Goal: Task Accomplishment & Management: Use online tool/utility

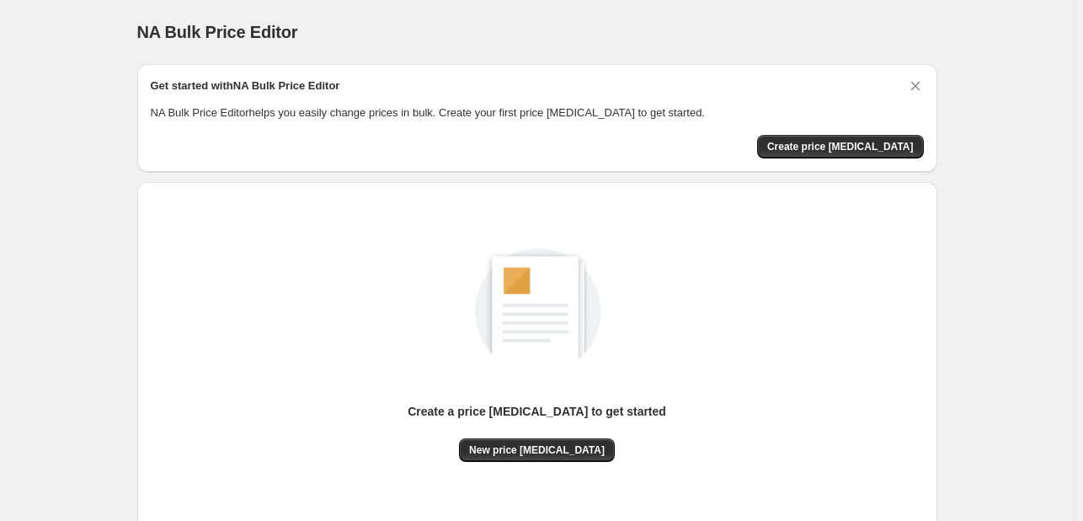
scroll to position [110, 0]
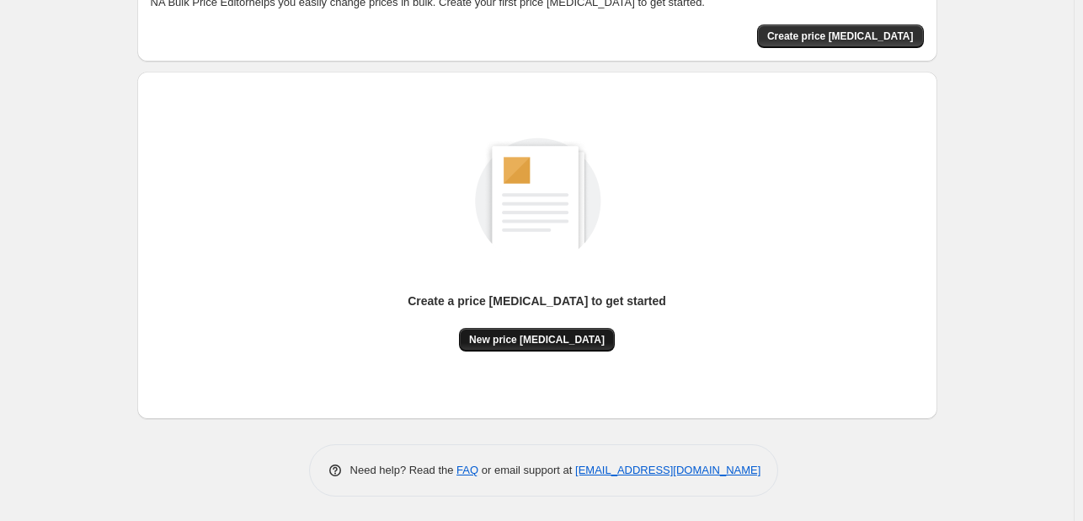
click at [577, 334] on span "New price [MEDICAL_DATA]" at bounding box center [537, 339] width 136 height 13
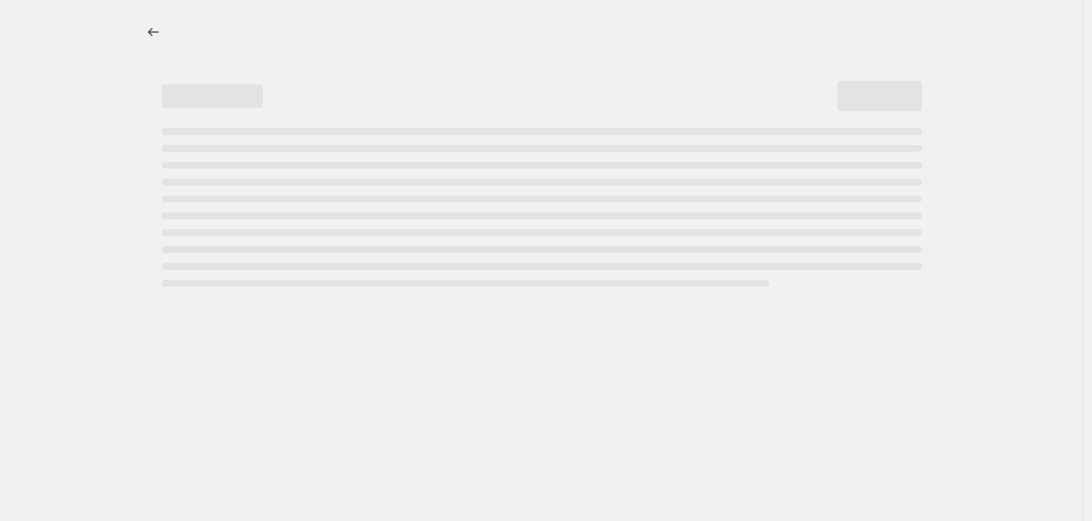
click at [577, 334] on div at bounding box center [541, 260] width 1082 height 521
drag, startPoint x: 577, startPoint y: 334, endPoint x: 397, endPoint y: 240, distance: 203.5
click at [397, 240] on div at bounding box center [541, 260] width 1082 height 521
select select "percentage"
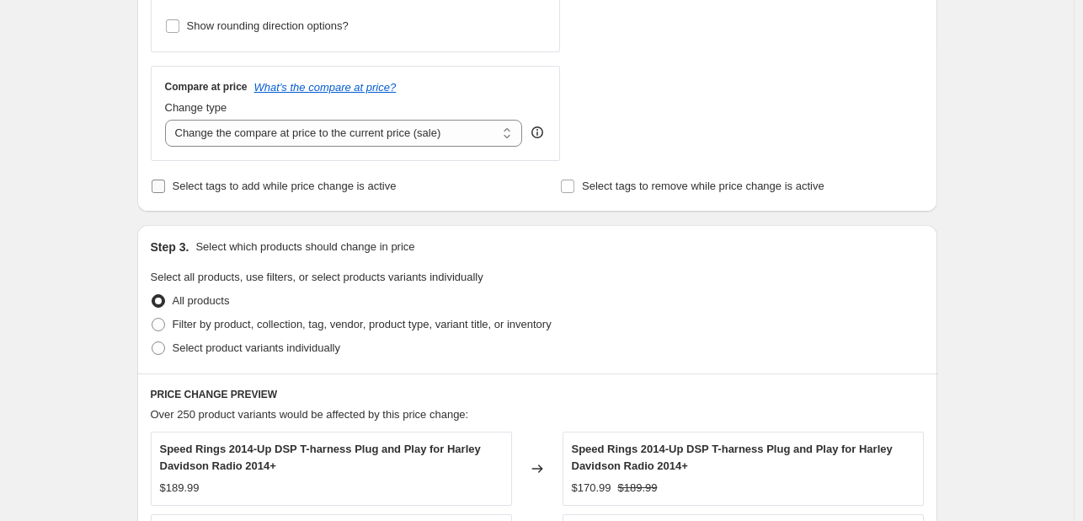
scroll to position [563, 0]
click at [248, 327] on span "Filter by product, collection, tag, vendor, product type, variant title, or inv…" at bounding box center [362, 323] width 379 height 13
click at [152, 318] on input "Filter by product, collection, tag, vendor, product type, variant title, or inv…" at bounding box center [152, 317] width 1 height 1
radio input "true"
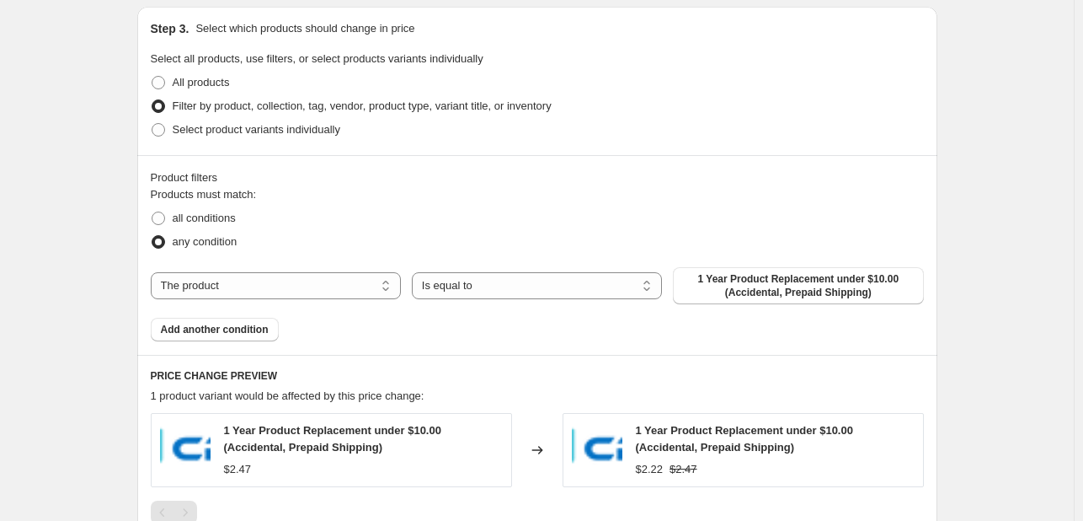
scroll to position [782, 0]
click at [318, 284] on select "The product The product's collection The product's tag The product's vendor The…" at bounding box center [276, 283] width 250 height 27
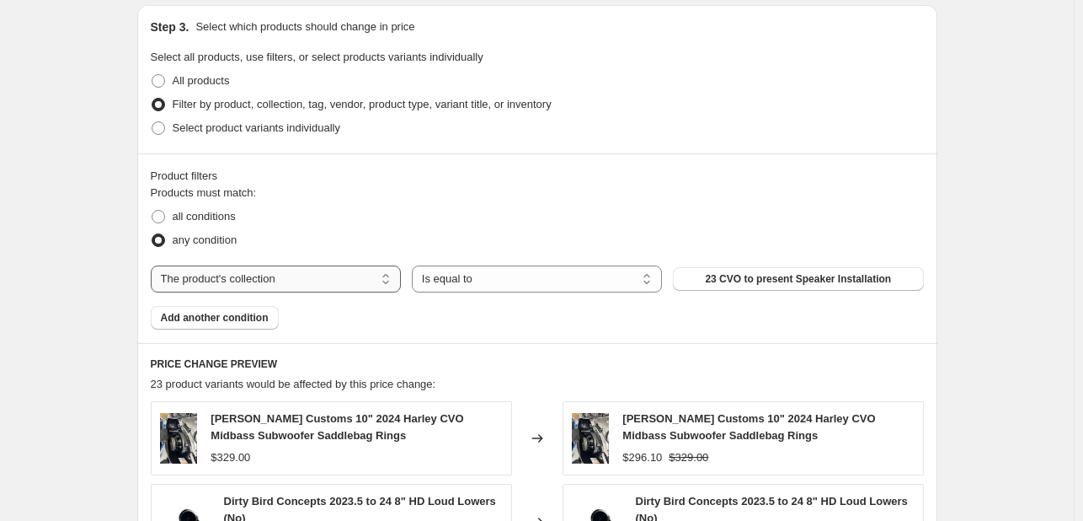
click at [368, 284] on select "The product The product's collection The product's tag The product's vendor The…" at bounding box center [276, 278] width 250 height 27
select select "vendor"
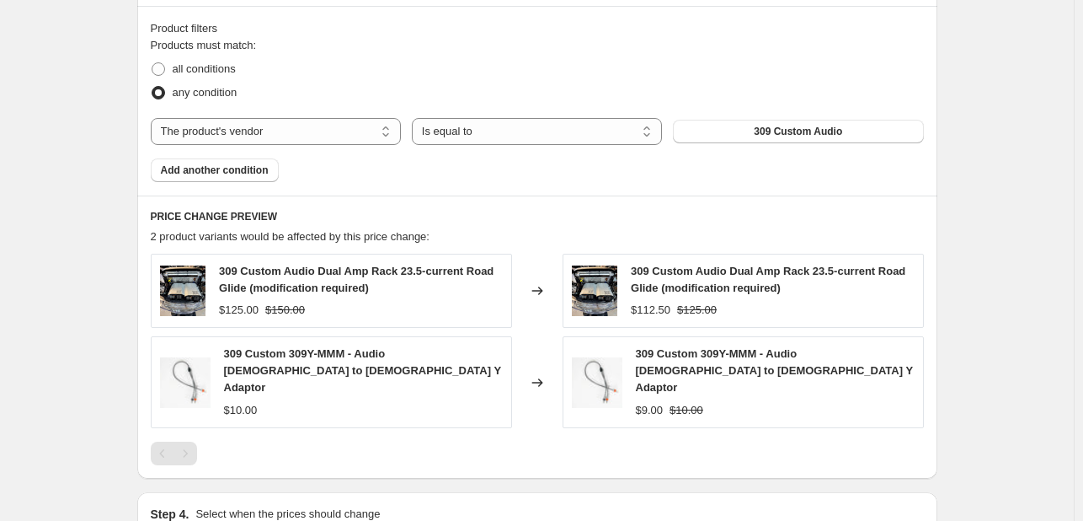
scroll to position [1130, 0]
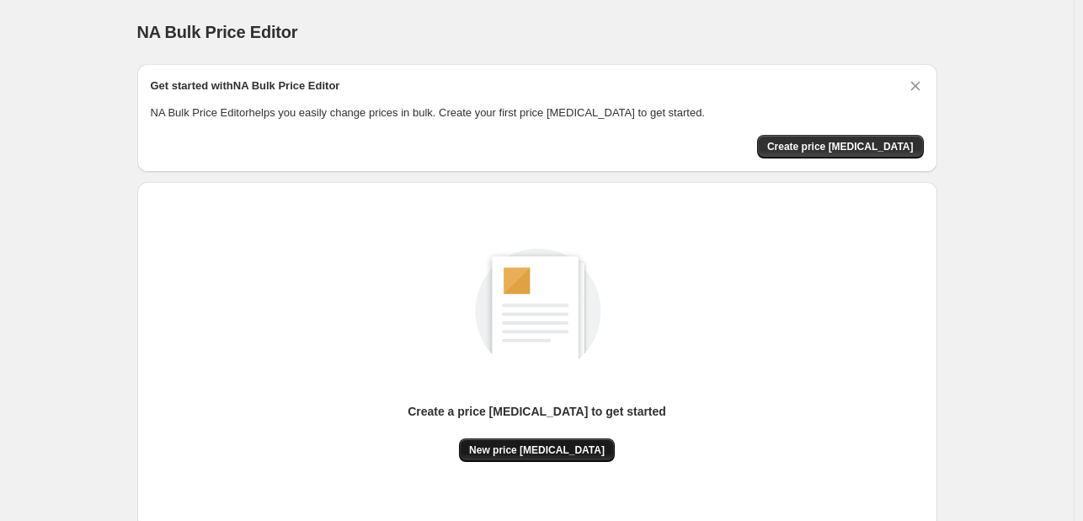
click at [590, 446] on span "New price change job" at bounding box center [537, 449] width 136 height 13
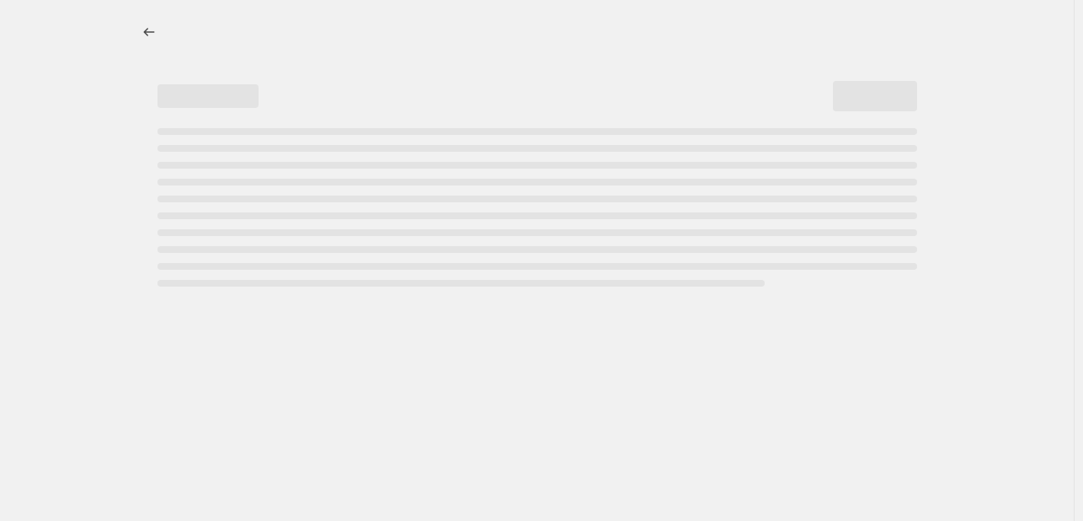
select select "percentage"
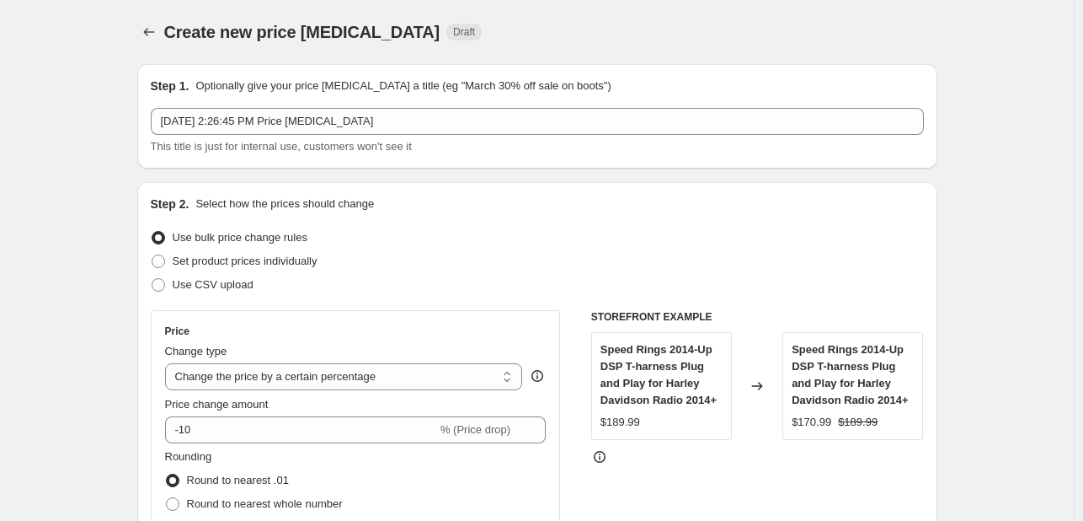
scroll to position [98, 0]
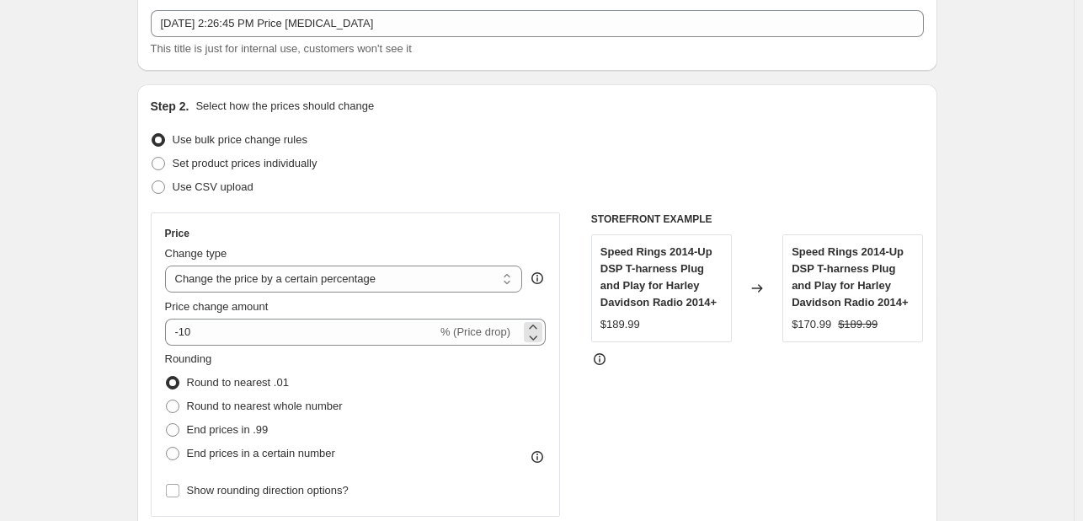
click at [519, 335] on div "-10 % (Price drop)" at bounding box center [356, 331] width 382 height 27
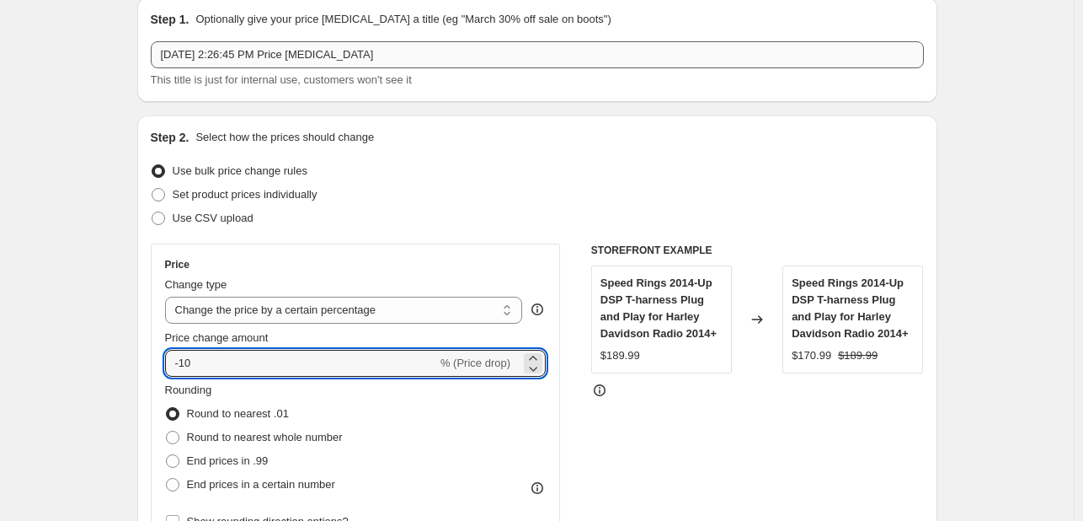
scroll to position [0, 0]
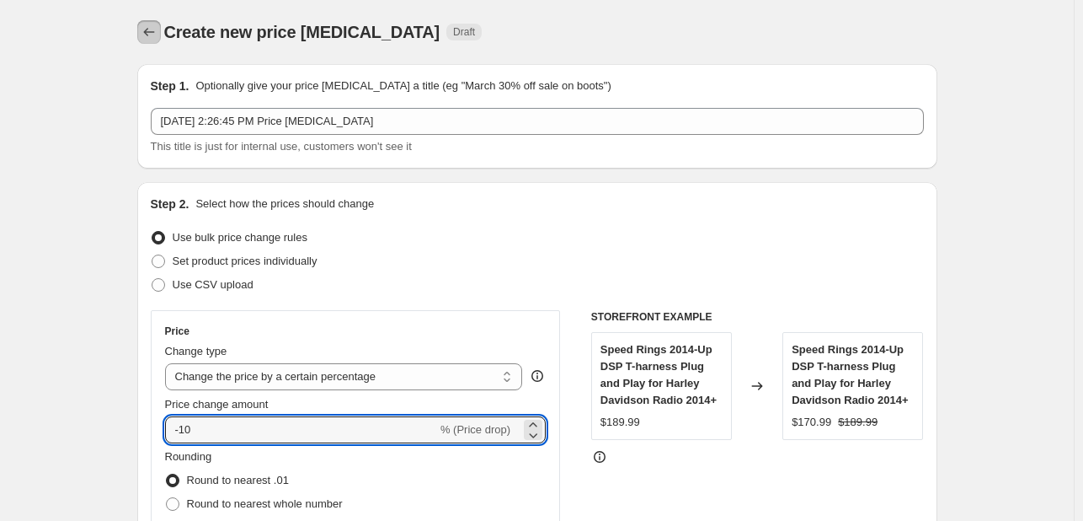
click at [152, 35] on icon "Price change jobs" at bounding box center [148, 32] width 11 height 8
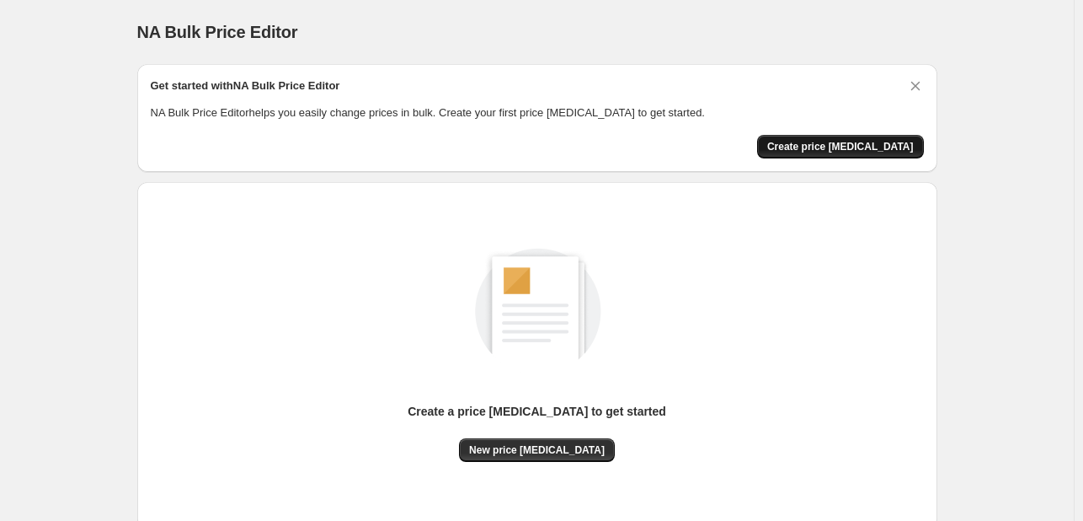
click at [802, 138] on button "Create price change job" at bounding box center [840, 147] width 167 height 24
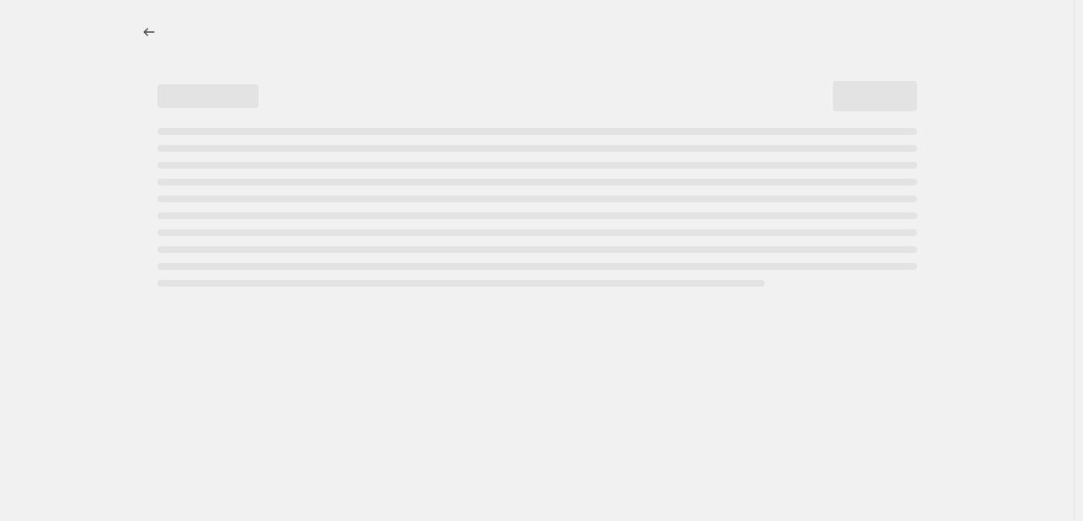
select select "percentage"
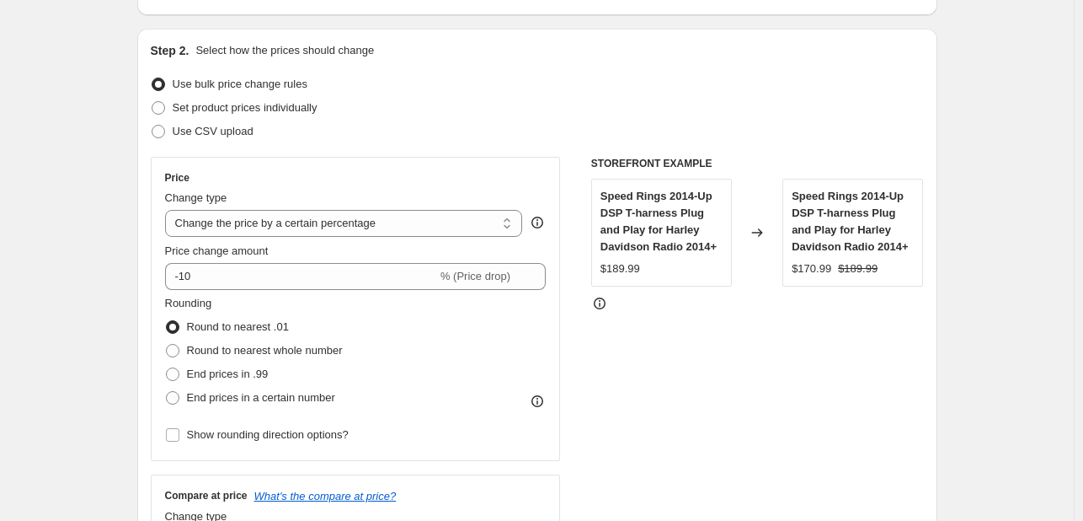
scroll to position [154, 0]
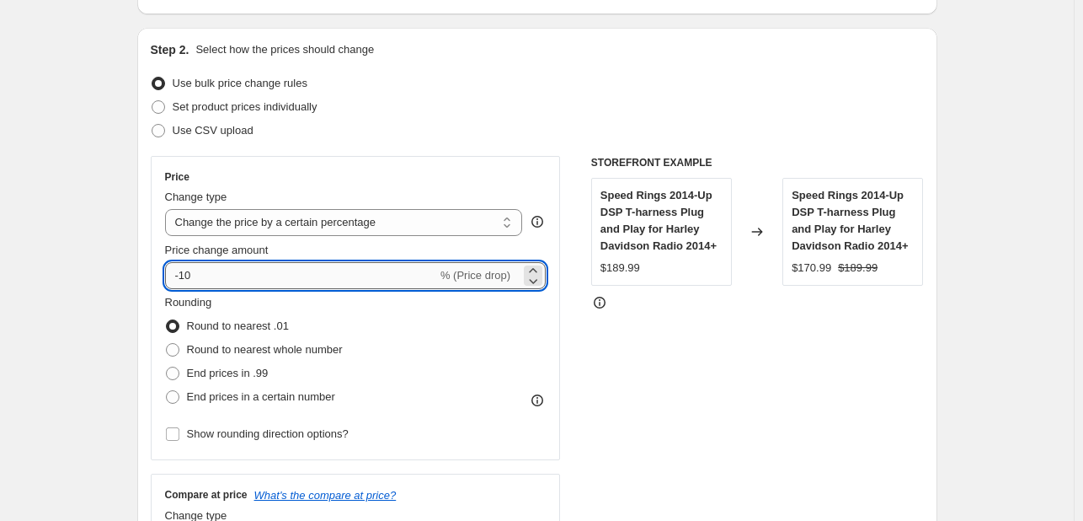
click at [415, 278] on input "-10" at bounding box center [301, 275] width 272 height 27
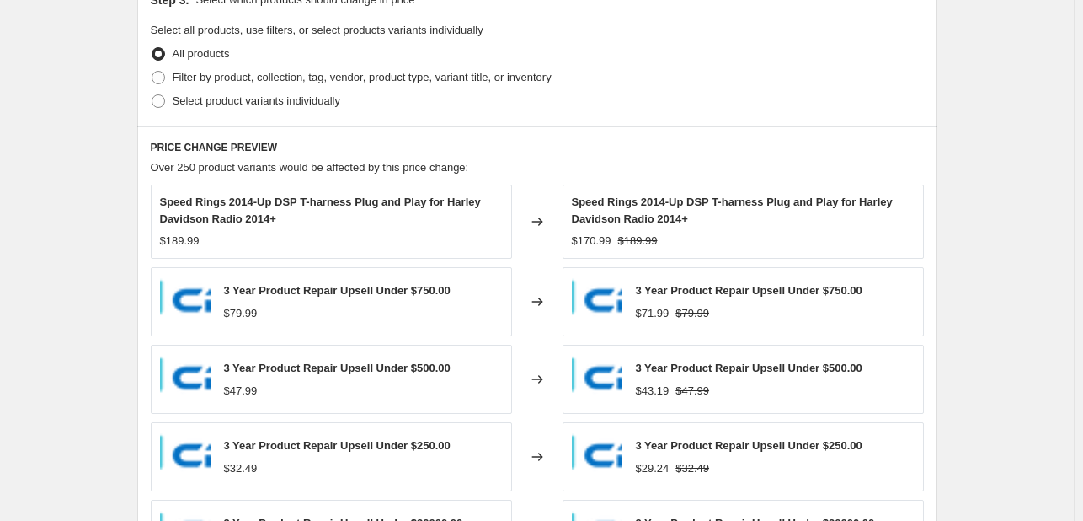
scroll to position [811, 0]
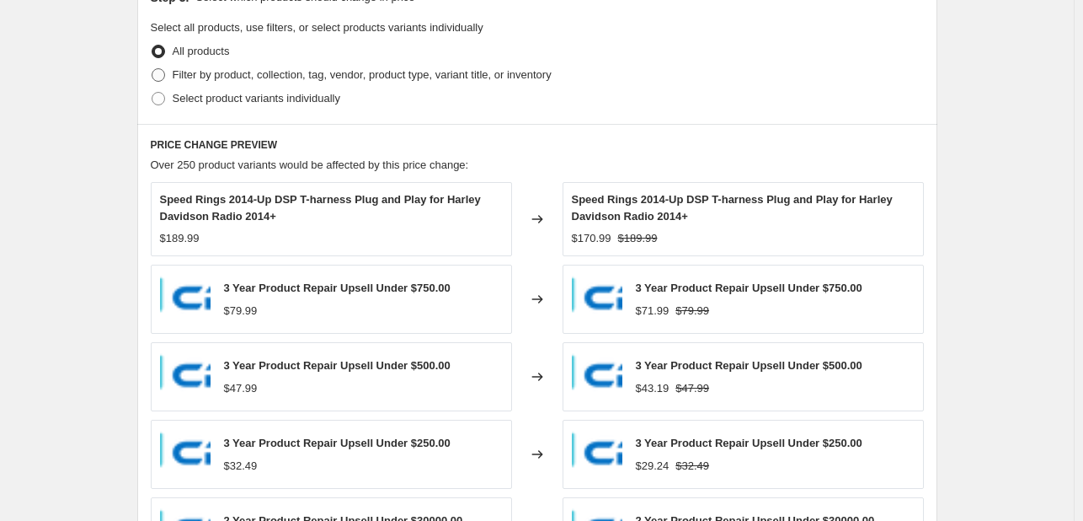
click at [310, 77] on span "Filter by product, collection, tag, vendor, product type, variant title, or inv…" at bounding box center [362, 74] width 379 height 13
click at [152, 69] on input "Filter by product, collection, tag, vendor, product type, variant title, or inv…" at bounding box center [152, 68] width 1 height 1
radio input "true"
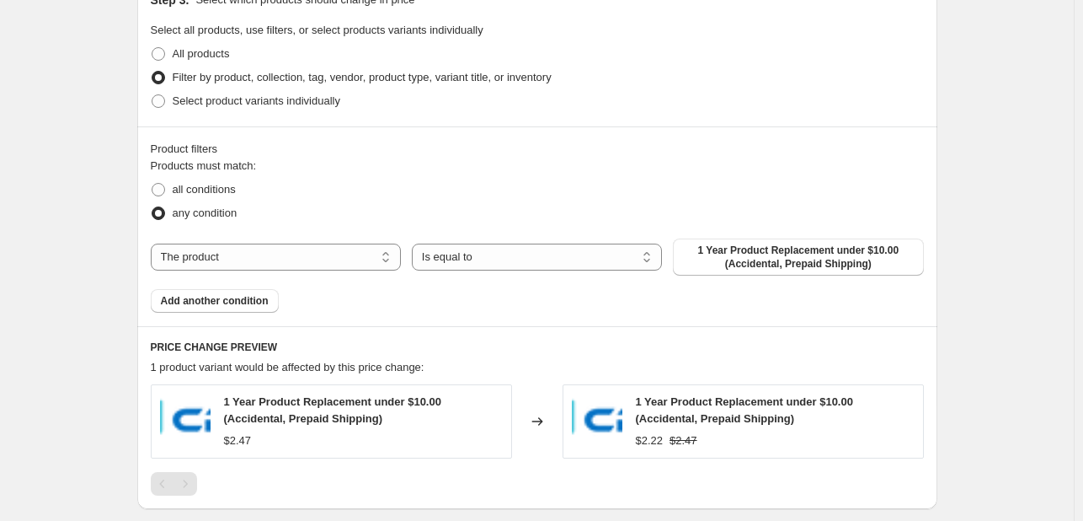
scroll to position [805, 0]
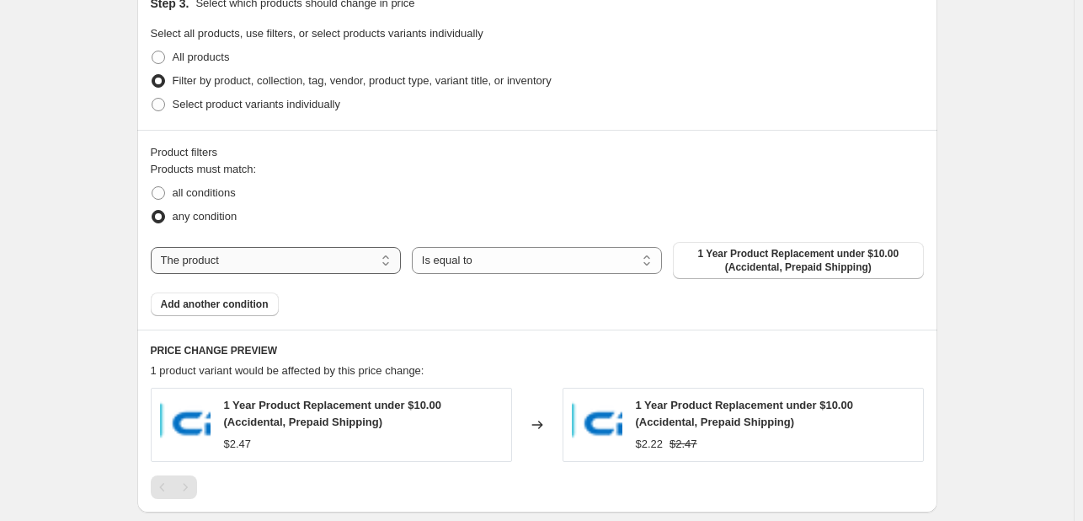
click at [258, 252] on select "The product The product's collection The product's tag The product's vendor The…" at bounding box center [276, 260] width 250 height 27
select select "vendor"
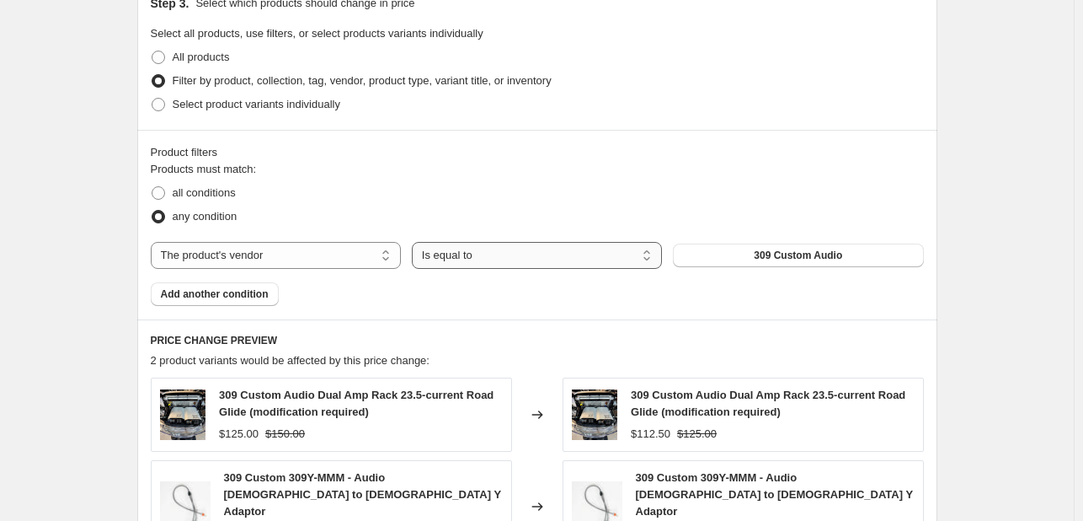
click at [467, 254] on select "Is equal to Is not equal to" at bounding box center [537, 255] width 250 height 27
click at [704, 251] on button "309 Custom Audio" at bounding box center [798, 255] width 250 height 24
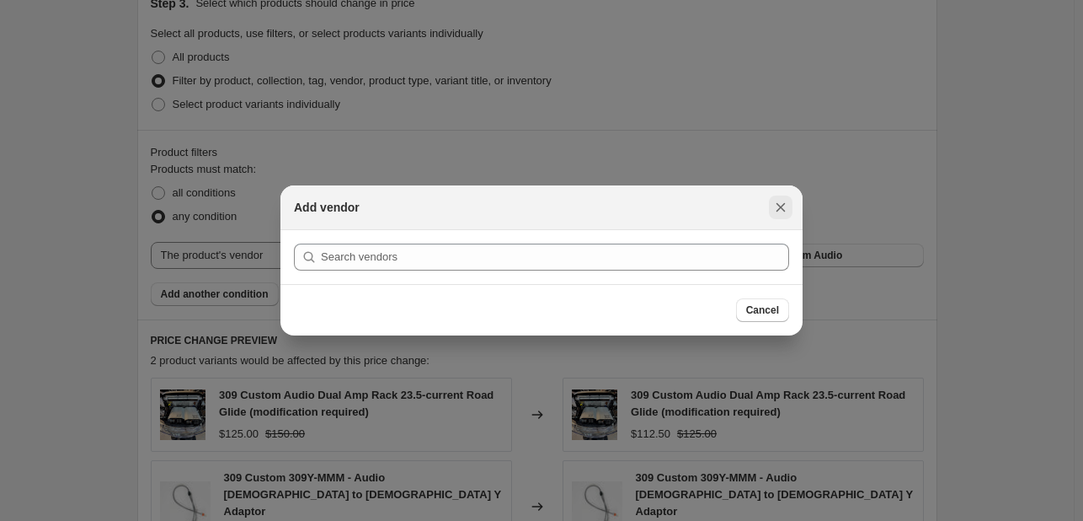
click at [782, 207] on icon "Close" at bounding box center [781, 207] width 9 height 9
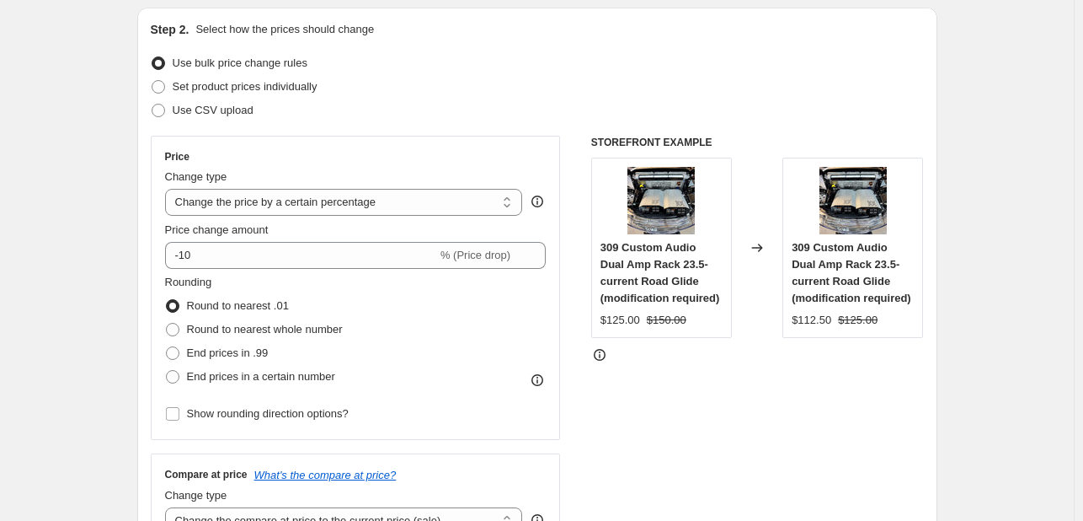
scroll to position [173, 0]
drag, startPoint x: 453, startPoint y: 259, endPoint x: 383, endPoint y: 262, distance: 70.0
click at [383, 262] on div "-10 % (Price drop)" at bounding box center [356, 256] width 382 height 27
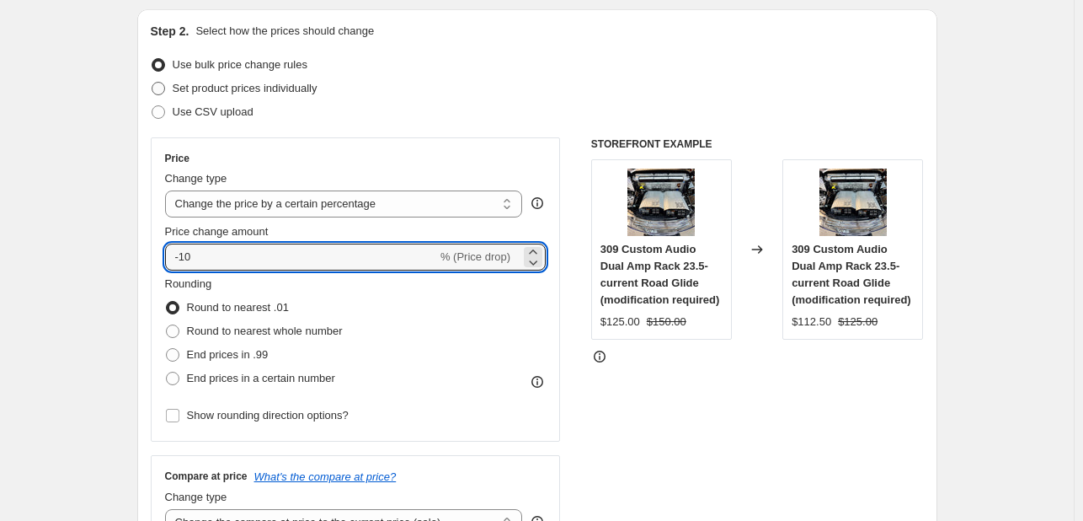
click at [270, 89] on span "Set product prices individually" at bounding box center [245, 88] width 145 height 13
click at [152, 83] on input "Set product prices individually" at bounding box center [152, 82] width 1 height 1
radio input "true"
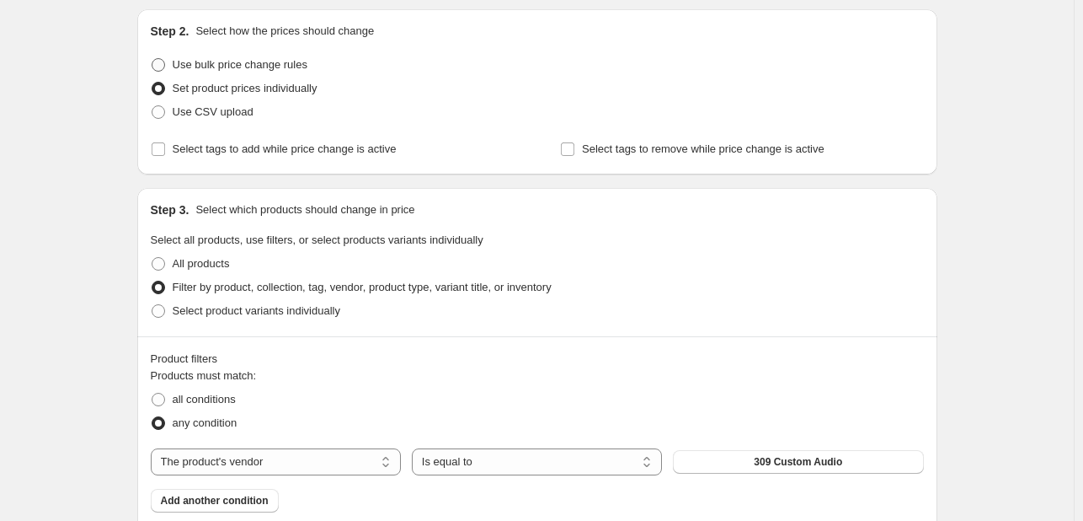
click at [243, 61] on span "Use bulk price change rules" at bounding box center [240, 64] width 135 height 13
click at [152, 59] on input "Use bulk price change rules" at bounding box center [152, 58] width 1 height 1
radio input "true"
select select "percentage"
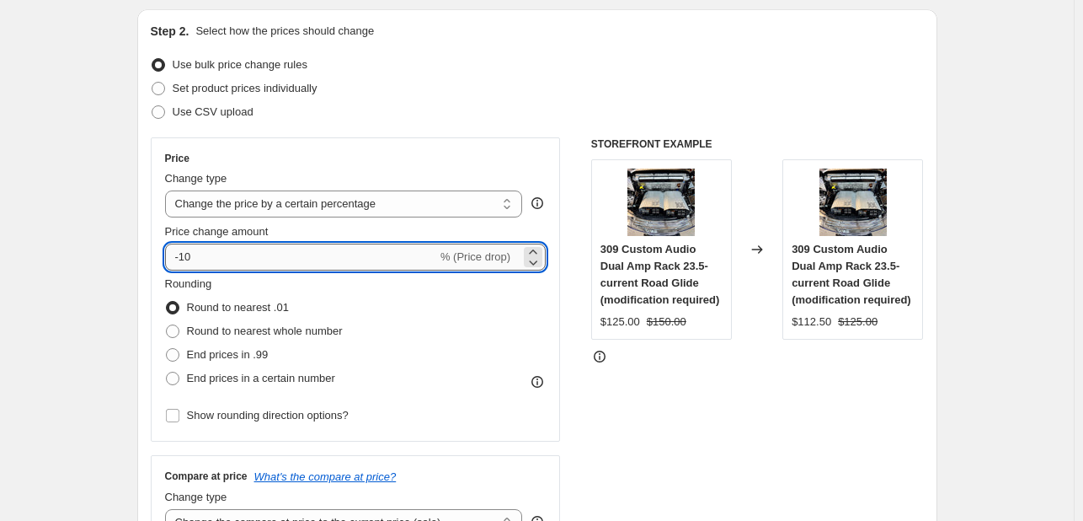
click at [242, 244] on input "-10" at bounding box center [301, 256] width 272 height 27
type input "-1"
type input "-20"
click at [329, 223] on div "Price change amount" at bounding box center [356, 231] width 382 height 17
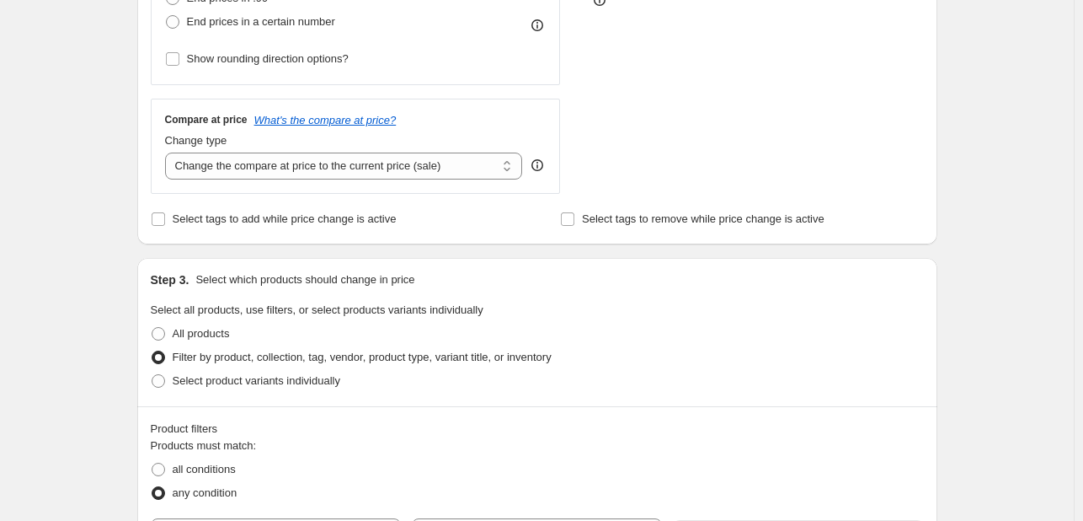
scroll to position [586, 0]
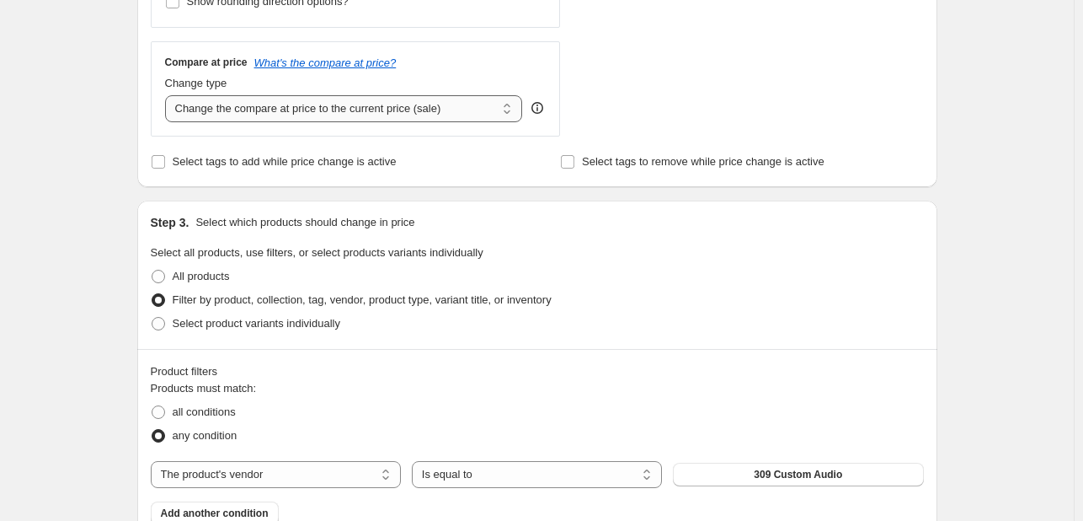
click at [364, 119] on select "Change the compare at price to the current price (sale) Change the compare at p…" at bounding box center [344, 108] width 358 height 27
click at [444, 101] on select "Change the compare at price to the current price (sale) Change the compare at p…" at bounding box center [344, 108] width 358 height 27
click at [430, 98] on select "Change the compare at price to the current price (sale) Change the compare at p…" at bounding box center [344, 108] width 358 height 27
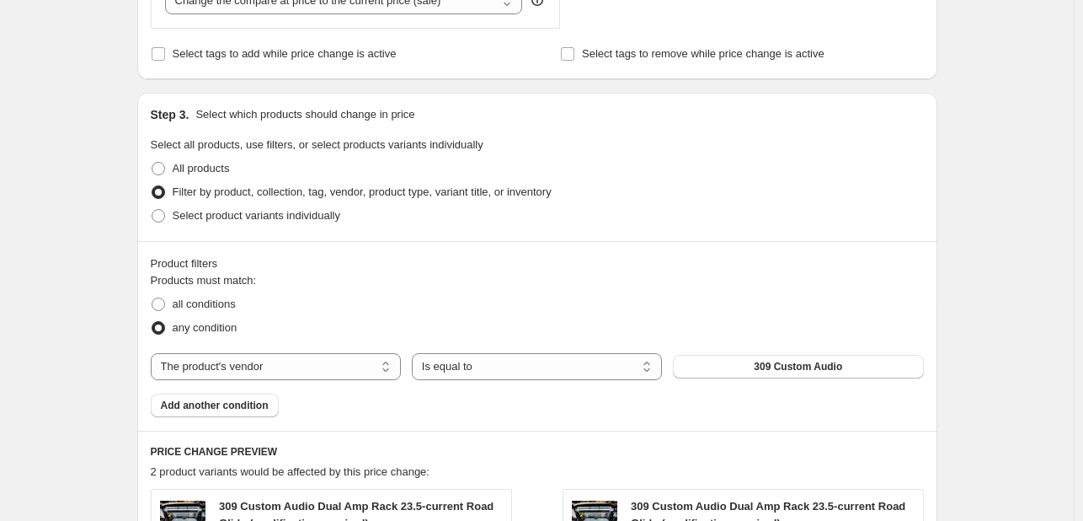
scroll to position [1130, 0]
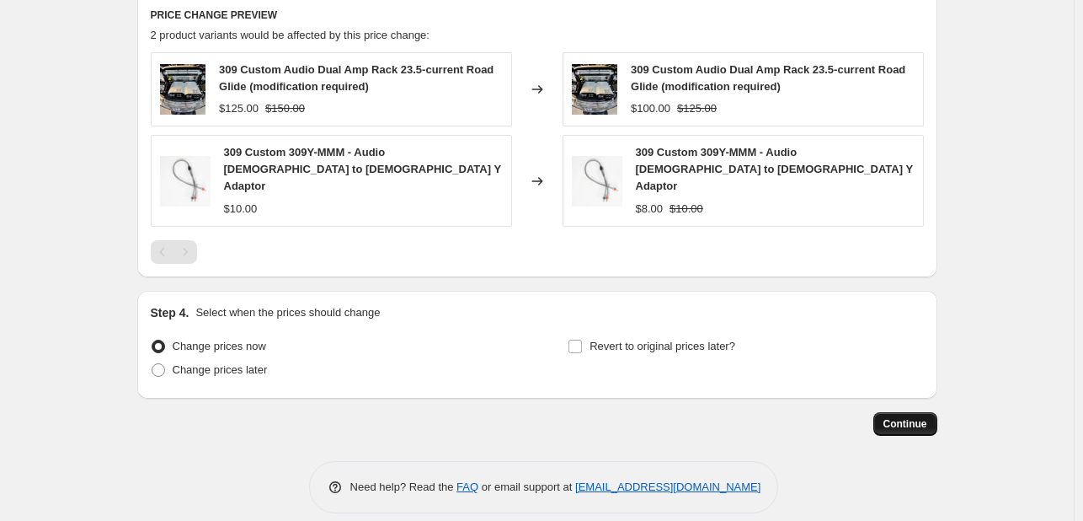
click at [898, 417] on span "Continue" at bounding box center [906, 423] width 44 height 13
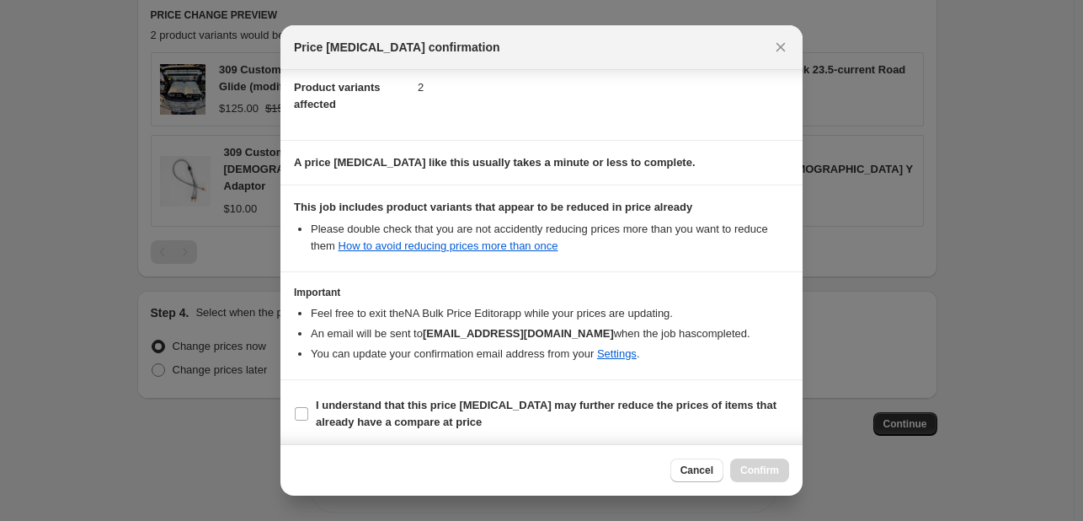
scroll to position [187, 0]
click at [428, 408] on b "I understand that this price change job may further reduce the prices of items …" at bounding box center [546, 411] width 461 height 29
click at [308, 408] on input "I understand that this price change job may further reduce the prices of items …" at bounding box center [301, 411] width 13 height 13
checkbox input "true"
click at [754, 462] on button "Confirm" at bounding box center [759, 470] width 59 height 24
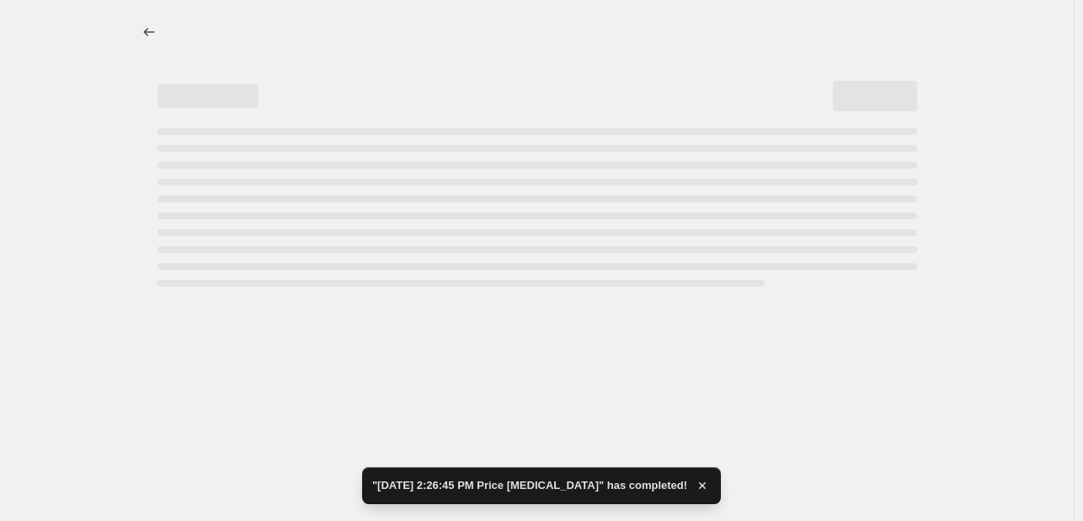
select select "percentage"
select select "vendor"
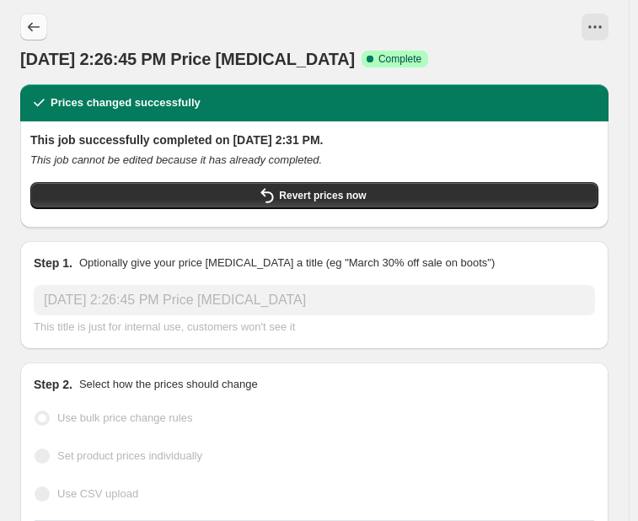
click at [32, 30] on icon "Price change jobs" at bounding box center [34, 27] width 12 height 9
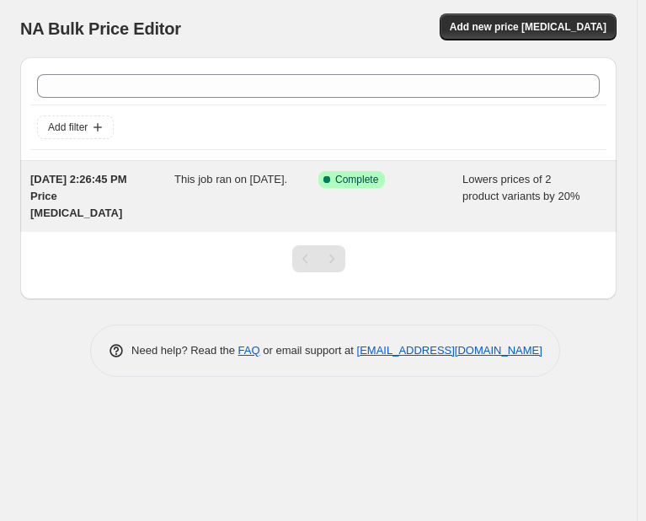
click at [106, 183] on span "Aug 14, 2025, 2:26:45 PM Price change job" at bounding box center [78, 196] width 97 height 46
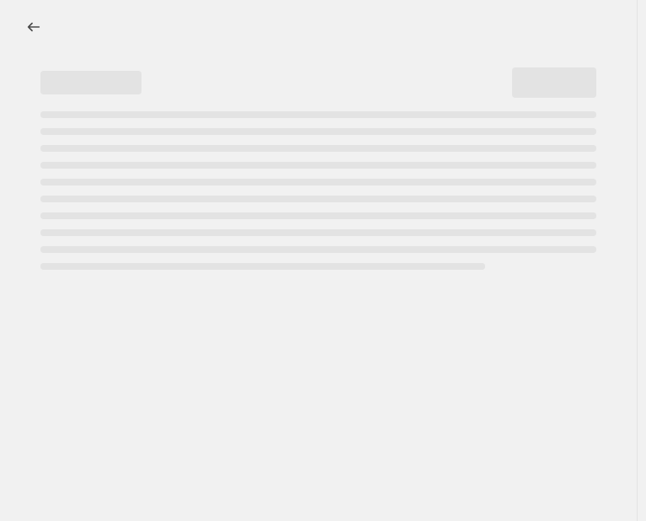
select select "percentage"
select select "vendor"
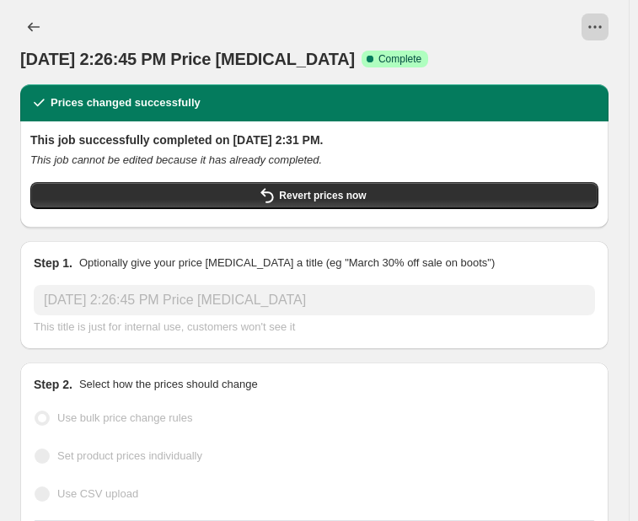
click at [596, 28] on icon "View actions for Aug 14, 2025, 2:26:45 PM Price change job" at bounding box center [594, 26] width 3 height 3
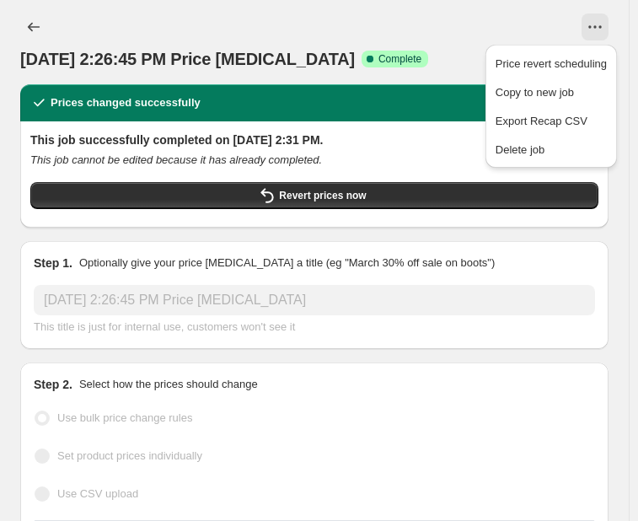
click at [500, 26] on div at bounding box center [342, 26] width 531 height 27
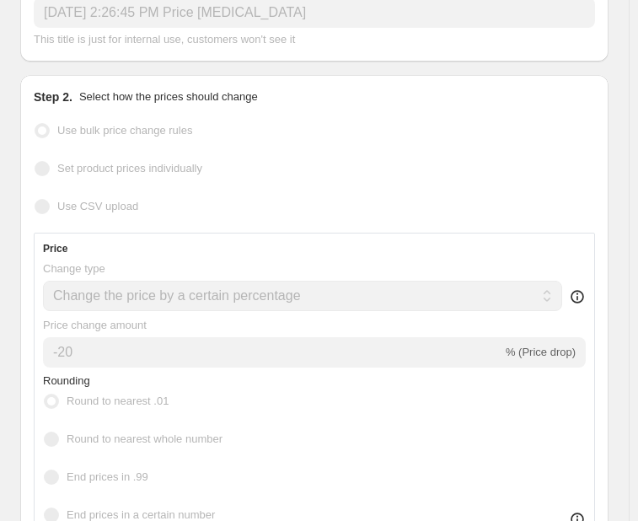
scroll to position [5, 0]
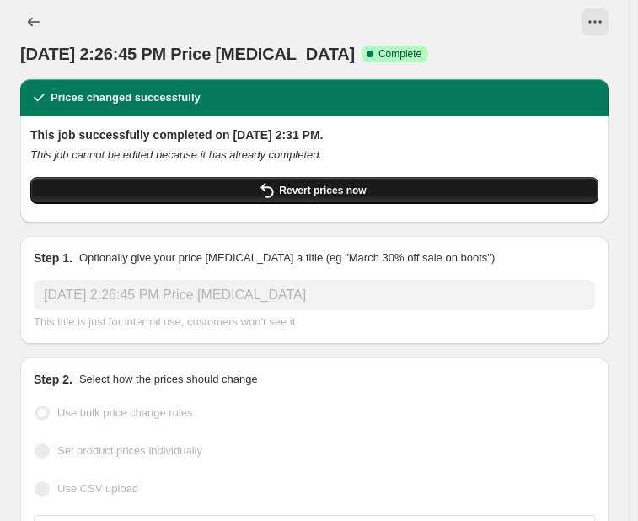
click at [397, 186] on button "Revert prices now" at bounding box center [314, 190] width 568 height 27
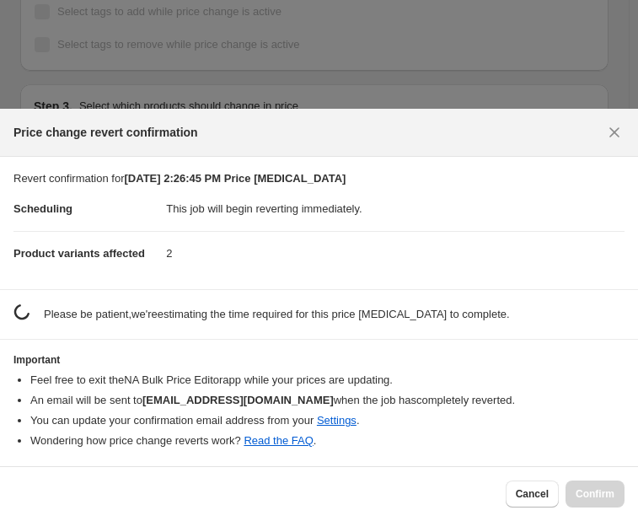
scroll to position [0, 0]
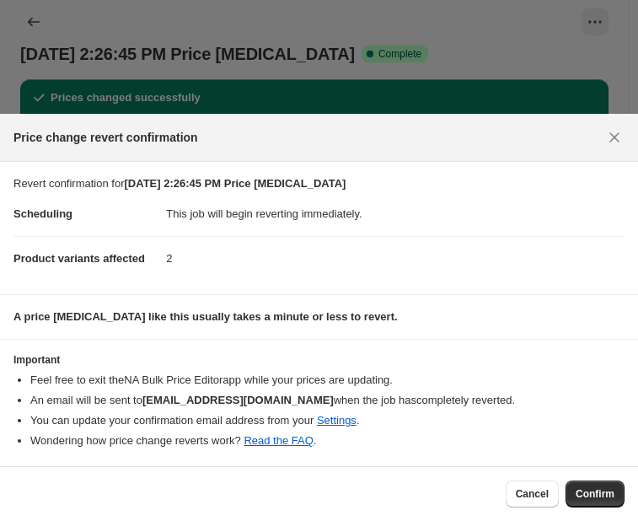
click at [598, 474] on div "Cancel Confirm" at bounding box center [319, 493] width 638 height 55
click at [593, 494] on span "Confirm" at bounding box center [594, 493] width 39 height 13
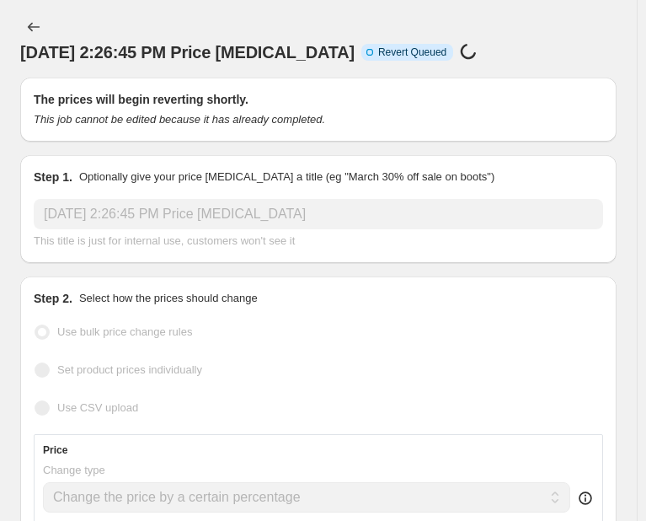
select select "percentage"
select select "vendor"
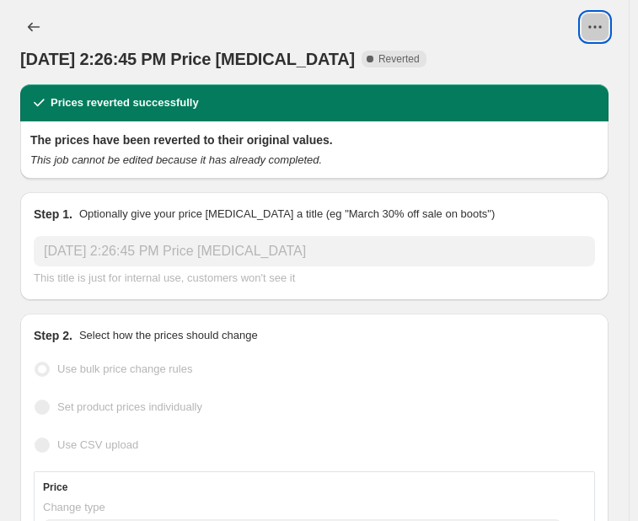
drag, startPoint x: 171, startPoint y: 140, endPoint x: 611, endPoint y: 24, distance: 454.6
click at [603, 24] on icon "View actions for Aug 14, 2025, 2:26:45 PM Price change job" at bounding box center [594, 27] width 17 height 17
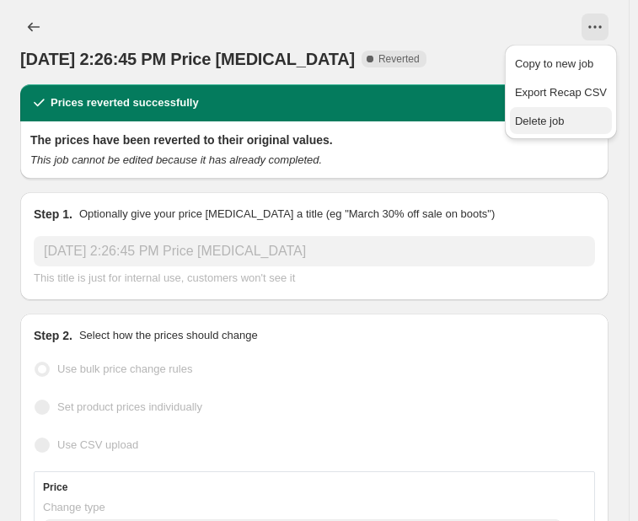
click at [556, 126] on span "Delete job" at bounding box center [540, 121] width 50 height 13
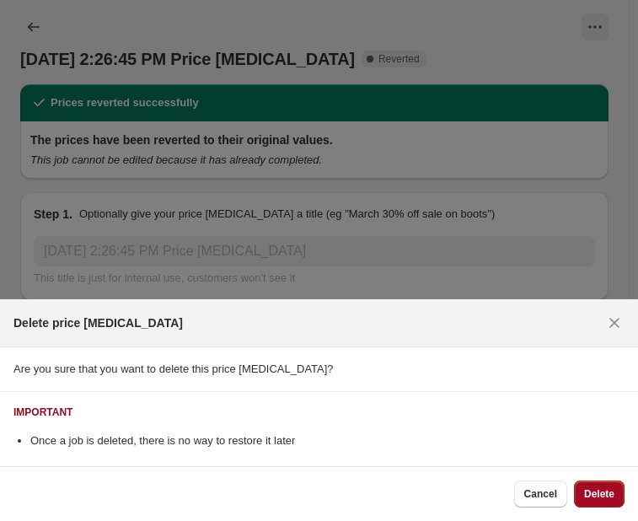
click at [613, 480] on button "Delete" at bounding box center [599, 493] width 51 height 27
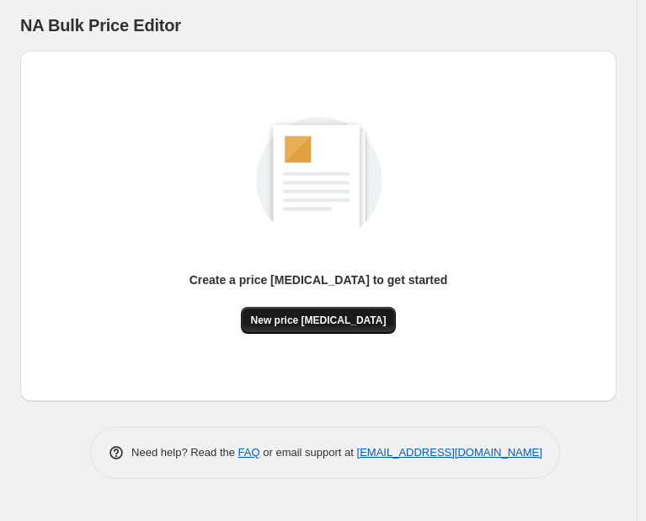
click at [298, 328] on button "New price change job" at bounding box center [319, 320] width 156 height 27
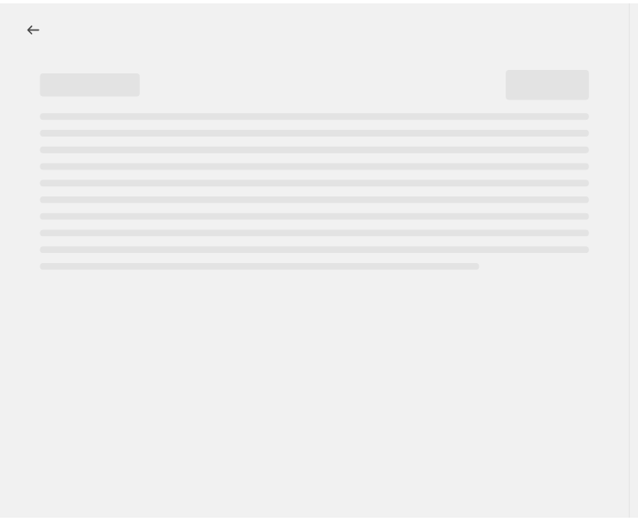
select select "percentage"
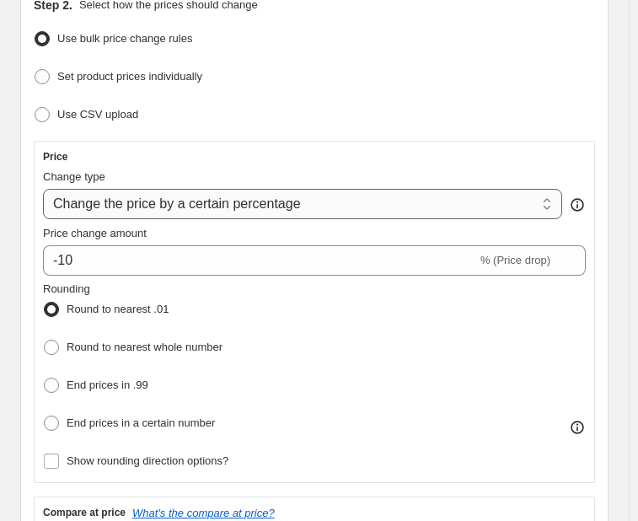
scroll to position [222, 0]
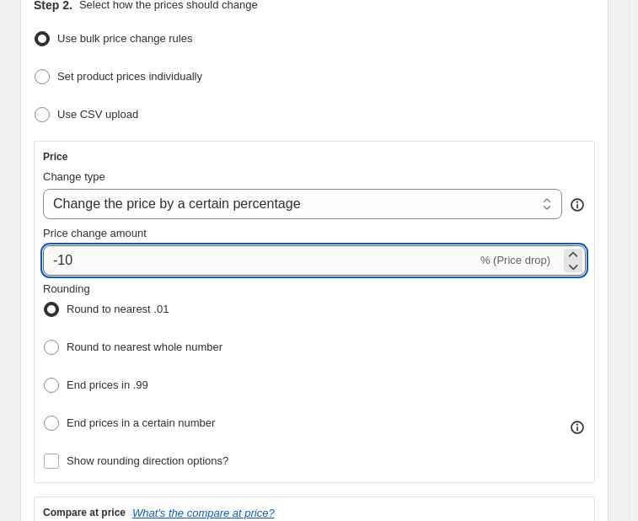
click at [147, 264] on input "-10" at bounding box center [260, 260] width 434 height 30
type input "-1"
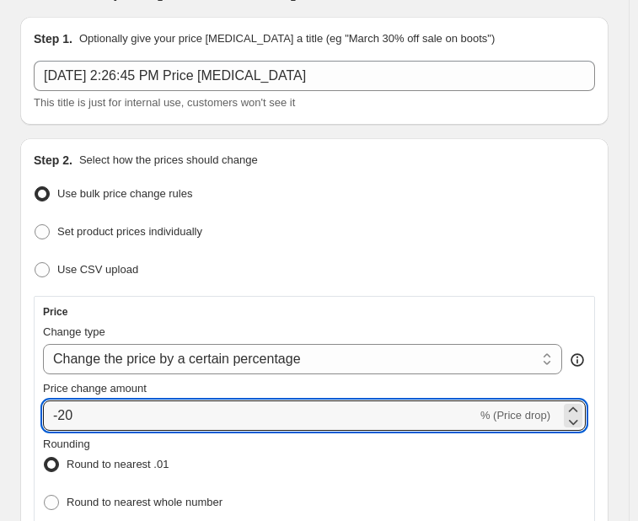
scroll to position [67, 0]
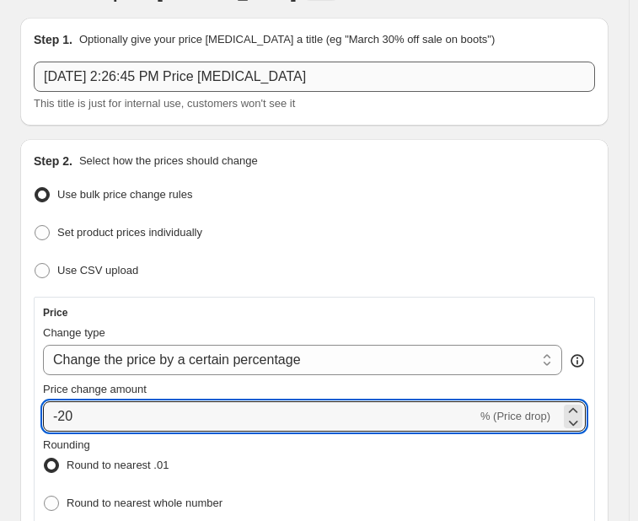
type input "-20"
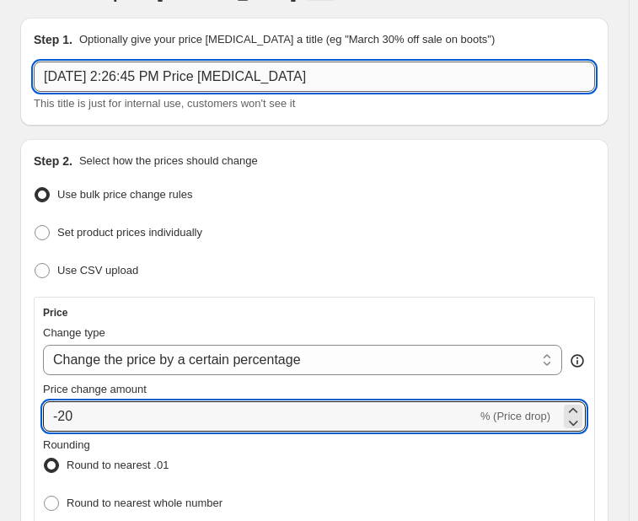
click at [200, 72] on input "Aug 14, 2025, 2:26:45 PM Price change job" at bounding box center [314, 76] width 561 height 30
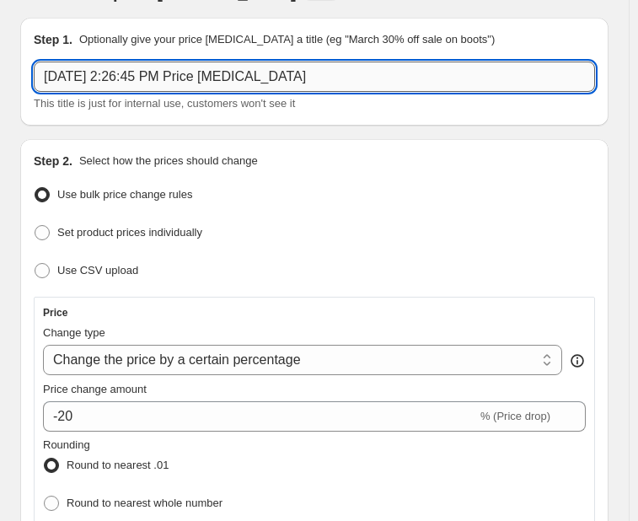
click at [200, 72] on input "Aug 14, 2025, 2:26:45 PM Price change job" at bounding box center [314, 76] width 561 height 30
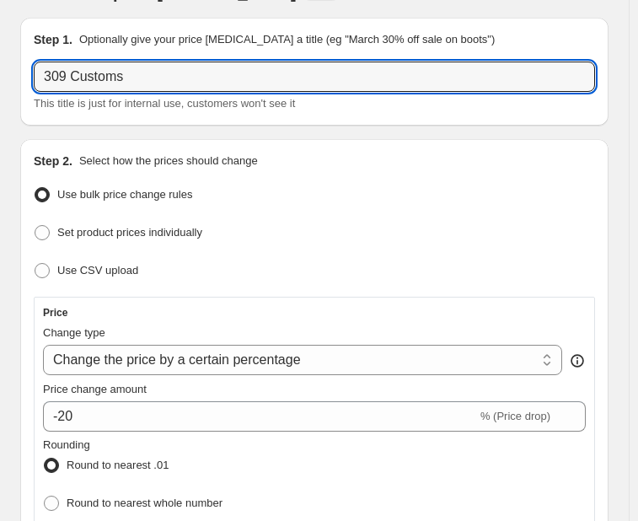
type input "309 Customs"
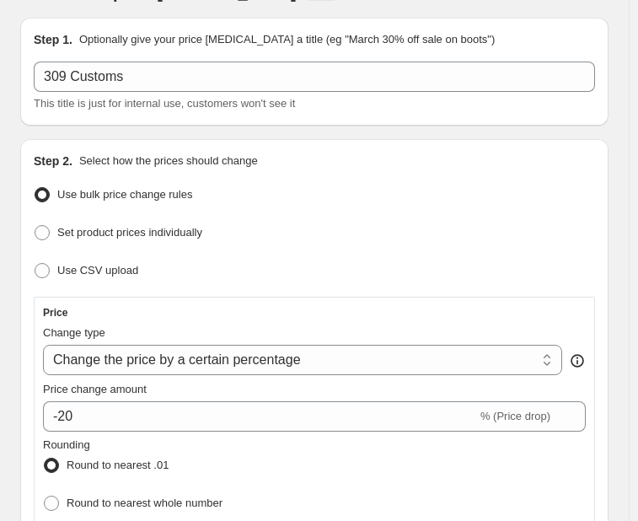
click at [194, 111] on div "This title is just for internal use, customers won't see it" at bounding box center [314, 103] width 561 height 17
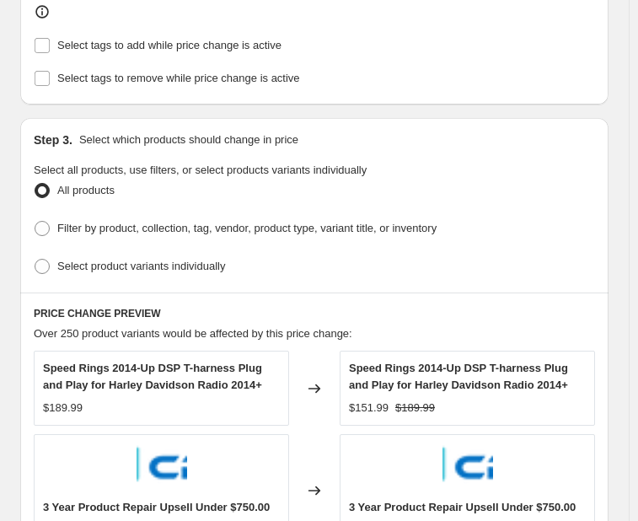
scroll to position [932, 0]
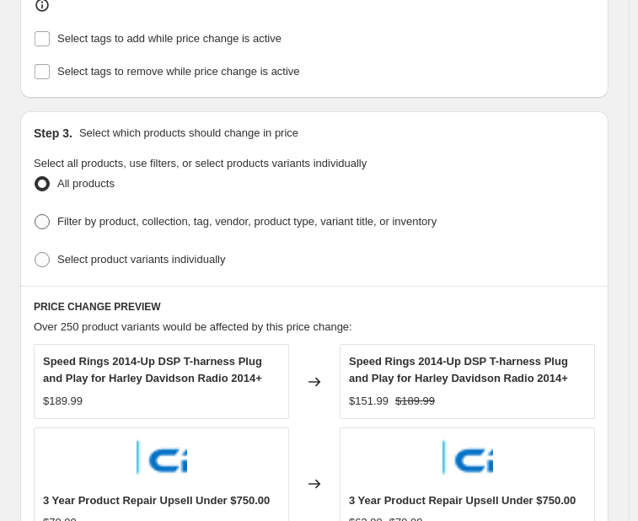
click at [98, 215] on span "Filter by product, collection, tag, vendor, product type, variant title, or inv…" at bounding box center [246, 221] width 379 height 13
click at [35, 214] on input "Filter by product, collection, tag, vendor, product type, variant title, or inv…" at bounding box center [35, 214] width 1 height 1
radio input "true"
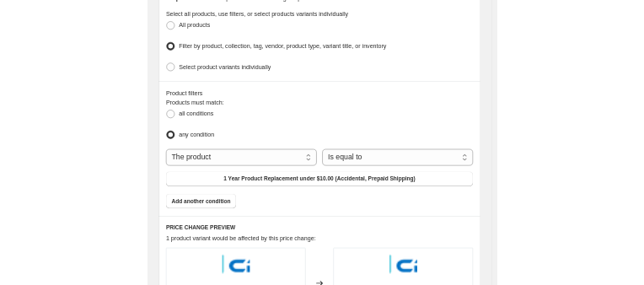
scroll to position [1144, 0]
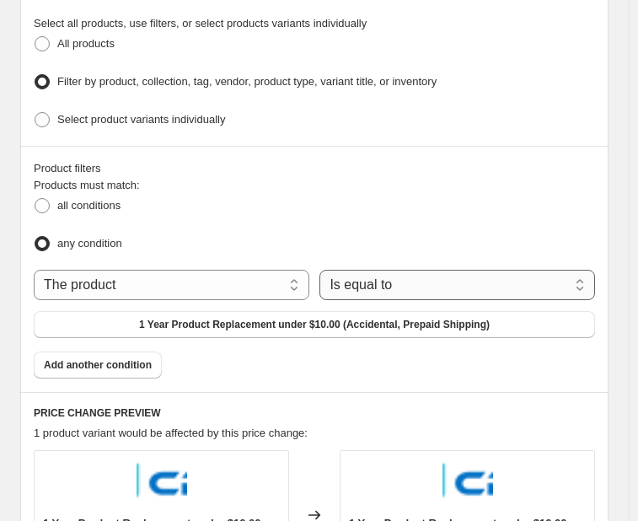
click at [409, 270] on select "Is equal to Is not equal to" at bounding box center [456, 285] width 275 height 30
click at [405, 270] on select "Is equal to Is not equal to" at bounding box center [456, 285] width 275 height 30
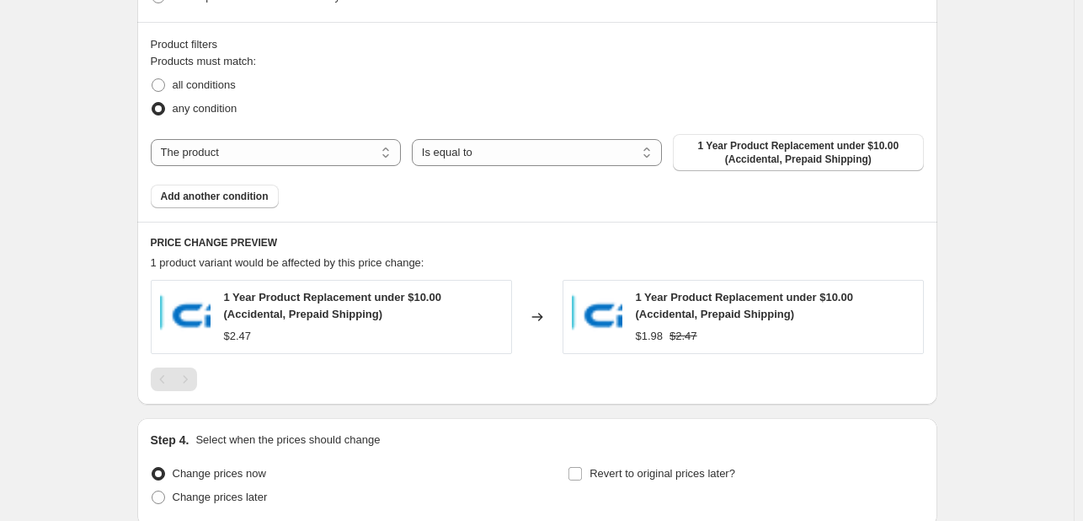
scroll to position [912, 0]
click at [350, 154] on select "The product The product's collection The product's tag The product's vendor The…" at bounding box center [276, 153] width 250 height 27
select select "vendor"
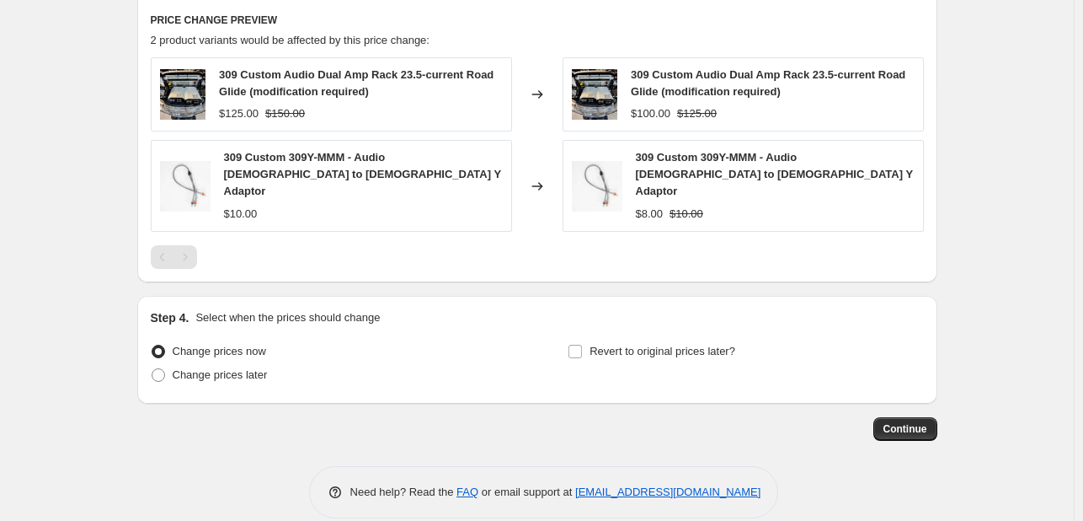
scroll to position [1125, 0]
click at [898, 418] on button "Continue" at bounding box center [906, 430] width 64 height 24
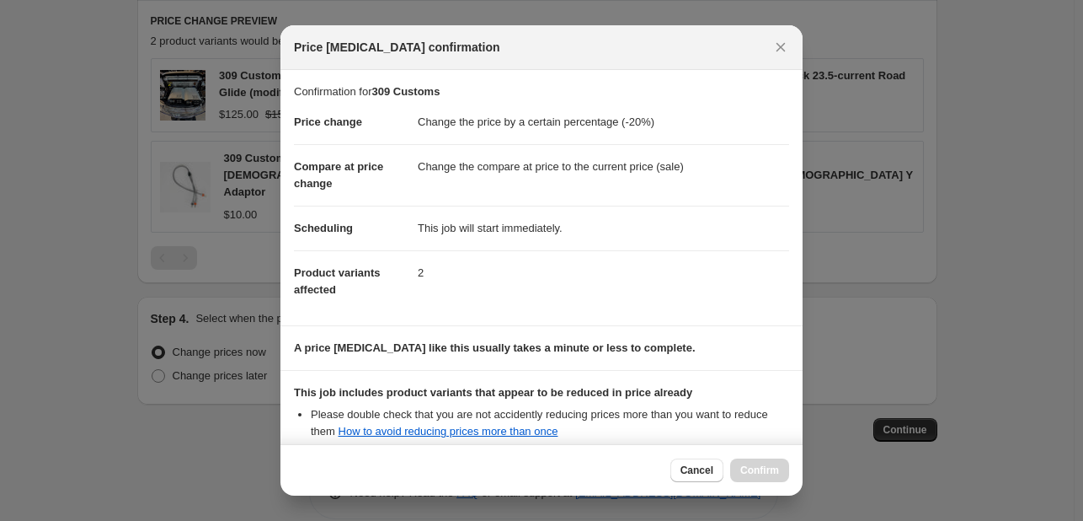
scroll to position [187, 0]
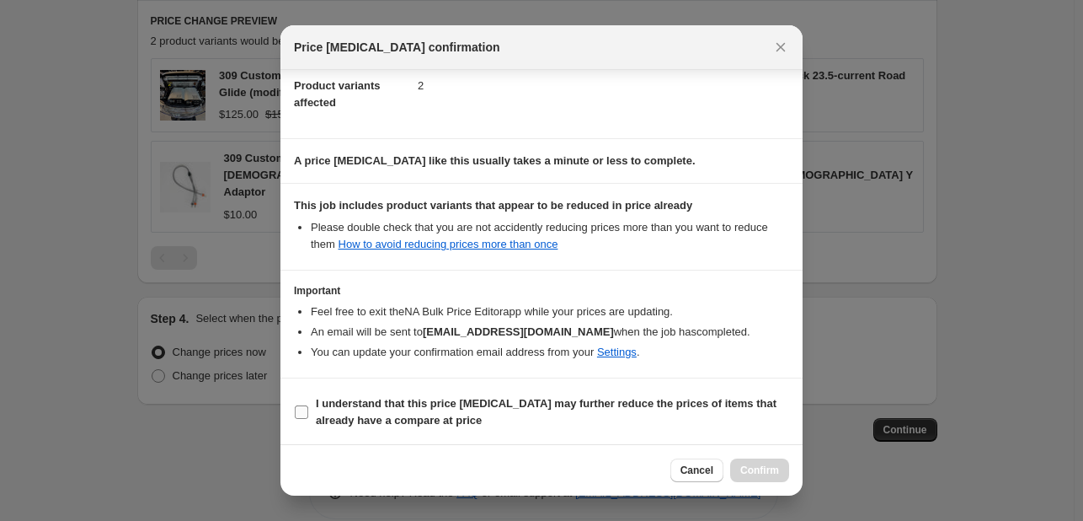
click at [399, 405] on b "I understand that this price change job may further reduce the prices of items …" at bounding box center [546, 411] width 461 height 29
click at [308, 405] on input "I understand that this price change job may further reduce the prices of items …" at bounding box center [301, 411] width 13 height 13
checkbox input "true"
click at [761, 467] on span "Confirm" at bounding box center [759, 469] width 39 height 13
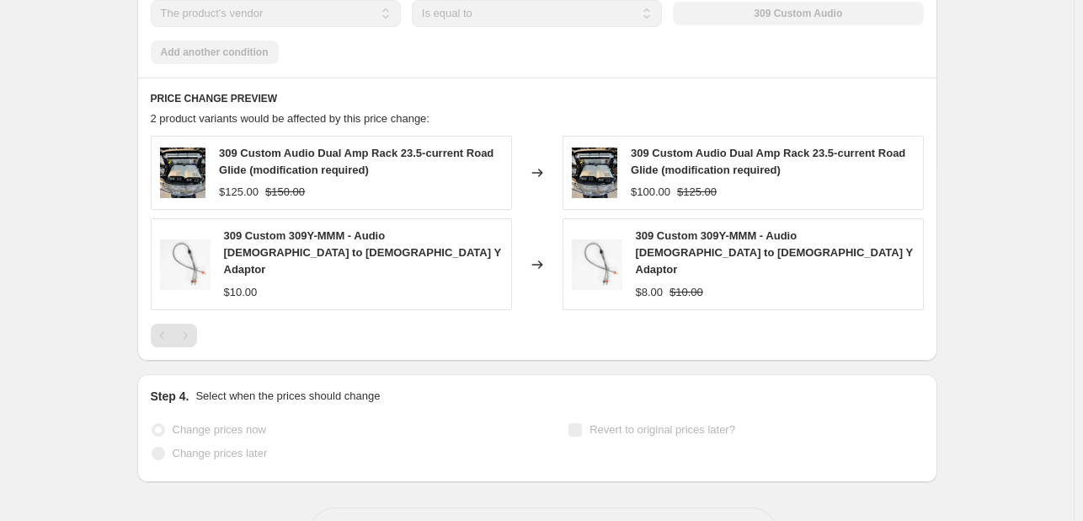
select select "percentage"
select select "vendor"
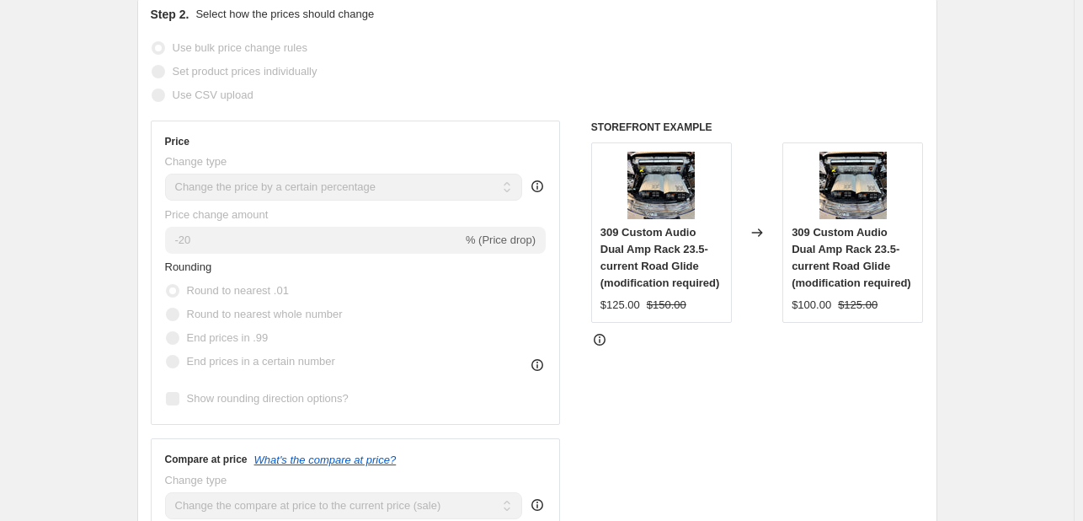
scroll to position [0, 0]
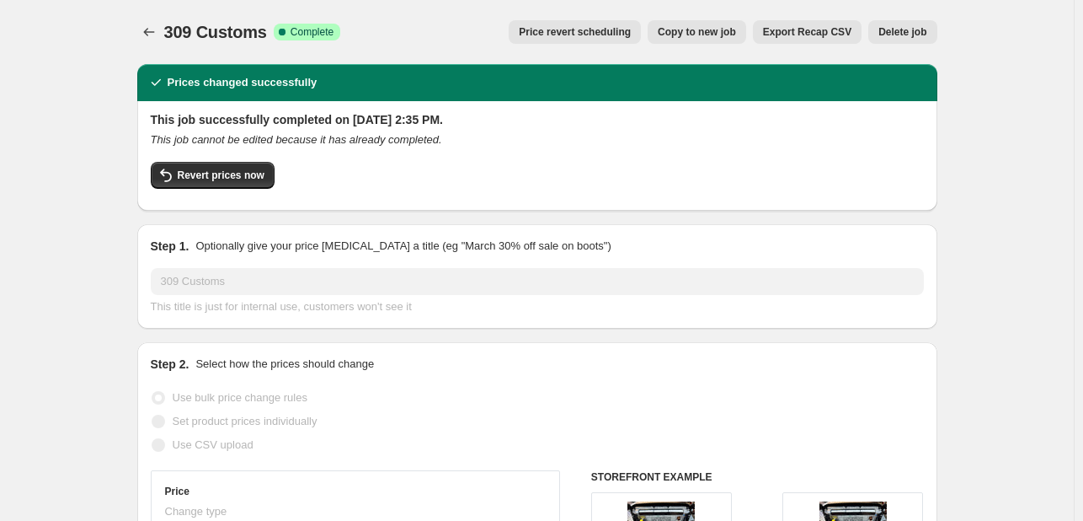
click at [718, 28] on span "Copy to new job" at bounding box center [697, 31] width 78 height 13
select select "percentage"
select select "vendor"
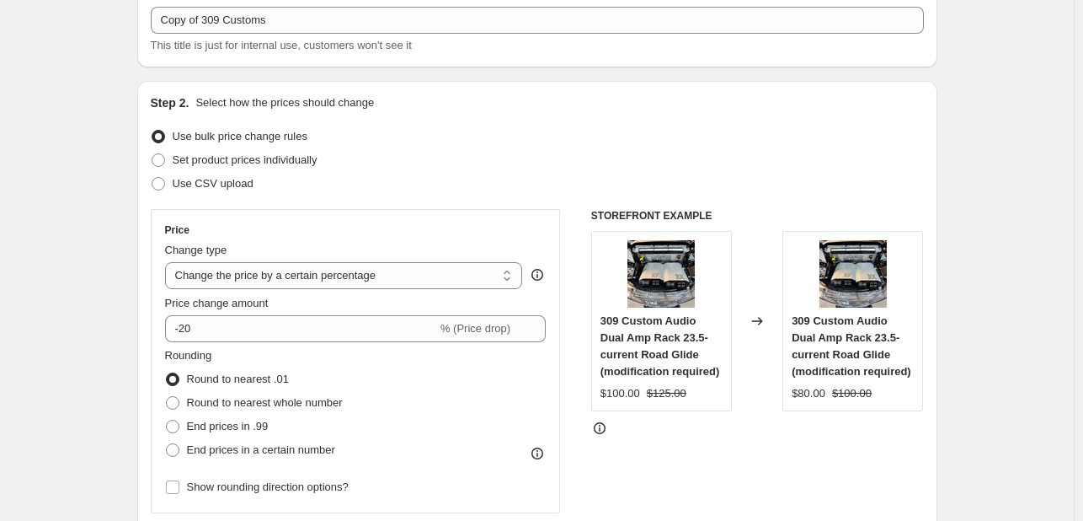
scroll to position [104, 0]
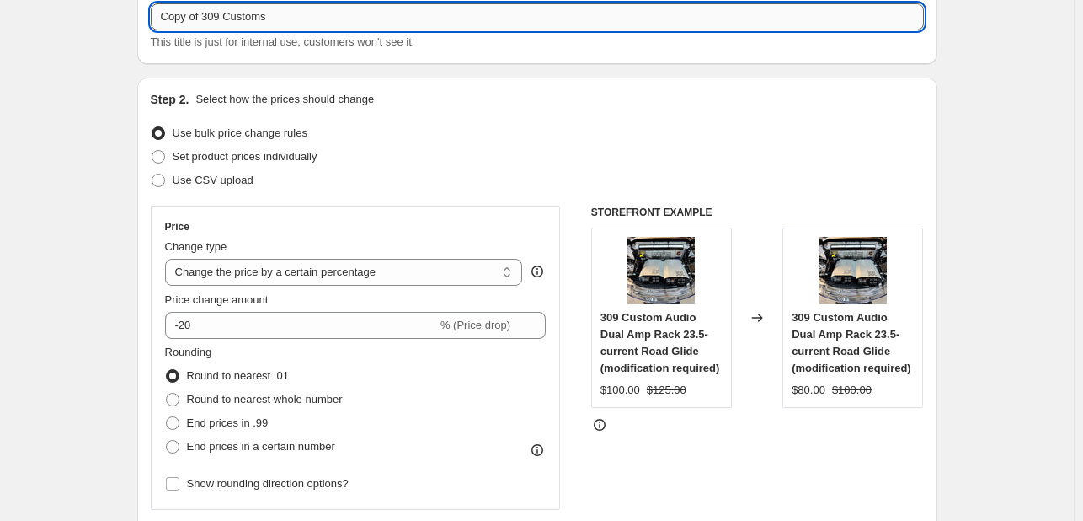
click at [239, 15] on input "Copy of 309 Customs" at bounding box center [537, 16] width 773 height 27
type input "American Hard Bag"
click at [314, 48] on span "This title is just for internal use, customers won't see it" at bounding box center [281, 41] width 261 height 13
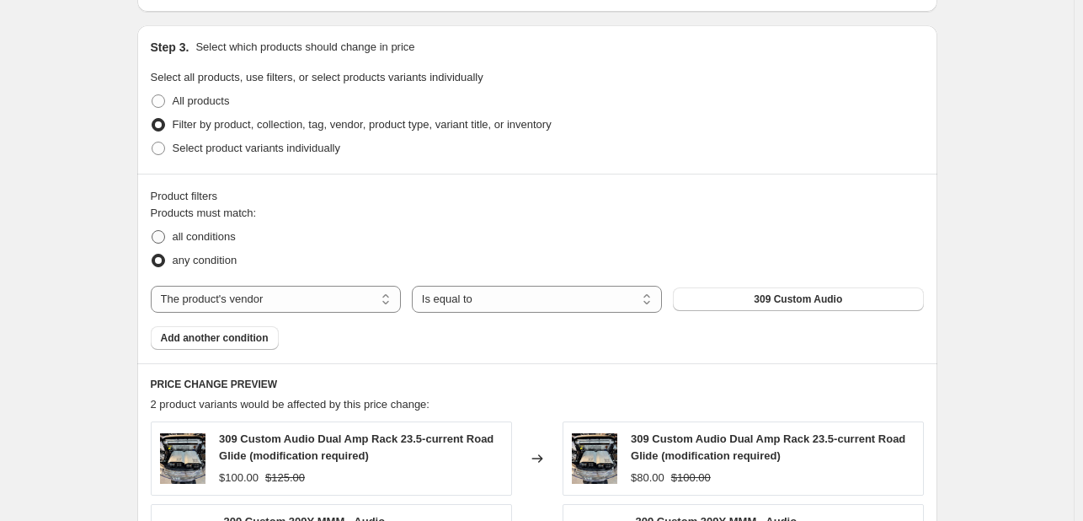
scroll to position [768, 0]
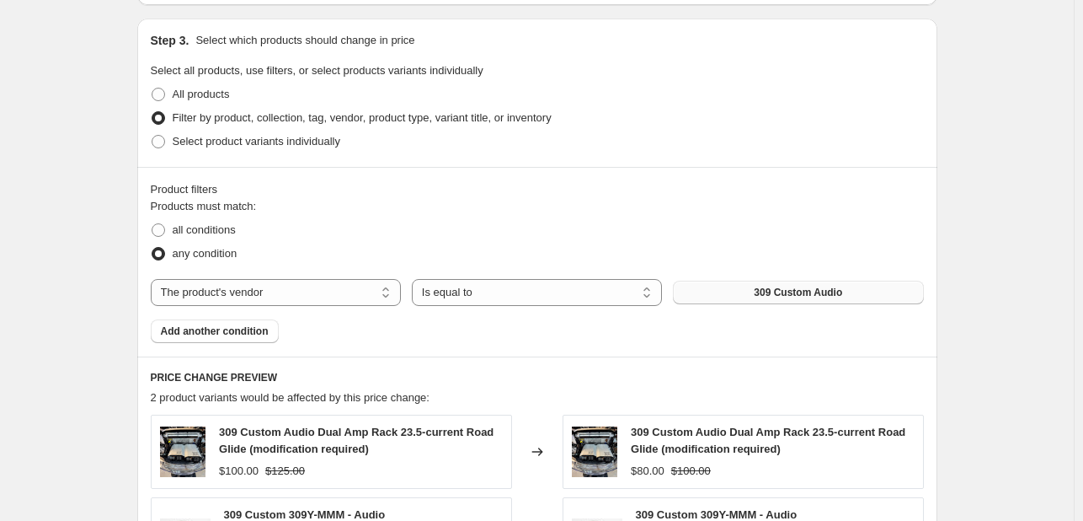
click at [771, 291] on span "309 Custom Audio" at bounding box center [798, 292] width 88 height 13
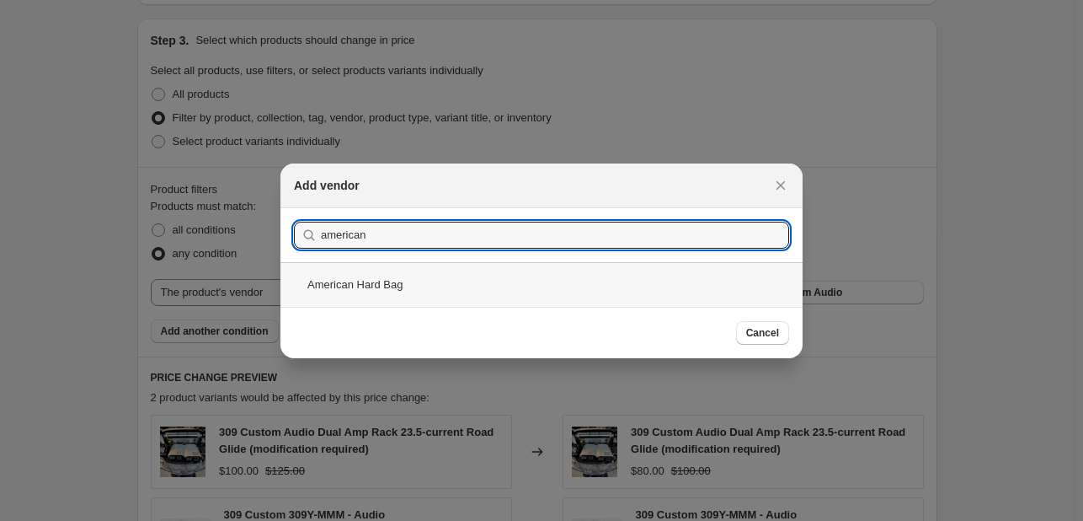
type input "american"
click at [361, 294] on div "American Hard Bag" at bounding box center [541, 284] width 522 height 45
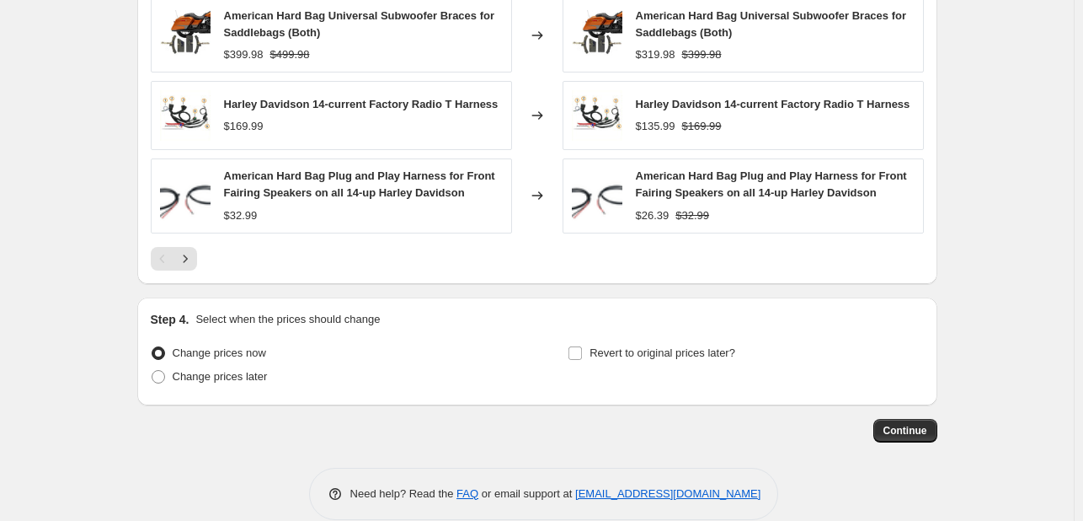
scroll to position [1373, 0]
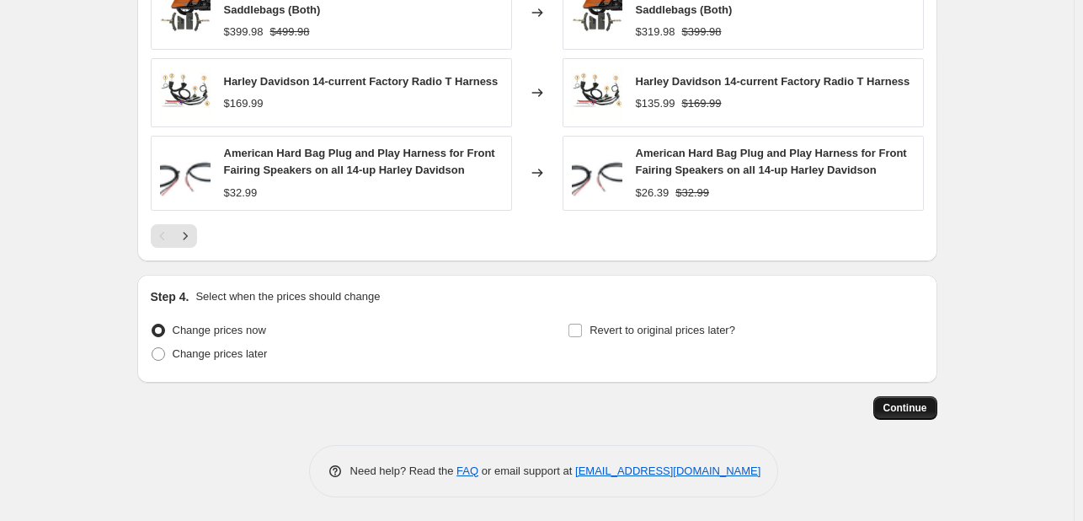
click at [885, 400] on button "Continue" at bounding box center [906, 408] width 64 height 24
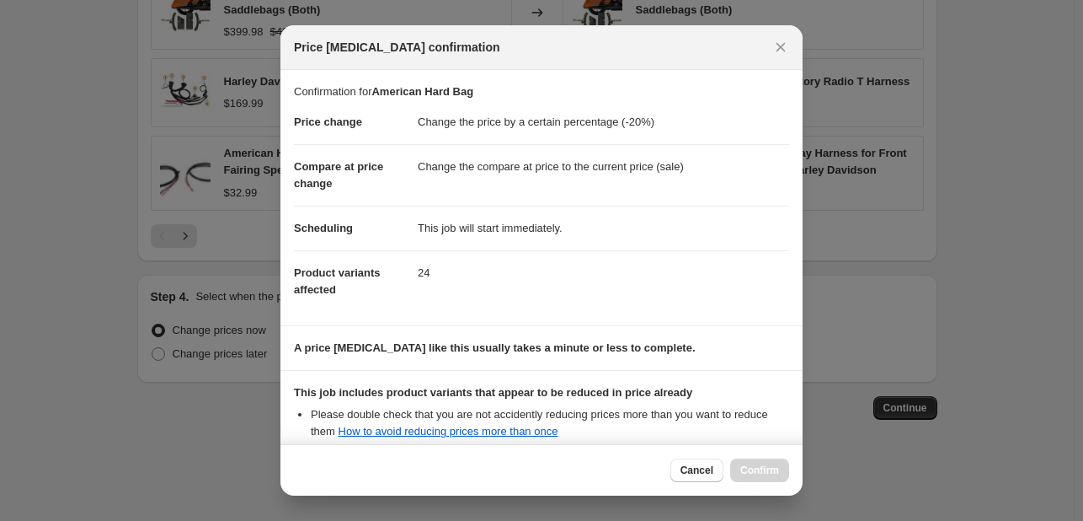
scroll to position [187, 0]
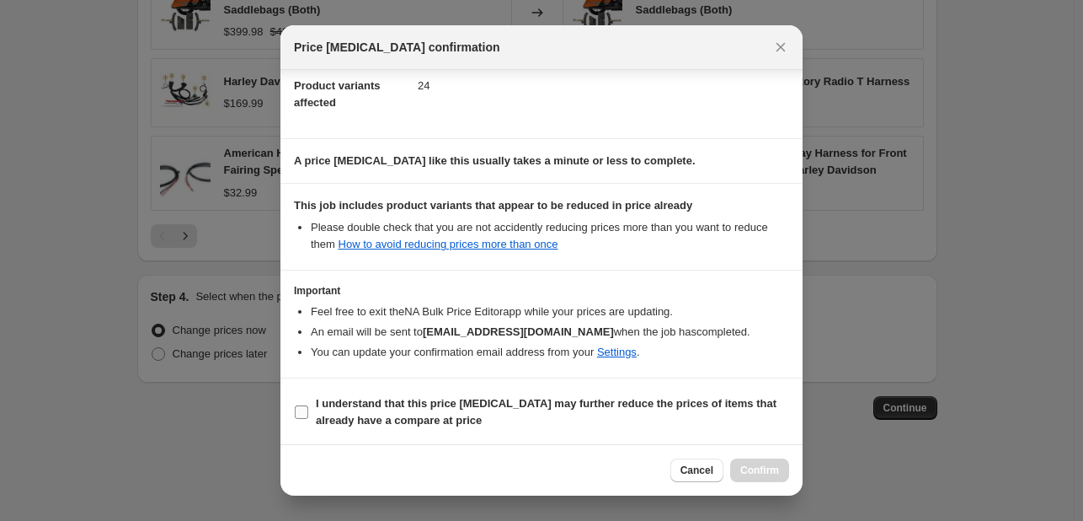
click at [394, 418] on b "I understand that this price change job may further reduce the prices of items …" at bounding box center [546, 411] width 461 height 29
click at [308, 418] on input "I understand that this price change job may further reduce the prices of items …" at bounding box center [301, 411] width 13 height 13
checkbox input "true"
click at [761, 454] on div "Cancel Confirm" at bounding box center [541, 469] width 522 height 51
click at [758, 476] on span "Confirm" at bounding box center [759, 469] width 39 height 13
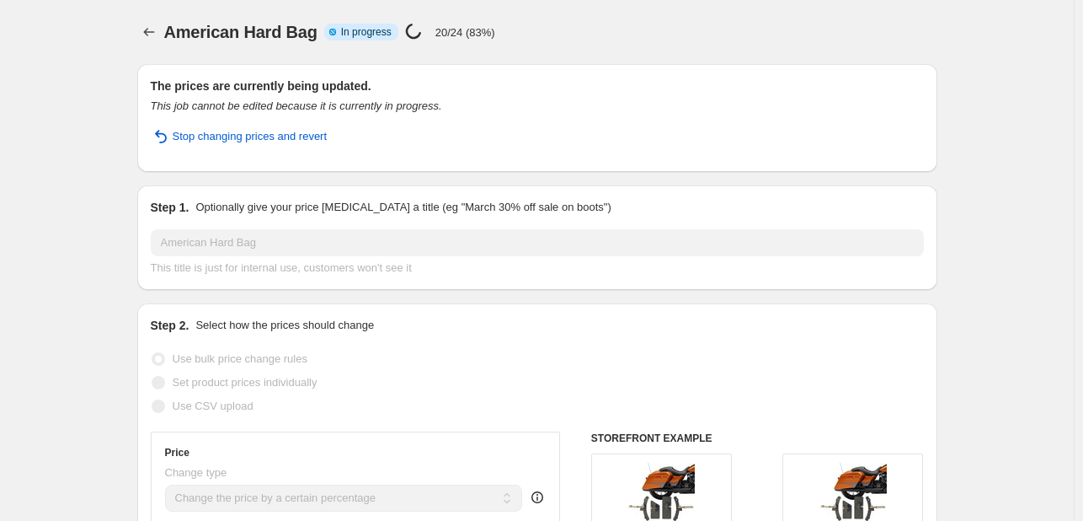
select select "percentage"
select select "vendor"
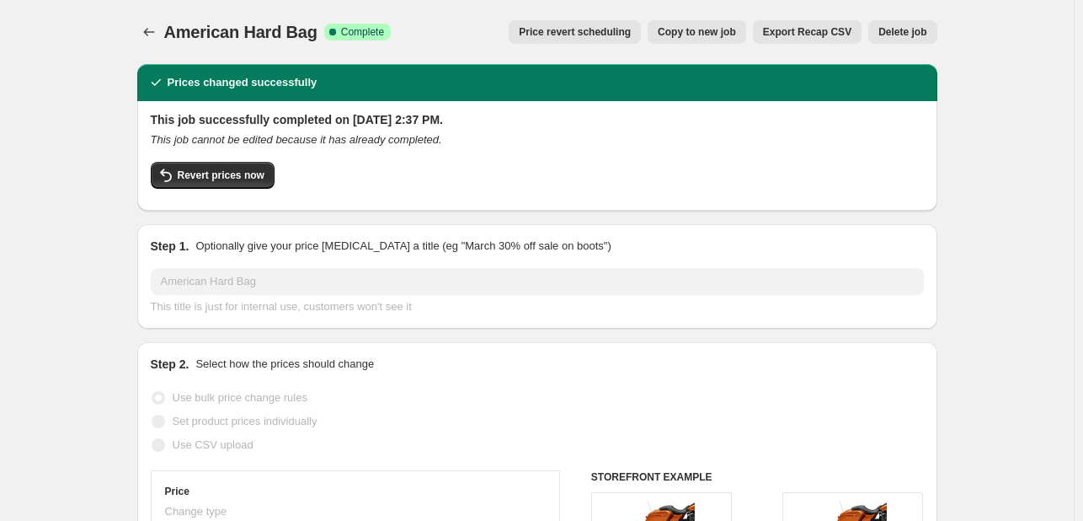
click at [692, 28] on span "Copy to new job" at bounding box center [697, 31] width 78 height 13
select select "percentage"
select select "vendor"
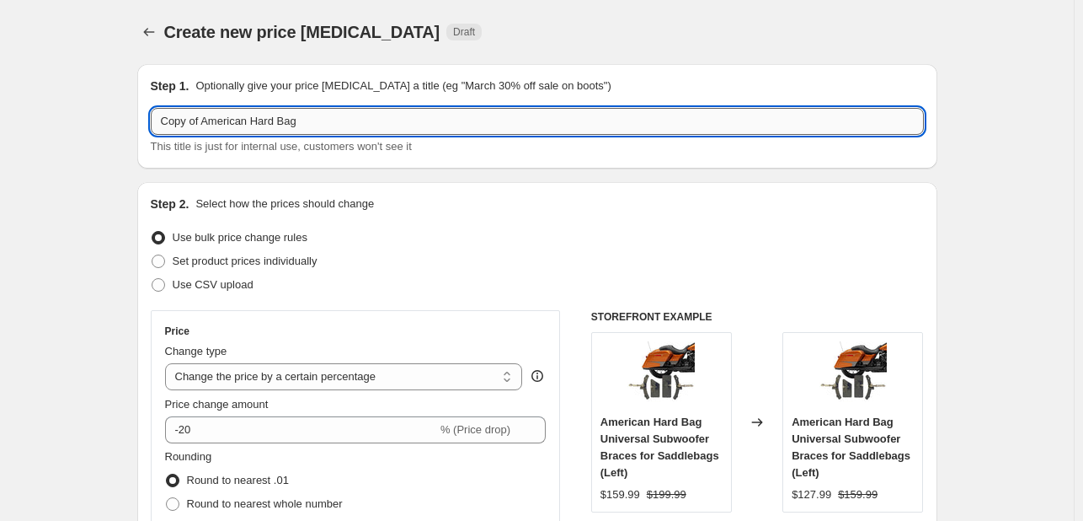
click at [381, 113] on input "Copy of American Hard Bag" at bounding box center [537, 121] width 773 height 27
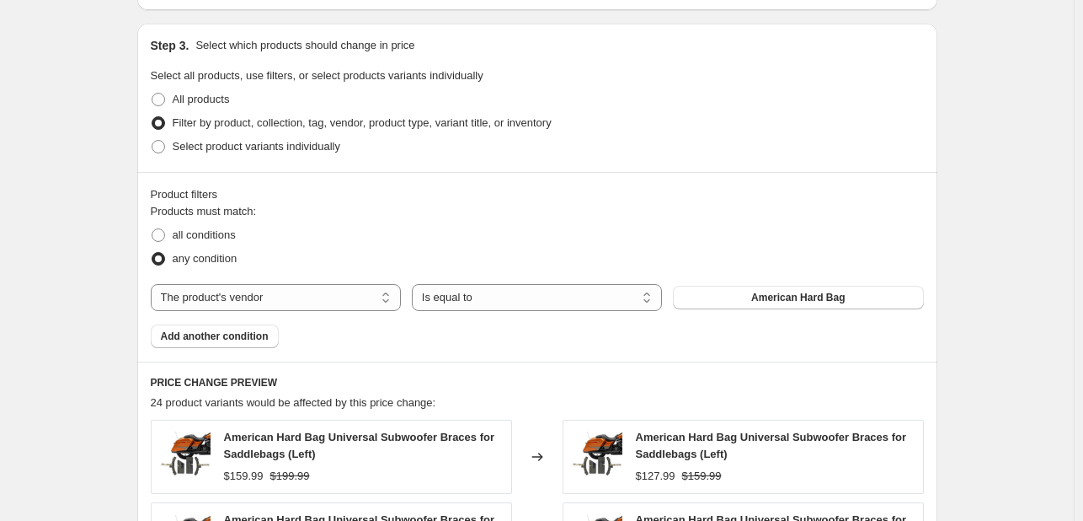
scroll to position [764, 0]
type input "Arc Audio"
click at [775, 287] on button "American Hard Bag" at bounding box center [798, 297] width 250 height 24
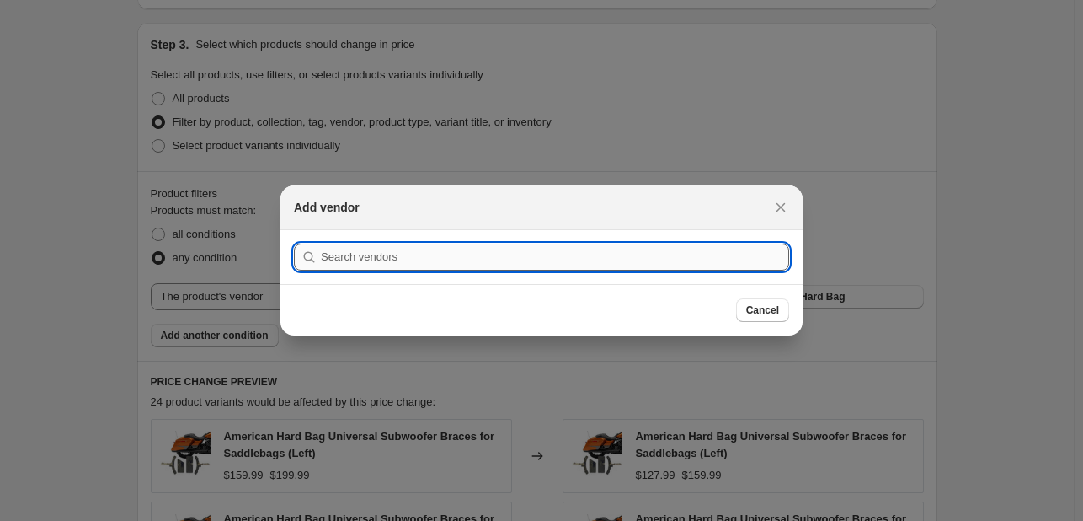
click at [705, 254] on input ":rl9:" at bounding box center [555, 256] width 468 height 27
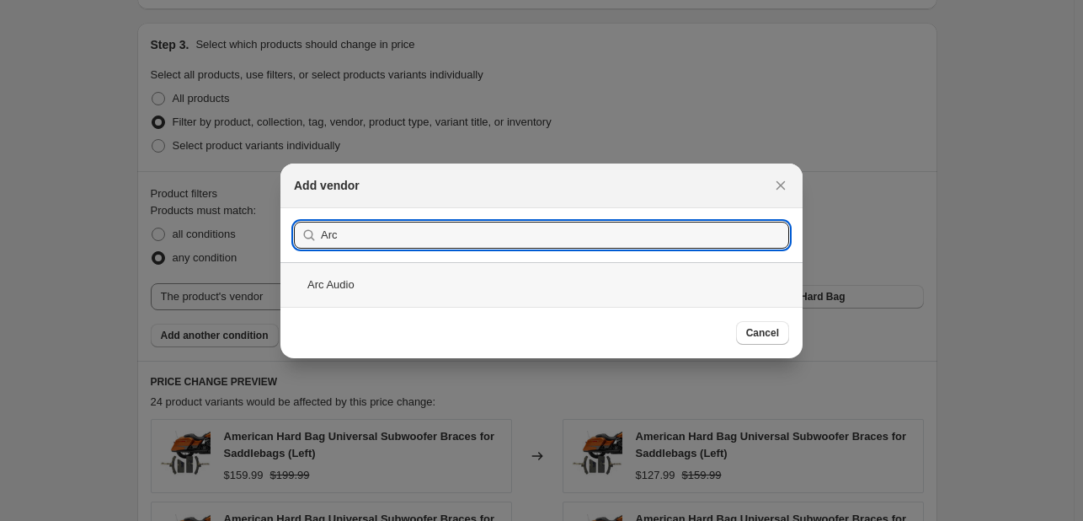
type input "Arc"
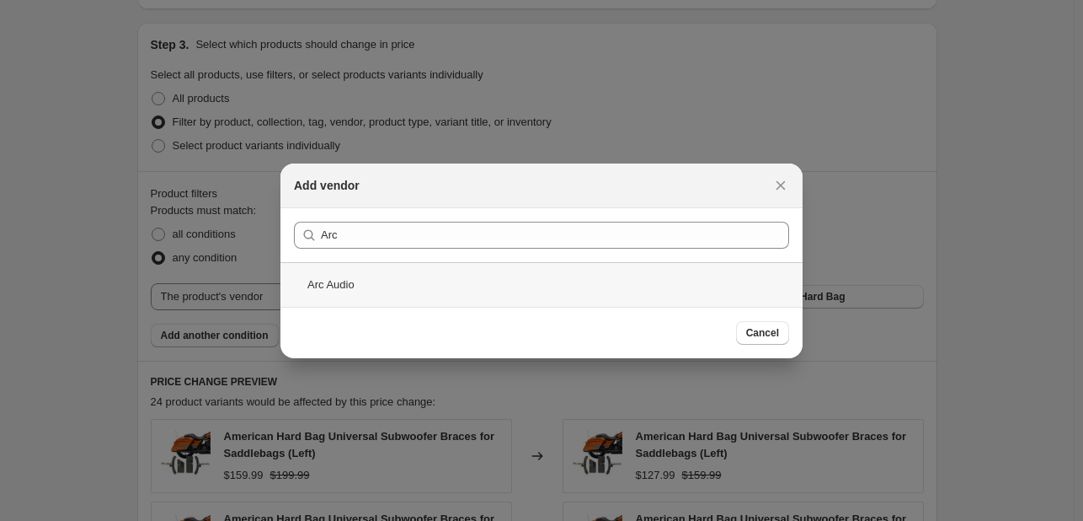
click at [681, 273] on div "Arc Audio" at bounding box center [541, 284] width 522 height 45
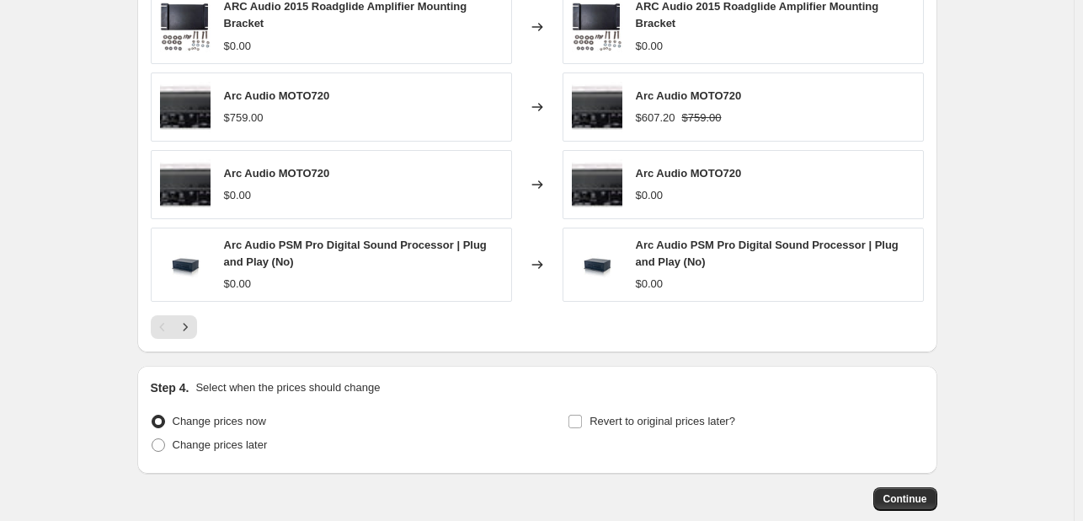
scroll to position [1277, 0]
click at [900, 496] on span "Continue" at bounding box center [906, 497] width 44 height 13
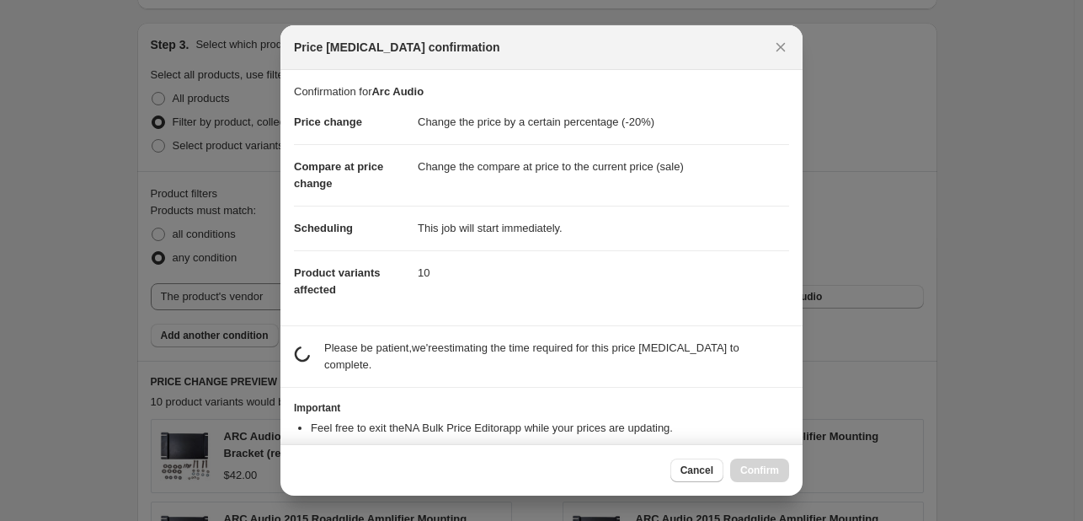
scroll to position [0, 0]
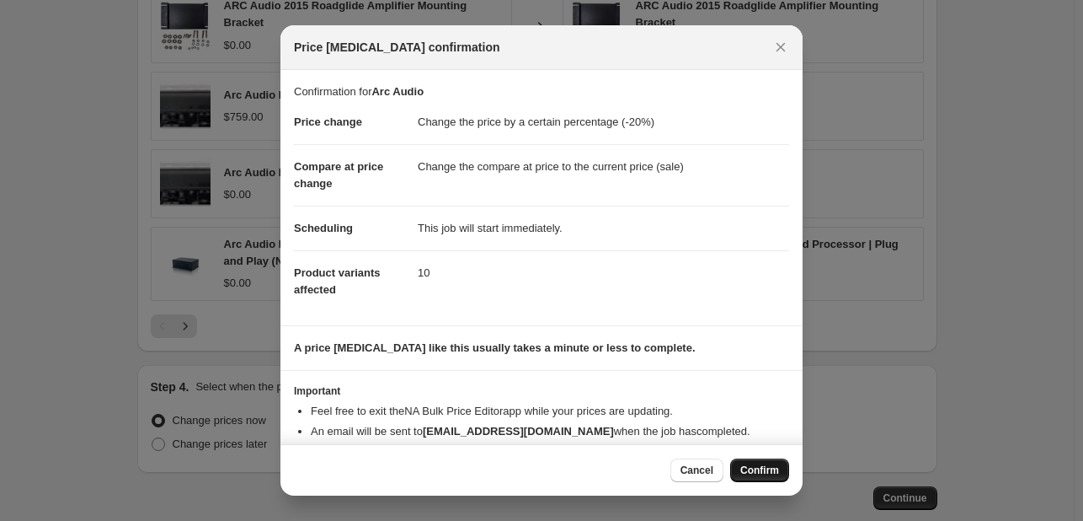
click at [761, 468] on span "Confirm" at bounding box center [759, 469] width 39 height 13
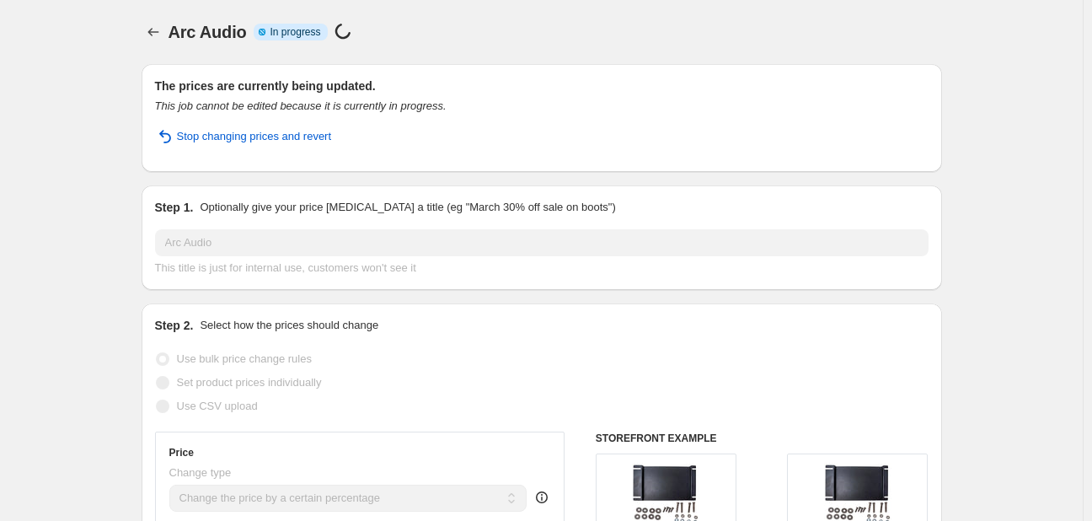
select select "percentage"
select select "vendor"
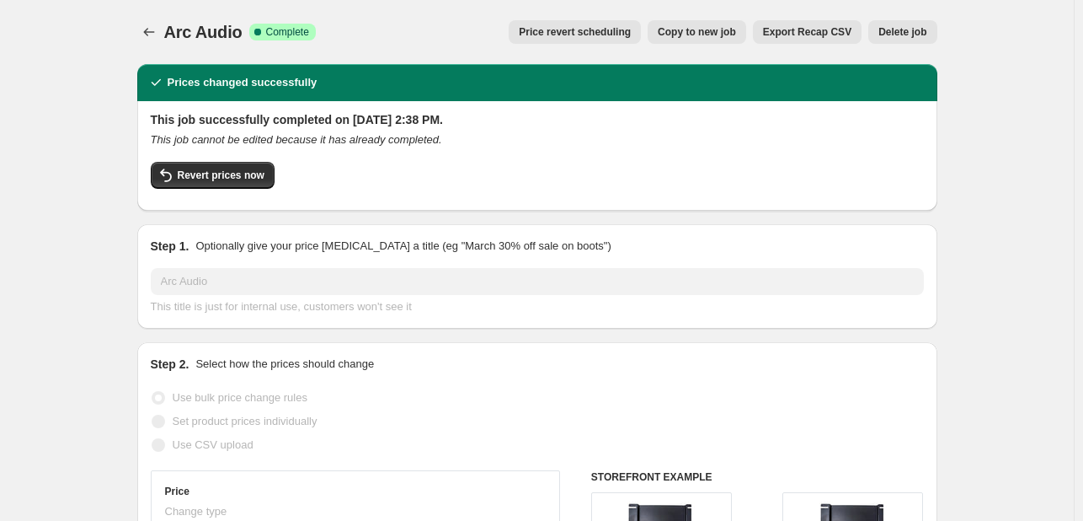
click at [706, 29] on span "Copy to new job" at bounding box center [697, 31] width 78 height 13
select select "percentage"
select select "vendor"
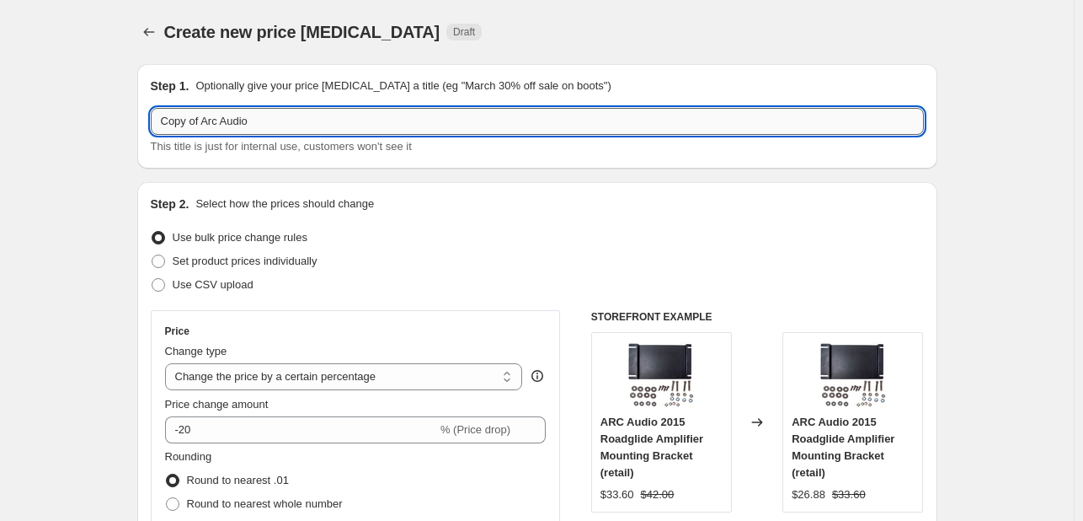
click at [315, 114] on input "Copy of Arc Audio" at bounding box center [537, 121] width 773 height 27
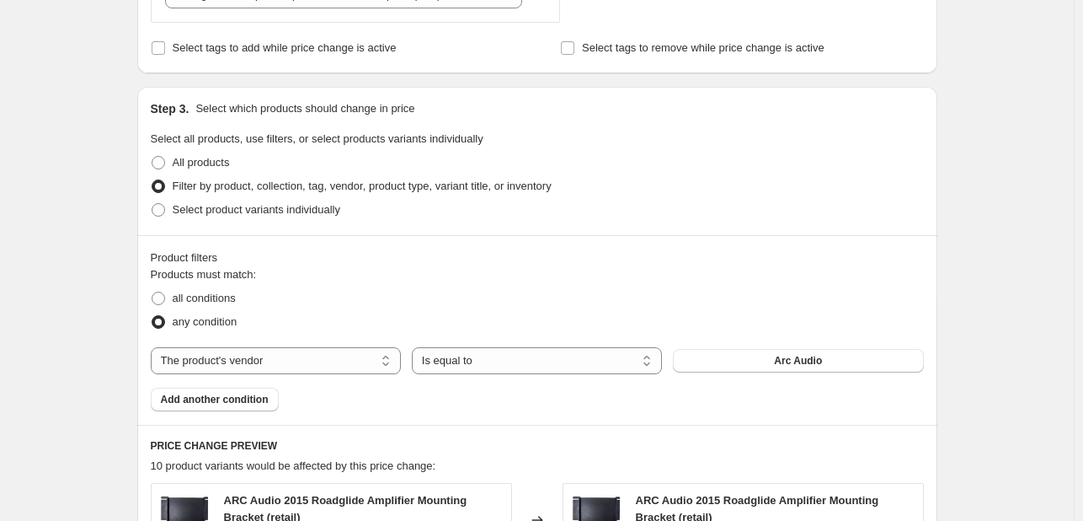
scroll to position [703, 0]
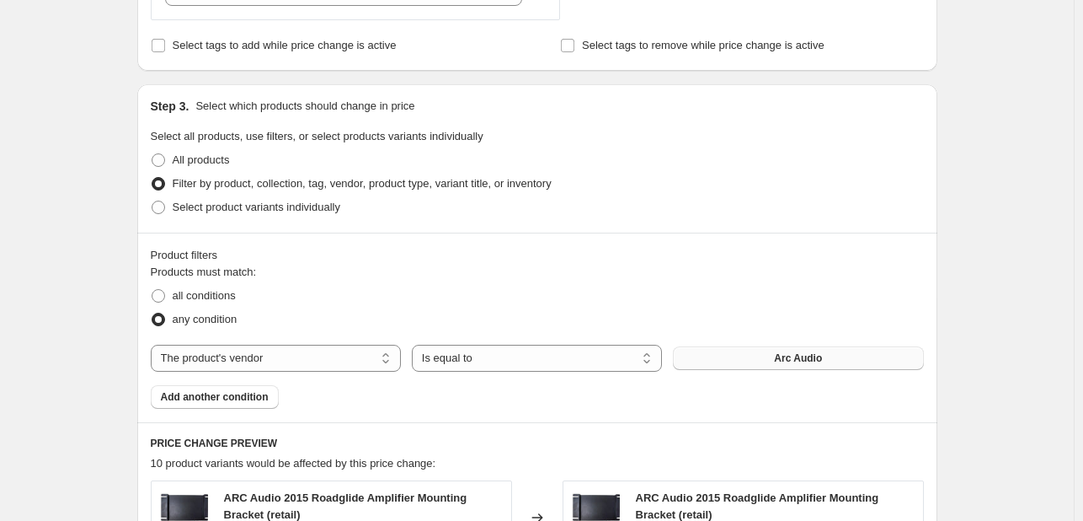
type input "Audio Control"
click at [815, 350] on button "Arc Audio" at bounding box center [798, 358] width 250 height 24
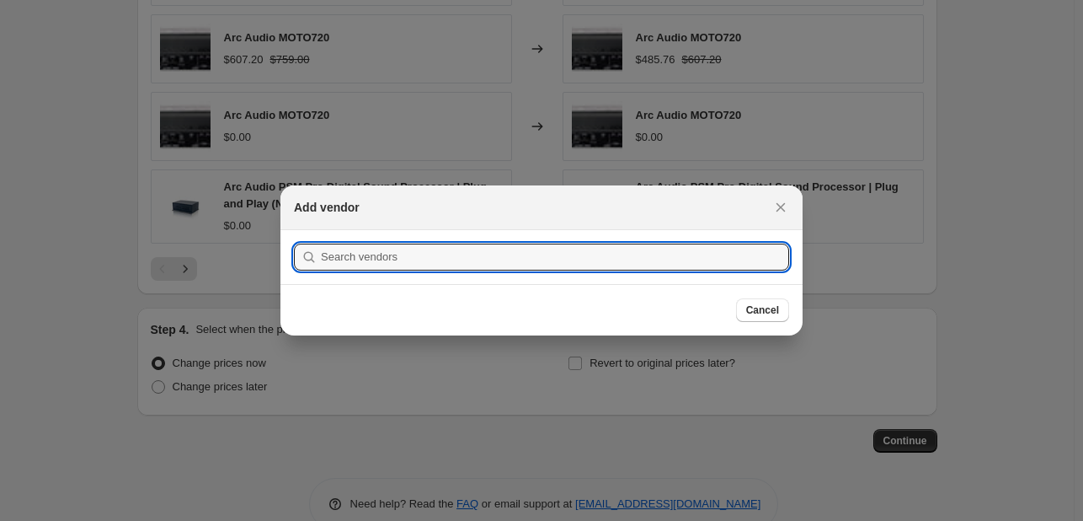
scroll to position [0, 0]
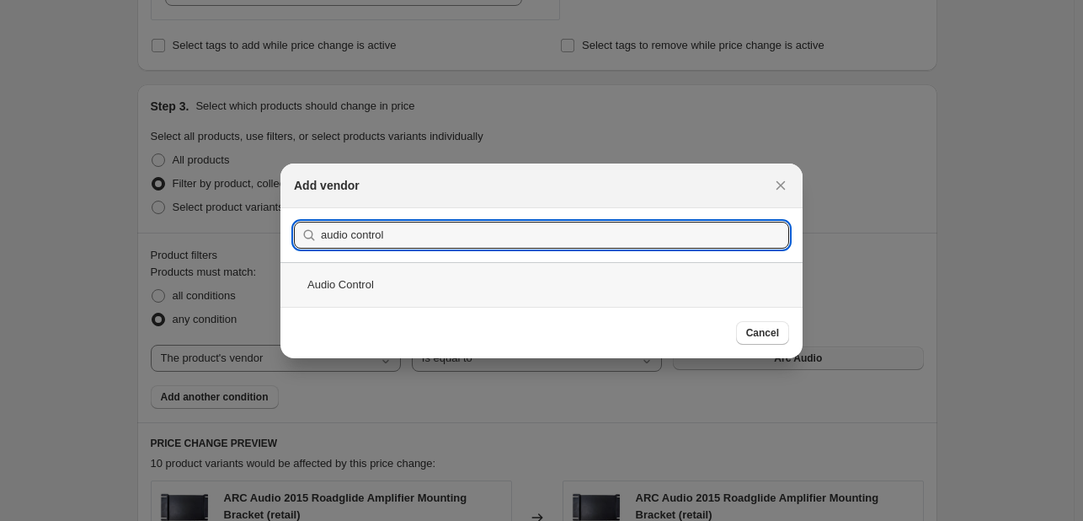
type input "audio control"
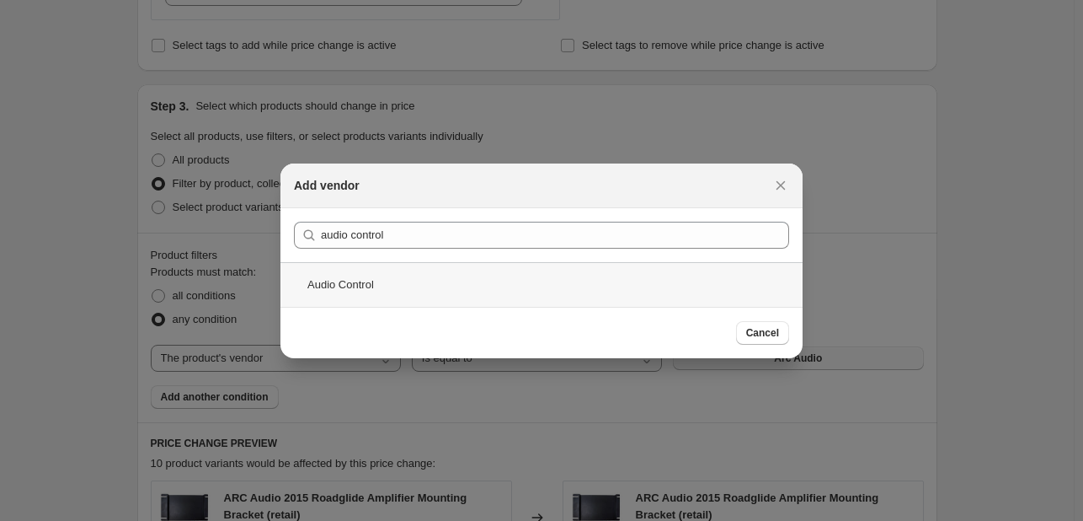
click at [667, 270] on div "Audio Control" at bounding box center [541, 284] width 522 height 45
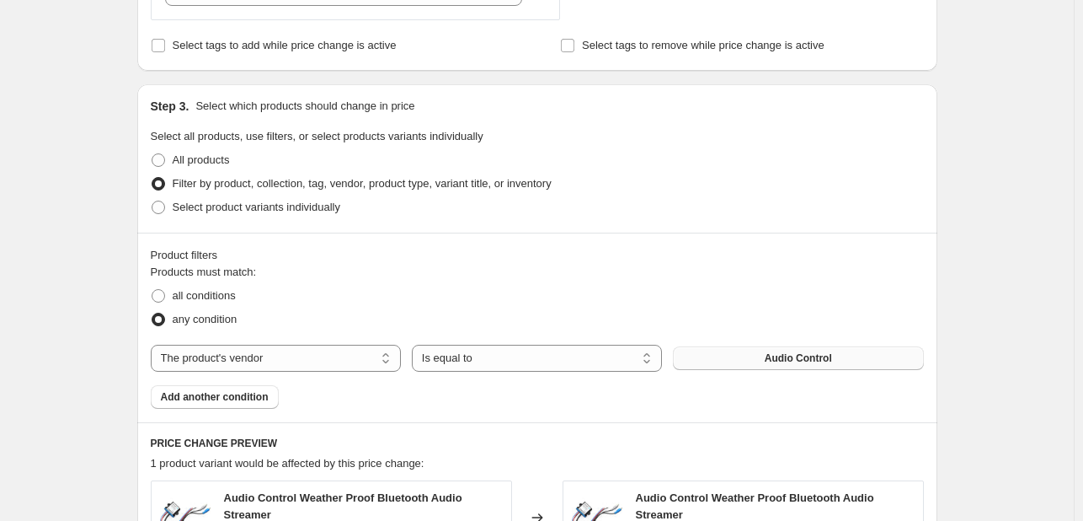
scroll to position [1048, 0]
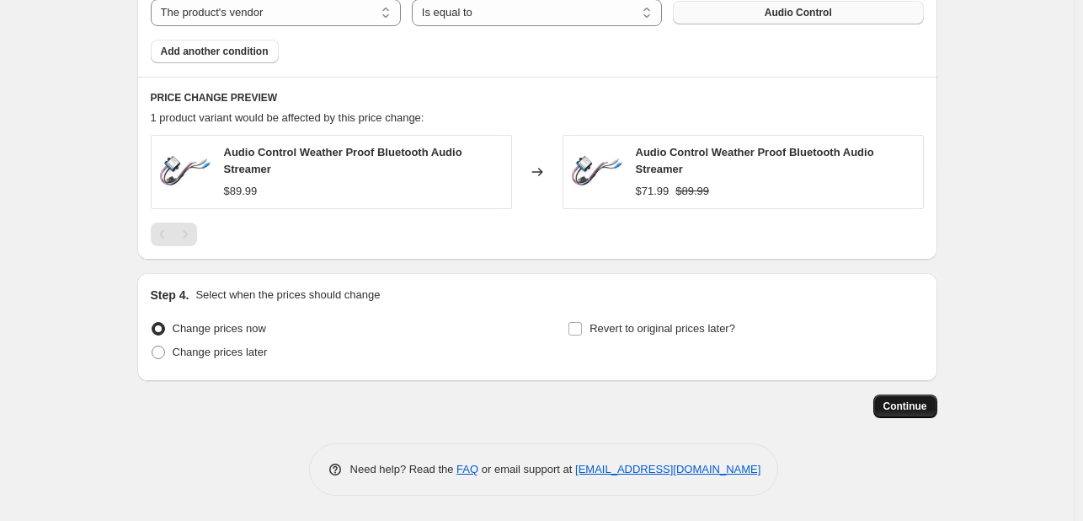
click at [931, 408] on button "Continue" at bounding box center [906, 406] width 64 height 24
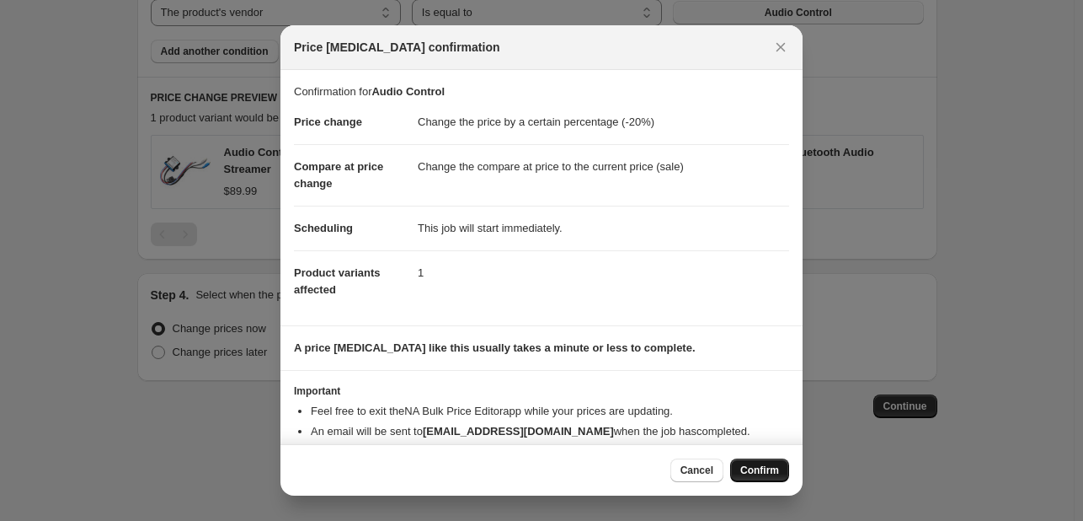
click at [767, 463] on span "Confirm" at bounding box center [759, 469] width 39 height 13
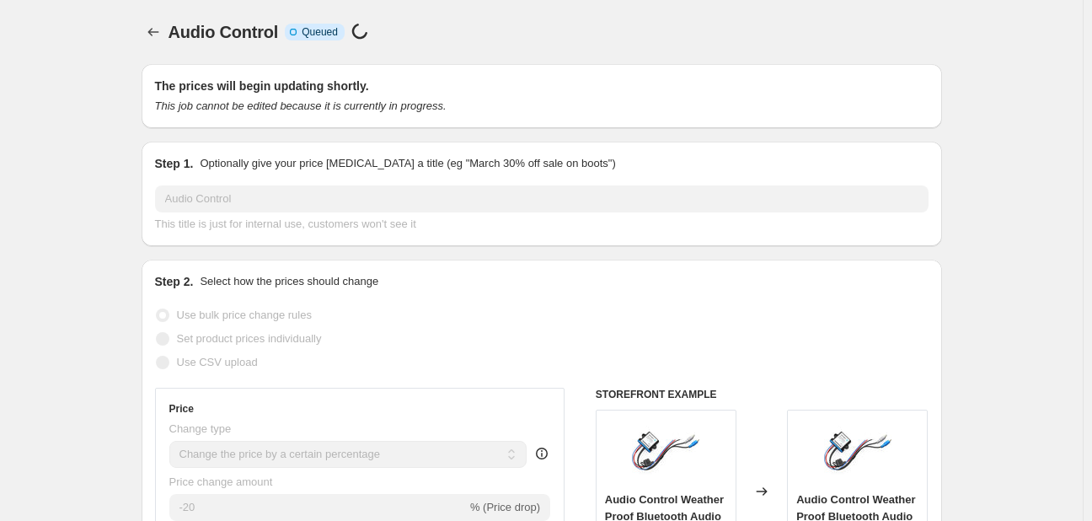
select select "percentage"
select select "vendor"
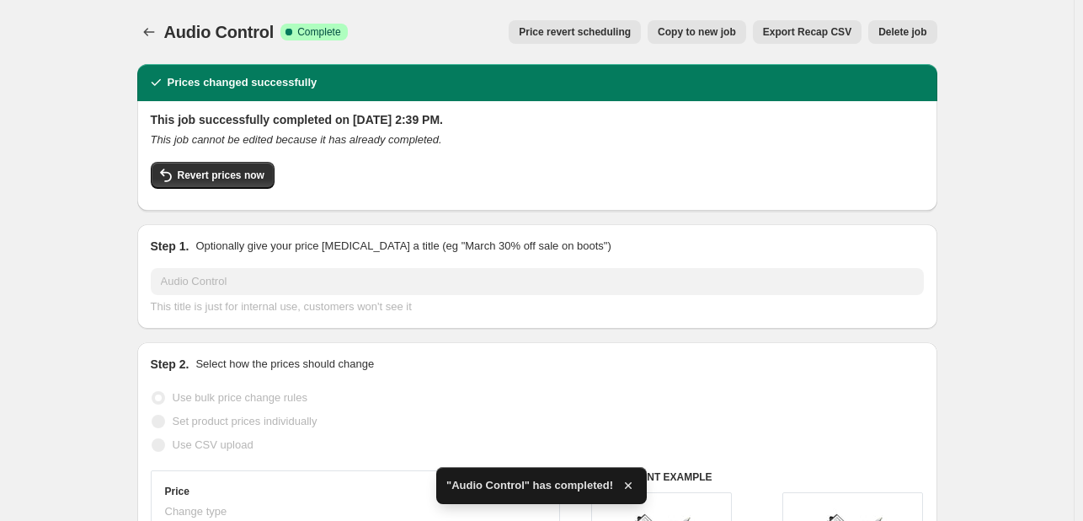
click at [705, 29] on span "Copy to new job" at bounding box center [697, 31] width 78 height 13
select select "percentage"
select select "vendor"
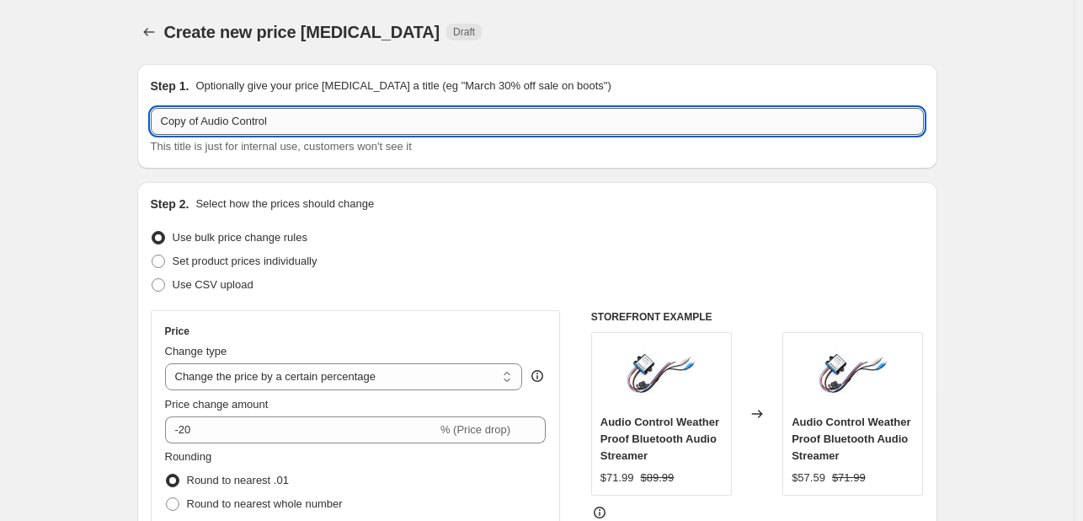
click at [354, 132] on input "Copy of Audio Control" at bounding box center [537, 121] width 773 height 27
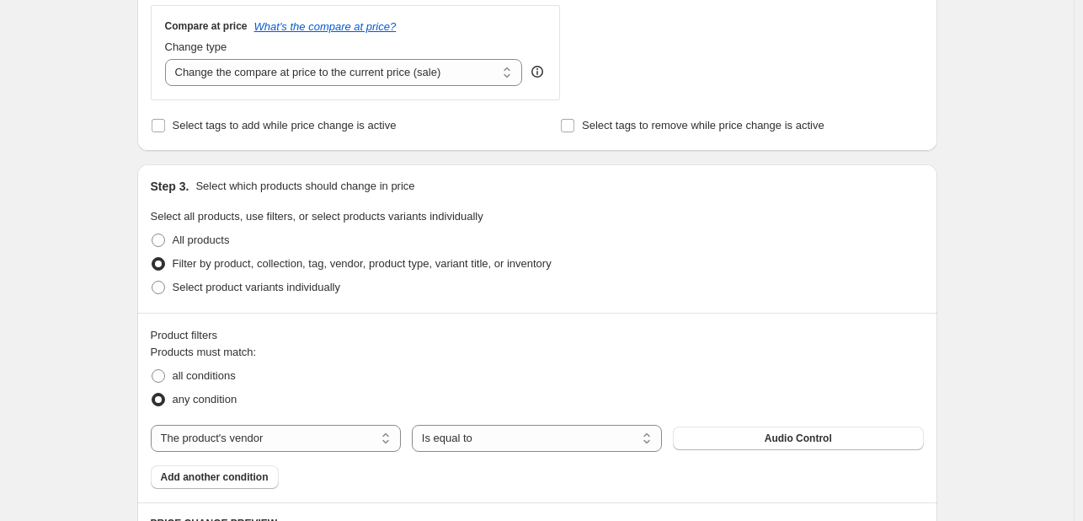
scroll to position [626, 0]
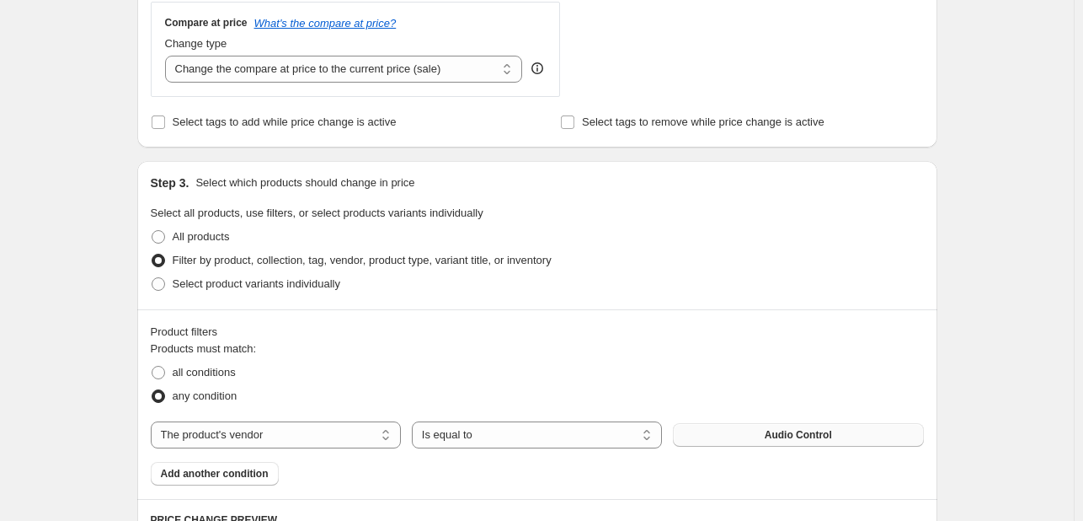
type input "Beyma Audio"
click at [742, 428] on button "Audio Control" at bounding box center [798, 435] width 250 height 24
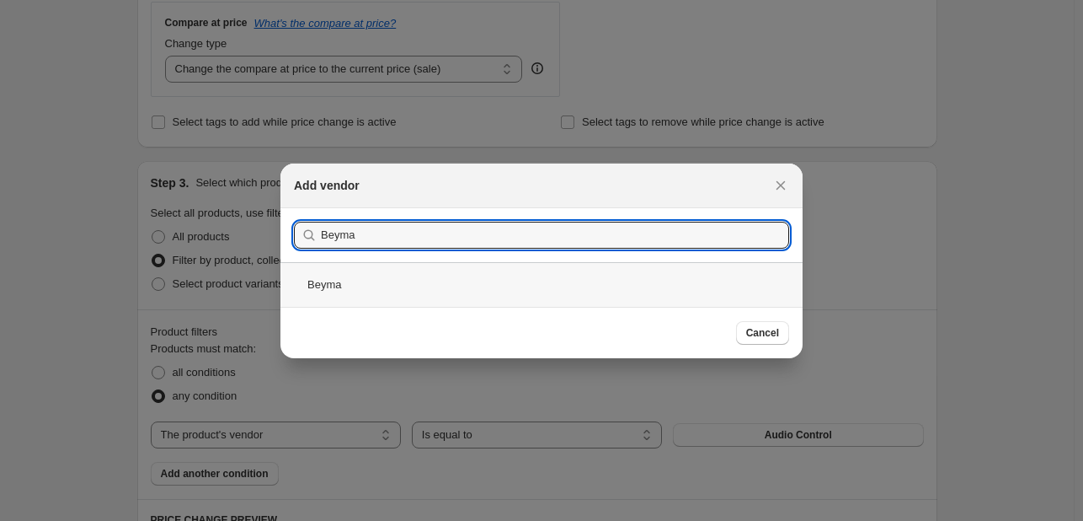
type input "Beyma"
click at [480, 291] on div "Beyma" at bounding box center [541, 284] width 522 height 45
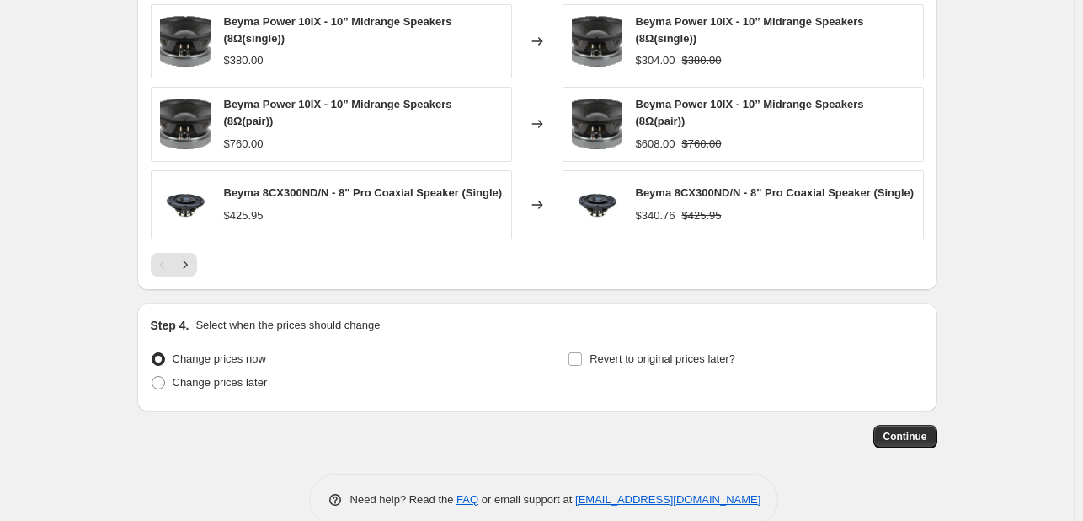
scroll to position [1373, 0]
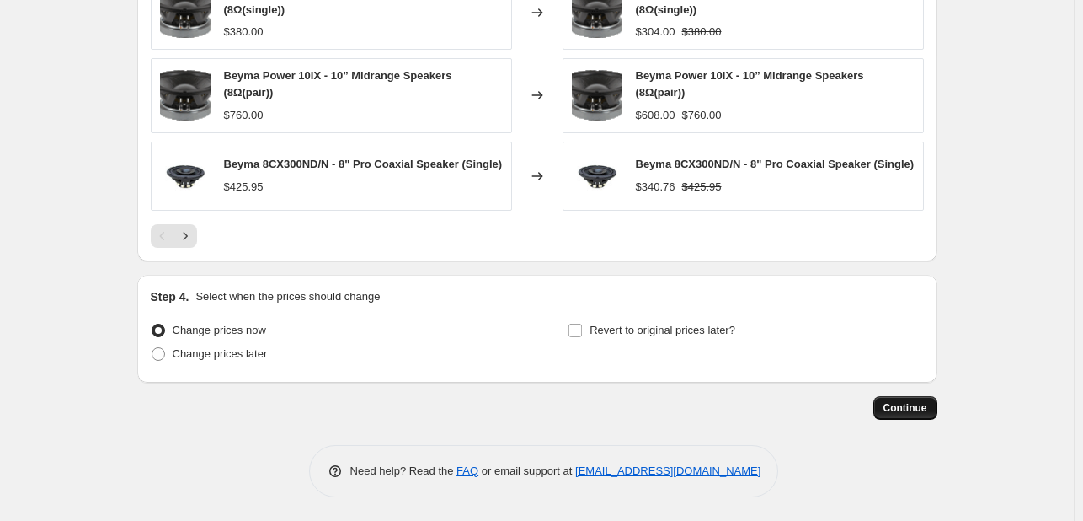
click at [898, 412] on button "Continue" at bounding box center [906, 408] width 64 height 24
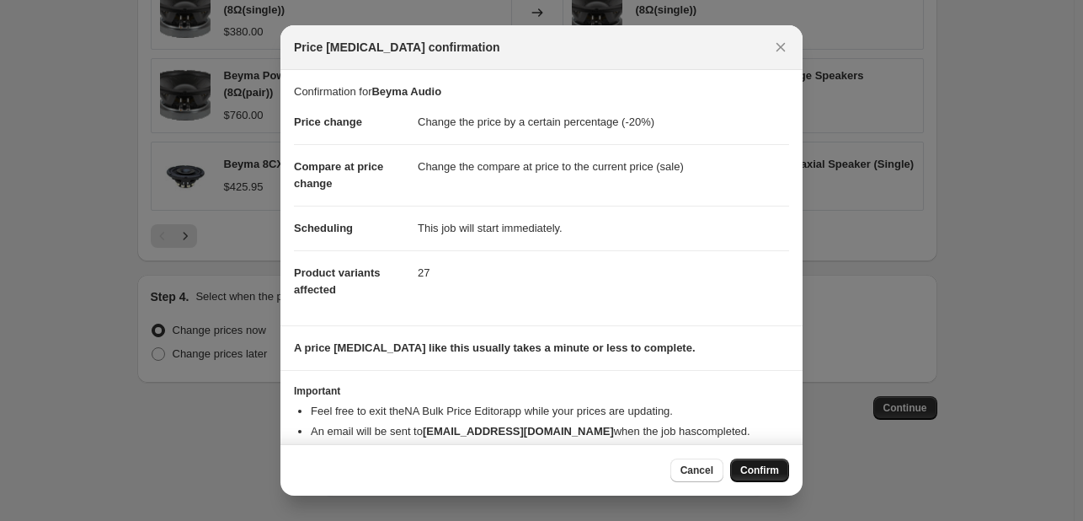
click at [767, 473] on span "Confirm" at bounding box center [759, 469] width 39 height 13
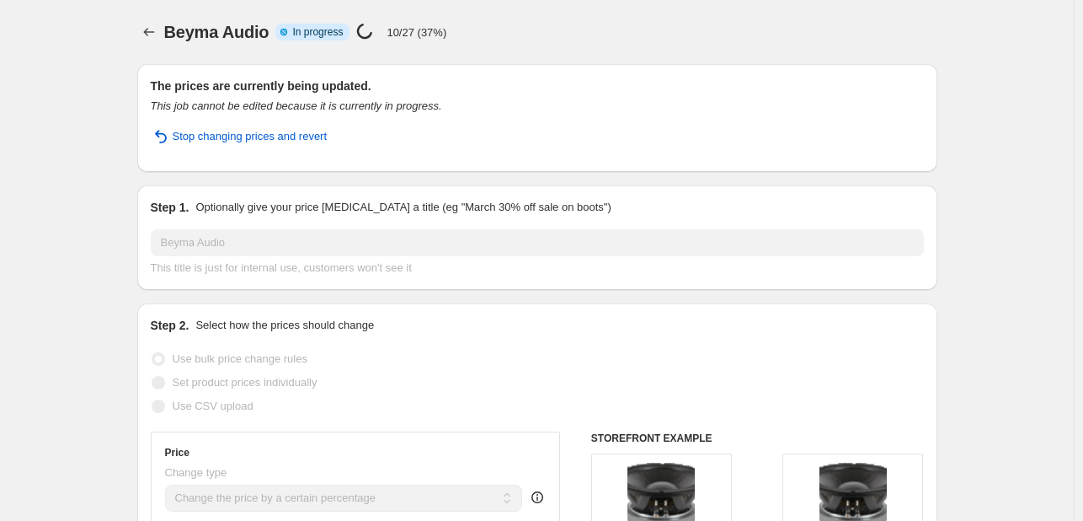
select select "percentage"
select select "vendor"
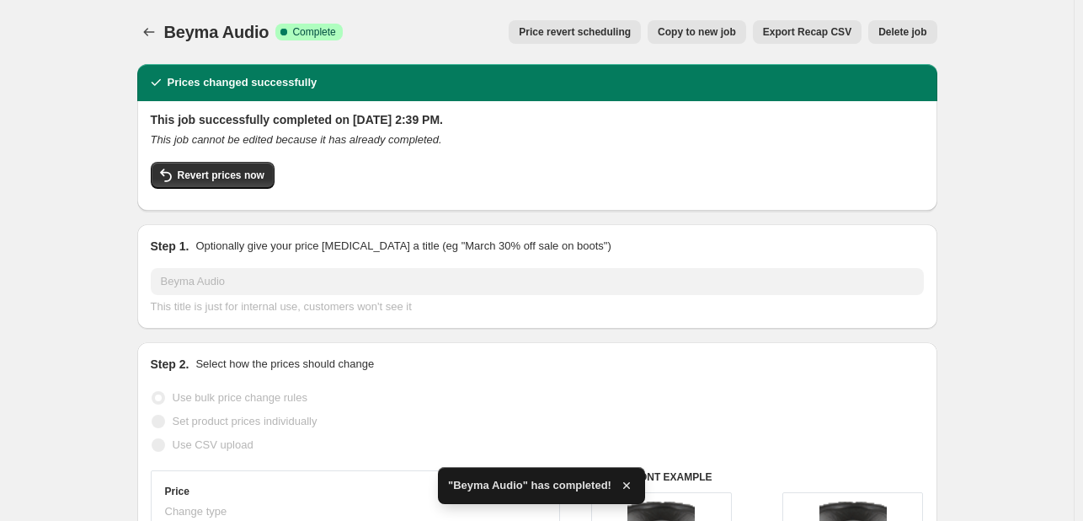
click at [714, 28] on span "Copy to new job" at bounding box center [697, 31] width 78 height 13
select select "percentage"
select select "vendor"
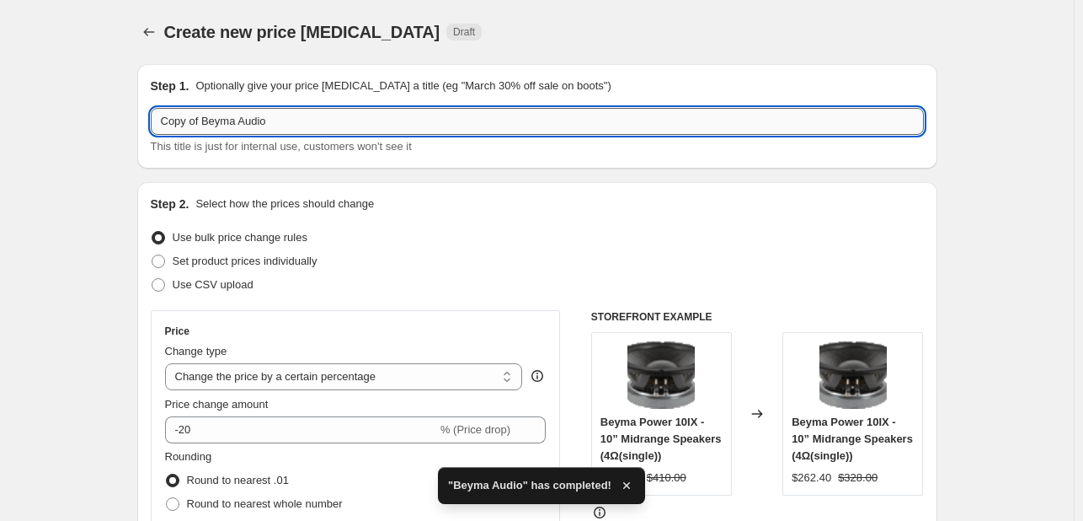
click at [312, 133] on input "Copy of Beyma Audio" at bounding box center [537, 121] width 773 height 27
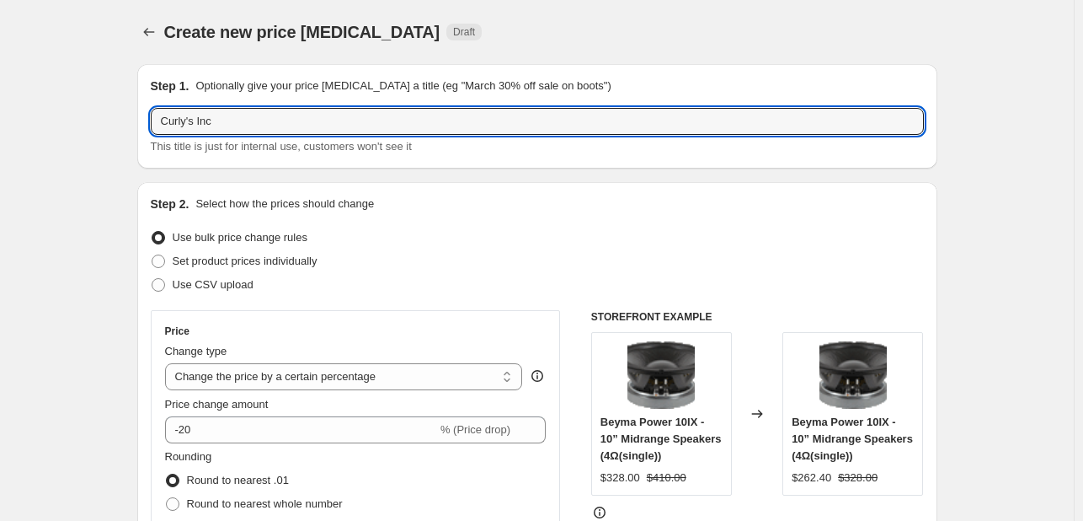
type input "Curly's Inc"
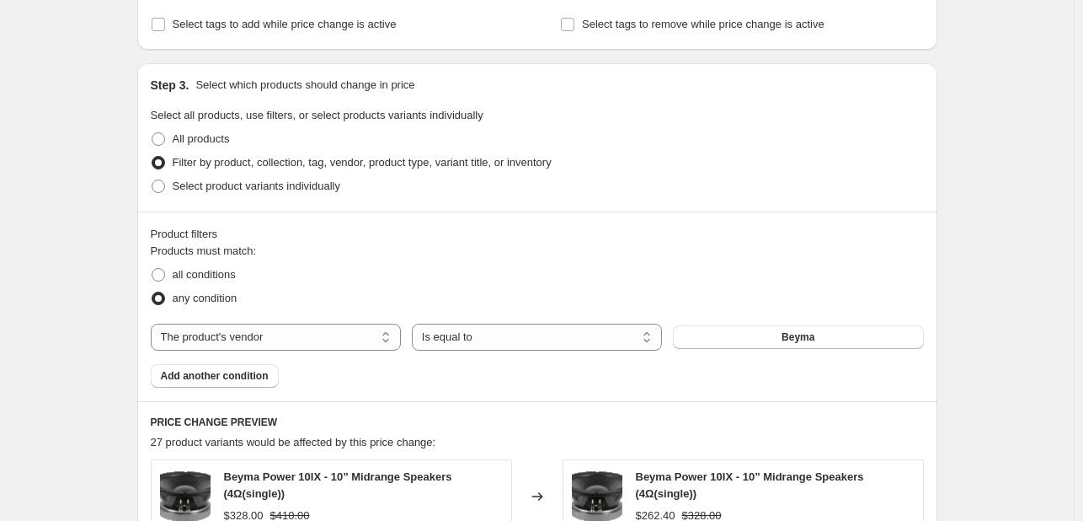
scroll to position [724, 0]
click at [896, 331] on button "Beyma" at bounding box center [798, 336] width 250 height 24
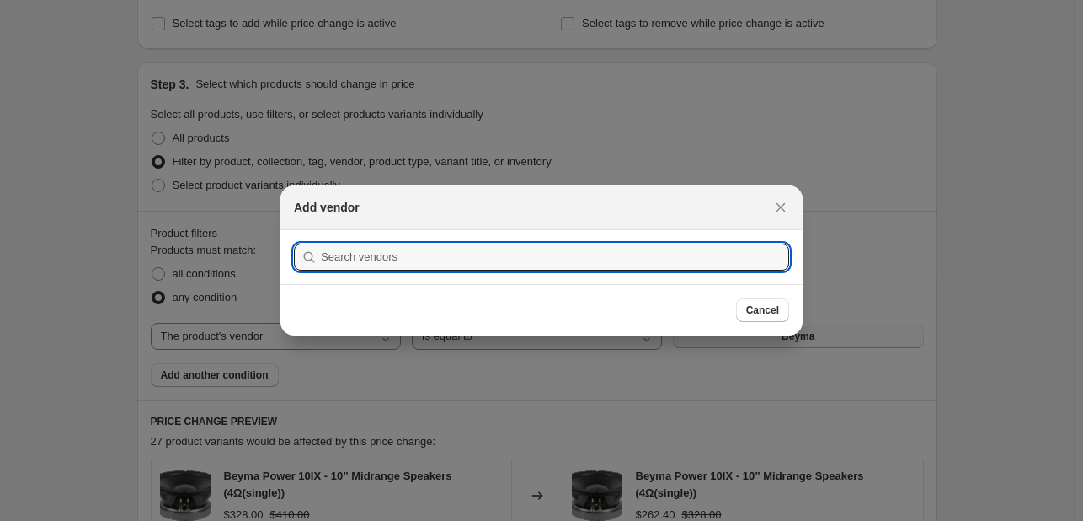
scroll to position [0, 0]
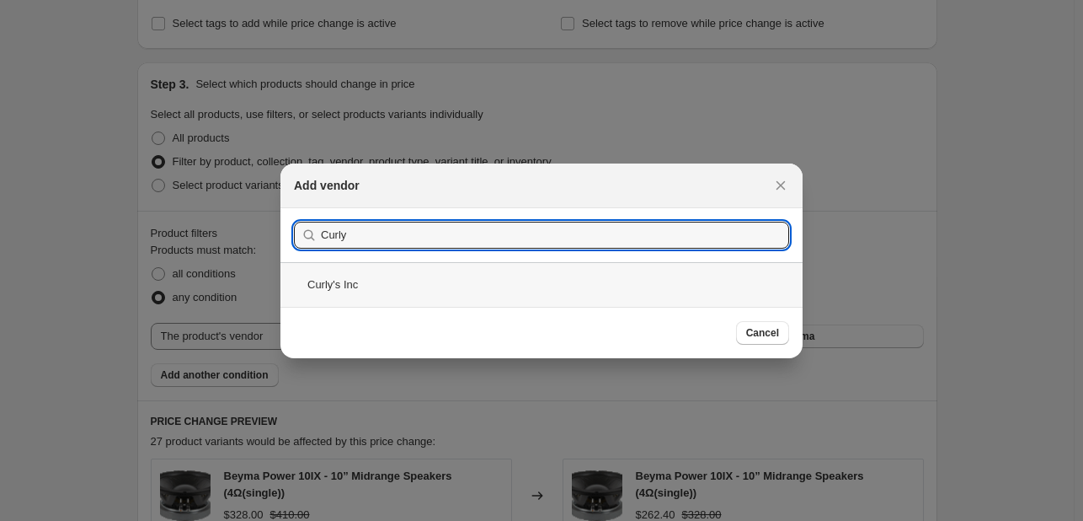
type input "Curly"
click at [504, 283] on div "Curly's Inc" at bounding box center [541, 284] width 522 height 45
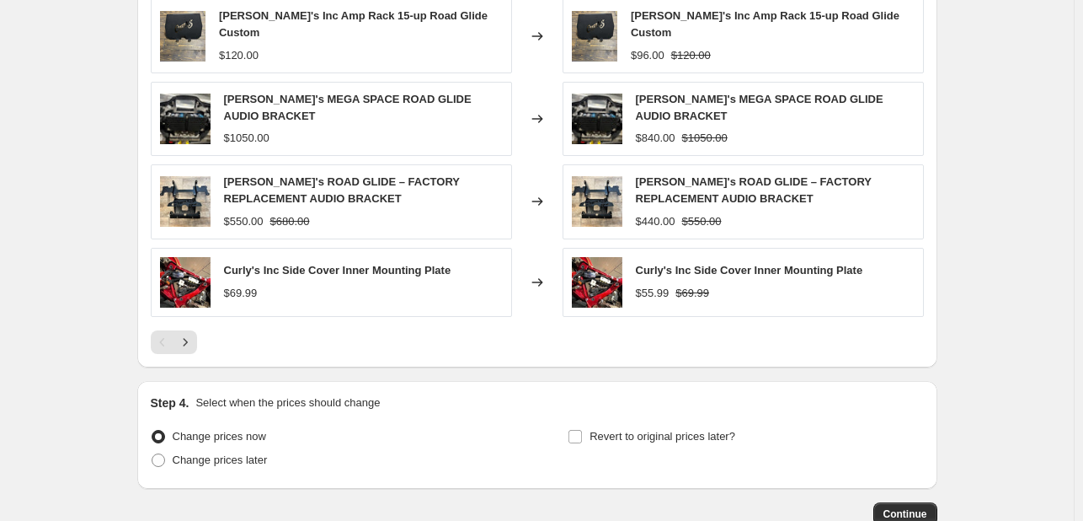
scroll to position [1286, 0]
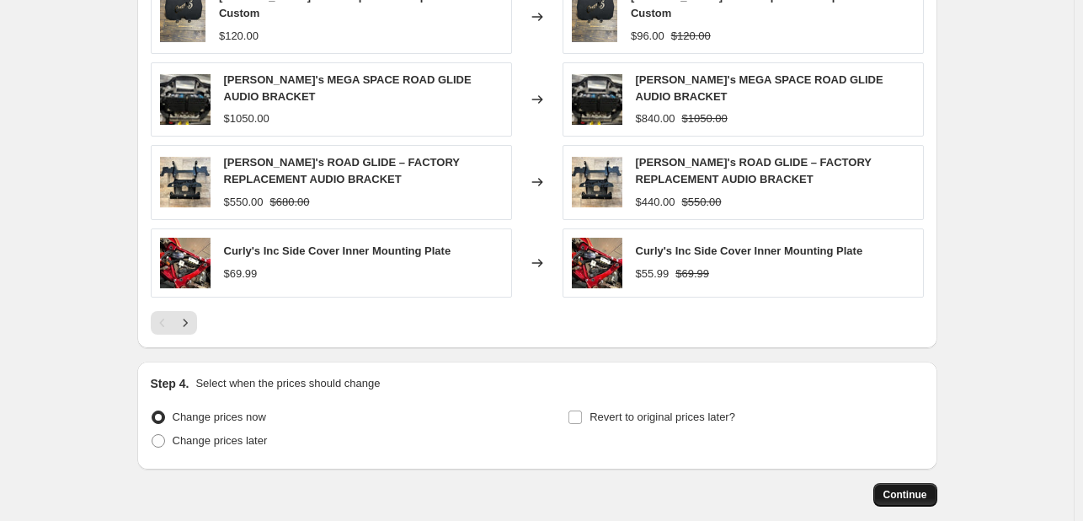
click at [932, 483] on button "Continue" at bounding box center [906, 495] width 64 height 24
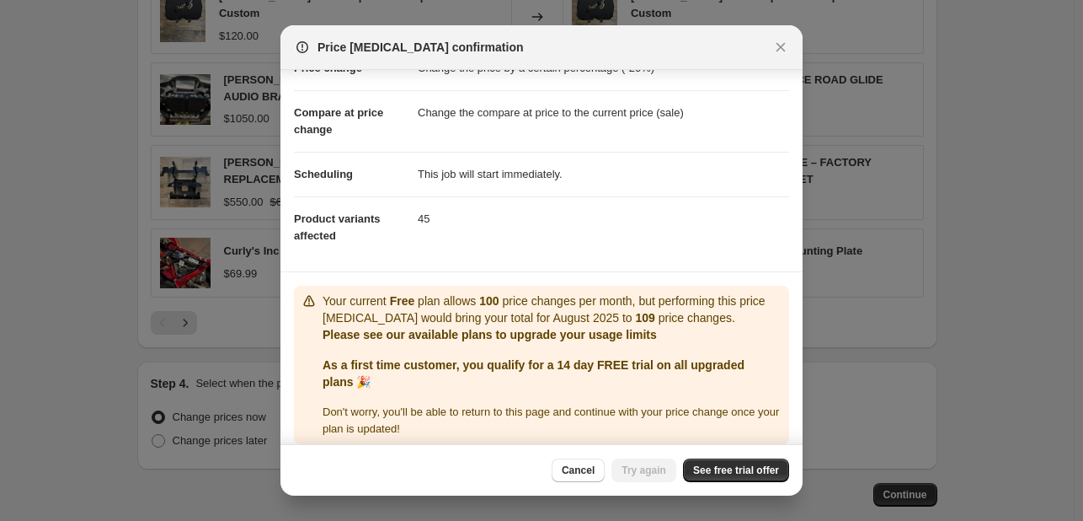
scroll to position [67, 0]
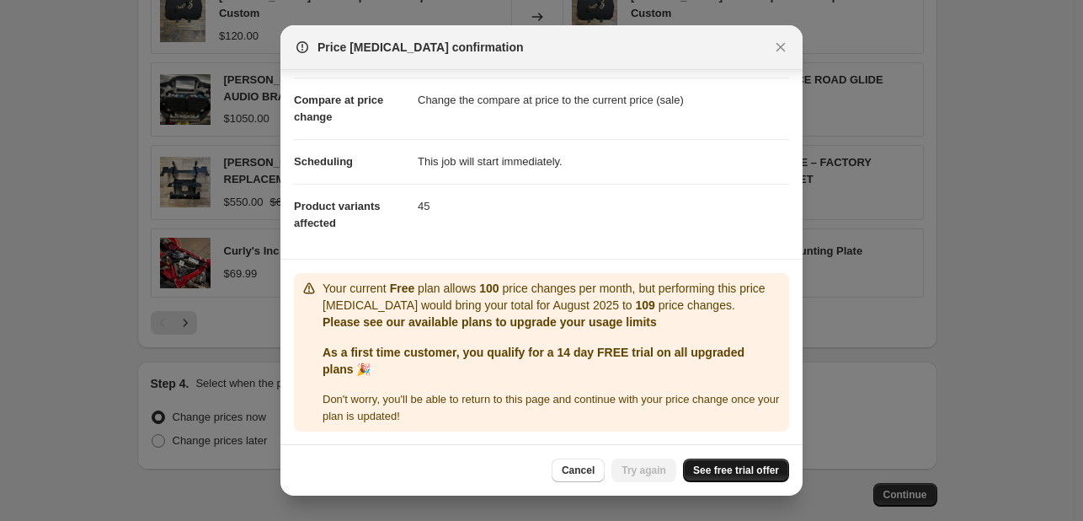
click at [724, 467] on span "See free trial offer" at bounding box center [736, 469] width 86 height 13
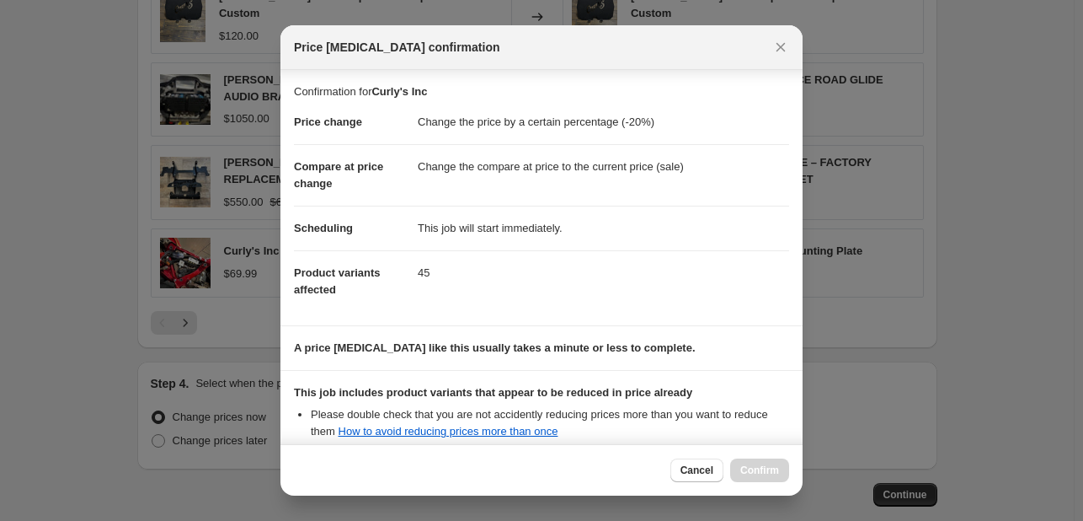
scroll to position [187, 0]
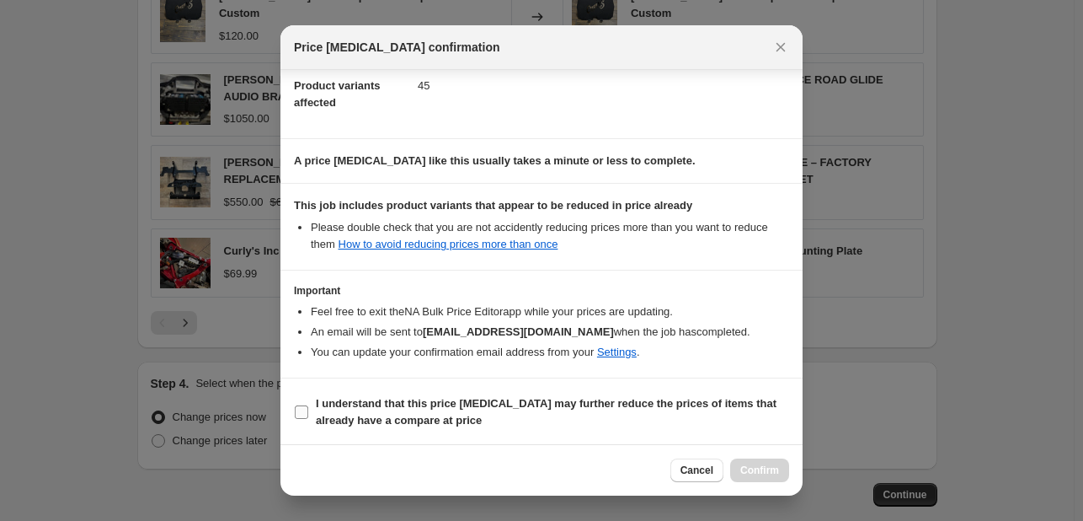
click at [446, 407] on b "I understand that this price change job may further reduce the prices of items …" at bounding box center [546, 411] width 461 height 29
click at [308, 407] on input "I understand that this price change job may further reduce the prices of items …" at bounding box center [301, 411] width 13 height 13
checkbox input "true"
click at [748, 462] on button "Confirm" at bounding box center [759, 470] width 59 height 24
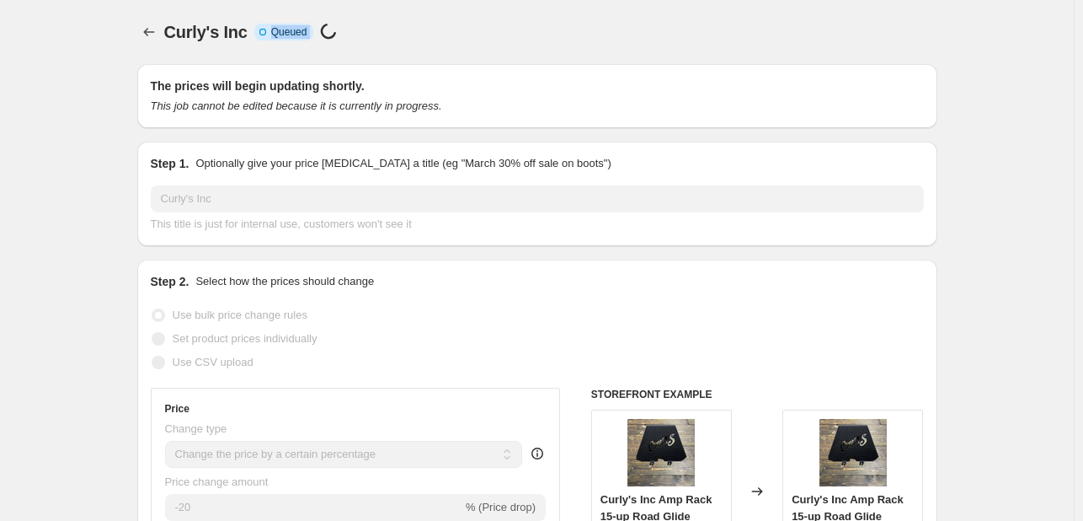
drag, startPoint x: 475, startPoint y: 47, endPoint x: 264, endPoint y: -46, distance: 231.2
click at [264, 0] on html "Home Settings Plans Skip to content Curly's Inc. This page is ready Curly's Inc…" at bounding box center [541, 260] width 1083 height 521
click at [345, 44] on div "Curly's Inc. This page is ready Curly's Inc Info Incomplete Queued Price change…" at bounding box center [537, 32] width 800 height 64
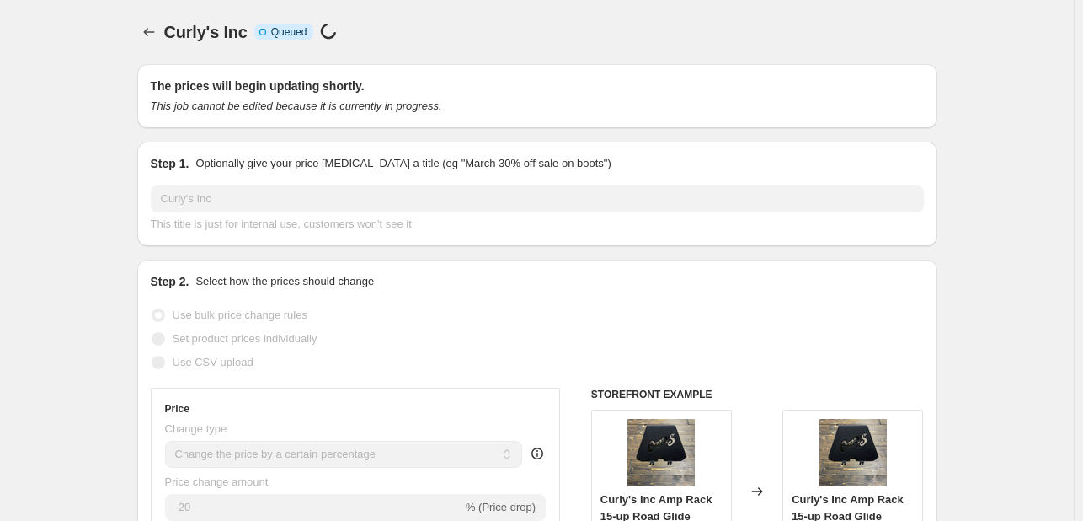
click at [345, 44] on div "Curly's Inc. This page is ready Curly's Inc Info Incomplete Queued Price change…" at bounding box center [537, 32] width 800 height 64
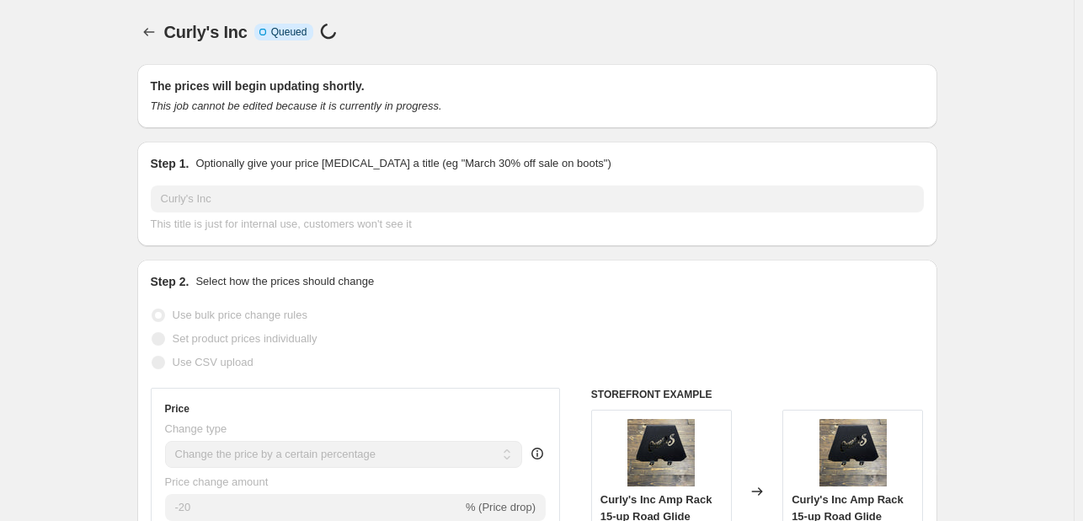
click at [345, 44] on div "Curly's Inc. This page is ready Curly's Inc Info Incomplete Queued Price change…" at bounding box center [537, 32] width 800 height 64
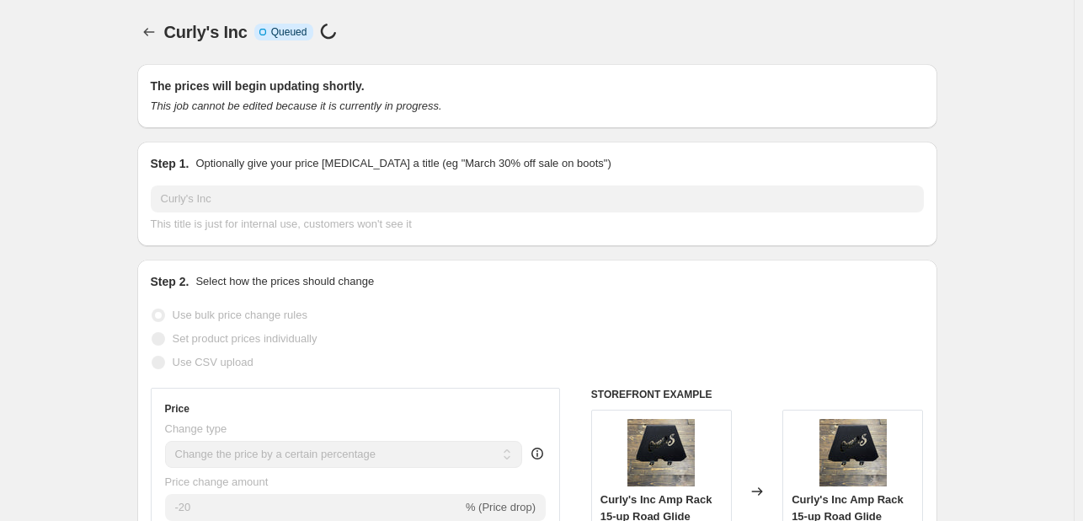
click at [345, 44] on div "Curly's Inc. This page is ready Curly's Inc Info Incomplete Queued Price change…" at bounding box center [537, 32] width 800 height 64
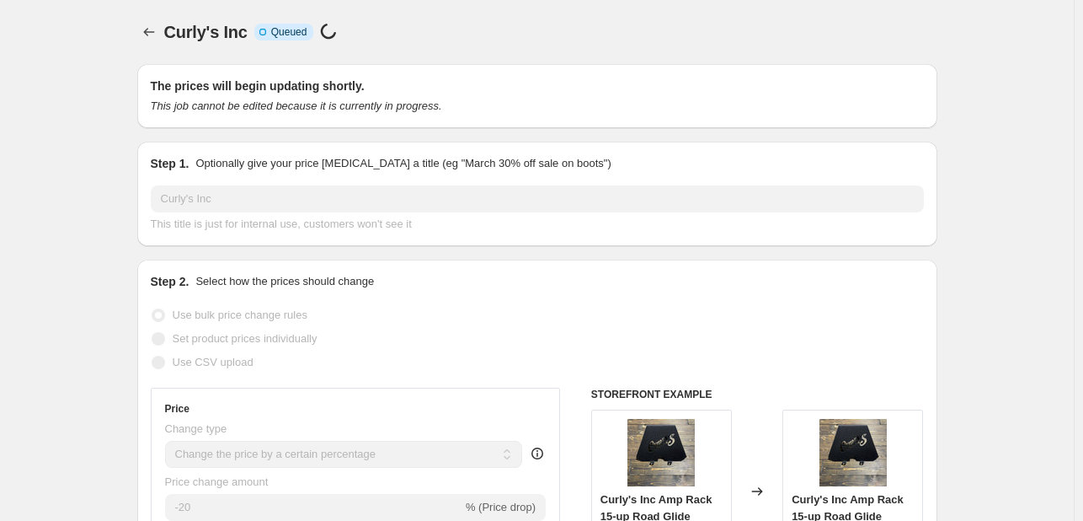
click at [345, 44] on div "Curly's Inc. This page is ready Curly's Inc Info Incomplete Queued Price change…" at bounding box center [537, 32] width 800 height 64
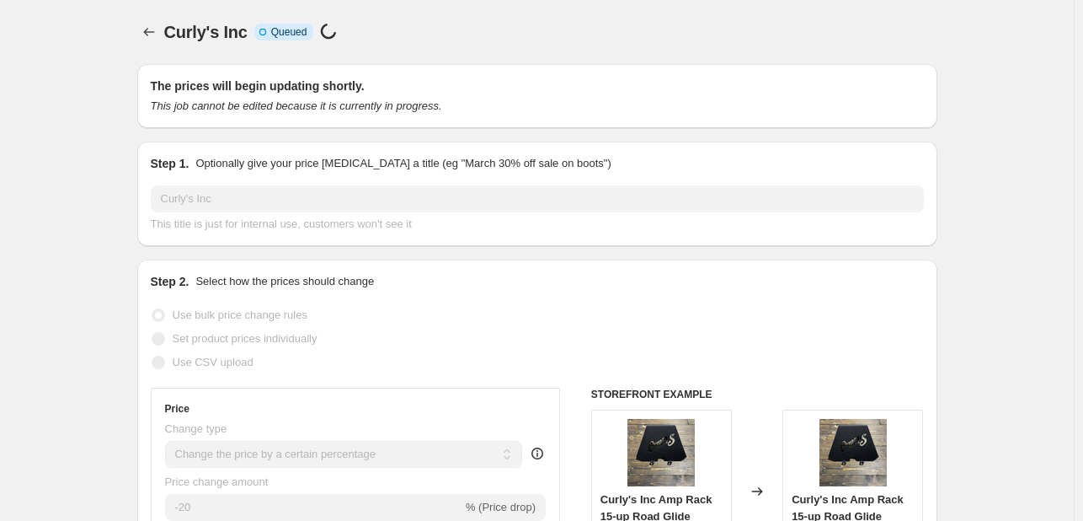
click at [345, 44] on div "Curly's Inc. This page is ready Curly's Inc Info Incomplete Queued Price change…" at bounding box center [537, 32] width 800 height 64
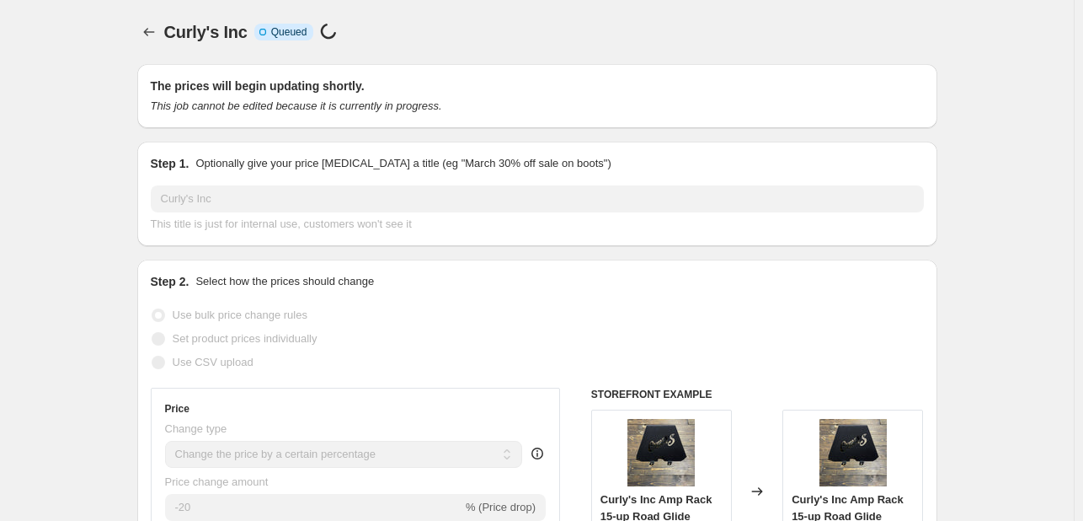
click at [345, 44] on div "Curly's Inc. This page is ready Curly's Inc Info Incomplete Queued Price change…" at bounding box center [537, 32] width 800 height 64
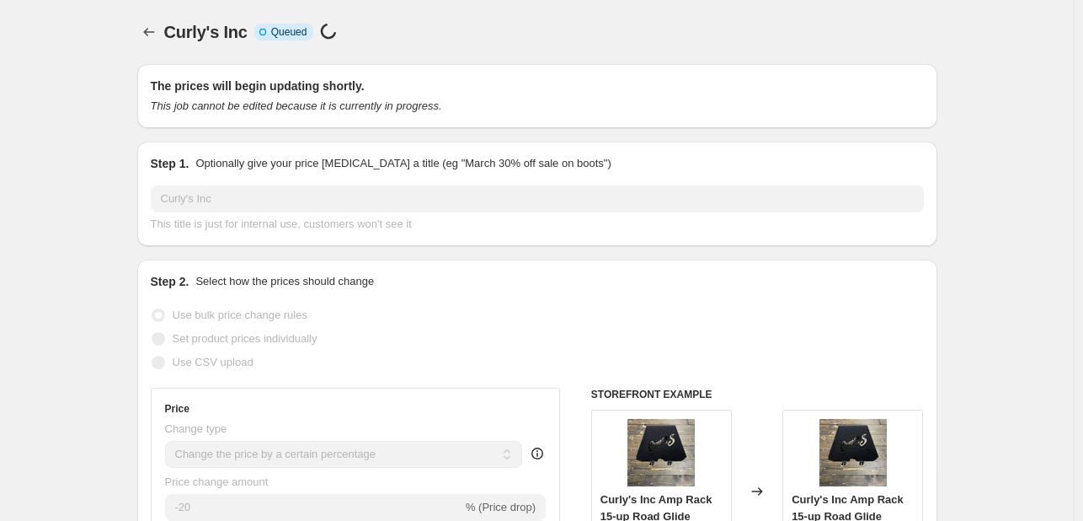
click at [345, 44] on div "Curly's Inc. This page is ready Curly's Inc Info Incomplete Queued Price change…" at bounding box center [537, 32] width 800 height 64
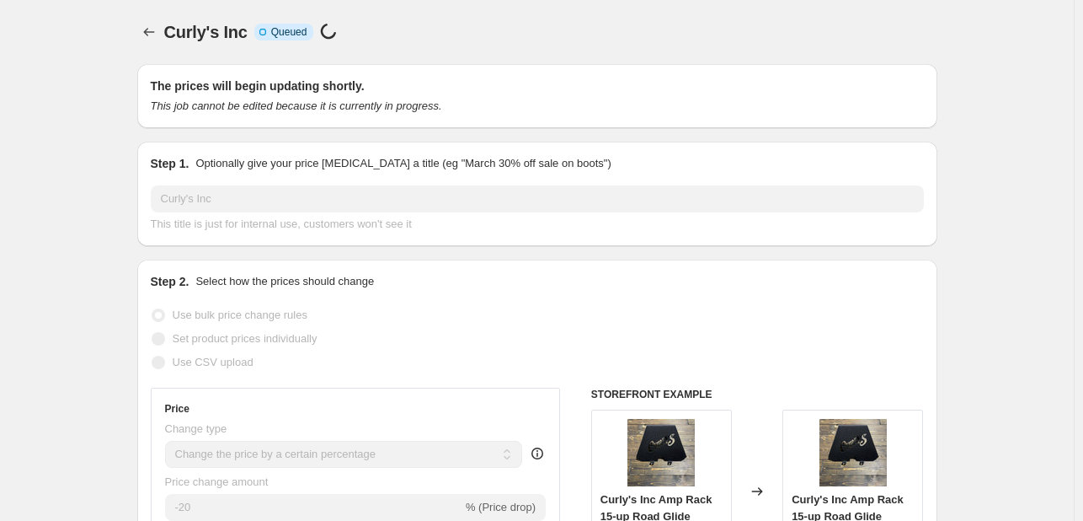
click at [345, 44] on div "Curly's Inc. This page is ready Curly's Inc Info Incomplete Queued Price change…" at bounding box center [537, 32] width 800 height 64
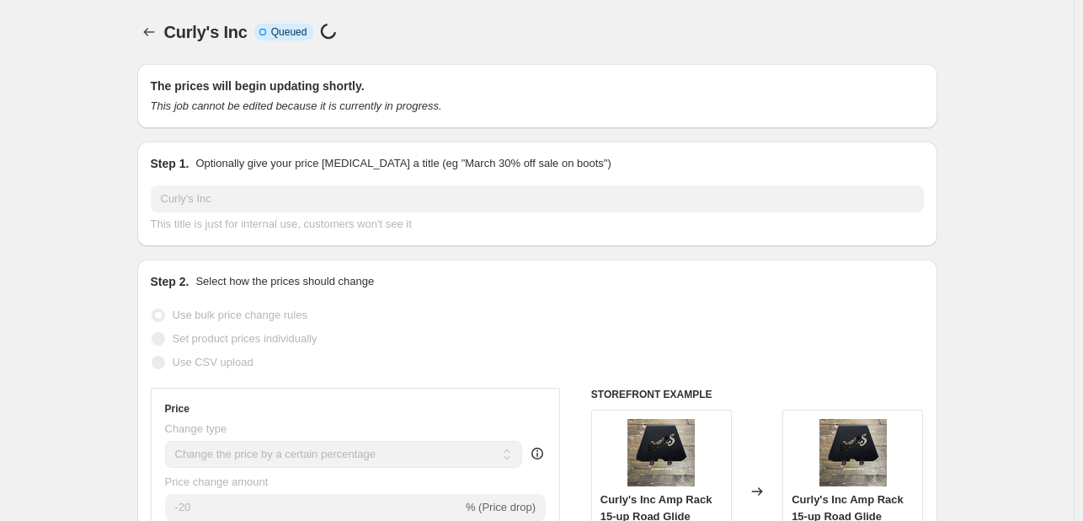
click at [345, 44] on div "Curly's Inc. This page is ready Curly's Inc Info Incomplete Queued Price change…" at bounding box center [537, 32] width 800 height 64
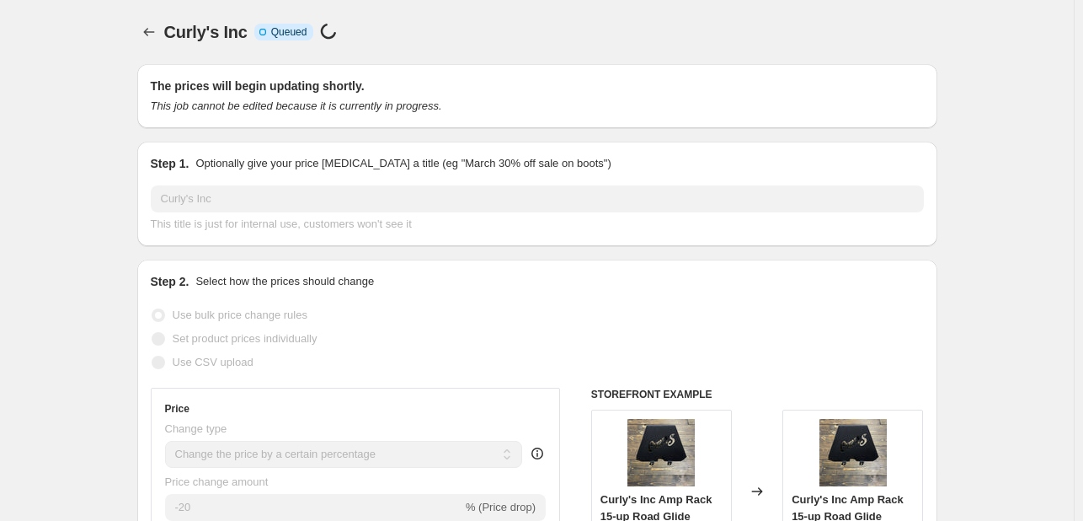
click at [345, 44] on div "Curly's Inc. This page is ready Curly's Inc Info Incomplete Queued Price change…" at bounding box center [537, 32] width 800 height 64
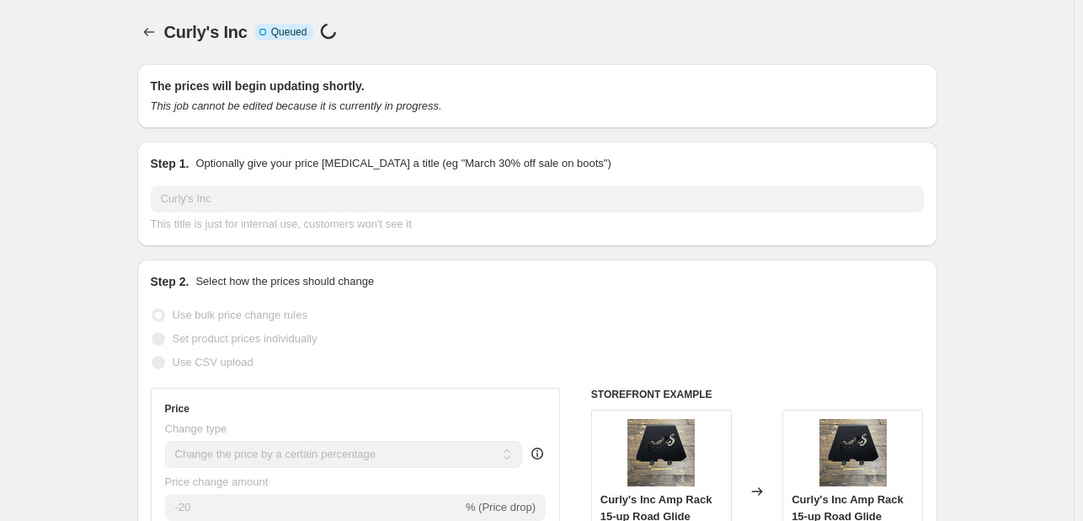
click at [345, 44] on div "Curly's Inc. This page is ready Curly's Inc Info Incomplete Queued Price change…" at bounding box center [537, 32] width 800 height 64
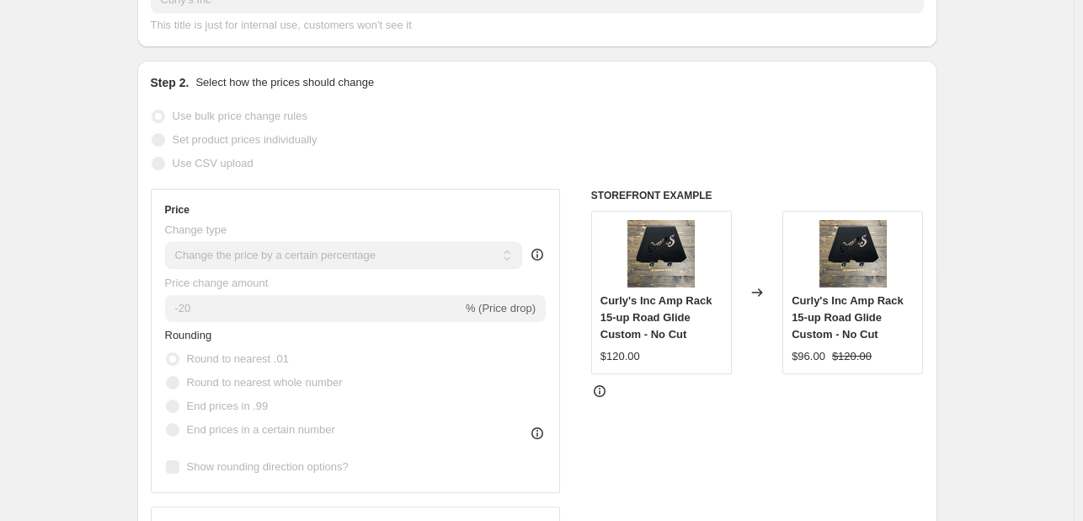
scroll to position [201, 0]
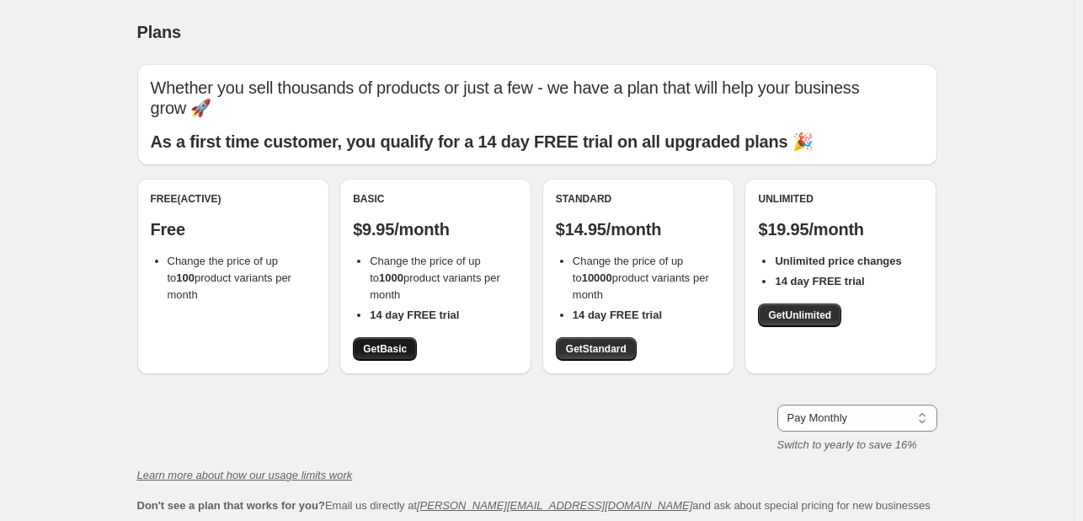
click at [387, 352] on span "Get Basic" at bounding box center [385, 348] width 44 height 13
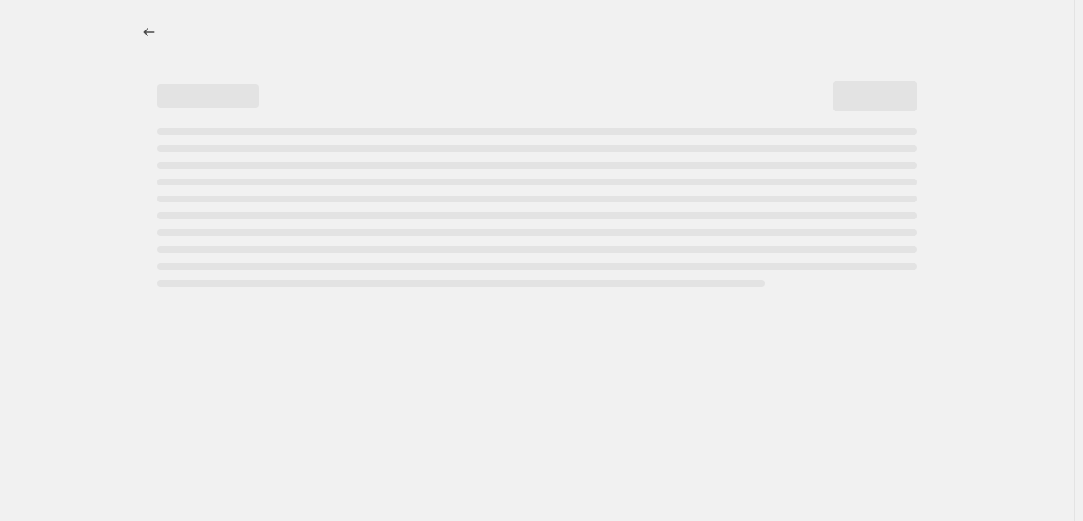
select select "percentage"
select select "vendor"
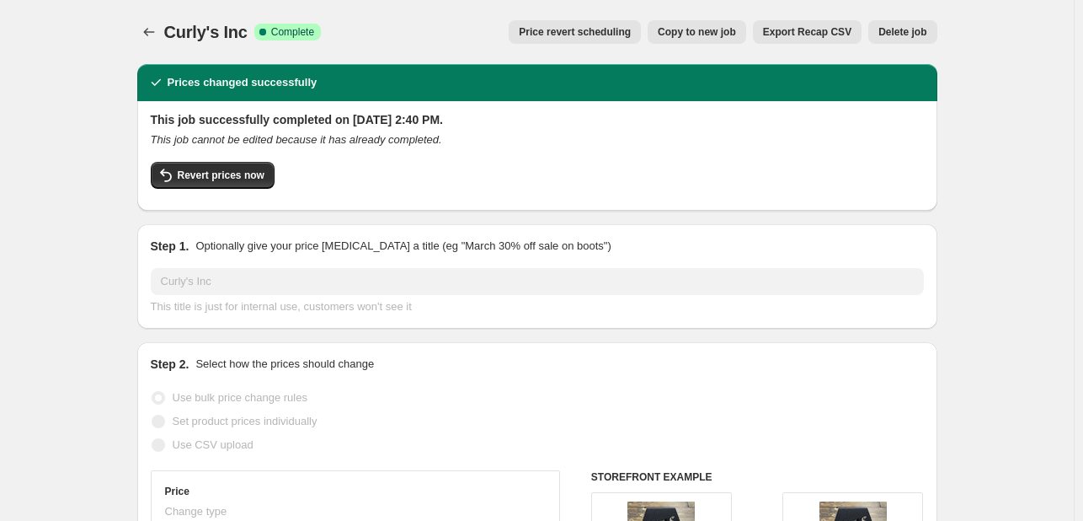
click at [671, 35] on button "Copy to new job" at bounding box center [697, 32] width 99 height 24
select select "percentage"
select select "vendor"
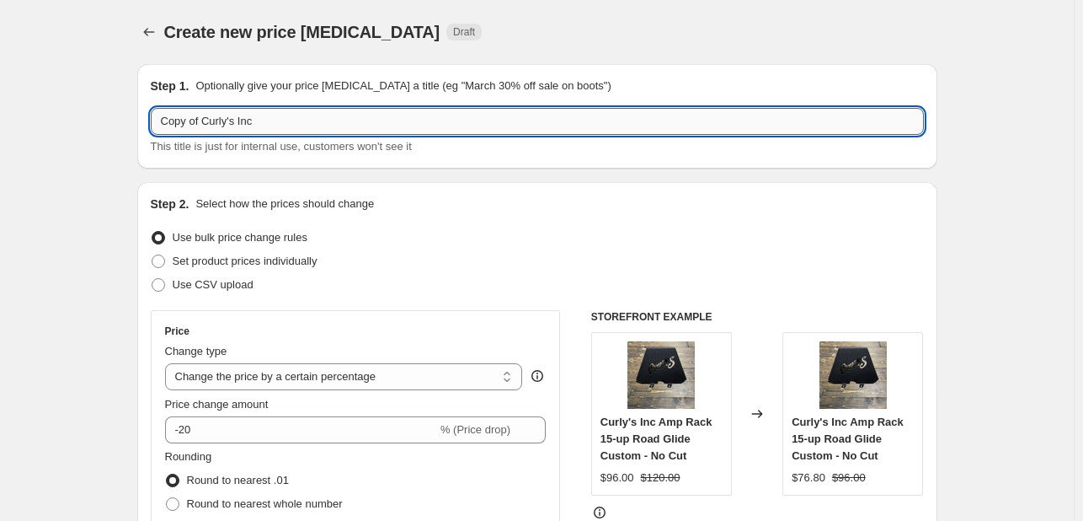
click at [335, 121] on input "Copy of Curly's Inc" at bounding box center [537, 121] width 773 height 27
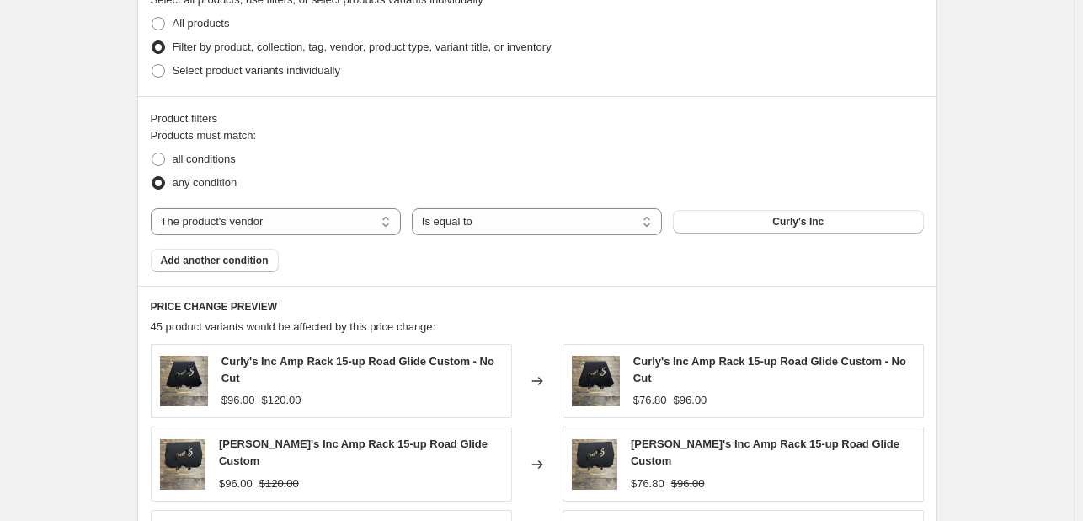
scroll to position [839, 0]
type input "XEL"
click at [842, 219] on button "Curly's Inc" at bounding box center [798, 222] width 250 height 24
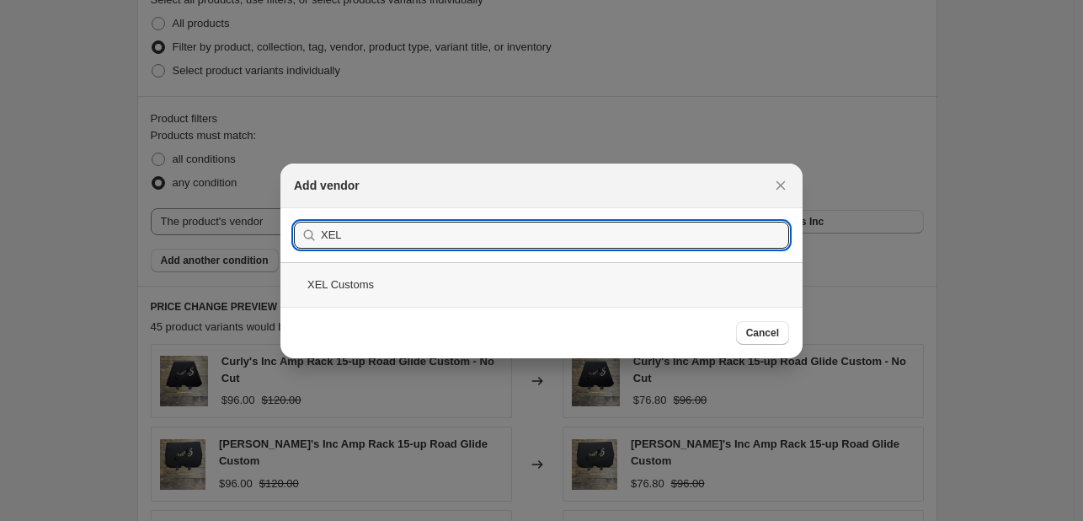
type input "XEL"
click at [532, 300] on div "XEL Customs" at bounding box center [541, 284] width 522 height 45
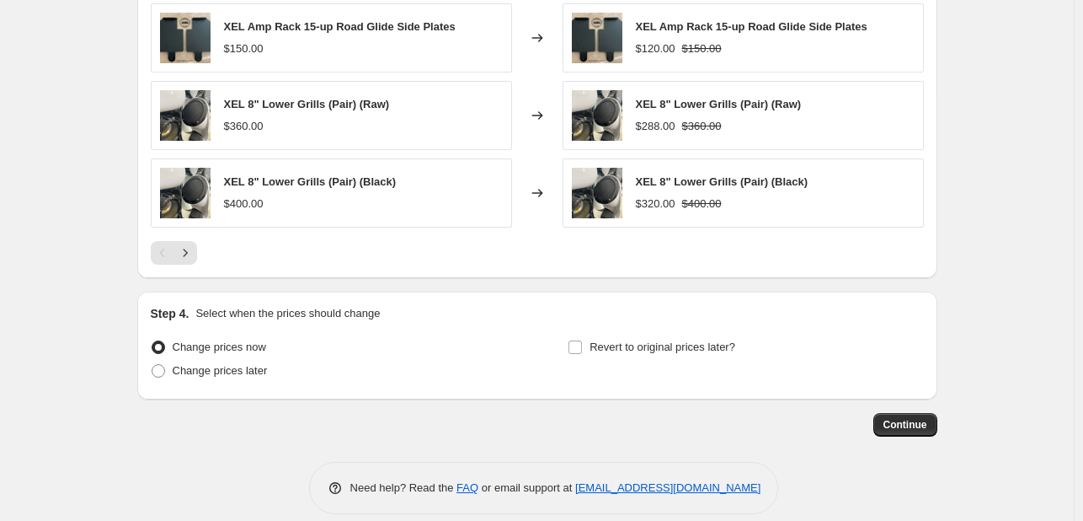
scroll to position [1351, 0]
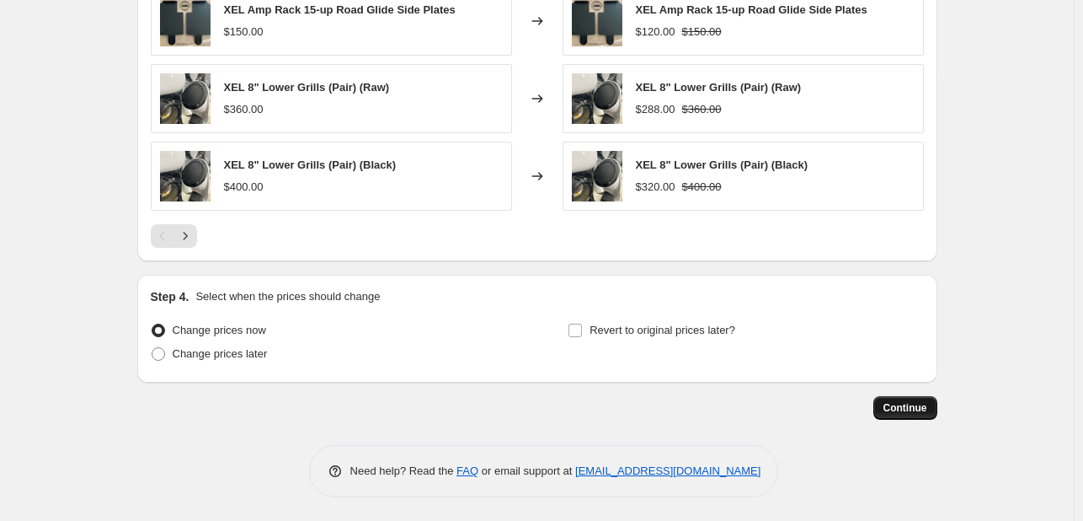
click at [922, 396] on button "Continue" at bounding box center [906, 408] width 64 height 24
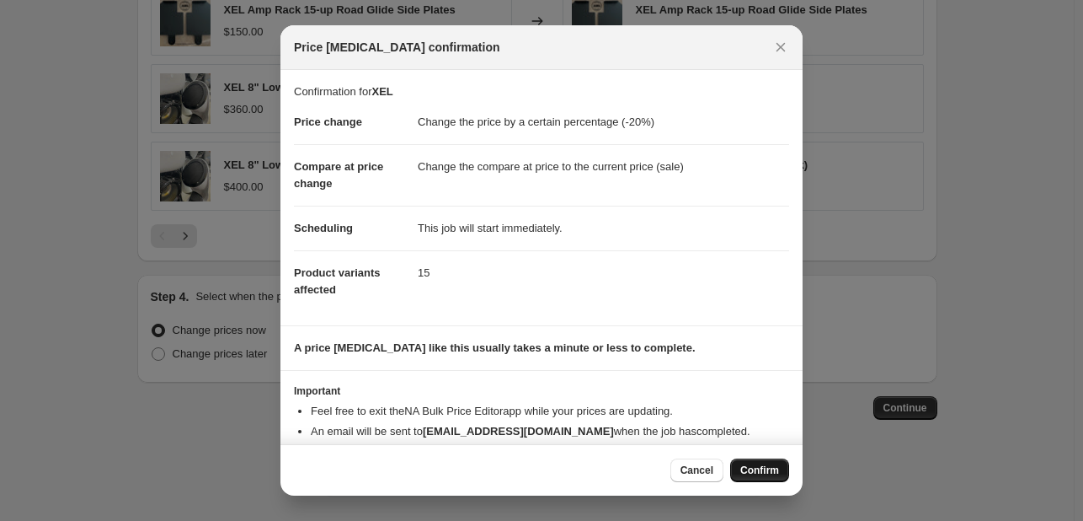
click at [757, 469] on span "Confirm" at bounding box center [759, 469] width 39 height 13
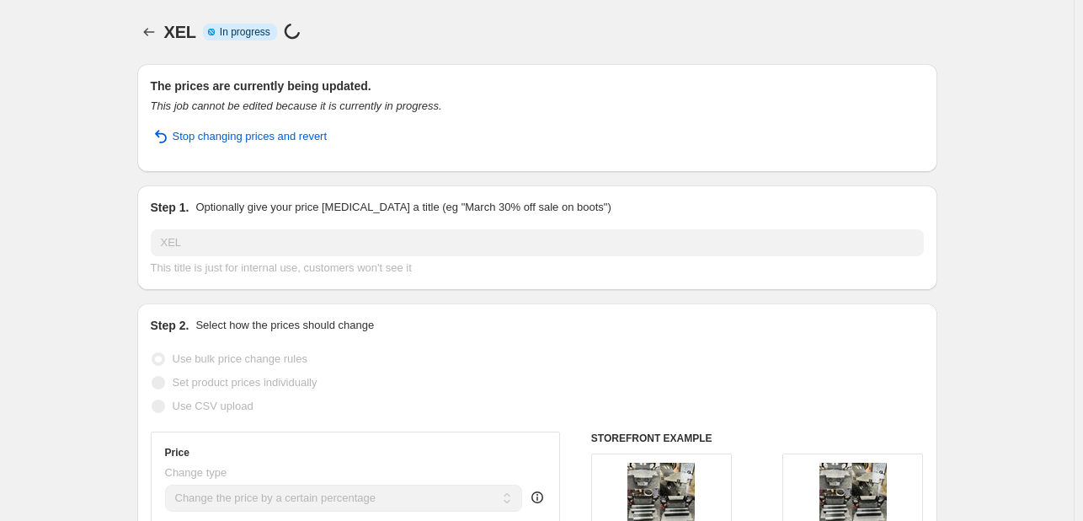
select select "percentage"
select select "vendor"
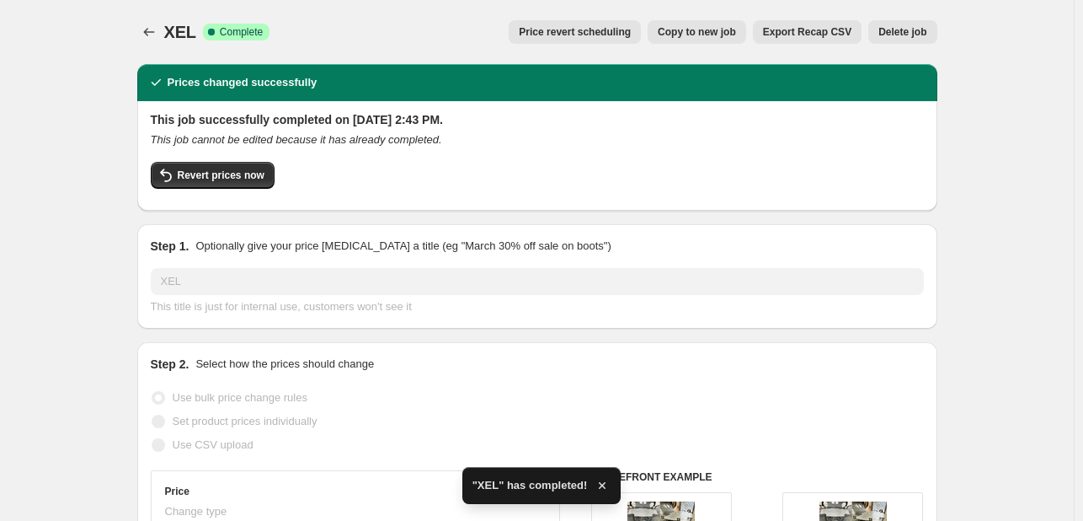
click at [729, 24] on button "Copy to new job" at bounding box center [697, 32] width 99 height 24
select select "percentage"
select select "vendor"
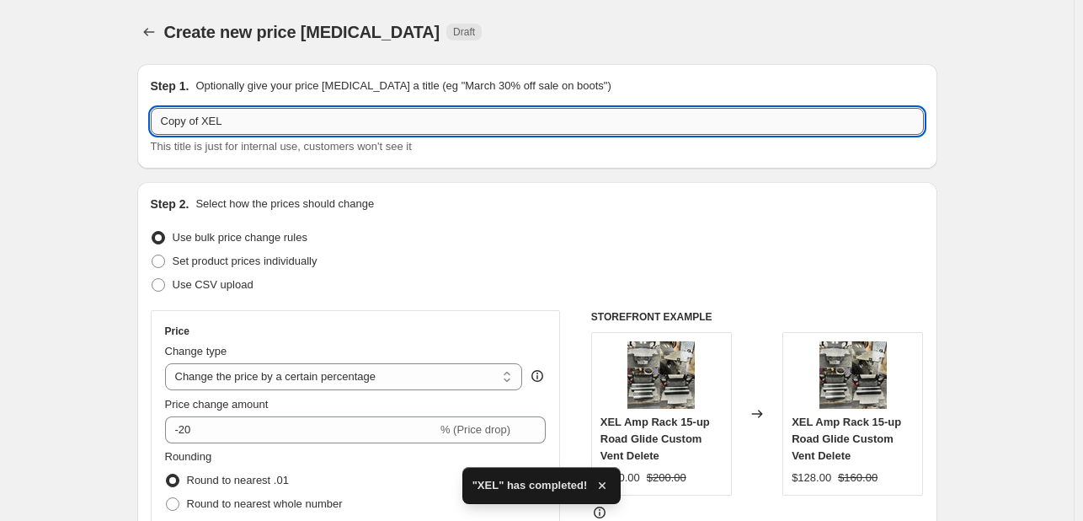
click at [262, 113] on input "Copy of XEL" at bounding box center [537, 121] width 773 height 27
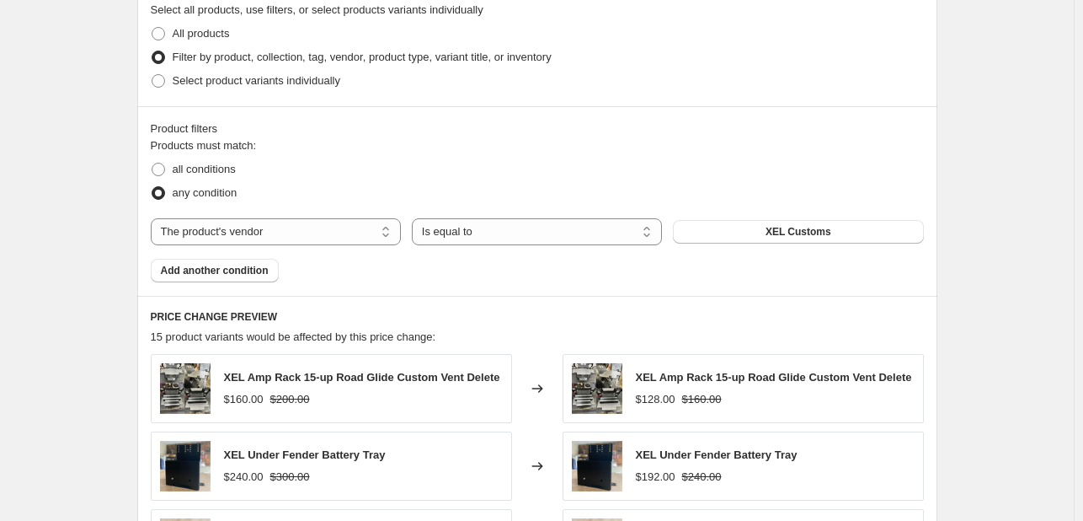
scroll to position [832, 0]
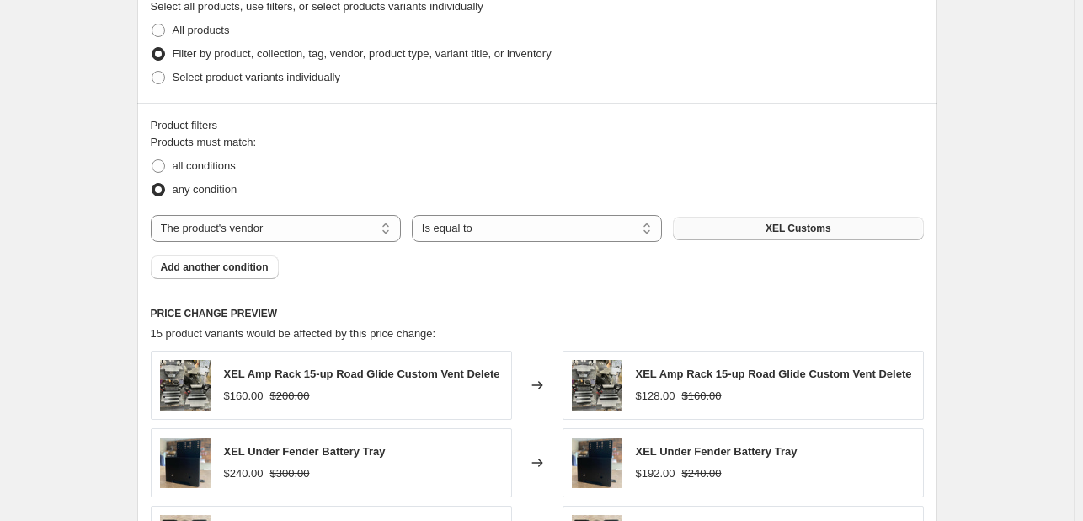
type input "DB Drive"
click at [794, 233] on span "XEL Customs" at bounding box center [799, 228] width 66 height 13
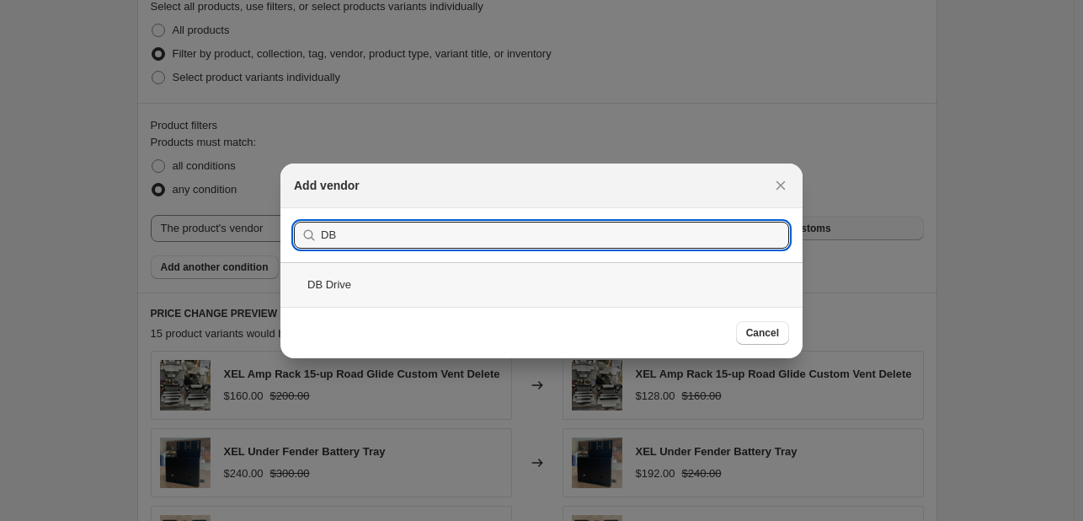
type input "DB"
click at [430, 281] on div "DB Drive" at bounding box center [541, 284] width 522 height 45
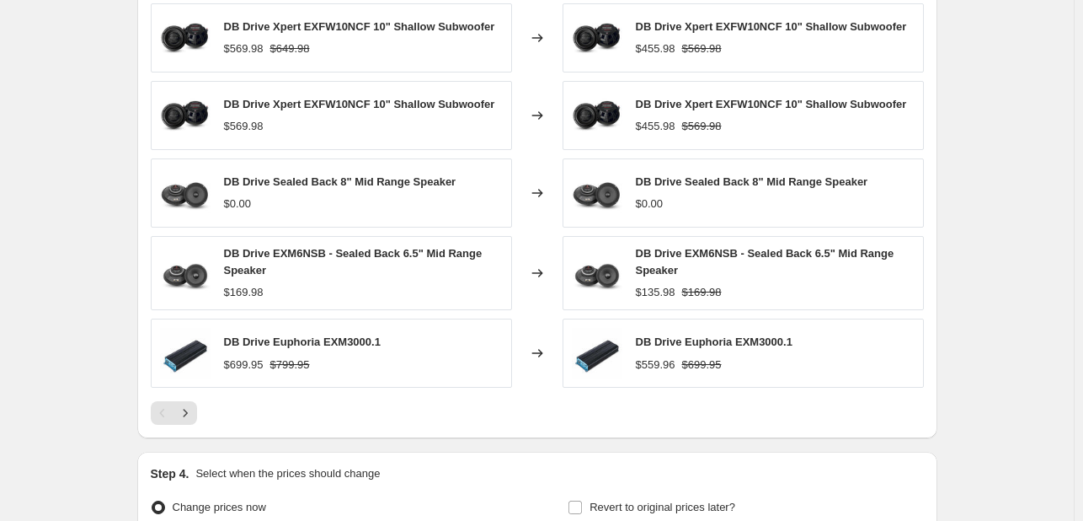
scroll to position [1357, 0]
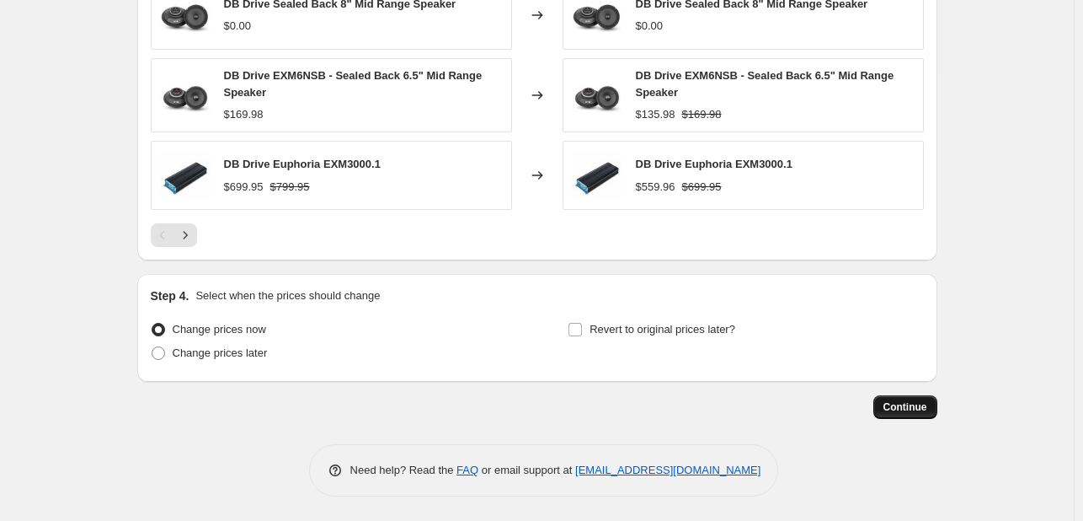
click at [922, 405] on span "Continue" at bounding box center [906, 406] width 44 height 13
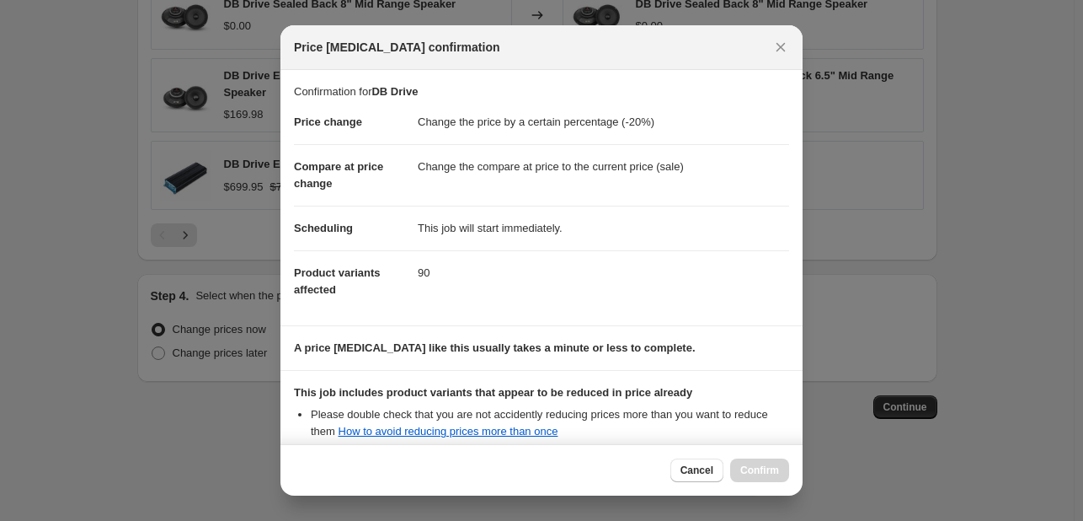
scroll to position [187, 0]
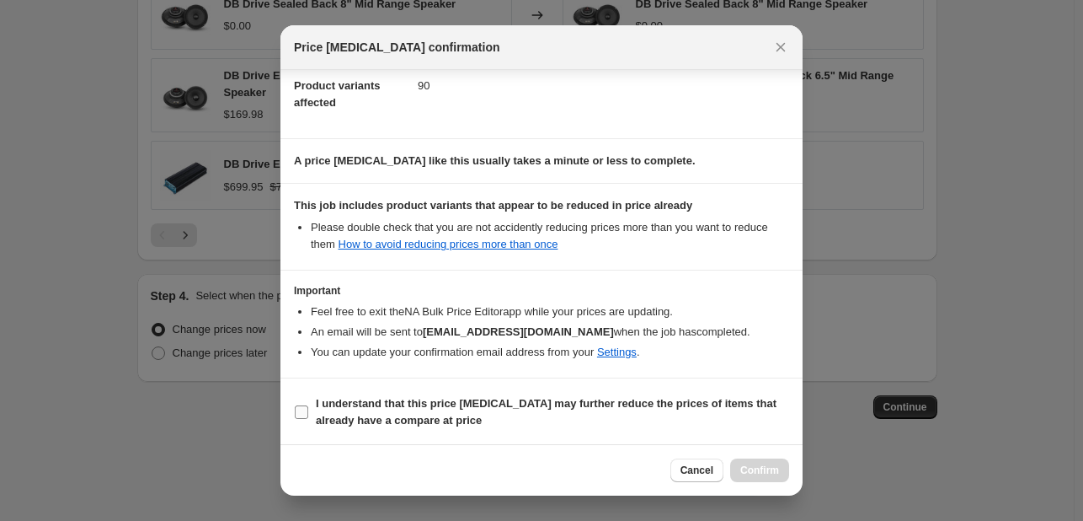
click at [546, 397] on b "I understand that this price change job may further reduce the prices of items …" at bounding box center [546, 411] width 461 height 29
click at [308, 405] on input "I understand that this price change job may further reduce the prices of items …" at bounding box center [301, 411] width 13 height 13
checkbox input "true"
click at [765, 466] on span "Confirm" at bounding box center [759, 469] width 39 height 13
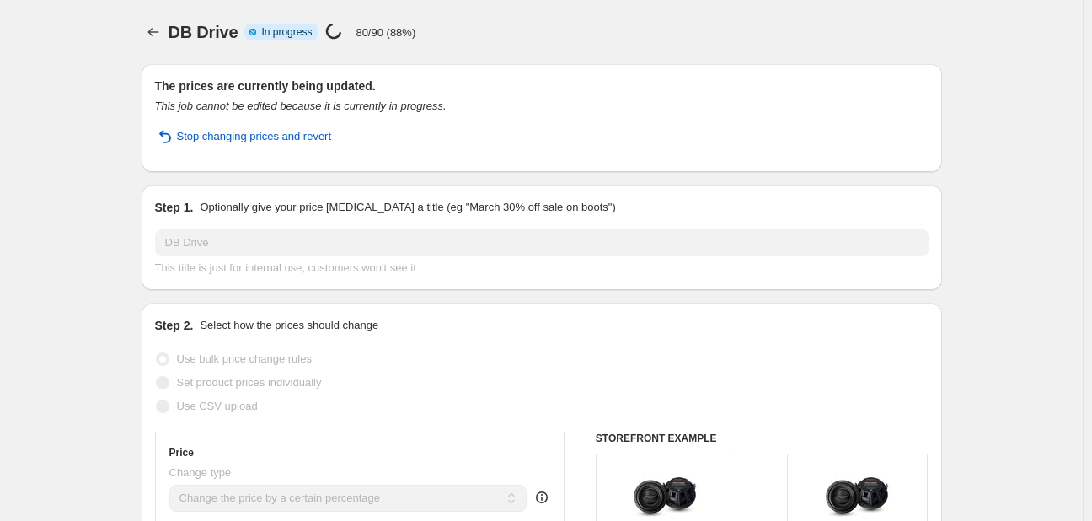
select select "percentage"
select select "vendor"
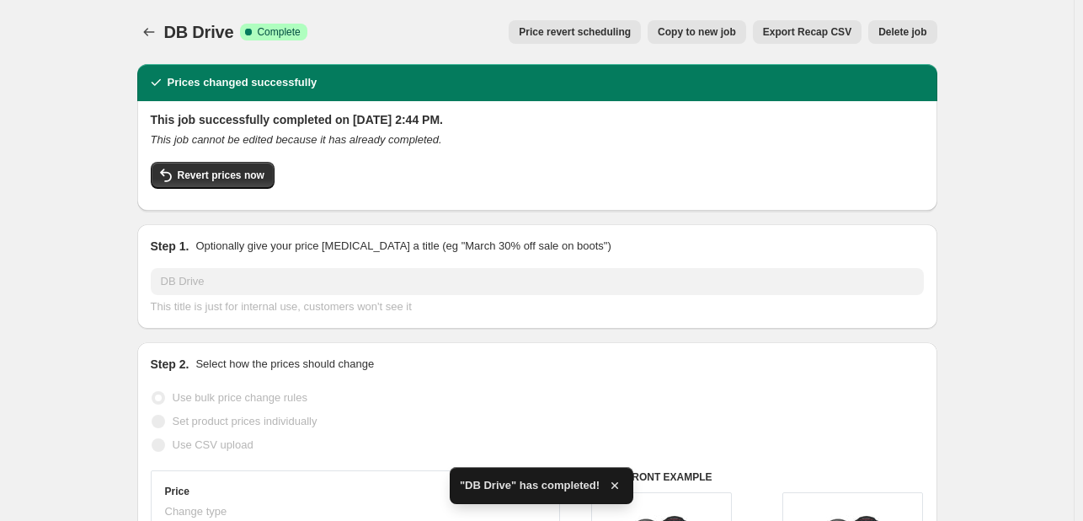
click at [714, 38] on span "Copy to new job" at bounding box center [697, 31] width 78 height 13
select select "percentage"
select select "vendor"
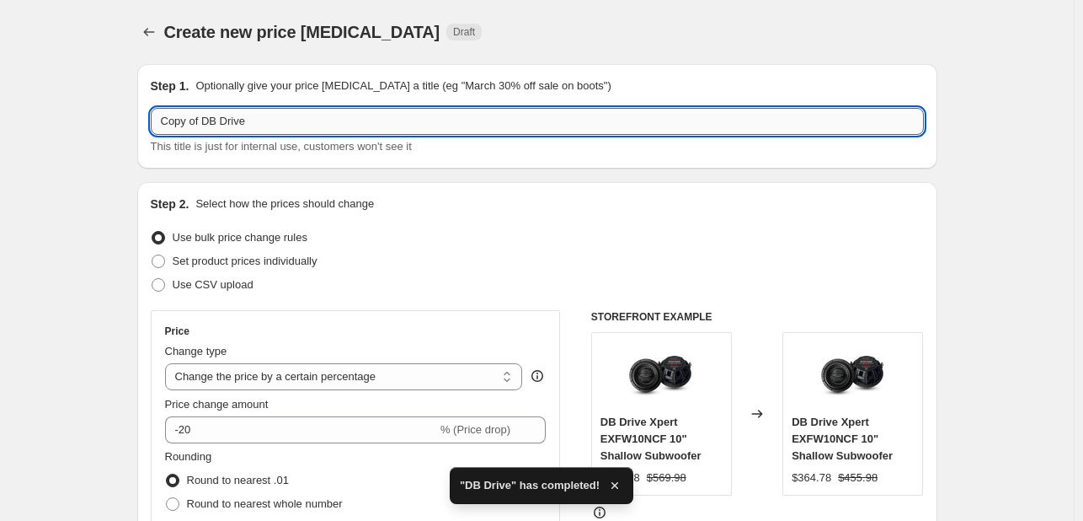
click at [357, 119] on input "Copy of DB Drive" at bounding box center [537, 121] width 773 height 27
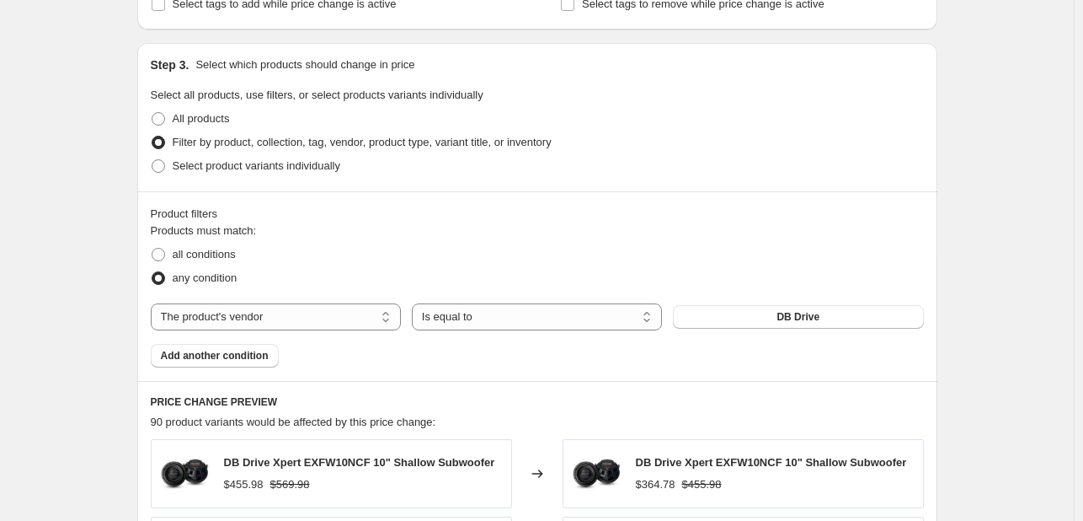
scroll to position [745, 0]
type input "Diamond Audio"
click at [792, 313] on span "DB Drive" at bounding box center [798, 315] width 43 height 13
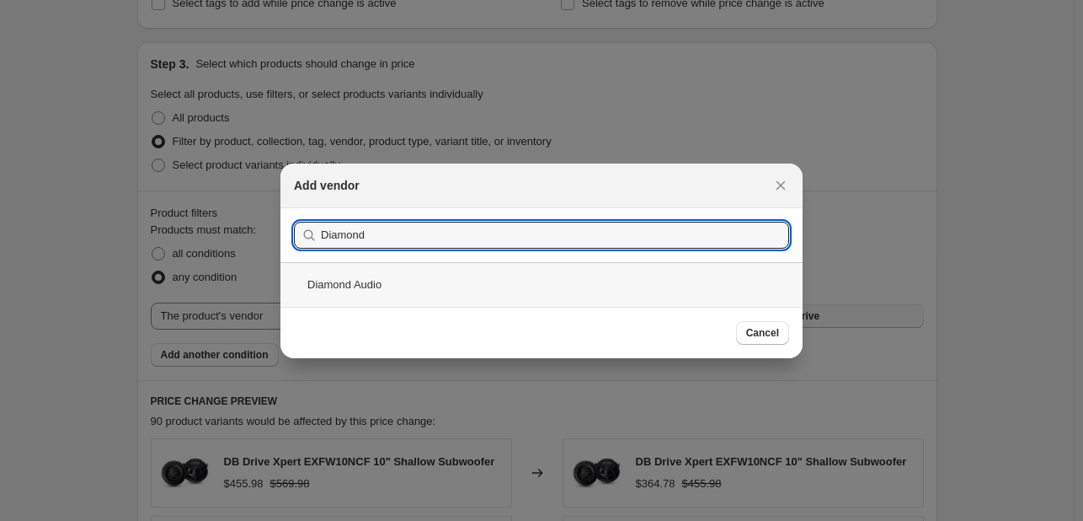
type input "Diamond"
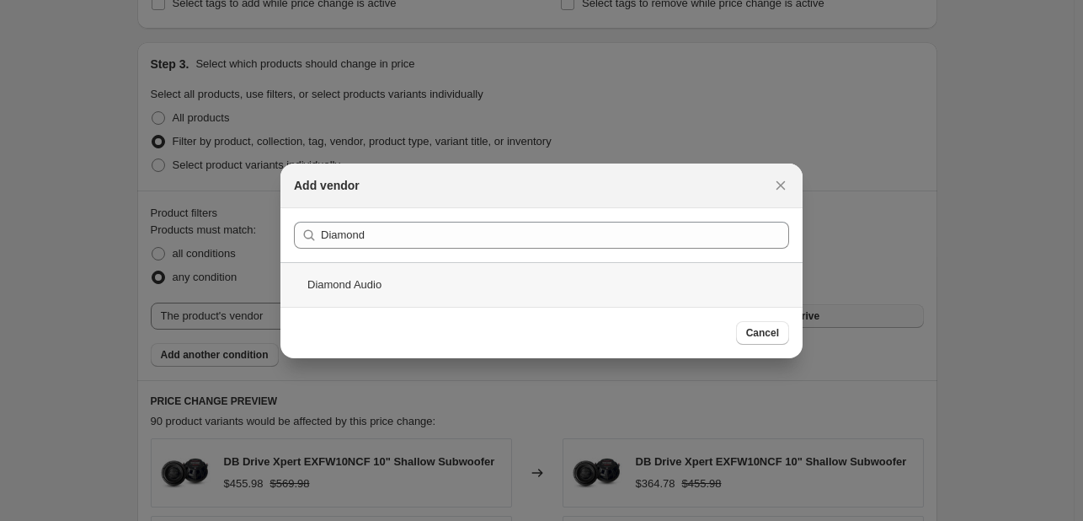
click at [505, 270] on div "Diamond Audio" at bounding box center [541, 284] width 522 height 45
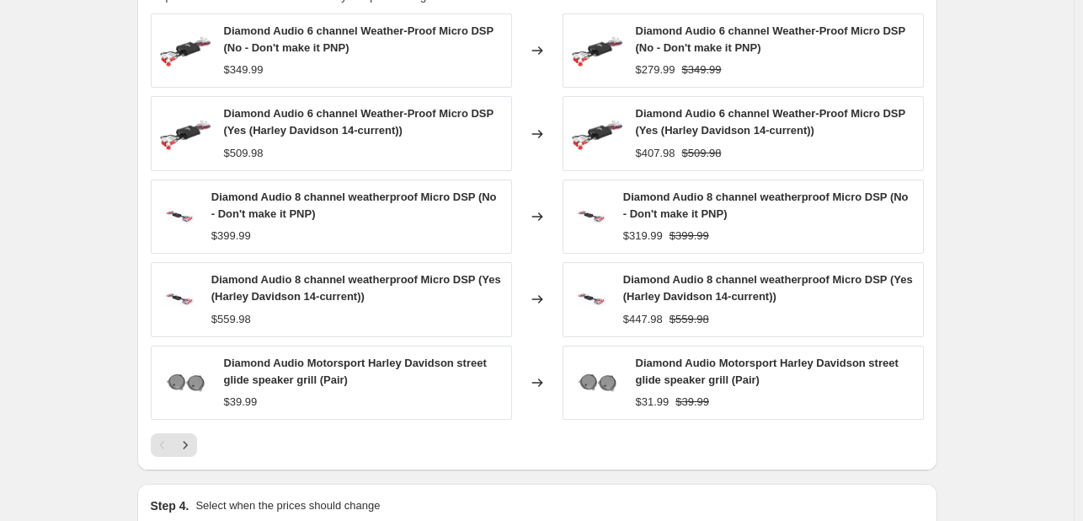
scroll to position [1378, 0]
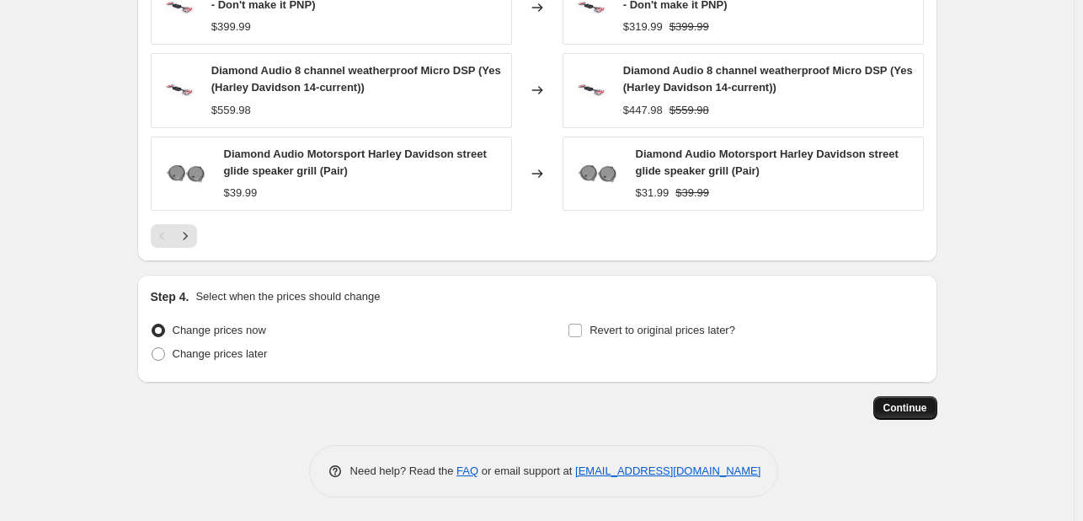
click at [886, 409] on button "Continue" at bounding box center [906, 408] width 64 height 24
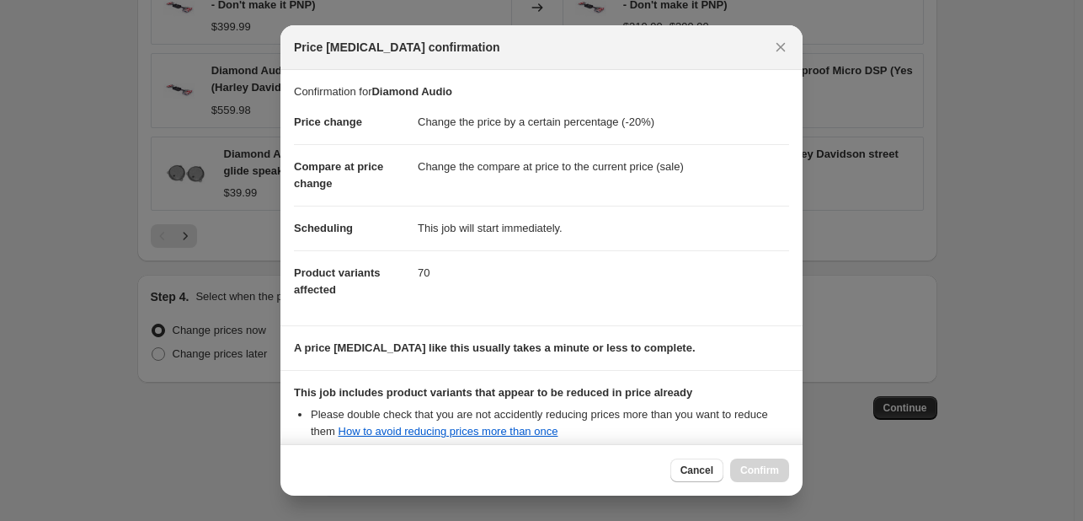
scroll to position [187, 0]
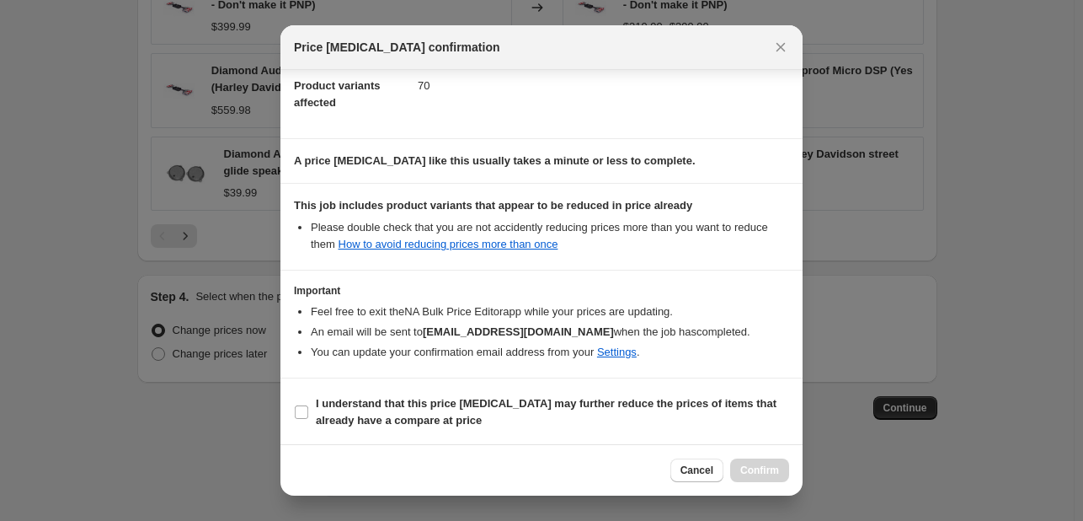
click at [428, 430] on section "I understand that this price change job may further reduce the prices of items …" at bounding box center [541, 411] width 522 height 67
click at [447, 385] on section "I understand that this price change job may further reduce the prices of items …" at bounding box center [541, 411] width 522 height 67
click at [449, 392] on label "I understand that this price change job may further reduce the prices of items …" at bounding box center [541, 412] width 495 height 40
click at [308, 405] on input "I understand that this price change job may further reduce the prices of items …" at bounding box center [301, 411] width 13 height 13
checkbox input "true"
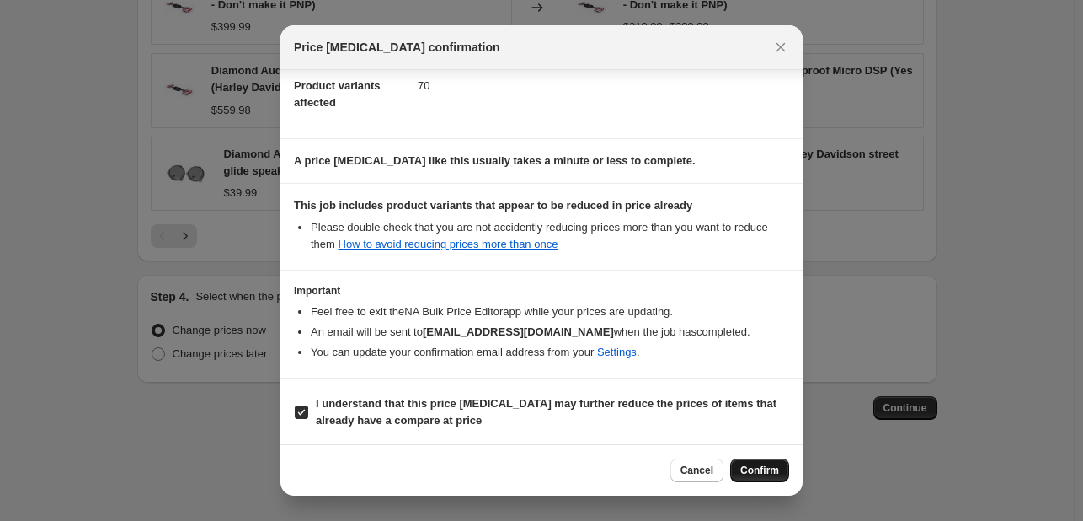
click at [760, 468] on span "Confirm" at bounding box center [759, 469] width 39 height 13
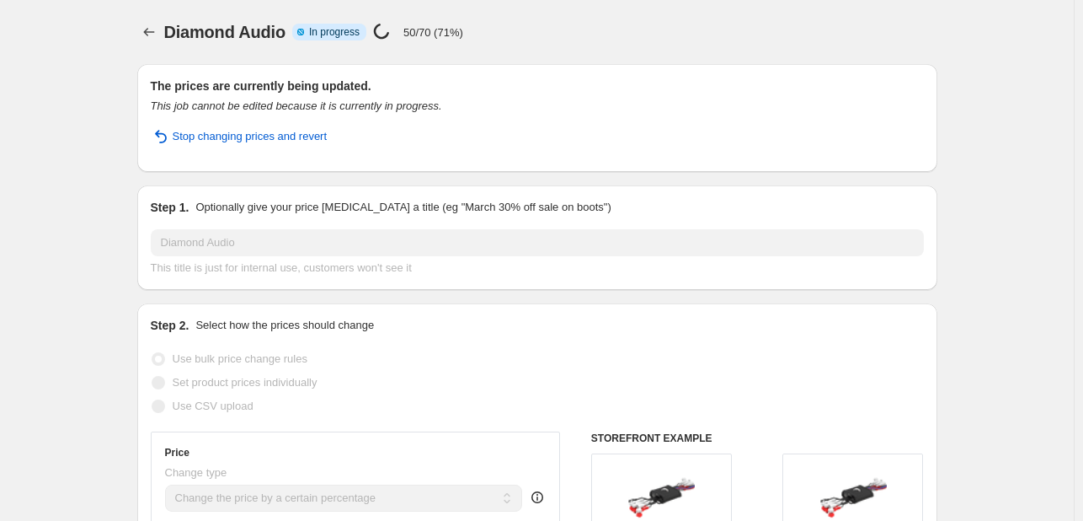
select select "percentage"
select select "vendor"
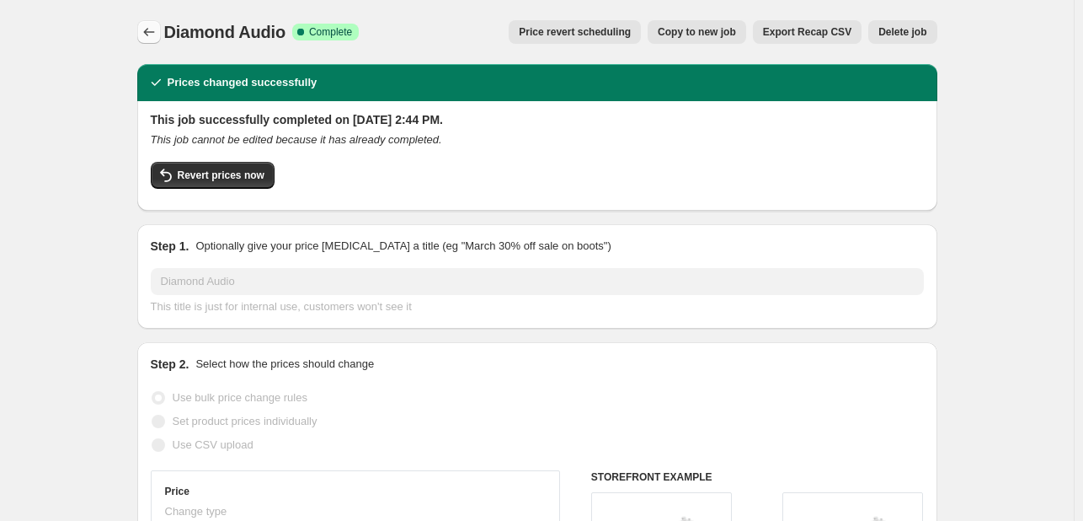
click at [158, 35] on icon "Price change jobs" at bounding box center [149, 32] width 17 height 17
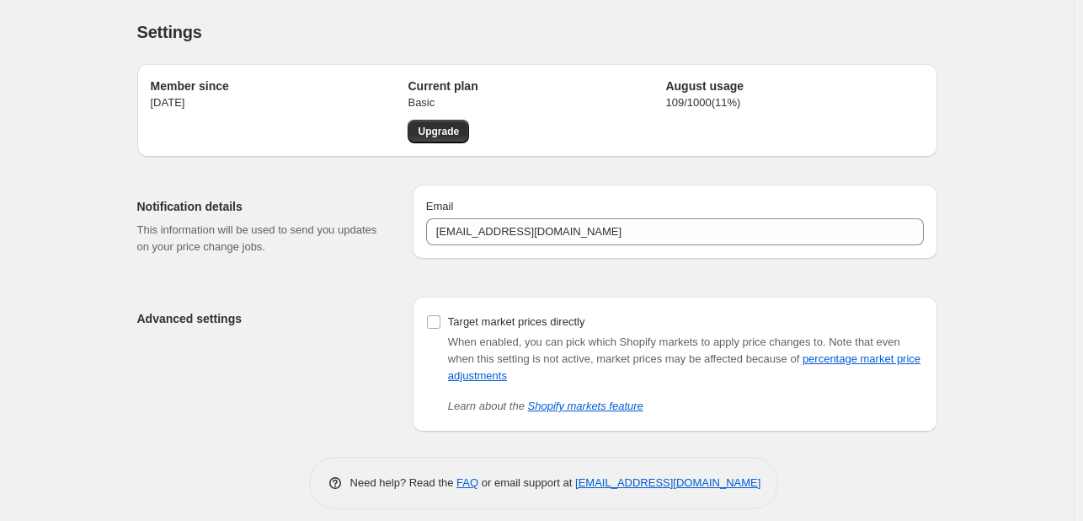
scroll to position [13, 0]
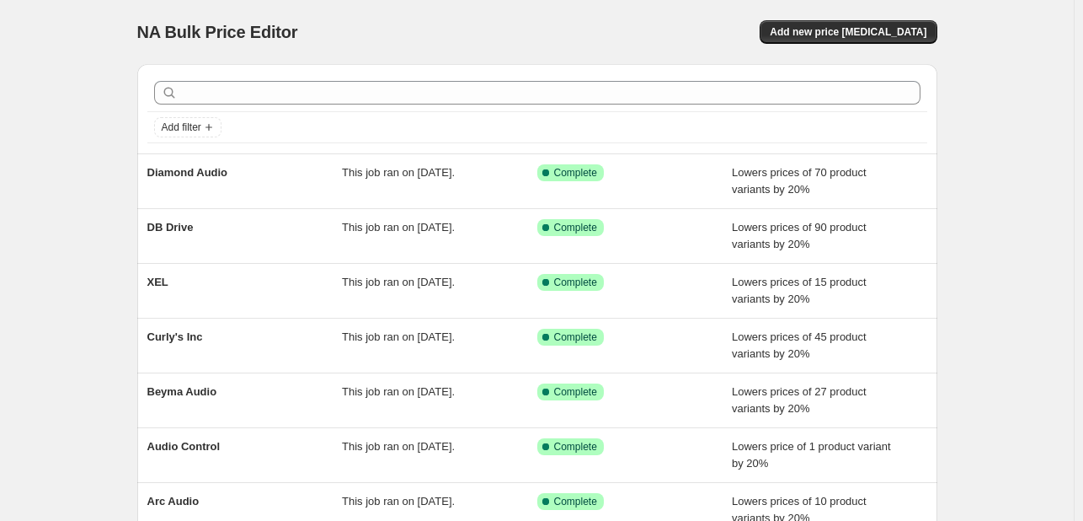
click at [662, 72] on div "Add filter" at bounding box center [537, 108] width 800 height 89
click at [730, 72] on div "Add filter" at bounding box center [537, 108] width 800 height 89
click at [208, 122] on icon "Add filter" at bounding box center [208, 126] width 13 height 13
click at [207, 123] on icon "Add filter" at bounding box center [208, 126] width 13 height 13
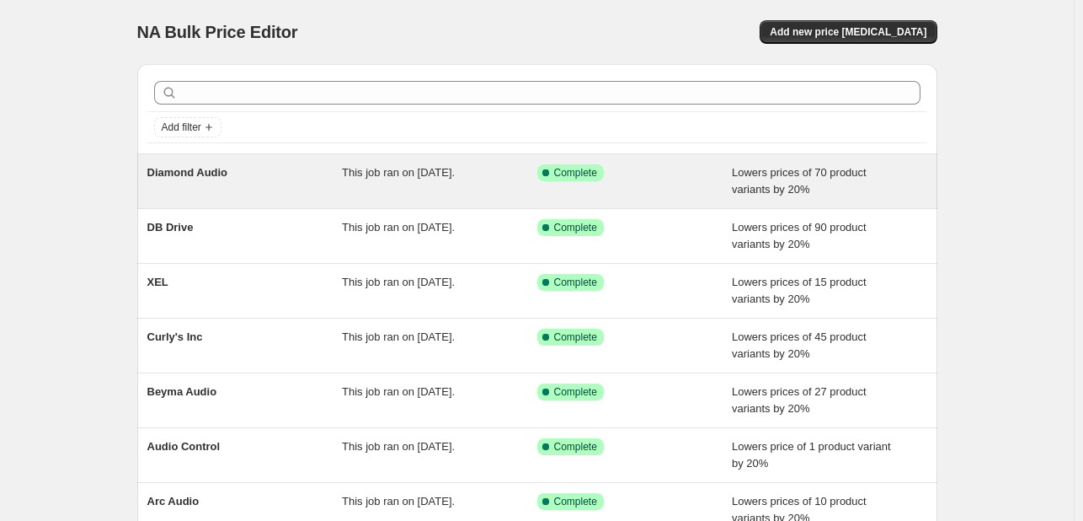
click at [337, 170] on div "Diamond Audio" at bounding box center [244, 181] width 195 height 34
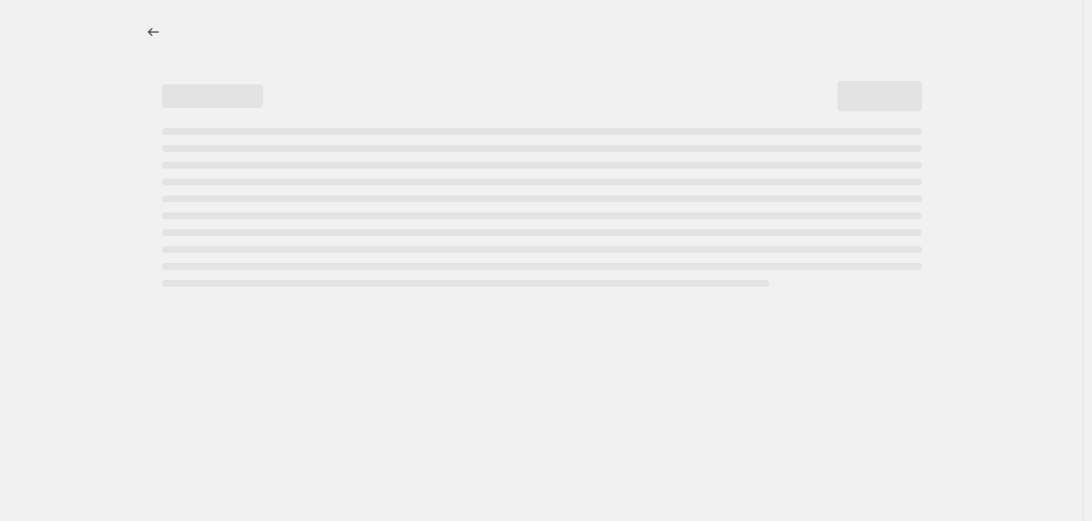
select select "percentage"
select select "vendor"
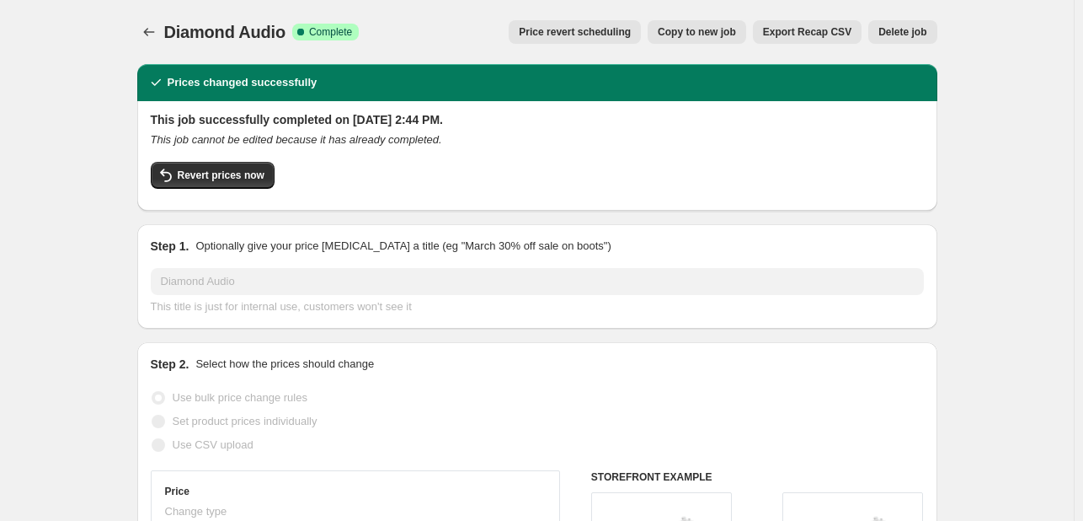
click at [705, 29] on span "Copy to new job" at bounding box center [697, 31] width 78 height 13
select select "percentage"
select select "vendor"
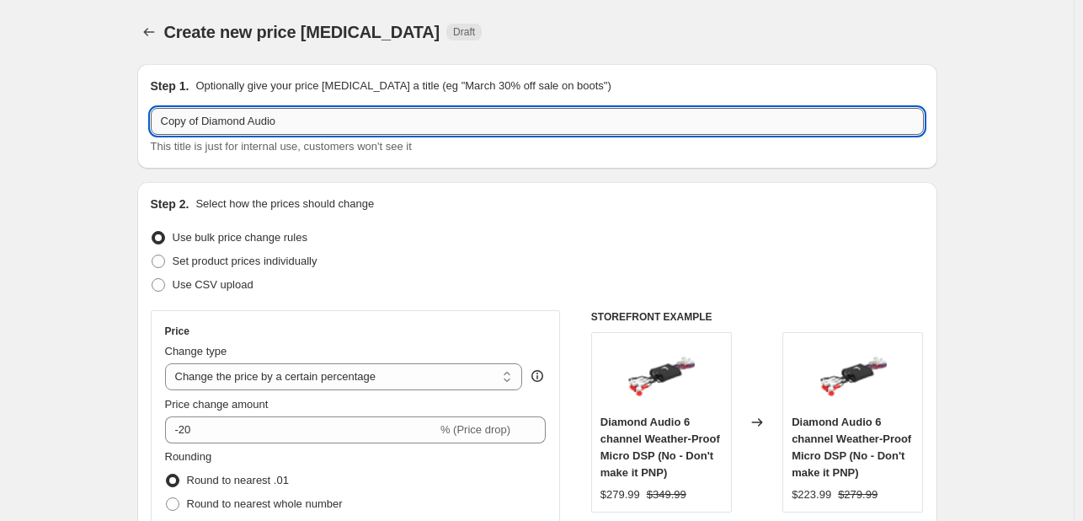
click at [309, 119] on input "Copy of Diamond Audio" at bounding box center [537, 121] width 773 height 27
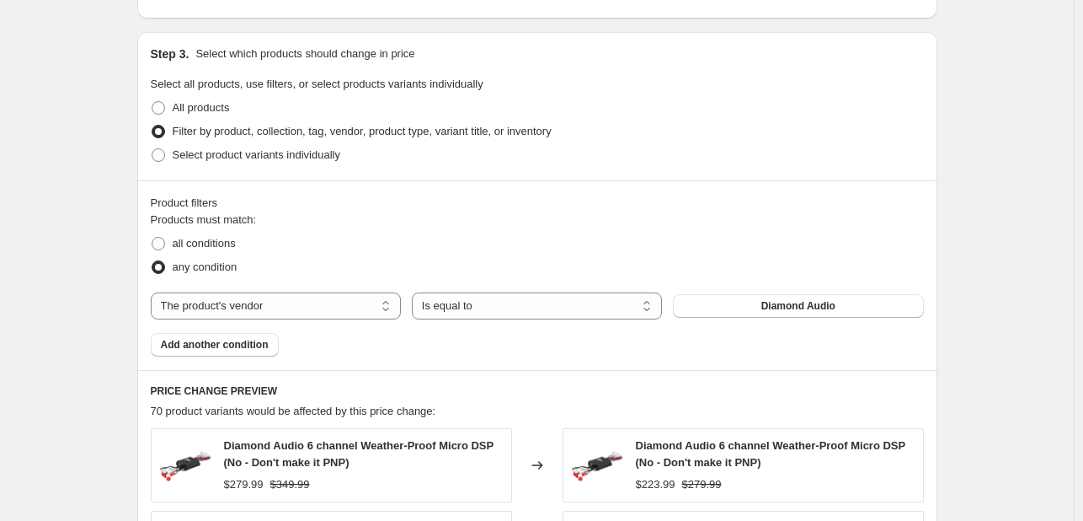
scroll to position [767, 0]
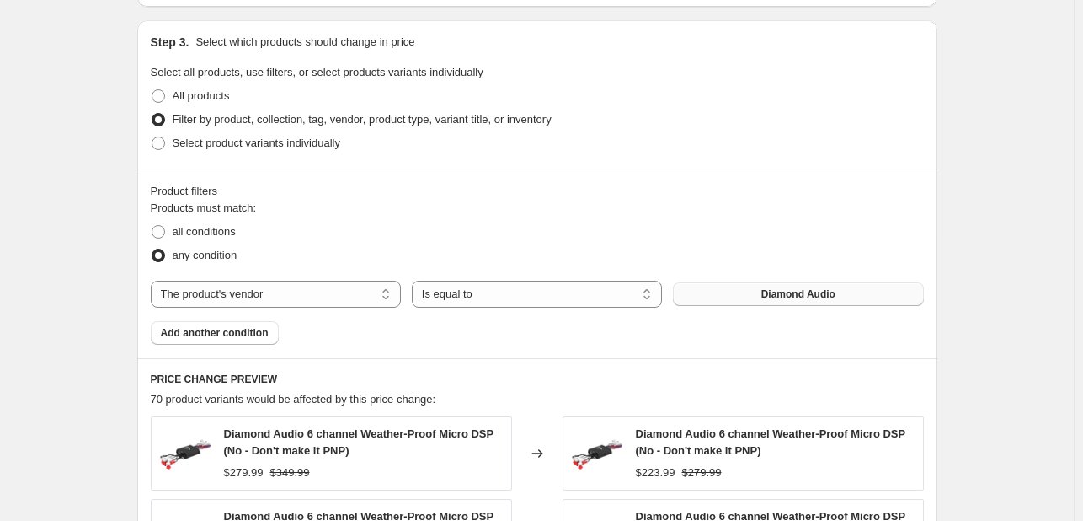
type input "Dirty Bird"
click at [689, 300] on button "Diamond Audio" at bounding box center [798, 294] width 250 height 24
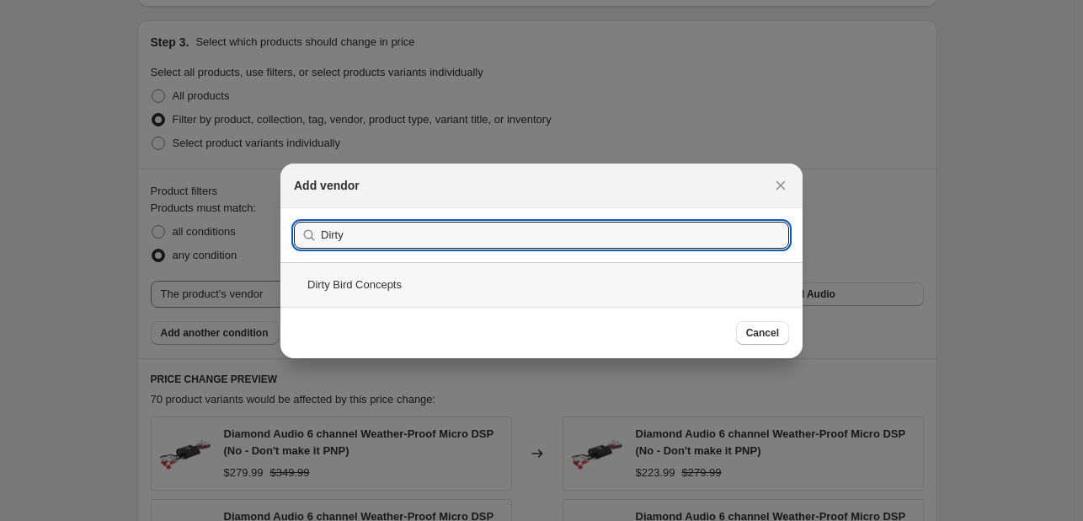
type input "Dirty"
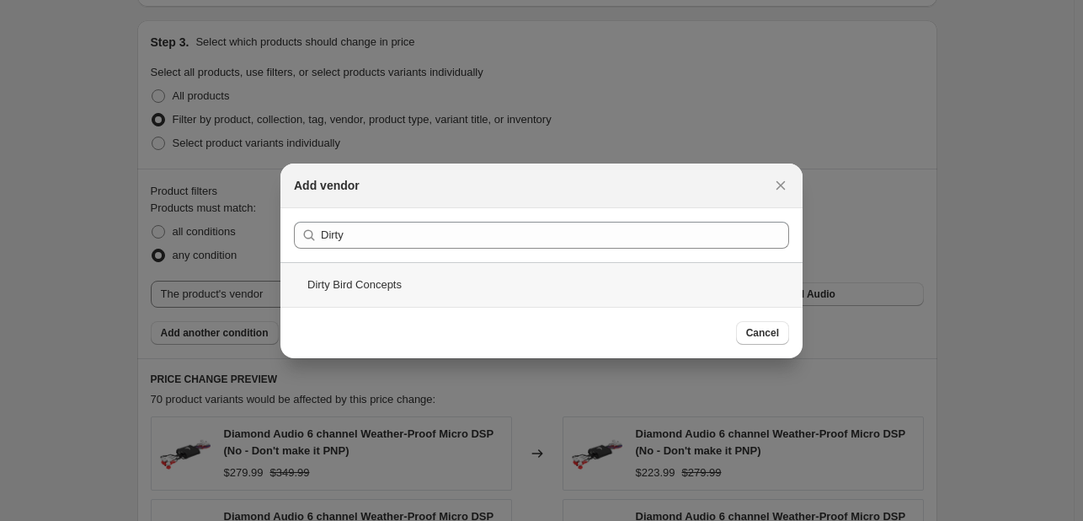
click at [533, 283] on div "Dirty Bird Concepts" at bounding box center [541, 284] width 522 height 45
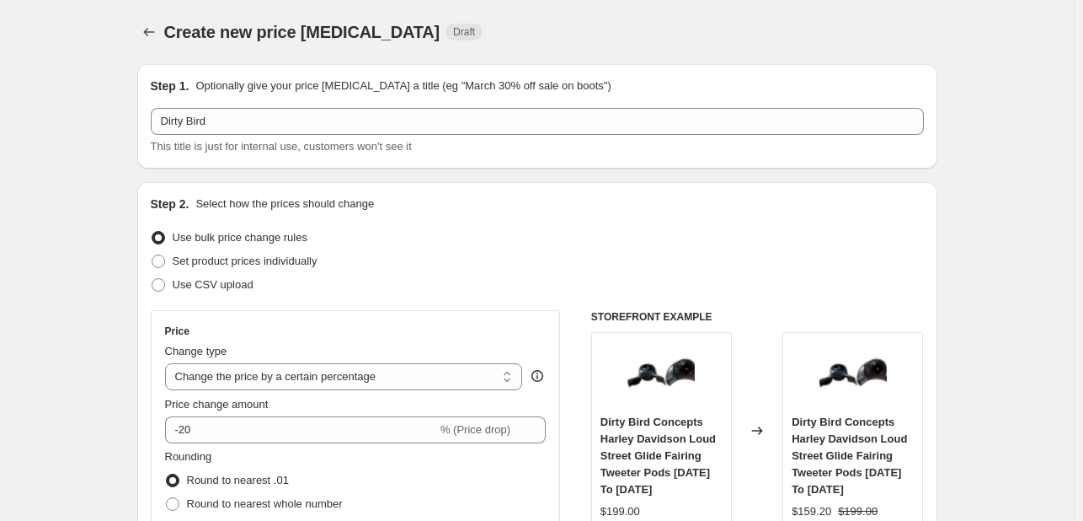
click at [475, 102] on div "Step 1. Optionally give your price change job a title (eg "March 30% off sale o…" at bounding box center [537, 115] width 773 height 77
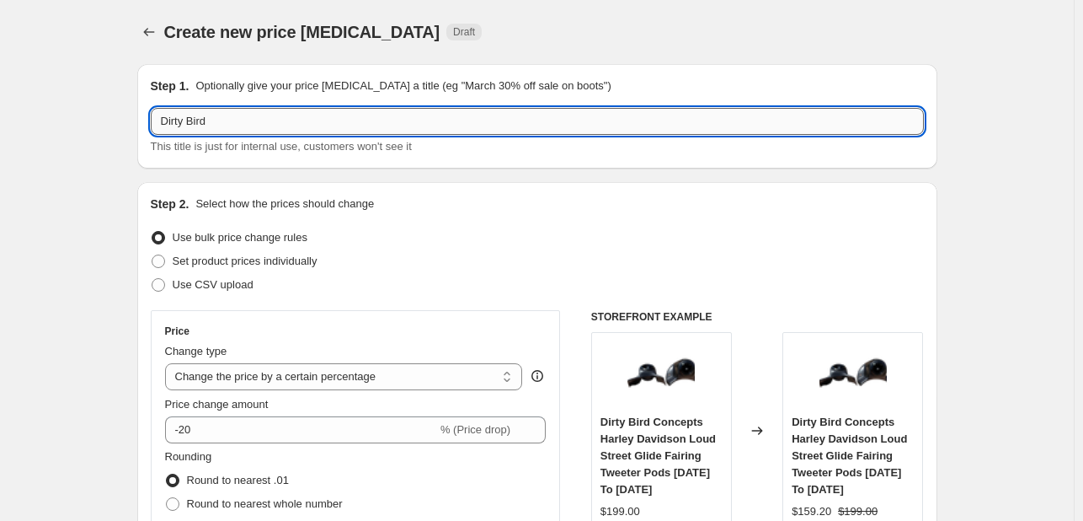
click at [475, 115] on input "Dirty Bird" at bounding box center [537, 121] width 773 height 27
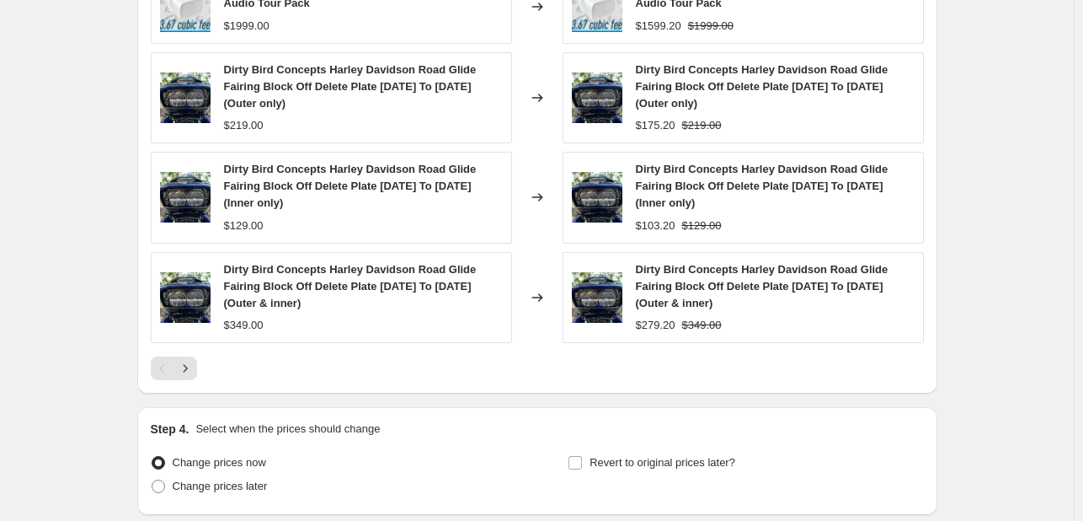
scroll to position [1429, 0]
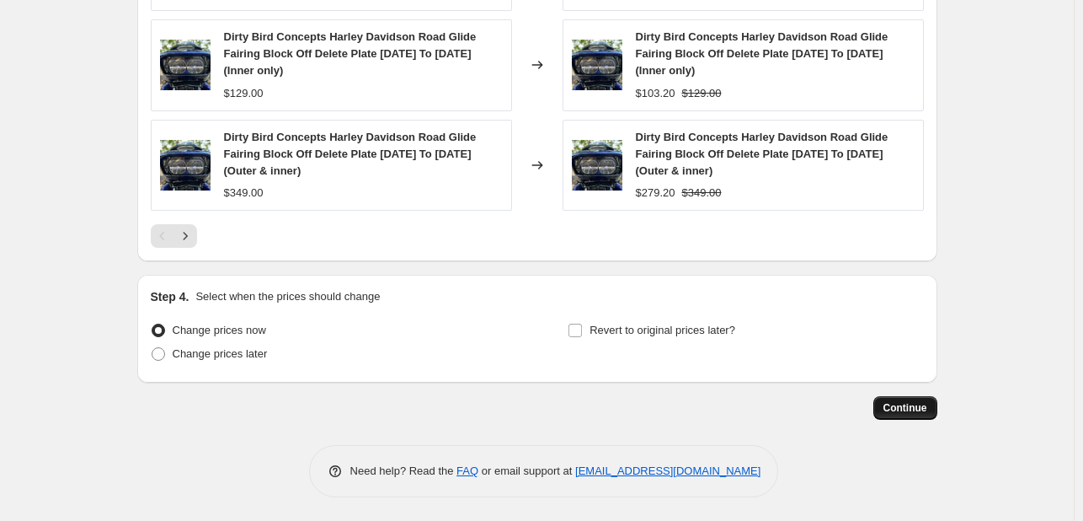
type input "Dirty Bird Concepts"
click at [926, 402] on span "Continue" at bounding box center [906, 407] width 44 height 13
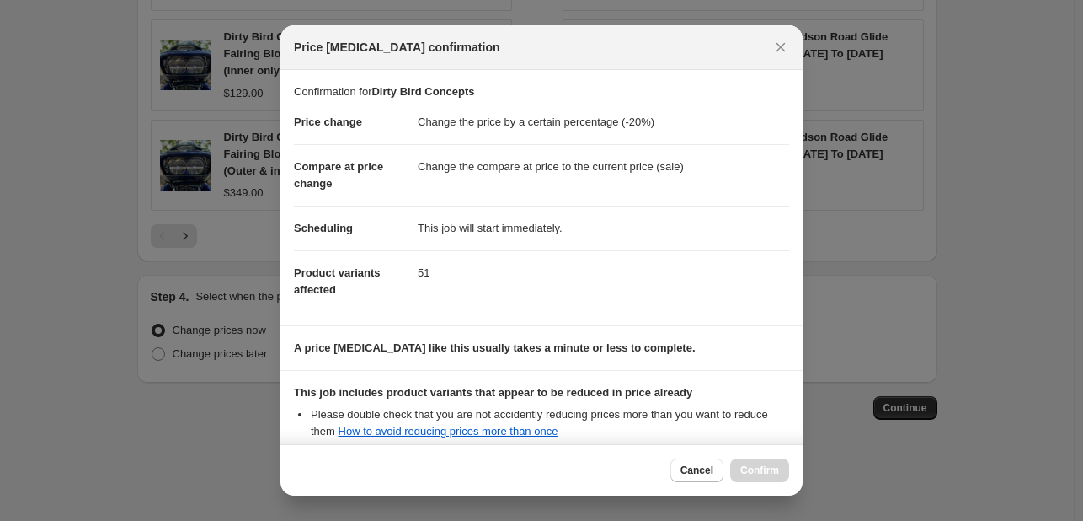
scroll to position [187, 0]
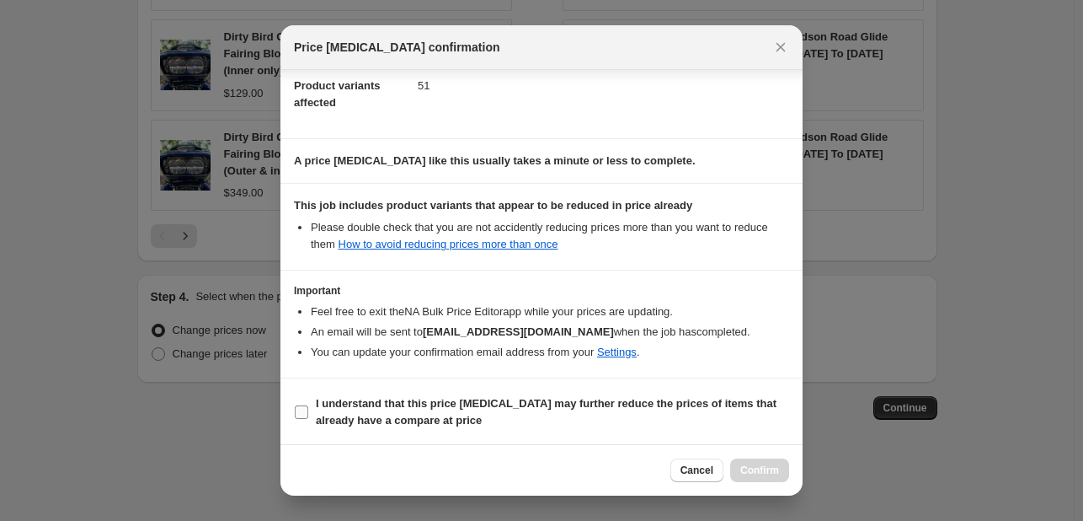
click at [471, 392] on label "I understand that this price change job may further reduce the prices of items …" at bounding box center [541, 412] width 495 height 40
click at [308, 405] on input "I understand that this price change job may further reduce the prices of items …" at bounding box center [301, 411] width 13 height 13
checkbox input "true"
click at [787, 476] on button "Confirm" at bounding box center [759, 470] width 59 height 24
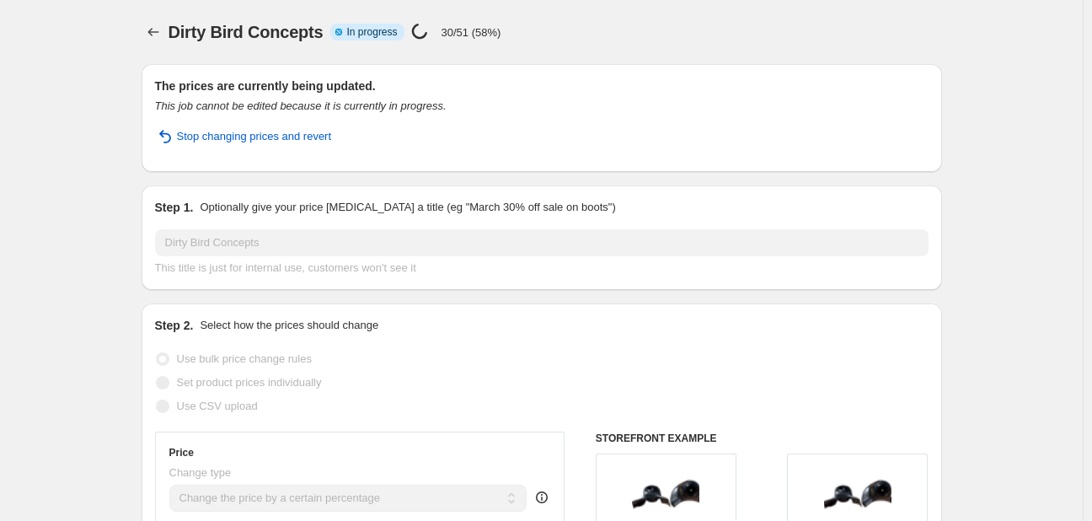
select select "percentage"
select select "vendor"
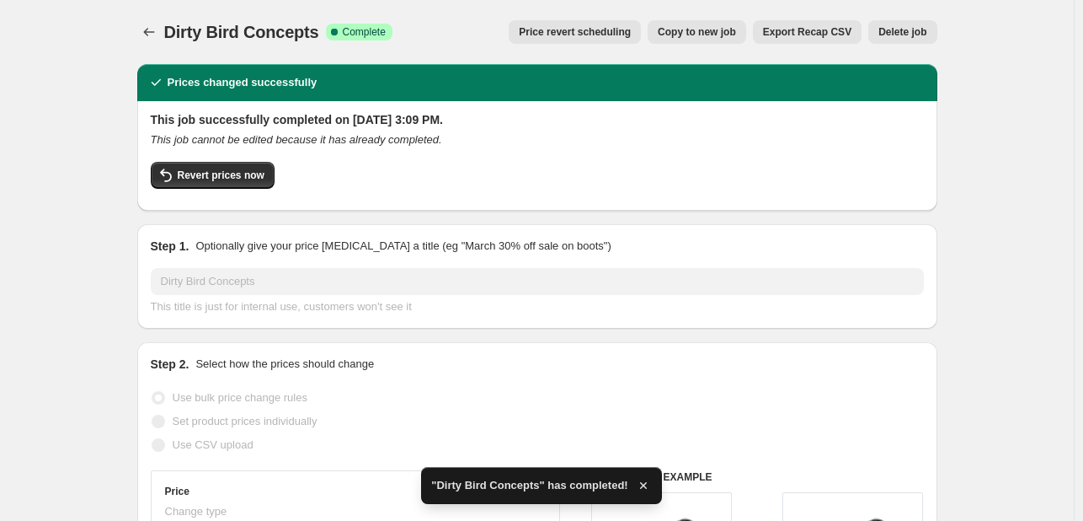
click at [709, 30] on span "Copy to new job" at bounding box center [697, 31] width 78 height 13
select select "percentage"
select select "vendor"
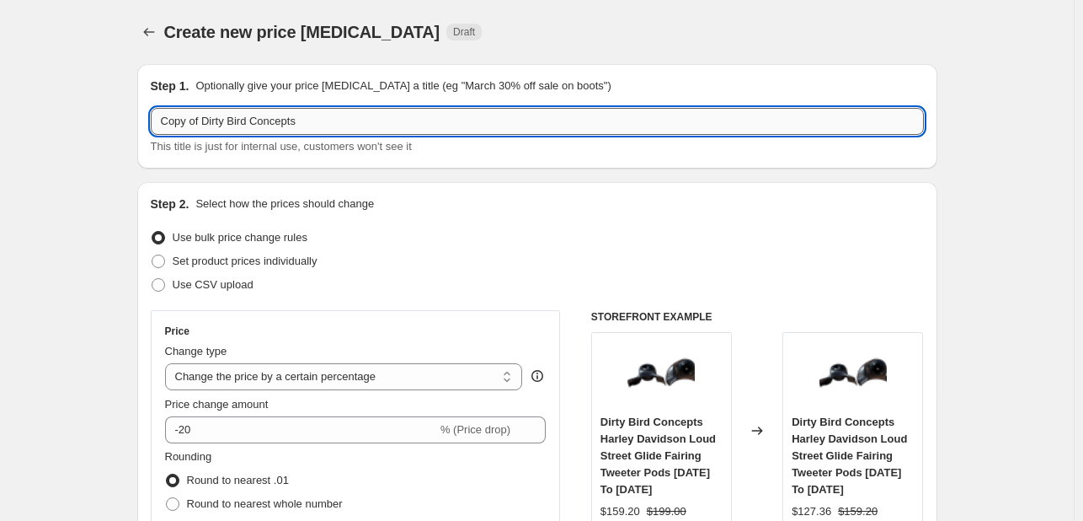
click at [232, 112] on input "Copy of Dirty Bird Concepts" at bounding box center [537, 121] width 773 height 27
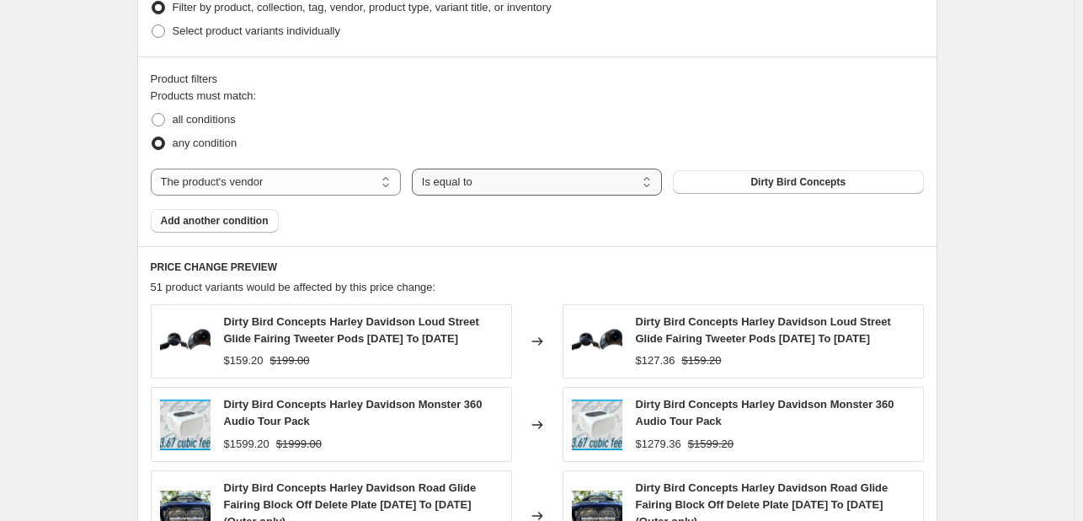
scroll to position [879, 0]
type input "DS18"
click at [688, 177] on button "Dirty Bird Concepts" at bounding box center [798, 181] width 250 height 24
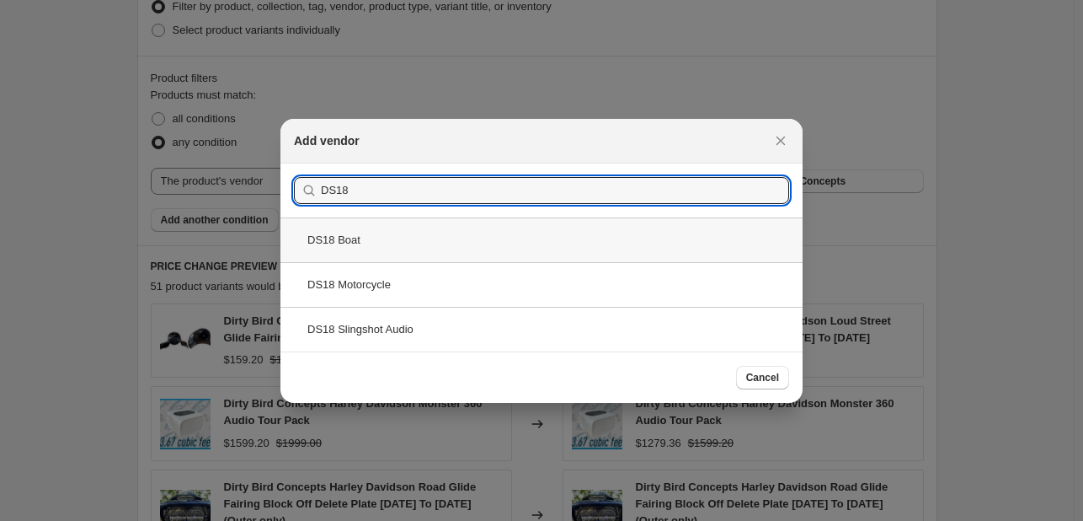
type input "DS18"
click at [407, 244] on div "DS18 Boat" at bounding box center [541, 239] width 522 height 45
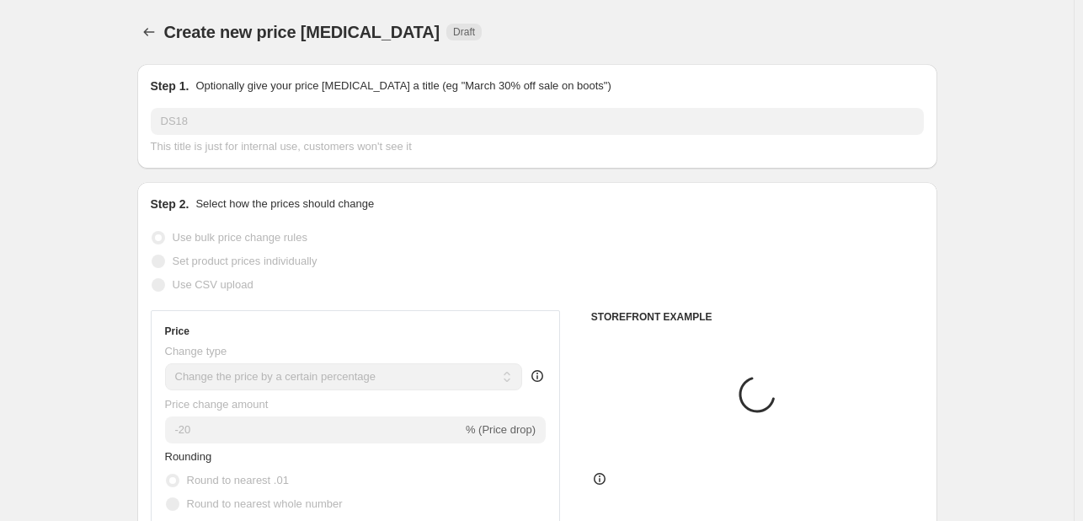
scroll to position [879, 0]
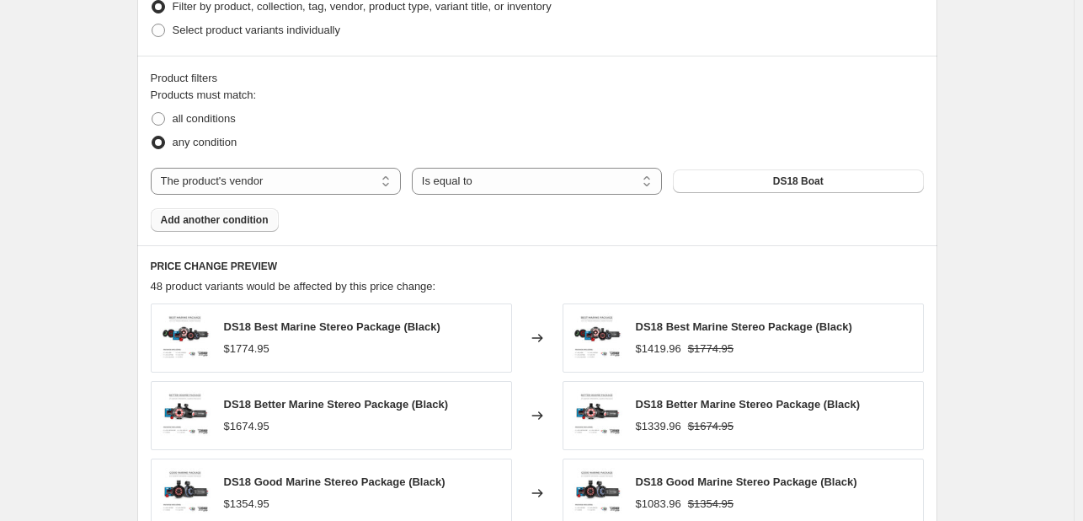
click at [229, 218] on span "Add another condition" at bounding box center [215, 219] width 108 height 13
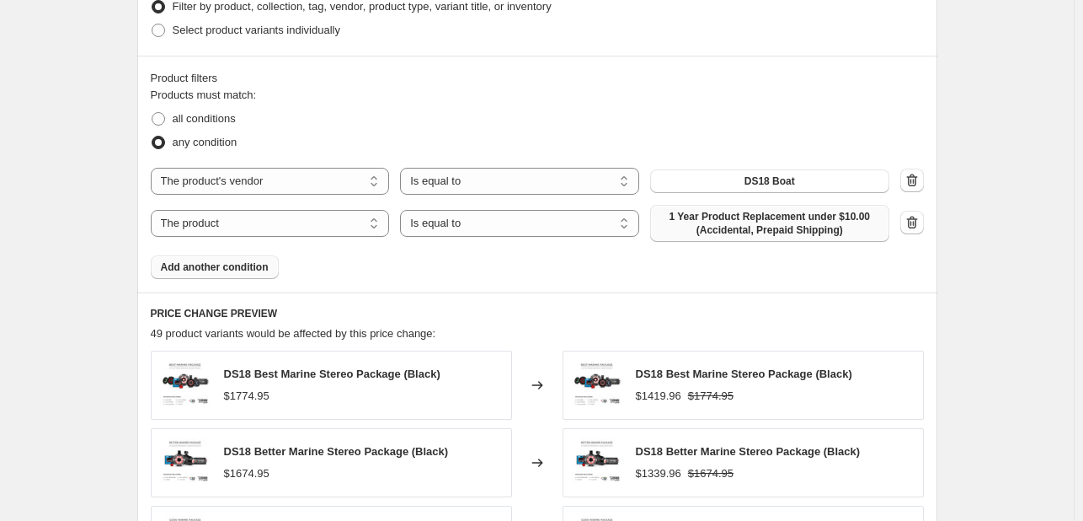
click at [788, 228] on span "1 Year Product Replacement under $10.00 (Accidental, Prepaid Shipping)" at bounding box center [769, 223] width 219 height 27
click at [291, 208] on div "The product The product's collection The product's tag The product's vendor The…" at bounding box center [520, 223] width 739 height 37
click at [276, 225] on select "The product The product's collection The product's tag The product's vendor The…" at bounding box center [270, 223] width 239 height 27
click at [917, 220] on icon "button" at bounding box center [911, 222] width 11 height 13
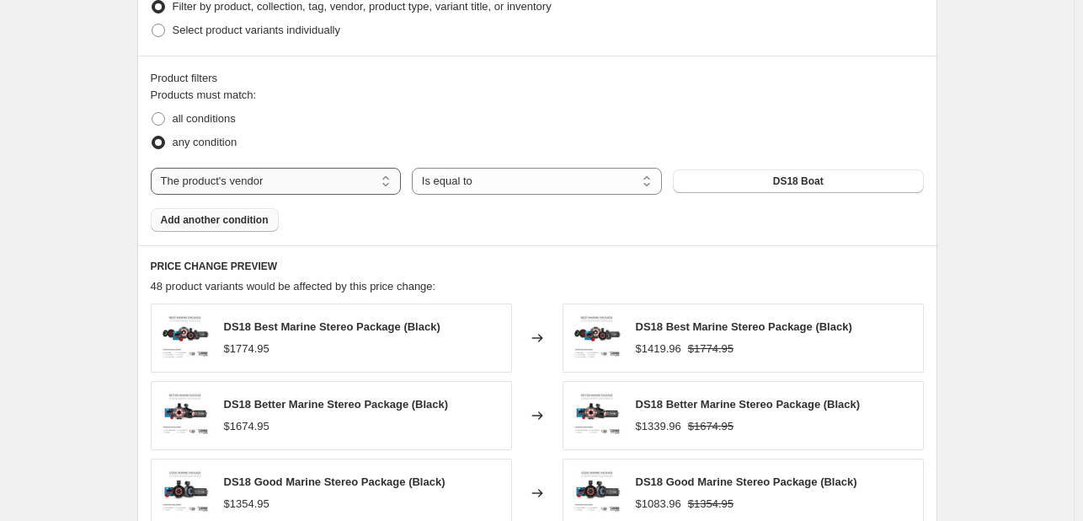
click at [307, 179] on select "The product The product's collection The product's tag The product's vendor The…" at bounding box center [276, 181] width 250 height 27
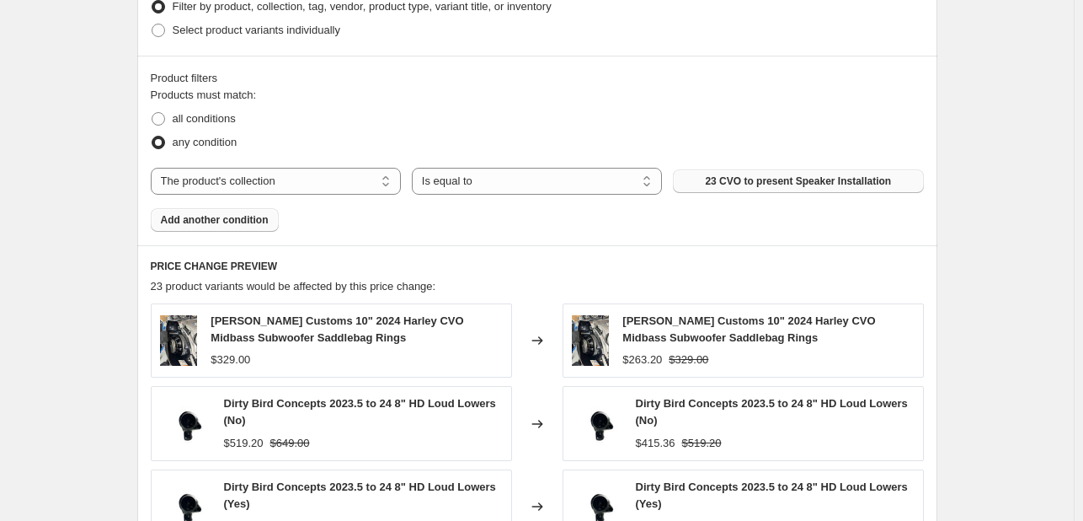
click at [724, 181] on span "23 CVO to present Speaker Installation" at bounding box center [798, 180] width 186 height 13
click at [284, 187] on select "The product The product's collection The product's tag The product's vendor The…" at bounding box center [276, 181] width 250 height 27
select select "vendor"
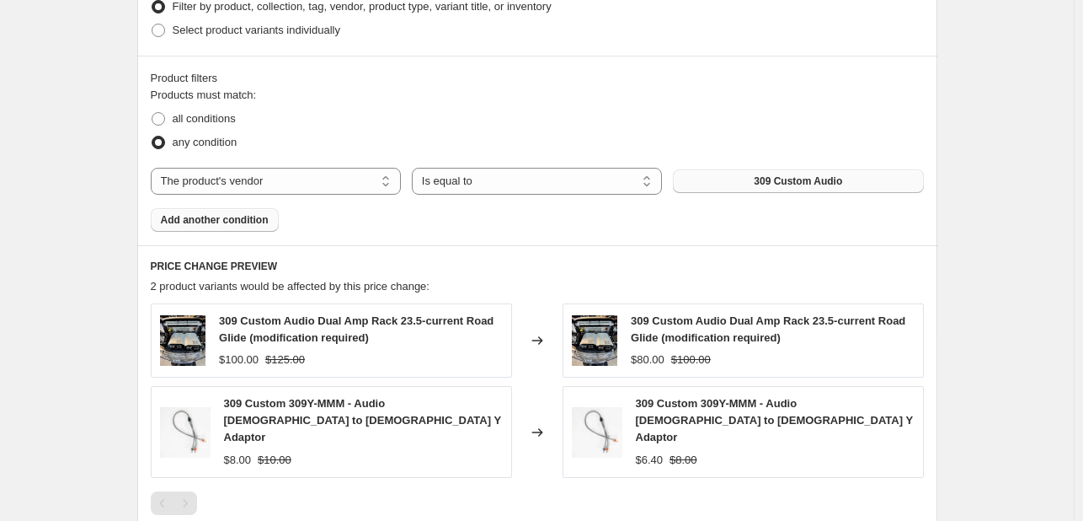
click at [715, 179] on button "309 Custom Audio" at bounding box center [798, 181] width 250 height 24
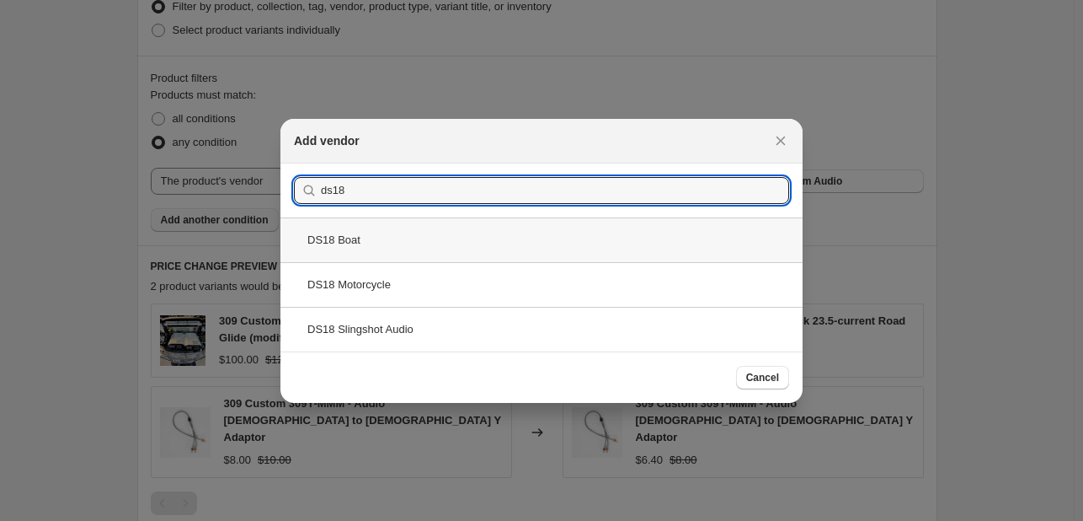
type input "ds18"
click at [612, 243] on div "DS18 Boat" at bounding box center [541, 239] width 522 height 45
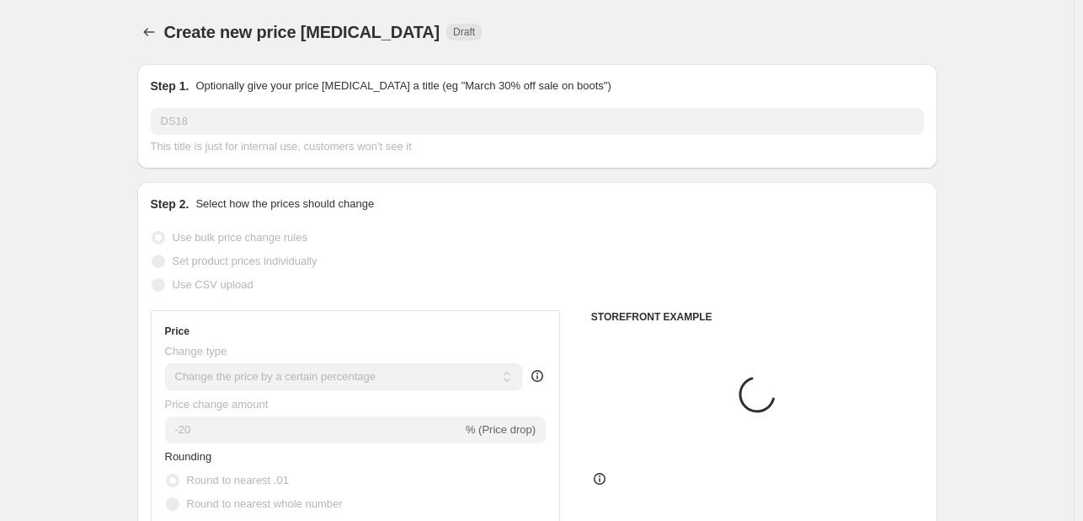
scroll to position [879, 0]
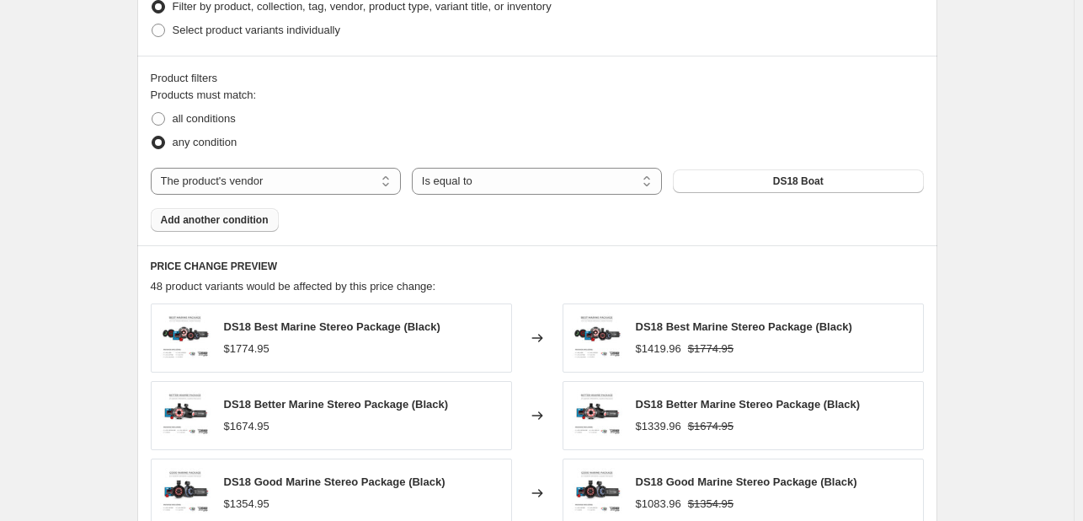
click at [262, 216] on span "Add another condition" at bounding box center [215, 219] width 108 height 13
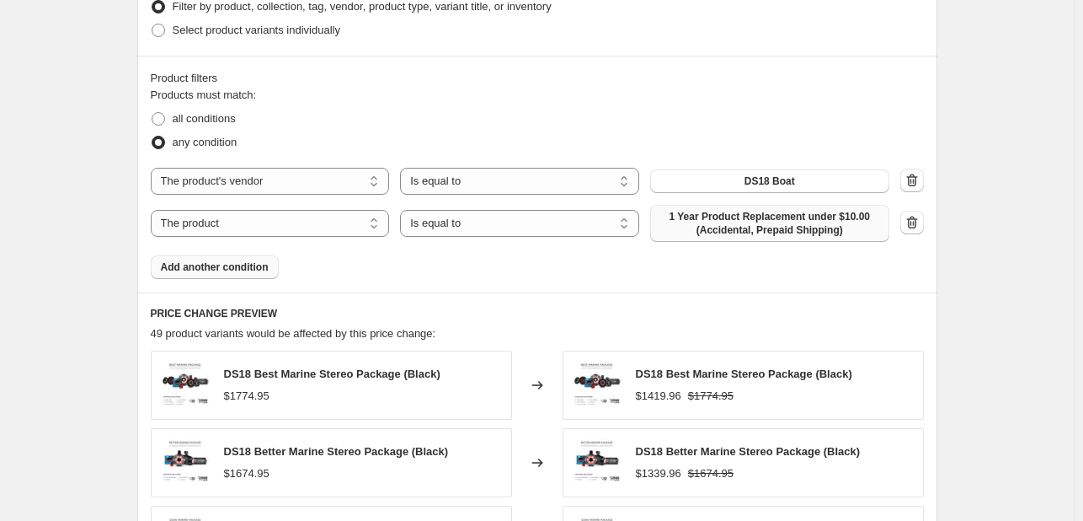
click at [724, 232] on span "1 Year Product Replacement under $10.00 (Accidental, Prepaid Shipping)" at bounding box center [769, 223] width 219 height 27
click at [467, 232] on select "Is equal to Is not equal to" at bounding box center [519, 223] width 239 height 27
click at [322, 245] on div "Products must match: all conditions any condition The product The product's col…" at bounding box center [537, 183] width 773 height 192
click at [323, 243] on div "Products must match: all conditions any condition The product The product's col…" at bounding box center [537, 183] width 773 height 192
click at [353, 228] on select "The product The product's collection The product's tag The product's vendor The…" at bounding box center [270, 223] width 239 height 27
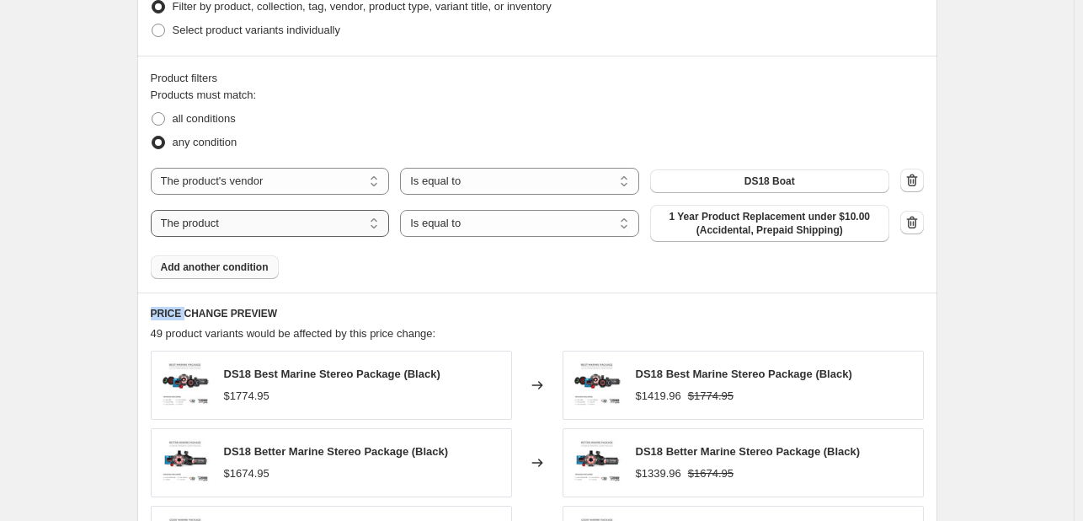
select select "vendor"
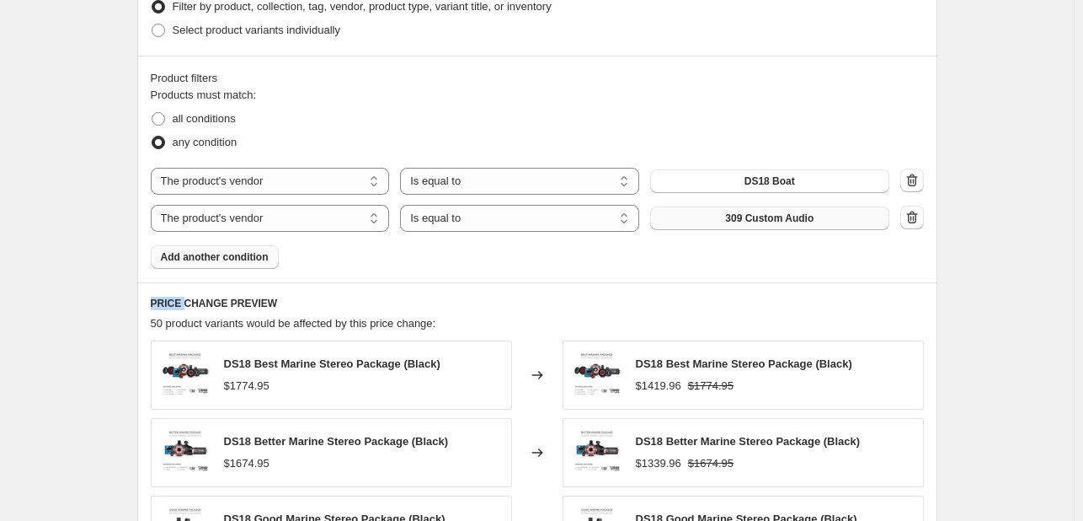
click at [789, 210] on button "309 Custom Audio" at bounding box center [769, 218] width 239 height 24
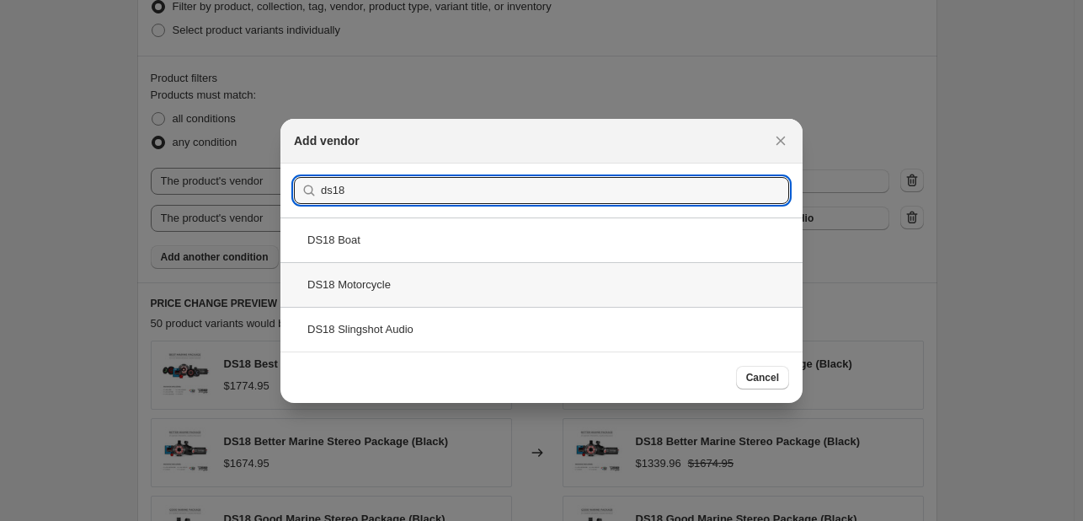
type input "ds18"
click at [408, 297] on div "DS18 Motorcycle" at bounding box center [541, 284] width 522 height 45
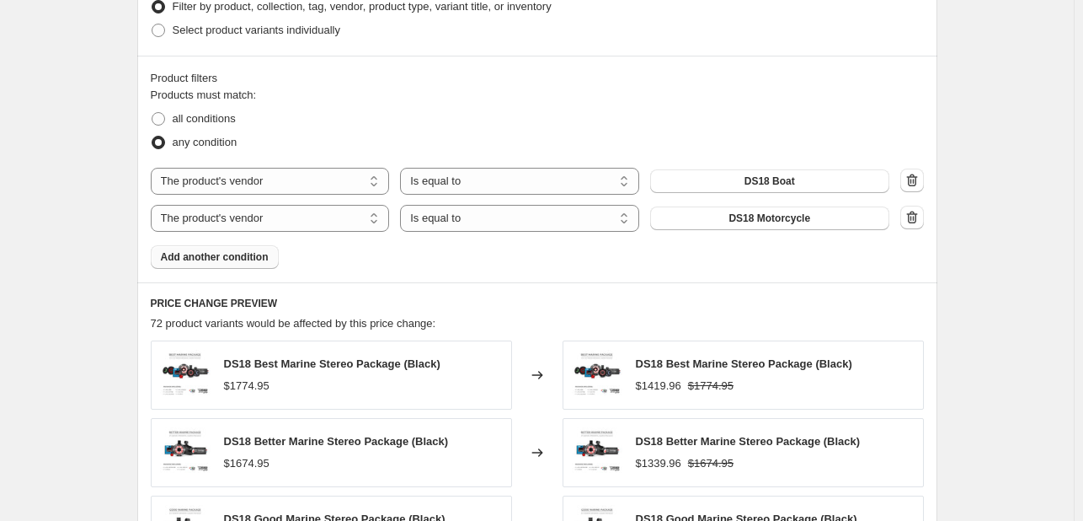
click at [222, 255] on span "Add another condition" at bounding box center [215, 256] width 108 height 13
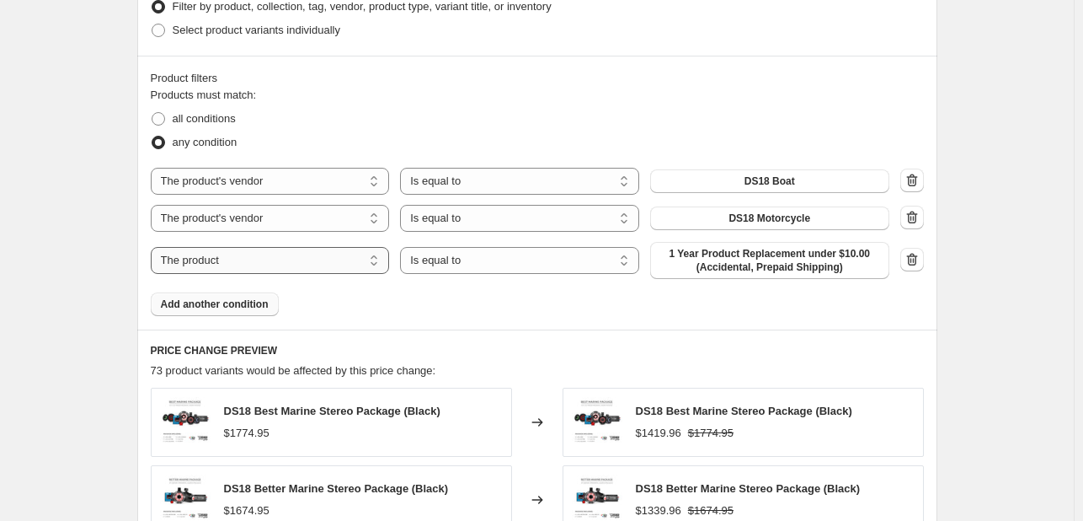
click at [238, 258] on select "The product The product's collection The product's tag The product's vendor The…" at bounding box center [270, 260] width 239 height 27
select select "vendor"
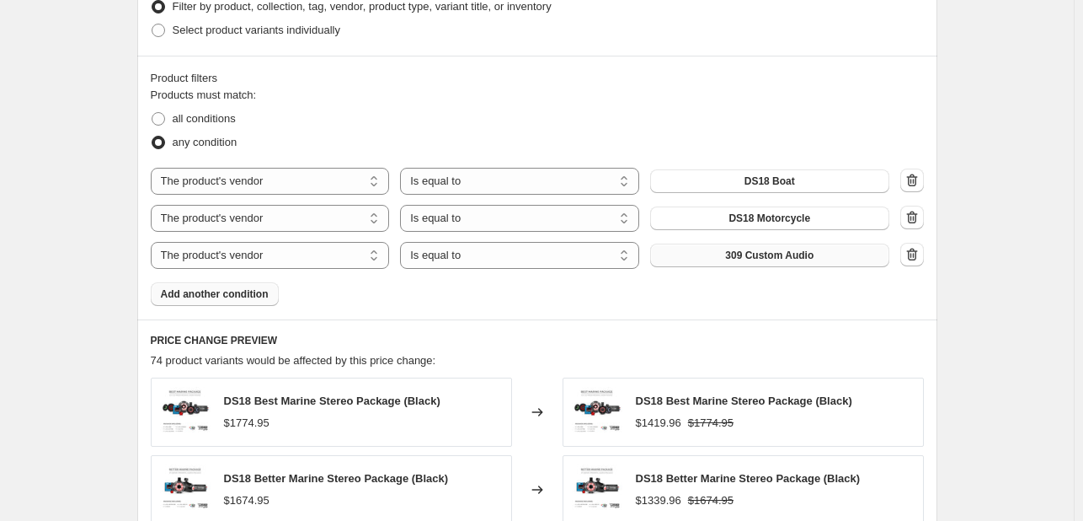
click at [773, 250] on span "309 Custom Audio" at bounding box center [769, 254] width 88 height 13
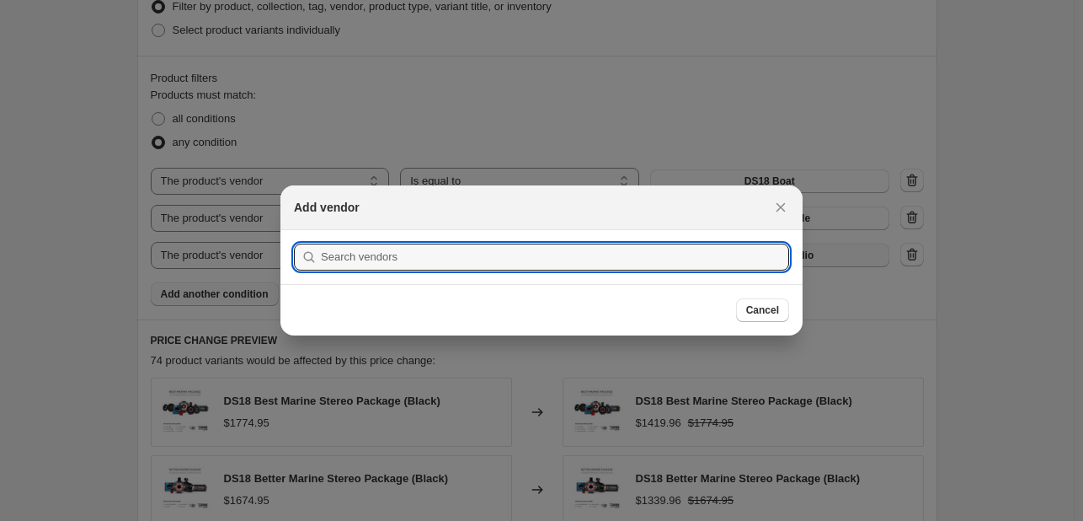
scroll to position [0, 0]
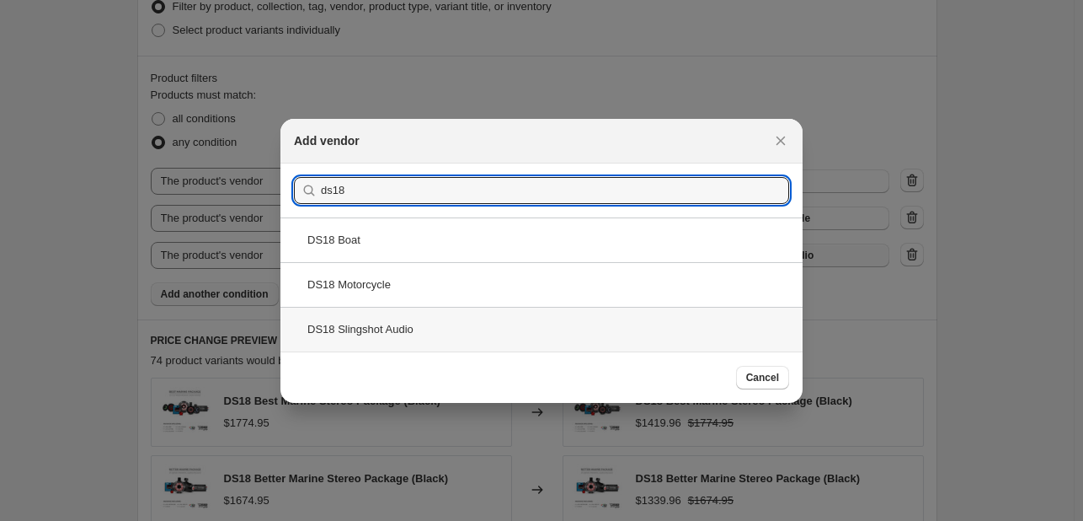
type input "ds18"
click at [441, 317] on div "DS18 Slingshot Audio" at bounding box center [541, 329] width 522 height 45
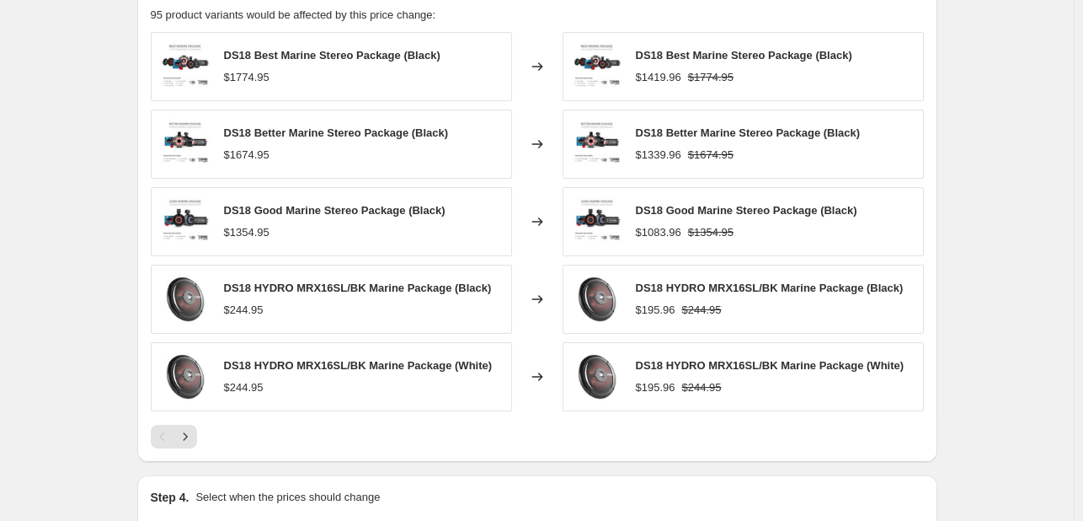
scroll to position [1425, 0]
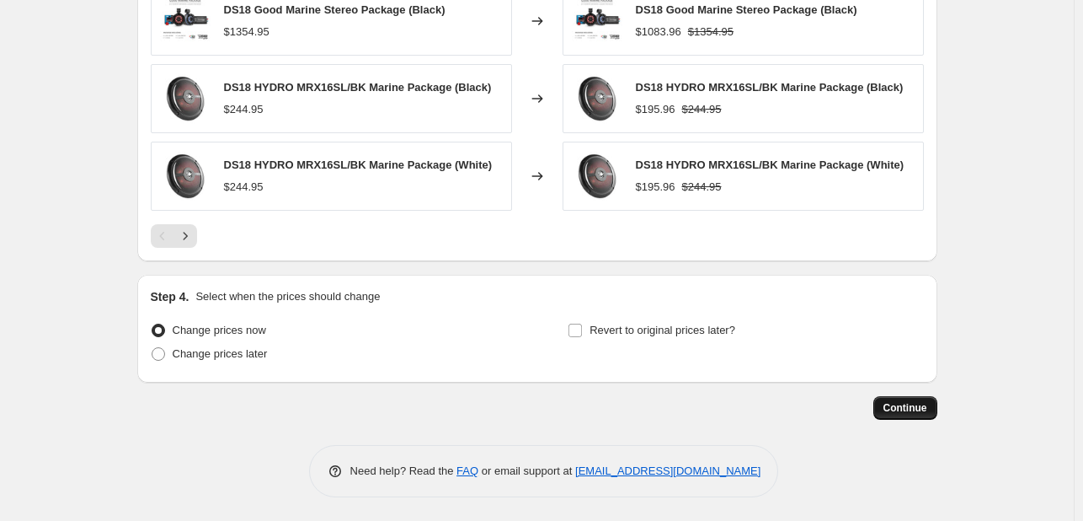
click at [905, 397] on button "Continue" at bounding box center [906, 408] width 64 height 24
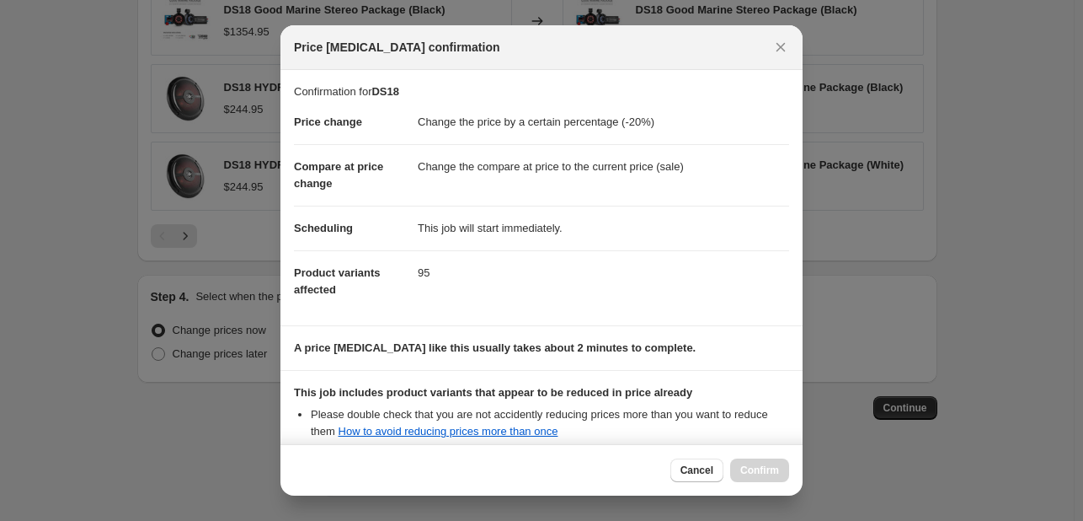
scroll to position [187, 0]
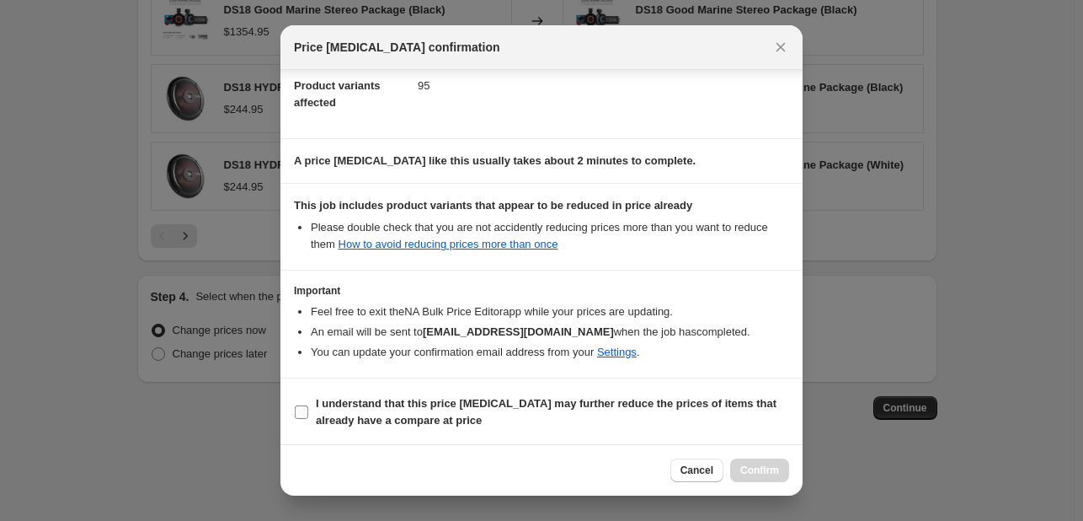
click at [529, 409] on span "I understand that this price change job may further reduce the prices of items …" at bounding box center [552, 412] width 473 height 34
click at [308, 409] on input "I understand that this price change job may further reduce the prices of items …" at bounding box center [301, 411] width 13 height 13
checkbox input "true"
click at [771, 466] on span "Confirm" at bounding box center [759, 469] width 39 height 13
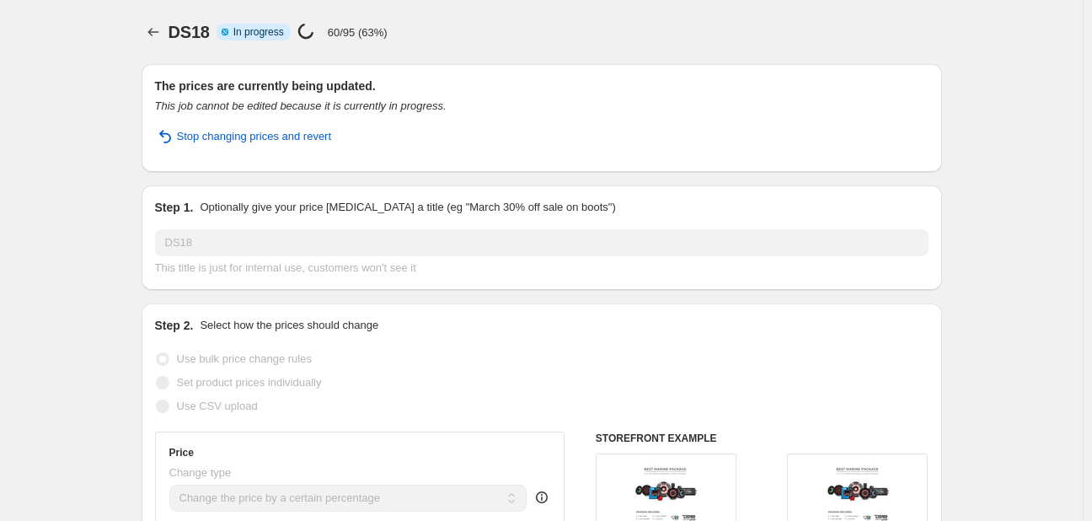
select select "percentage"
select select "vendor"
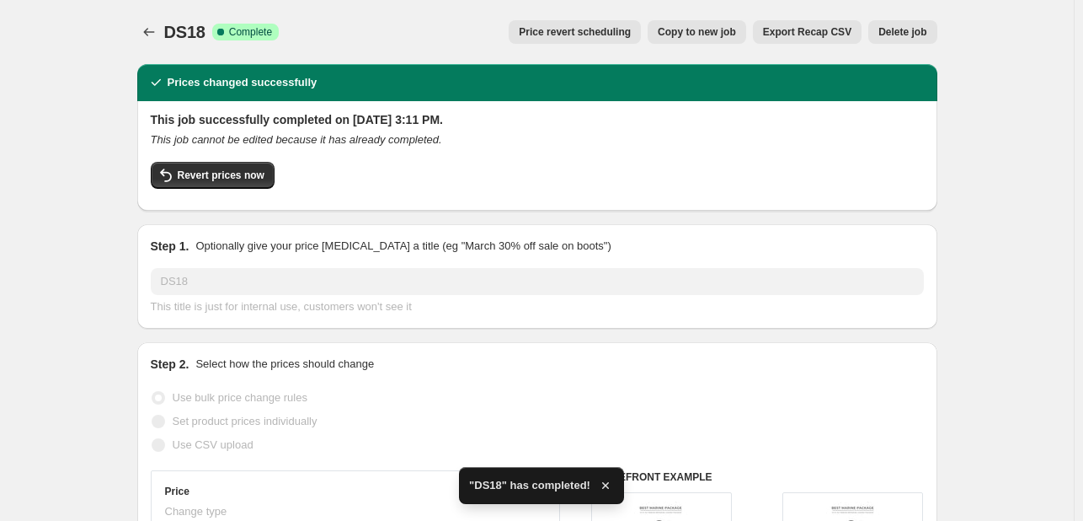
click at [736, 29] on span "Copy to new job" at bounding box center [697, 31] width 78 height 13
select select "percentage"
select select "vendor"
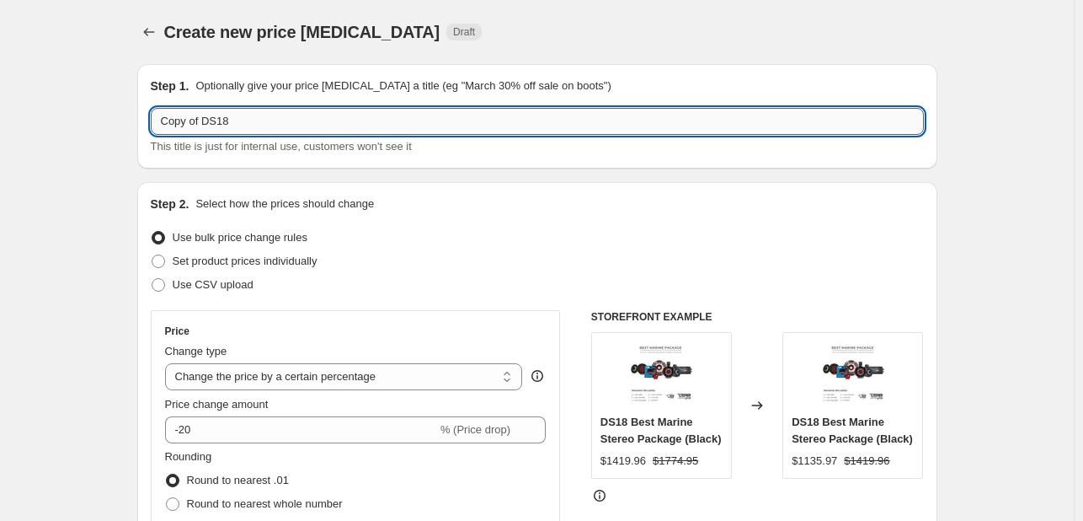
click at [265, 126] on input "Copy of DS18" at bounding box center [537, 121] width 773 height 27
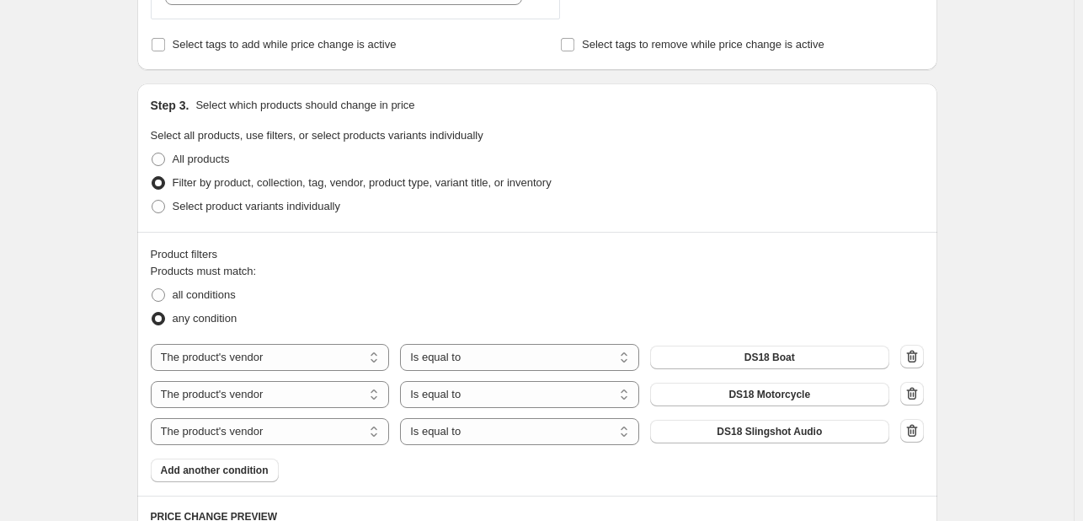
scroll to position [708, 0]
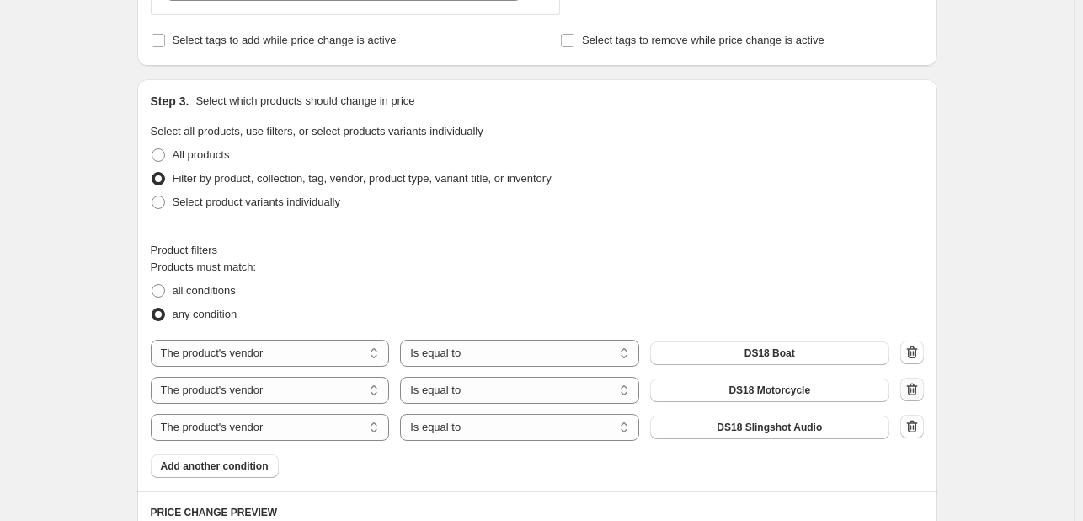
type input "Dube's Custom"
click at [917, 393] on icon "button" at bounding box center [911, 388] width 11 height 13
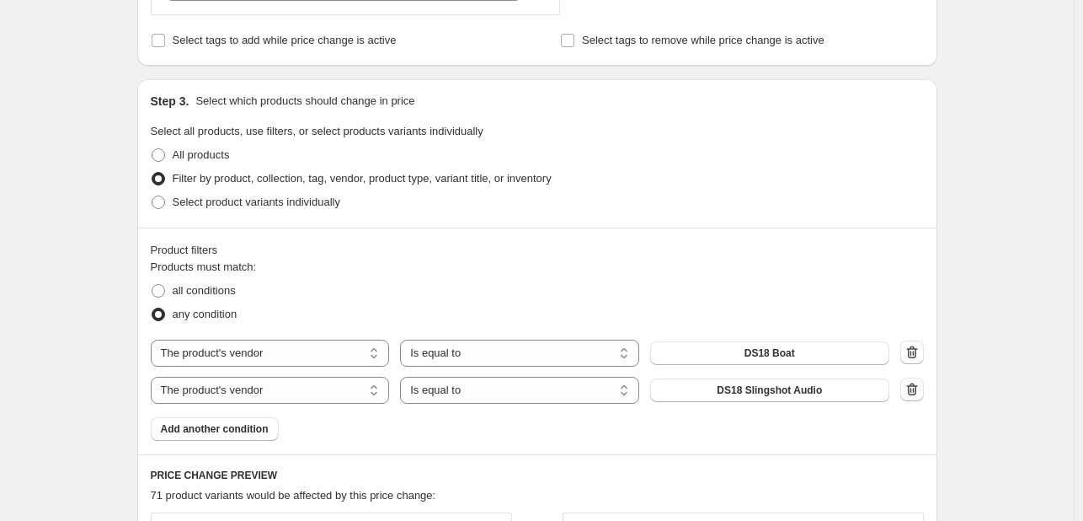
click at [917, 394] on icon "button" at bounding box center [911, 388] width 11 height 13
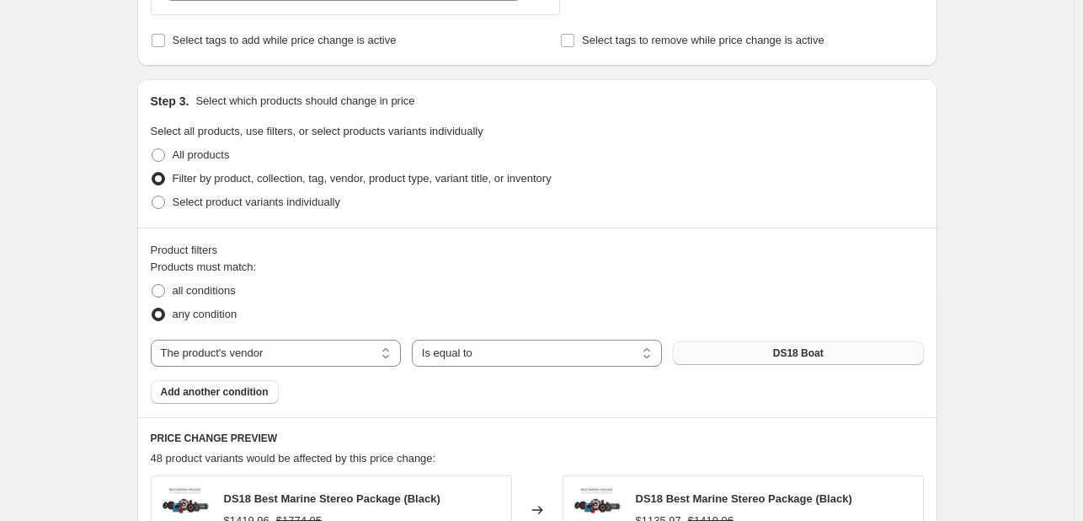
click at [726, 351] on button "DS18 Boat" at bounding box center [798, 353] width 250 height 24
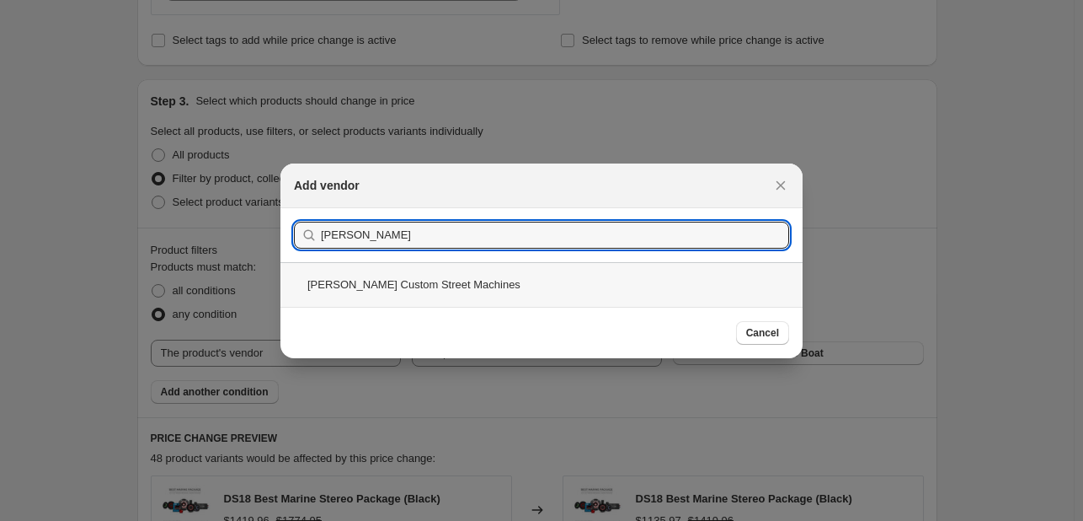
type input "Dube"
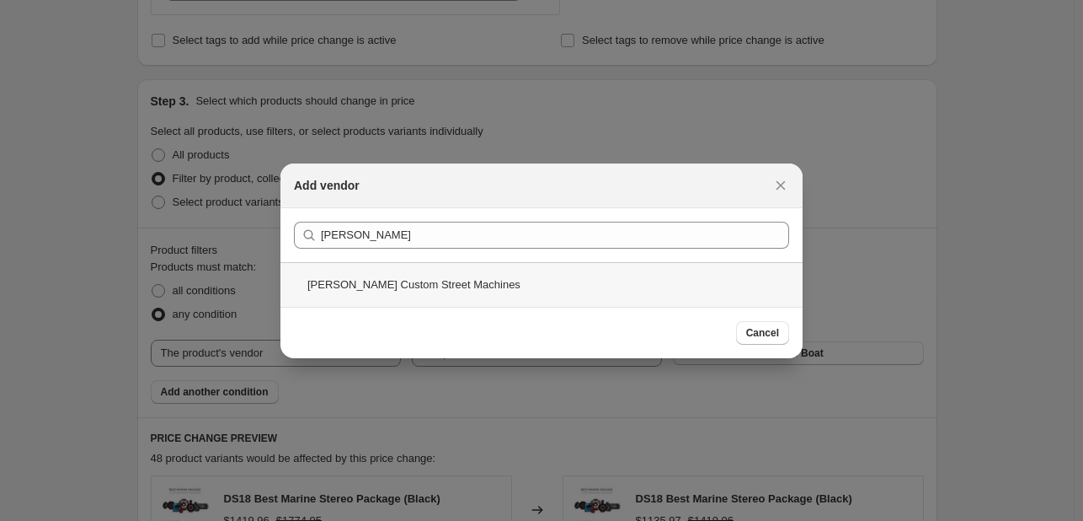
click at [551, 282] on div "Dubes Custom Street Machines" at bounding box center [541, 284] width 522 height 45
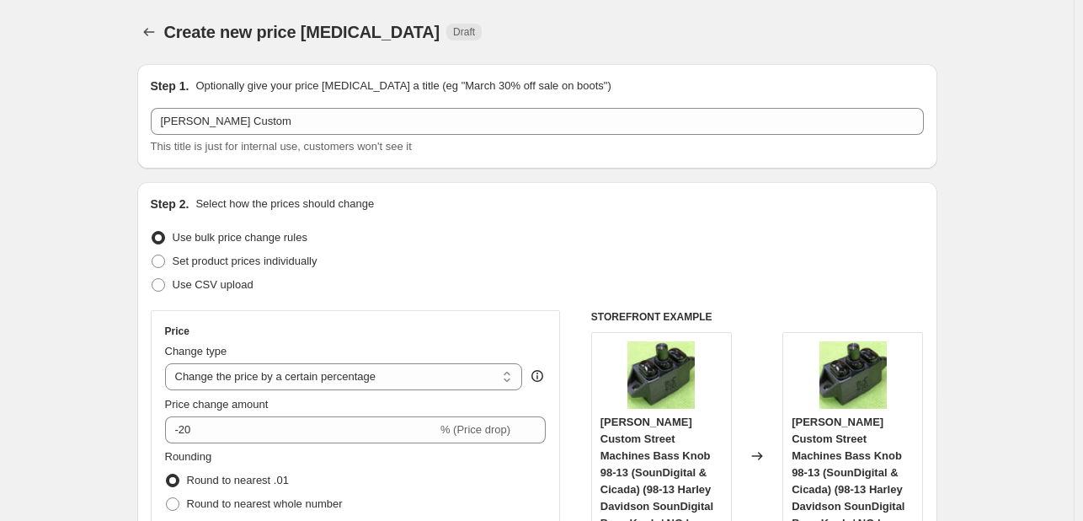
click at [478, 104] on div "Step 1. Optionally give your price change job a title (eg "March 30% off sale o…" at bounding box center [537, 115] width 773 height 77
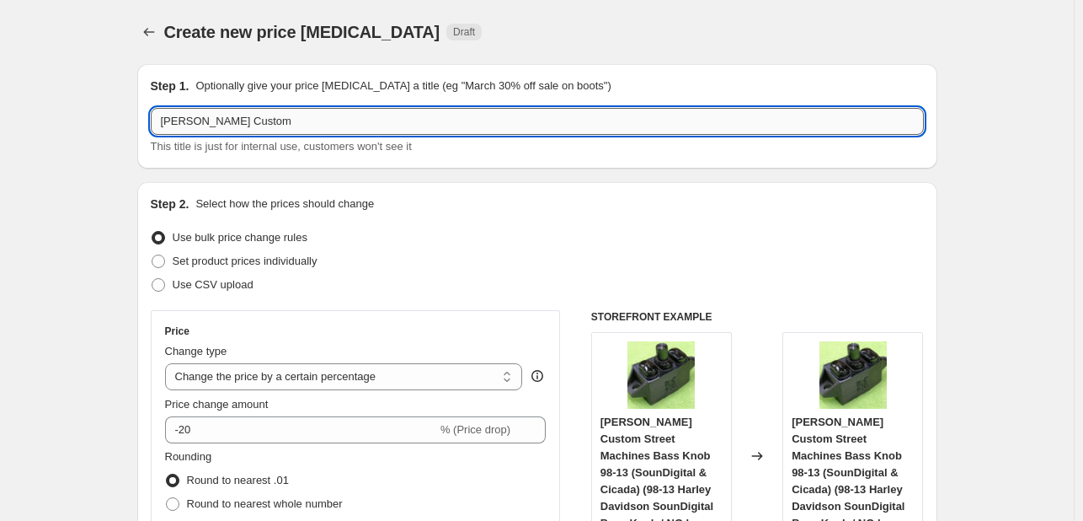
click at [466, 116] on input "Dube's Custom" at bounding box center [537, 121] width 773 height 27
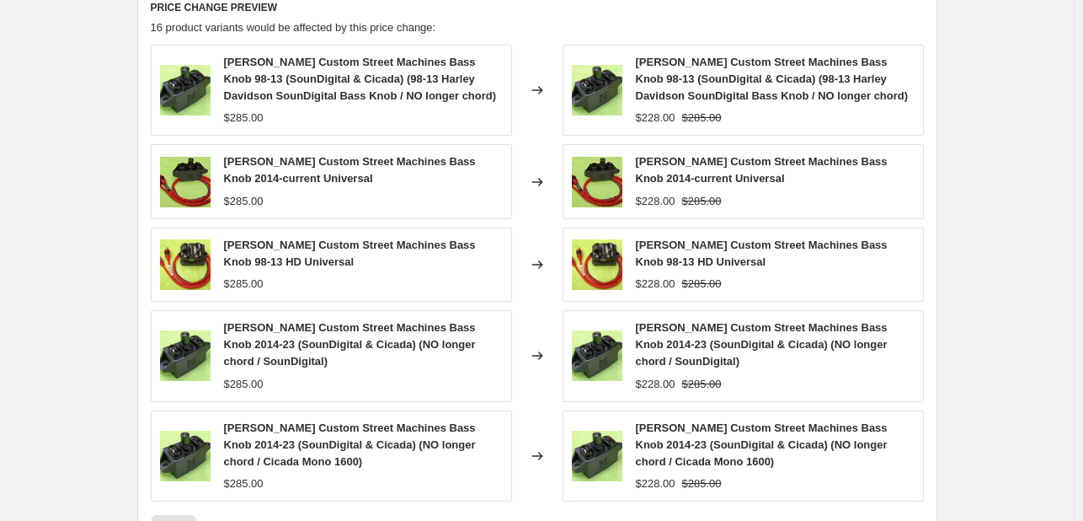
scroll to position [1429, 0]
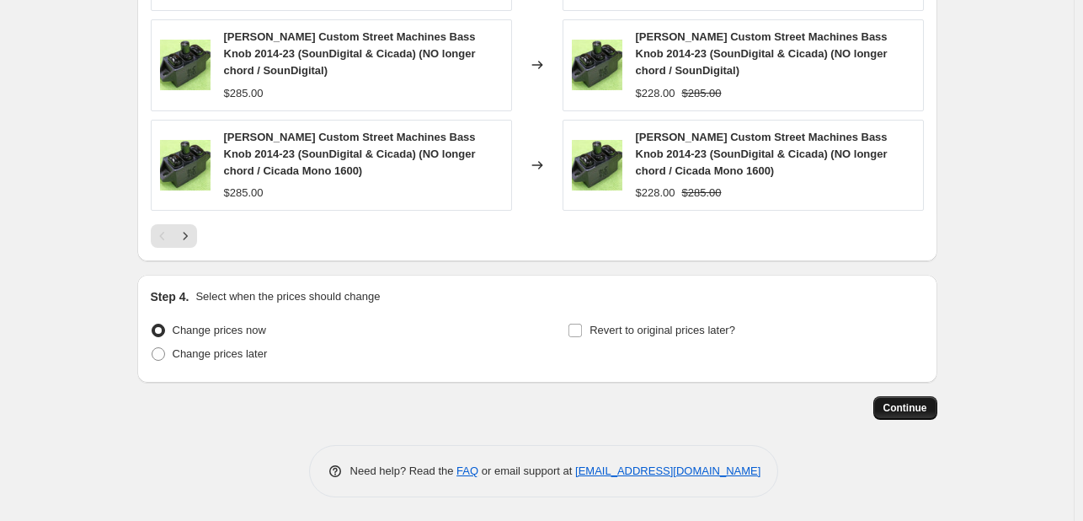
type input "Dube's Custom Street Machines"
click at [893, 405] on span "Continue" at bounding box center [906, 407] width 44 height 13
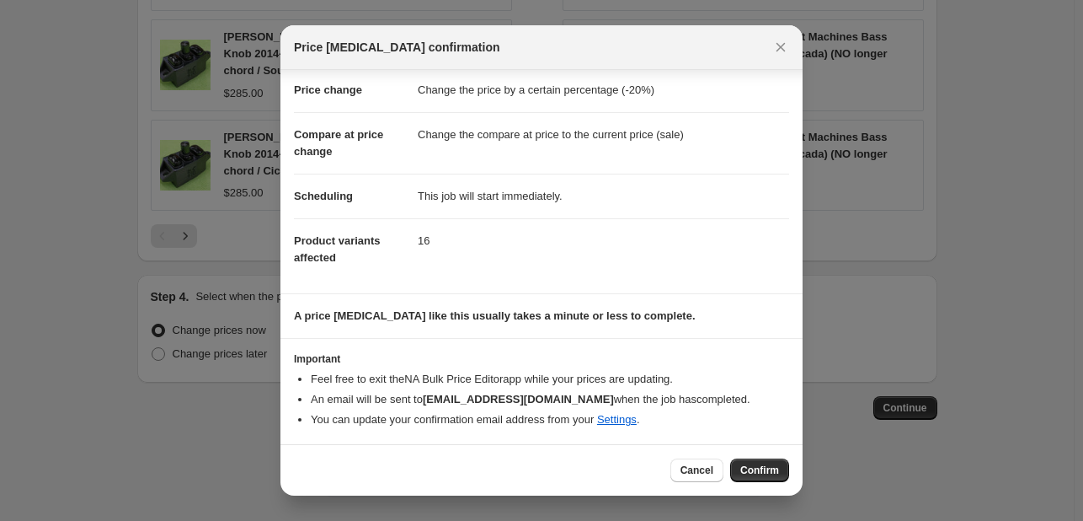
scroll to position [31, 0]
click at [775, 463] on span "Confirm" at bounding box center [759, 469] width 39 height 13
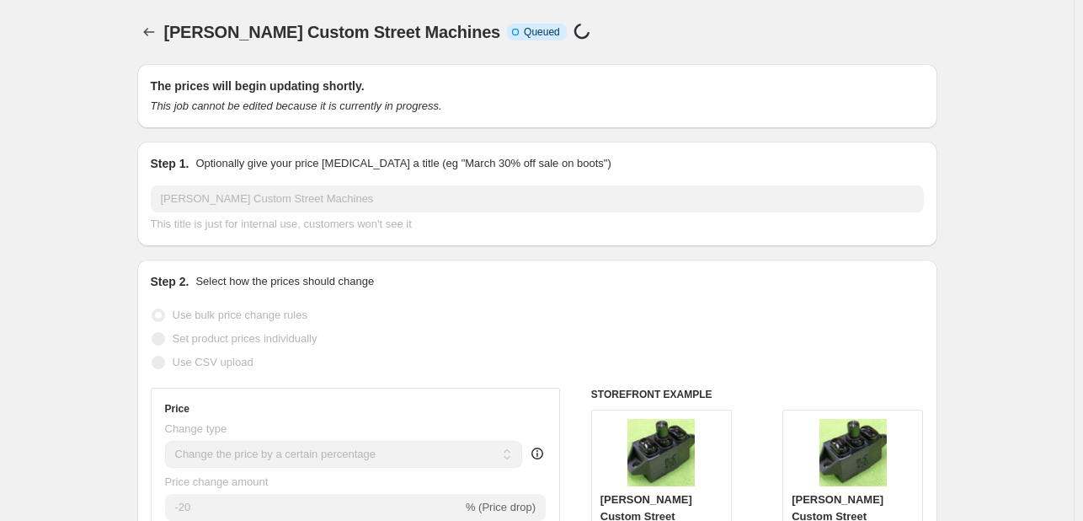
select select "percentage"
select select "vendor"
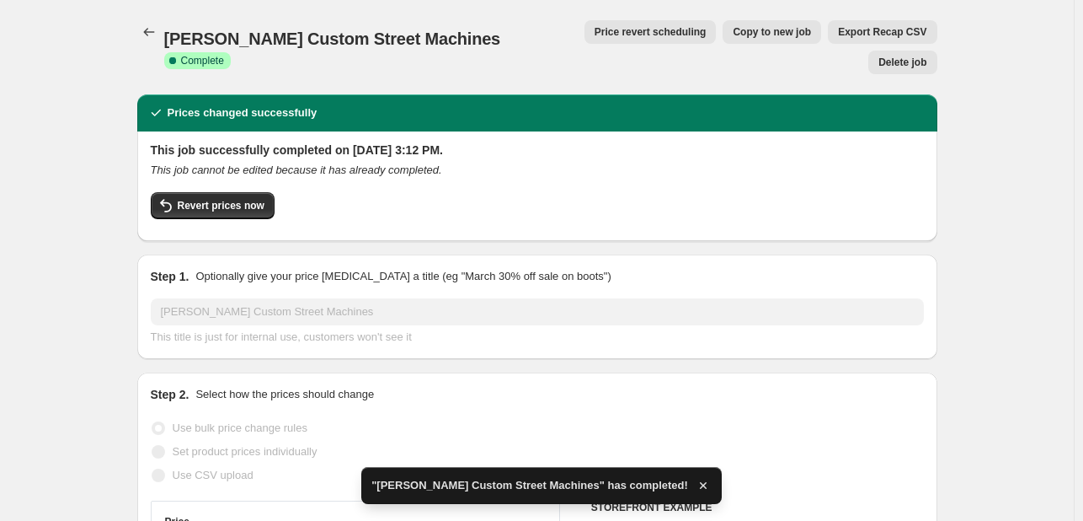
click at [733, 30] on span "Copy to new job" at bounding box center [772, 31] width 78 height 13
select select "percentage"
select select "vendor"
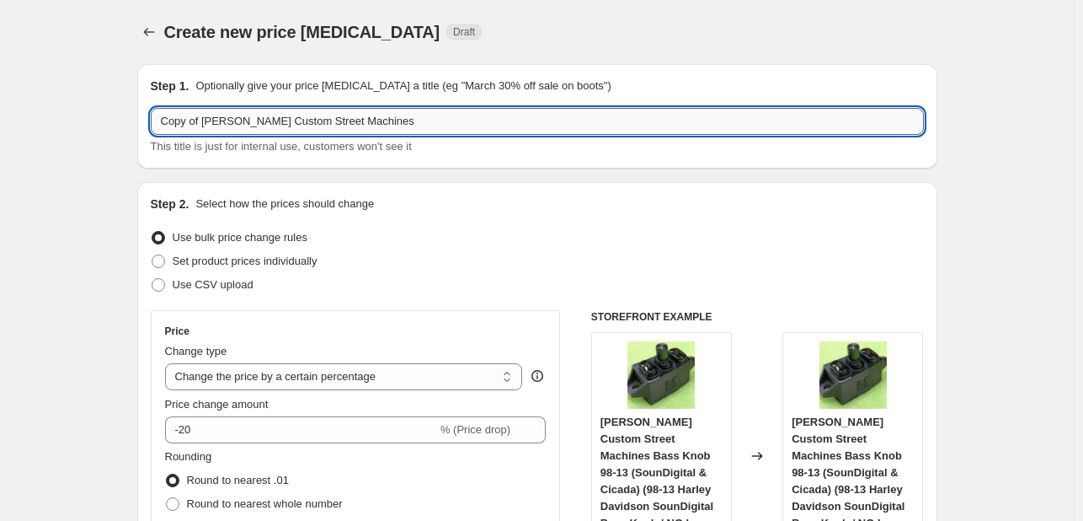
click at [273, 110] on input "Copy of Dube's Custom Street Machines" at bounding box center [537, 121] width 773 height 27
click at [272, 110] on input "Copy of Dube's Custom Street Machines" at bounding box center [537, 121] width 773 height 27
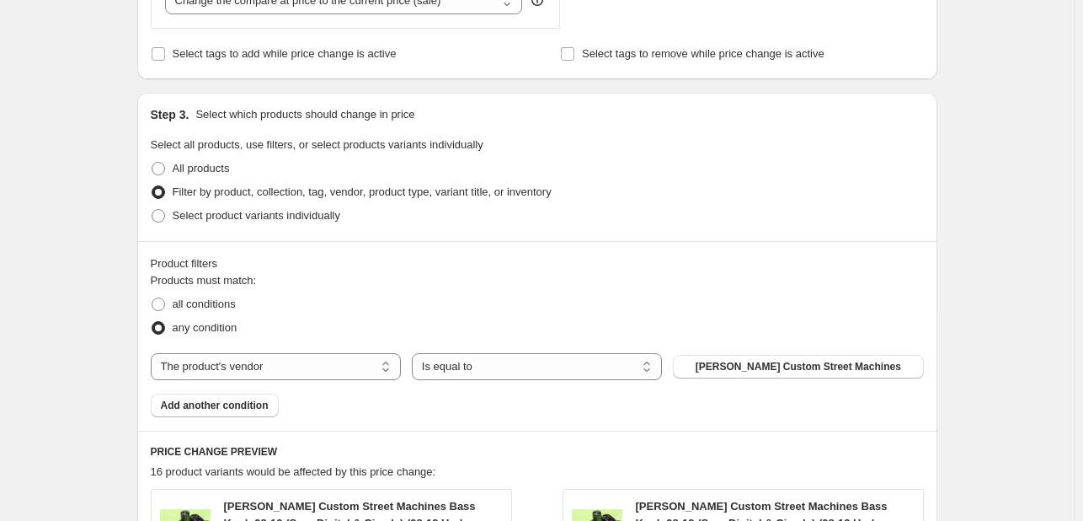
scroll to position [709, 0]
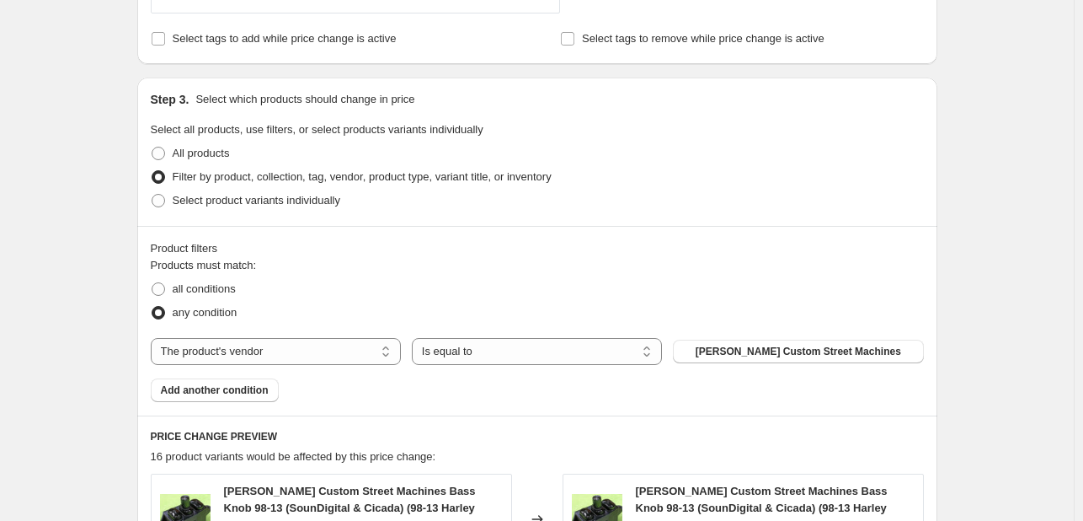
type input "Ground Zero"
click at [791, 366] on div "Products must match: all conditions any condition The product The product's col…" at bounding box center [537, 329] width 773 height 145
click at [788, 352] on span "Dubes Custom Street Machines" at bounding box center [799, 351] width 206 height 13
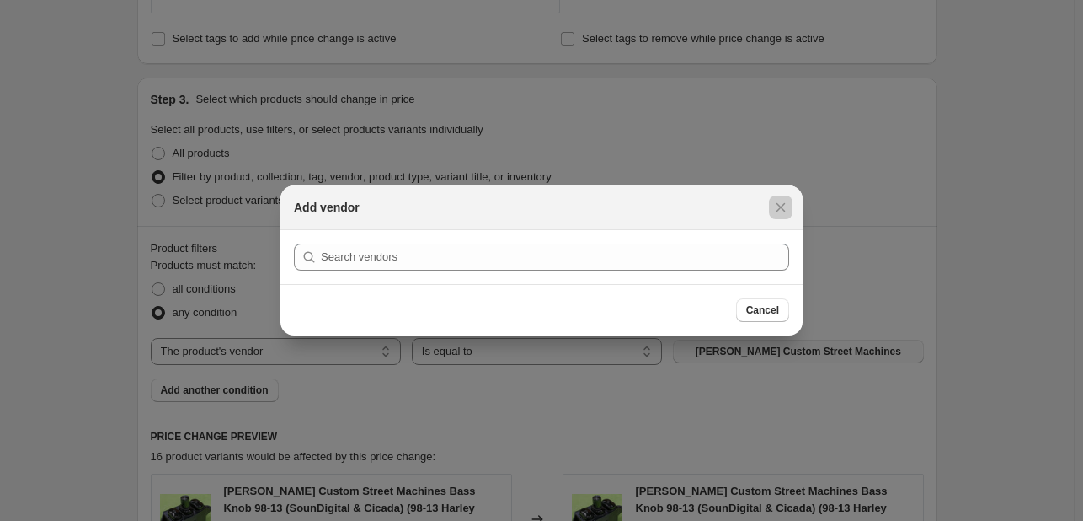
drag, startPoint x: 788, startPoint y: 352, endPoint x: 812, endPoint y: 355, distance: 23.8
click at [812, 355] on div at bounding box center [541, 260] width 1083 height 521
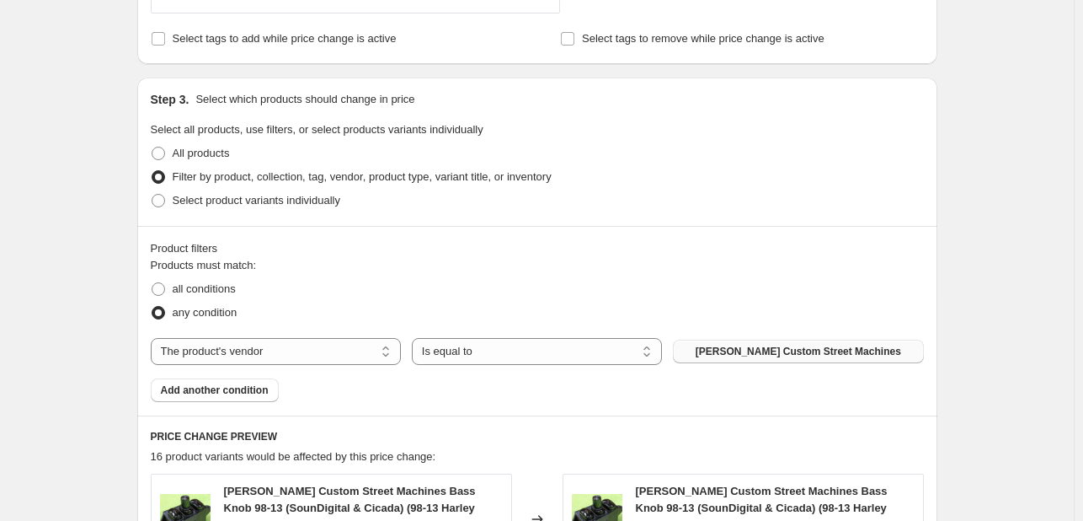
click at [812, 355] on span "Dubes Custom Street Machines" at bounding box center [799, 351] width 206 height 13
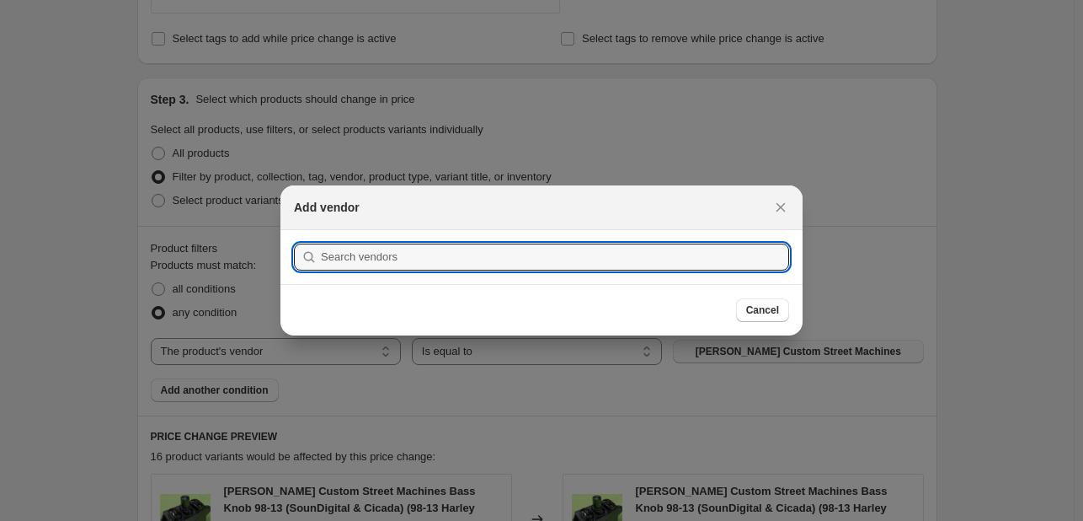
scroll to position [0, 0]
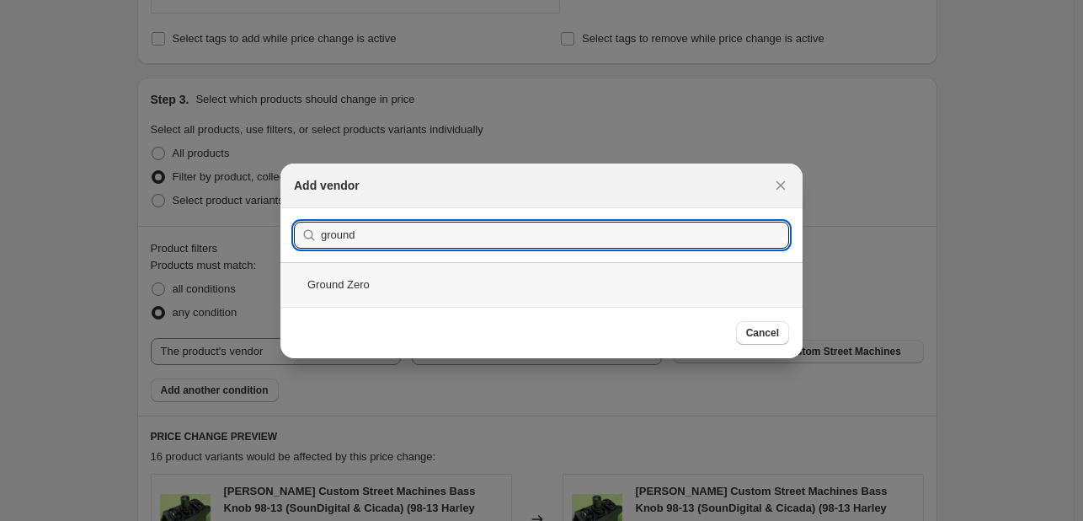
type input "ground"
click at [493, 274] on div "Ground Zero" at bounding box center [541, 284] width 522 height 45
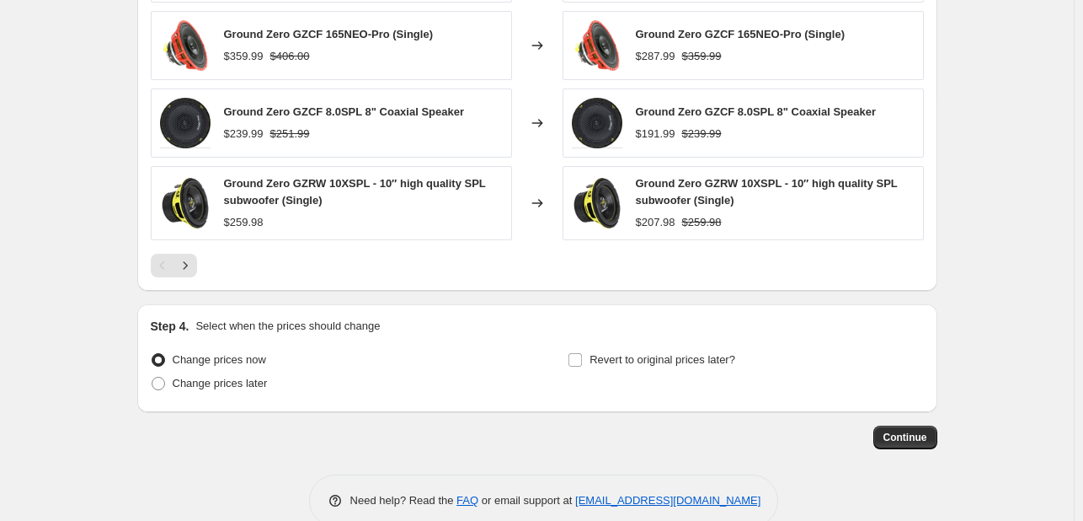
scroll to position [1357, 0]
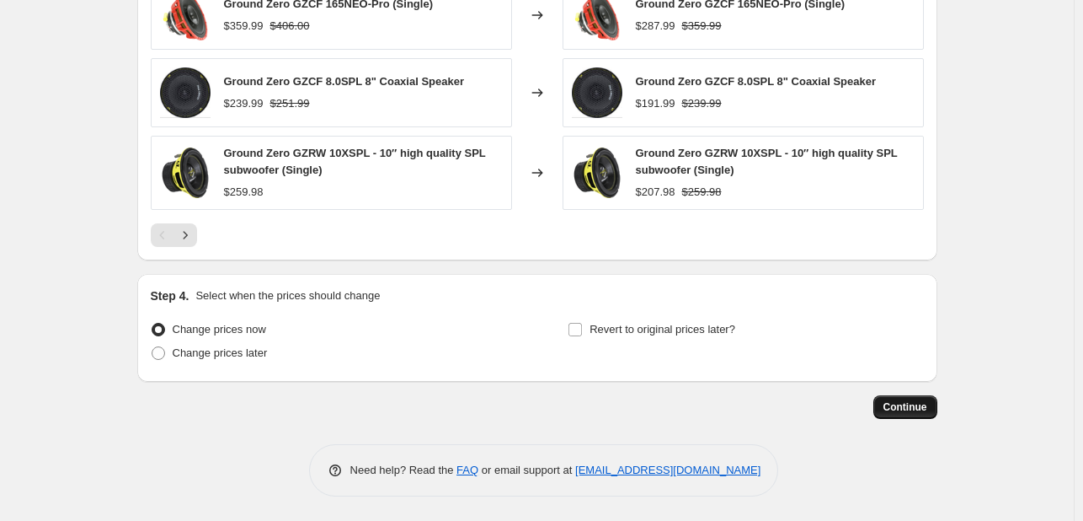
click at [933, 395] on button "Continue" at bounding box center [906, 407] width 64 height 24
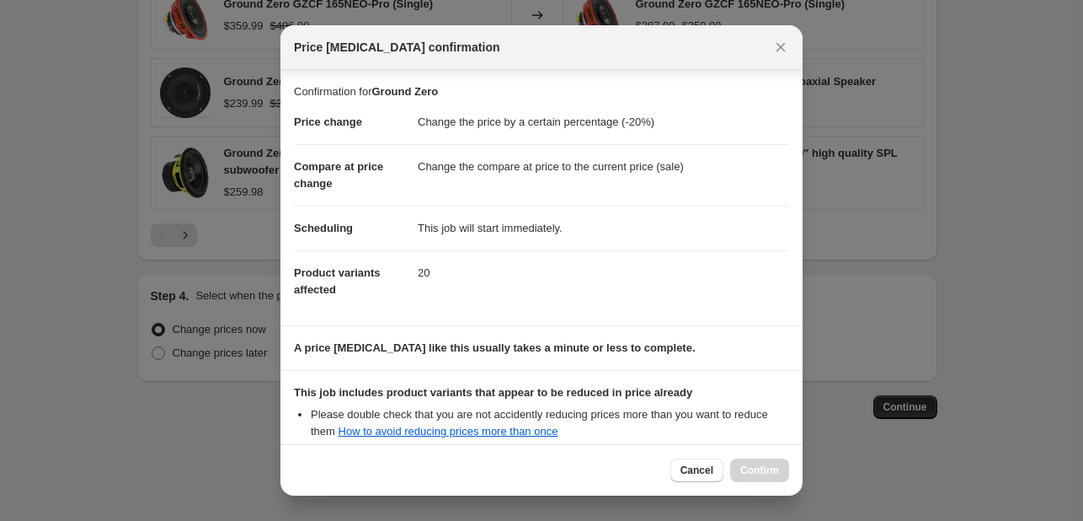
scroll to position [187, 0]
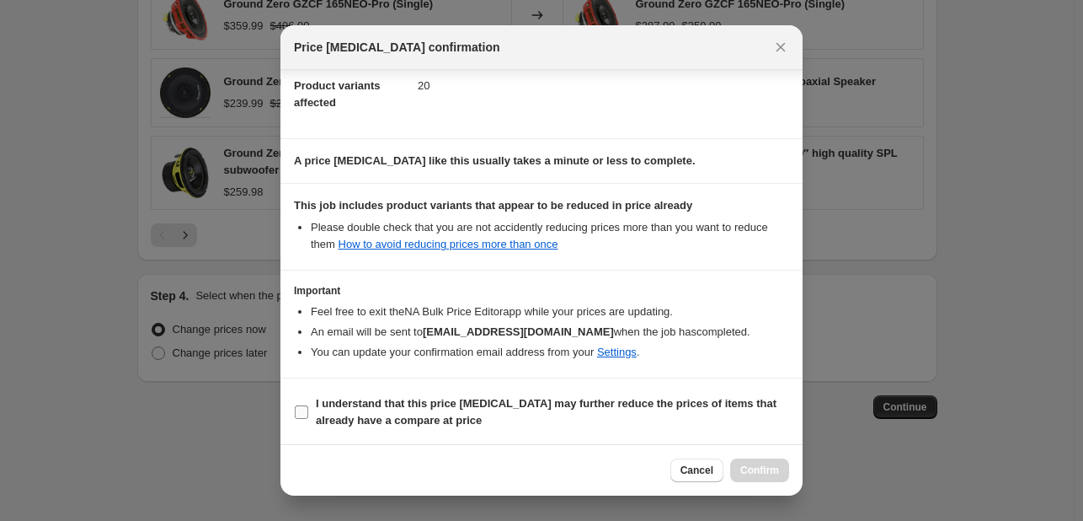
click at [441, 412] on span "I understand that this price change job may further reduce the prices of items …" at bounding box center [552, 412] width 473 height 34
click at [308, 412] on input "I understand that this price change job may further reduce the prices of items …" at bounding box center [301, 411] width 13 height 13
checkbox input "true"
click at [760, 456] on div "Cancel Confirm" at bounding box center [541, 469] width 522 height 51
click at [751, 469] on span "Confirm" at bounding box center [759, 469] width 39 height 13
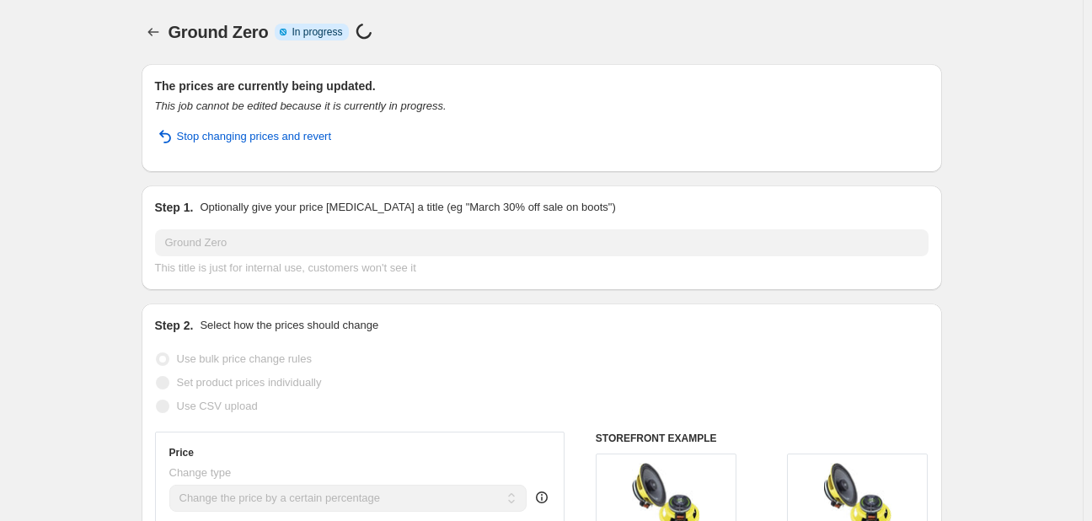
select select "percentage"
select select "vendor"
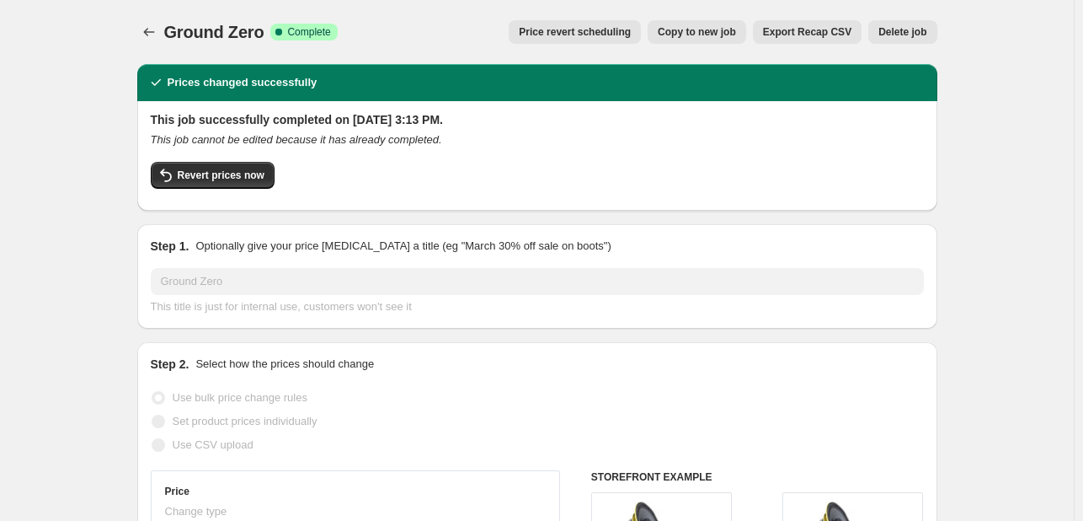
click at [724, 28] on span "Copy to new job" at bounding box center [697, 31] width 78 height 13
select select "percentage"
select select "vendor"
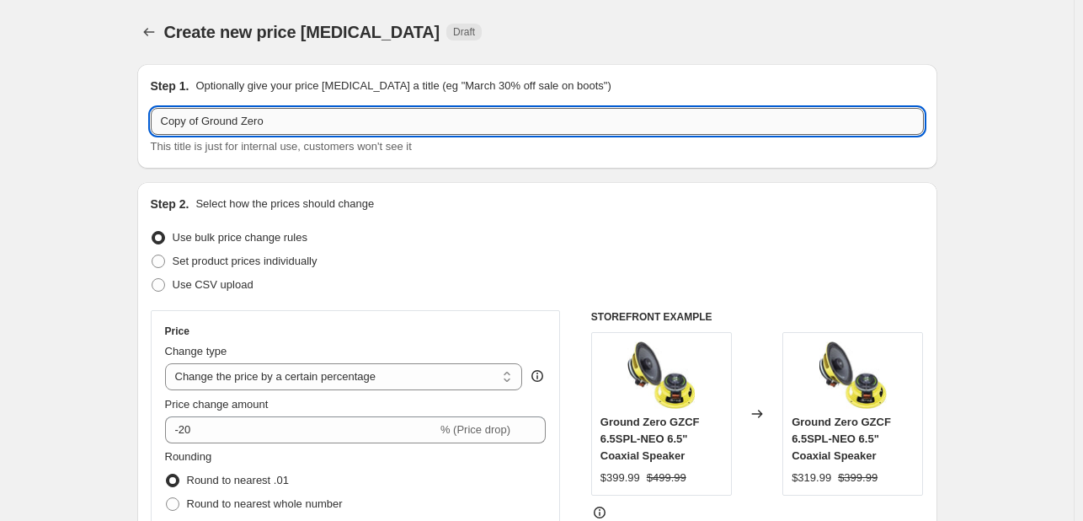
click at [254, 112] on input "Copy of Ground Zero" at bounding box center [537, 121] width 773 height 27
type input "Hertz"
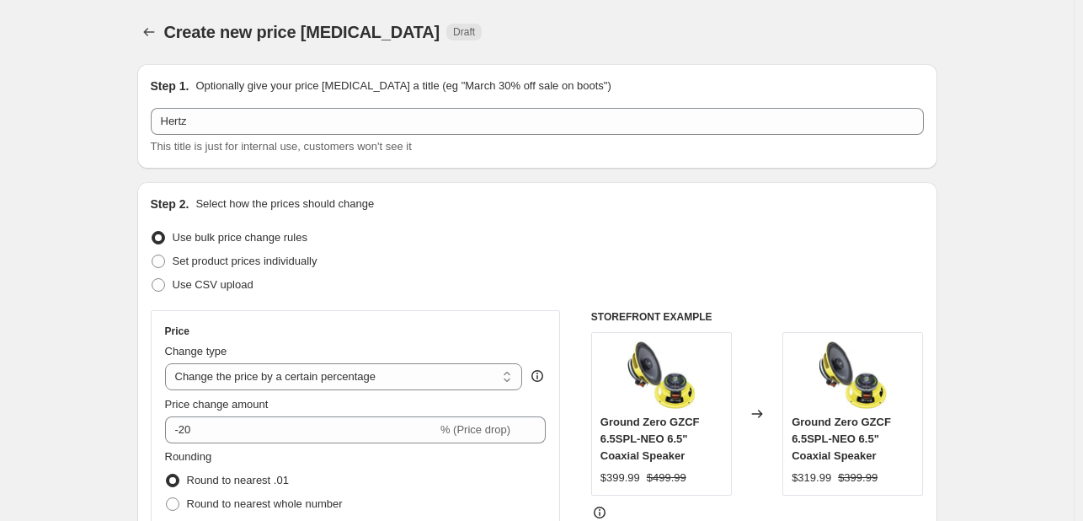
click at [254, 147] on span "This title is just for internal use, customers won't see it" at bounding box center [281, 146] width 261 height 13
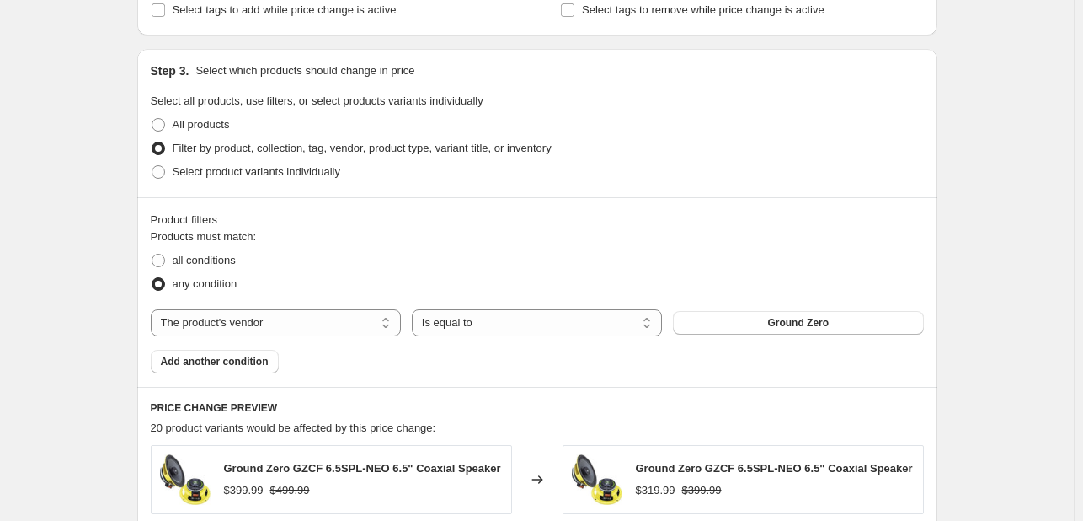
scroll to position [785, 0]
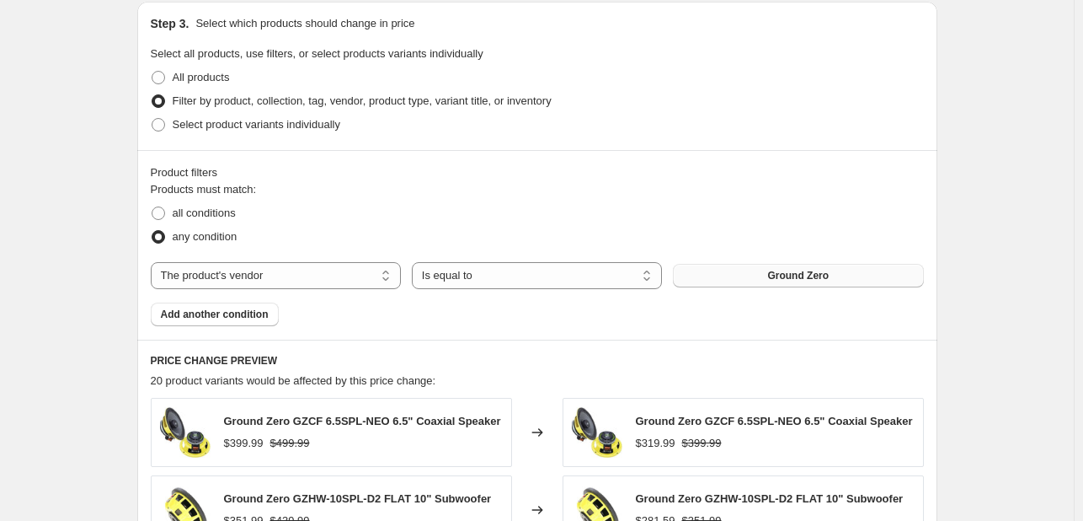
click at [844, 280] on button "Ground Zero" at bounding box center [798, 276] width 250 height 24
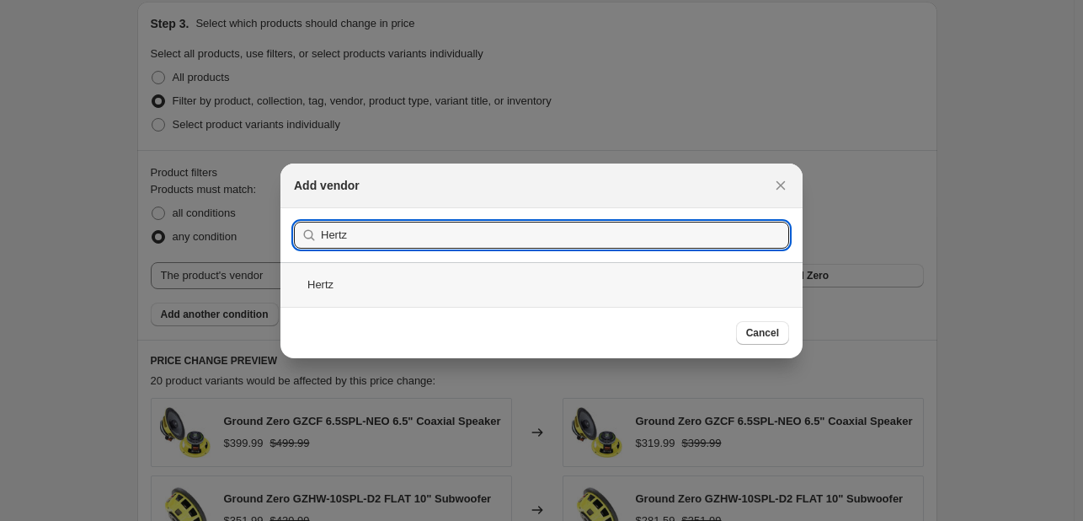
type input "Hertz"
click at [351, 272] on div "Hertz" at bounding box center [541, 284] width 522 height 45
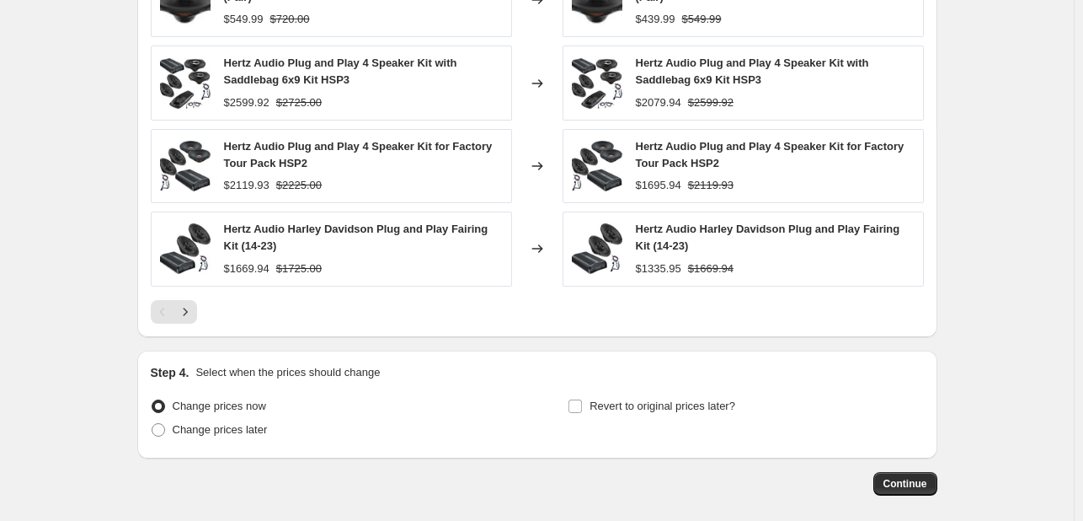
scroll to position [1373, 0]
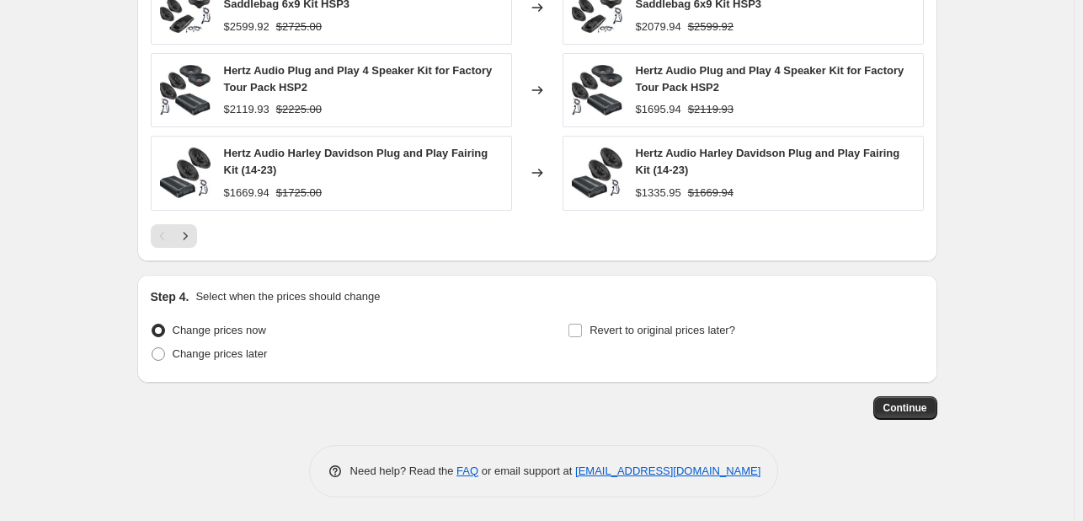
click at [913, 404] on span "Continue" at bounding box center [906, 407] width 44 height 13
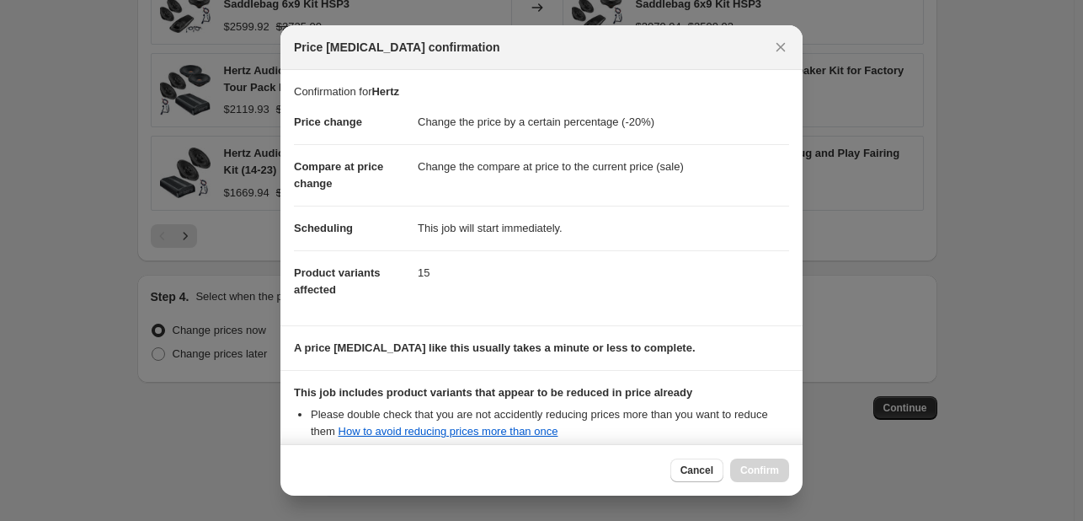
scroll to position [187, 0]
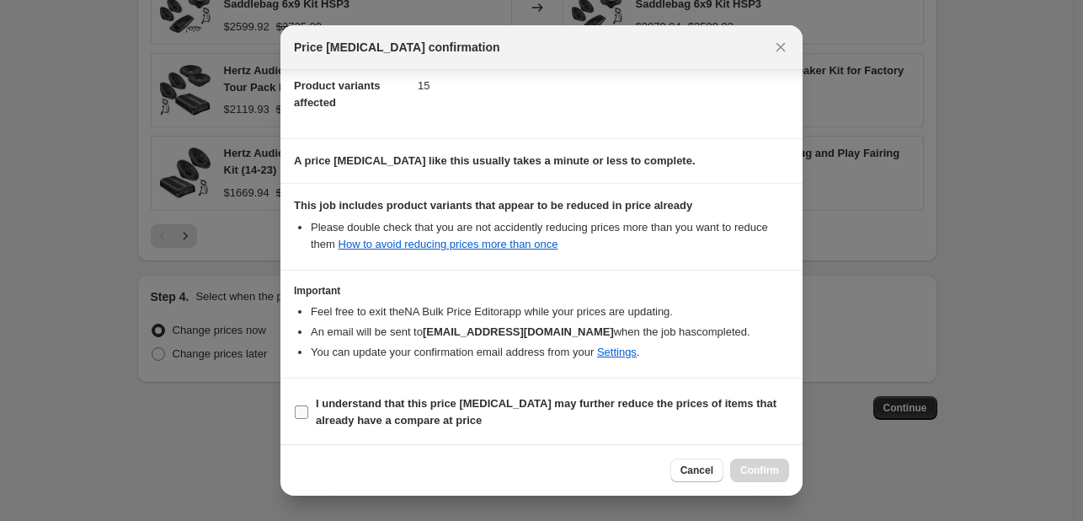
click at [522, 401] on b "I understand that this price change job may further reduce the prices of items …" at bounding box center [546, 411] width 461 height 29
click at [308, 405] on input "I understand that this price change job may further reduce the prices of items …" at bounding box center [301, 411] width 13 height 13
checkbox input "true"
click at [760, 469] on span "Confirm" at bounding box center [759, 469] width 39 height 13
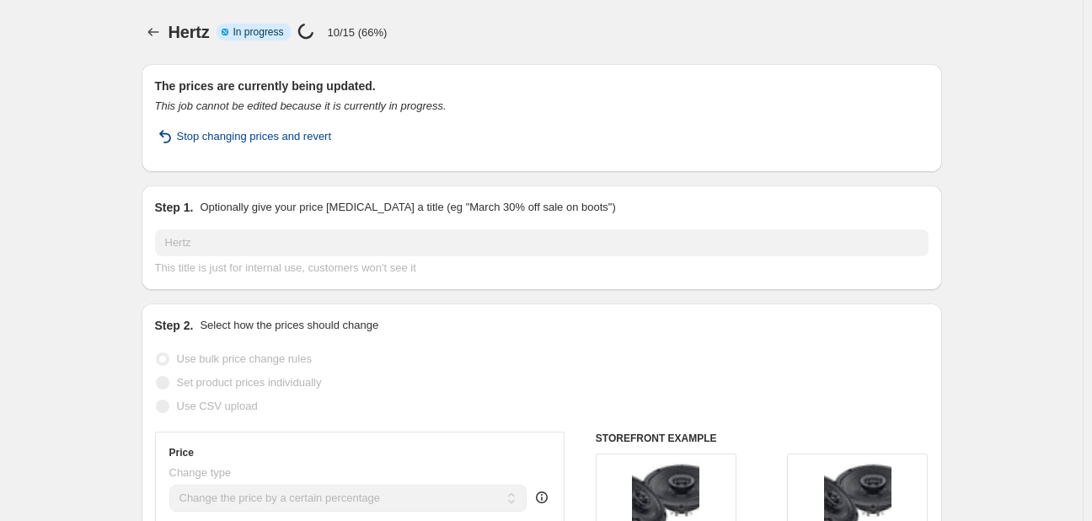
select select "percentage"
select select "vendor"
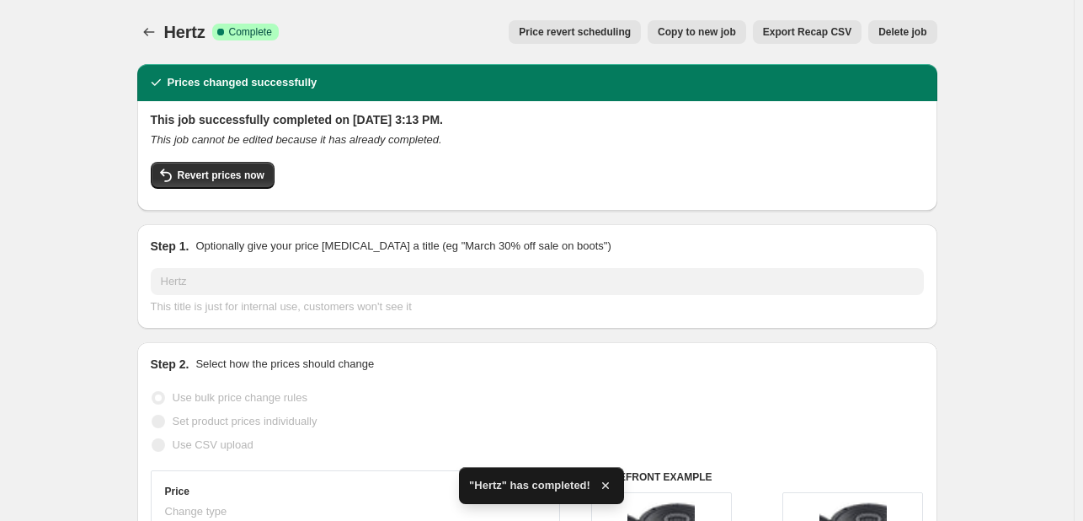
click at [709, 24] on button "Copy to new job" at bounding box center [697, 32] width 99 height 24
select select "percentage"
select select "vendor"
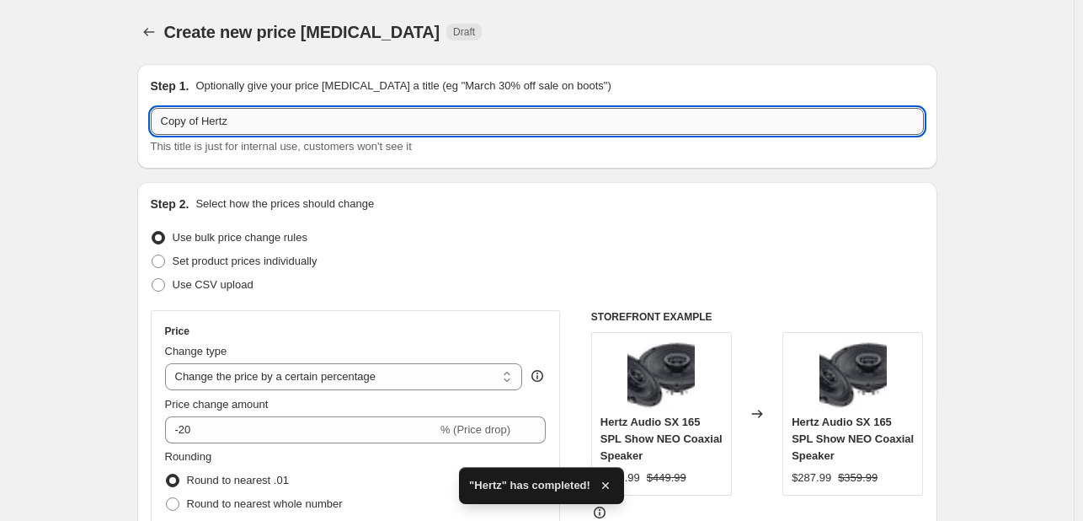
click at [462, 115] on input "Copy of Hertz" at bounding box center [537, 121] width 773 height 27
click at [462, 114] on input "Copy of Hertz" at bounding box center [537, 121] width 773 height 27
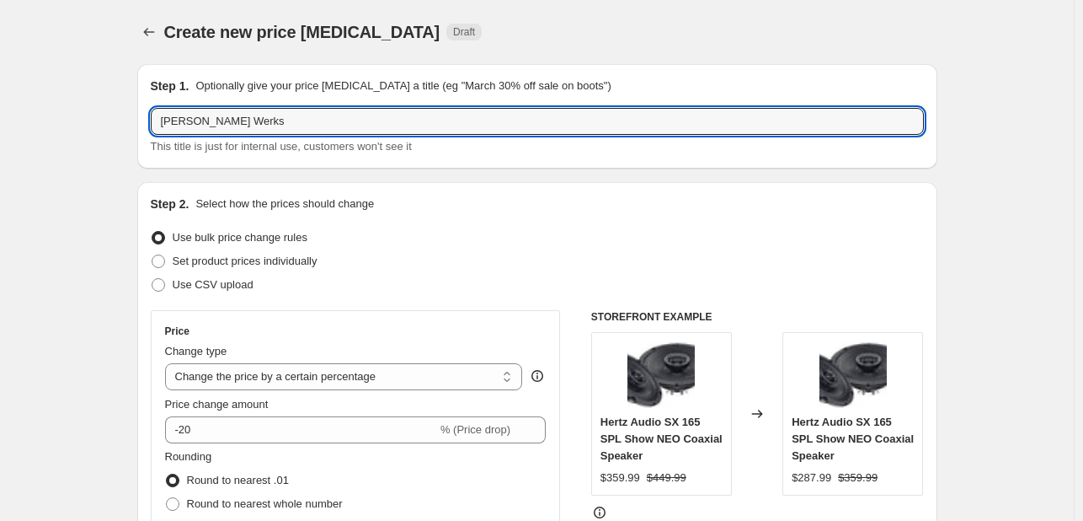
type input "Klock Werks"
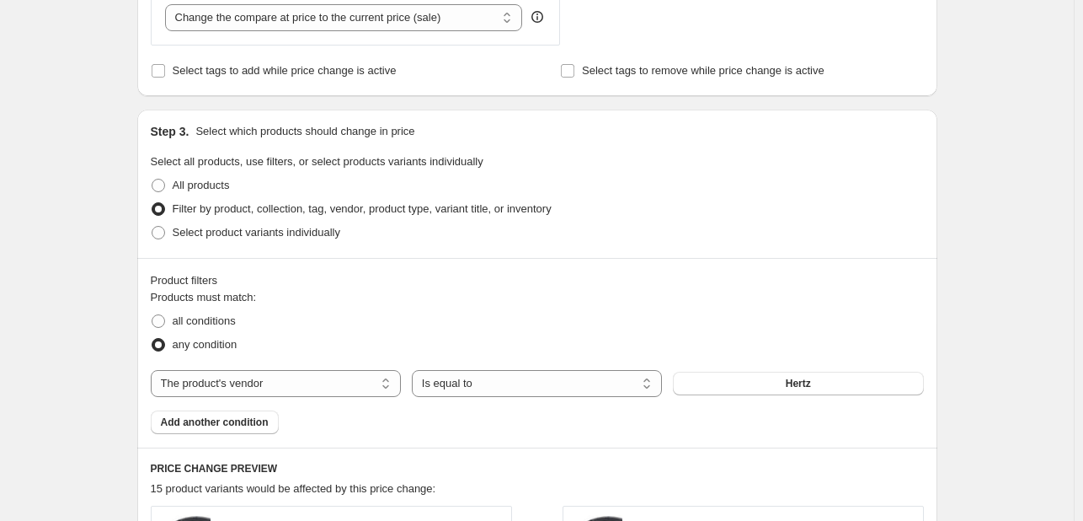
scroll to position [687, 0]
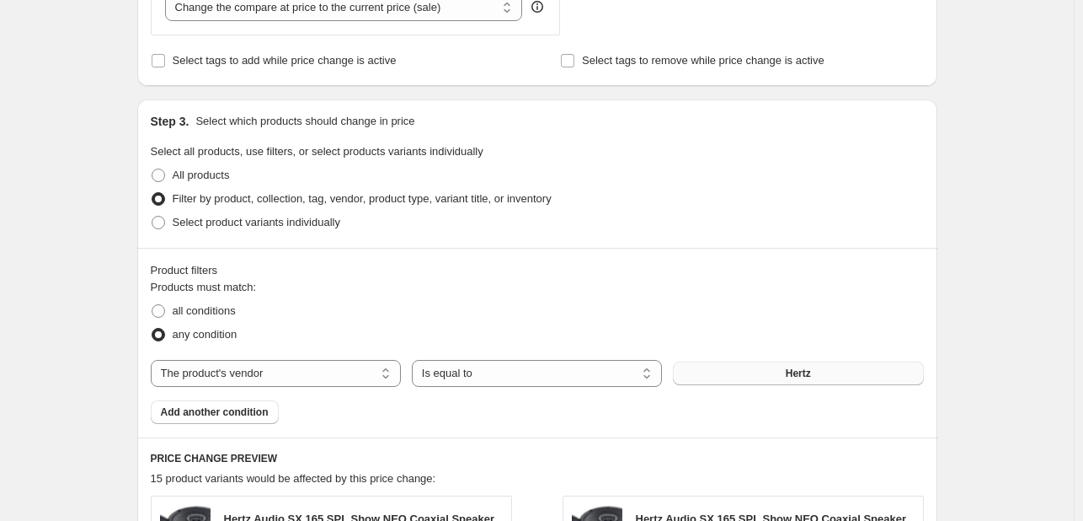
click at [753, 369] on button "Hertz" at bounding box center [798, 373] width 250 height 24
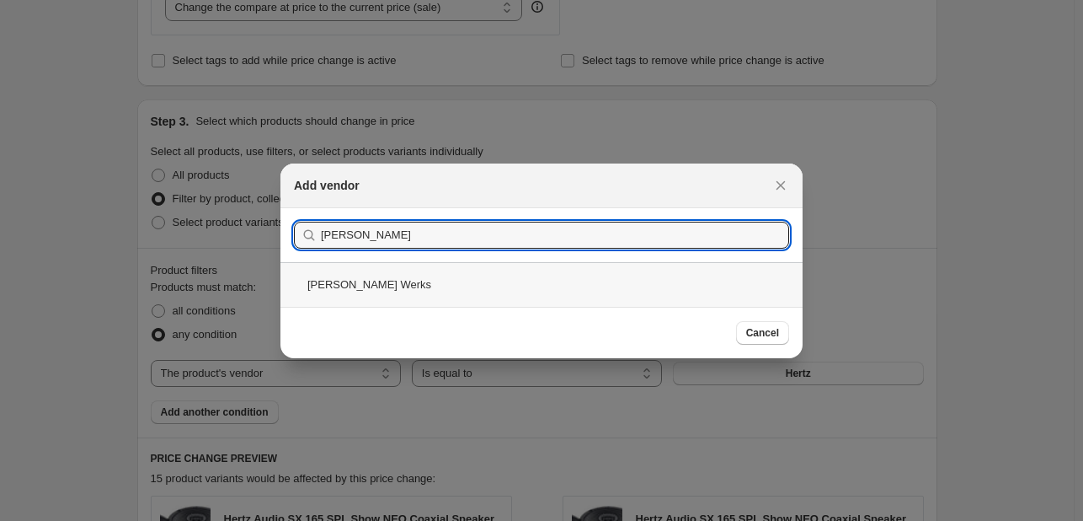
type input "Klock"
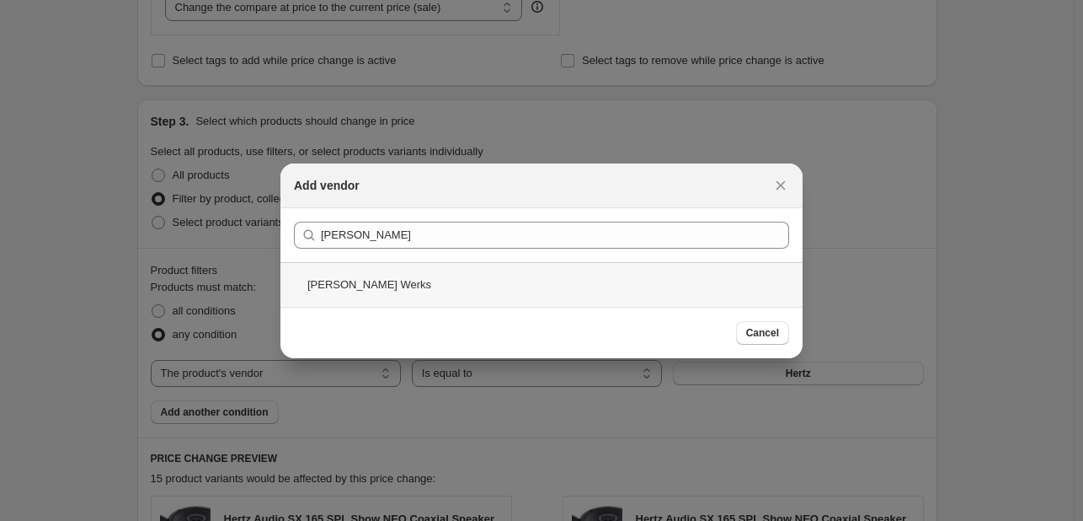
click at [611, 277] on div "Klock Werks" at bounding box center [541, 284] width 522 height 45
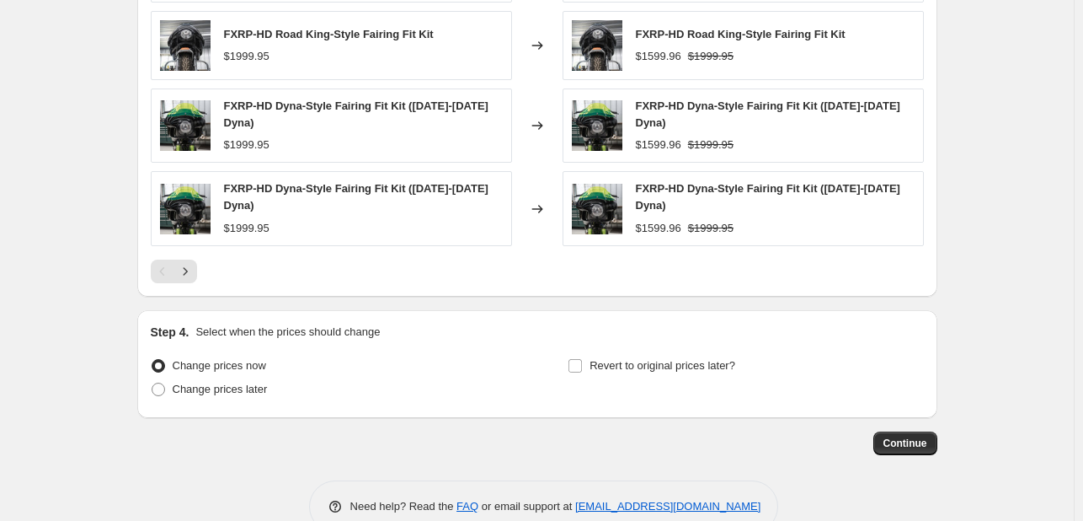
scroll to position [1351, 0]
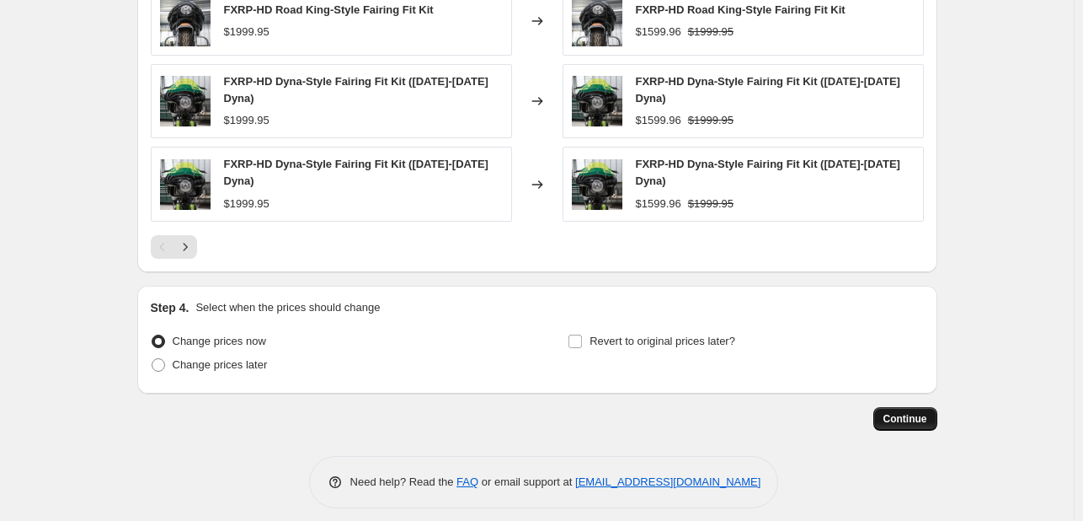
click at [887, 407] on button "Continue" at bounding box center [906, 419] width 64 height 24
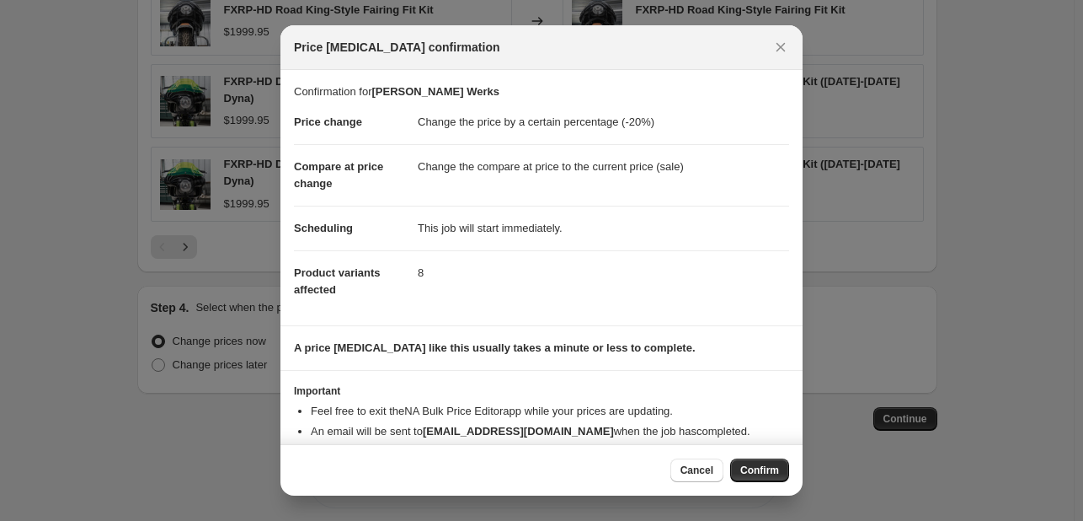
scroll to position [32, 0]
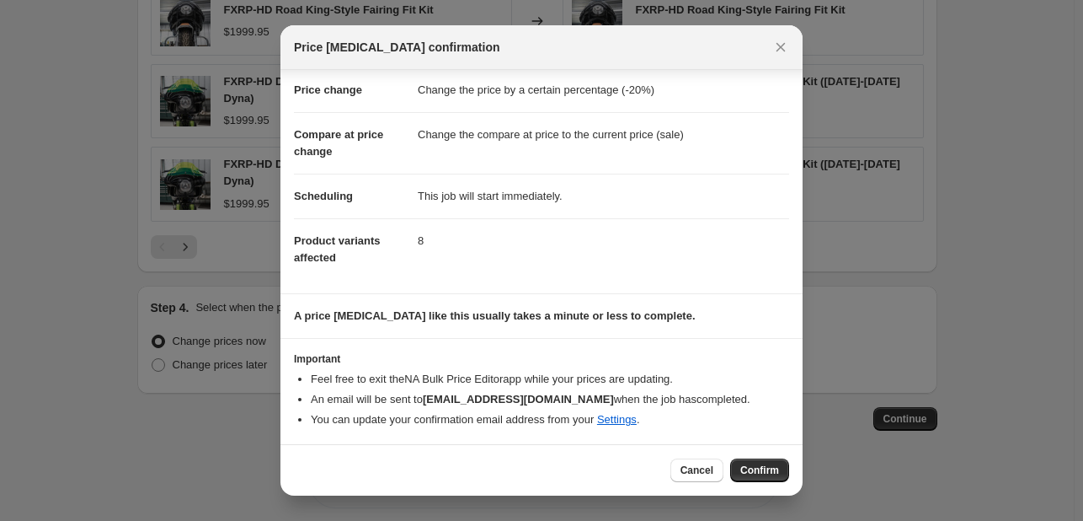
click at [740, 456] on div "Cancel Confirm" at bounding box center [541, 469] width 522 height 51
click at [757, 470] on span "Confirm" at bounding box center [759, 469] width 39 height 13
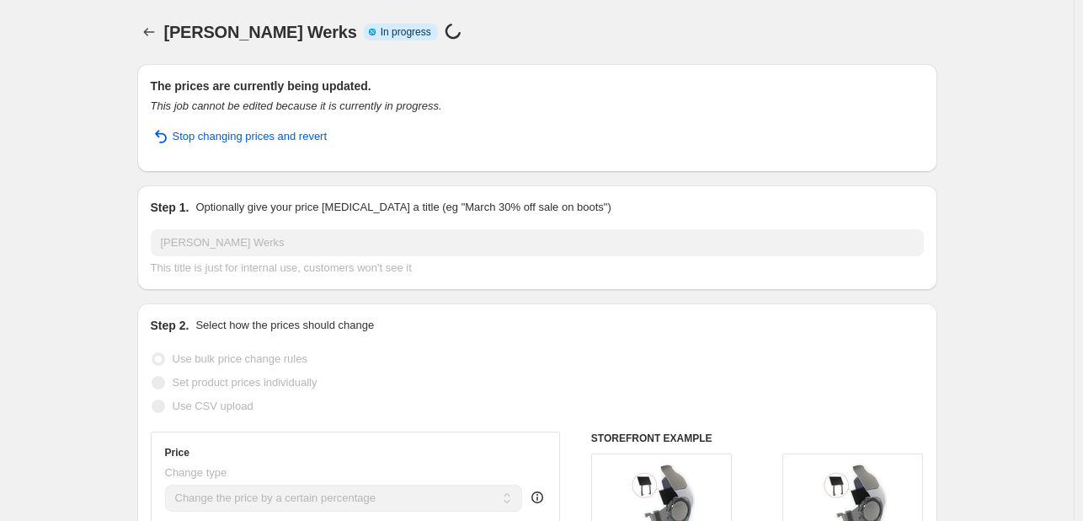
select select "percentage"
select select "vendor"
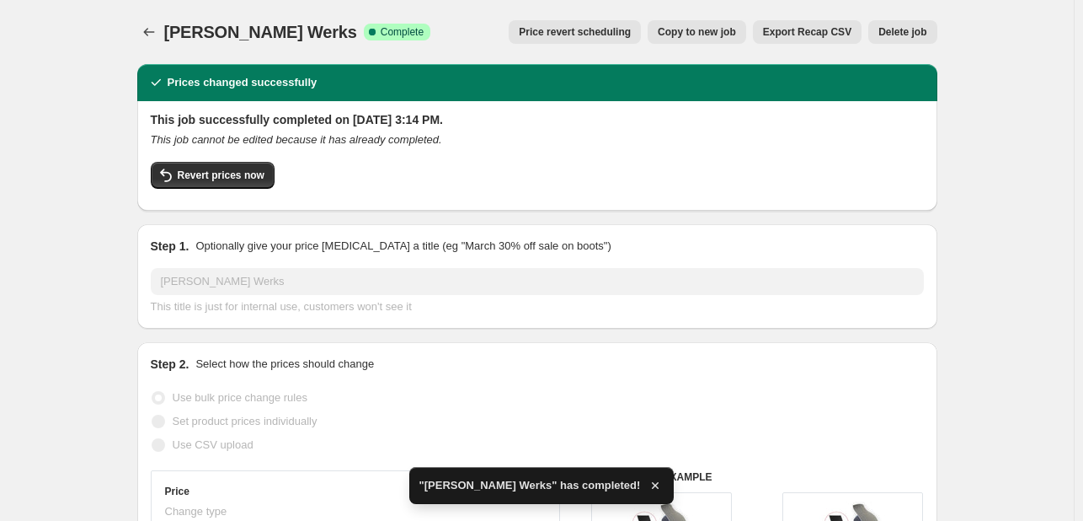
click at [731, 18] on div "Klock Werks. This page is ready Klock Werks Success Complete Complete Price rev…" at bounding box center [537, 32] width 800 height 64
click at [729, 25] on span "Copy to new job" at bounding box center [697, 31] width 78 height 13
select select "percentage"
select select "vendor"
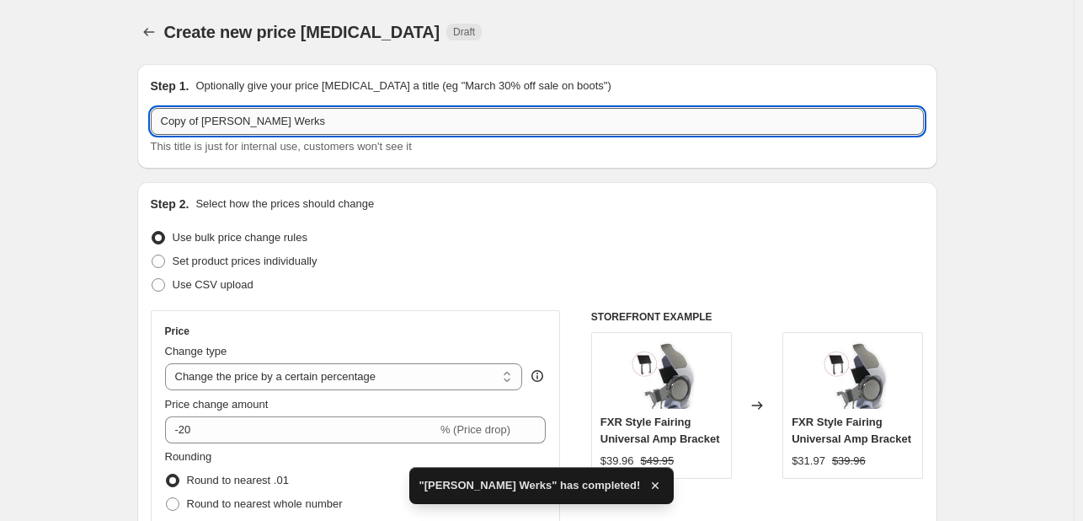
click at [416, 113] on input "Copy of Klock Werks" at bounding box center [537, 121] width 773 height 27
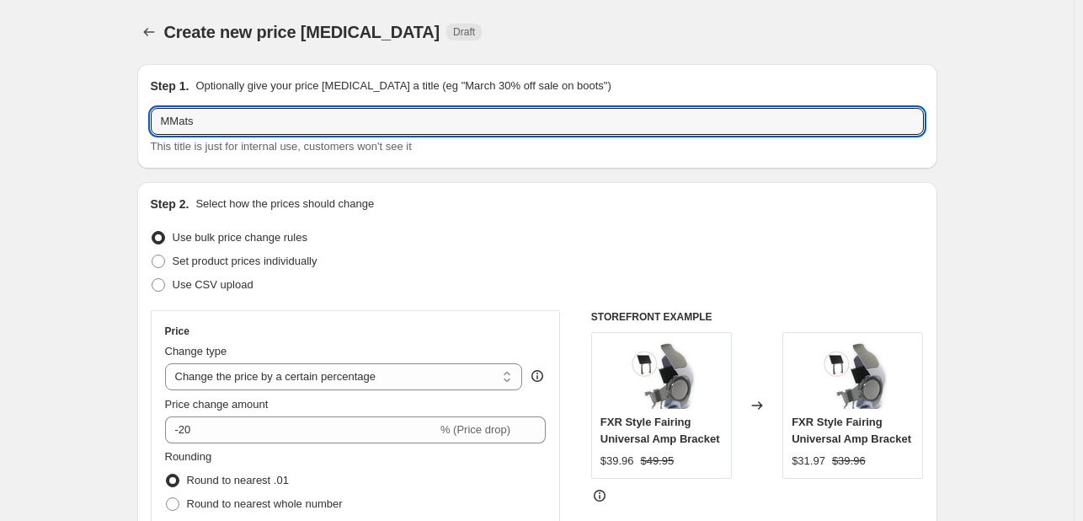
click at [320, 93] on p "Optionally give your price change job a title (eg "March 30% off sale on boots")" at bounding box center [402, 85] width 415 height 17
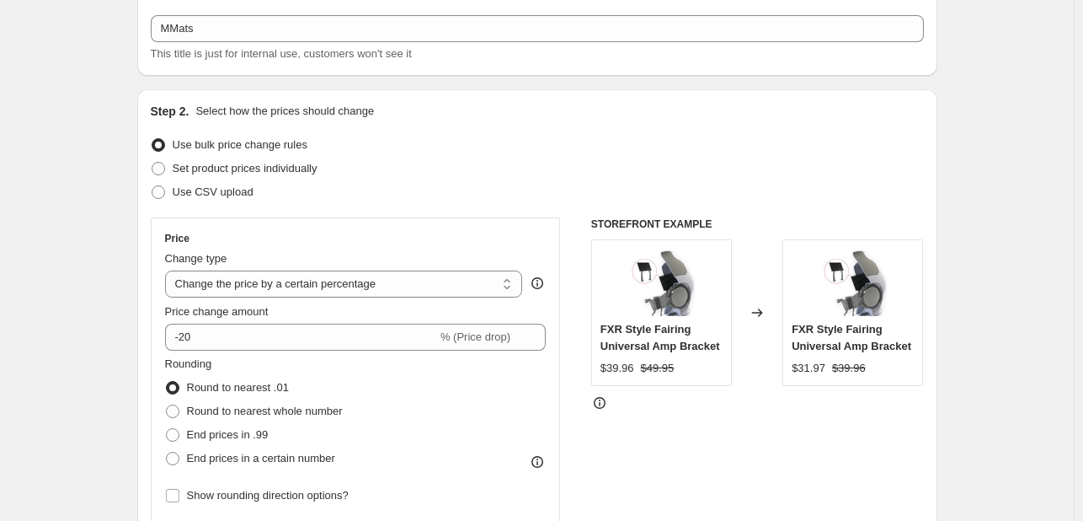
scroll to position [20, 0]
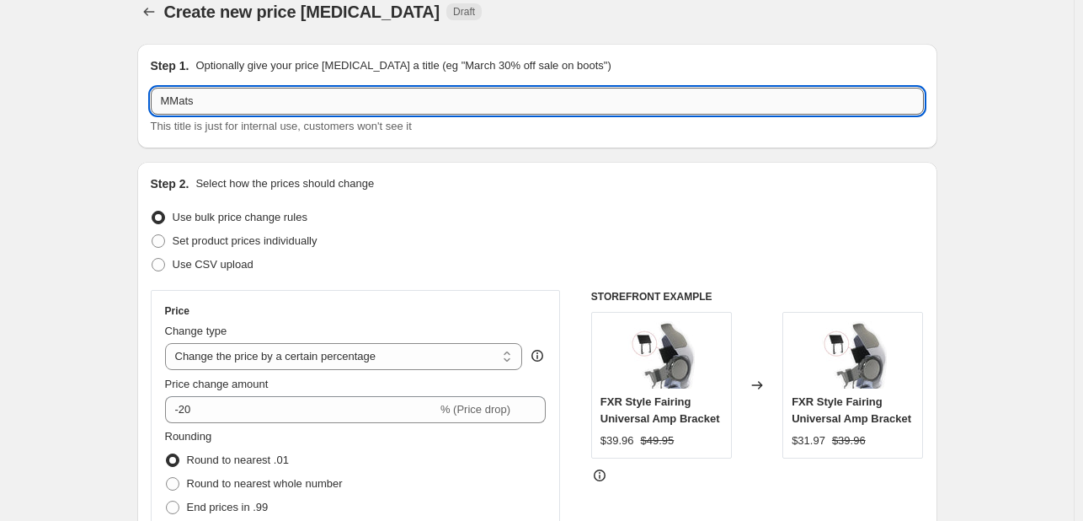
click at [317, 92] on input "MMats" at bounding box center [537, 101] width 773 height 27
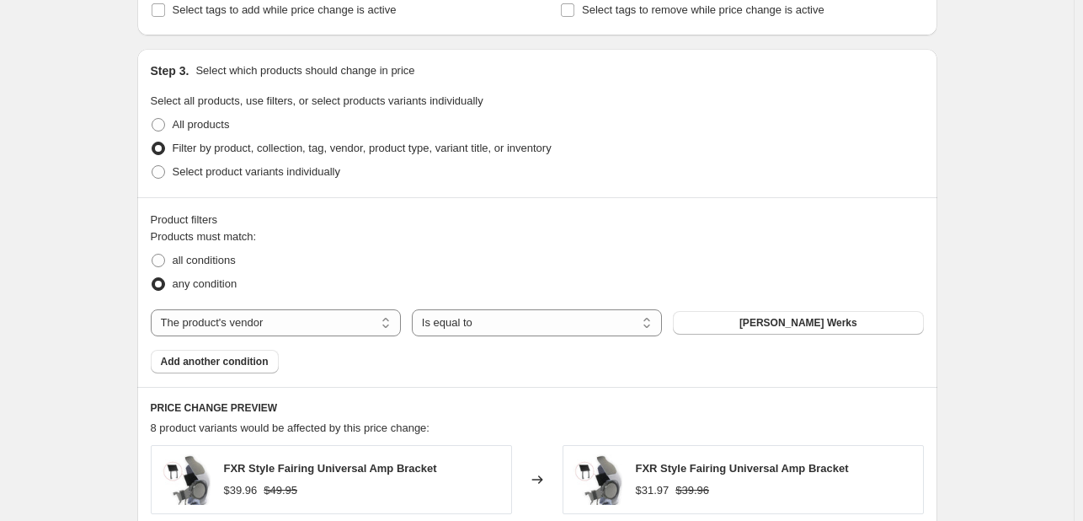
scroll to position [738, 0]
type input "MMATS"
click at [746, 321] on button "Klock Werks" at bounding box center [798, 323] width 250 height 24
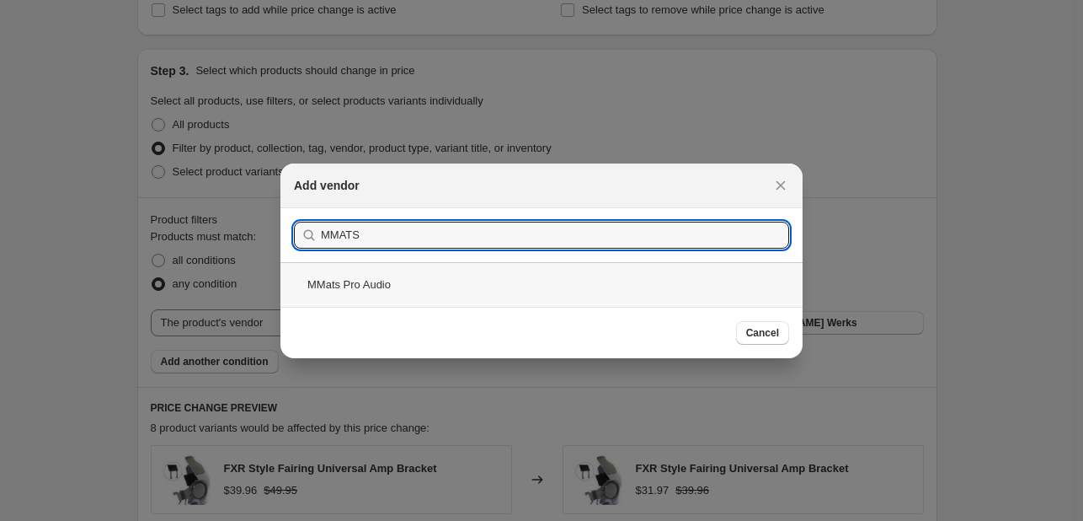
type input "MMATS"
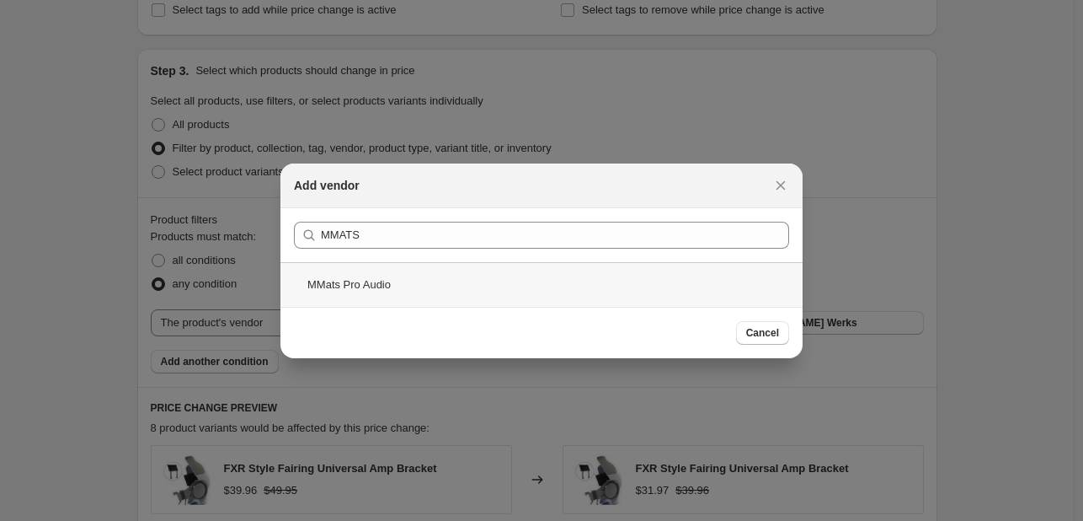
click at [557, 279] on div "MMats Pro Audio" at bounding box center [541, 284] width 522 height 45
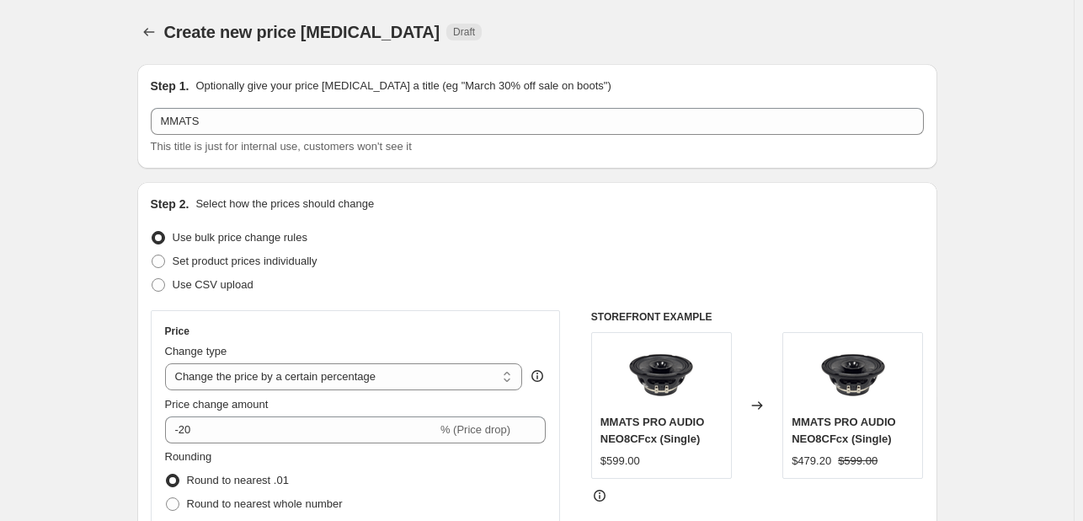
click at [410, 138] on div "This title is just for internal use, customers won't see it" at bounding box center [537, 146] width 773 height 17
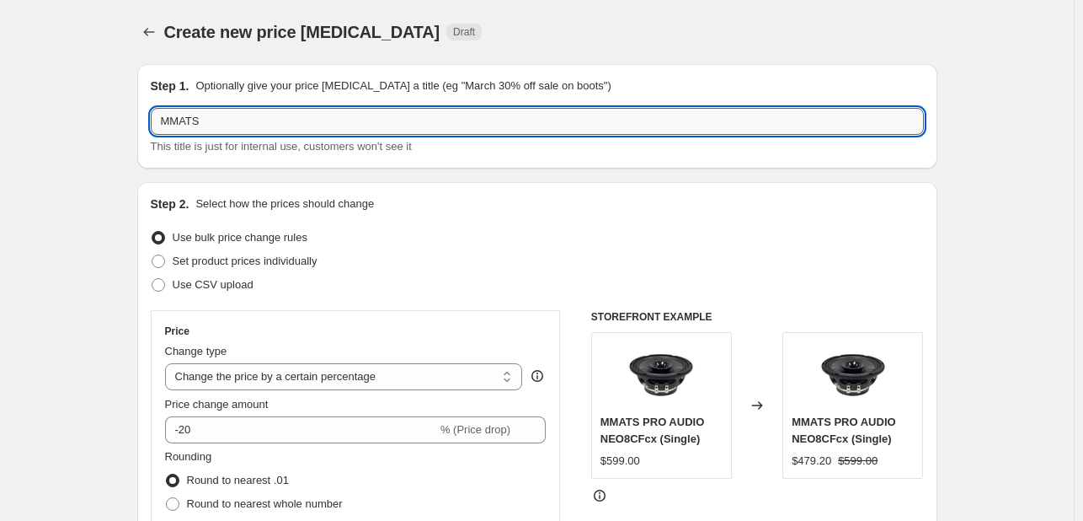
click at [405, 128] on input "MMATS" at bounding box center [537, 121] width 773 height 27
click at [206, 125] on input "MMATS Pro Audio" at bounding box center [537, 121] width 773 height 27
click at [169, 126] on input "Mmats Pro Audio" at bounding box center [537, 121] width 773 height 27
click at [361, 126] on input "MMATS Pro Audio" at bounding box center [537, 121] width 773 height 27
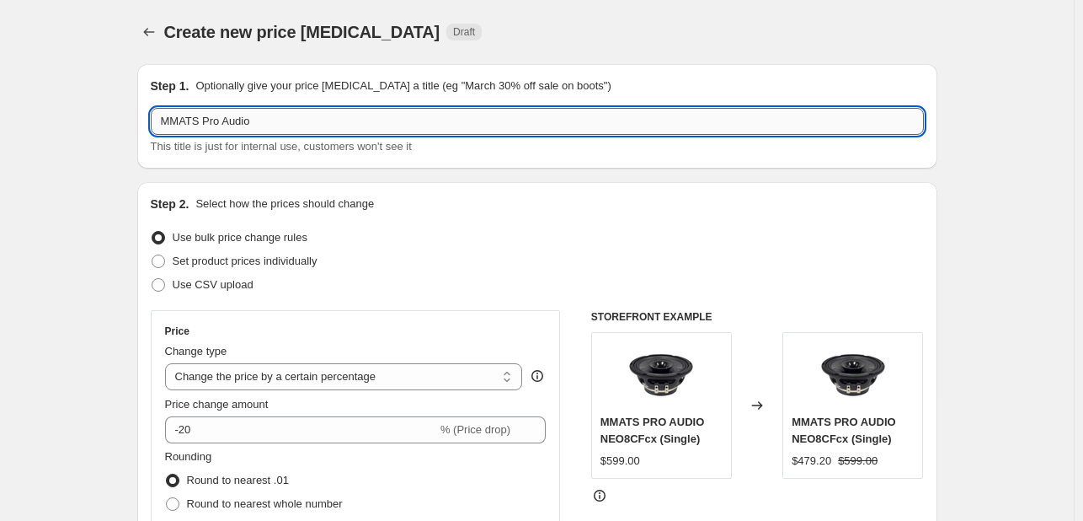
click at [361, 126] on input "MMATS Pro Audio" at bounding box center [537, 121] width 773 height 27
type input "MMATS"
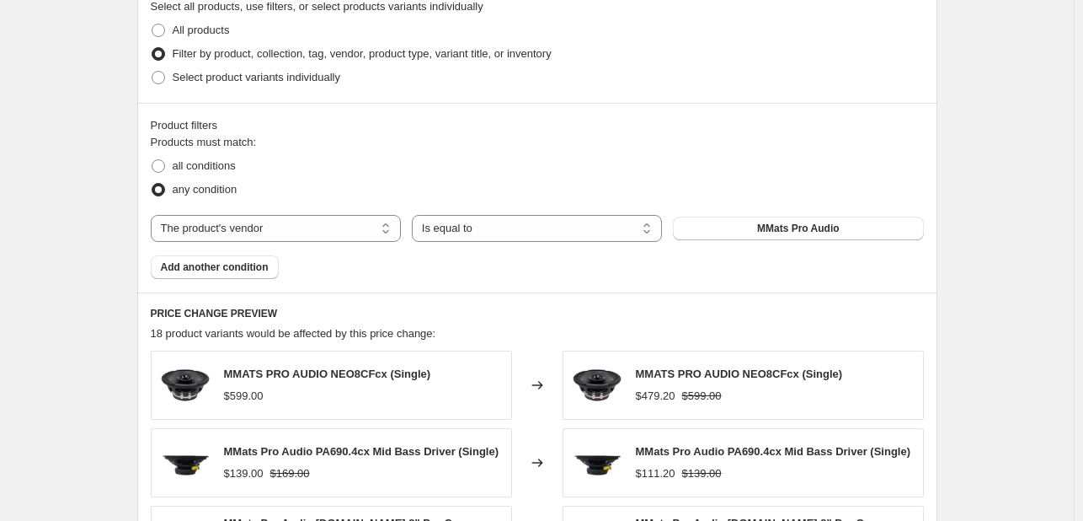
scroll to position [1351, 0]
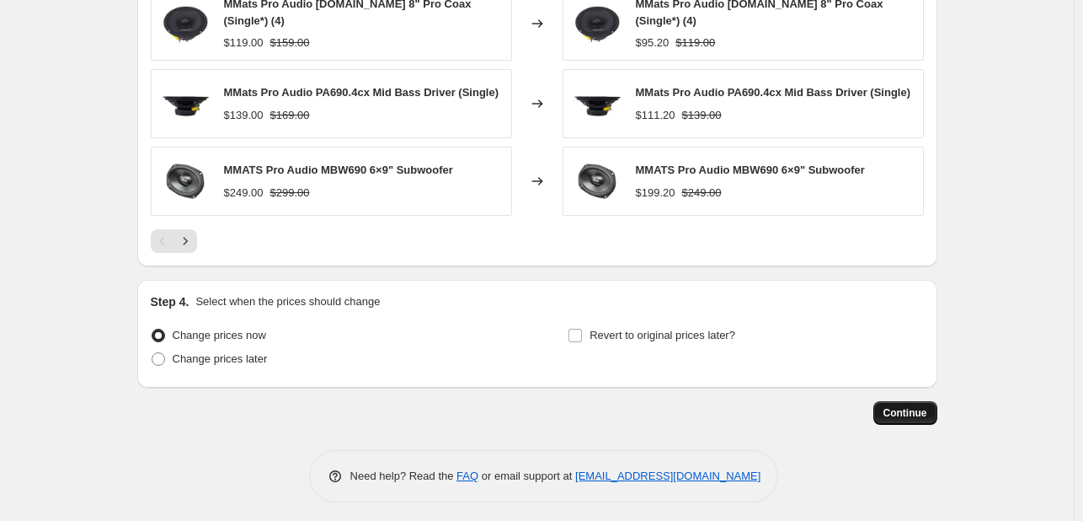
click at [911, 406] on span "Continue" at bounding box center [906, 412] width 44 height 13
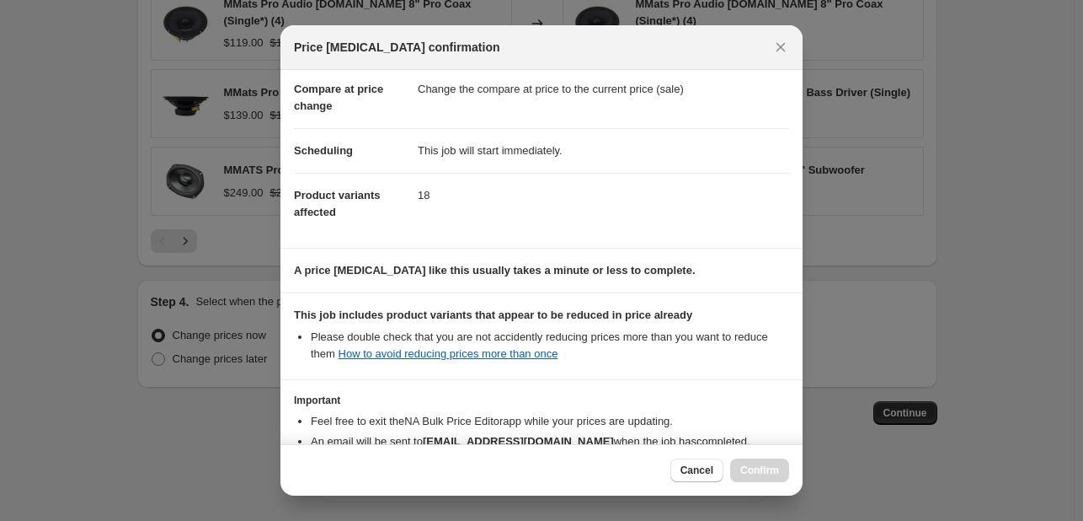
scroll to position [0, 0]
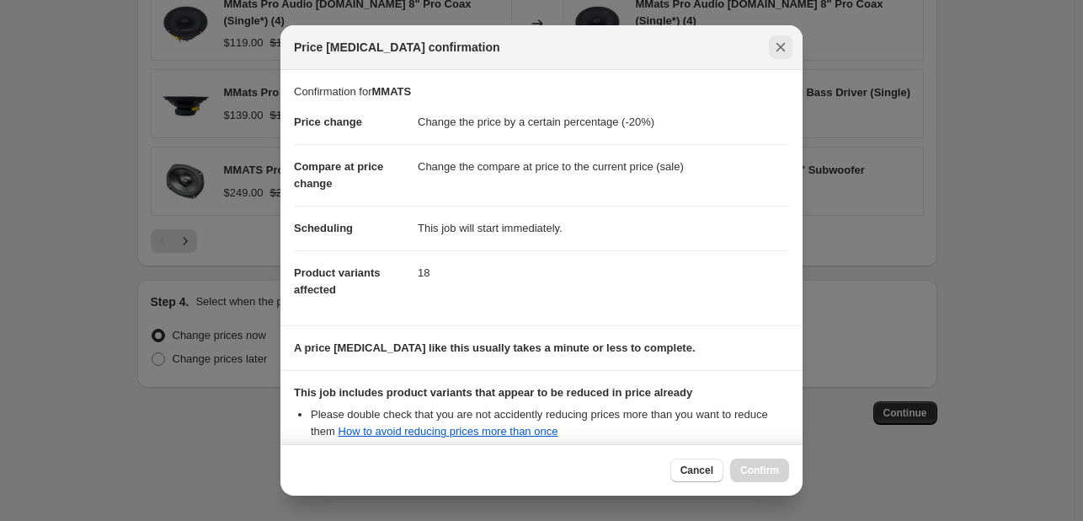
click at [775, 53] on icon "Close" at bounding box center [780, 47] width 17 height 17
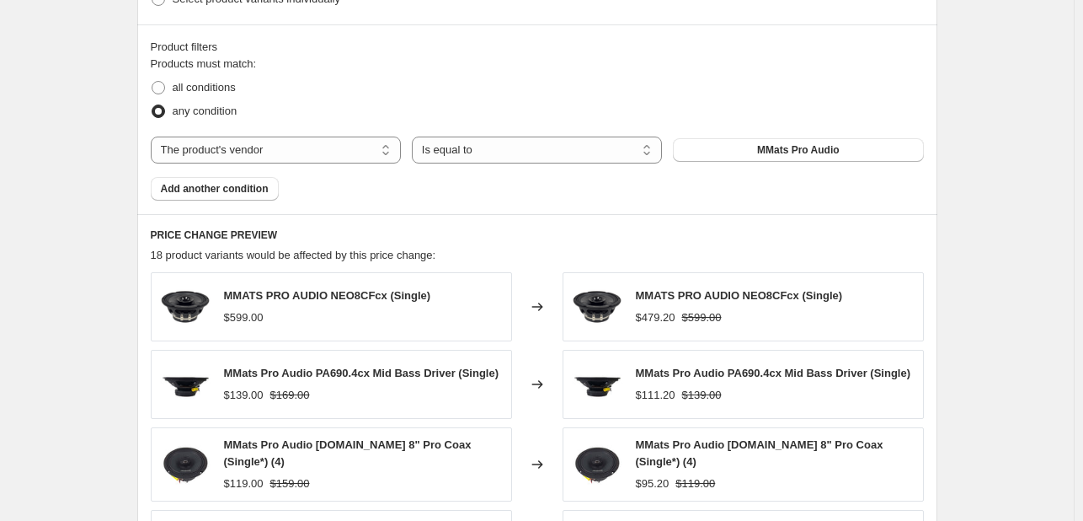
scroll to position [1351, 0]
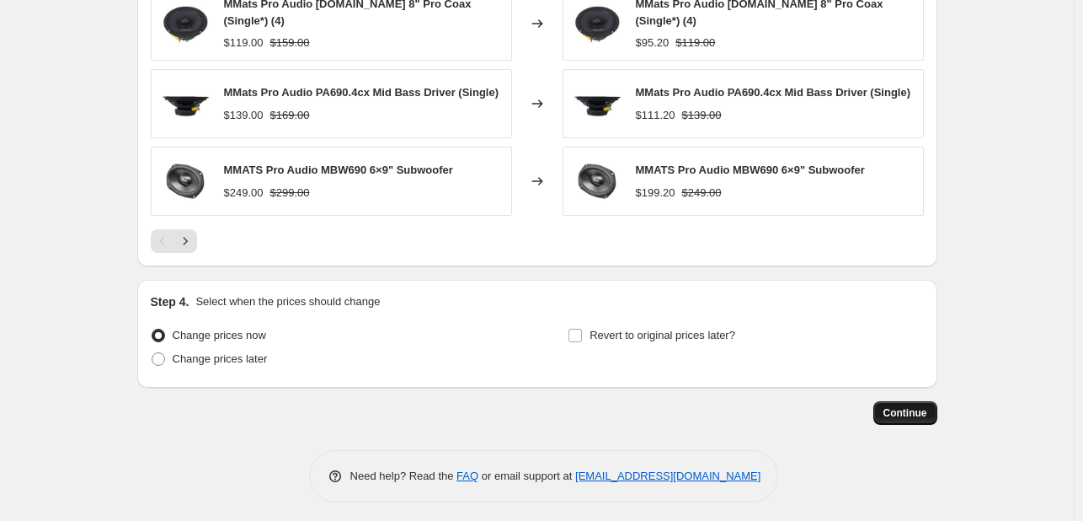
click at [911, 408] on span "Continue" at bounding box center [906, 412] width 44 height 13
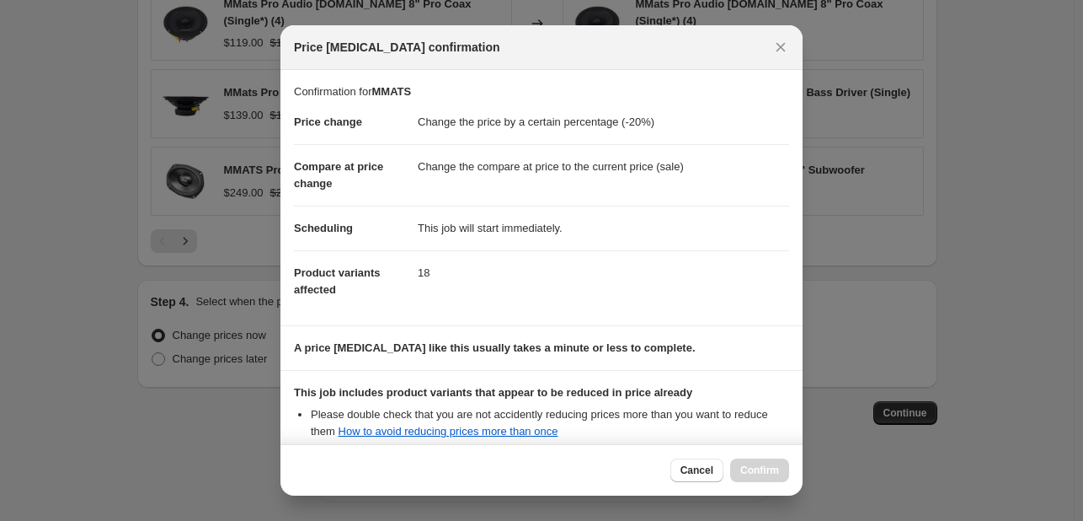
scroll to position [187, 0]
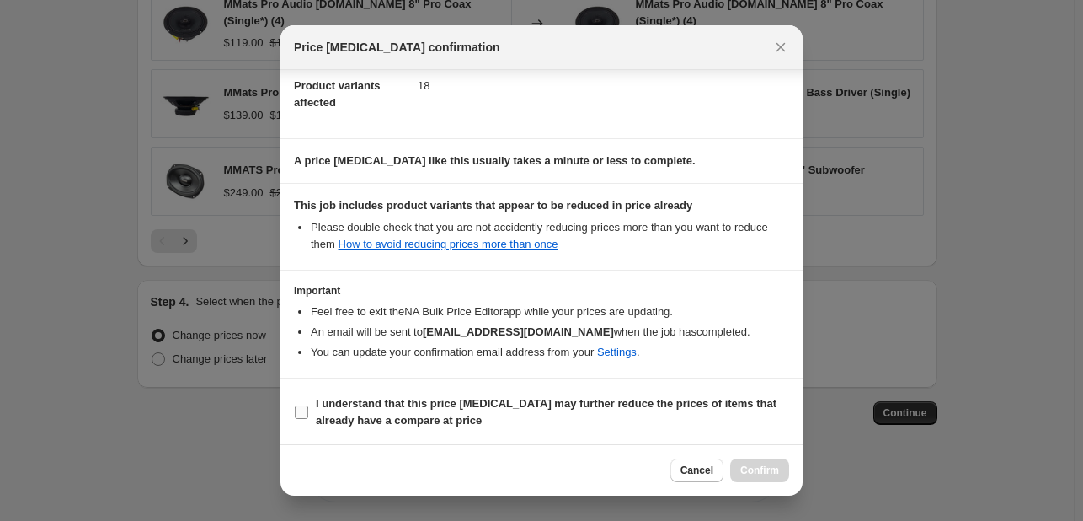
click at [431, 392] on label "I understand that this price change job may further reduce the prices of items …" at bounding box center [541, 412] width 495 height 40
click at [308, 405] on input "I understand that this price change job may further reduce the prices of items …" at bounding box center [301, 411] width 13 height 13
checkbox input "true"
click at [748, 472] on span "Confirm" at bounding box center [759, 469] width 39 height 13
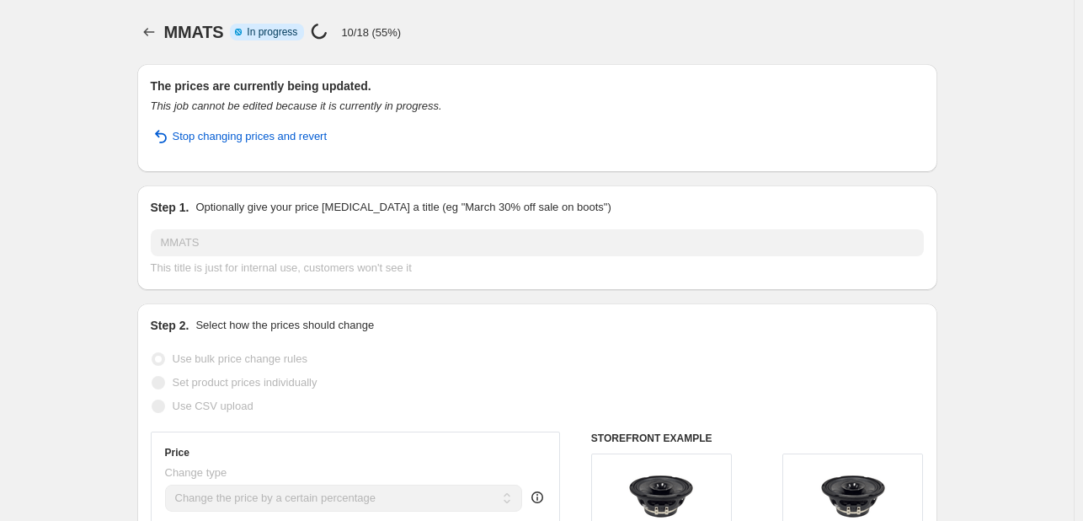
select select "percentage"
select select "vendor"
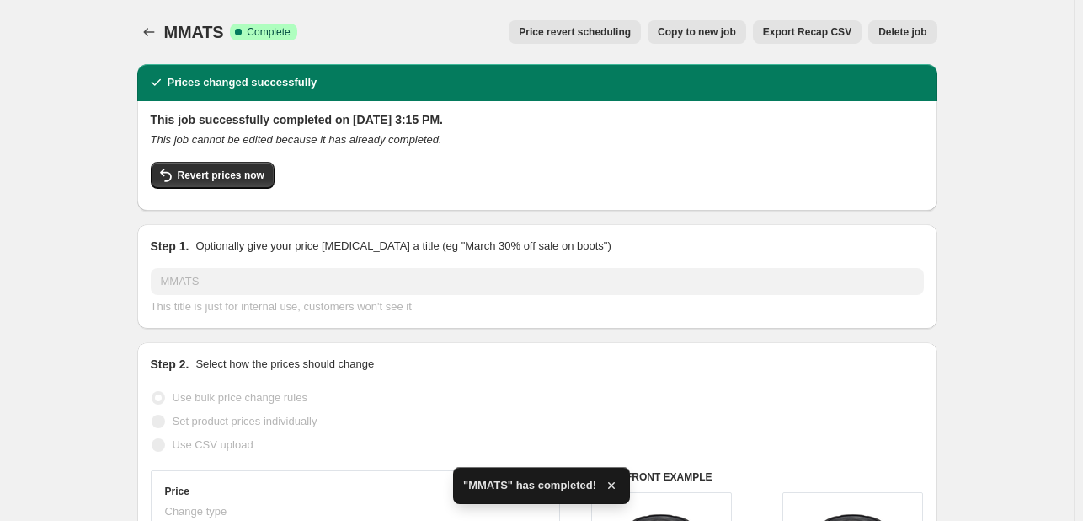
click at [687, 31] on span "Copy to new job" at bounding box center [697, 31] width 78 height 13
select select "percentage"
select select "vendor"
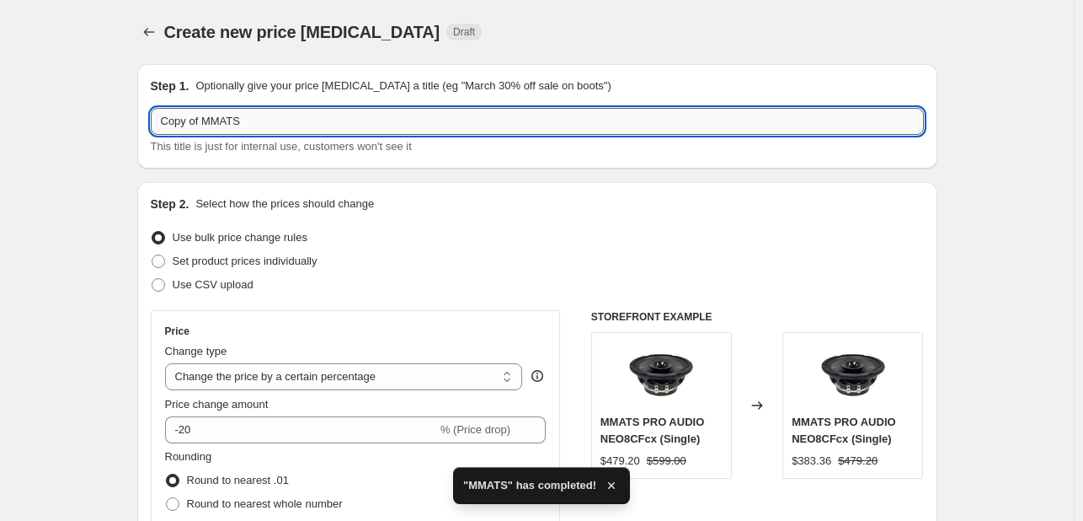
click at [375, 115] on input "Copy of MMATS" at bounding box center [537, 121] width 773 height 27
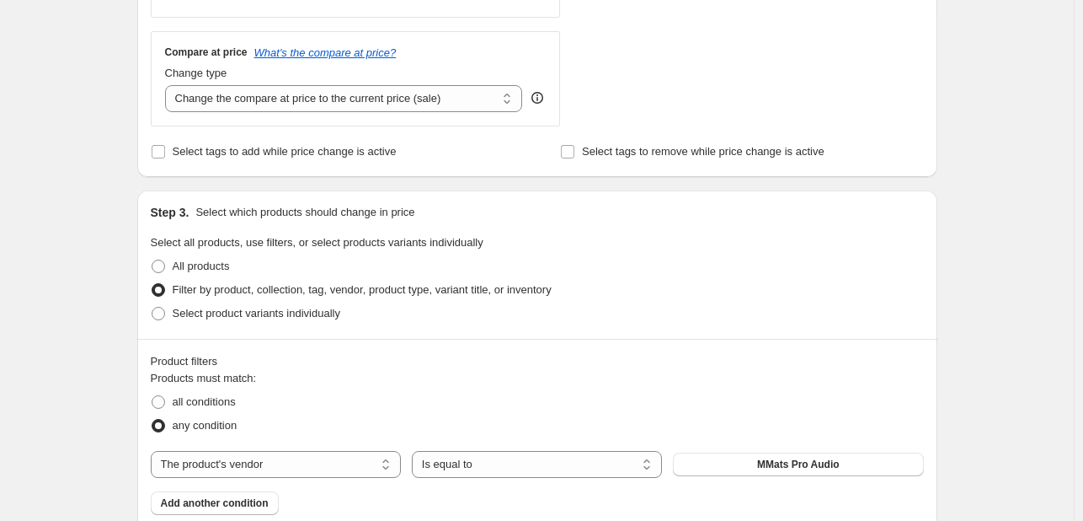
scroll to position [643, 0]
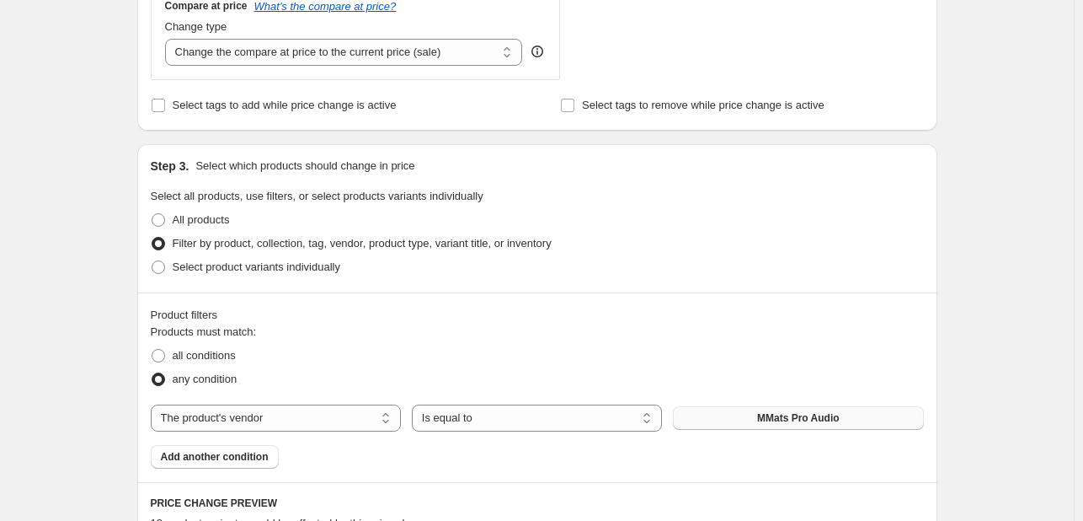
type input "Rockford Fosgate"
click at [834, 419] on span "MMats Pro Audio" at bounding box center [798, 417] width 83 height 13
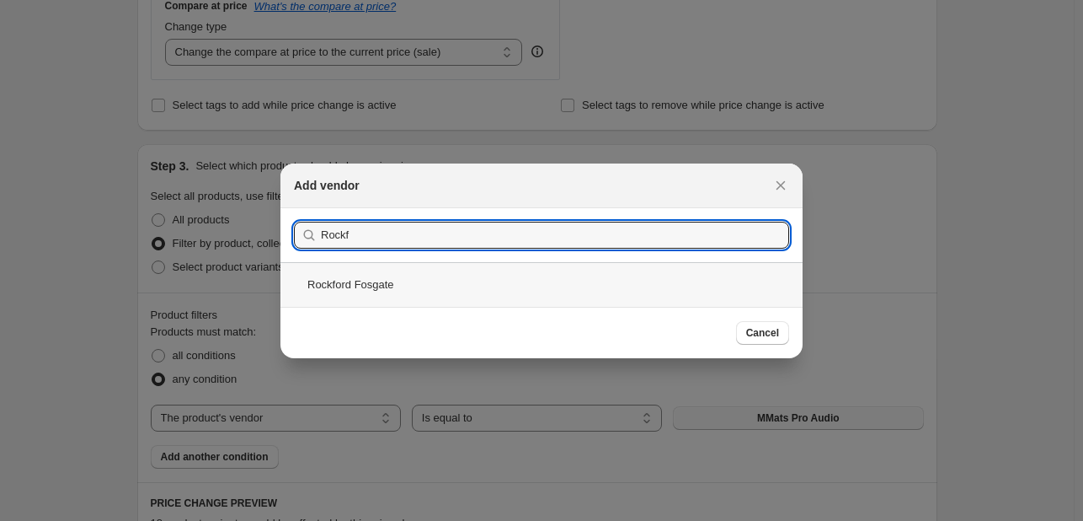
type input "Rockf"
click at [591, 277] on div "Rockford Fosgate" at bounding box center [541, 284] width 522 height 45
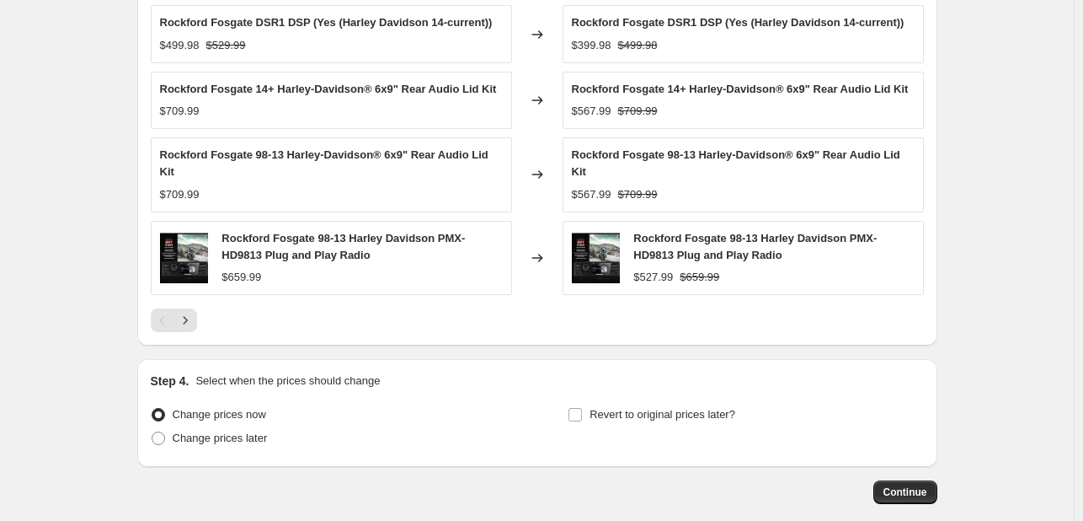
scroll to position [1328, 0]
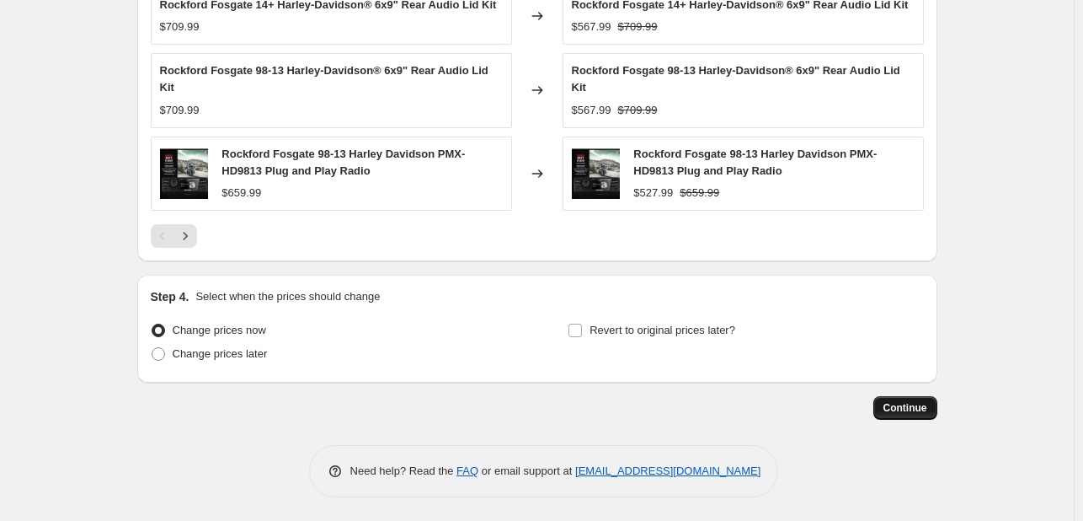
click at [879, 398] on button "Continue" at bounding box center [906, 408] width 64 height 24
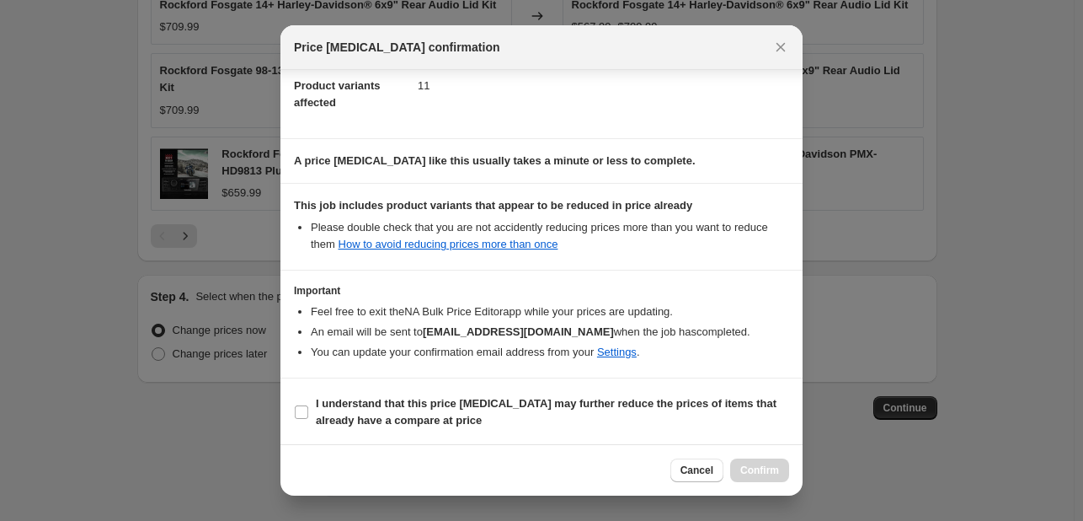
scroll to position [186, 0]
click at [536, 407] on b "I understand that this price change job may further reduce the prices of items …" at bounding box center [546, 412] width 461 height 29
click at [308, 407] on input "I understand that this price change job may further reduce the prices of items …" at bounding box center [301, 412] width 13 height 13
checkbox input "true"
click at [777, 469] on span "Confirm" at bounding box center [759, 469] width 39 height 13
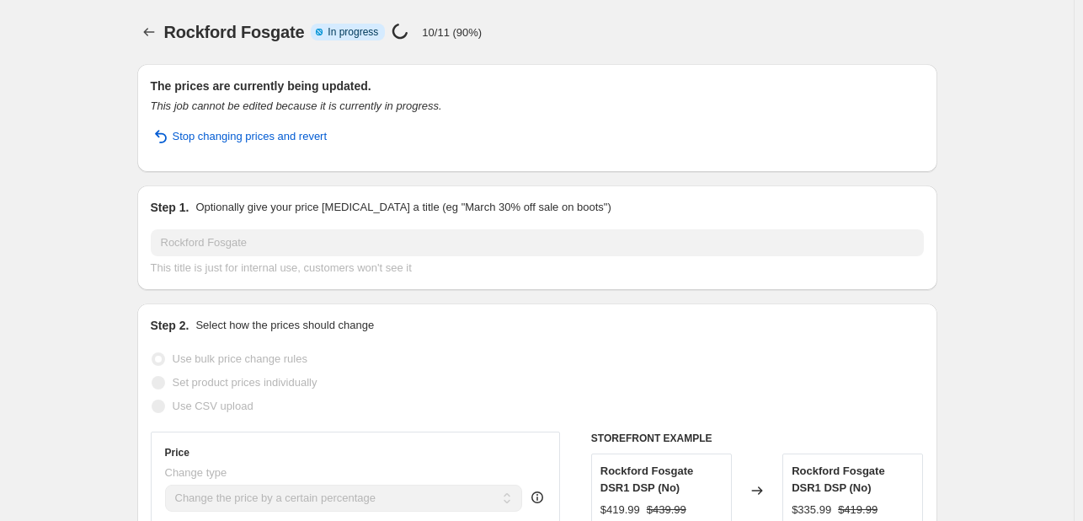
select select "percentage"
select select "vendor"
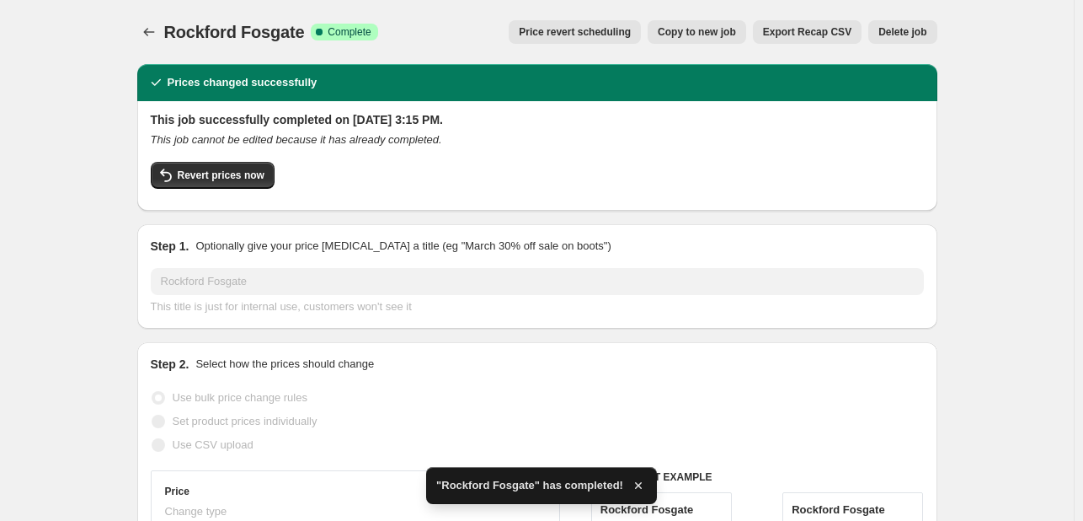
click at [719, 33] on span "Copy to new job" at bounding box center [697, 31] width 78 height 13
select select "percentage"
select select "vendor"
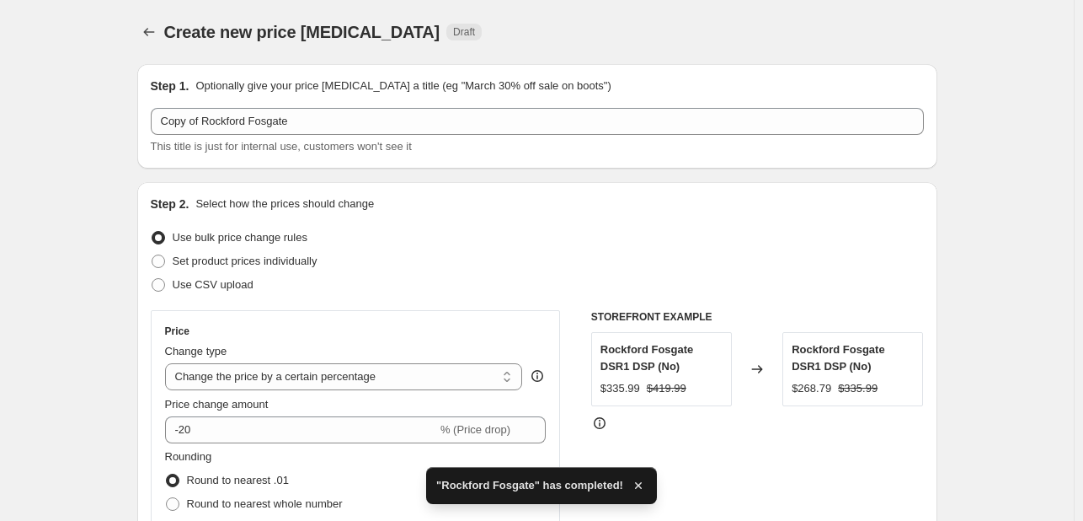
click at [275, 104] on div "Step 1. Optionally give your price change job a title (eg "March 30% off sale o…" at bounding box center [537, 115] width 773 height 77
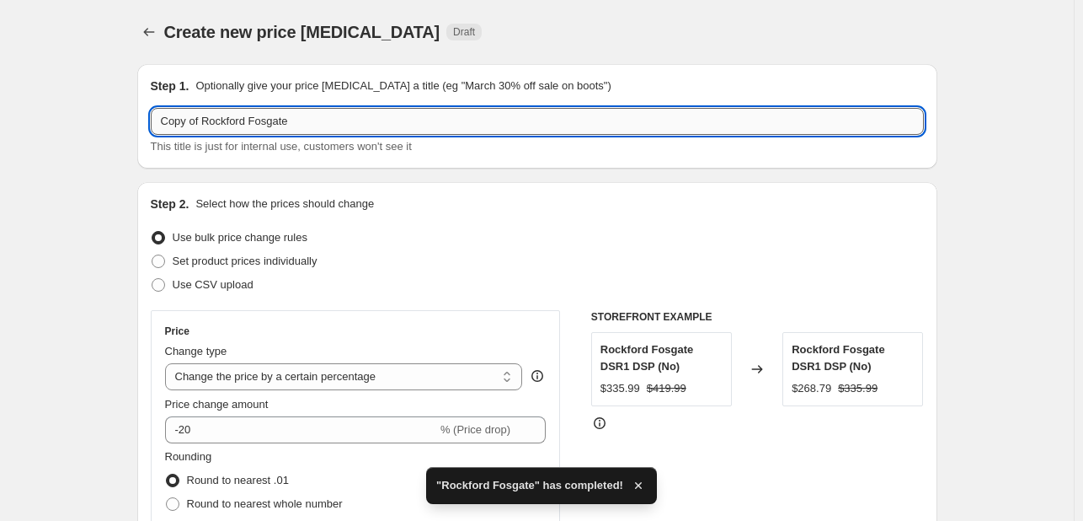
click at [266, 121] on input "Copy of Rockford Fosgate" at bounding box center [537, 121] width 773 height 27
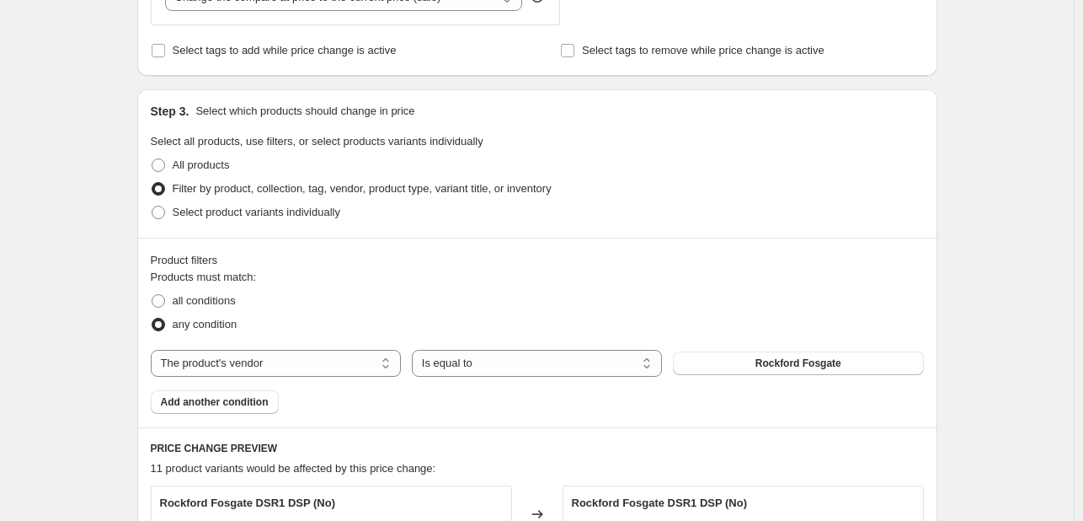
scroll to position [710, 0]
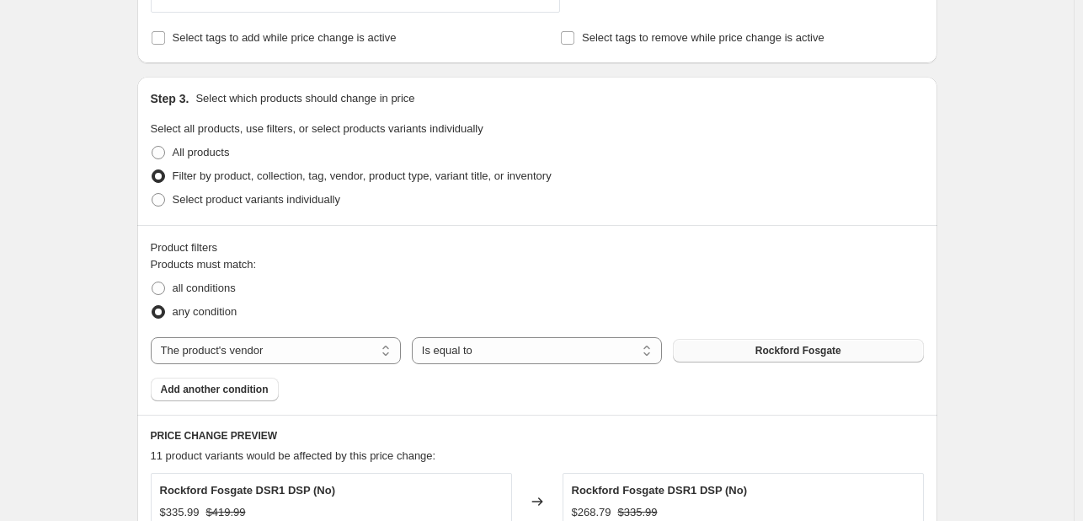
type input "Sony"
click at [812, 348] on span "Rockford Fosgate" at bounding box center [799, 350] width 86 height 13
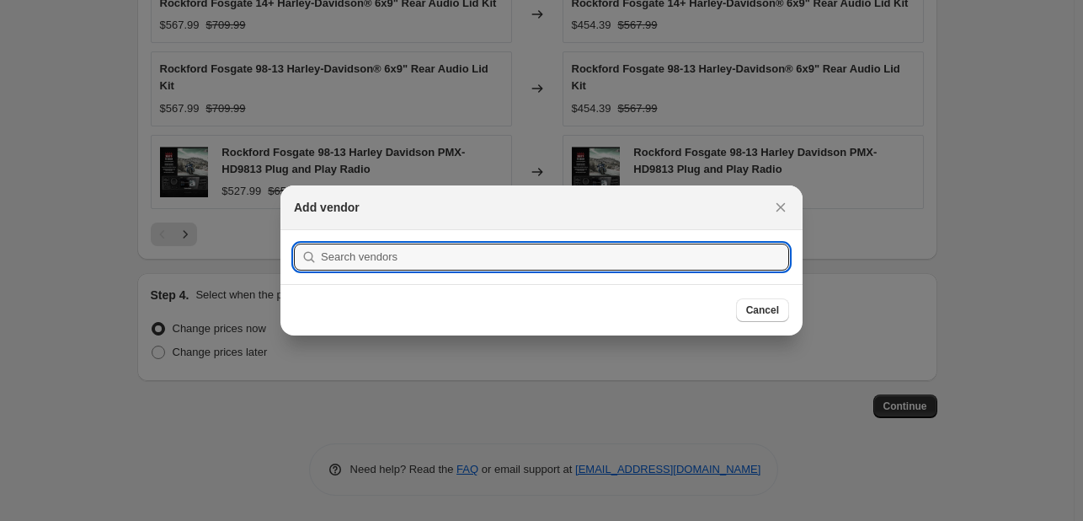
scroll to position [0, 0]
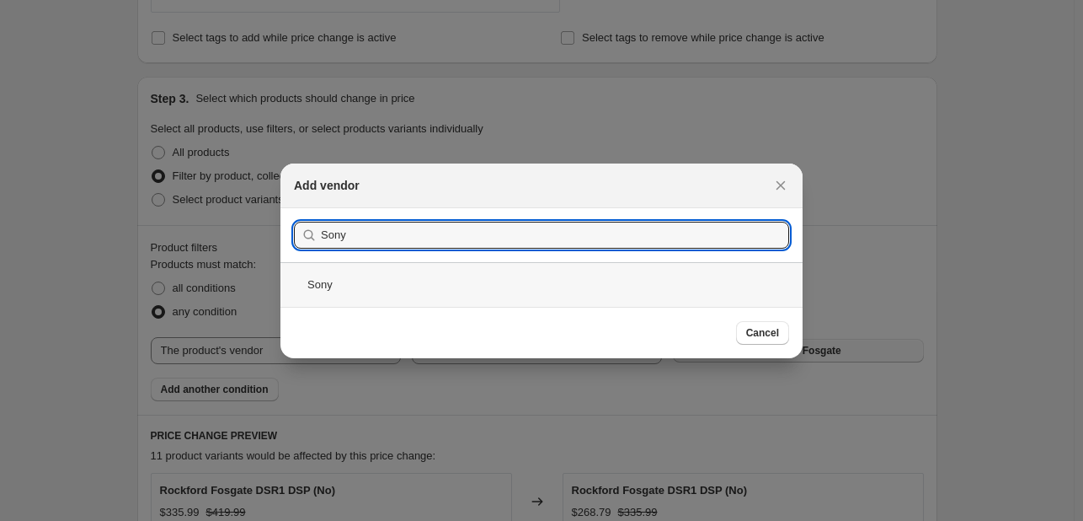
type input "Sony"
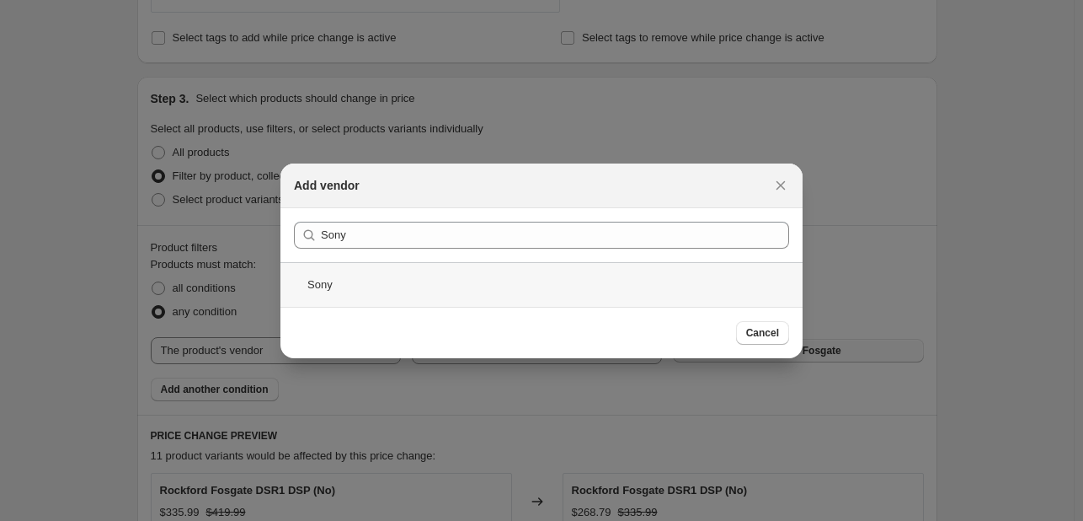
click at [637, 274] on div "Sony" at bounding box center [541, 284] width 522 height 45
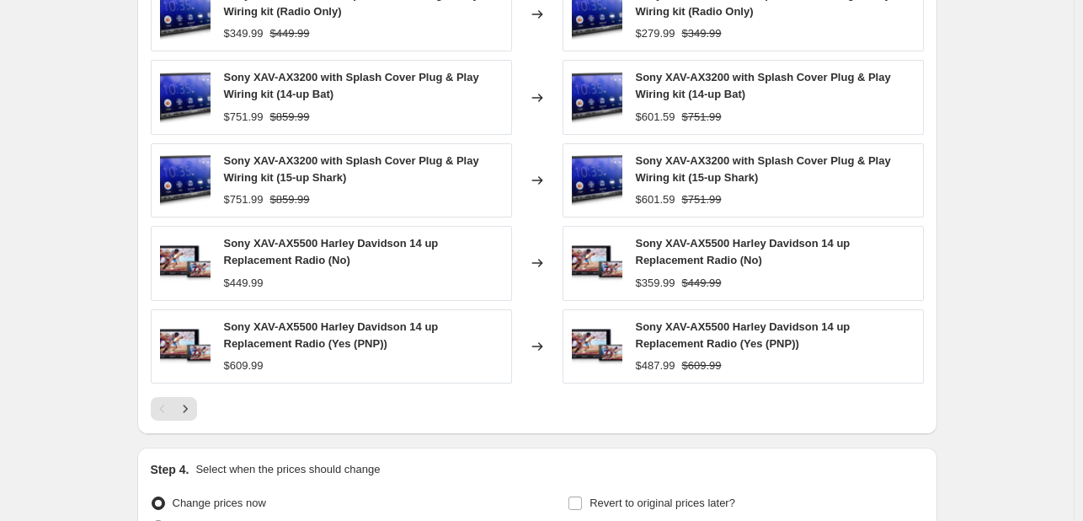
scroll to position [1378, 0]
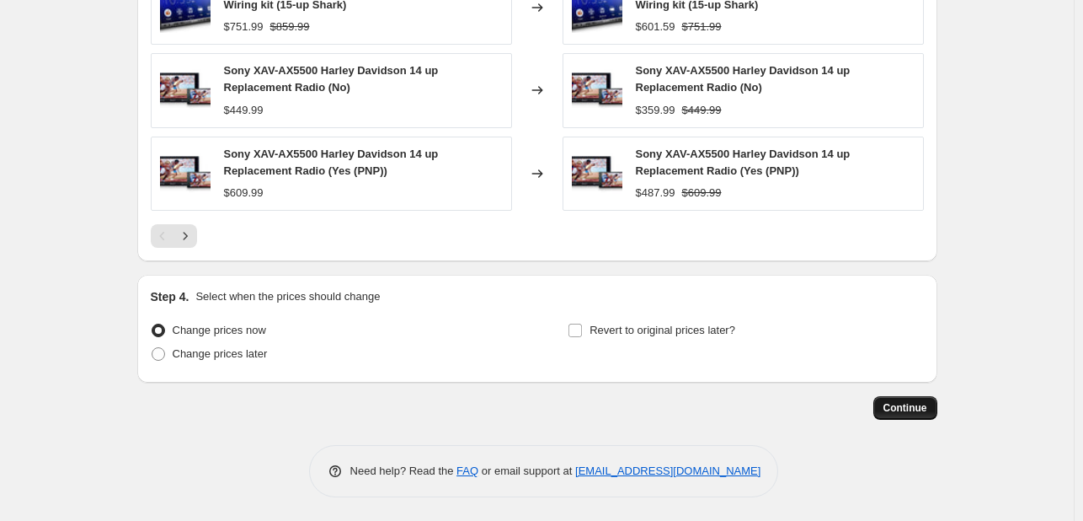
click at [895, 407] on span "Continue" at bounding box center [906, 407] width 44 height 13
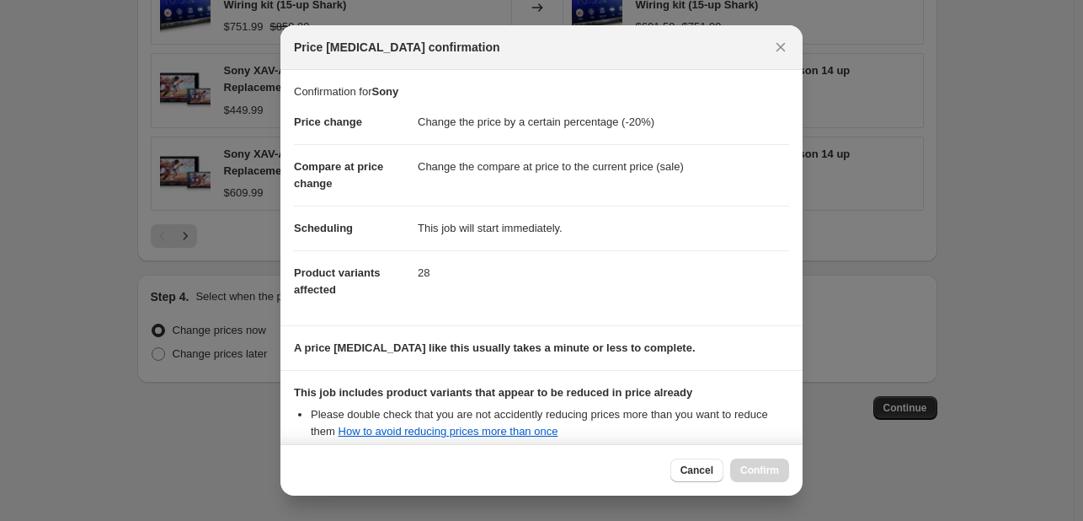
scroll to position [187, 0]
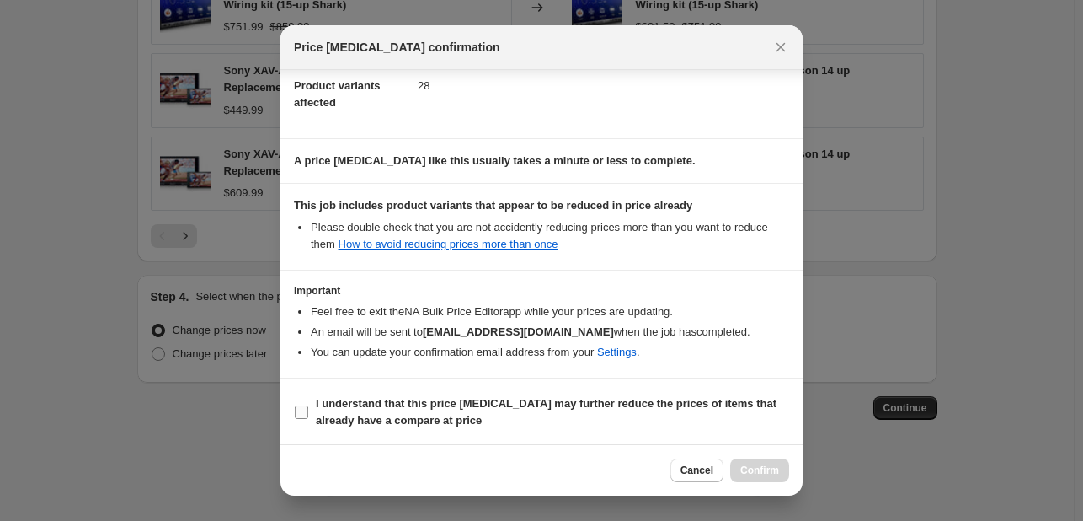
click at [631, 409] on span "I understand that this price change job may further reduce the prices of items …" at bounding box center [552, 412] width 473 height 34
click at [308, 409] on input "I understand that this price change job may further reduce the prices of items …" at bounding box center [301, 411] width 13 height 13
checkbox input "true"
click at [775, 476] on span "Confirm" at bounding box center [759, 469] width 39 height 13
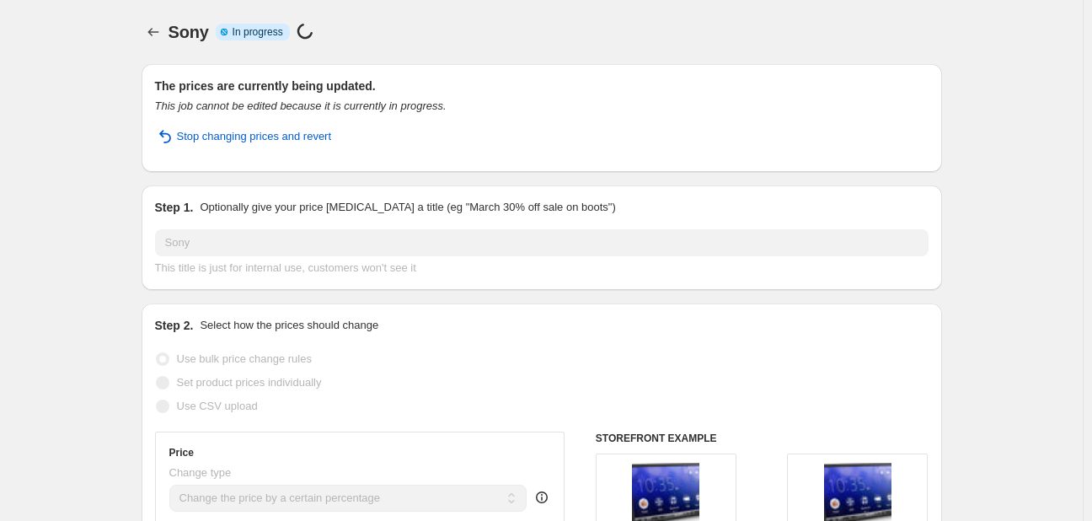
select select "percentage"
select select "vendor"
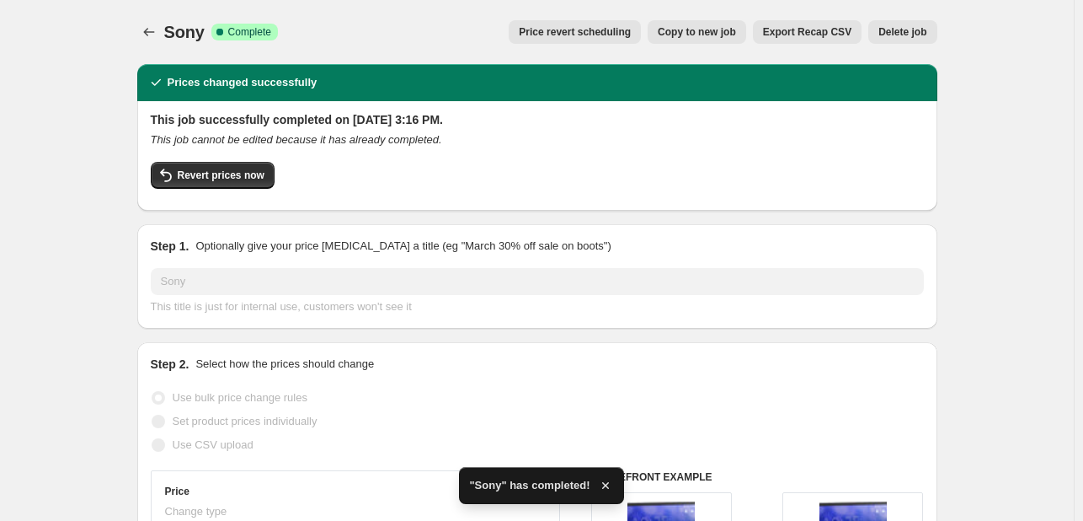
click at [687, 38] on span "Copy to new job" at bounding box center [697, 31] width 78 height 13
select select "percentage"
select select "vendor"
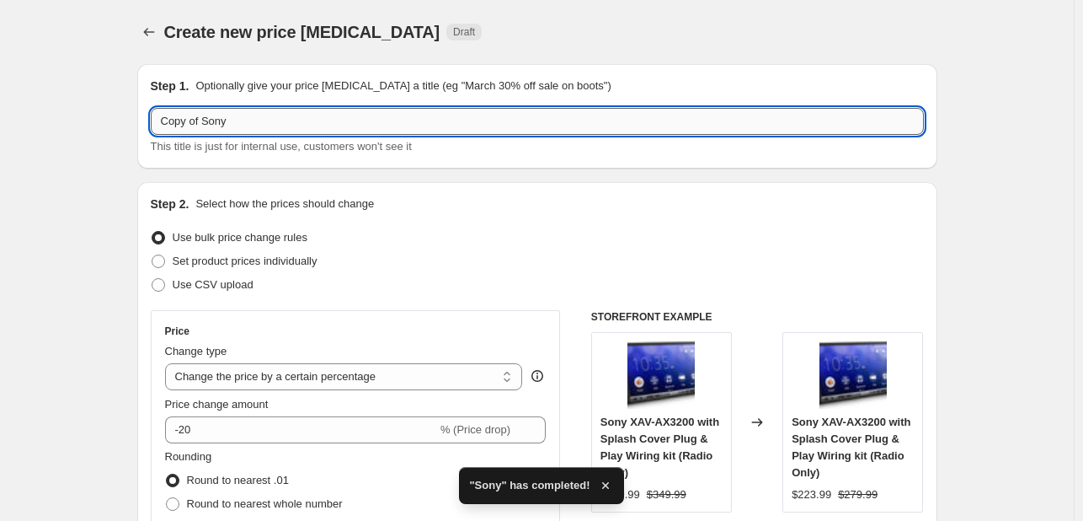
click at [232, 115] on input "Copy of Sony" at bounding box center [537, 121] width 773 height 27
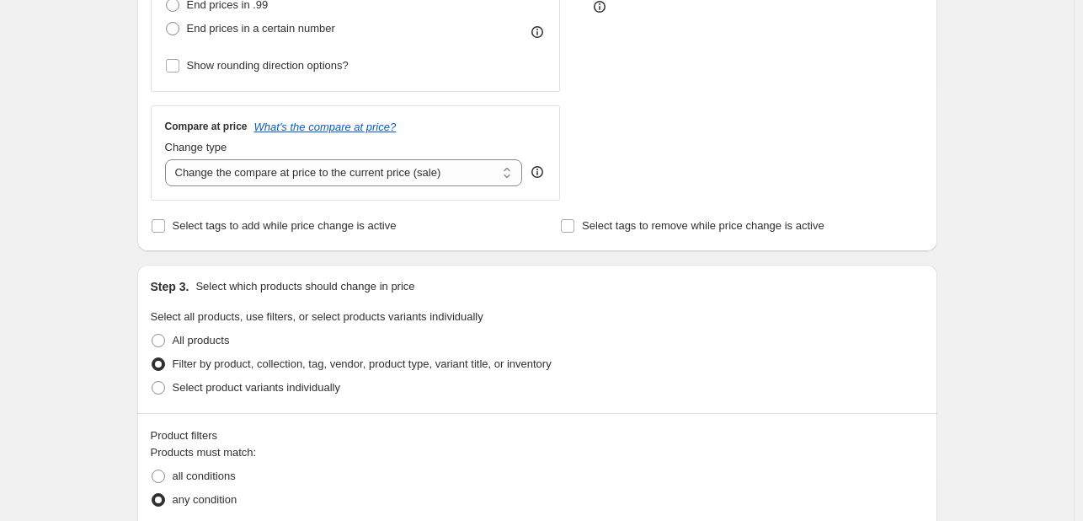
scroll to position [627, 0]
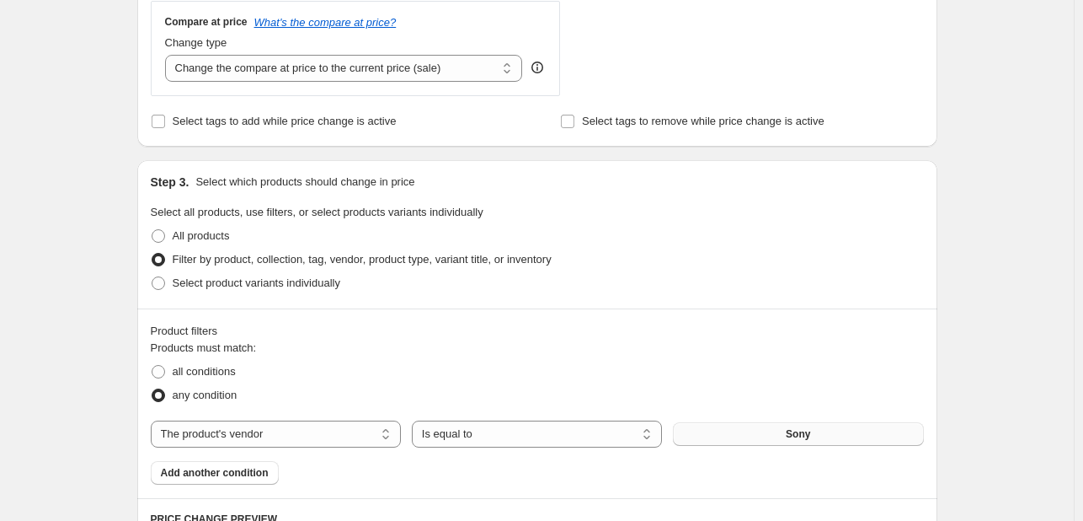
type input "Soundz"
click at [786, 435] on button "Sony" at bounding box center [798, 434] width 250 height 24
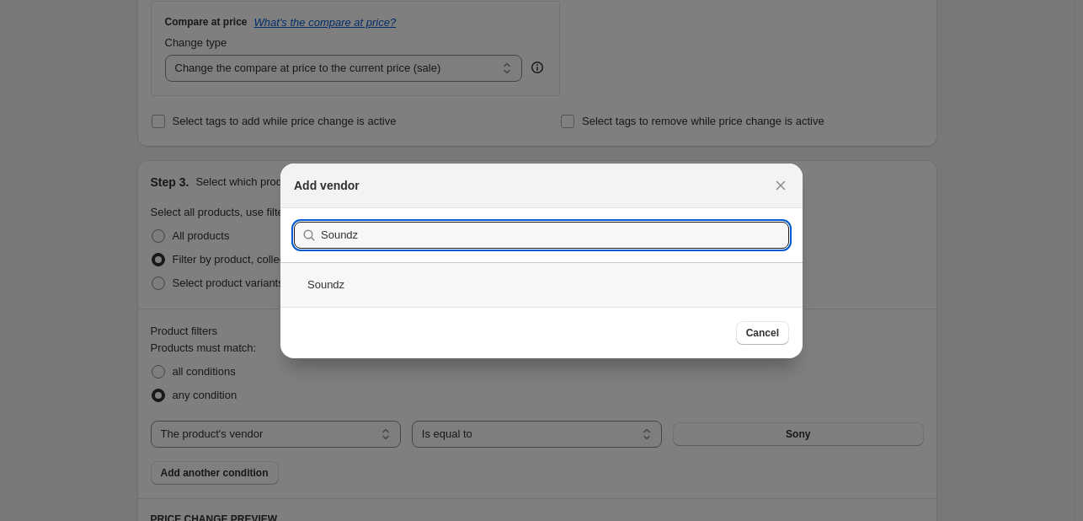
type input "Soundz"
click at [488, 274] on div "Soundz" at bounding box center [541, 284] width 522 height 45
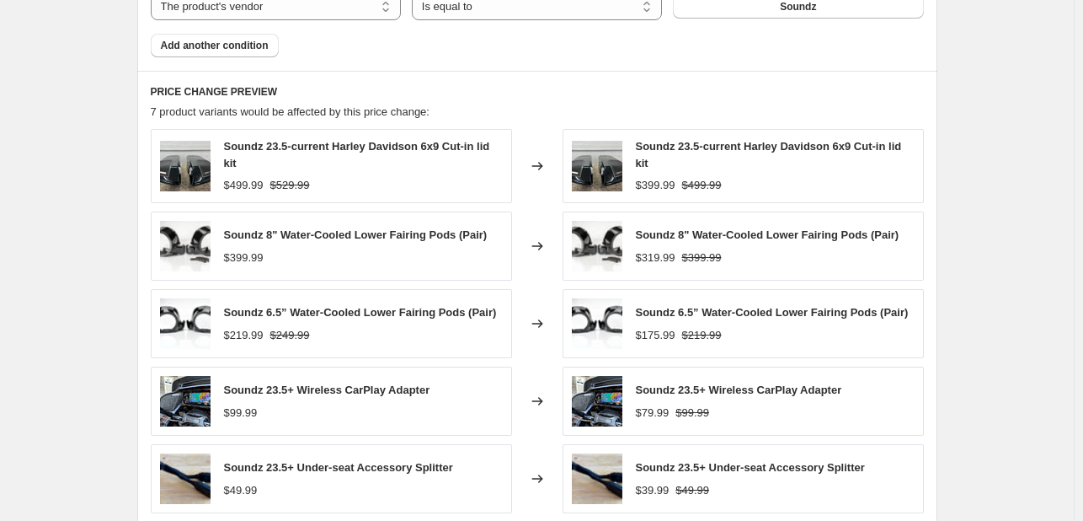
scroll to position [1357, 0]
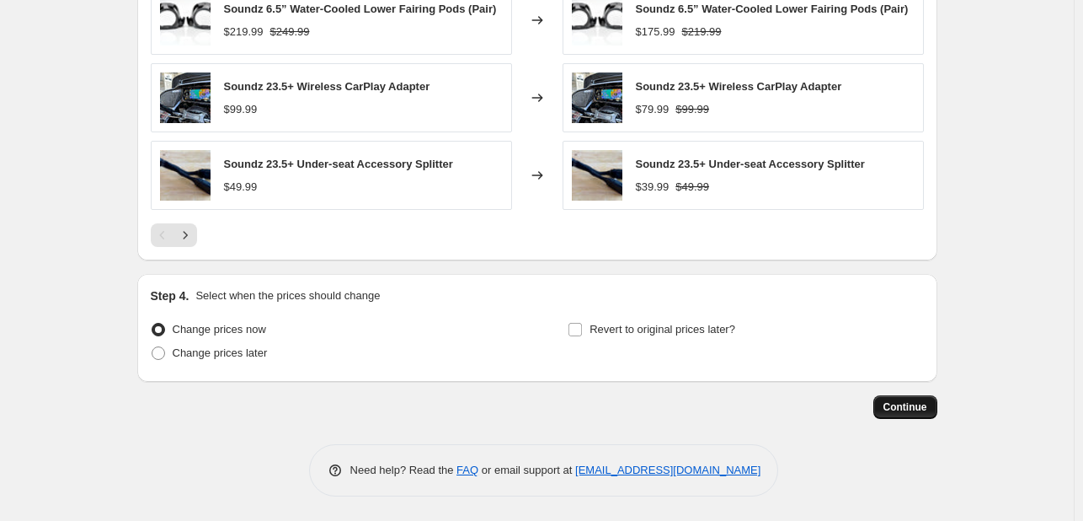
click at [888, 403] on button "Continue" at bounding box center [906, 407] width 64 height 24
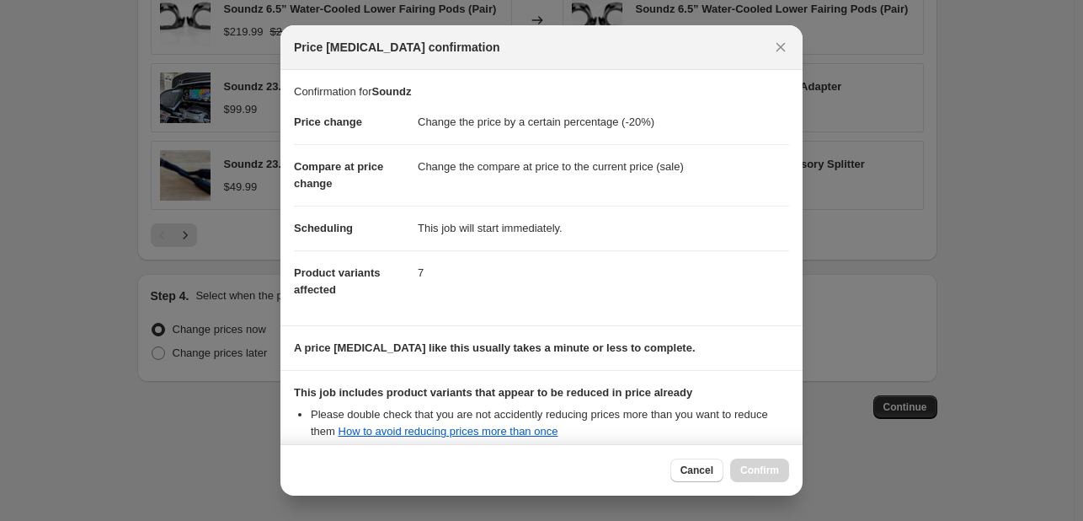
scroll to position [187, 0]
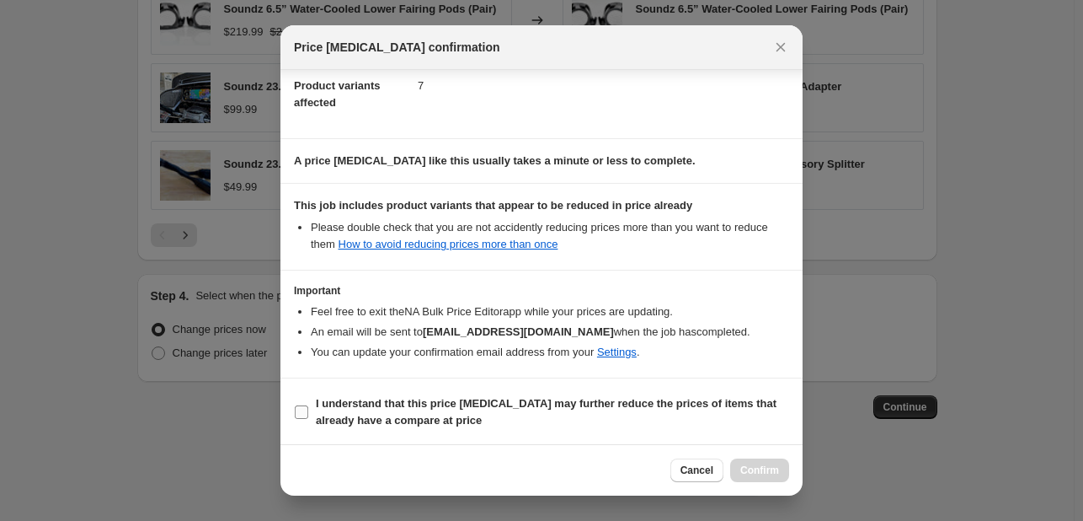
click at [549, 409] on span "I understand that this price change job may further reduce the prices of items …" at bounding box center [552, 412] width 473 height 34
click at [308, 409] on input "I understand that this price change job may further reduce the prices of items …" at bounding box center [301, 411] width 13 height 13
checkbox input "true"
click at [738, 465] on button "Confirm" at bounding box center [759, 470] width 59 height 24
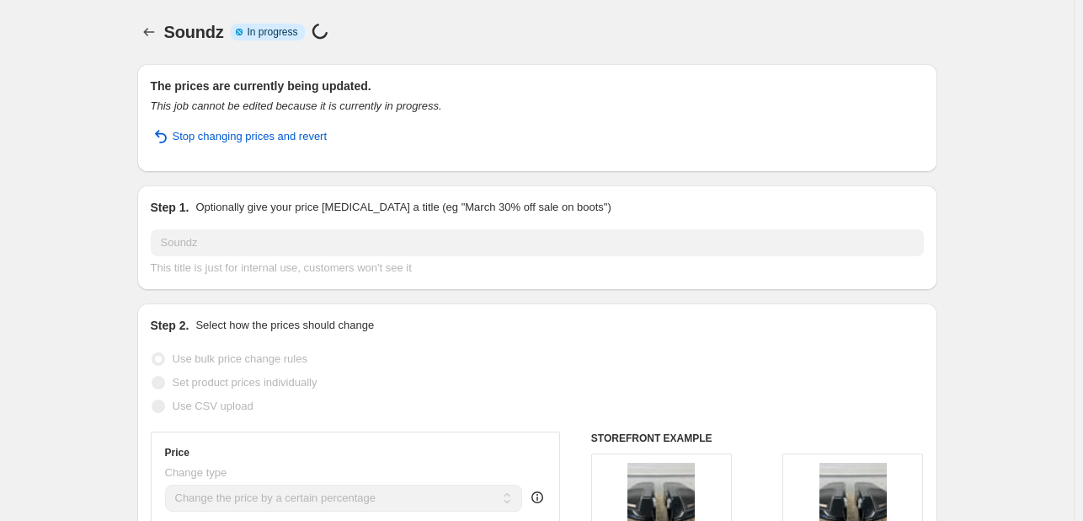
select select "percentage"
select select "vendor"
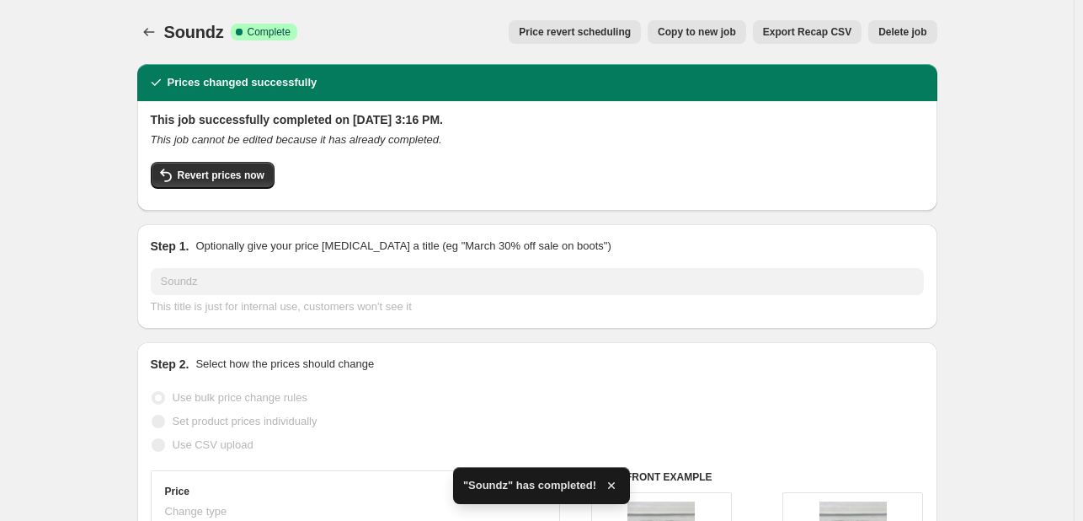
click at [677, 34] on span "Copy to new job" at bounding box center [697, 31] width 78 height 13
select select "percentage"
select select "vendor"
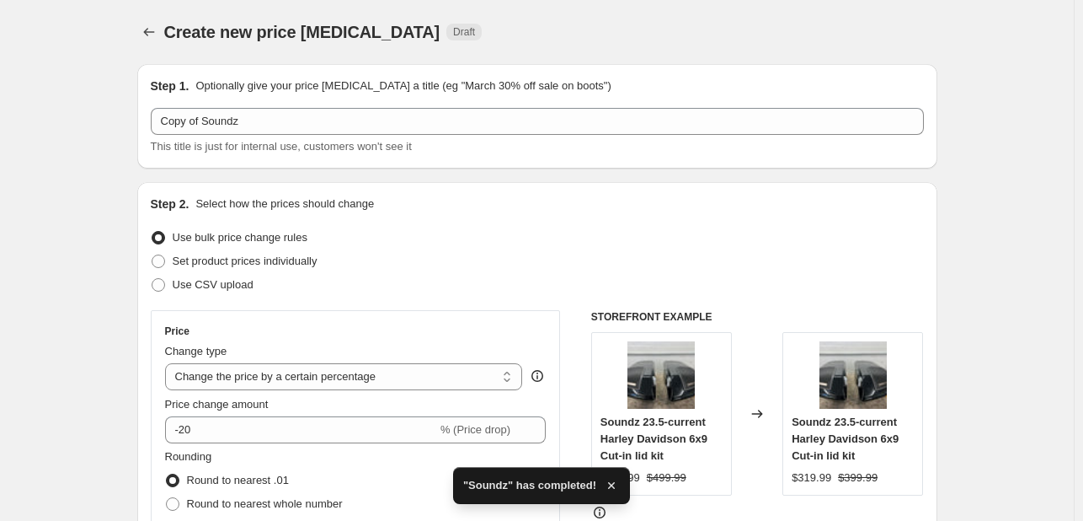
click at [307, 104] on div "Step 1. Optionally give your price change job a title (eg "March 30% off sale o…" at bounding box center [537, 115] width 773 height 77
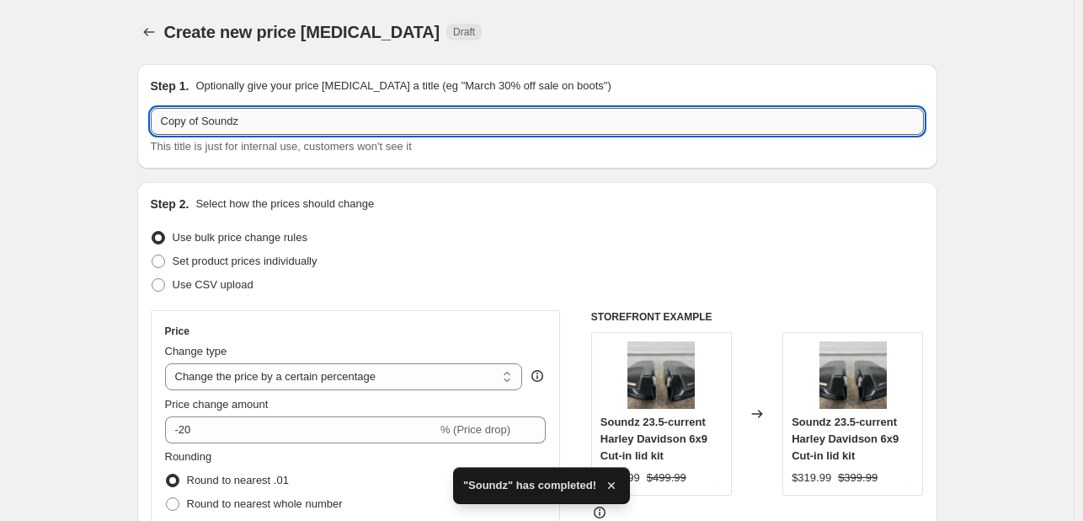
click at [305, 124] on input "Copy of Soundz" at bounding box center [537, 121] width 773 height 27
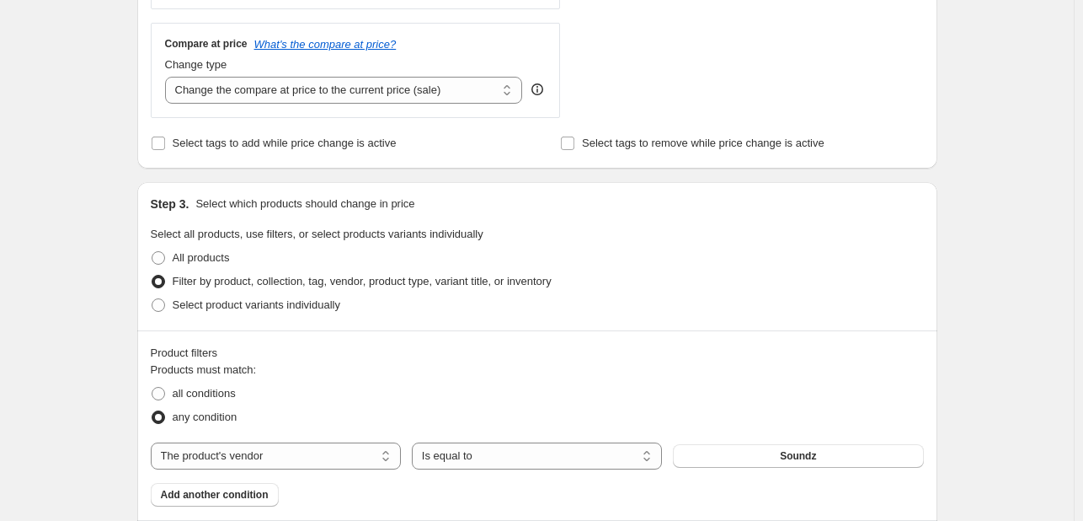
scroll to position [617, 0]
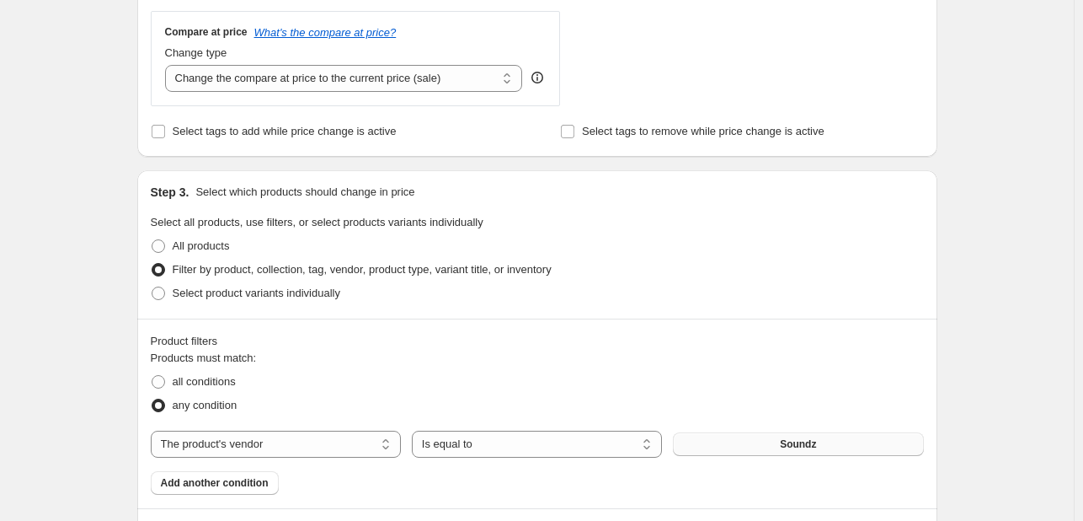
type input "Speed by Design"
click at [756, 445] on button "Soundz" at bounding box center [798, 444] width 250 height 24
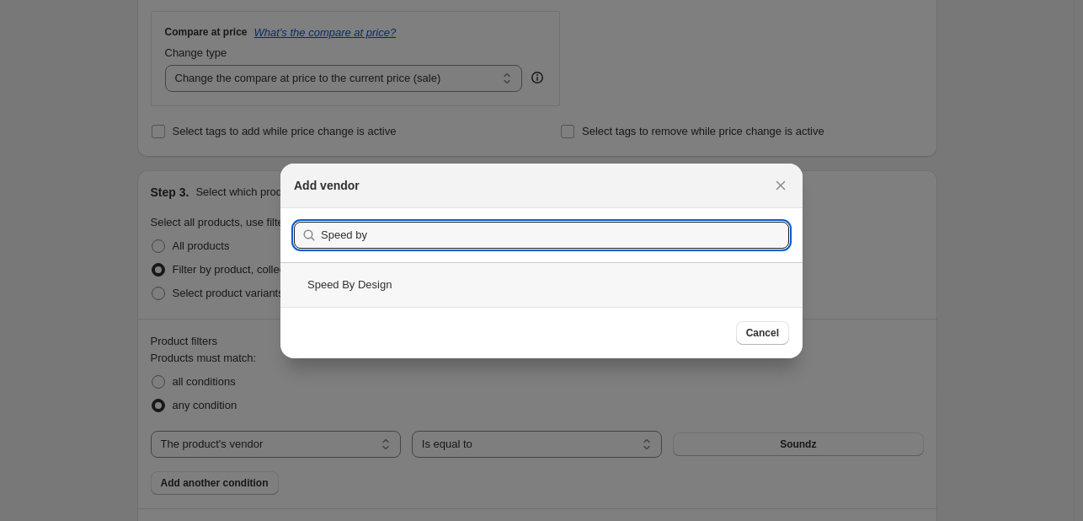
type input "Speed by"
click at [398, 273] on div "Speed By Design" at bounding box center [541, 284] width 522 height 45
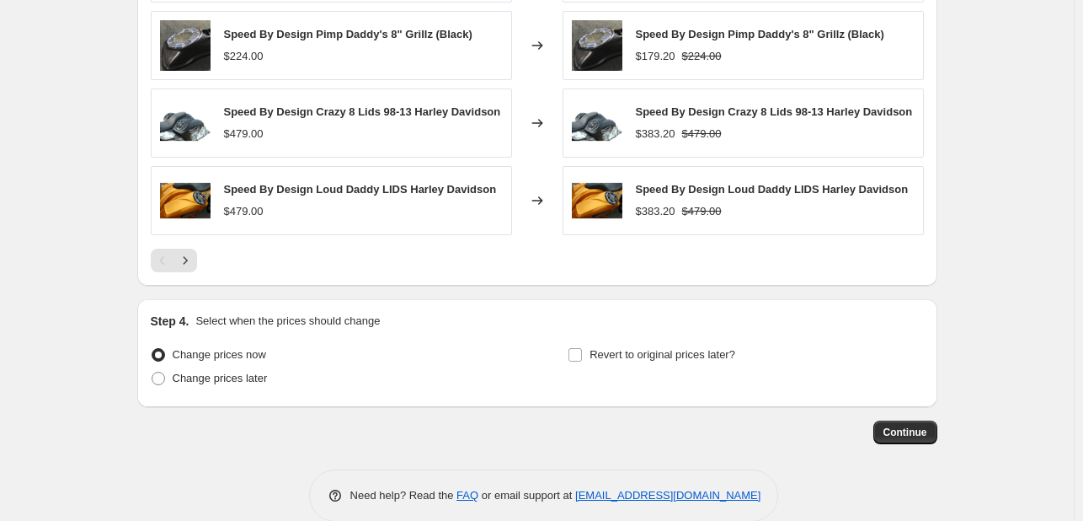
scroll to position [1351, 0]
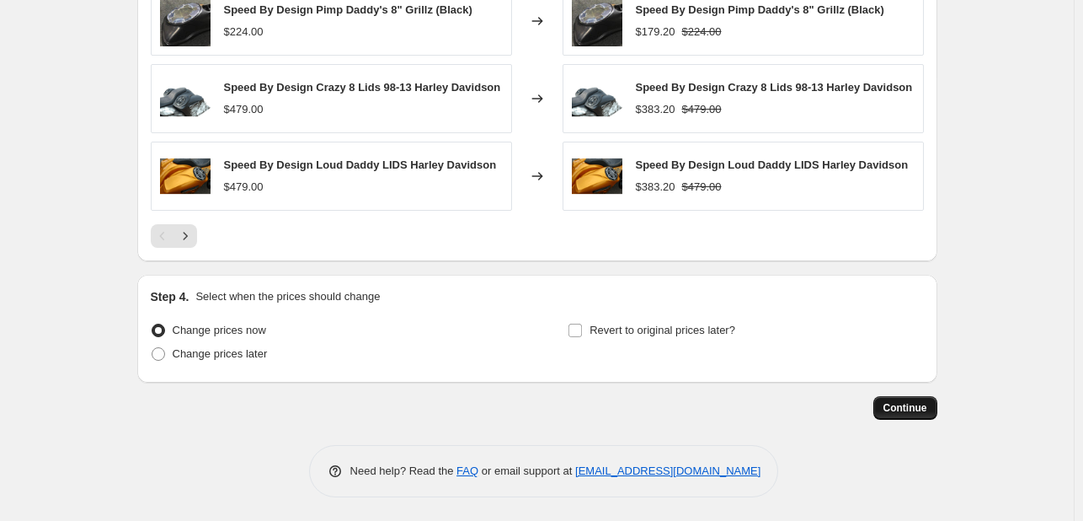
click at [886, 402] on button "Continue" at bounding box center [906, 408] width 64 height 24
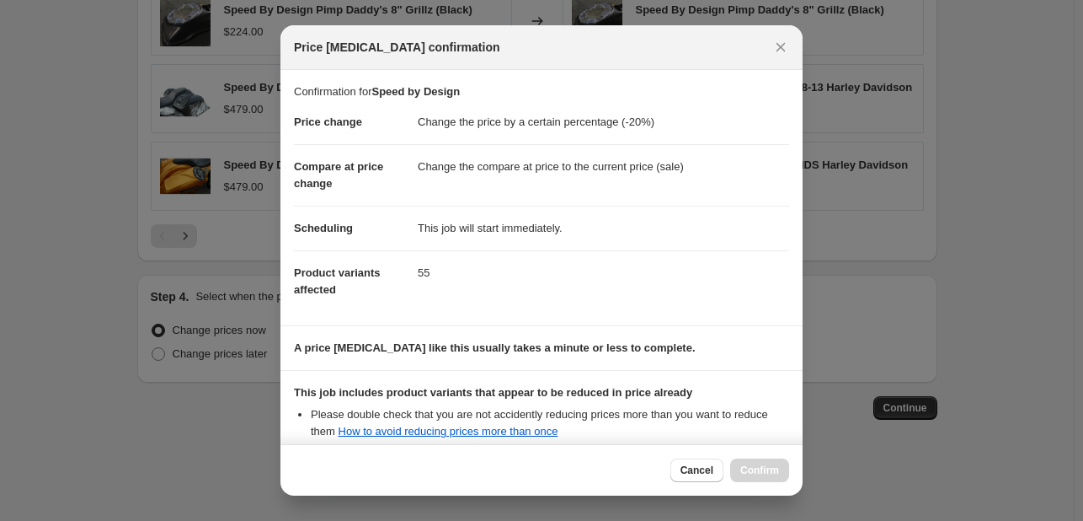
scroll to position [187, 0]
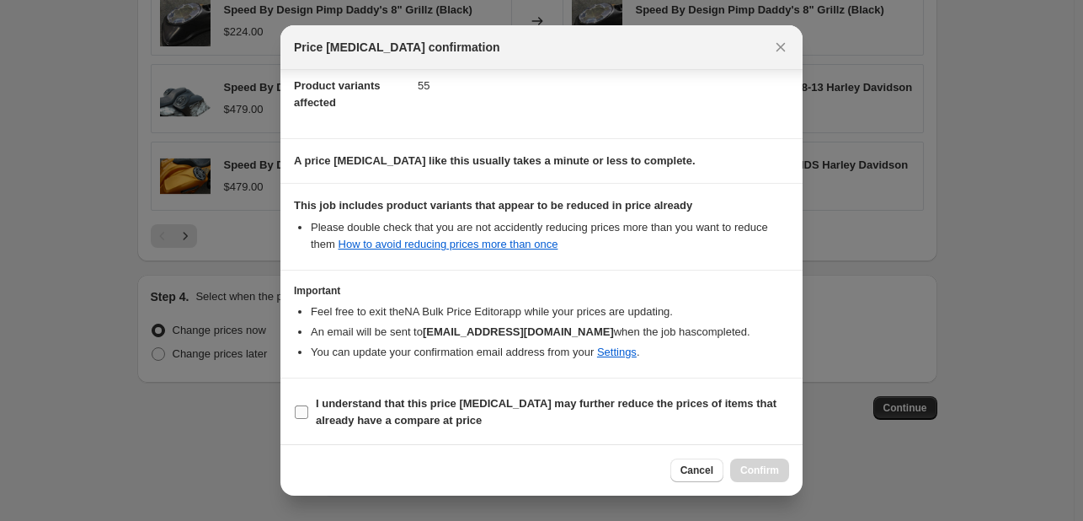
click at [617, 400] on b "I understand that this price change job may further reduce the prices of items …" at bounding box center [546, 411] width 461 height 29
click at [308, 405] on input "I understand that this price change job may further reduce the prices of items …" at bounding box center [301, 411] width 13 height 13
checkbox input "true"
click at [773, 455] on div "Cancel Confirm" at bounding box center [541, 469] width 522 height 51
click at [752, 475] on span "Confirm" at bounding box center [759, 469] width 39 height 13
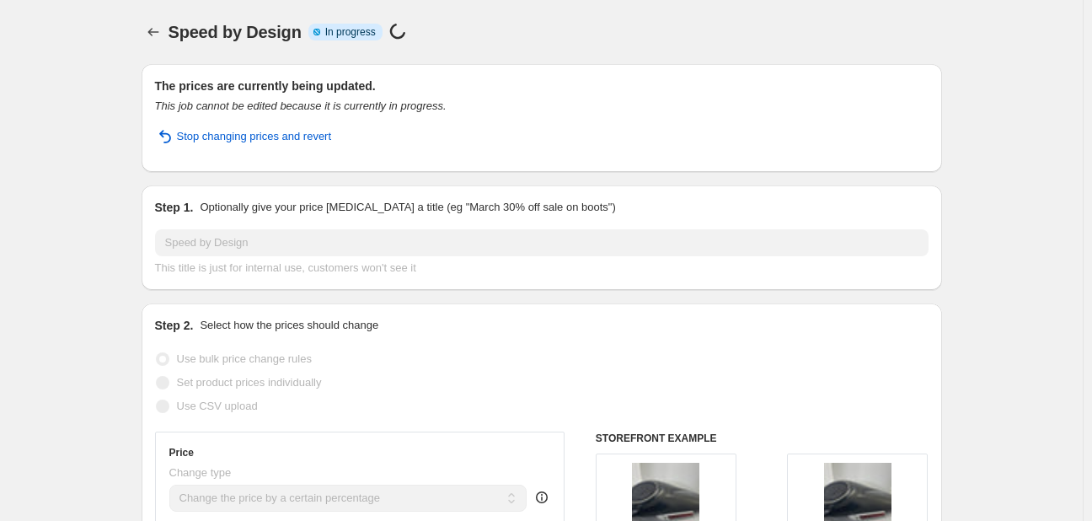
select select "percentage"
select select "vendor"
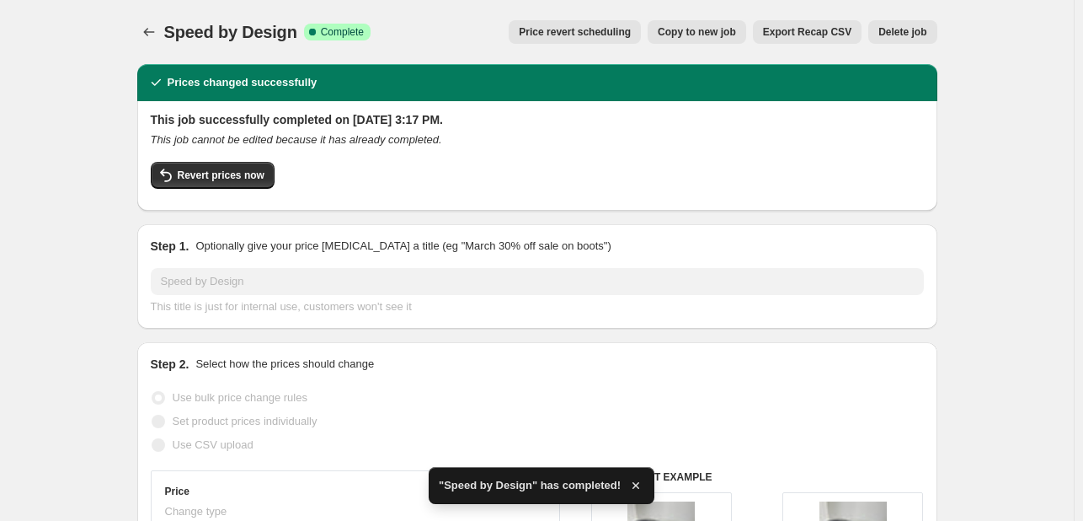
click at [671, 40] on button "Copy to new job" at bounding box center [697, 32] width 99 height 24
select select "percentage"
select select "vendor"
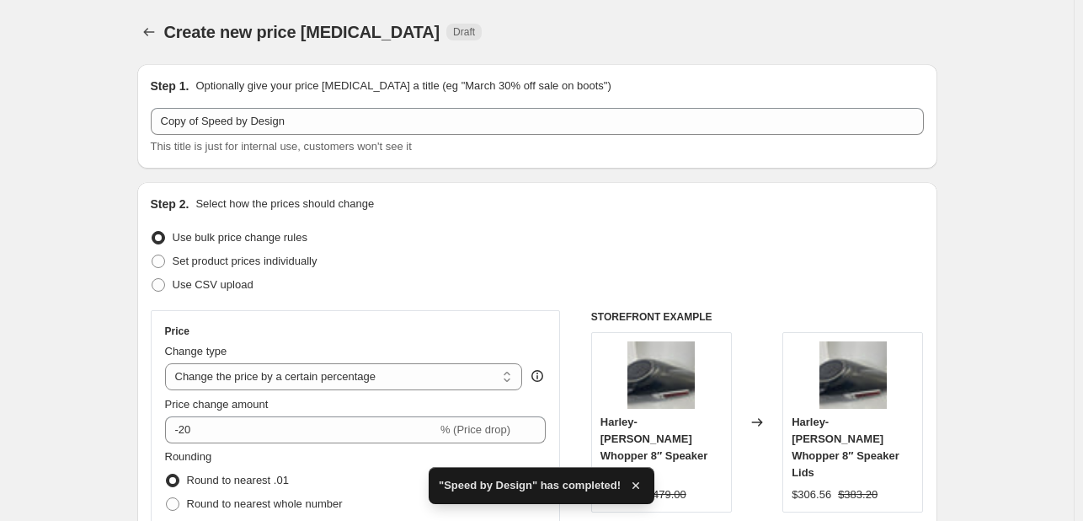
click at [263, 138] on div "This title is just for internal use, customers won't see it" at bounding box center [537, 146] width 773 height 17
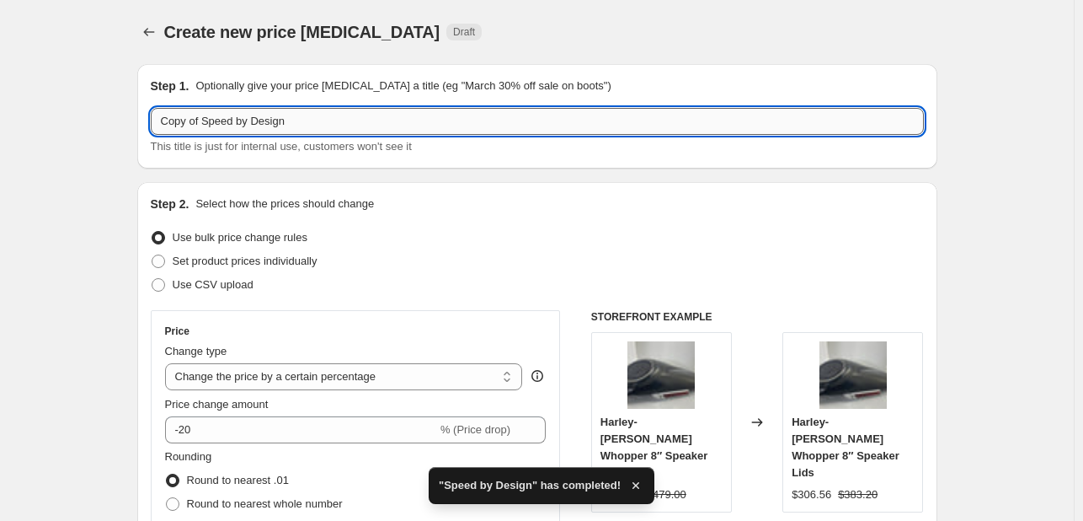
click at [291, 114] on input "Copy of Speed by Design" at bounding box center [537, 121] width 773 height 27
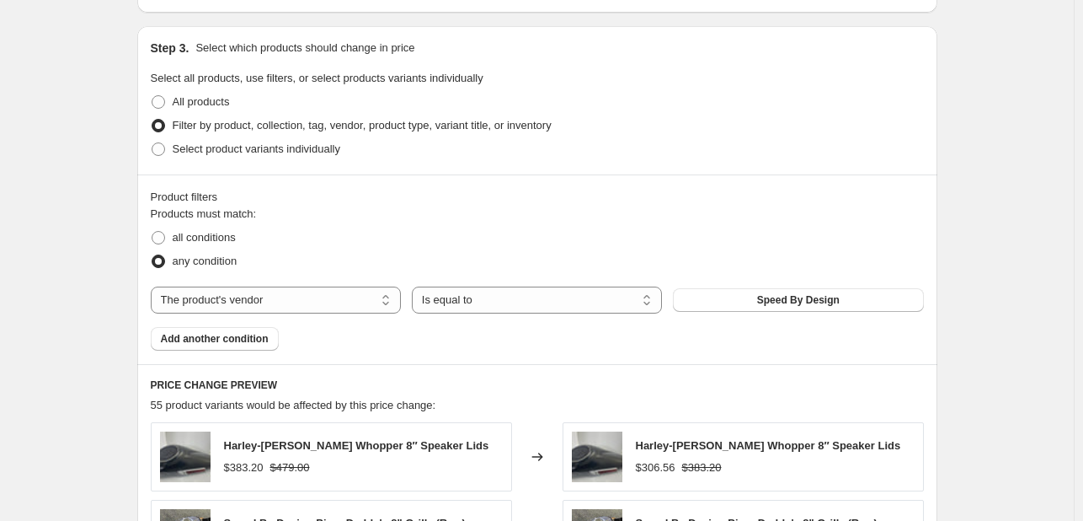
scroll to position [778, 0]
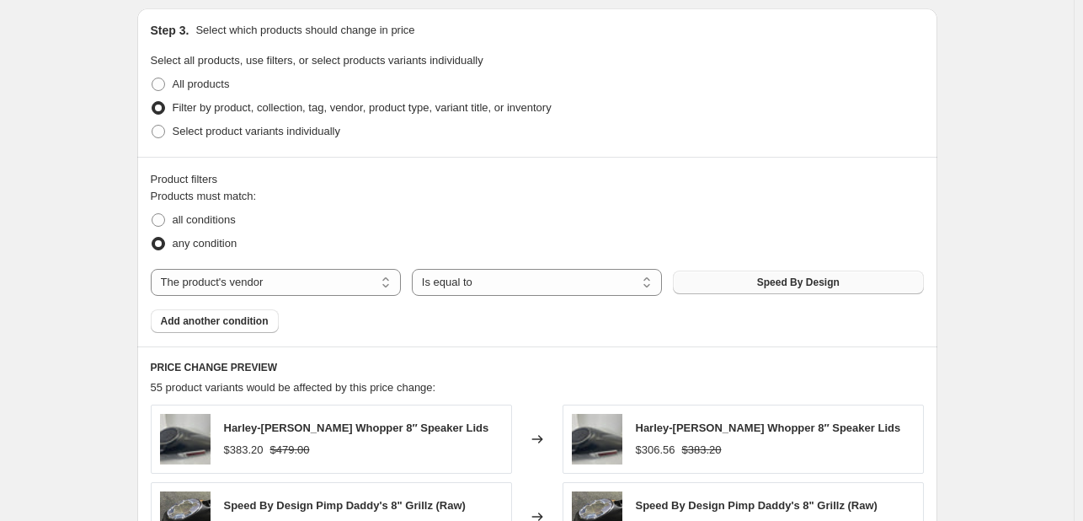
type input "Wet Sounds"
click at [798, 284] on span "Speed By Design" at bounding box center [798, 281] width 83 height 13
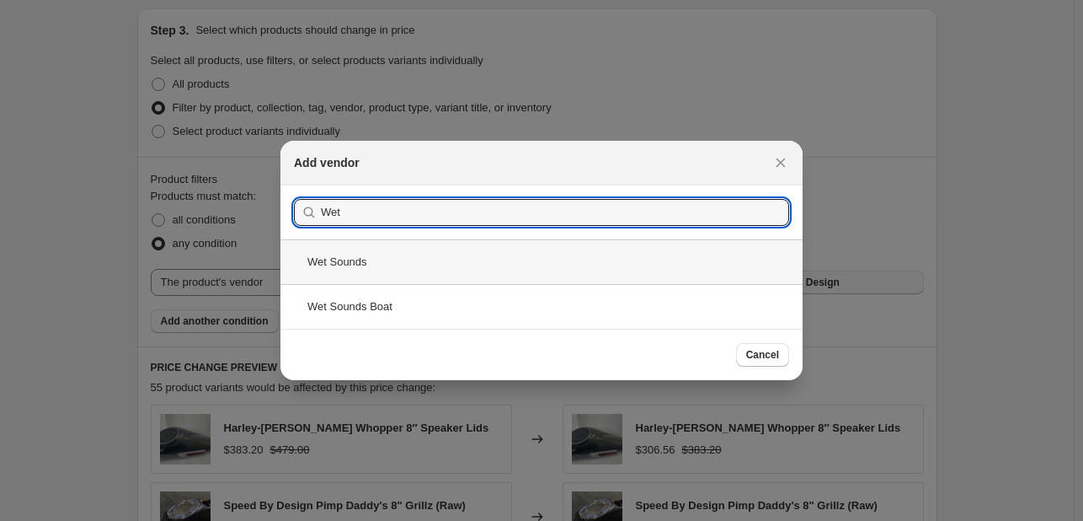
type input "Wet"
click at [566, 263] on div "Wet Sounds" at bounding box center [541, 261] width 522 height 45
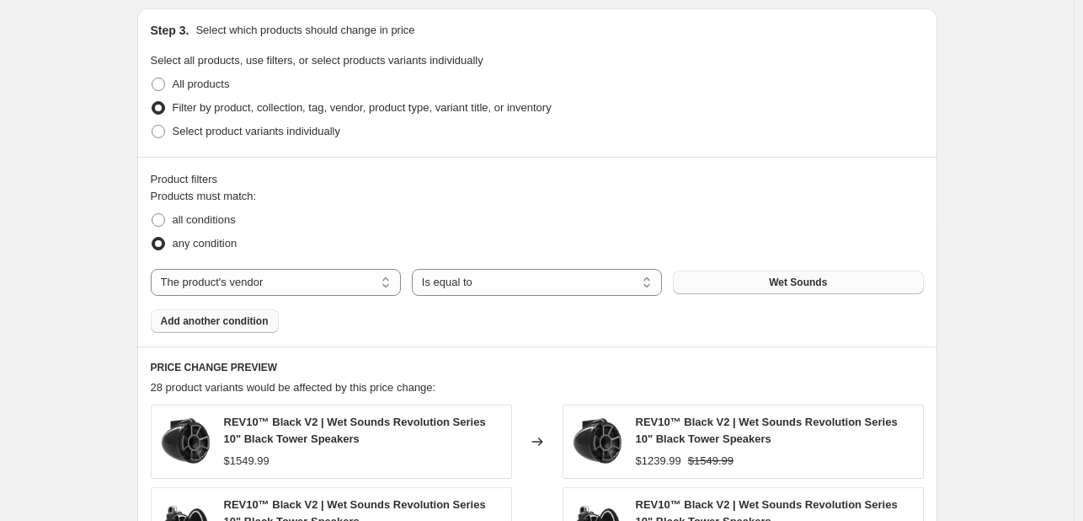
click at [248, 319] on span "Add another condition" at bounding box center [215, 320] width 108 height 13
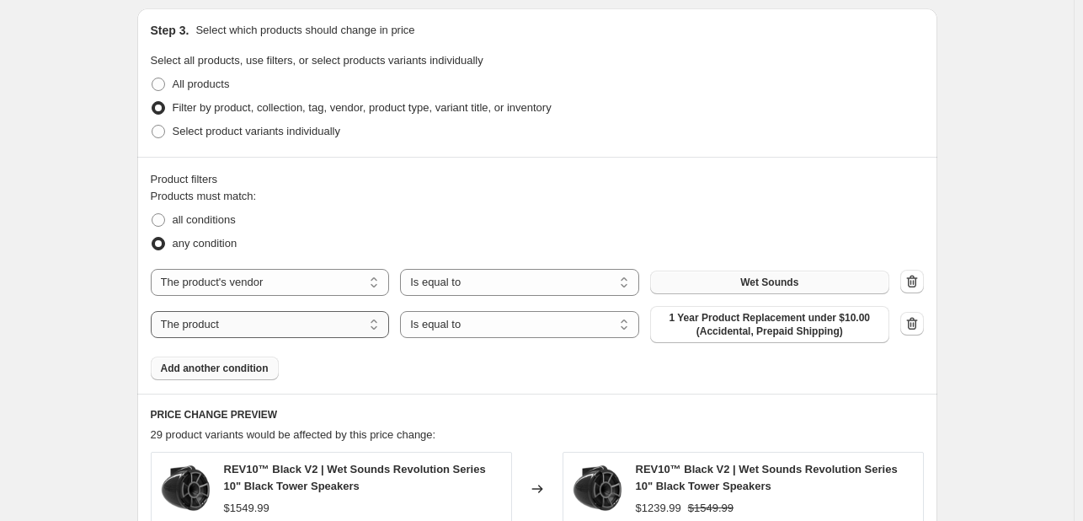
click at [286, 334] on select "The product The product's collection The product's tag The product's vendor The…" at bounding box center [270, 324] width 239 height 27
select select "vendor"
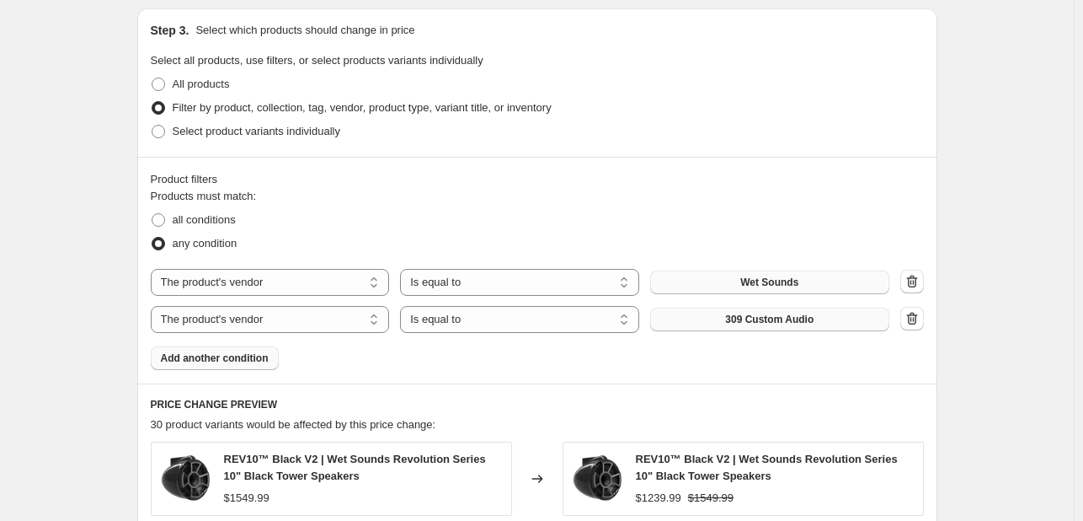
click at [716, 324] on button "309 Custom Audio" at bounding box center [769, 319] width 239 height 24
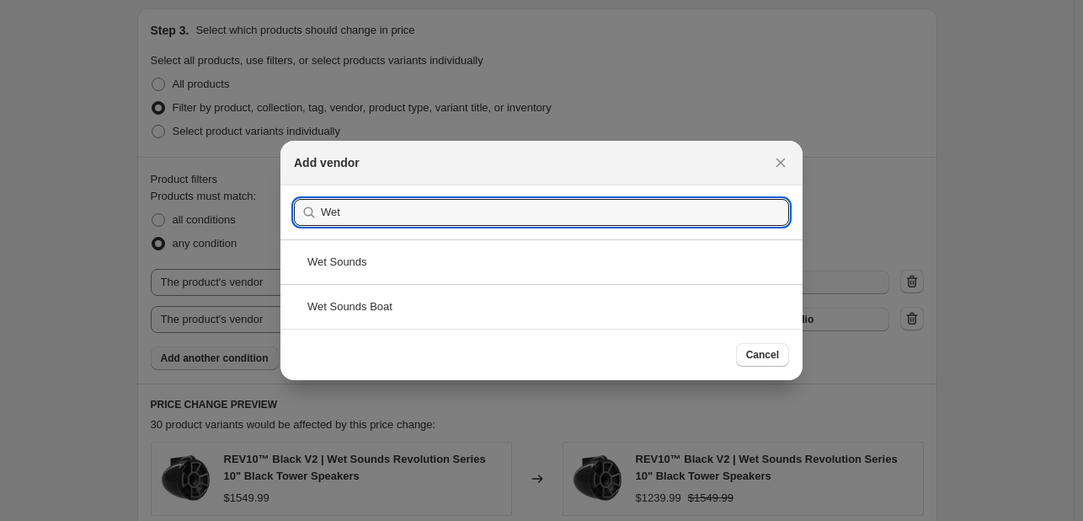
type input "Wet"
click at [613, 286] on div "Wet Sounds Boat" at bounding box center [541, 306] width 522 height 45
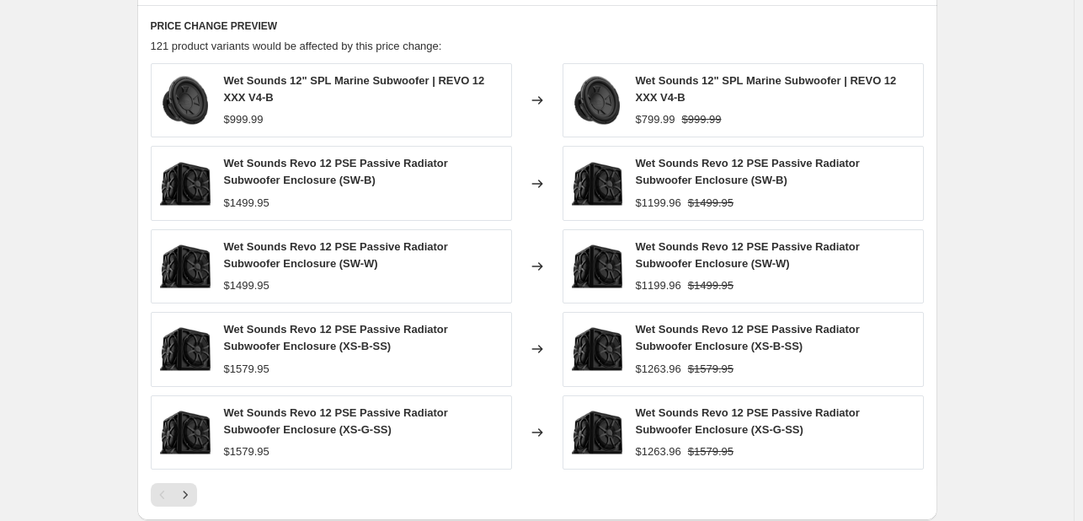
scroll to position [1415, 0]
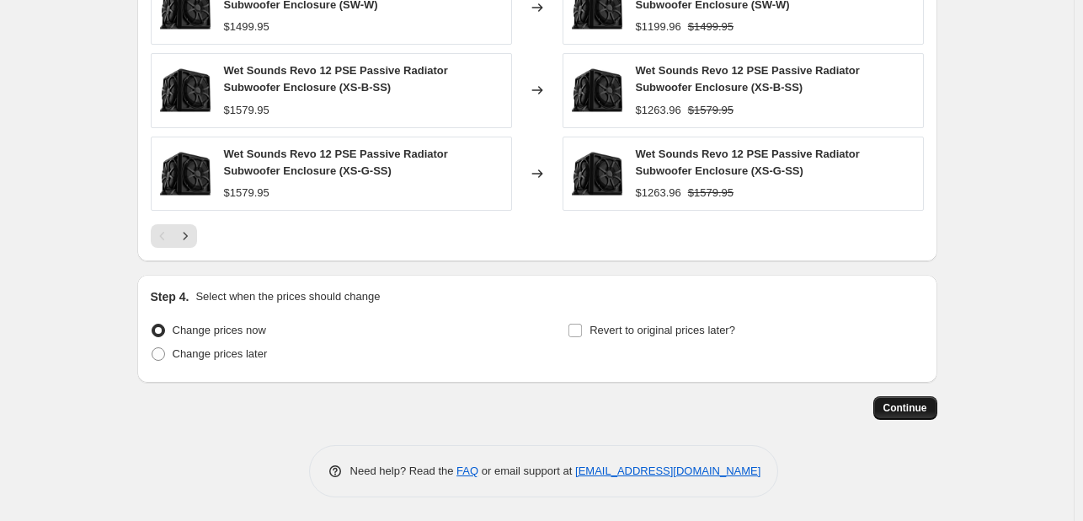
click at [885, 404] on button "Continue" at bounding box center [906, 408] width 64 height 24
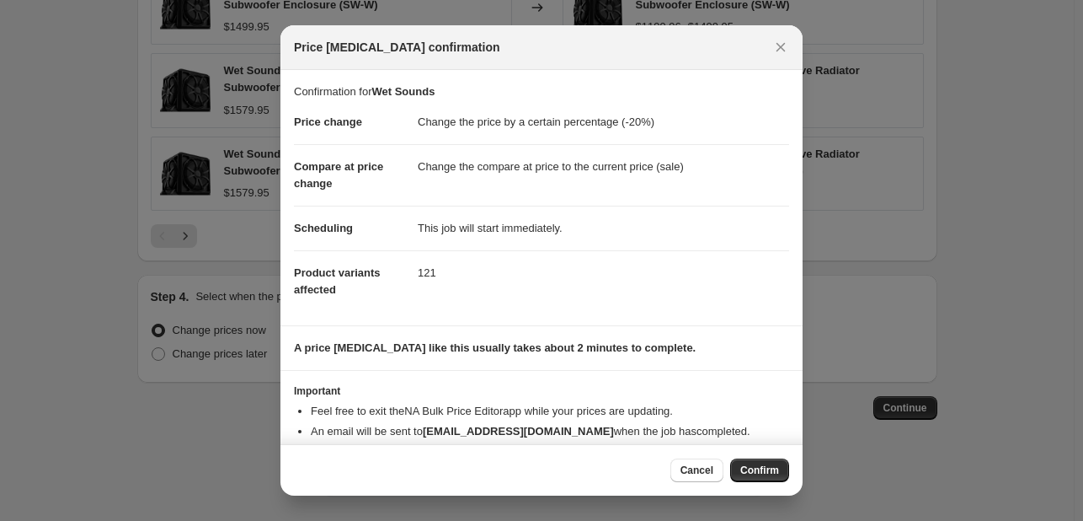
scroll to position [32, 0]
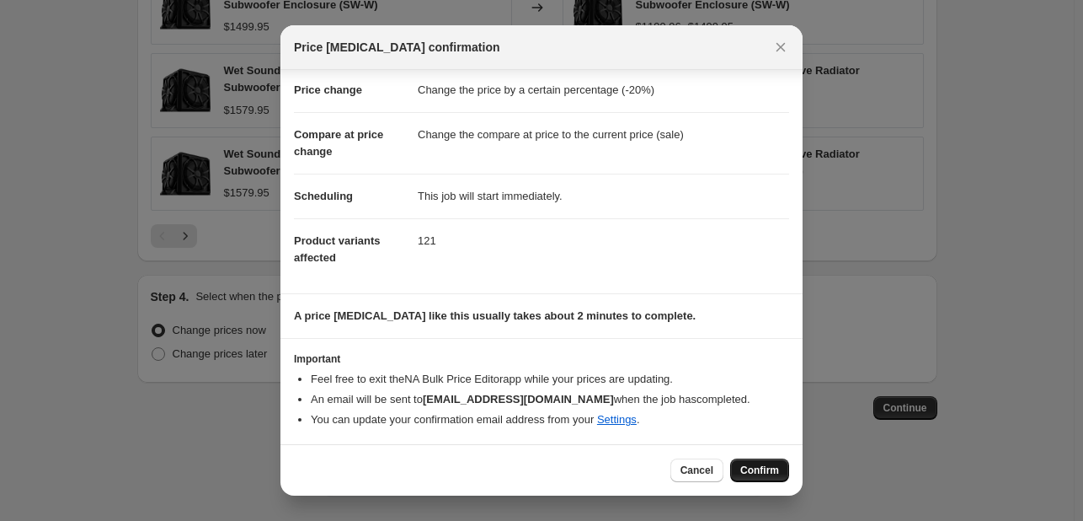
click at [743, 478] on button "Confirm" at bounding box center [759, 470] width 59 height 24
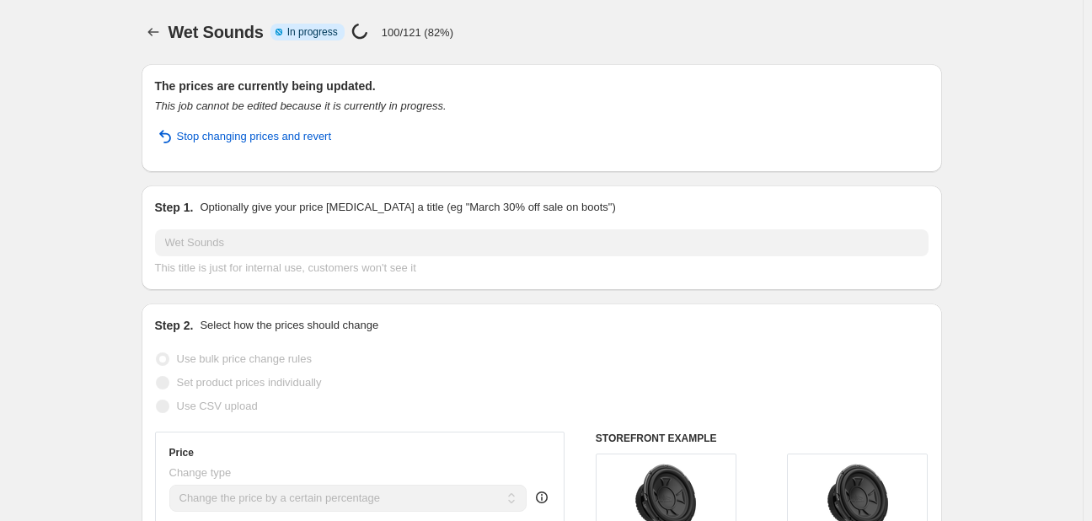
select select "percentage"
select select "vendor"
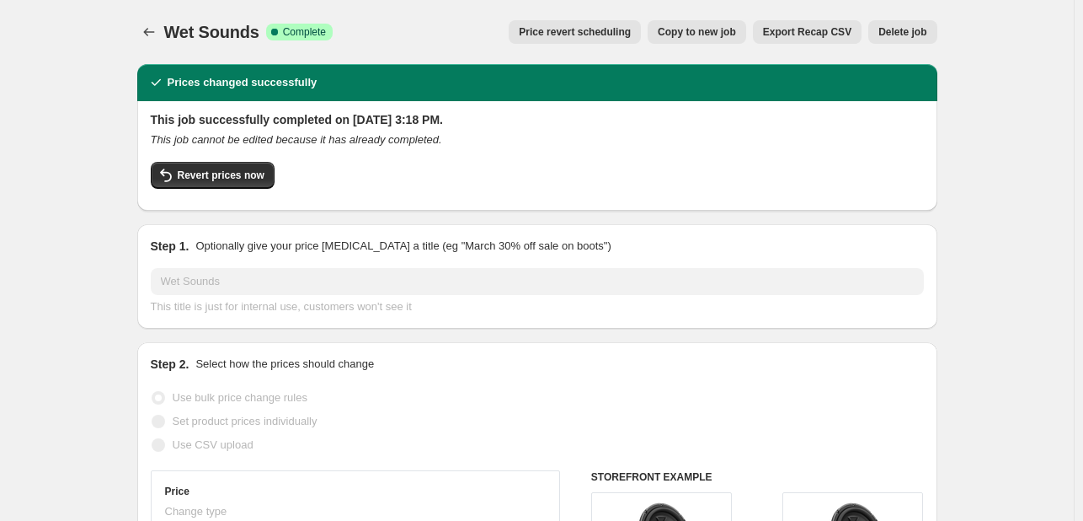
click at [687, 30] on span "Copy to new job" at bounding box center [697, 31] width 78 height 13
select select "percentage"
select select "vendor"
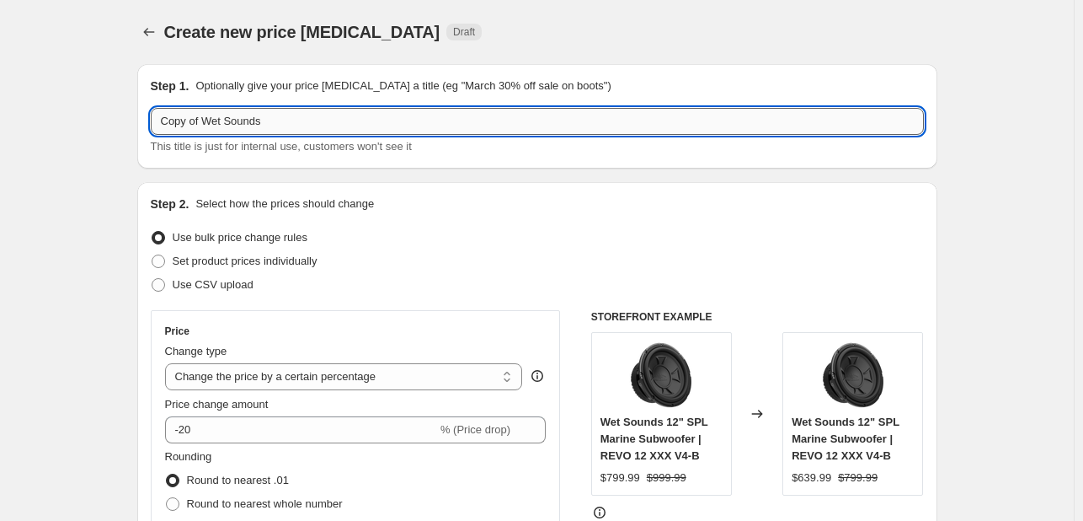
click at [252, 116] on input "Copy of Wet Sounds" at bounding box center [537, 121] width 773 height 27
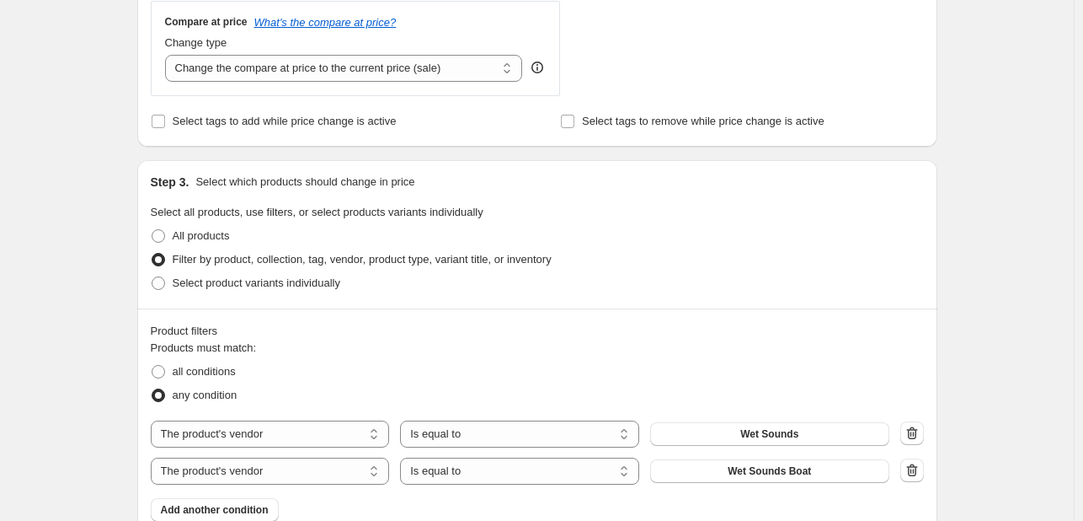
scroll to position [633, 0]
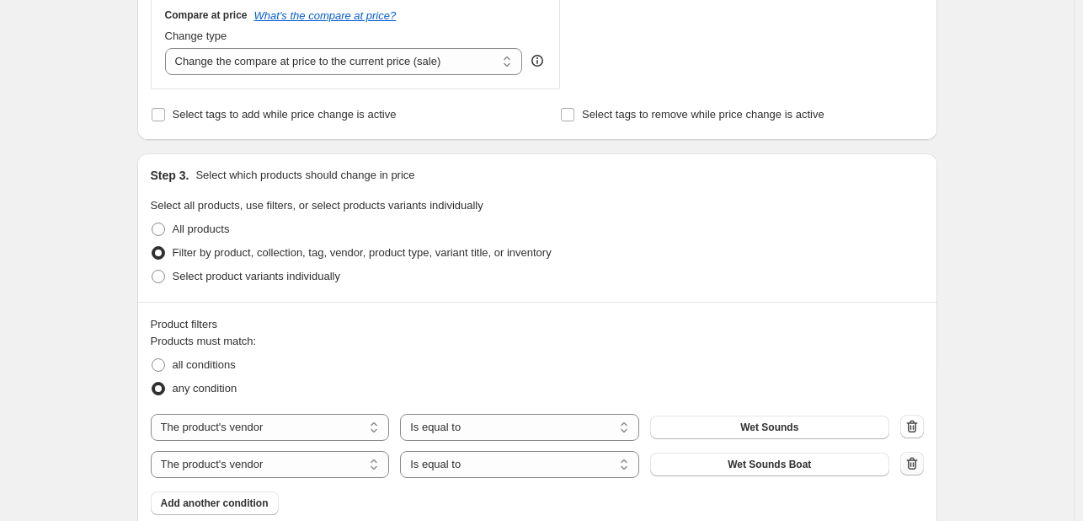
type input "Cerwin Vega"
click at [921, 462] on icon "button" at bounding box center [912, 463] width 17 height 17
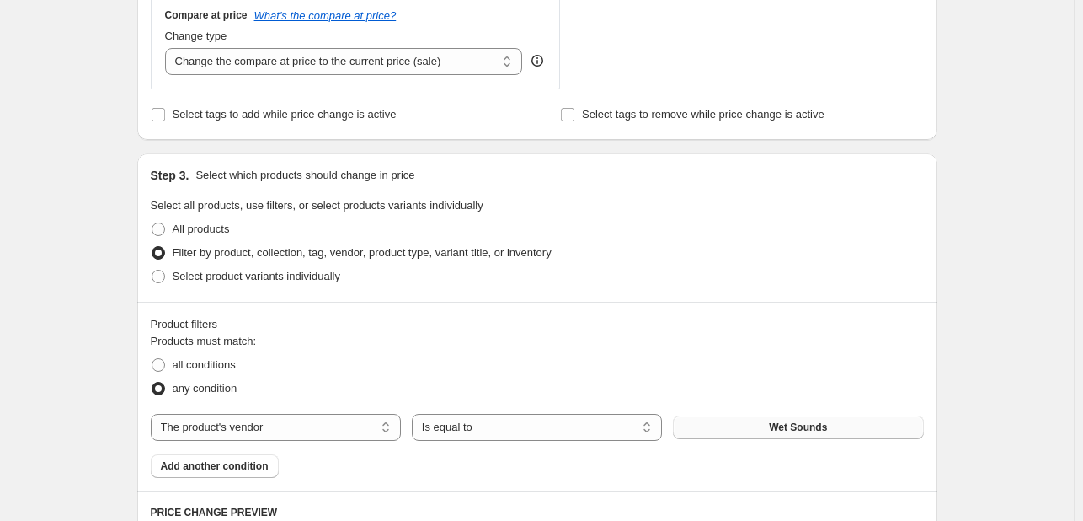
click at [827, 427] on span "Wet Sounds" at bounding box center [798, 426] width 58 height 13
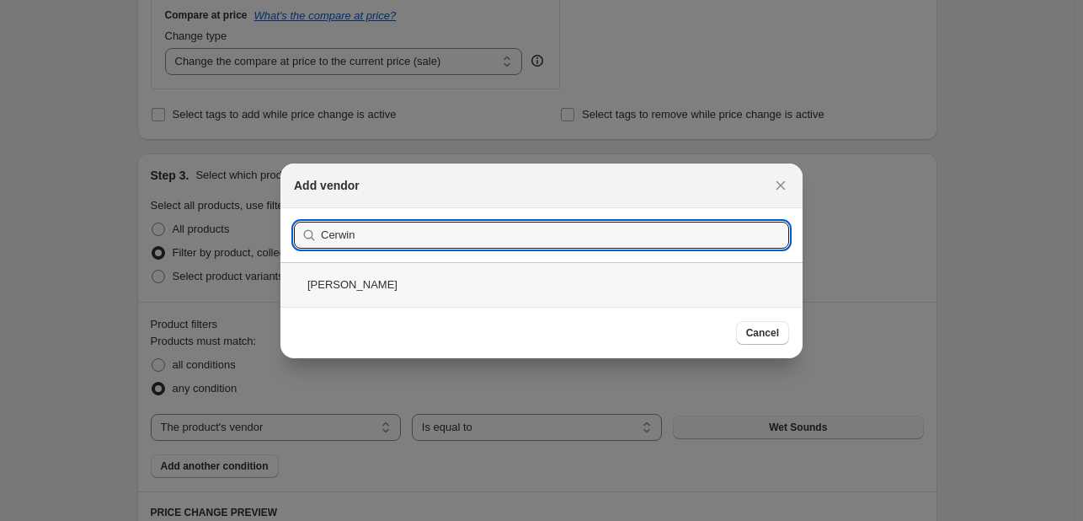
type input "Cerwin"
click at [569, 286] on div "[PERSON_NAME]" at bounding box center [541, 284] width 522 height 45
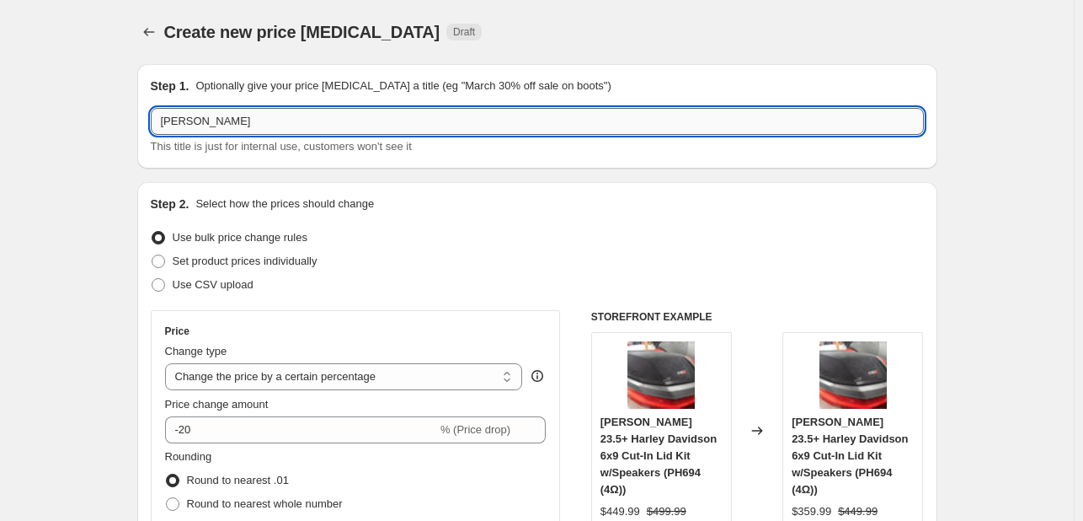
click at [202, 115] on input "Cerwin Vega" at bounding box center [537, 121] width 773 height 27
type input "[PERSON_NAME]"
click at [300, 86] on p "Optionally give your price change job a title (eg "March 30% off sale on boots")" at bounding box center [402, 85] width 415 height 17
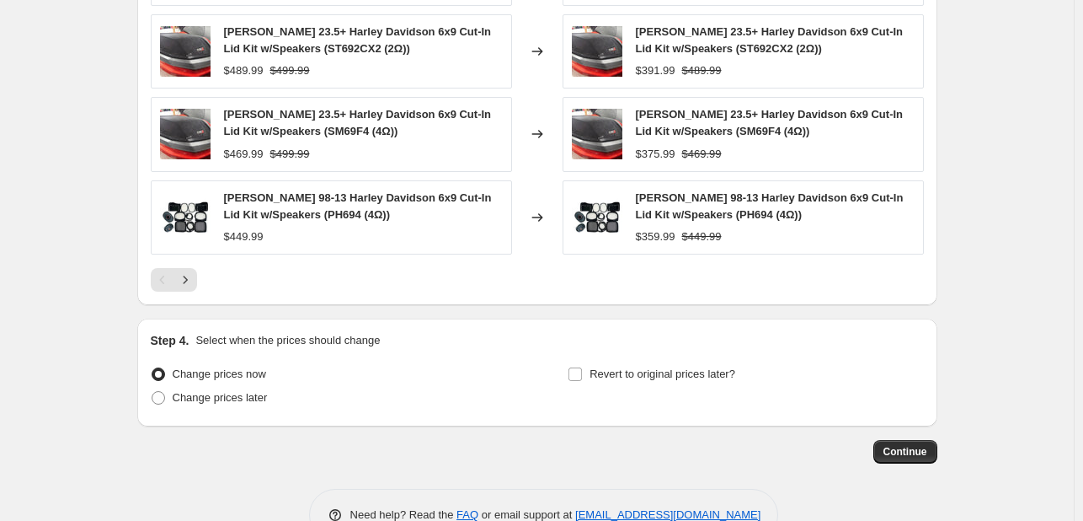
scroll to position [1378, 0]
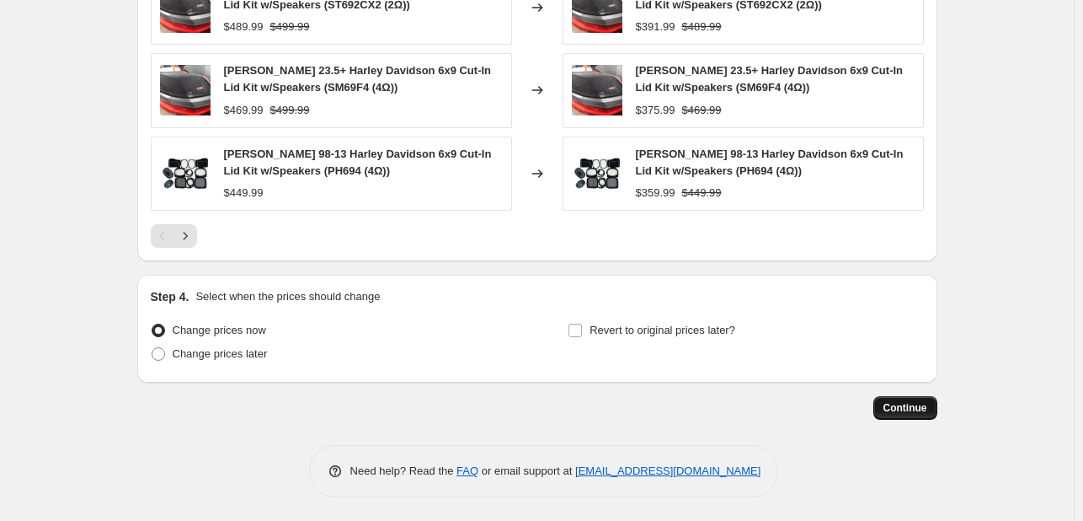
click at [905, 401] on span "Continue" at bounding box center [906, 407] width 44 height 13
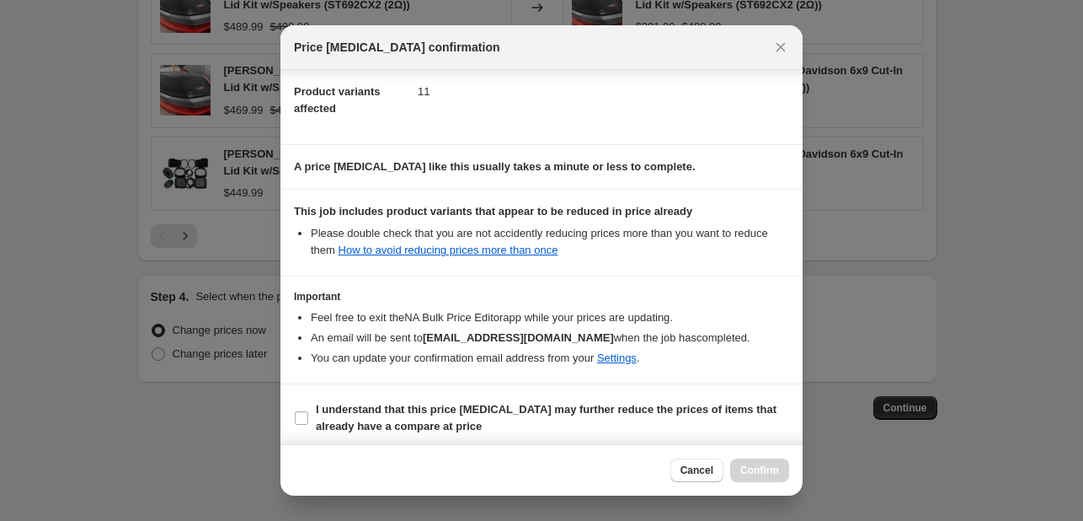
scroll to position [187, 0]
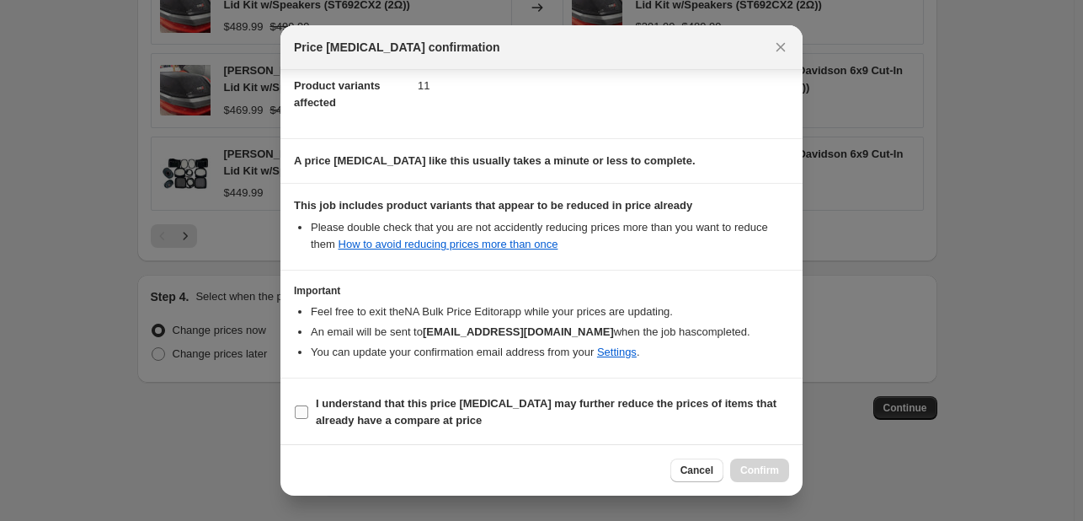
click at [591, 392] on label "I understand that this price change job may further reduce the prices of items …" at bounding box center [541, 412] width 495 height 40
click at [308, 405] on input "I understand that this price change job may further reduce the prices of items …" at bounding box center [301, 411] width 13 height 13
checkbox input "true"
click at [752, 470] on span "Confirm" at bounding box center [759, 469] width 39 height 13
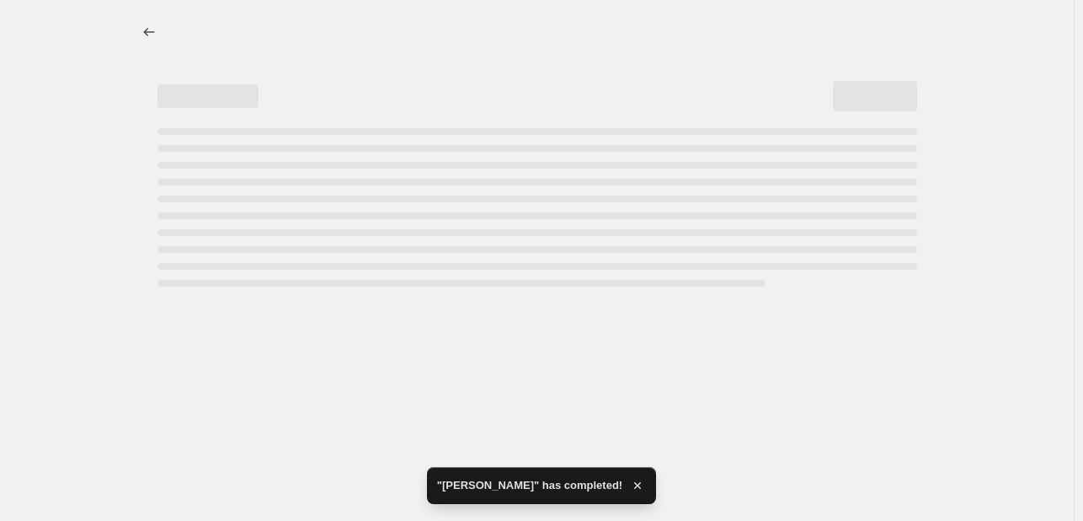
select select "percentage"
select select "vendor"
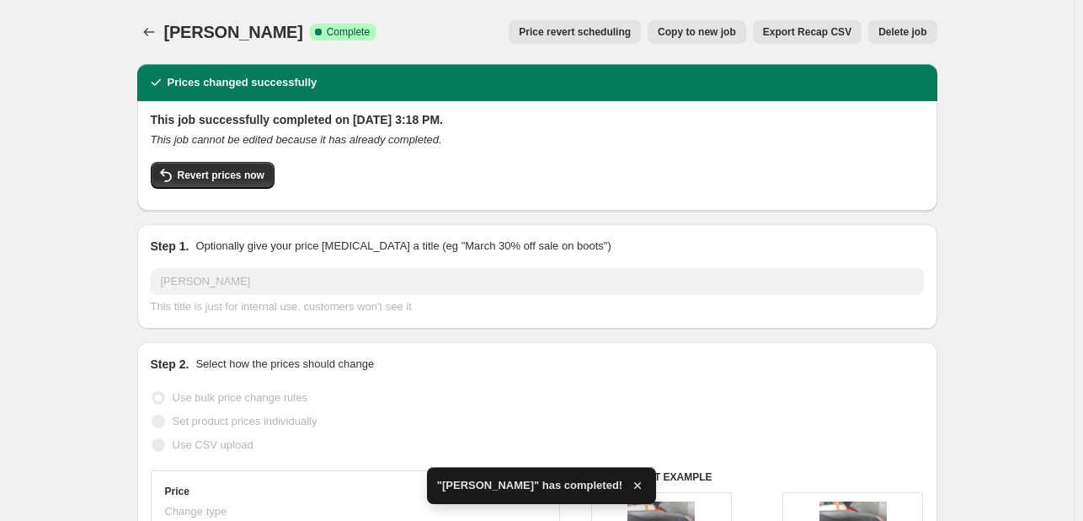
click at [689, 39] on button "Copy to new job" at bounding box center [697, 32] width 99 height 24
select select "percentage"
select select "vendor"
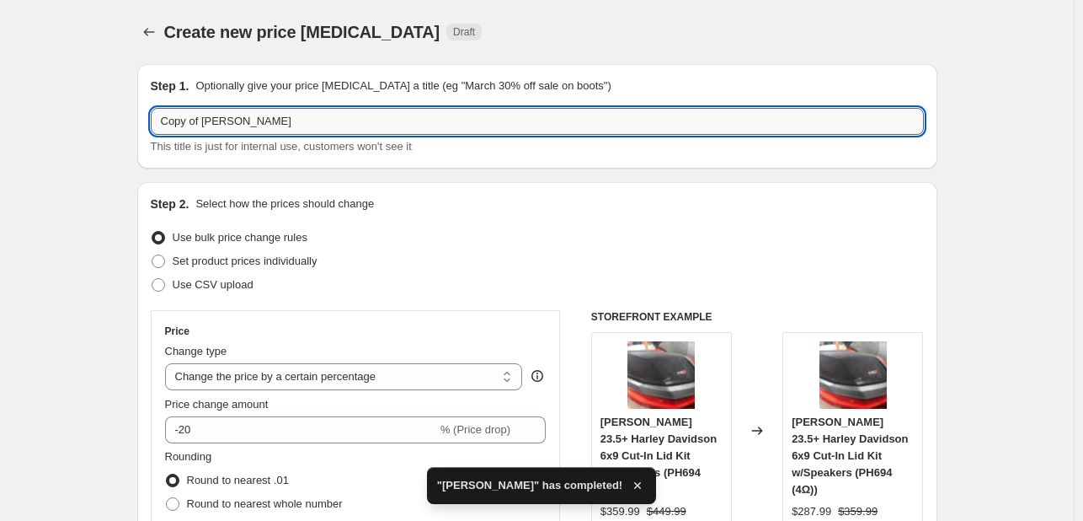
click at [283, 125] on input "Copy of Cerwin-Vega" at bounding box center [537, 121] width 773 height 27
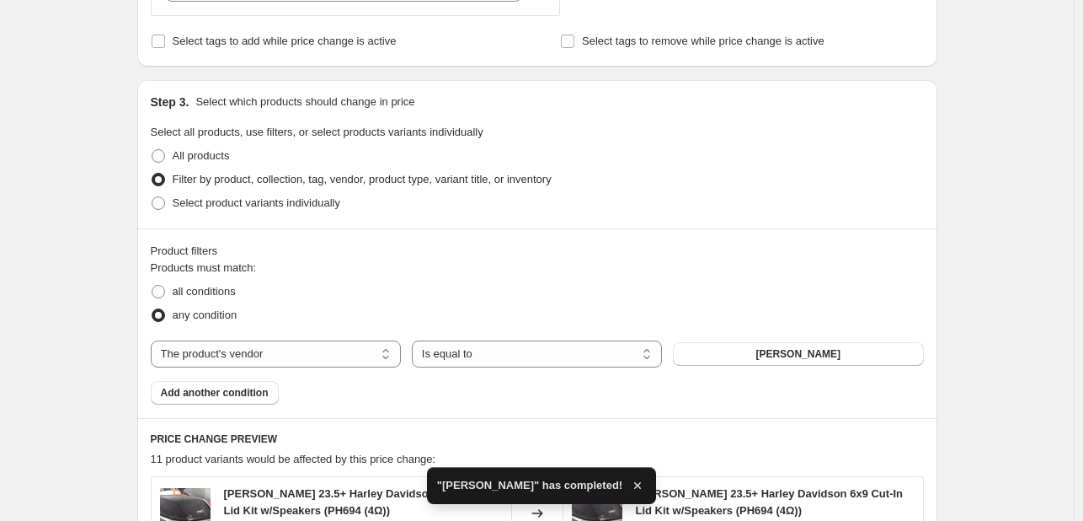
scroll to position [709, 0]
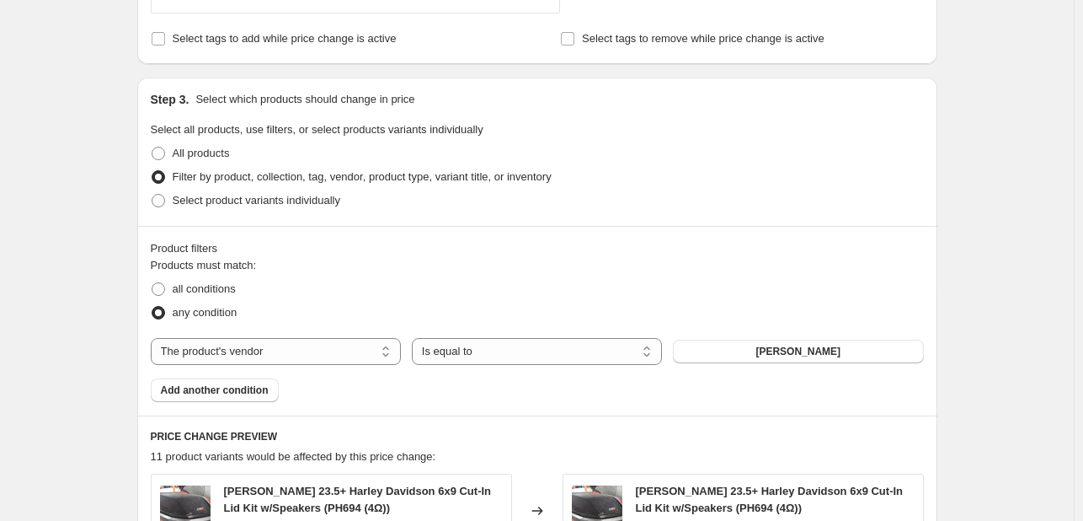
type input "DC Audio"
click at [788, 363] on div "The product The product's collection The product's tag The product's vendor The…" at bounding box center [537, 351] width 773 height 27
click at [799, 355] on span "[PERSON_NAME]" at bounding box center [798, 351] width 85 height 13
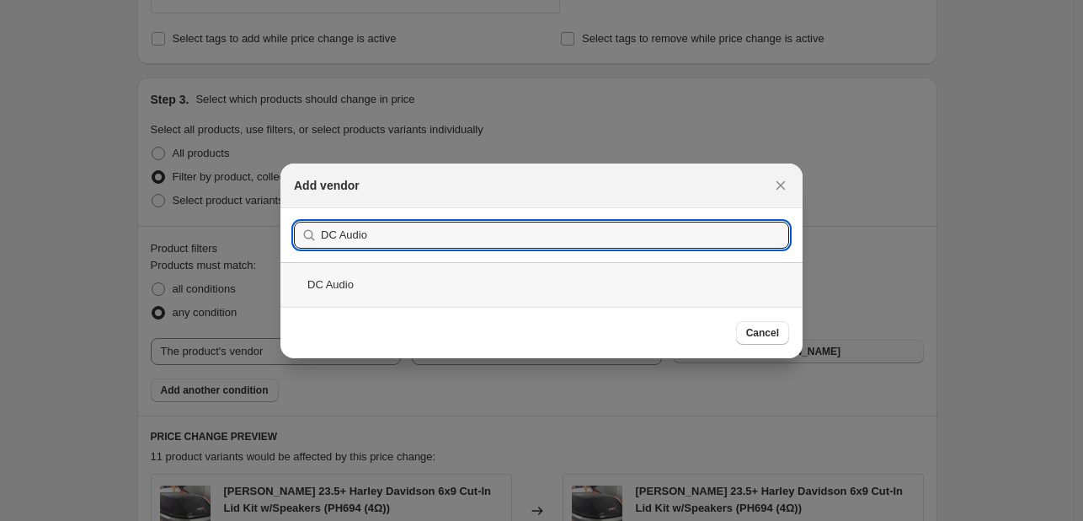
type input "DC Audio"
click at [603, 281] on div "DC Audio" at bounding box center [541, 284] width 522 height 45
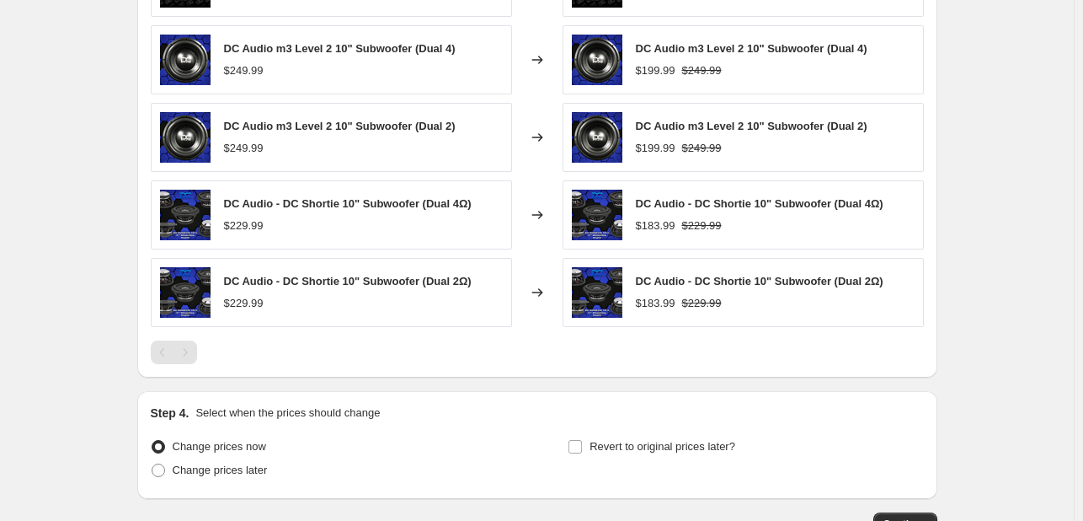
scroll to position [1351, 0]
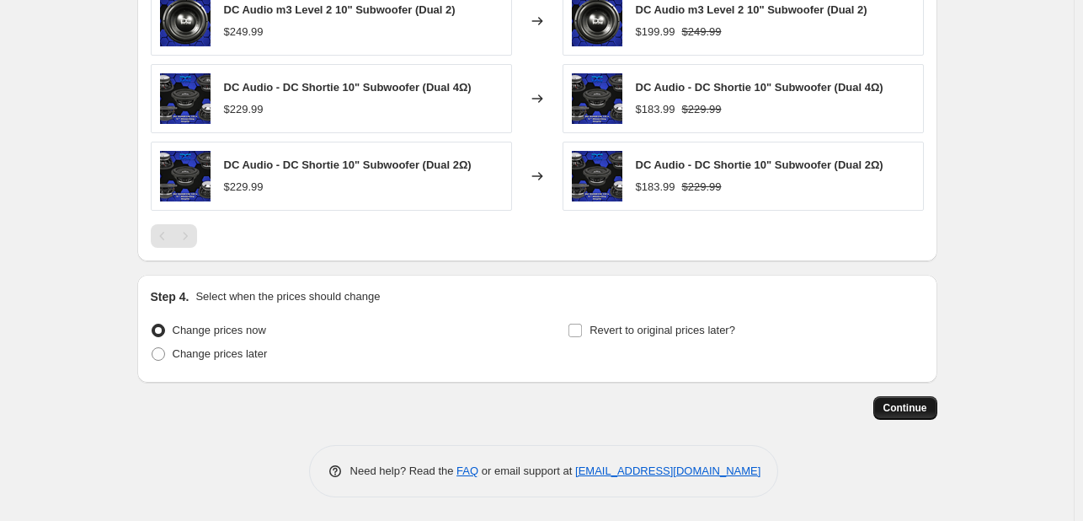
click at [906, 404] on span "Continue" at bounding box center [906, 407] width 44 height 13
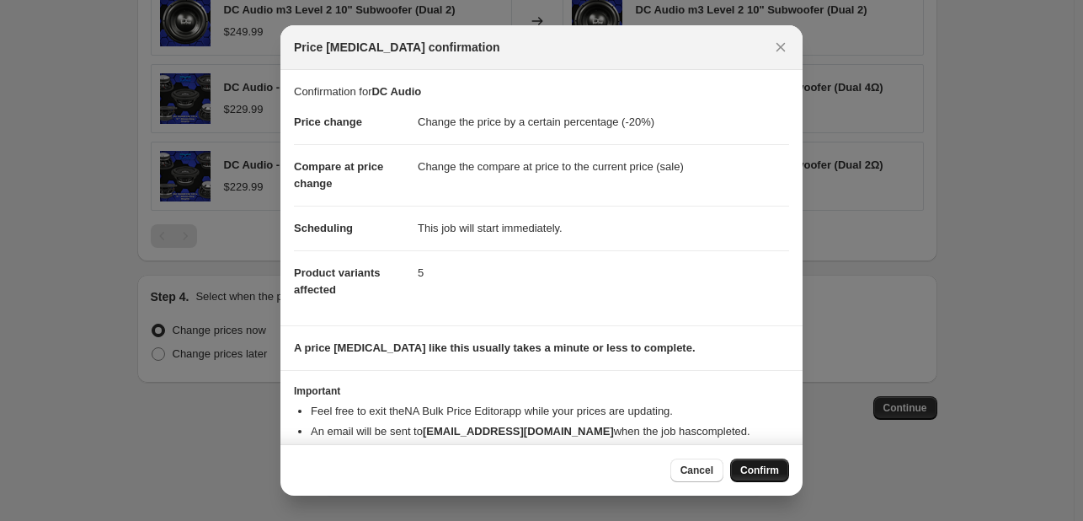
click at [761, 471] on span "Confirm" at bounding box center [759, 469] width 39 height 13
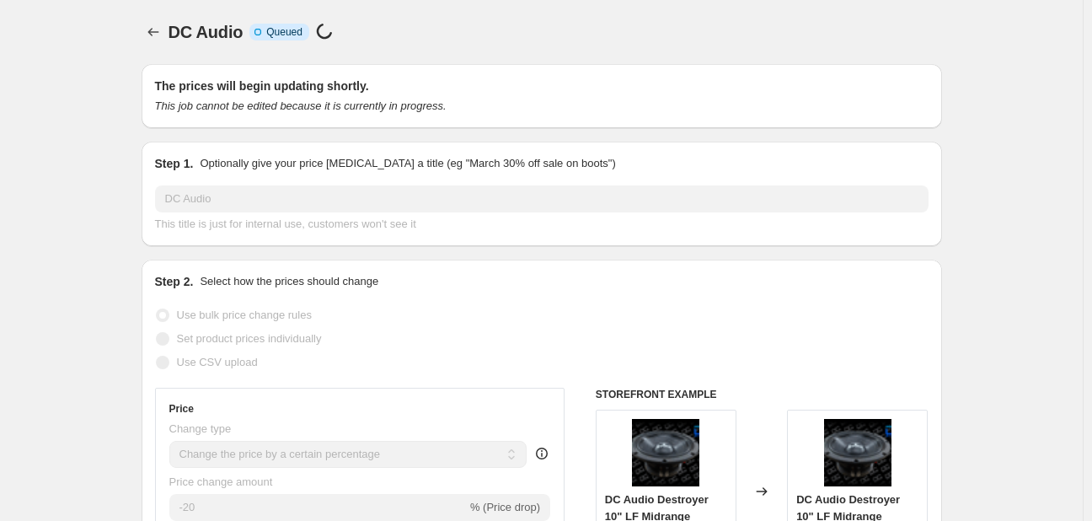
select select "percentage"
select select "vendor"
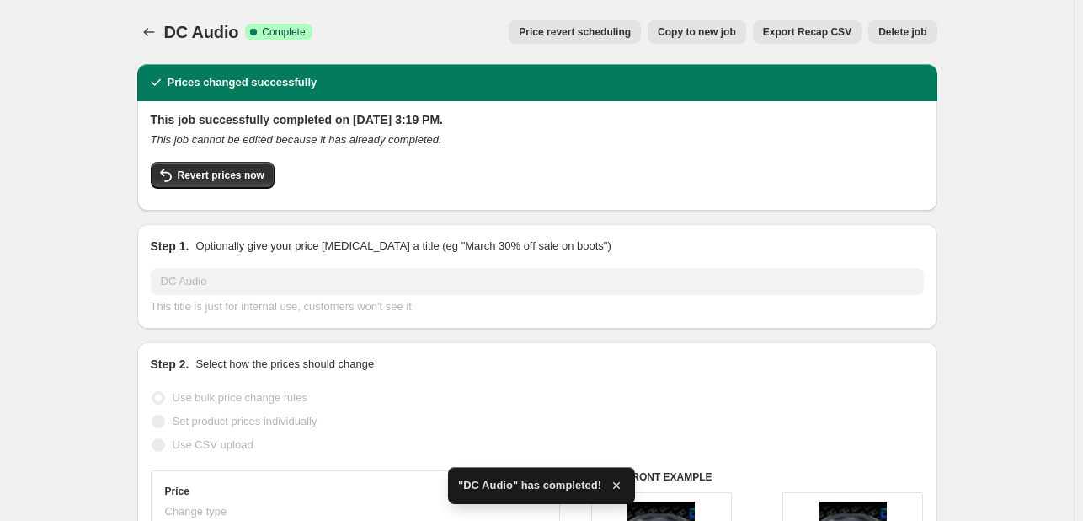
click at [689, 35] on span "Copy to new job" at bounding box center [697, 31] width 78 height 13
select select "percentage"
select select "vendor"
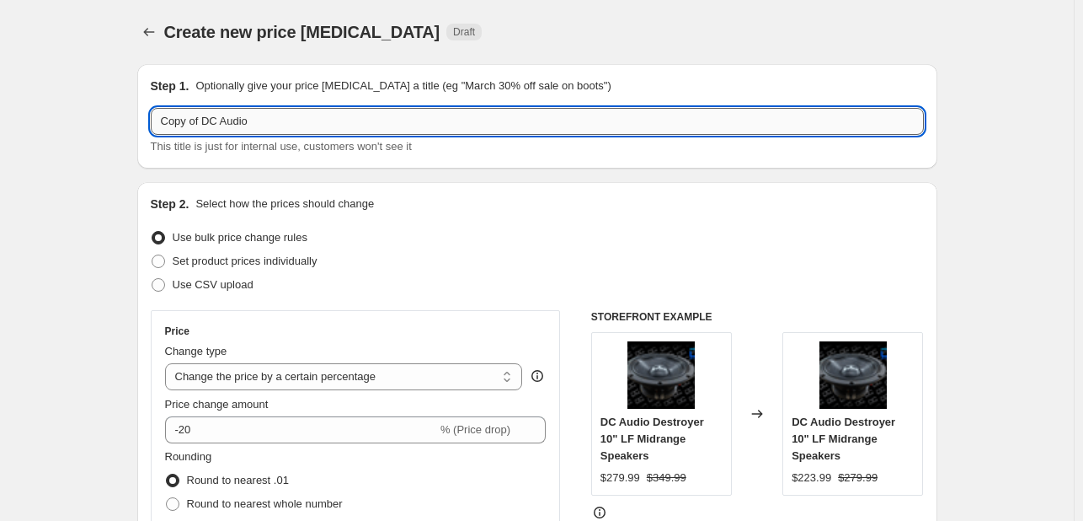
click at [330, 131] on input "Copy of DC Audio" at bounding box center [537, 121] width 773 height 27
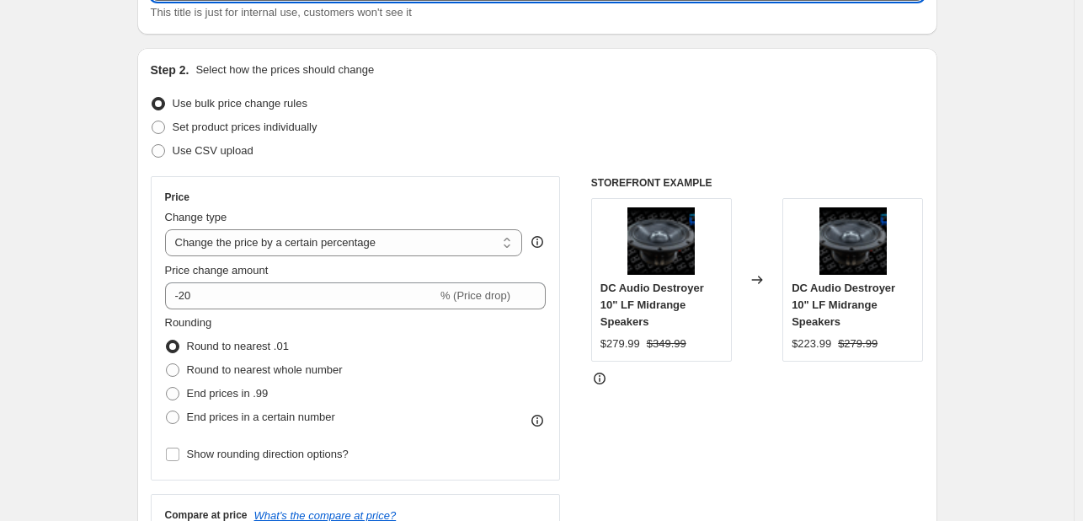
scroll to position [135, 0]
type input "Batteries (Braille/XS/Limitless)"
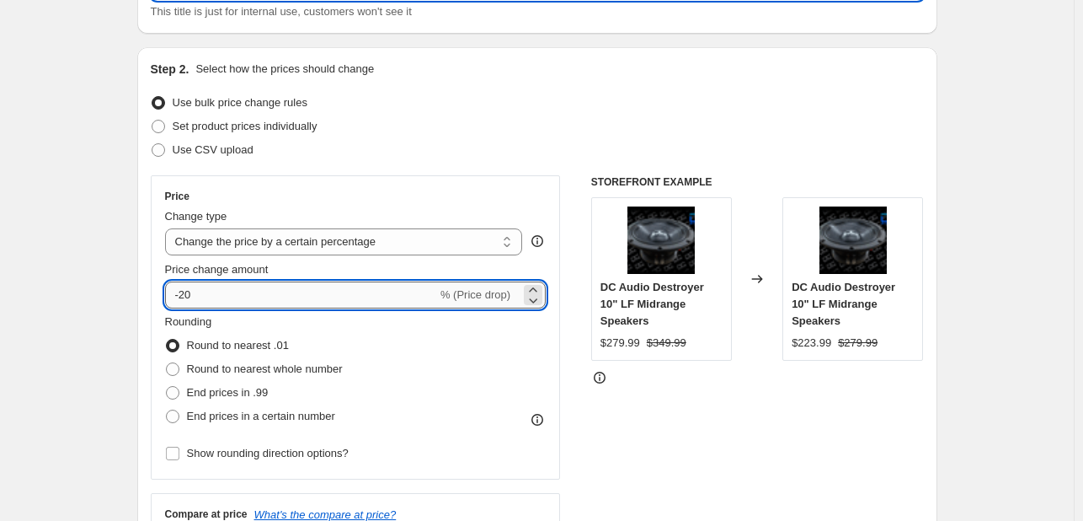
click at [214, 281] on input "-20" at bounding box center [301, 294] width 272 height 27
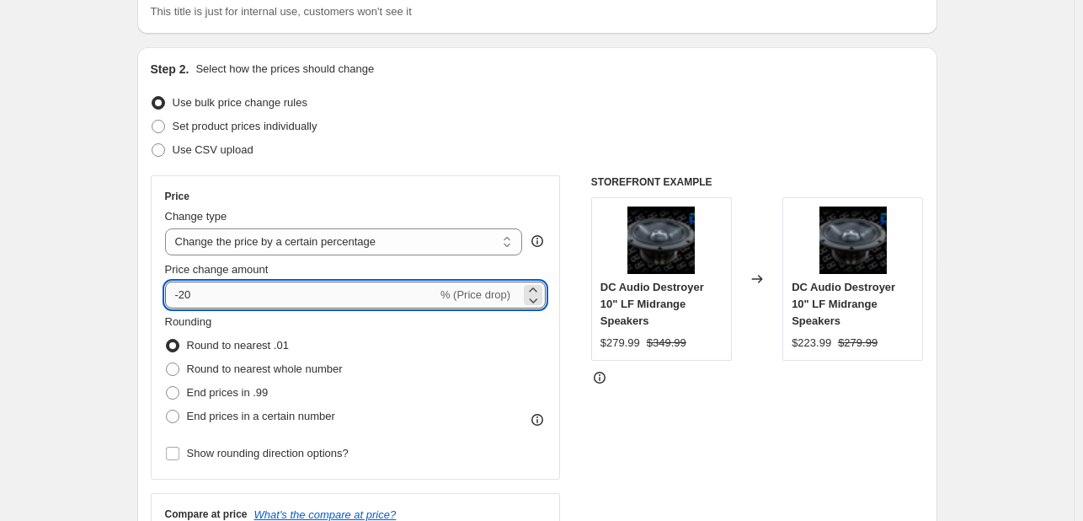
click at [214, 281] on input "-20" at bounding box center [301, 294] width 272 height 27
type input "-2"
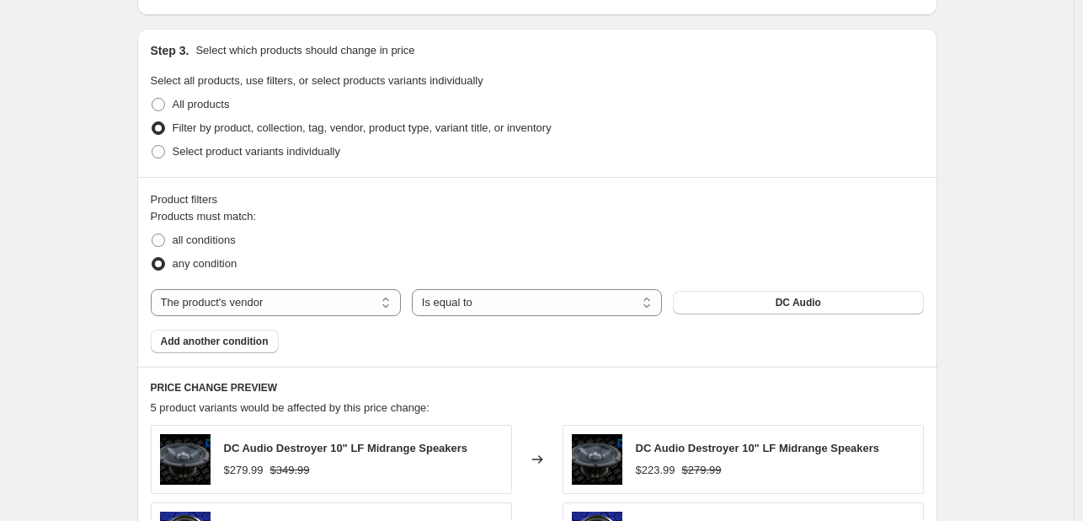
scroll to position [761, 0]
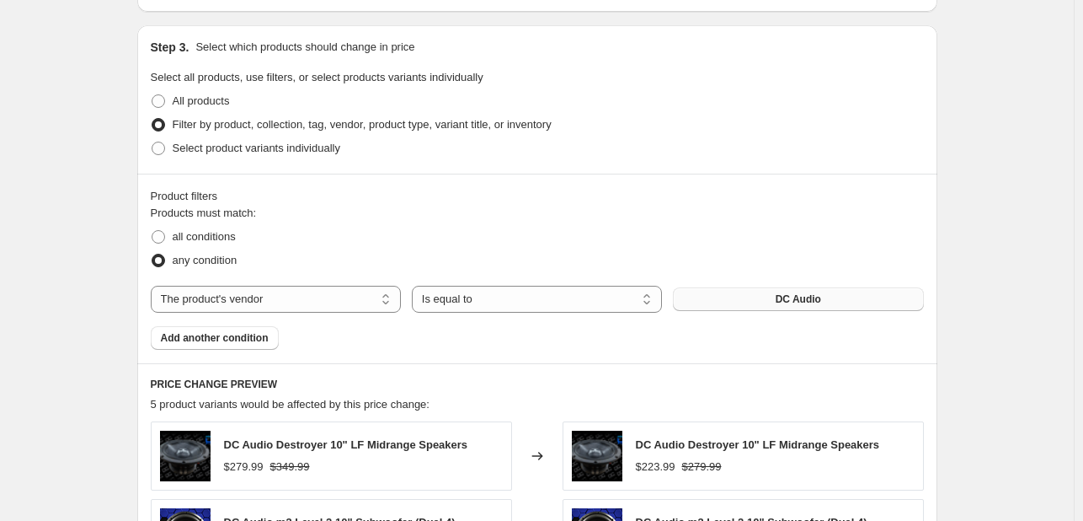
type input "-15"
click at [739, 290] on button "DC Audio" at bounding box center [798, 299] width 250 height 24
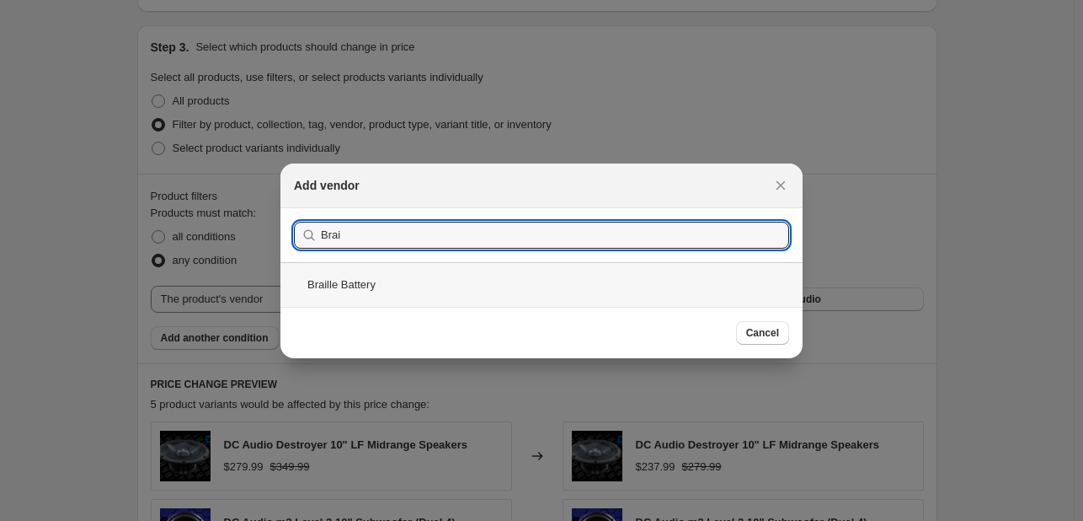
type input "Brai"
click at [563, 281] on div "Braille Battery" at bounding box center [541, 284] width 522 height 45
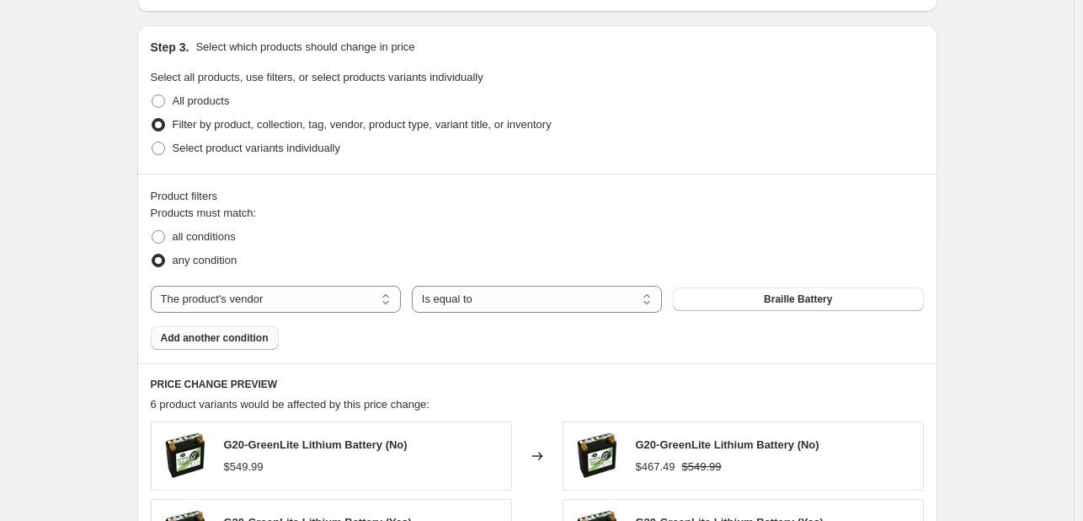
click at [254, 334] on span "Add another condition" at bounding box center [215, 337] width 108 height 13
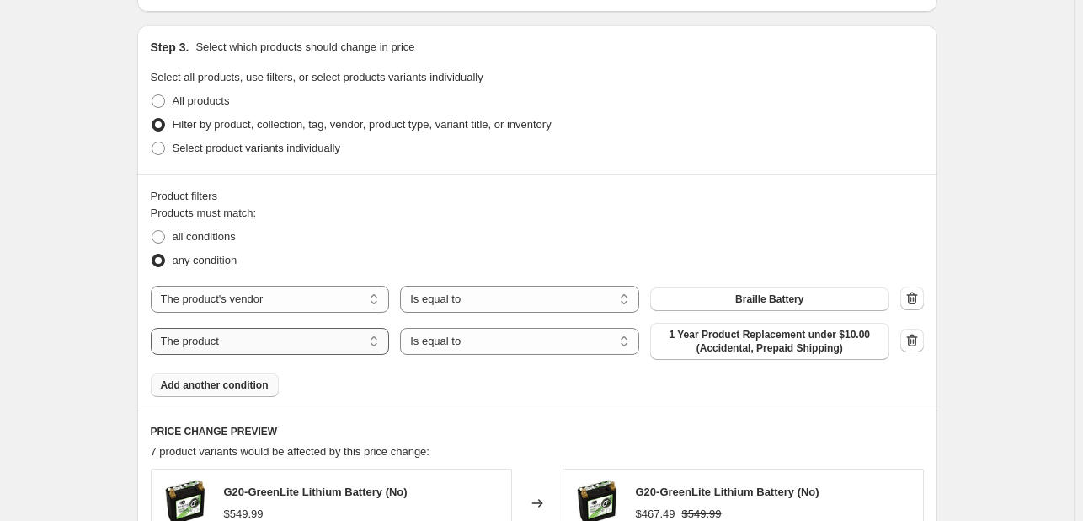
click at [253, 340] on select "The product The product's collection The product's tag The product's vendor The…" at bounding box center [270, 341] width 239 height 27
select select "vendor"
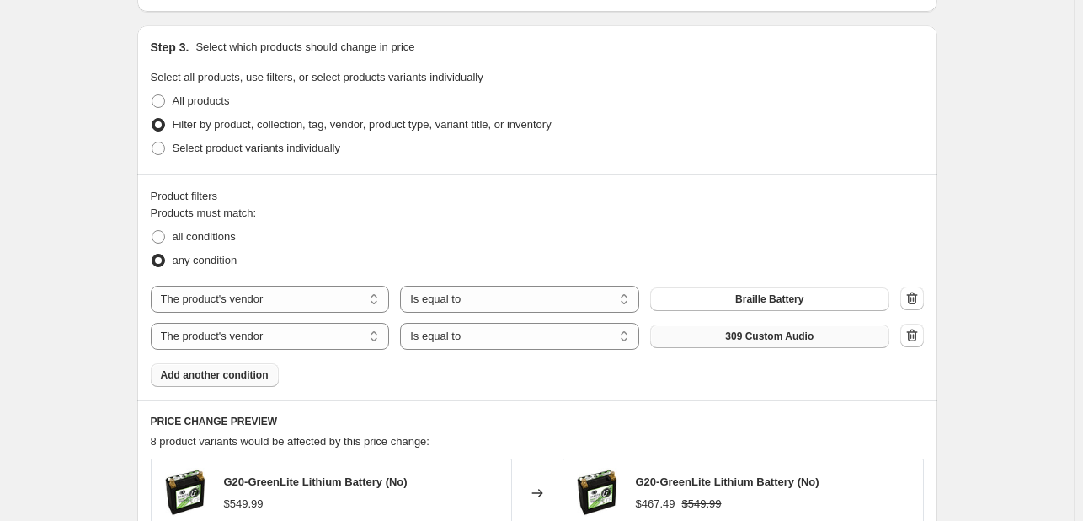
click at [741, 339] on span "309 Custom Audio" at bounding box center [769, 335] width 88 height 13
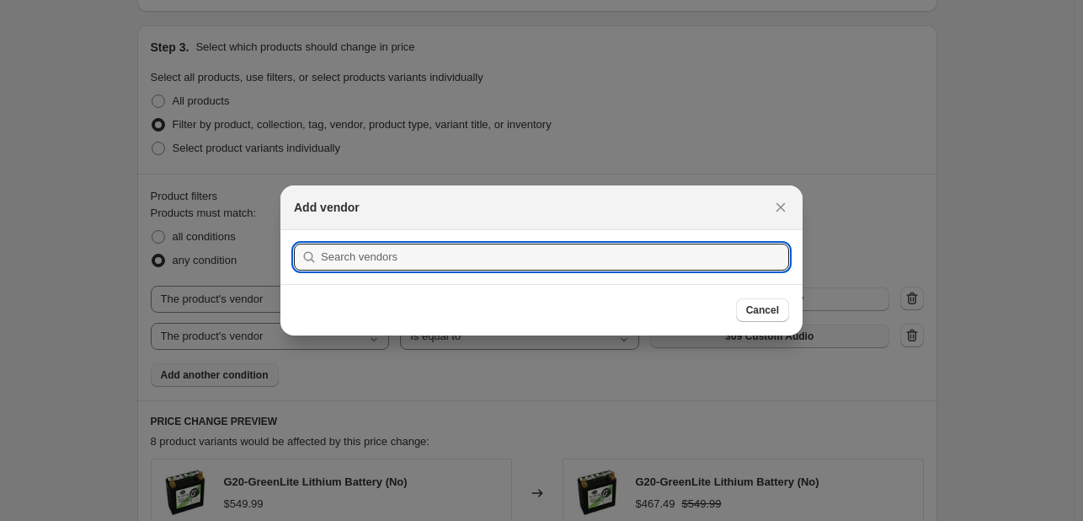
scroll to position [0, 0]
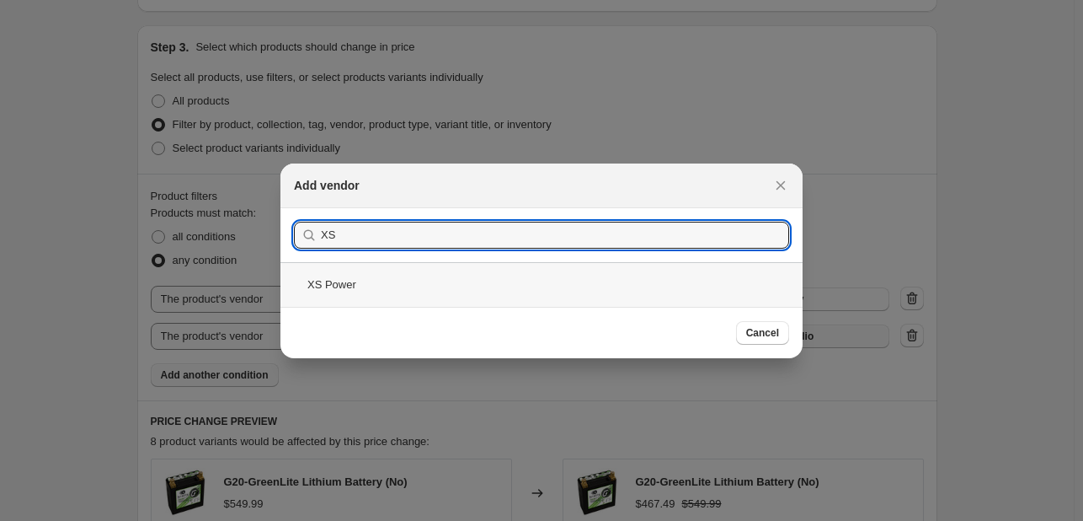
type input "XS"
click at [548, 276] on div "XS Power" at bounding box center [541, 284] width 522 height 45
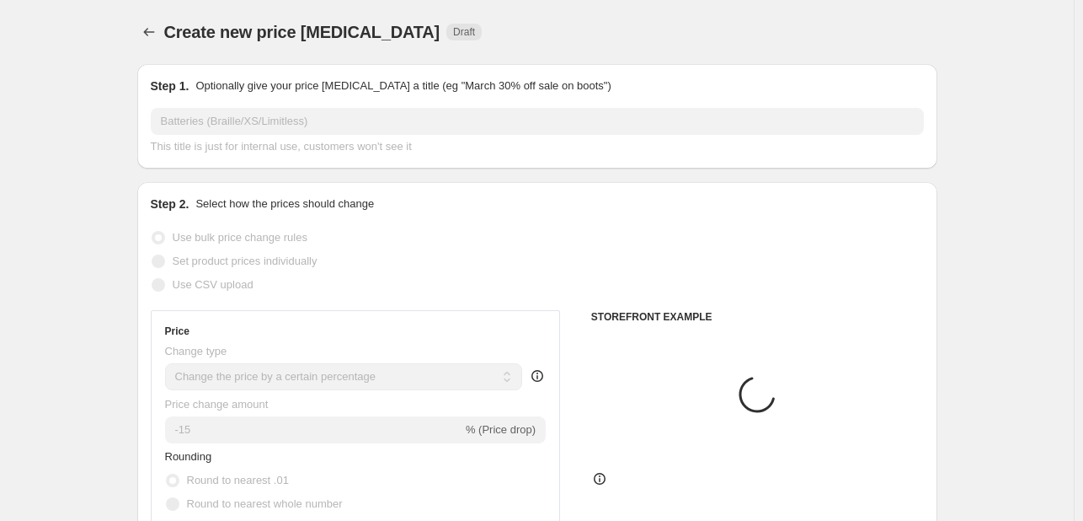
scroll to position [761, 0]
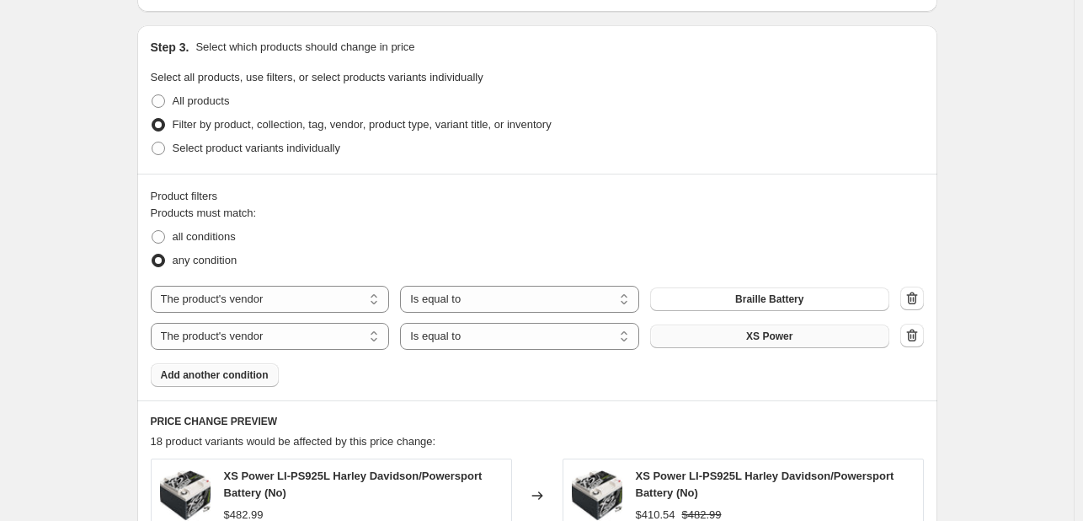
click at [220, 368] on span "Add another condition" at bounding box center [215, 374] width 108 height 13
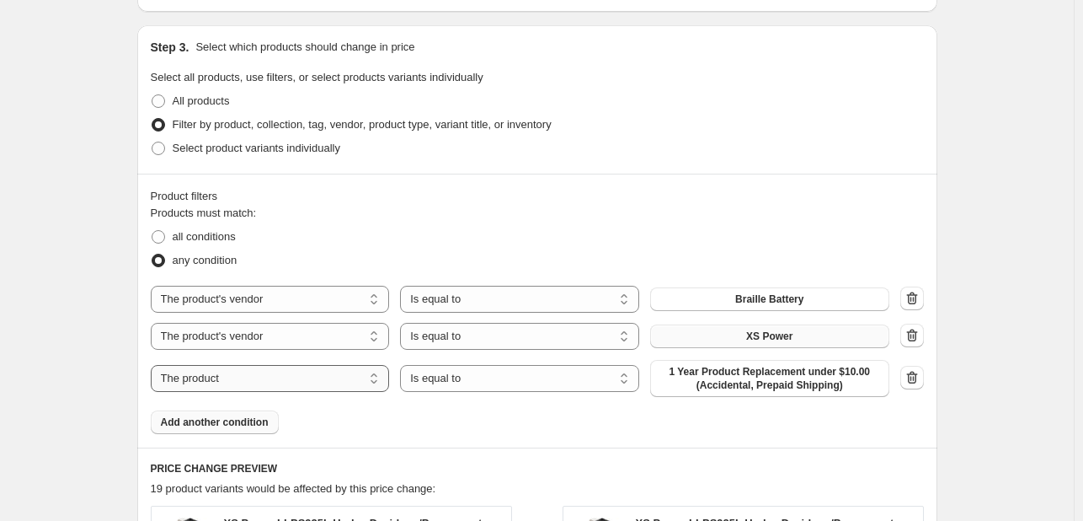
click at [261, 387] on select "The product The product's collection The product's tag The product's vendor The…" at bounding box center [270, 378] width 239 height 27
select select "vendor"
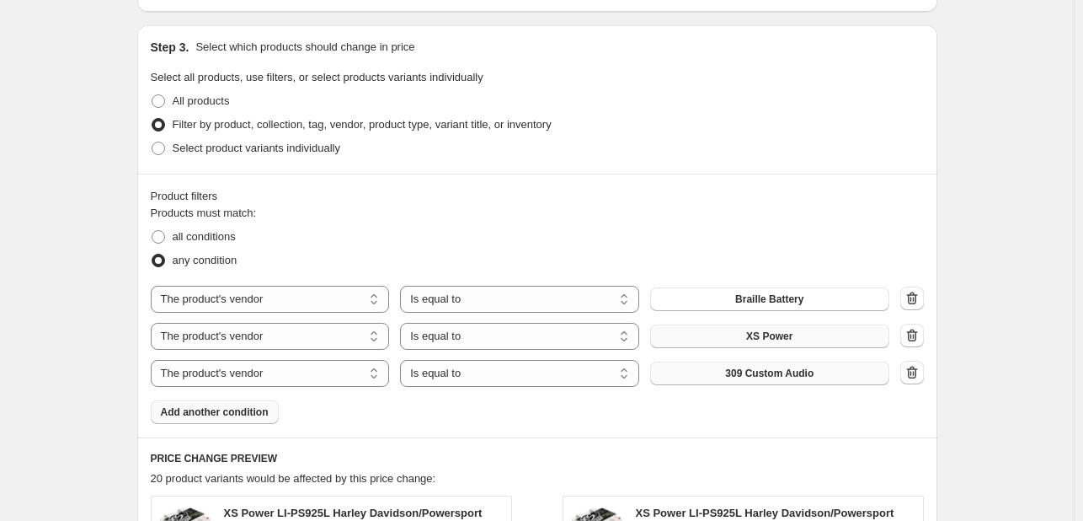
click at [671, 381] on button "309 Custom Audio" at bounding box center [769, 373] width 239 height 24
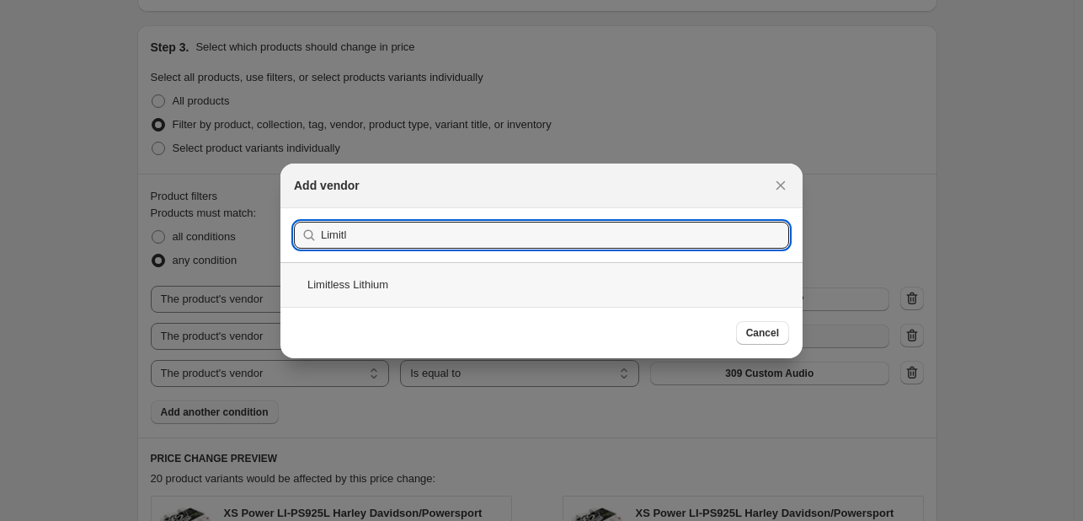
type input "Limitl"
click at [505, 278] on div "Limitless Lithium" at bounding box center [541, 284] width 522 height 45
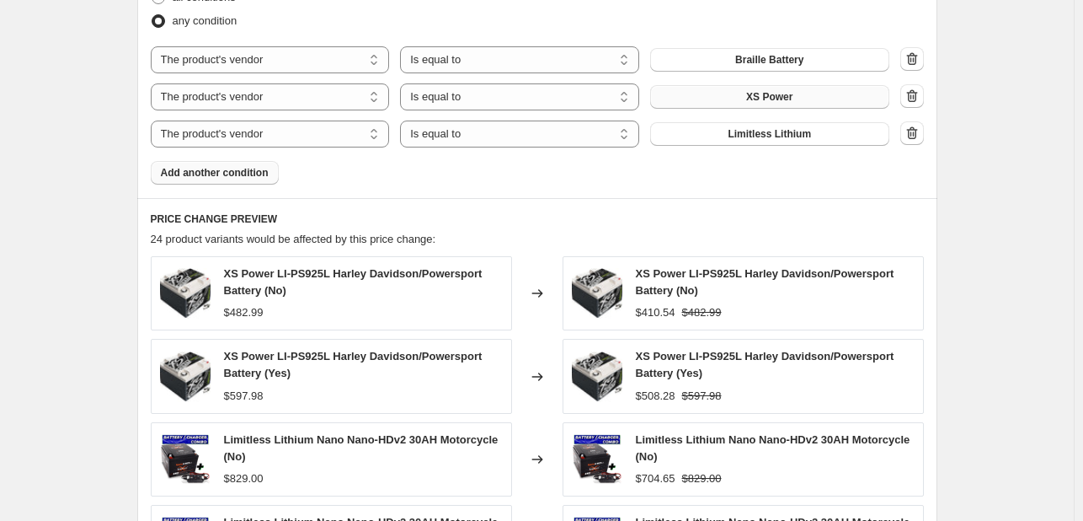
scroll to position [1447, 0]
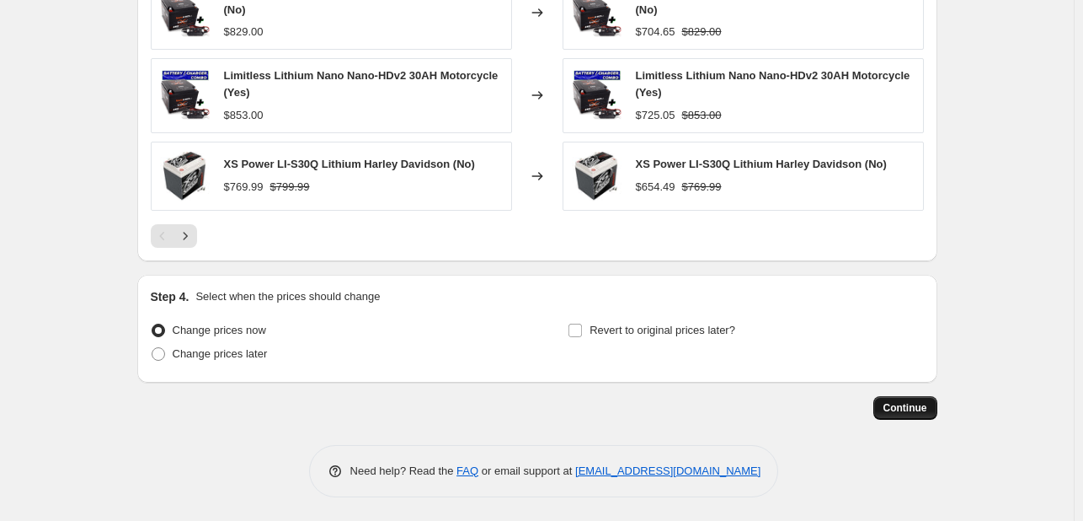
click at [896, 411] on span "Continue" at bounding box center [906, 407] width 44 height 13
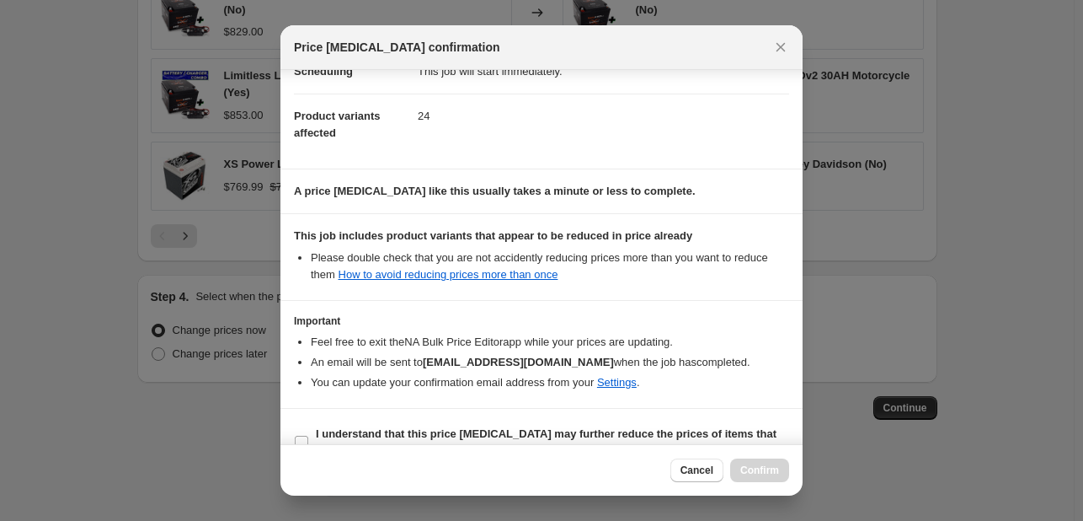
scroll to position [187, 0]
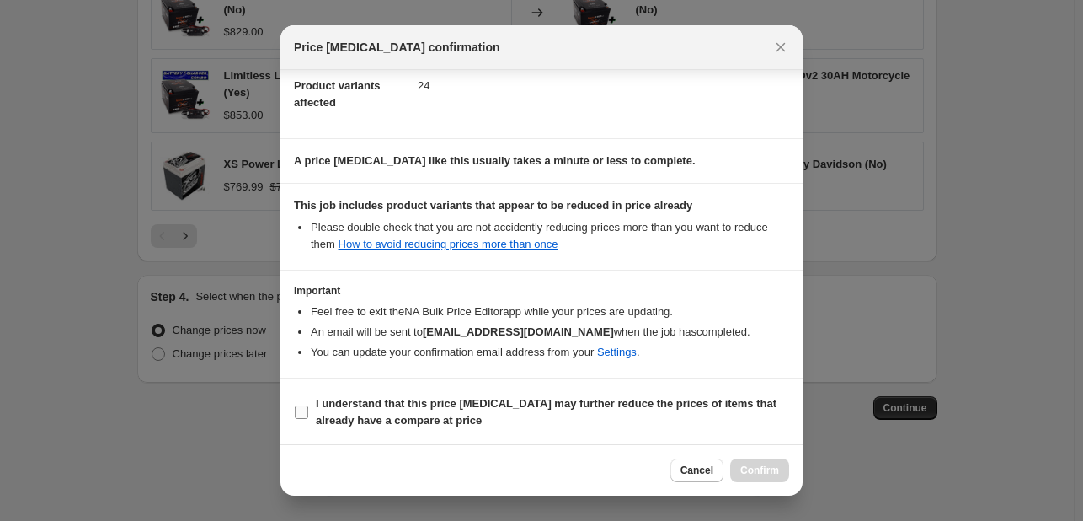
click at [481, 392] on label "I understand that this price change job may further reduce the prices of items …" at bounding box center [541, 412] width 495 height 40
click at [308, 405] on input "I understand that this price change job may further reduce the prices of items …" at bounding box center [301, 411] width 13 height 13
checkbox input "true"
click at [735, 469] on button "Confirm" at bounding box center [759, 470] width 59 height 24
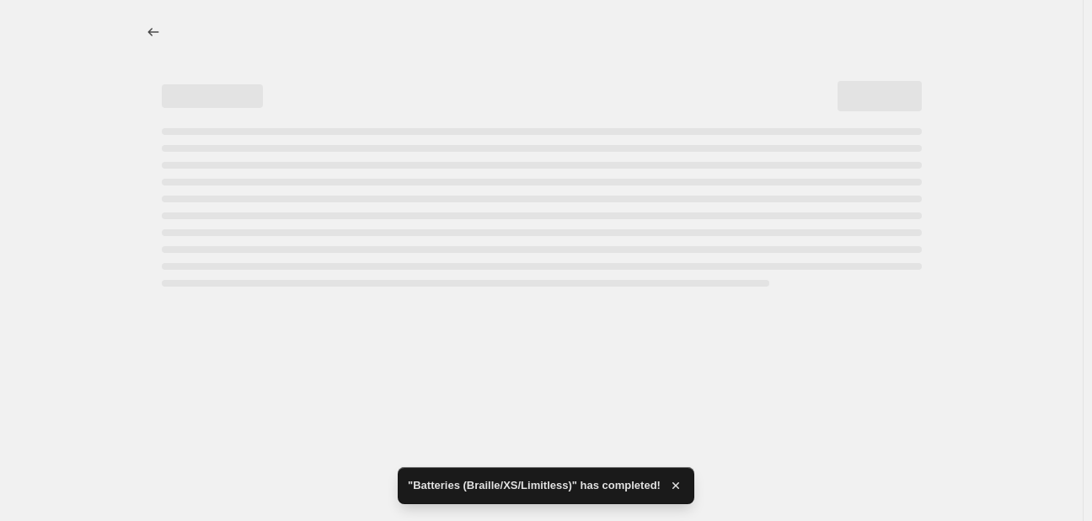
select select "percentage"
select select "vendor"
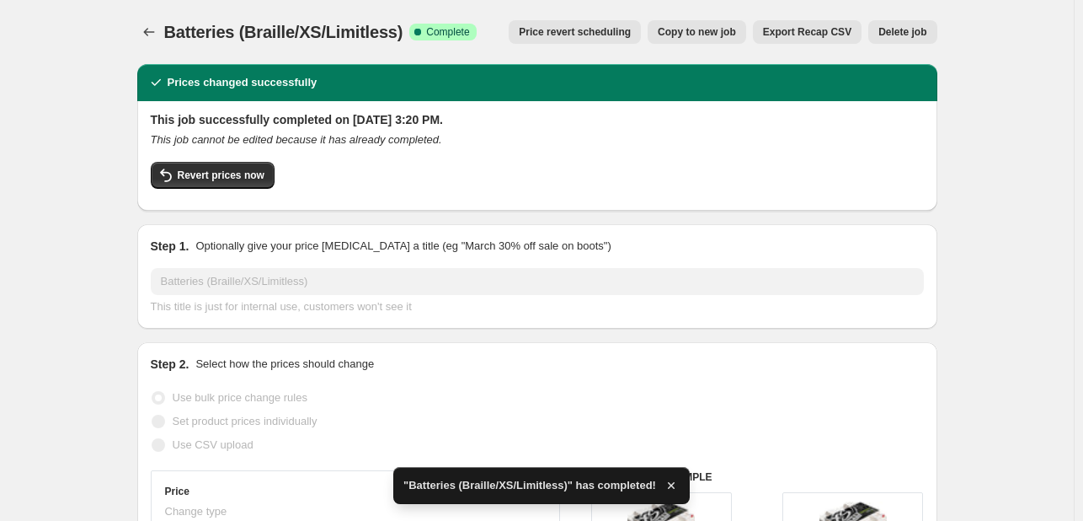
click at [697, 32] on span "Copy to new job" at bounding box center [697, 31] width 78 height 13
select select "percentage"
select select "vendor"
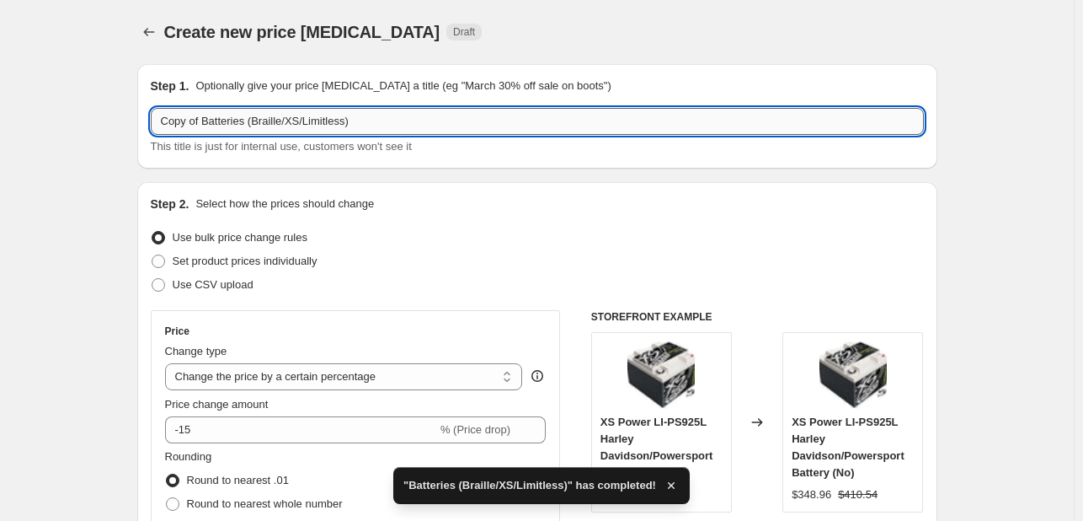
click at [377, 122] on input "Copy of Batteries (Braille/XS/Limitless)" at bounding box center [537, 121] width 773 height 27
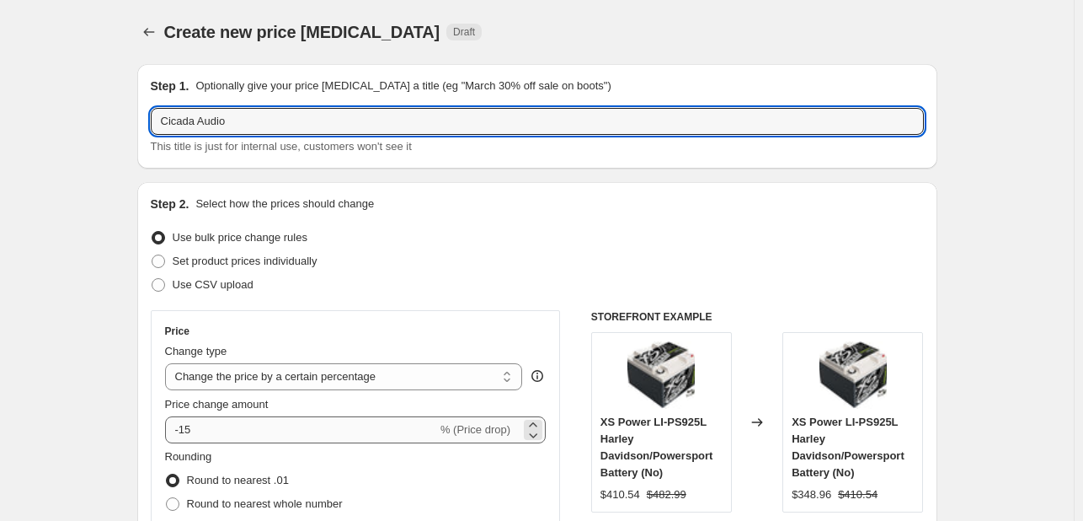
type input "Cicada Audio"
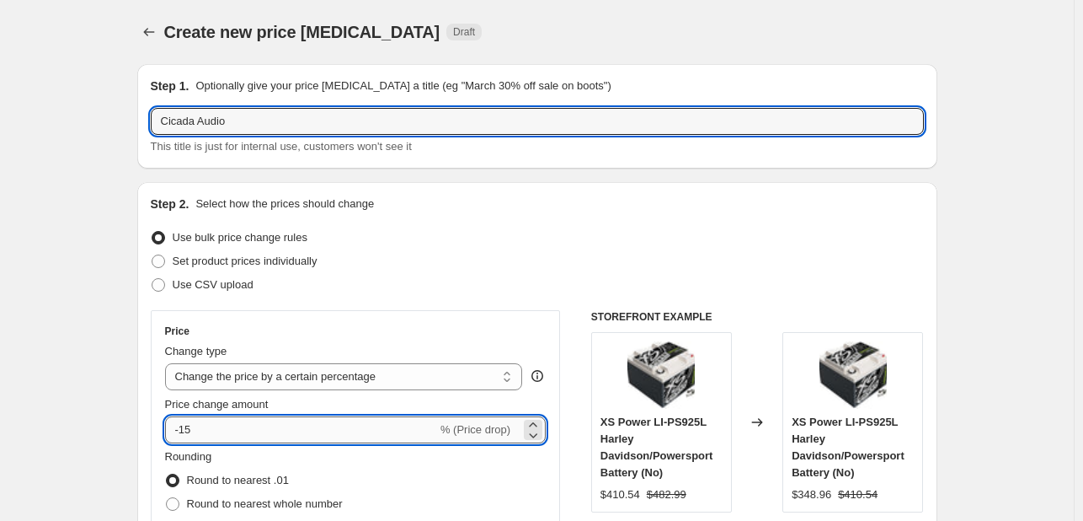
click at [187, 430] on input "-15" at bounding box center [301, 429] width 272 height 27
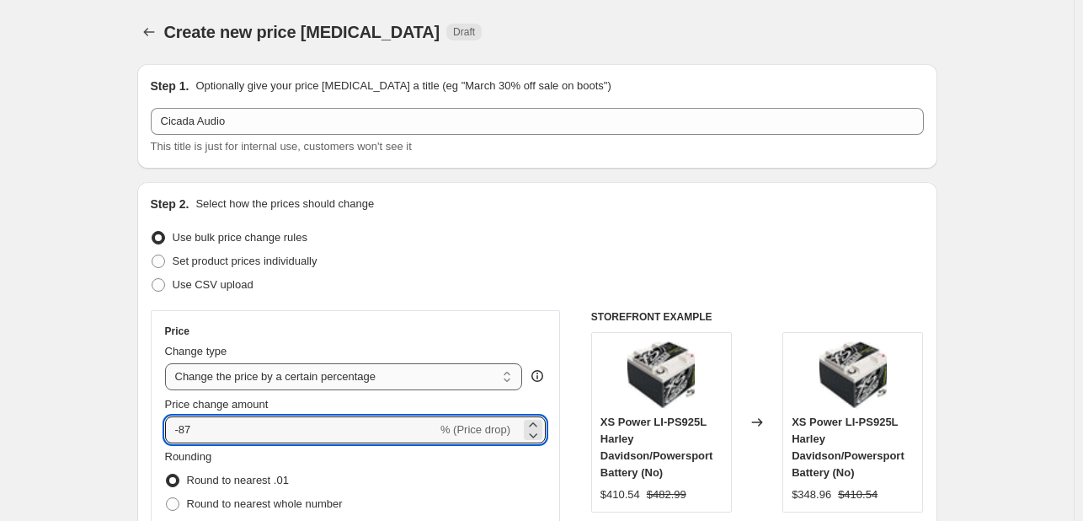
type input "-8"
type input "-25"
click at [569, 223] on div "Step 2. Select how the prices should change Use bulk price change rules Set pro…" at bounding box center [537, 477] width 773 height 564
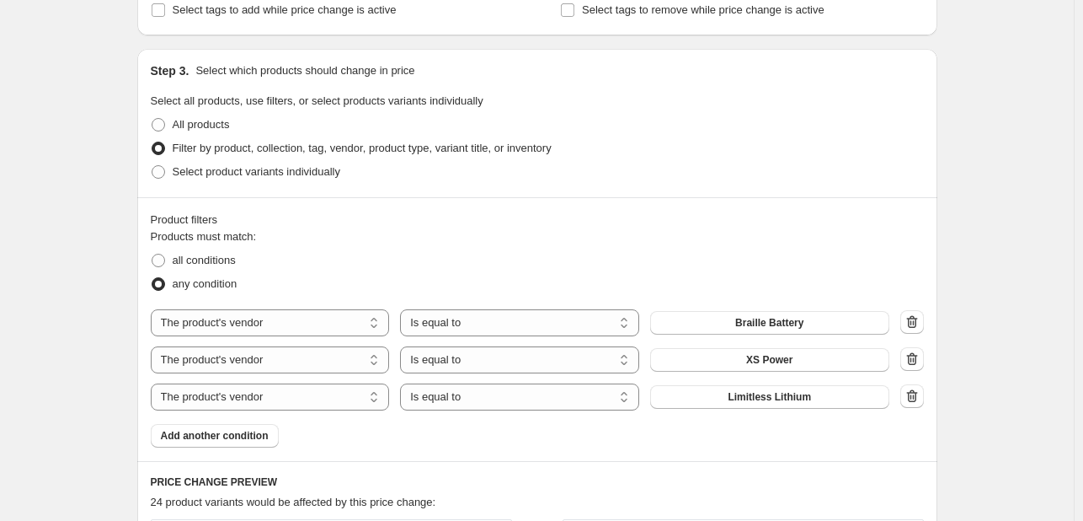
scroll to position [740, 0]
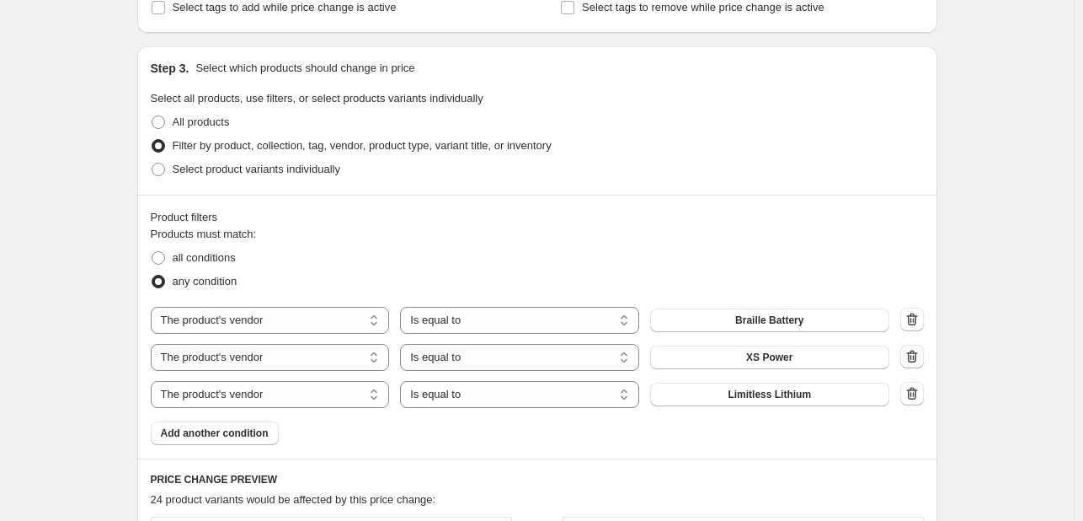
click at [911, 357] on icon "button" at bounding box center [911, 357] width 2 height 5
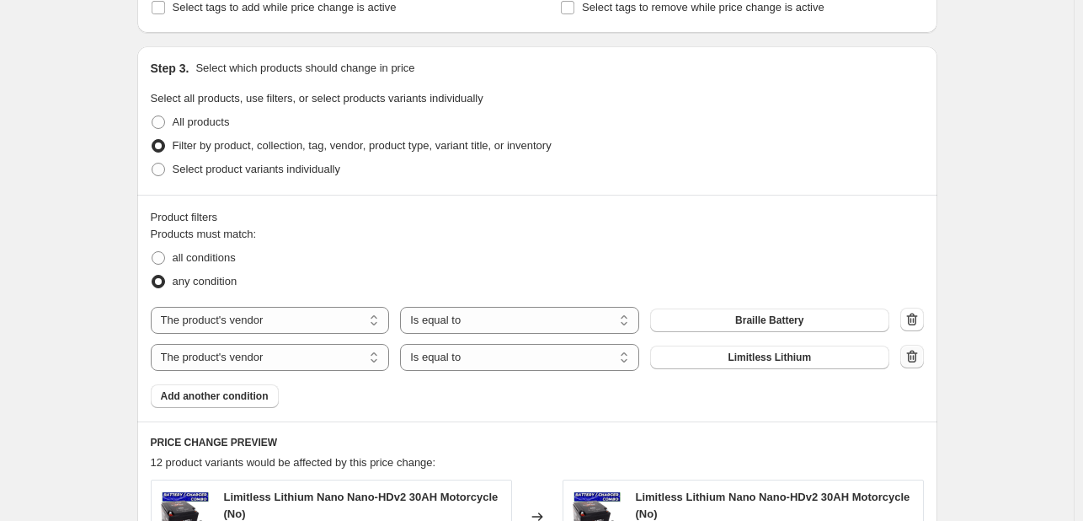
click at [915, 361] on icon "button" at bounding box center [912, 356] width 17 height 17
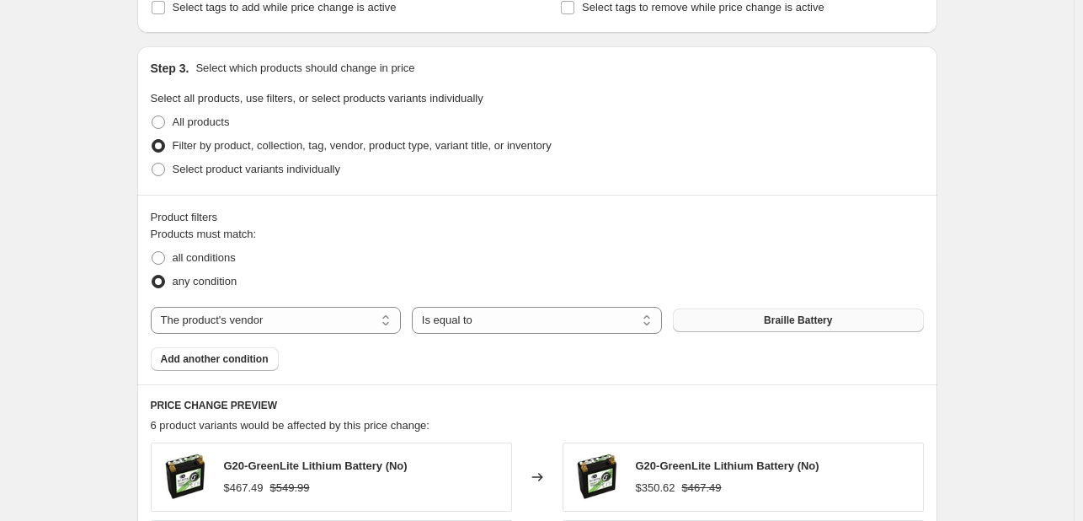
click at [788, 312] on button "Braille Battery" at bounding box center [798, 320] width 250 height 24
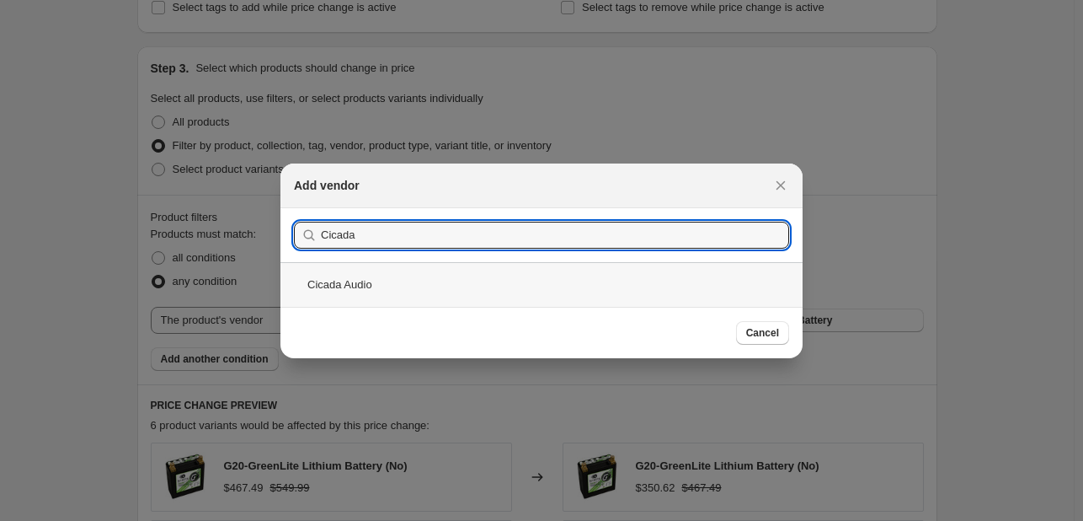
type input "Cicada"
click at [625, 280] on div "Cicada Audio" at bounding box center [541, 284] width 522 height 45
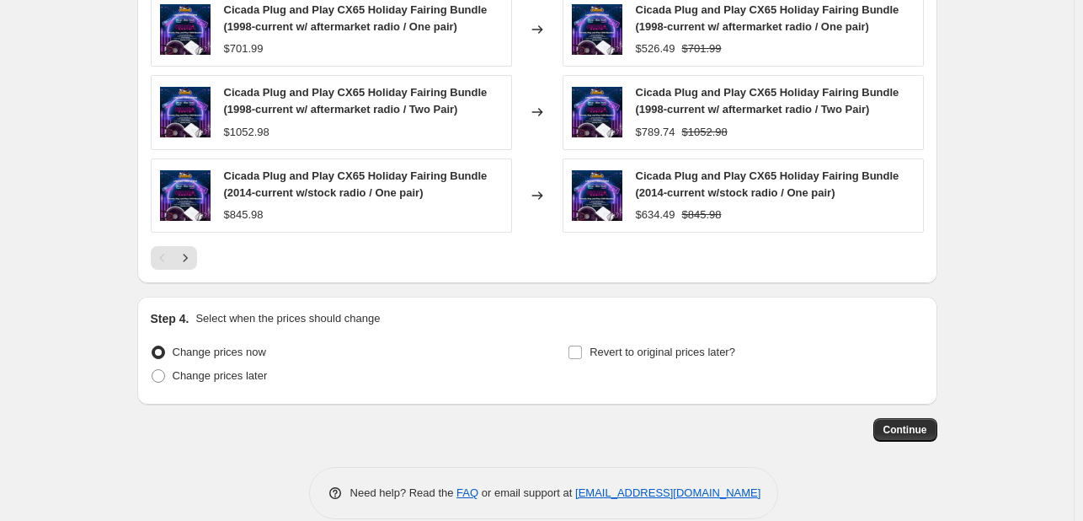
scroll to position [1378, 0]
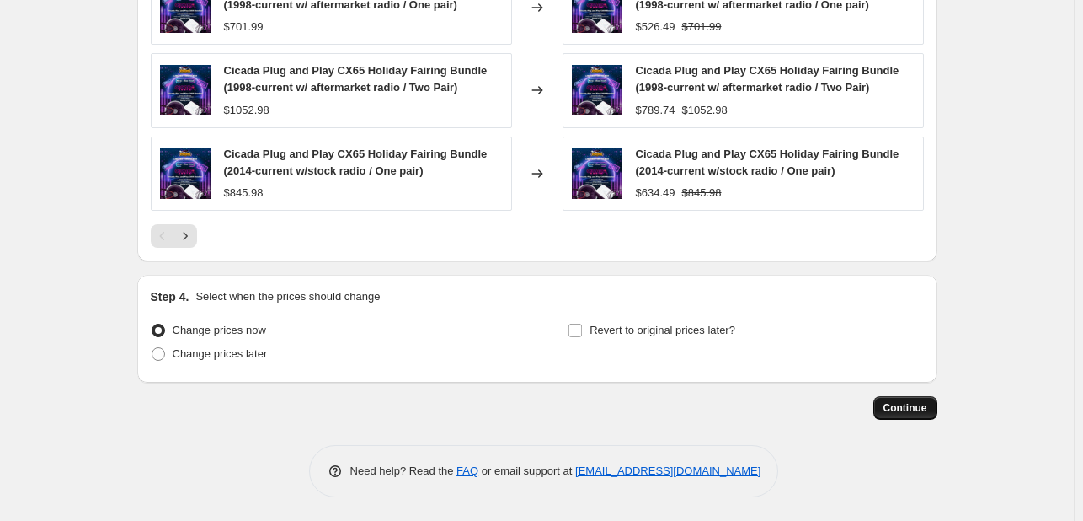
click at [896, 414] on button "Continue" at bounding box center [906, 408] width 64 height 24
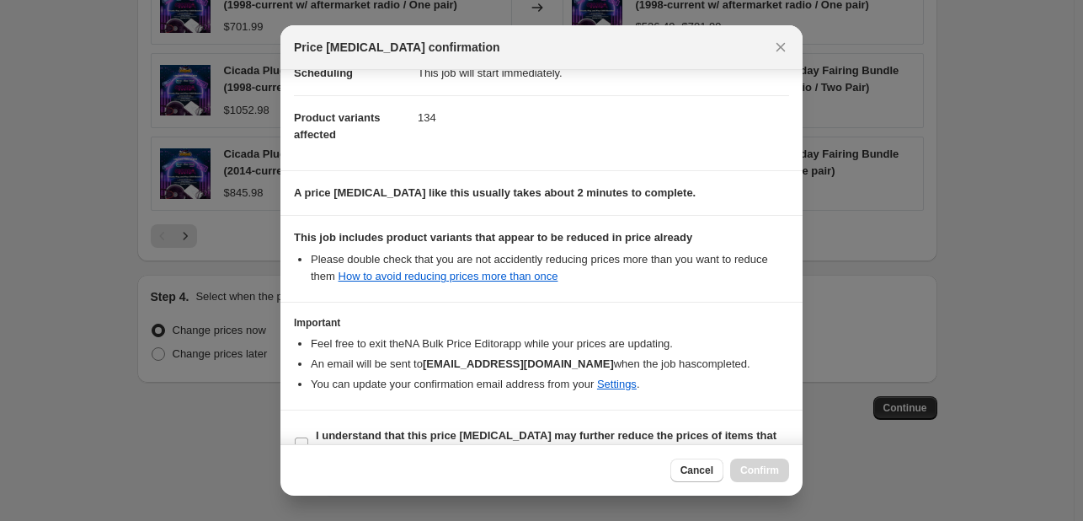
scroll to position [172, 0]
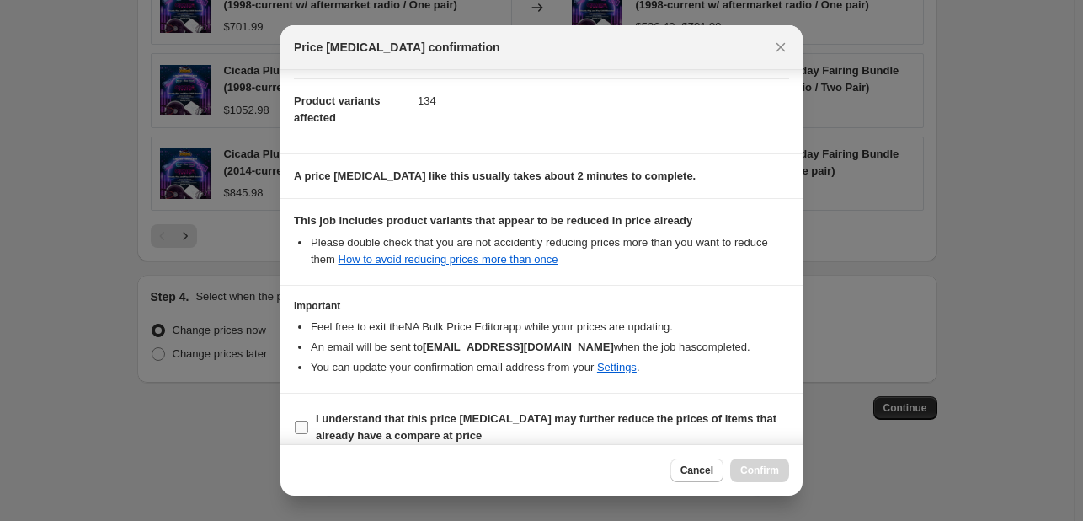
click at [621, 412] on b "I understand that this price change job may further reduce the prices of items …" at bounding box center [546, 426] width 461 height 29
click at [308, 420] on input "I understand that this price change job may further reduce the prices of items …" at bounding box center [301, 426] width 13 height 13
checkbox input "true"
click at [770, 463] on span "Confirm" at bounding box center [759, 469] width 39 height 13
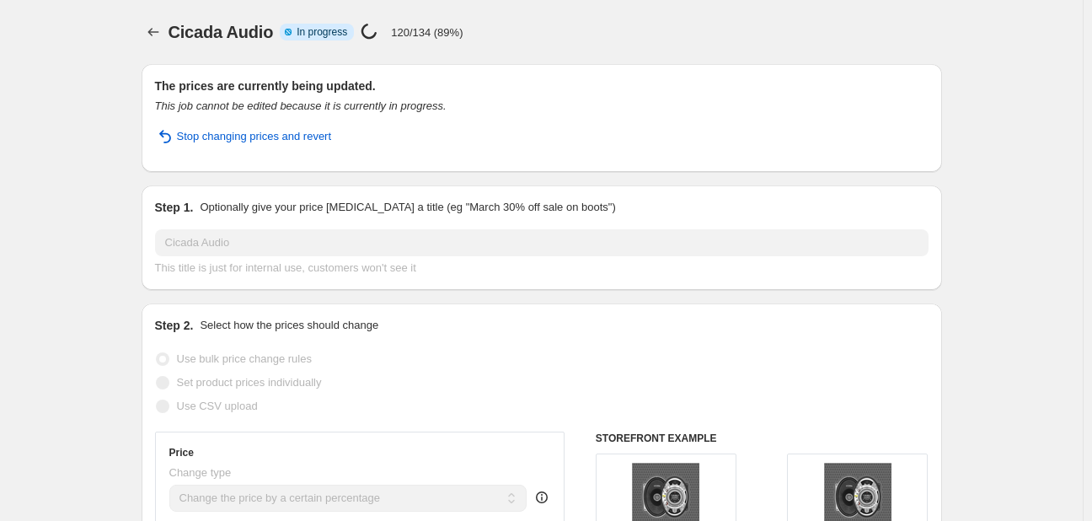
select select "percentage"
select select "vendor"
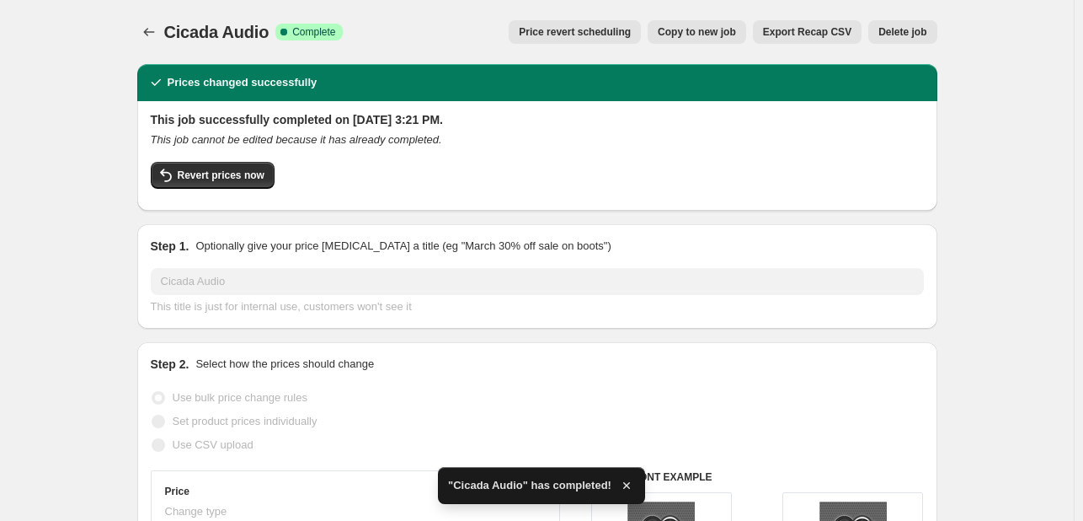
click at [721, 38] on span "Copy to new job" at bounding box center [697, 31] width 78 height 13
select select "percentage"
select select "vendor"
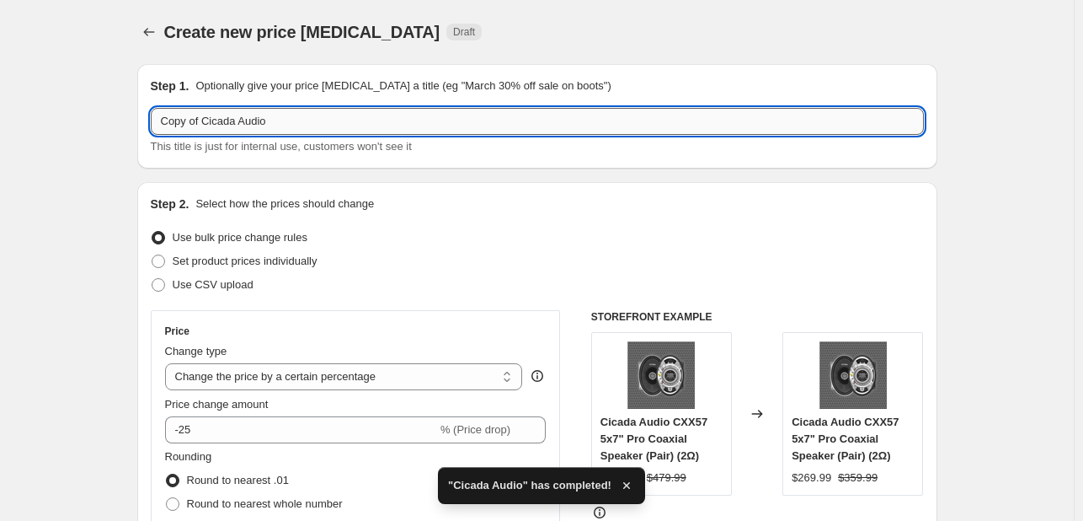
click at [472, 126] on input "Copy of Cicada Audio" at bounding box center [537, 121] width 773 height 27
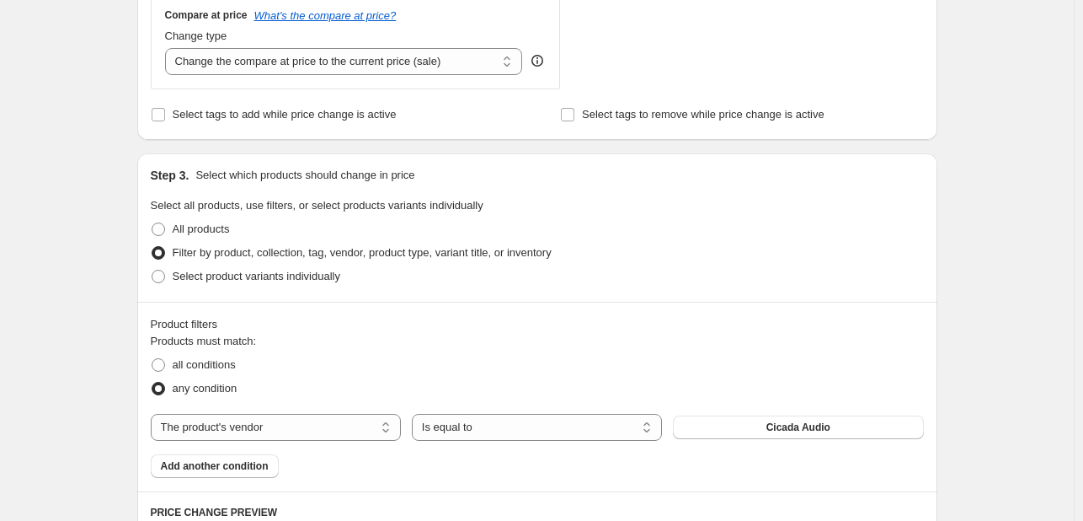
scroll to position [633, 0]
type input "Davidson Audio"
click at [830, 427] on span "Cicada Audio" at bounding box center [799, 426] width 64 height 13
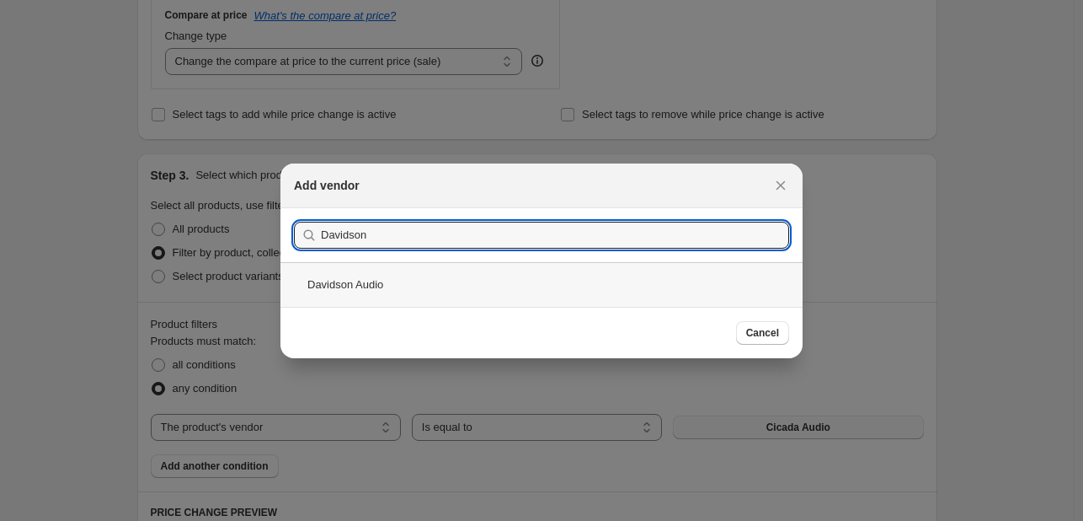
type input "Davidson"
click at [441, 267] on div "Davidson Audio" at bounding box center [541, 284] width 522 height 45
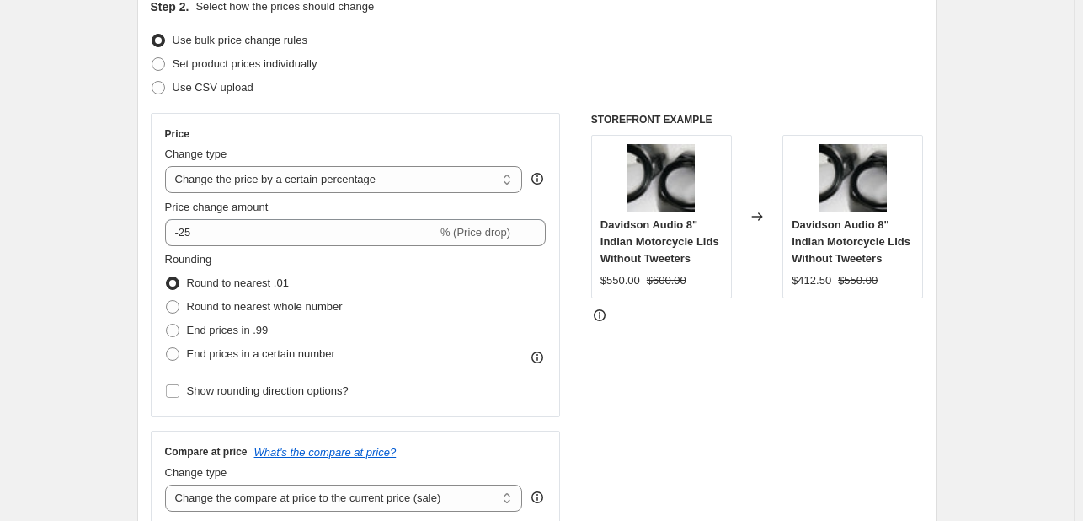
scroll to position [108, 0]
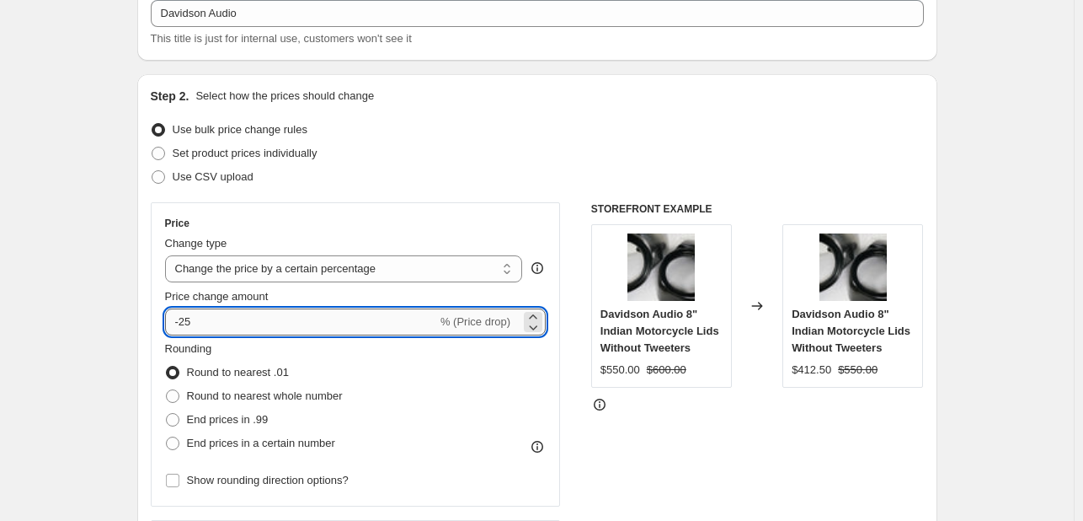
click at [186, 324] on input "-25" at bounding box center [301, 321] width 272 height 27
type input "-15"
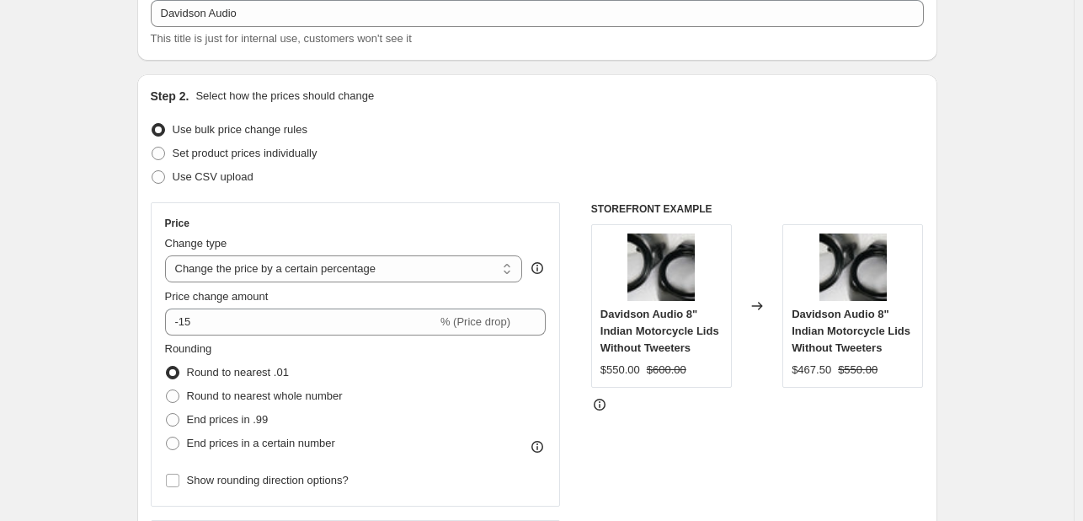
click at [577, 186] on div "Use CSV upload" at bounding box center [537, 177] width 773 height 24
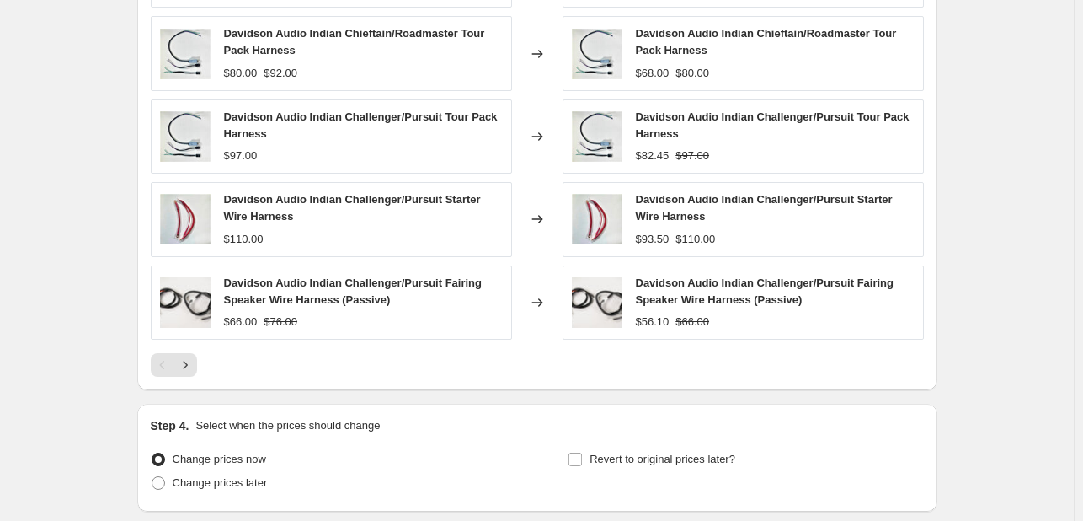
scroll to position [1290, 0]
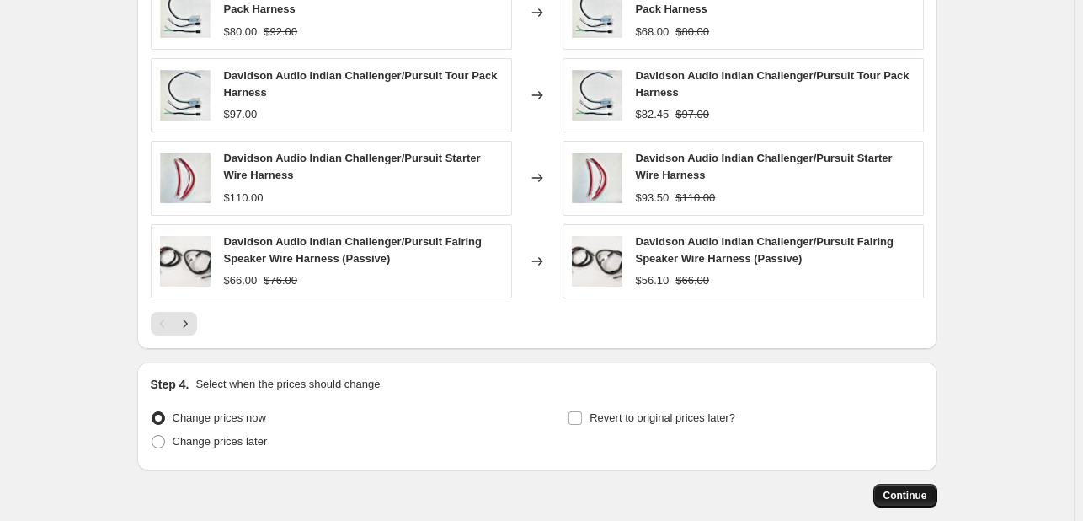
click at [903, 489] on span "Continue" at bounding box center [906, 495] width 44 height 13
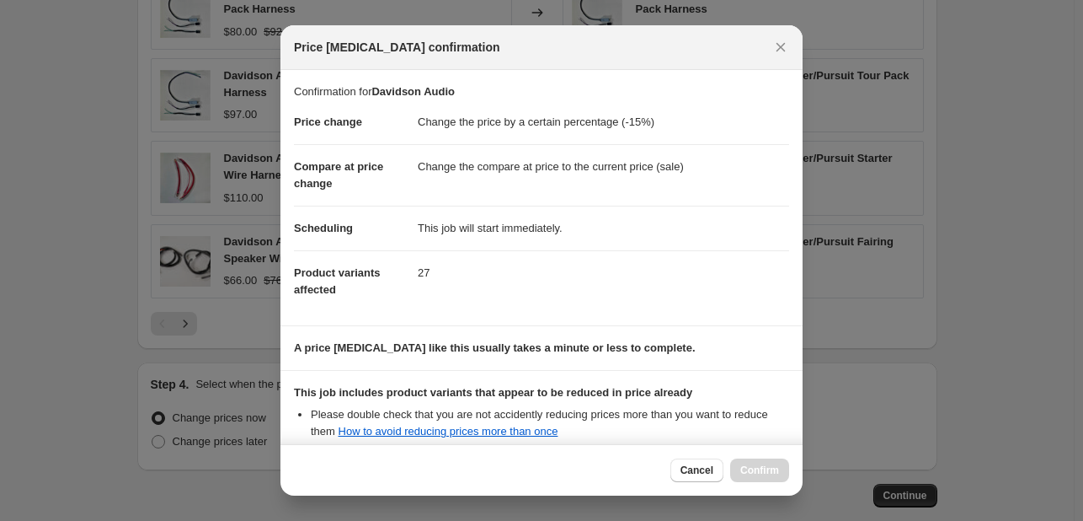
scroll to position [187, 0]
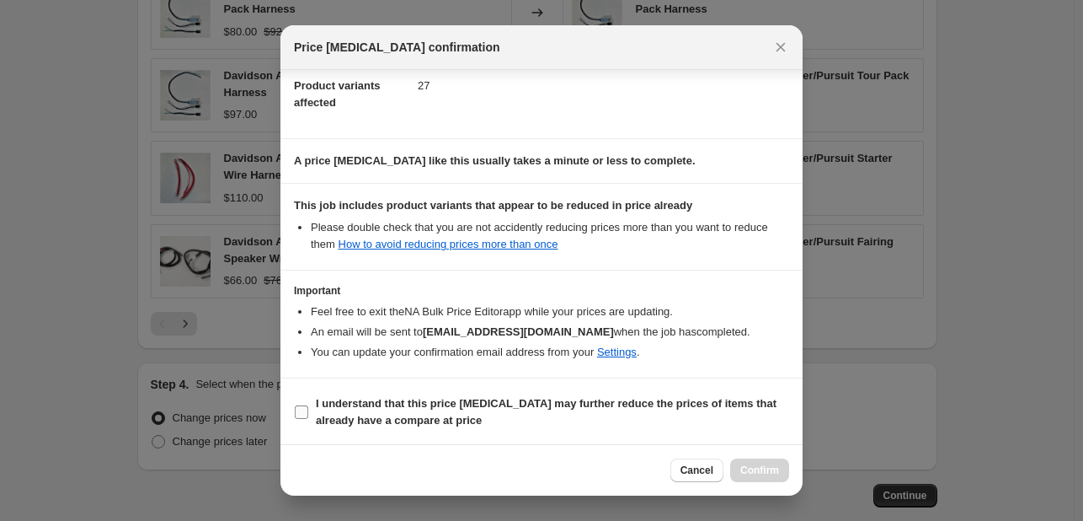
click at [448, 397] on b "I understand that this price change job may further reduce the prices of items …" at bounding box center [546, 411] width 461 height 29
click at [308, 405] on input "I understand that this price change job may further reduce the prices of items …" at bounding box center [301, 411] width 13 height 13
checkbox input "true"
click at [781, 470] on button "Confirm" at bounding box center [759, 470] width 59 height 24
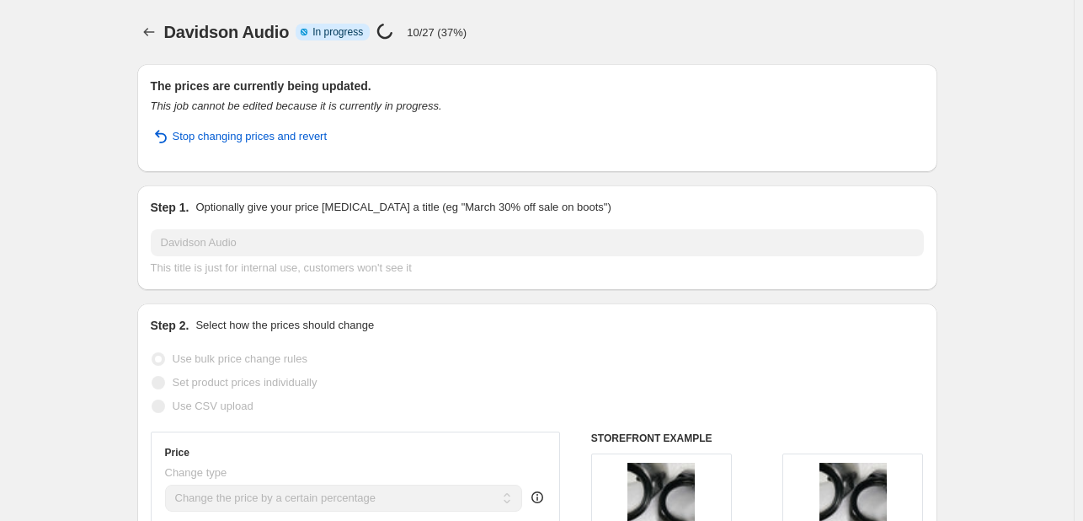
select select "percentage"
select select "vendor"
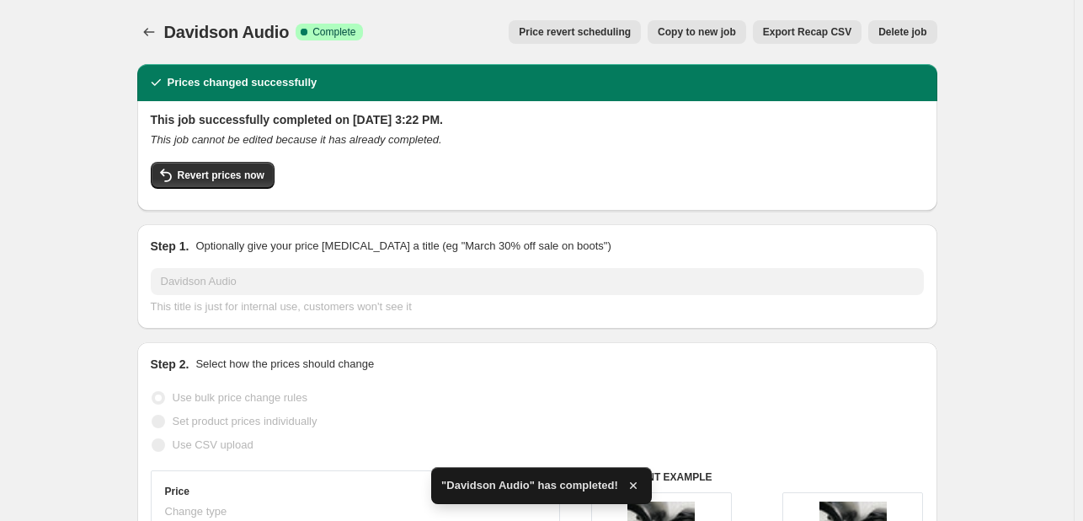
scroll to position [9, 0]
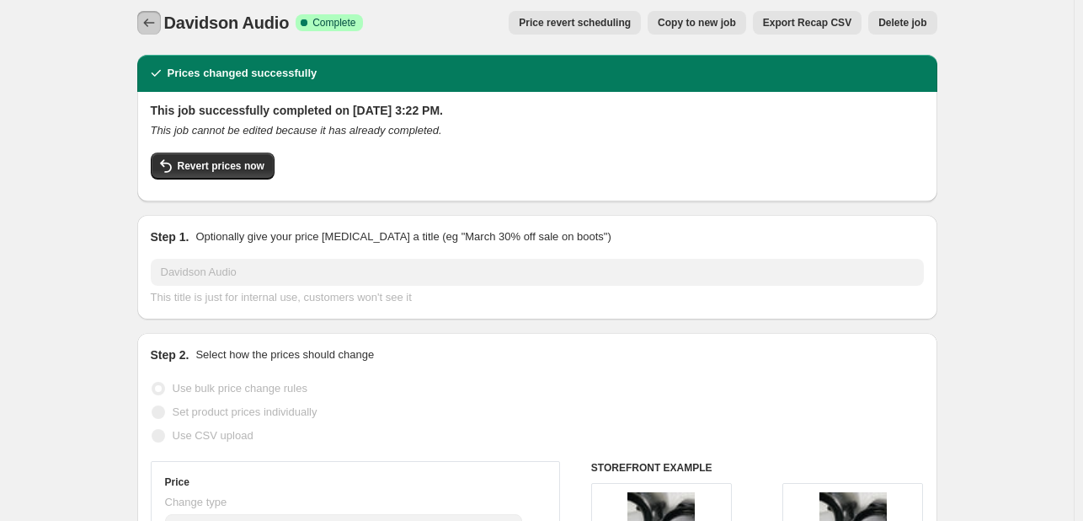
click at [146, 24] on icon "Price change jobs" at bounding box center [149, 22] width 17 height 17
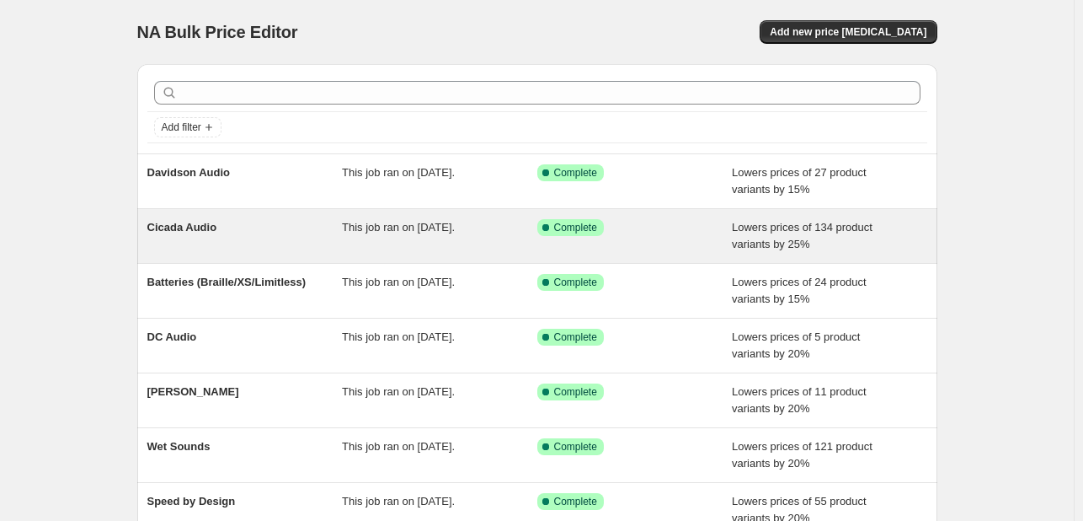
click at [403, 232] on span "This job ran on [DATE]." at bounding box center [398, 227] width 113 height 13
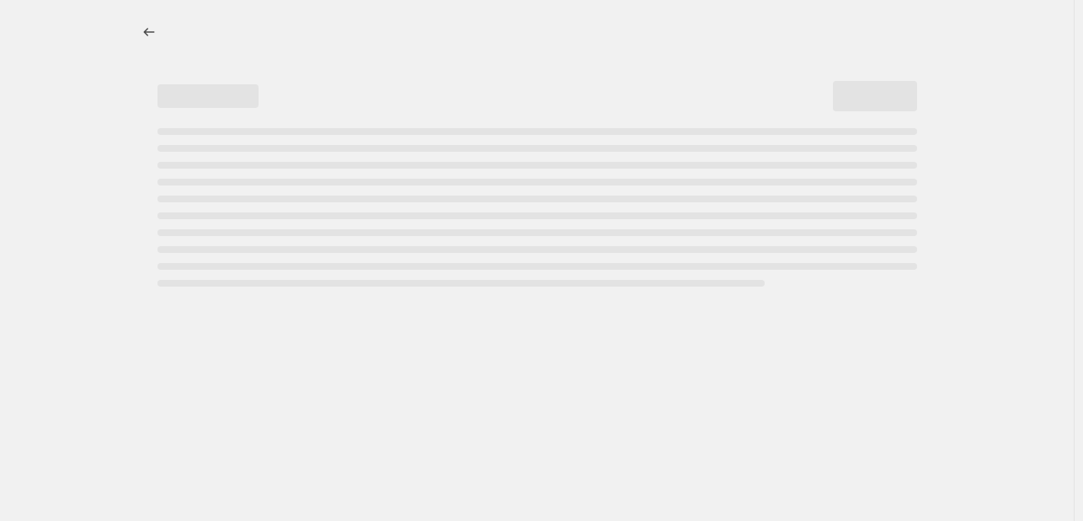
select select "percentage"
select select "vendor"
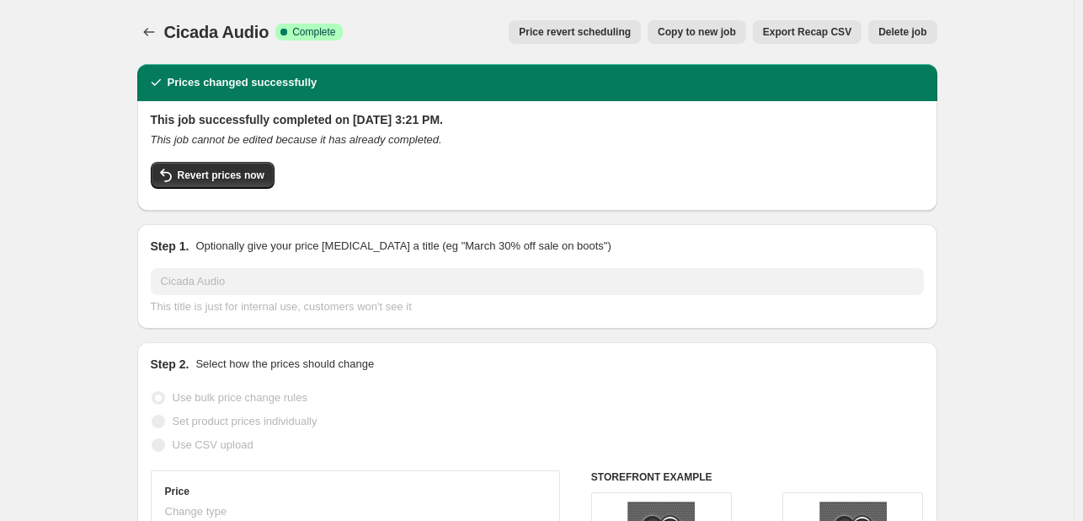
click at [156, 35] on icon "Price change jobs" at bounding box center [149, 32] width 17 height 17
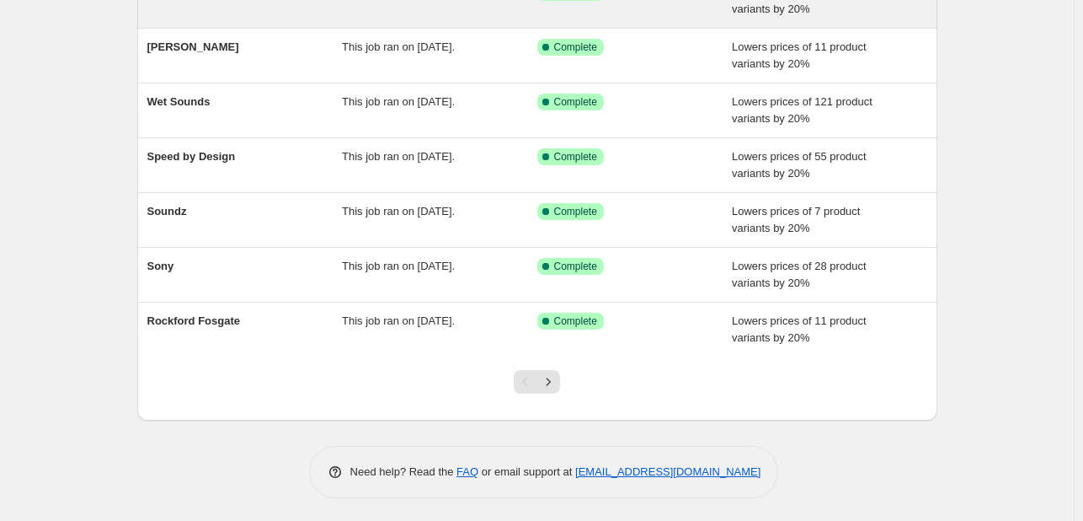
scroll to position [344, 0]
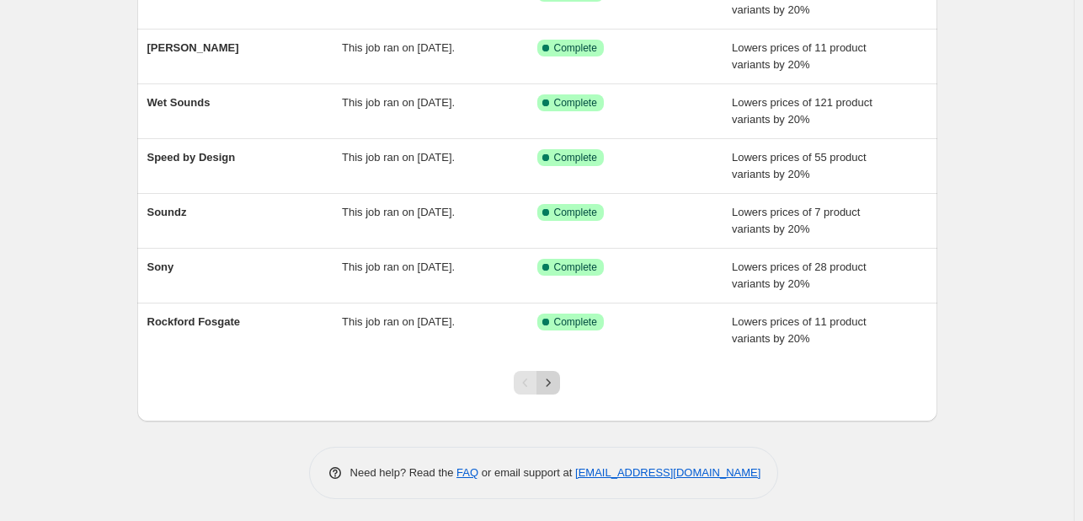
click at [557, 388] on icon "Next" at bounding box center [548, 382] width 17 height 17
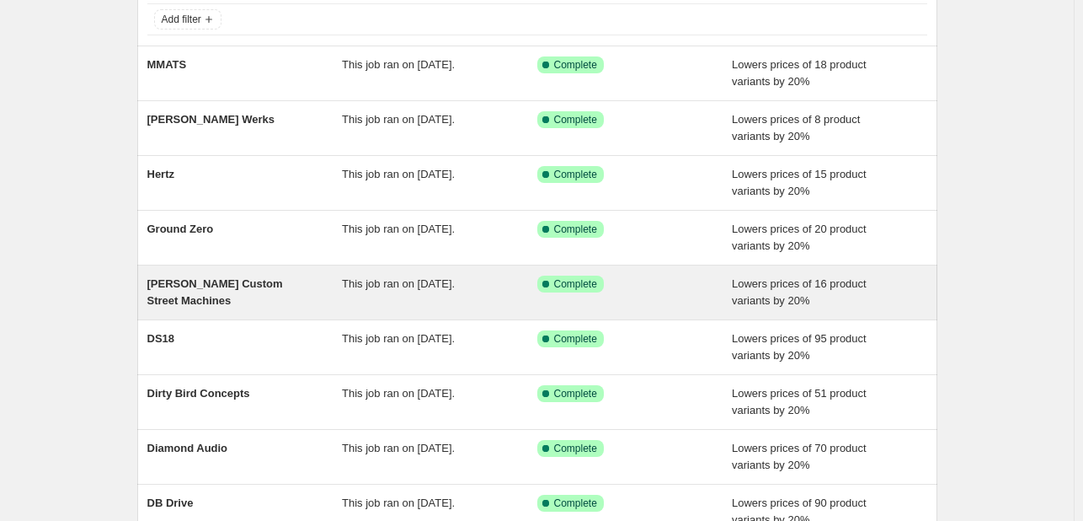
scroll to position [345, 0]
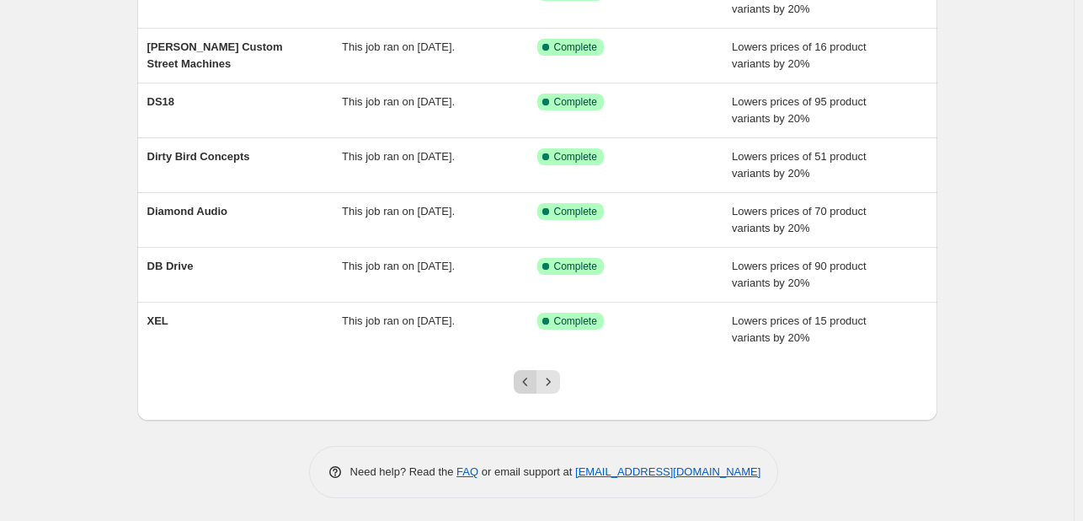
click at [534, 376] on icon "Previous" at bounding box center [525, 381] width 17 height 17
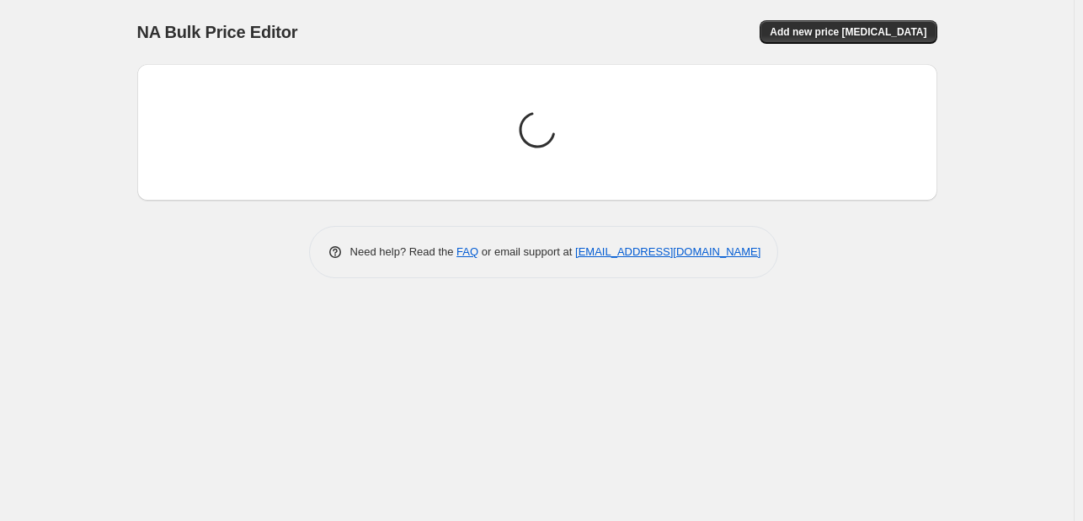
scroll to position [0, 0]
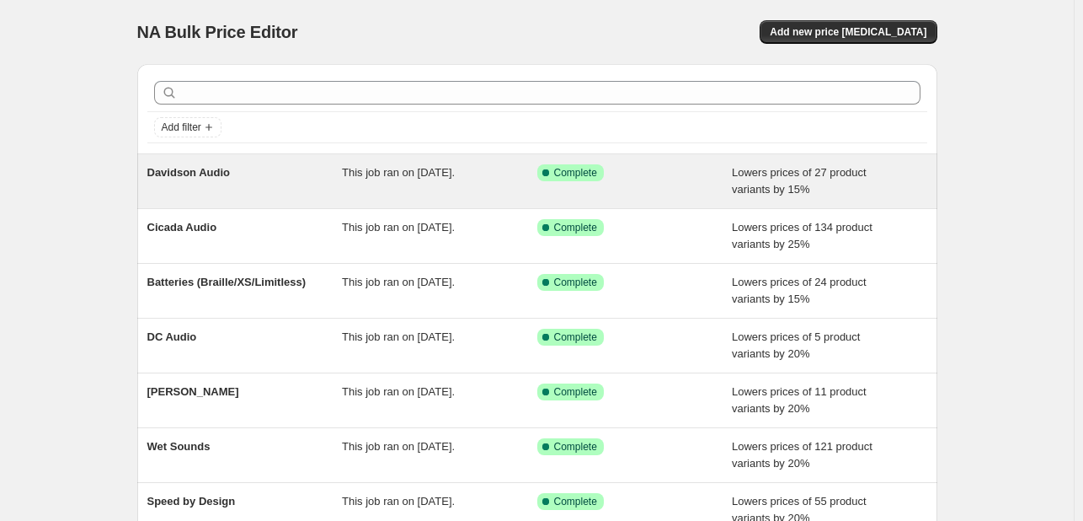
click at [273, 182] on div "Davidson Audio" at bounding box center [244, 181] width 195 height 34
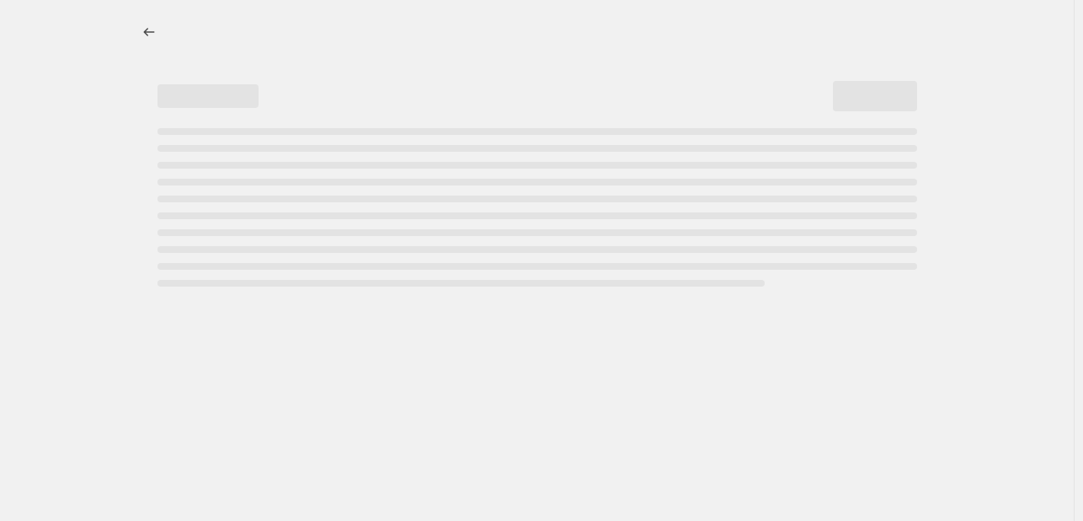
select select "percentage"
select select "vendor"
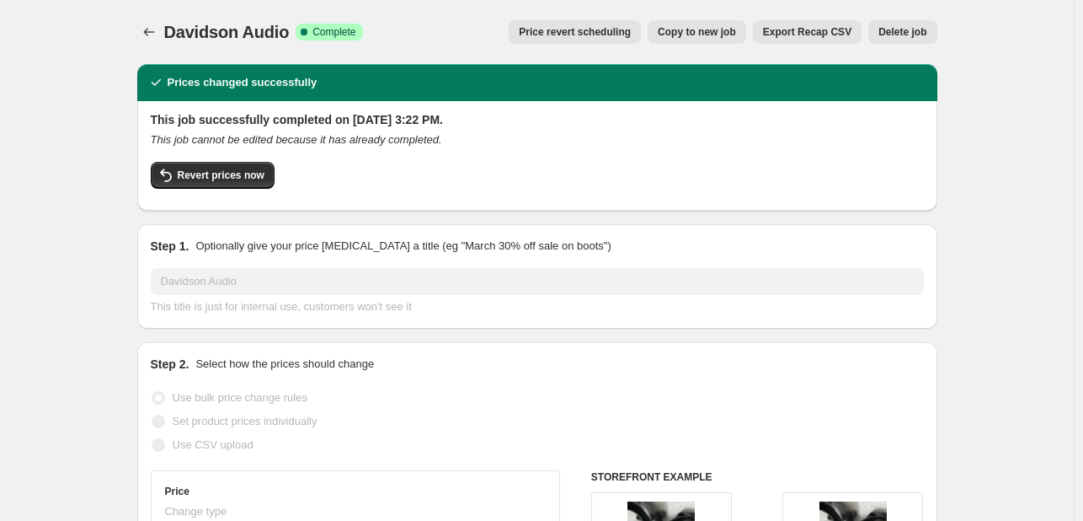
click at [708, 19] on div "Davidson Audio. This page is ready Davidson Audio Success Complete Complete Pri…" at bounding box center [537, 32] width 800 height 64
click at [693, 33] on span "Copy to new job" at bounding box center [697, 31] width 78 height 13
select select "percentage"
select select "vendor"
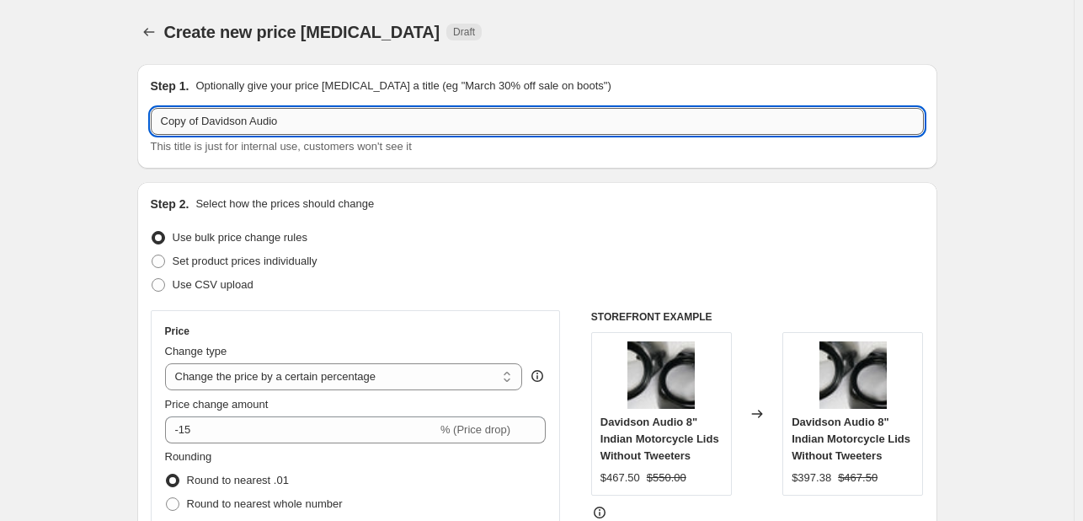
click at [428, 122] on input "Copy of Davidson Audio" at bounding box center [537, 121] width 773 height 27
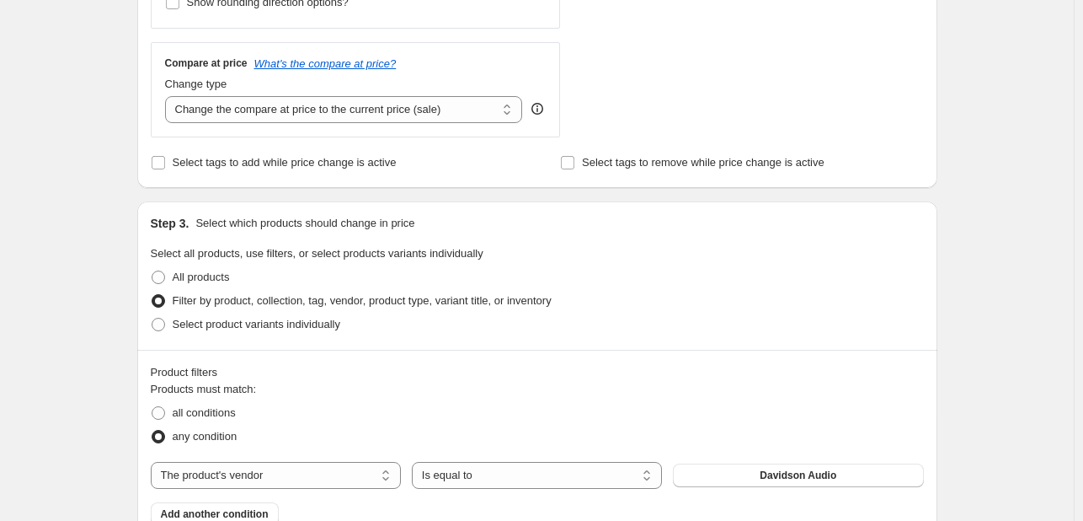
scroll to position [566, 0]
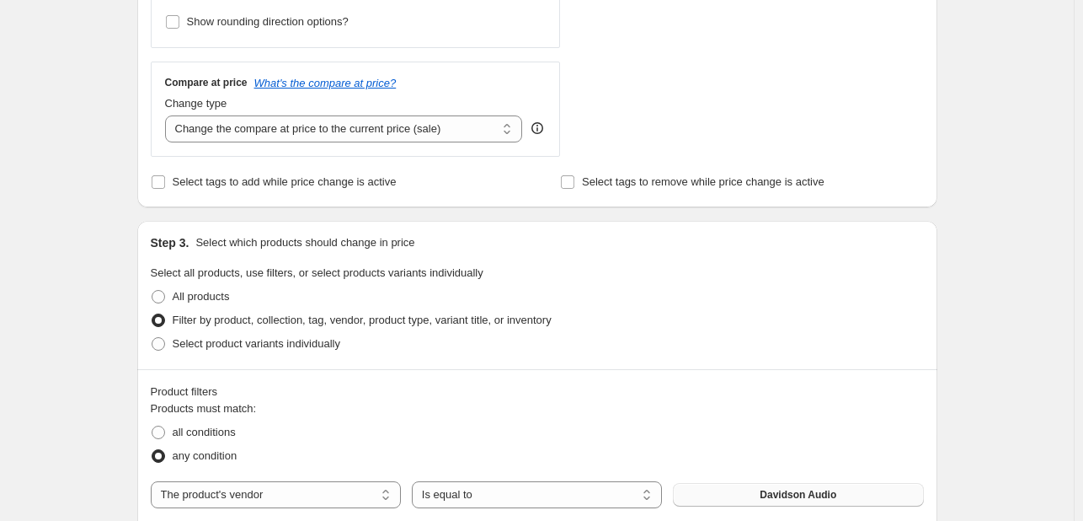
type input "Hogworks"
click at [788, 489] on span "Davidson Audio" at bounding box center [798, 494] width 77 height 13
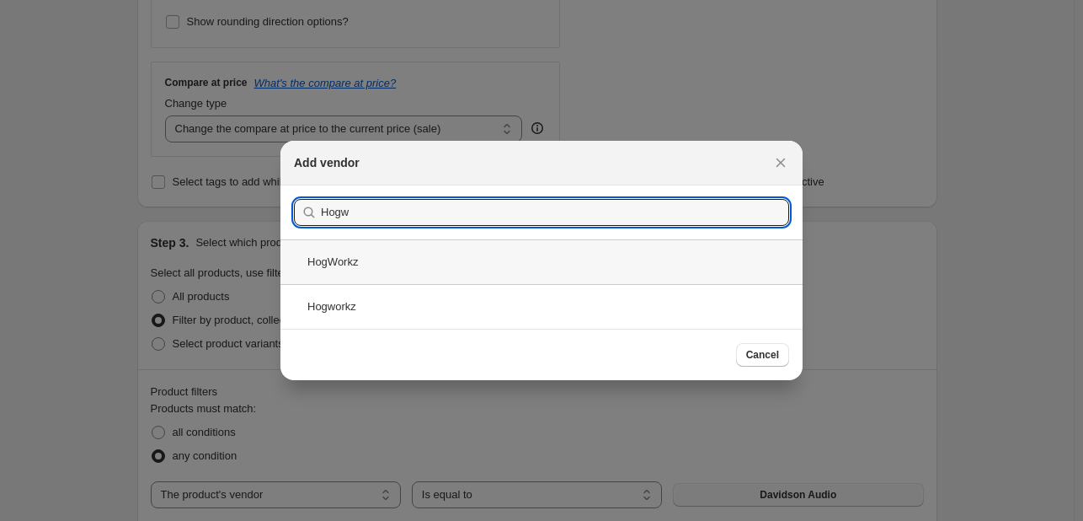
type input "Hogw"
click at [344, 268] on div "HogWorkz" at bounding box center [541, 261] width 522 height 45
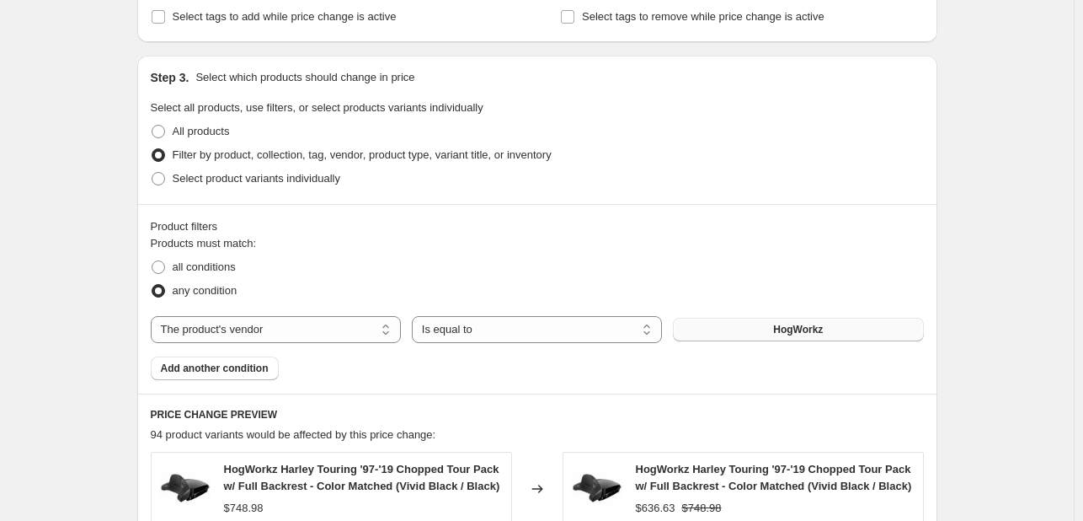
scroll to position [735, 0]
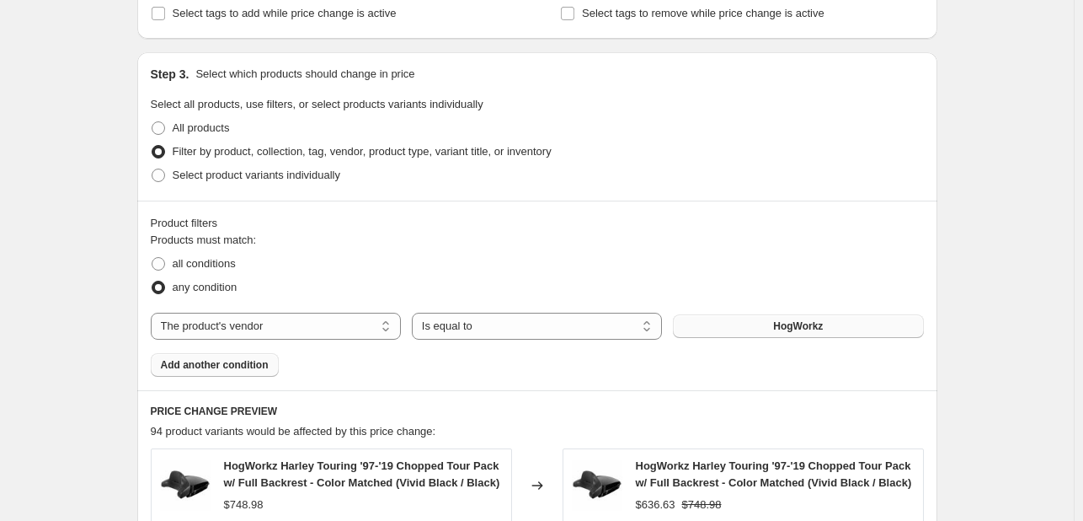
click at [246, 366] on span "Add another condition" at bounding box center [215, 364] width 108 height 13
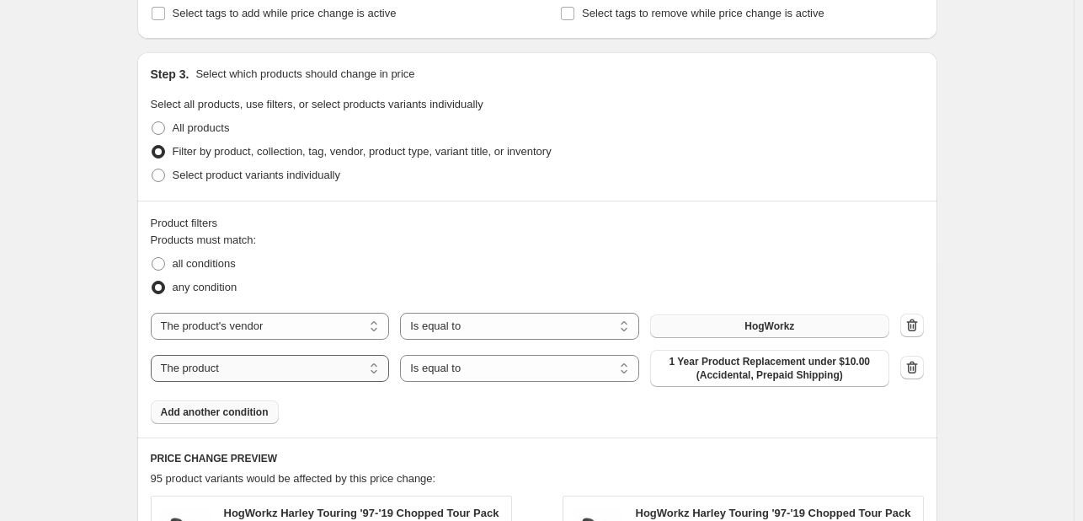
click at [266, 372] on select "The product The product's collection The product's tag The product's vendor The…" at bounding box center [270, 368] width 239 height 27
select select "vendor"
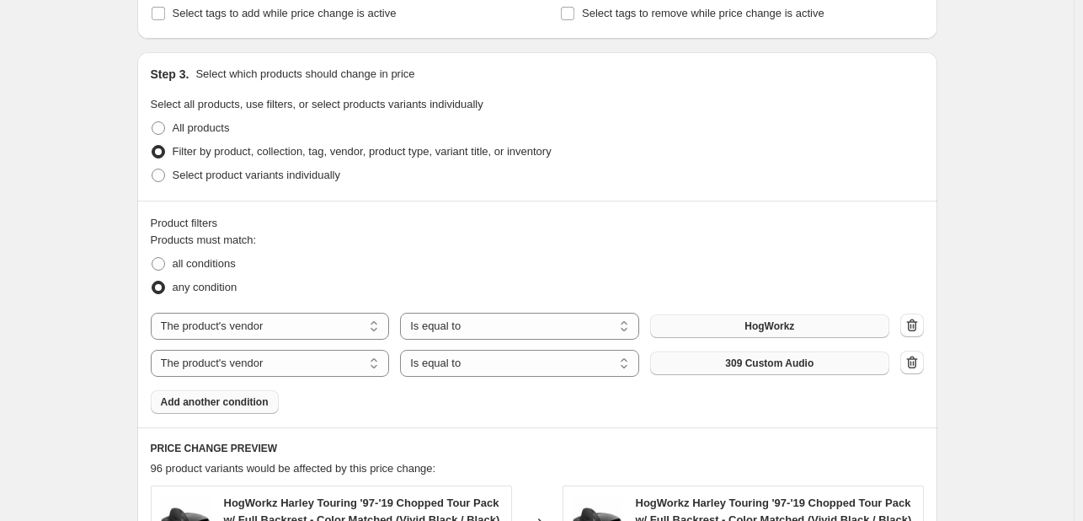
click at [683, 362] on button "309 Custom Audio" at bounding box center [769, 363] width 239 height 24
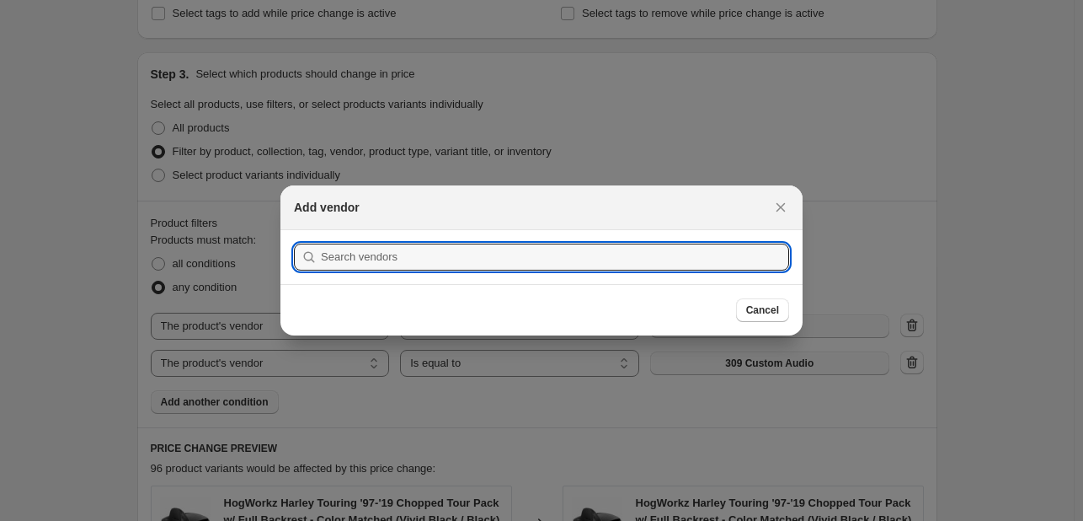
click at [683, 362] on div at bounding box center [541, 260] width 1083 height 521
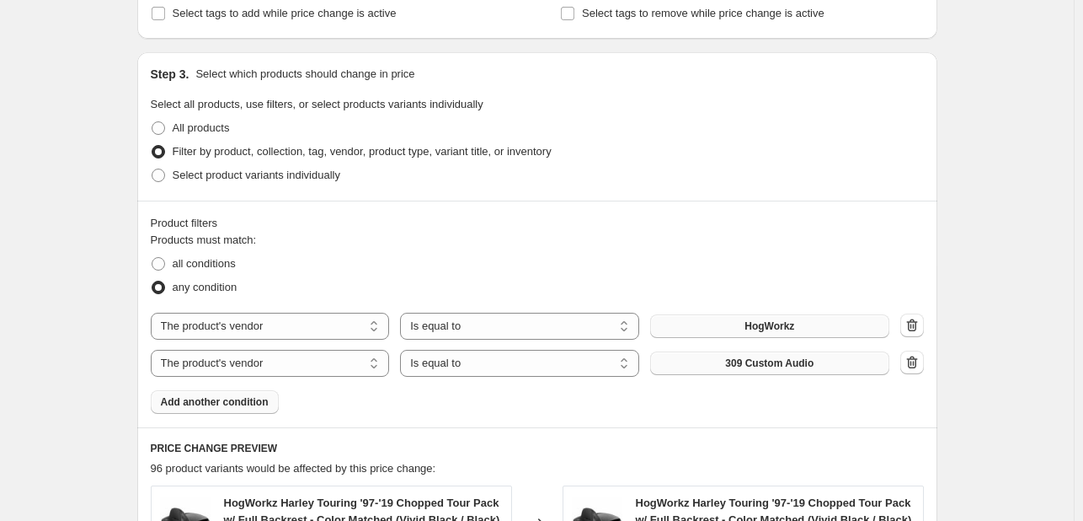
click at [683, 362] on button "309 Custom Audio" at bounding box center [769, 363] width 239 height 24
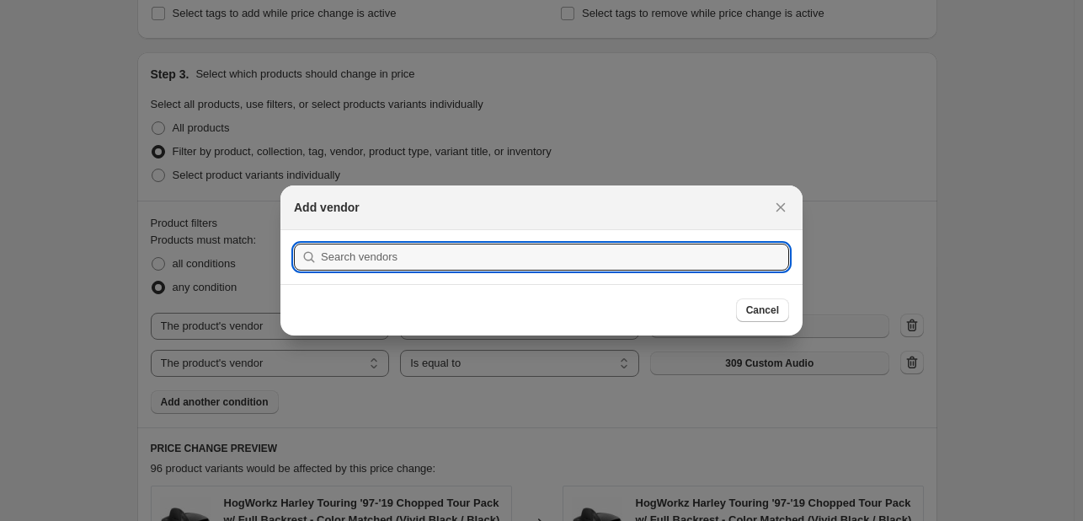
scroll to position [0, 0]
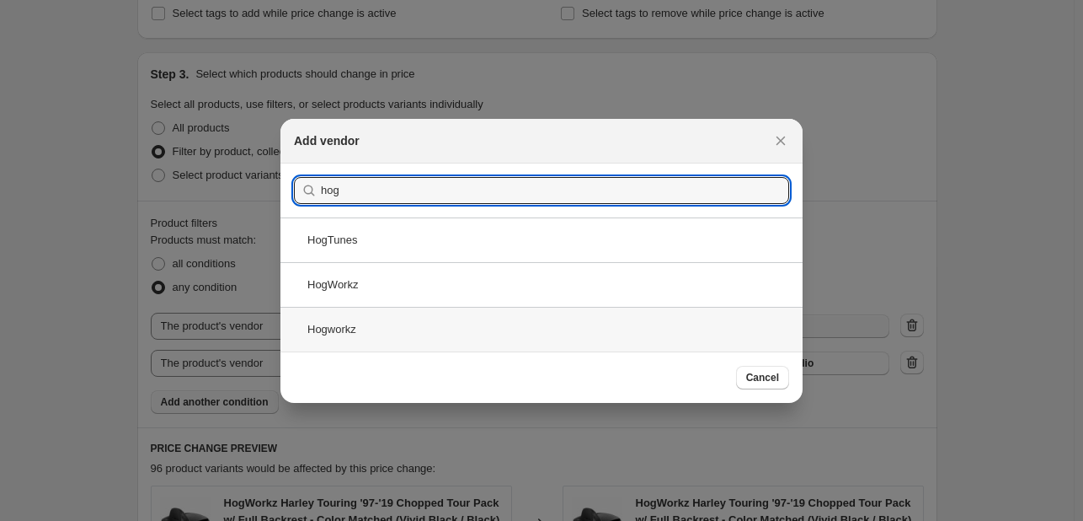
type input "hog"
click at [461, 307] on div "Hogworkz" at bounding box center [541, 329] width 522 height 45
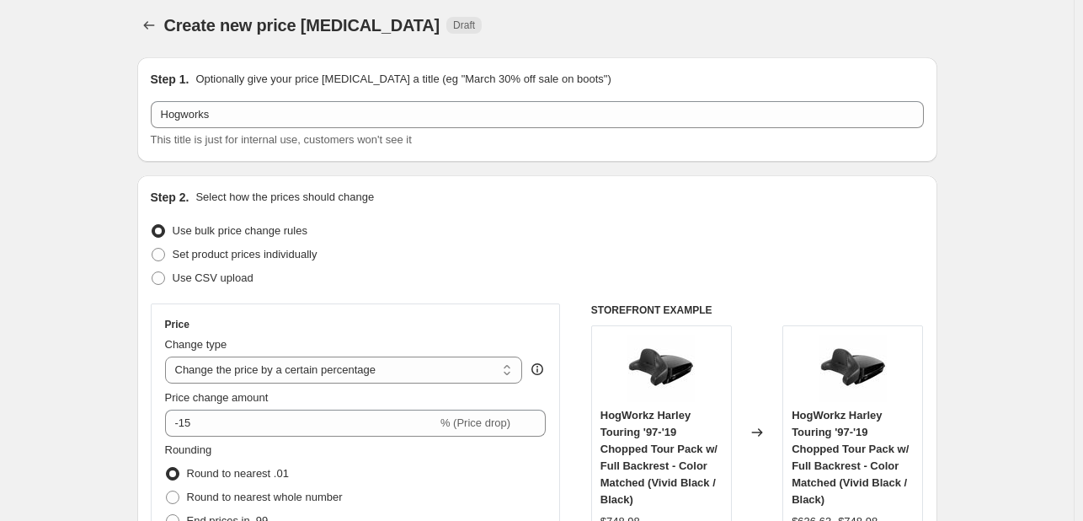
scroll to position [8, 0]
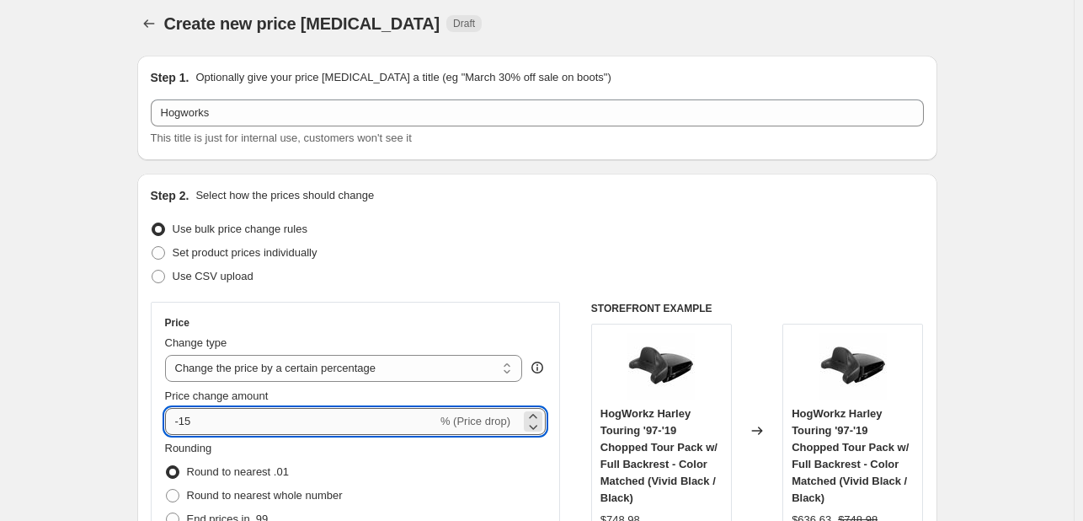
click at [337, 425] on input "-15" at bounding box center [301, 421] width 272 height 27
type input "-7"
type input "-10"
click at [605, 268] on div "Use CSV upload" at bounding box center [537, 276] width 773 height 24
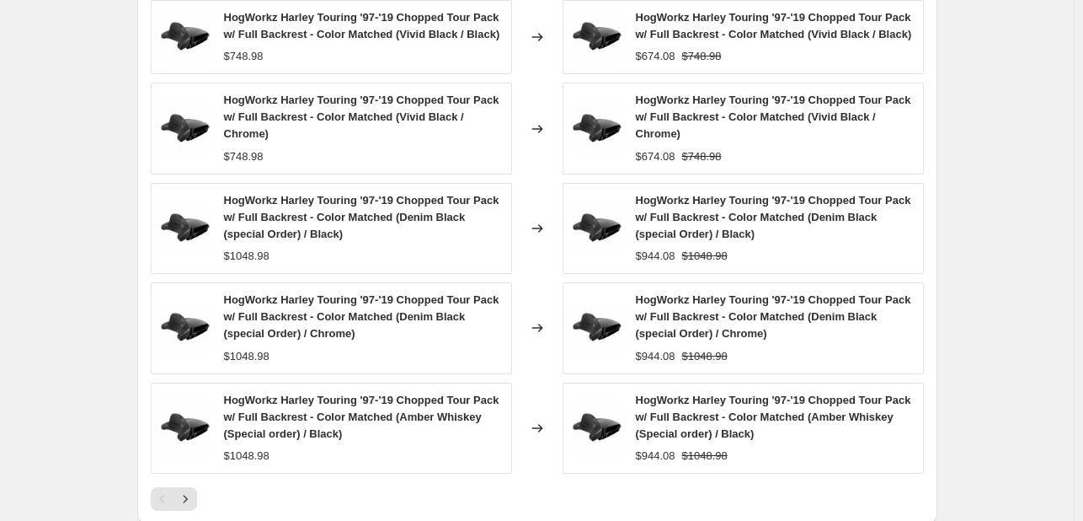
scroll to position [1483, 0]
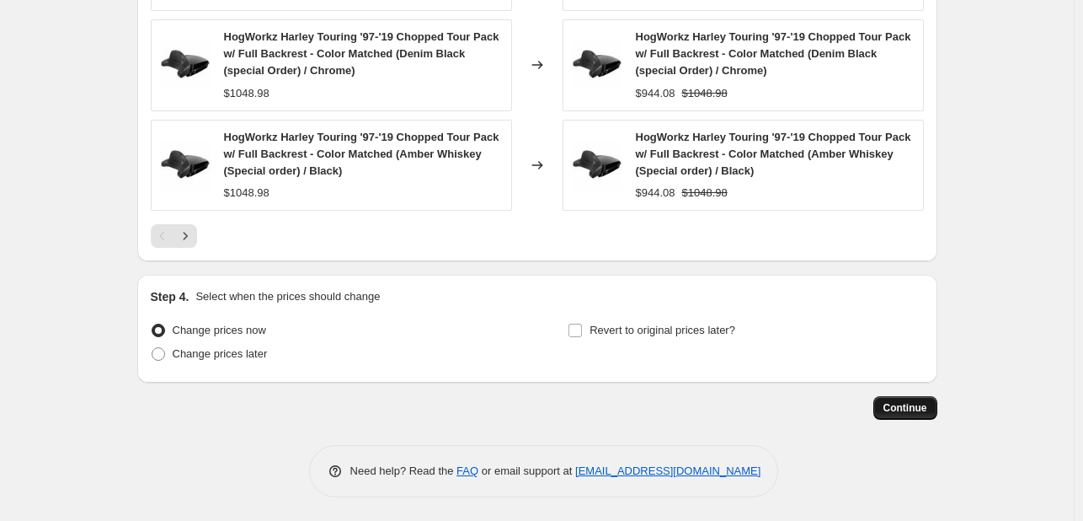
click at [916, 401] on span "Continue" at bounding box center [906, 407] width 44 height 13
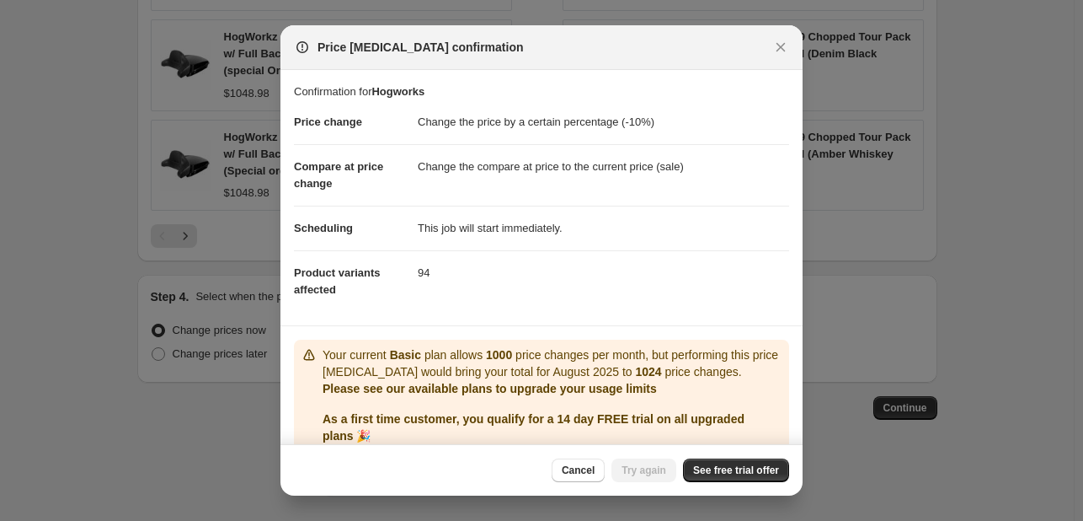
scroll to position [67, 0]
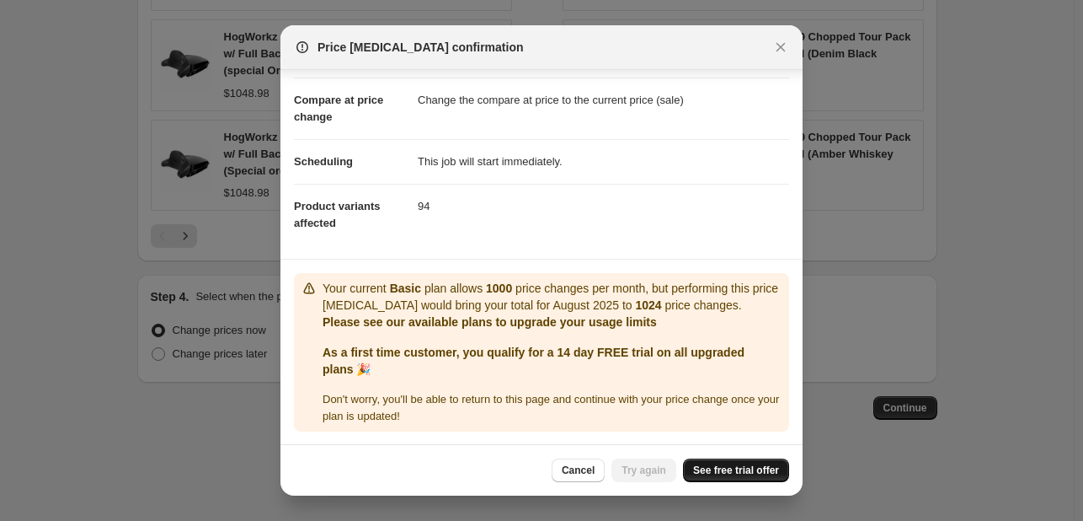
click at [716, 467] on span "See free trial offer" at bounding box center [736, 469] width 86 height 13
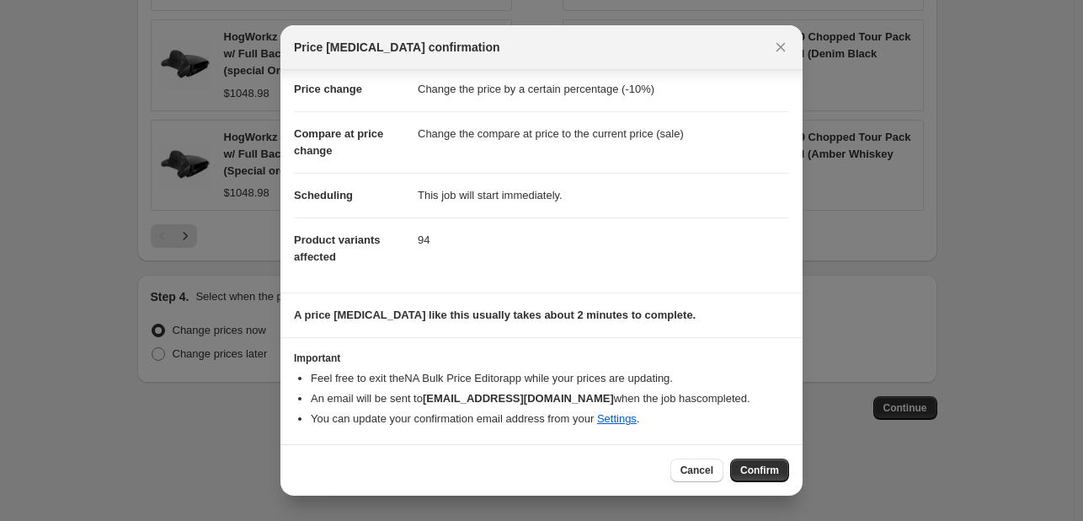
scroll to position [32, 0]
click at [760, 468] on span "Confirm" at bounding box center [759, 469] width 39 height 13
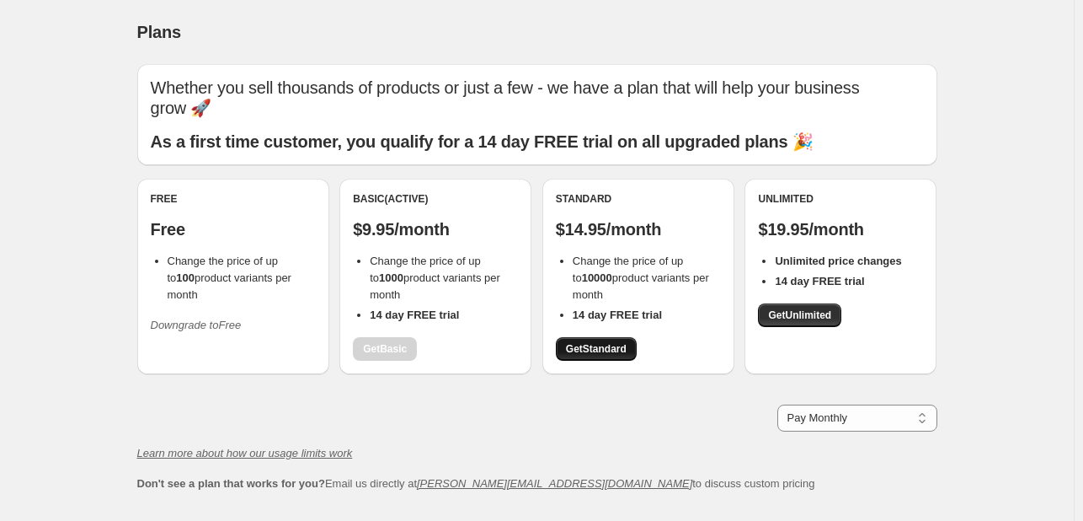
click at [590, 356] on link "Get Standard" at bounding box center [596, 349] width 81 height 24
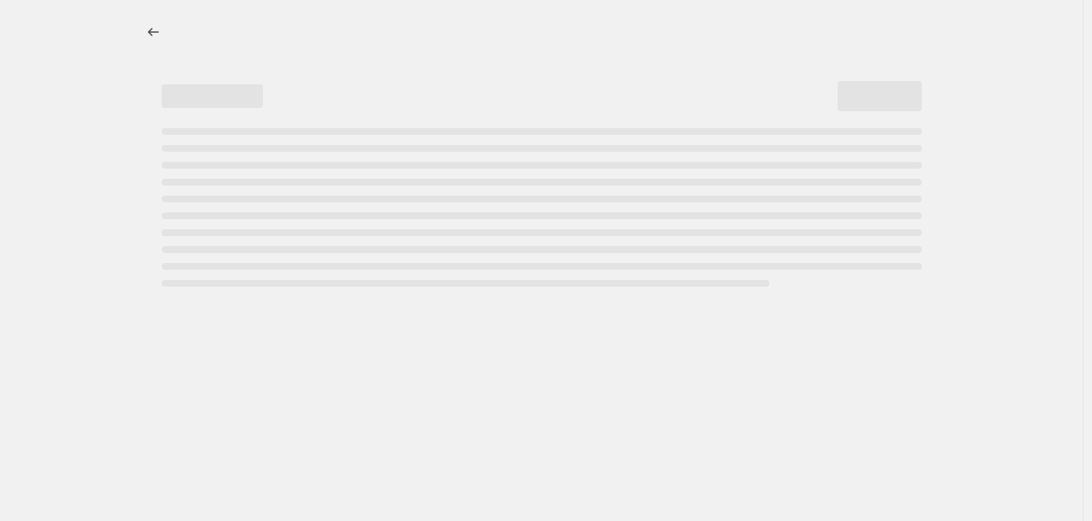
select select "percentage"
select select "vendor"
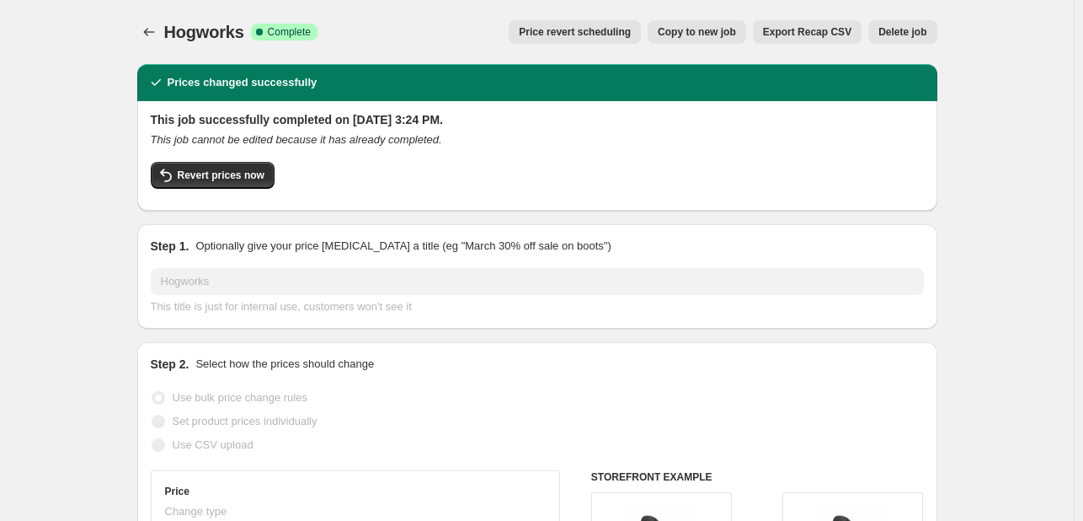
click at [709, 35] on span "Copy to new job" at bounding box center [697, 31] width 78 height 13
select select "percentage"
select select "vendor"
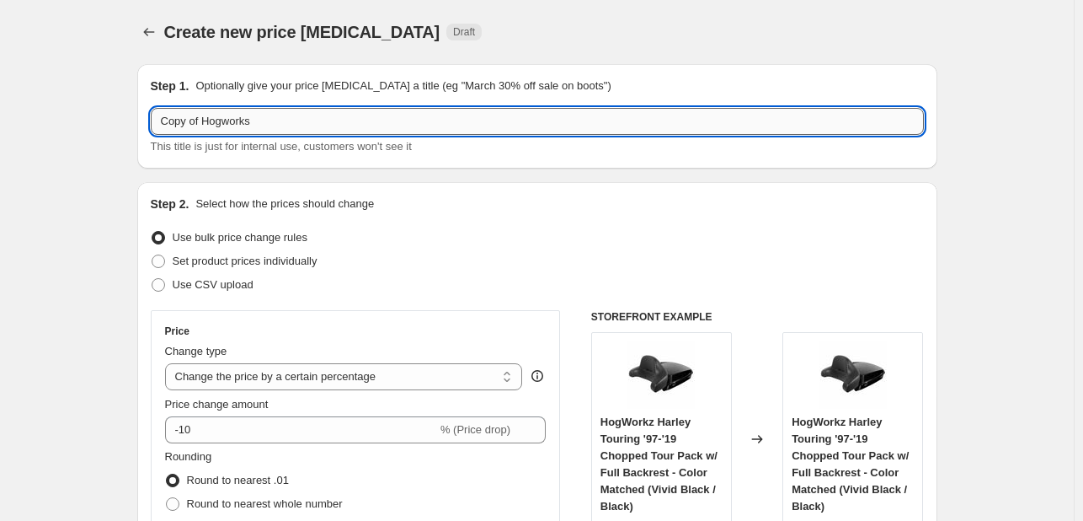
click at [448, 123] on input "Copy of Hogworks" at bounding box center [537, 121] width 773 height 27
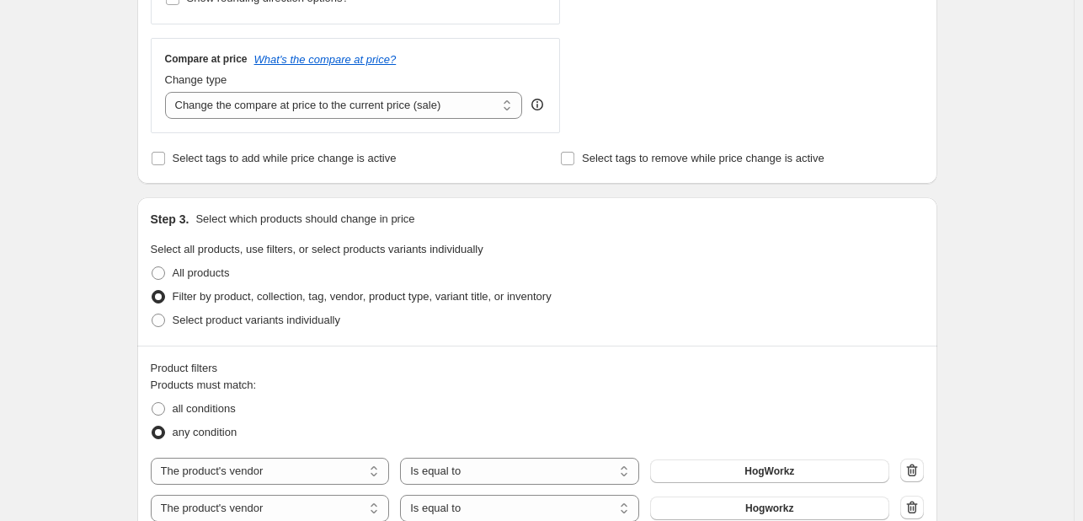
scroll to position [591, 0]
type input "Holstein Designs"
click at [910, 496] on button "button" at bounding box center [912, 506] width 24 height 24
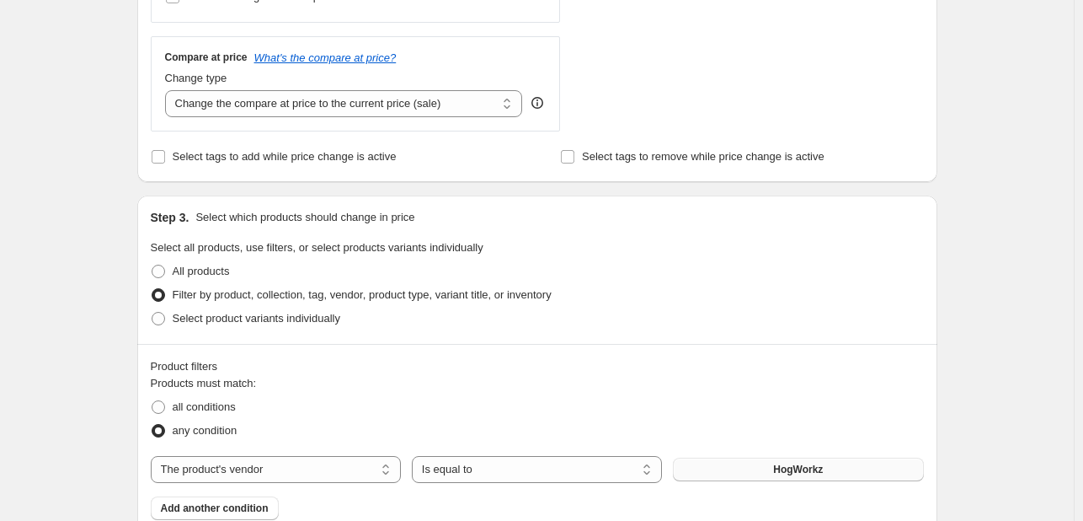
click at [806, 469] on span "HogWorkz" at bounding box center [798, 468] width 50 height 13
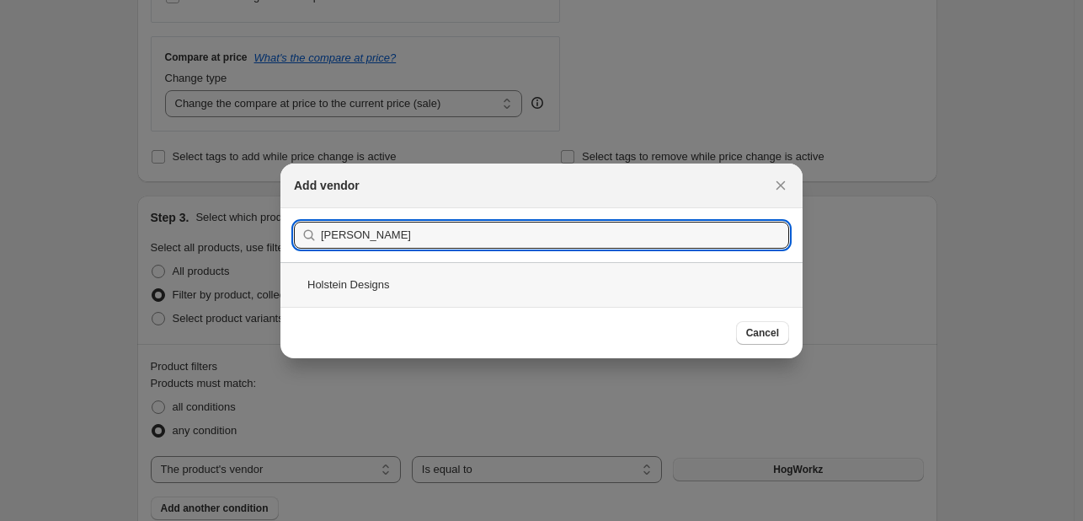
type input "holst"
click at [513, 286] on div "Holstein Designs" at bounding box center [541, 284] width 522 height 45
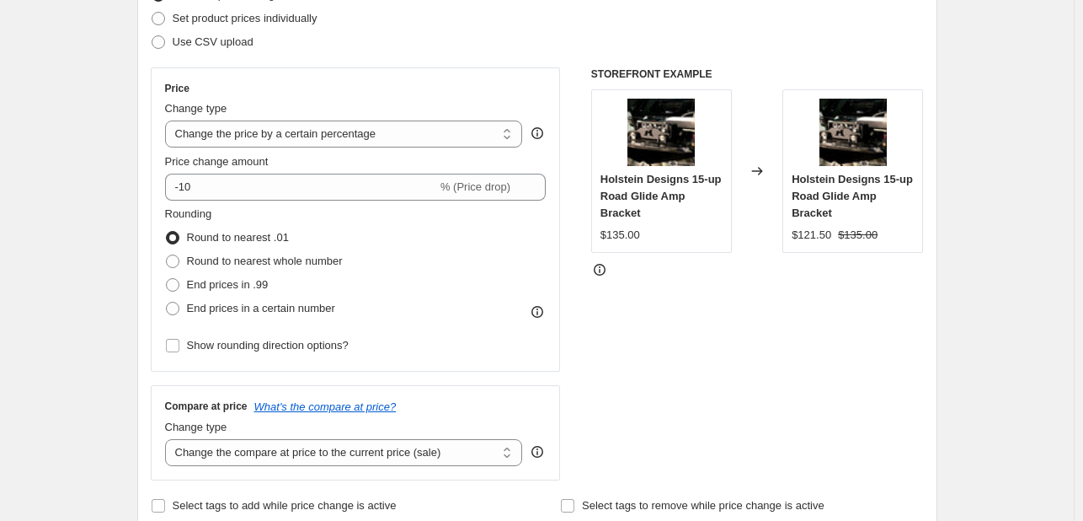
scroll to position [242, 0]
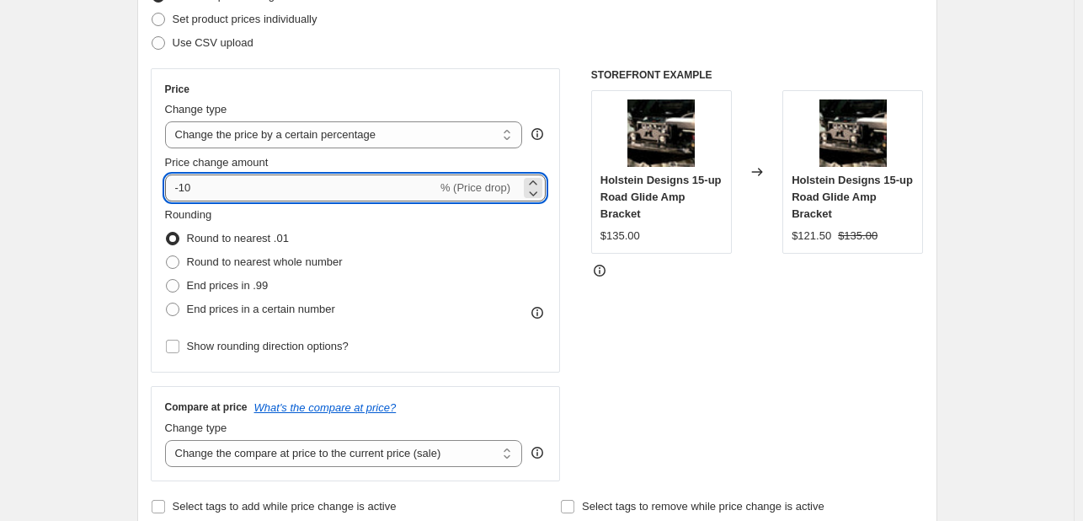
click at [299, 187] on input "-10" at bounding box center [301, 187] width 272 height 27
type input "-1"
type input "-20"
click at [486, 56] on div "Step 2. Select how the prices should change Use bulk price change rules Set pro…" at bounding box center [537, 236] width 773 height 564
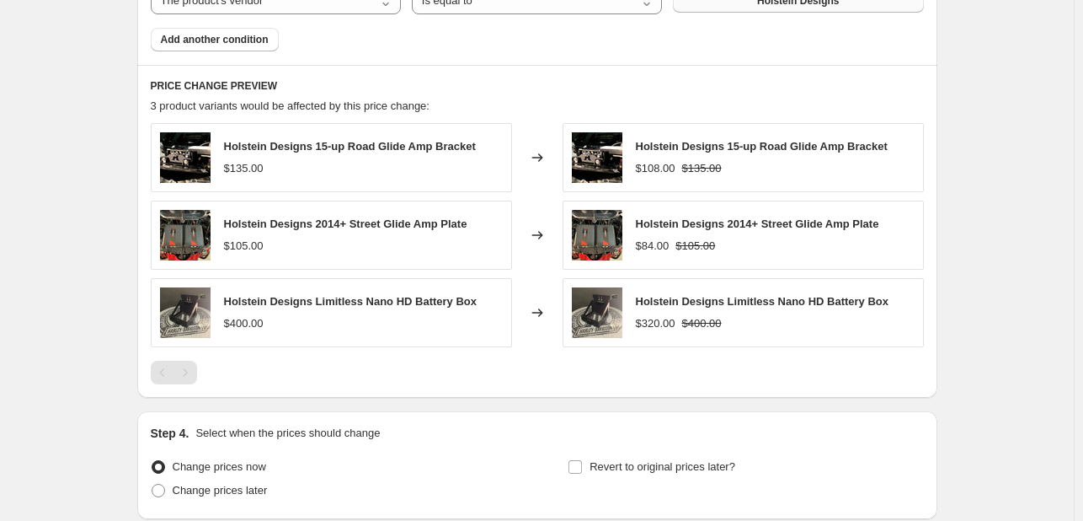
scroll to position [1197, 0]
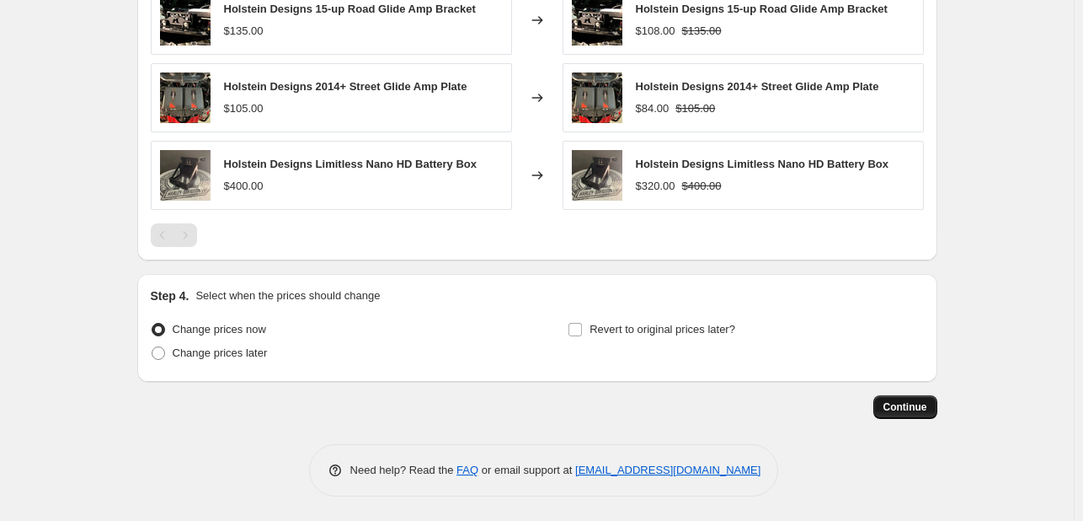
click at [932, 410] on button "Continue" at bounding box center [906, 407] width 64 height 24
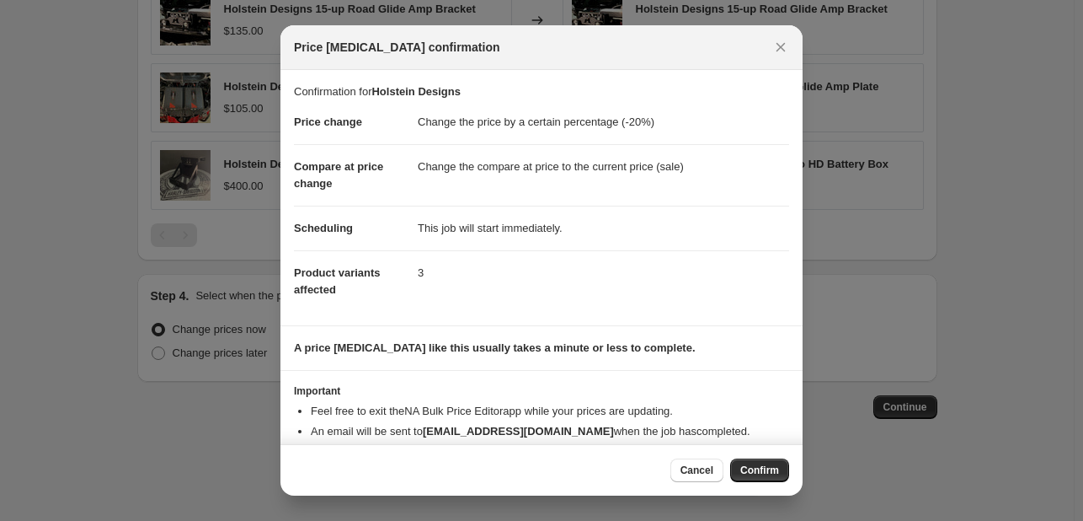
scroll to position [32, 0]
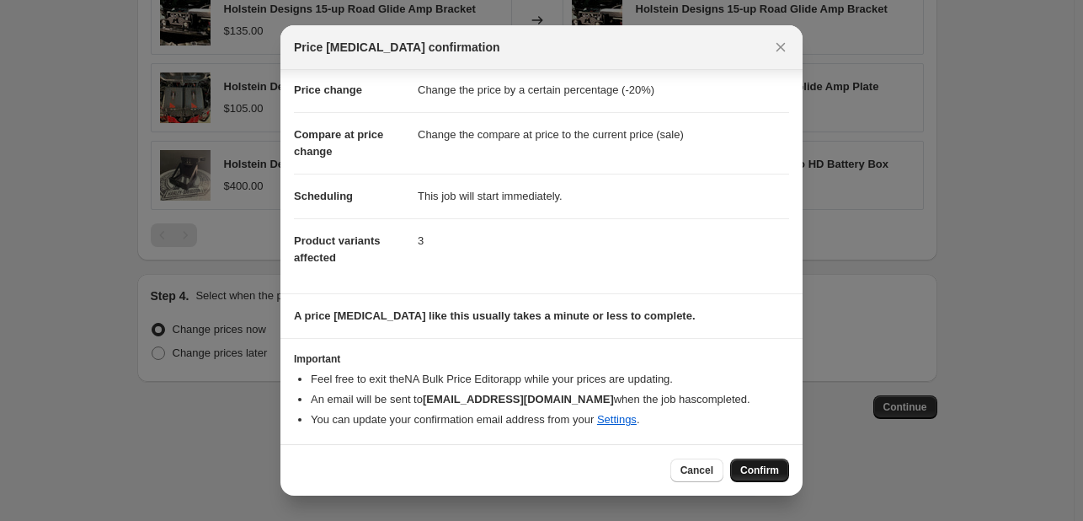
click at [747, 474] on span "Confirm" at bounding box center [759, 469] width 39 height 13
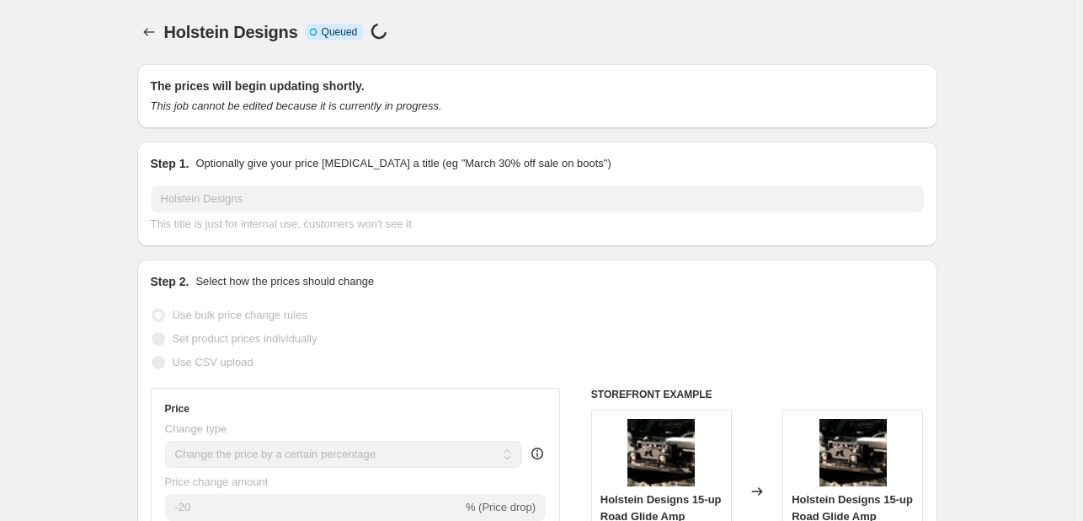
select select "percentage"
select select "vendor"
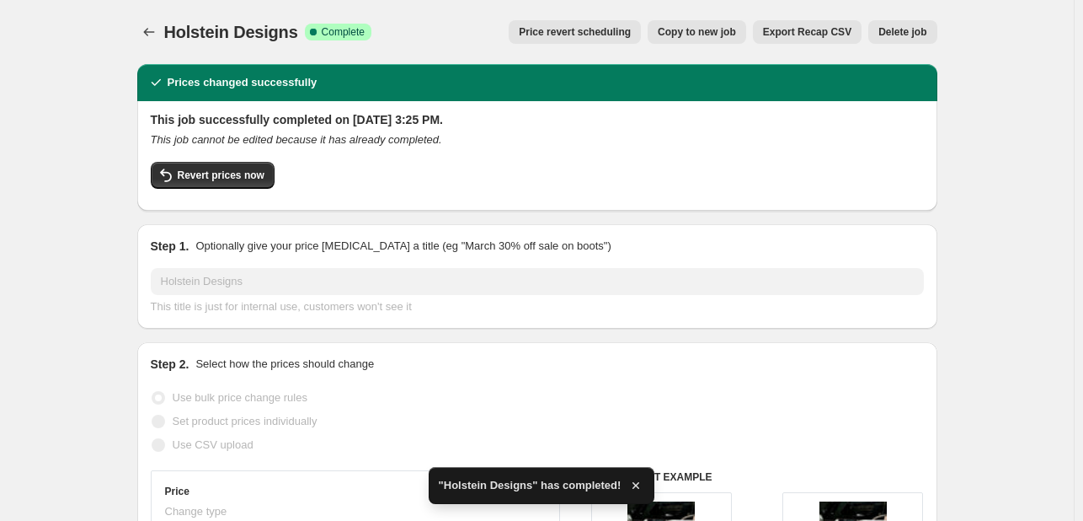
click at [697, 40] on button "Copy to new job" at bounding box center [697, 32] width 99 height 24
select select "percentage"
select select "vendor"
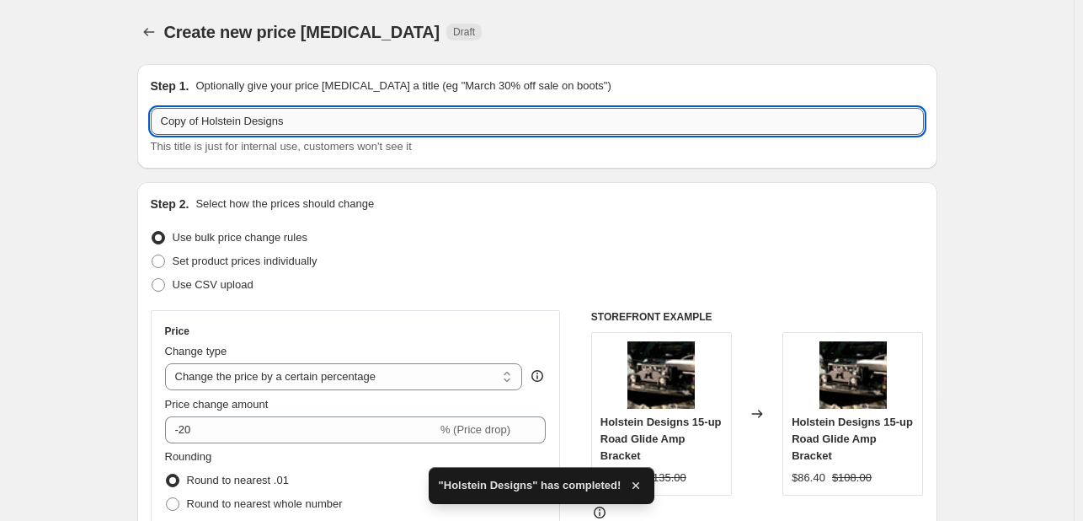
click at [299, 122] on input "Copy of Holstein Designs" at bounding box center [537, 121] width 773 height 27
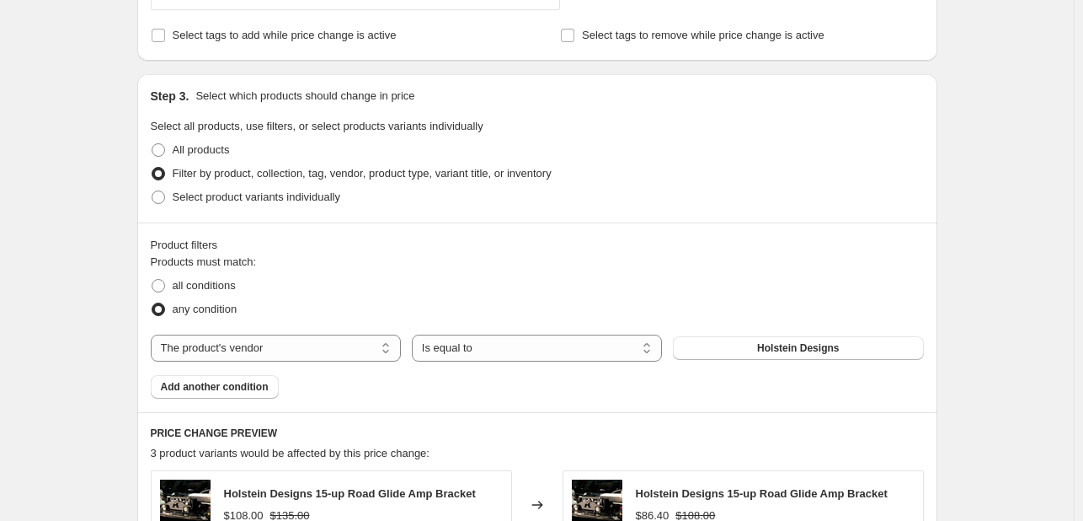
scroll to position [738, 0]
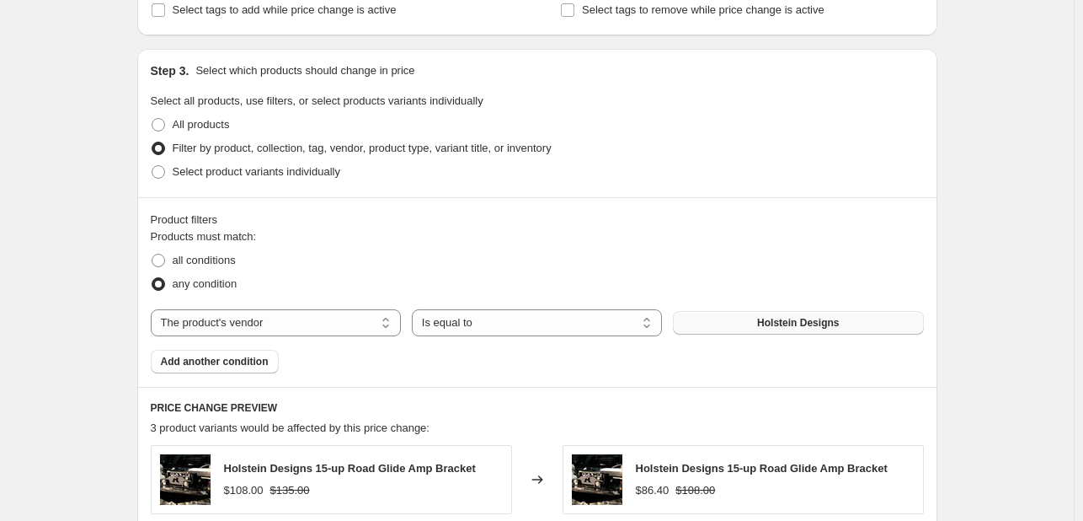
type input "JBA Custom Cycles"
click at [828, 318] on span "Holstein Designs" at bounding box center [798, 322] width 82 height 13
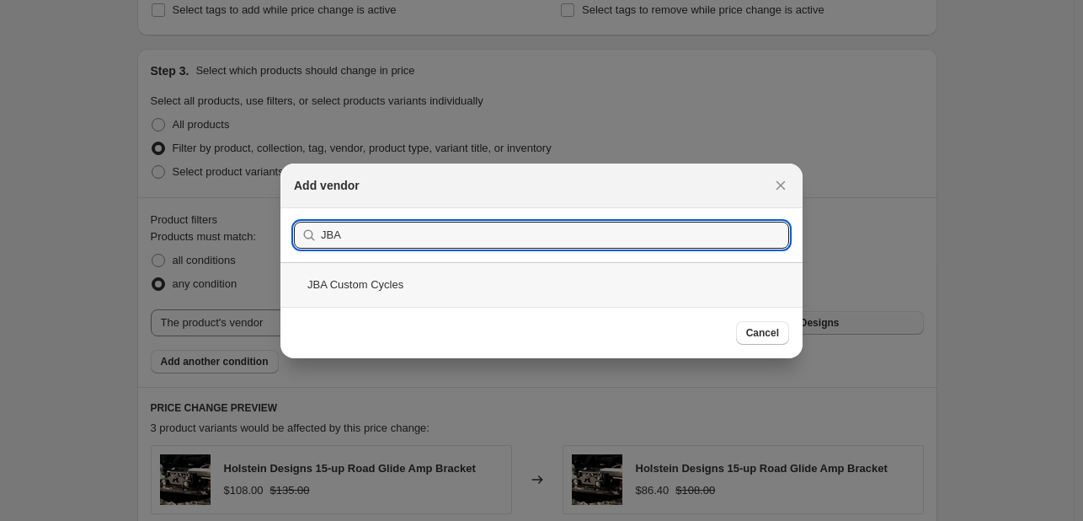
type input "JBA"
click at [586, 281] on div "JBA Custom Cycles" at bounding box center [541, 284] width 522 height 45
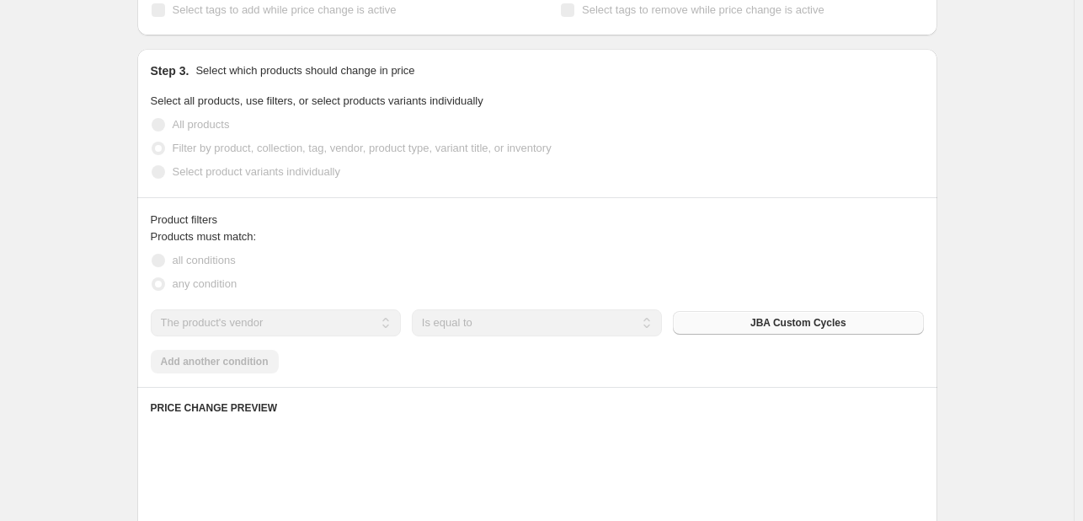
scroll to position [1296, 0]
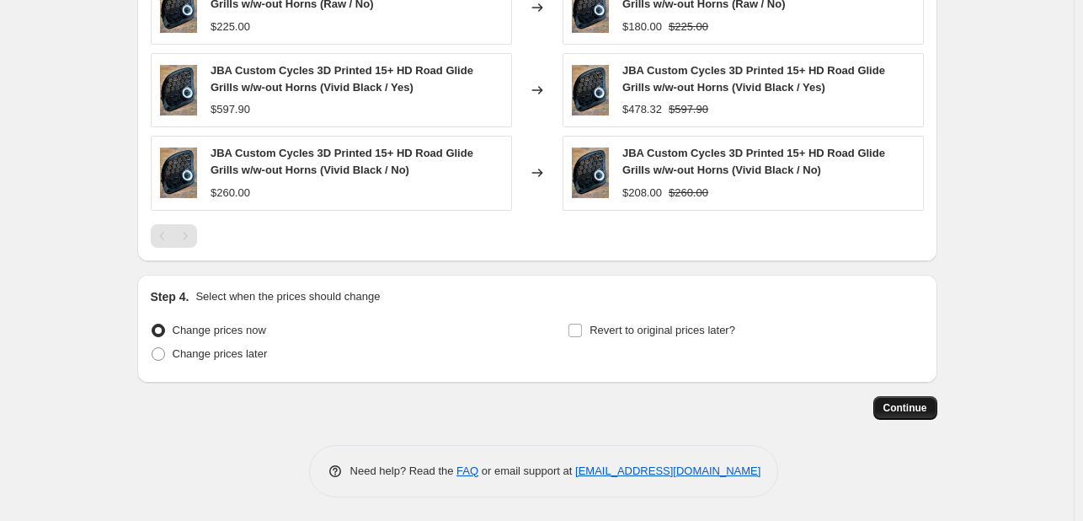
click at [892, 414] on button "Continue" at bounding box center [906, 408] width 64 height 24
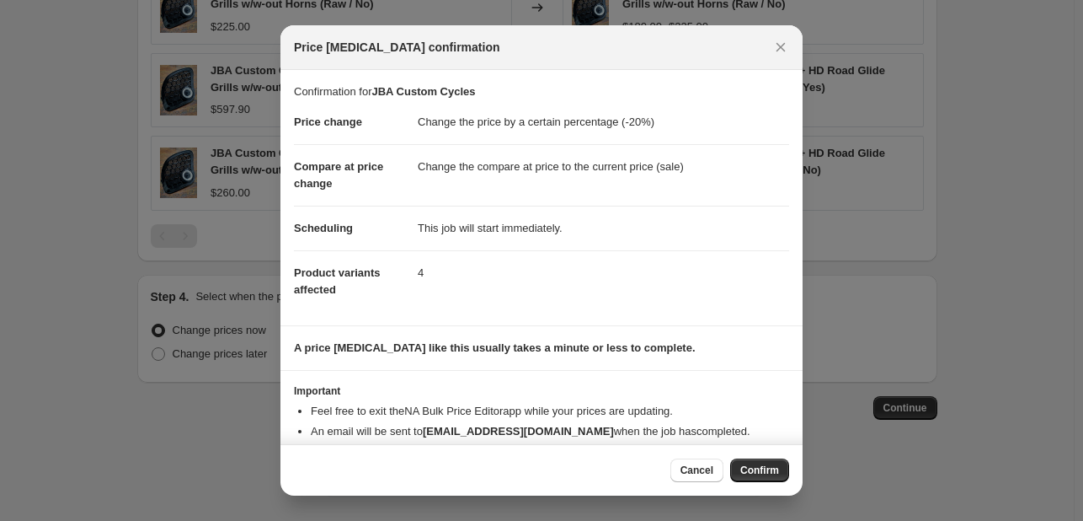
scroll to position [32, 0]
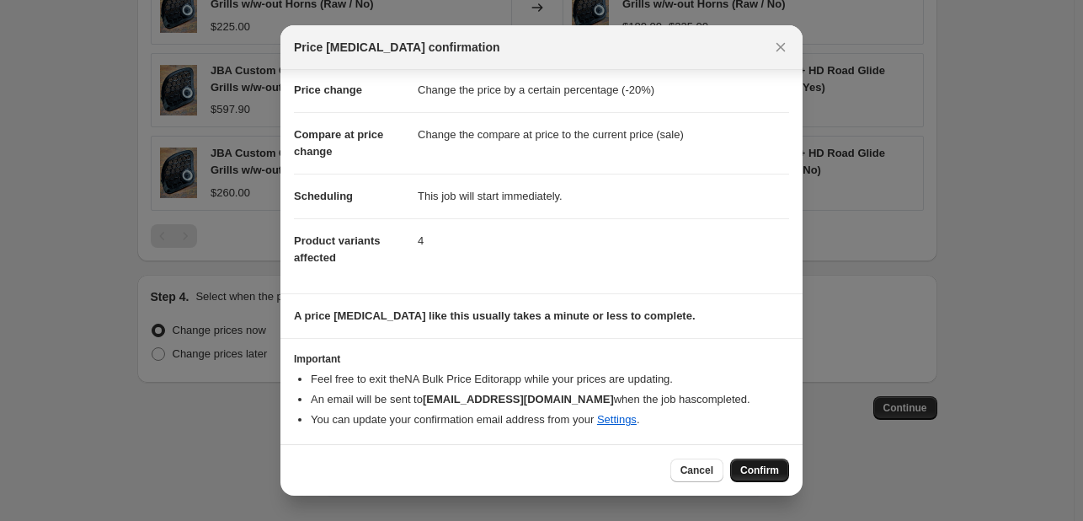
click at [751, 459] on button "Confirm" at bounding box center [759, 470] width 59 height 24
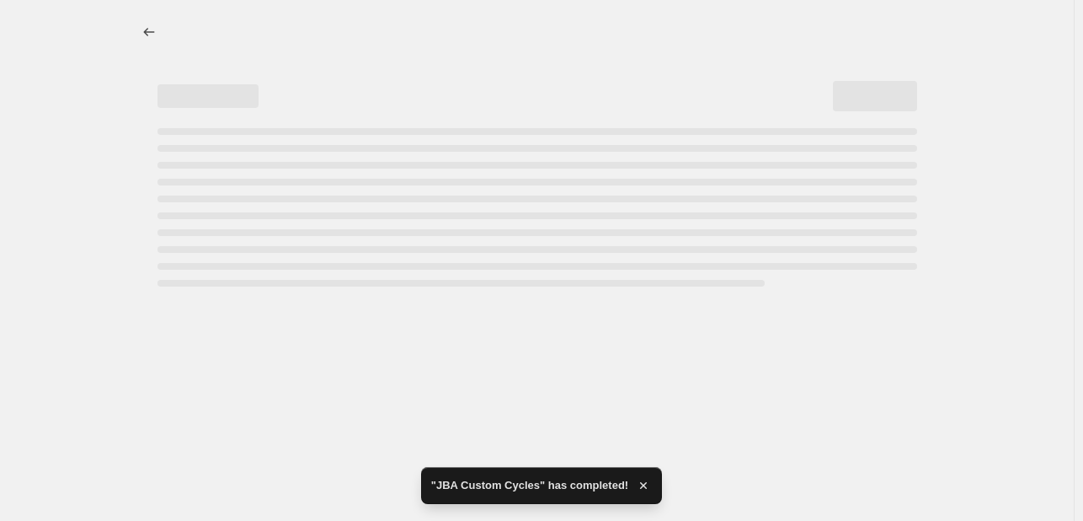
select select "percentage"
select select "vendor"
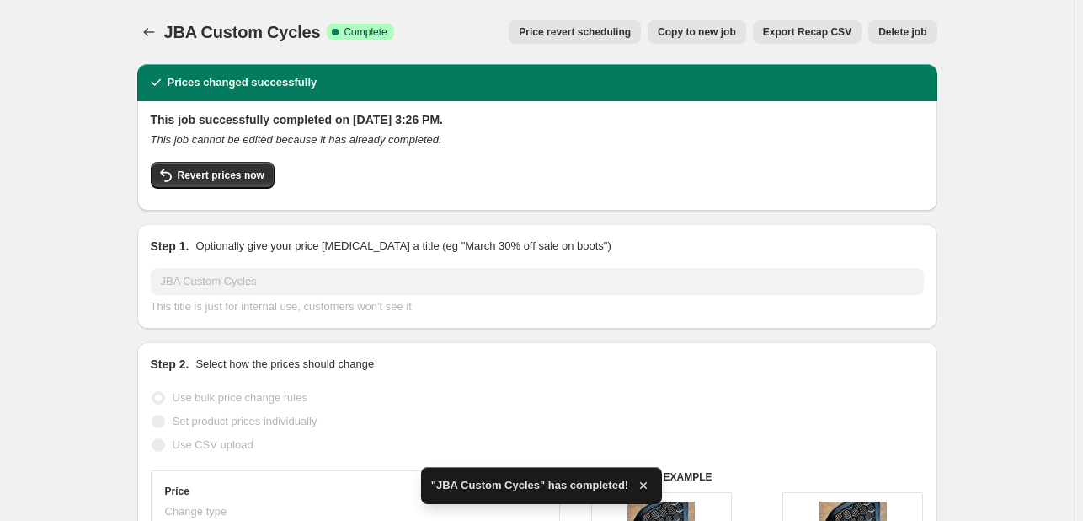
click at [692, 35] on span "Copy to new job" at bounding box center [697, 31] width 78 height 13
select select "percentage"
select select "vendor"
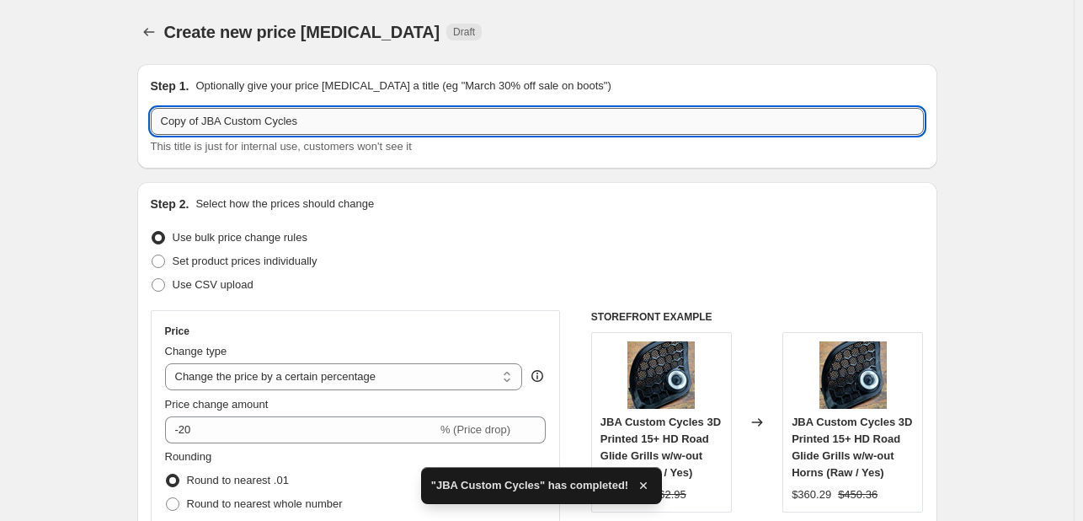
click at [532, 126] on input "Copy of JBA Custom Cycles" at bounding box center [537, 121] width 773 height 27
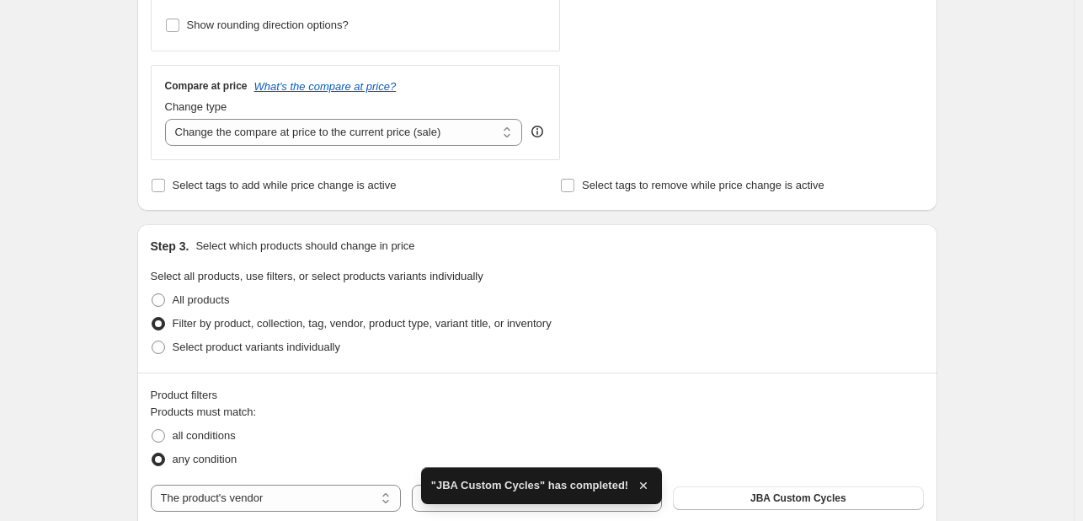
scroll to position [741, 0]
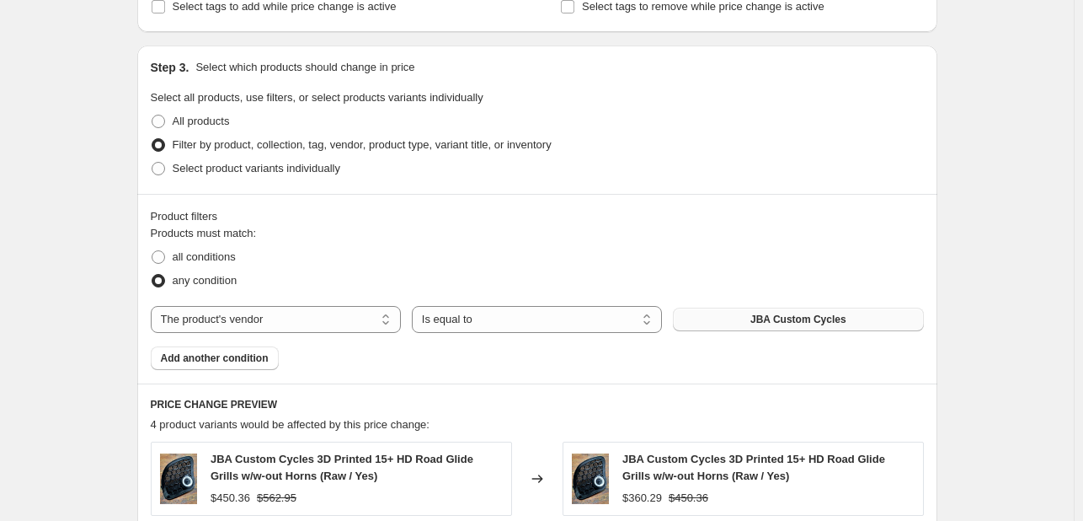
type input "Kicker"
click at [807, 323] on span "JBA Custom Cycles" at bounding box center [799, 319] width 96 height 13
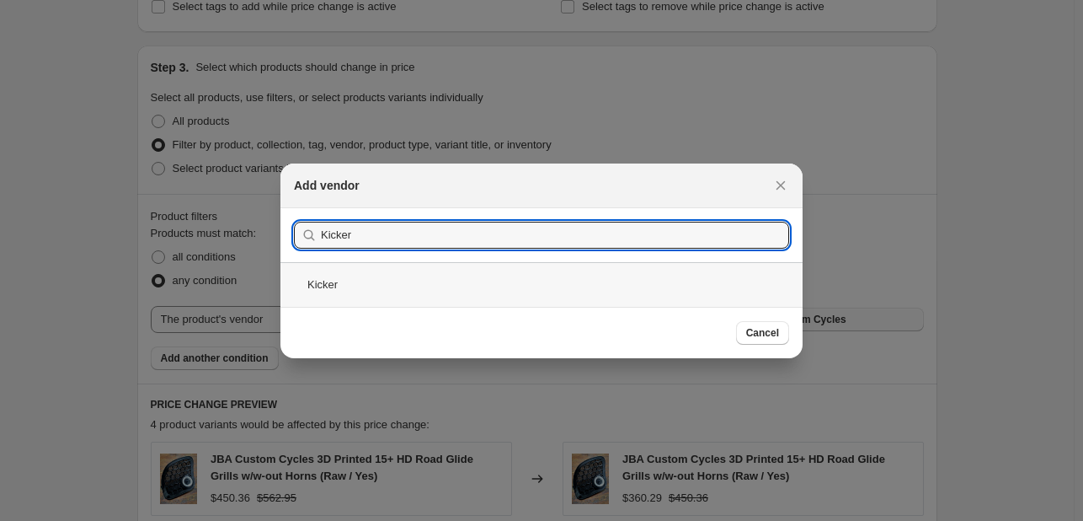
type input "Kicker"
click at [507, 275] on div "Kicker" at bounding box center [541, 284] width 522 height 45
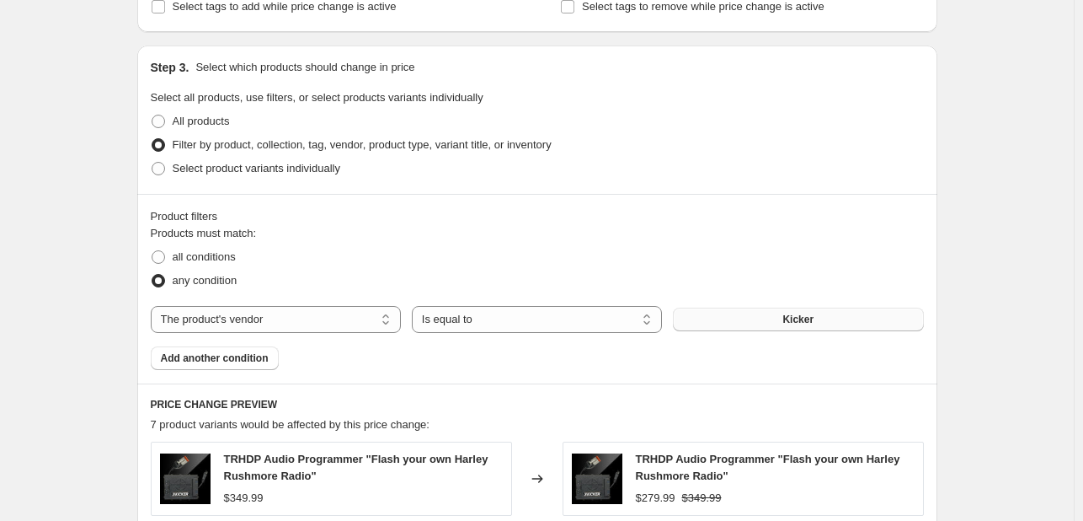
scroll to position [1357, 0]
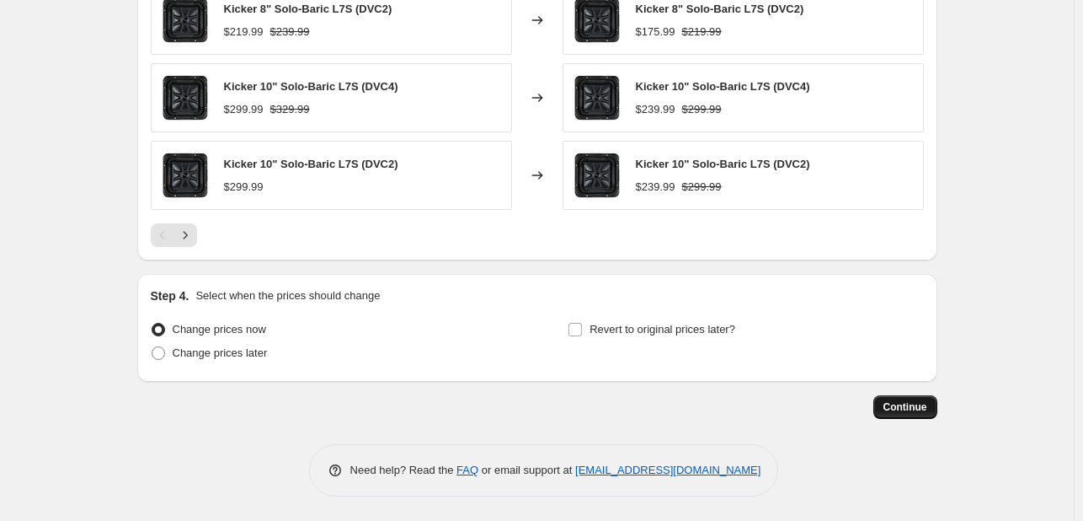
click at [899, 395] on button "Continue" at bounding box center [906, 407] width 64 height 24
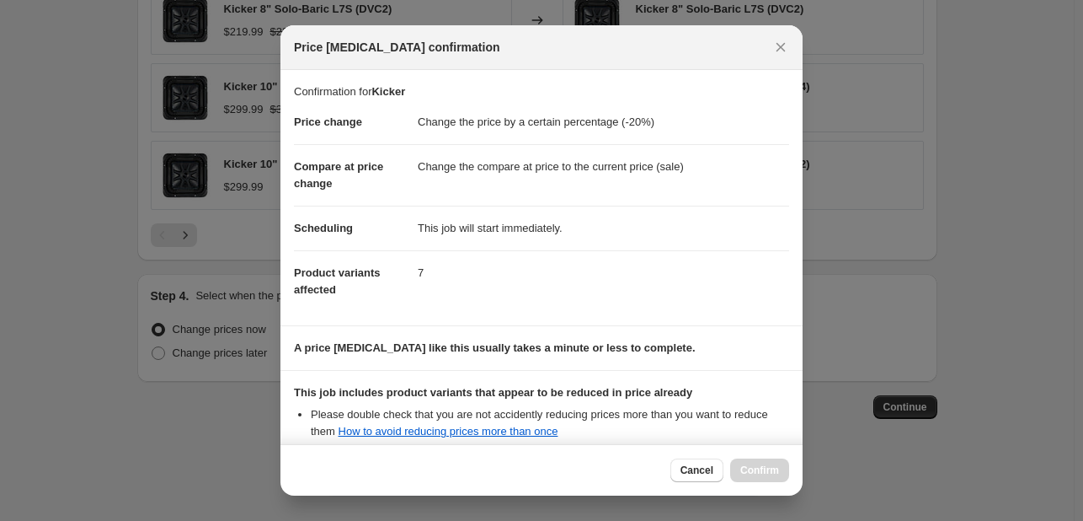
scroll to position [187, 0]
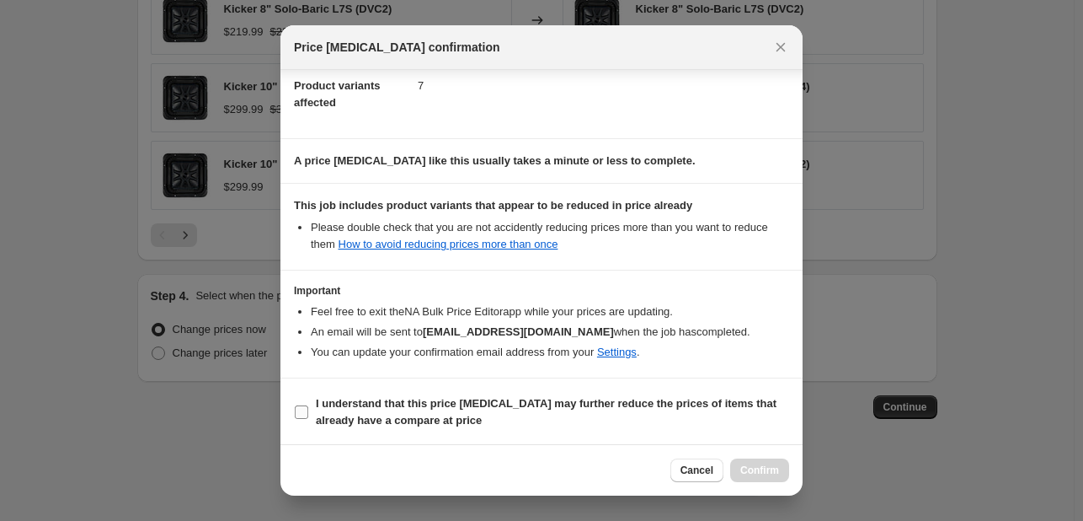
click at [614, 408] on b "I understand that this price change job may further reduce the prices of items …" at bounding box center [546, 411] width 461 height 29
click at [308, 408] on input "I understand that this price change job may further reduce the prices of items …" at bounding box center [301, 411] width 13 height 13
checkbox input "true"
click at [785, 464] on button "Confirm" at bounding box center [759, 470] width 59 height 24
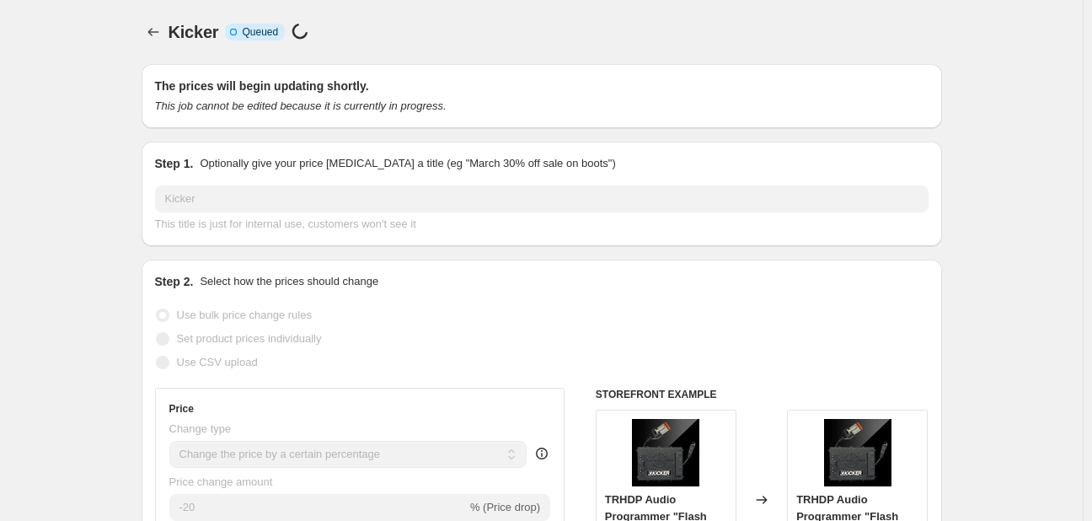
select select "percentage"
select select "vendor"
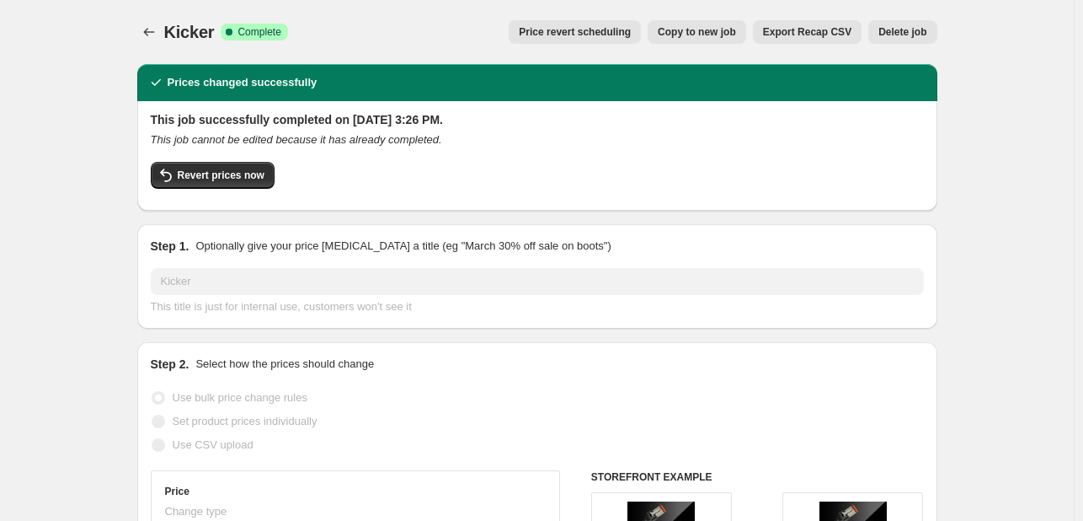
click at [698, 39] on button "Copy to new job" at bounding box center [697, 32] width 99 height 24
select select "percentage"
select select "vendor"
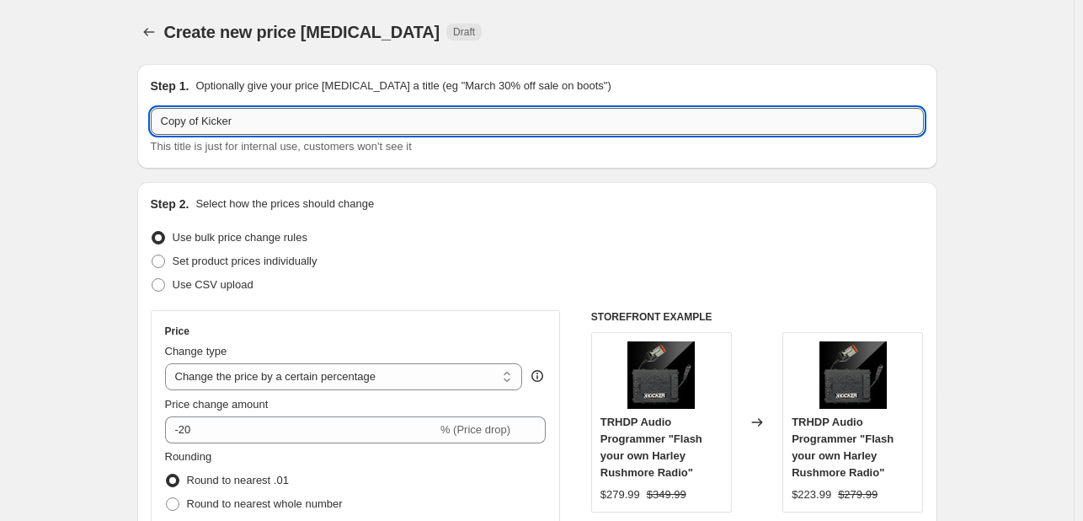
click at [223, 122] on input "Copy of Kicker" at bounding box center [537, 121] width 773 height 27
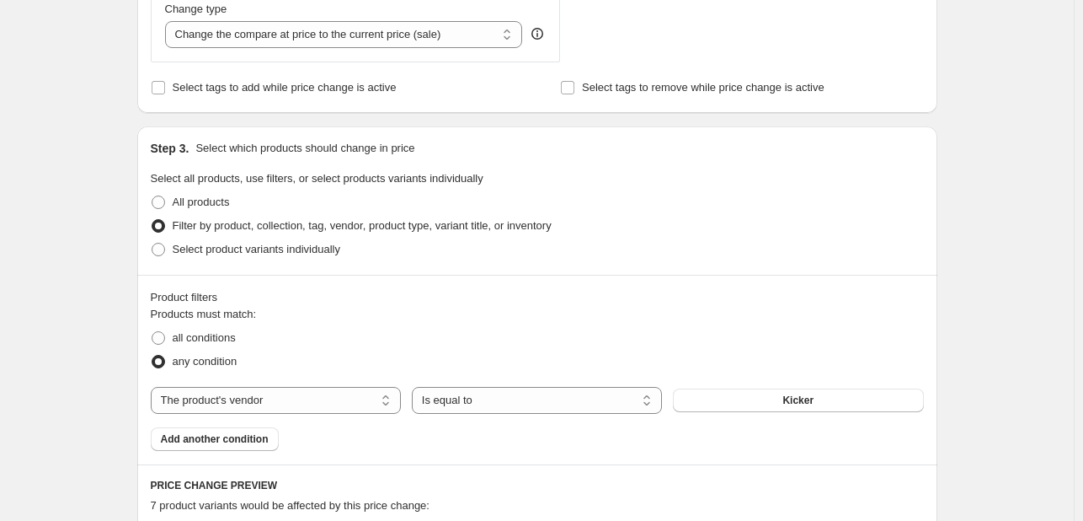
scroll to position [696, 0]
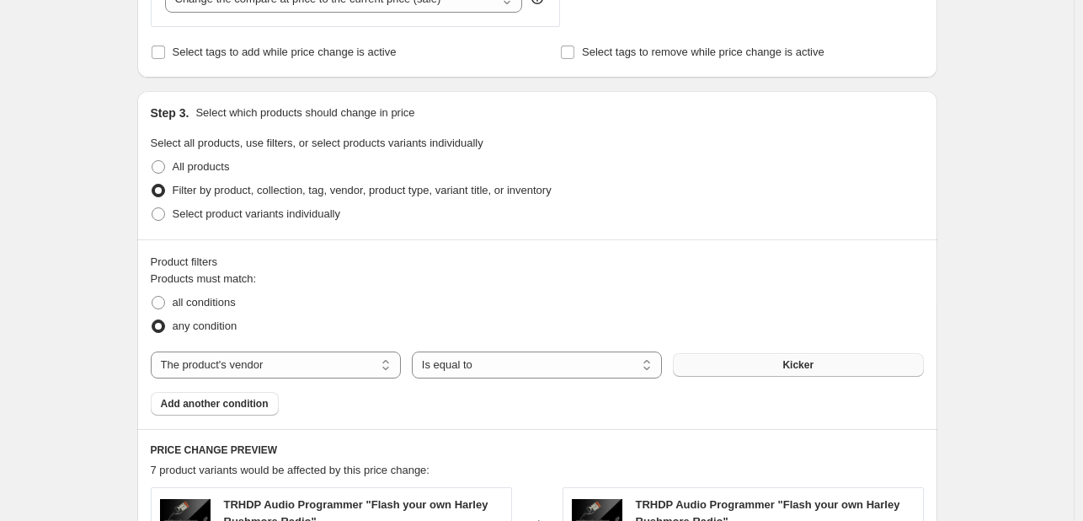
type input "Maestro"
click at [806, 361] on span "Kicker" at bounding box center [798, 364] width 31 height 13
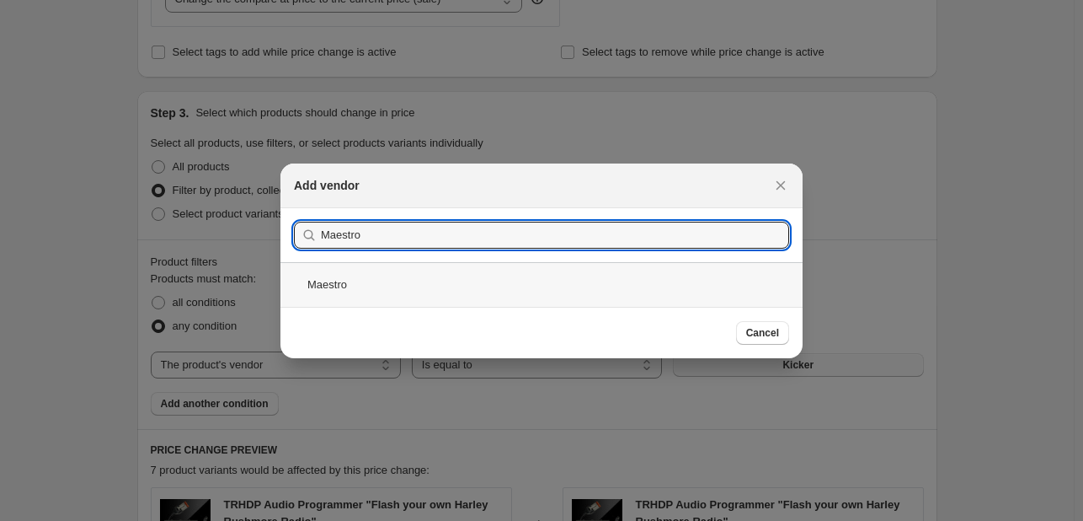
type input "Maestro"
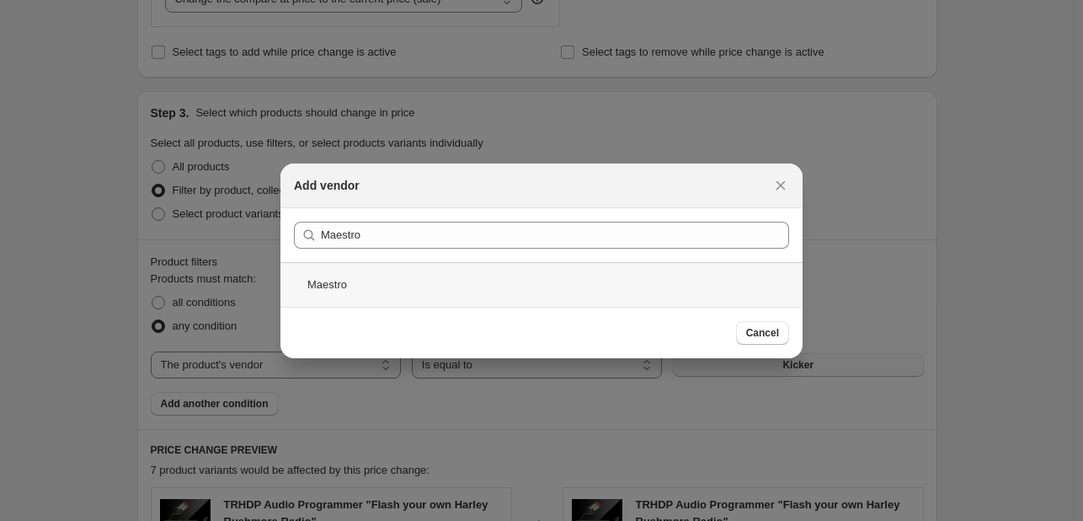
click at [589, 277] on div "Maestro" at bounding box center [541, 284] width 522 height 45
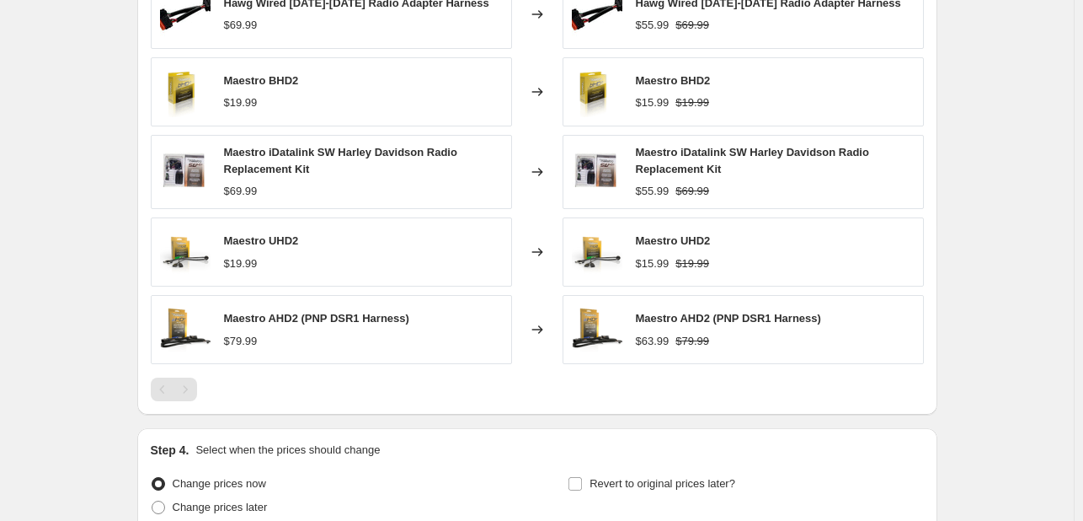
scroll to position [1357, 0]
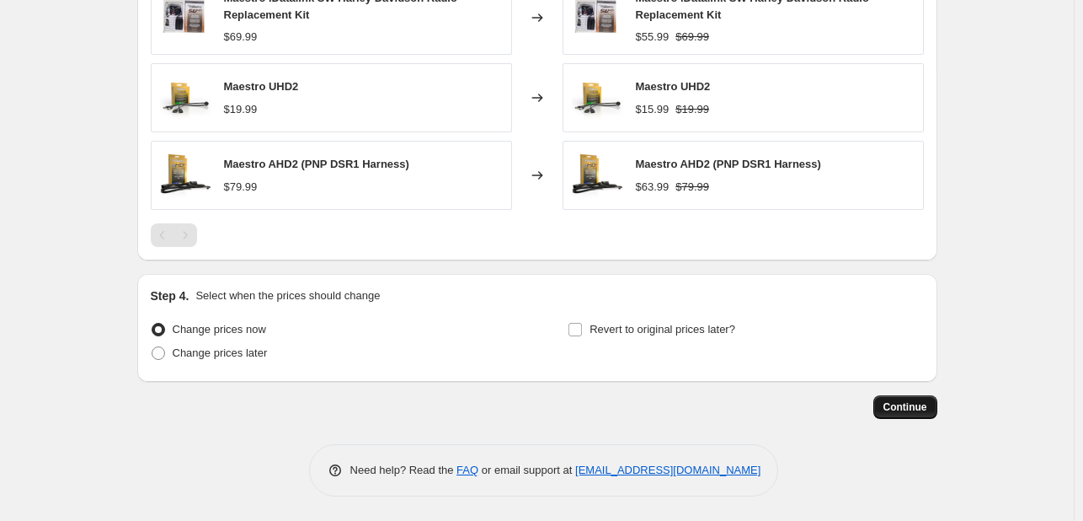
click at [918, 403] on span "Continue" at bounding box center [906, 406] width 44 height 13
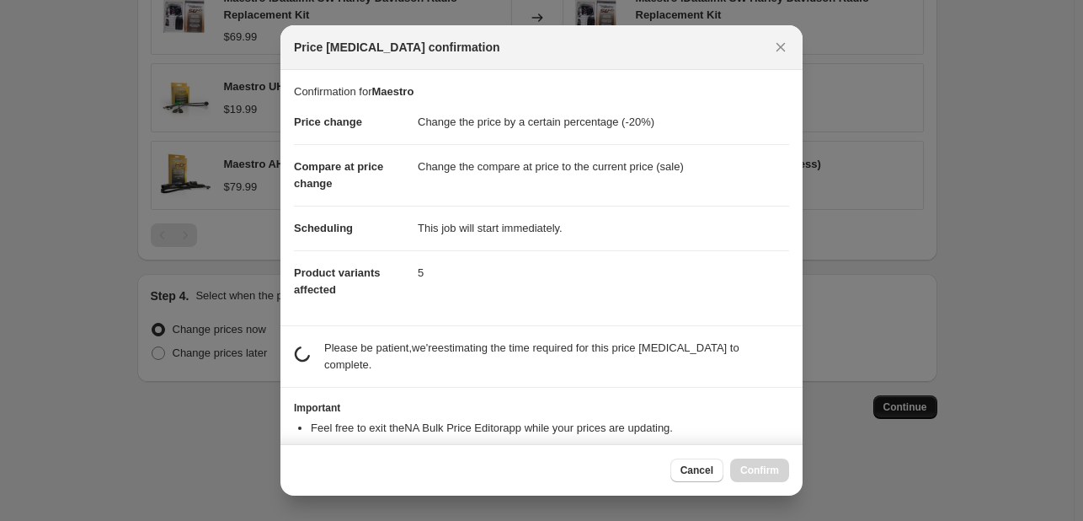
scroll to position [0, 0]
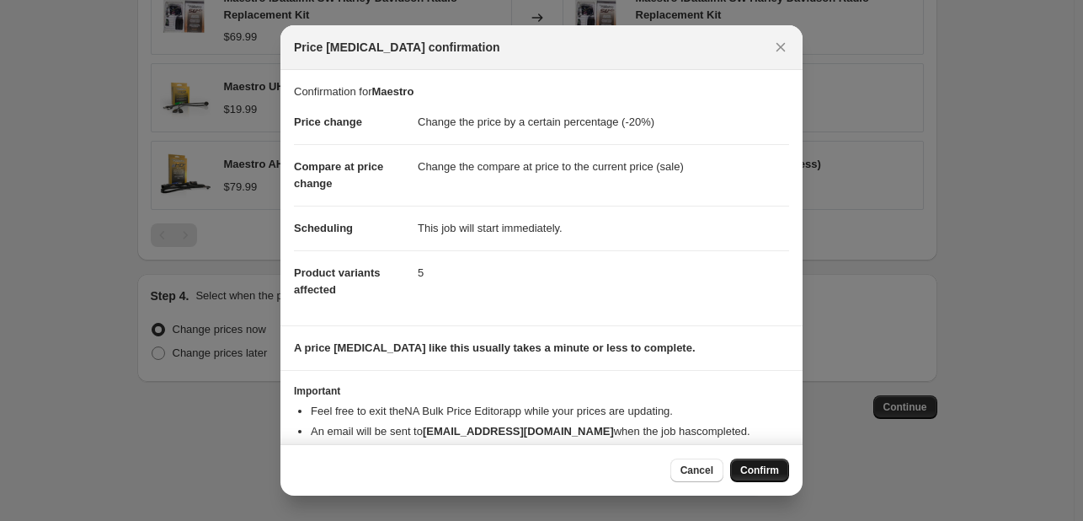
click at [760, 478] on button "Confirm" at bounding box center [759, 470] width 59 height 24
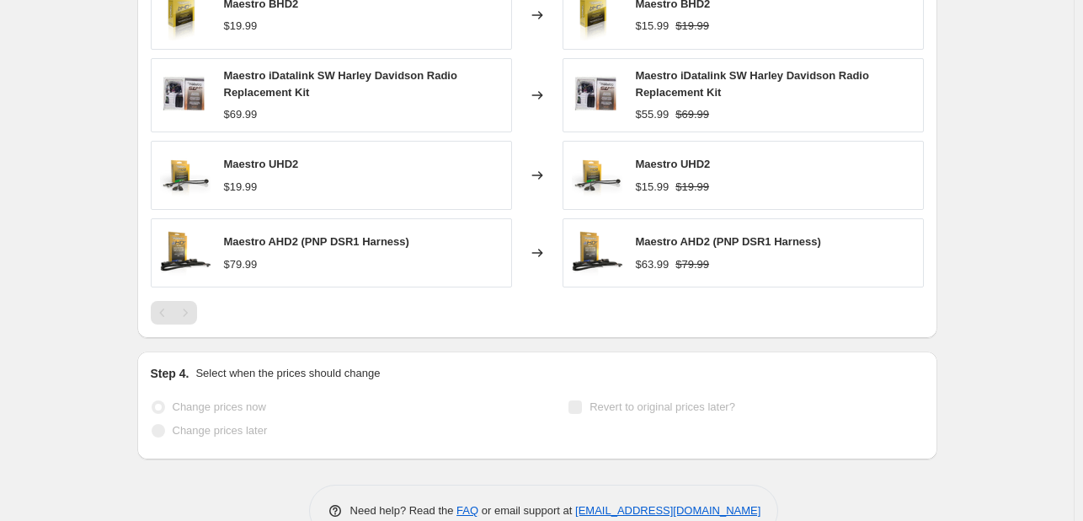
select select "percentage"
select select "vendor"
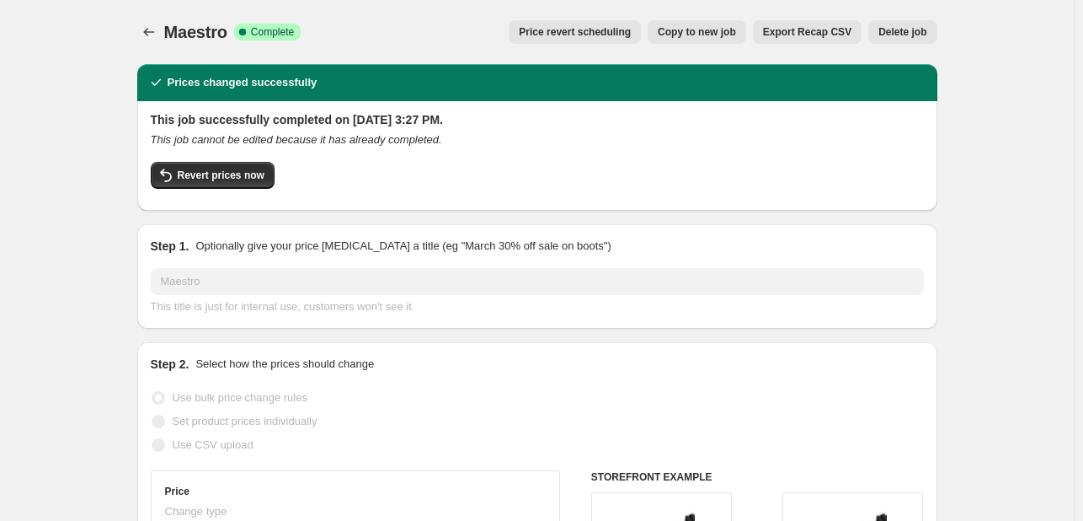
click at [724, 29] on span "Copy to new job" at bounding box center [697, 31] width 78 height 13
select select "percentage"
select select "vendor"
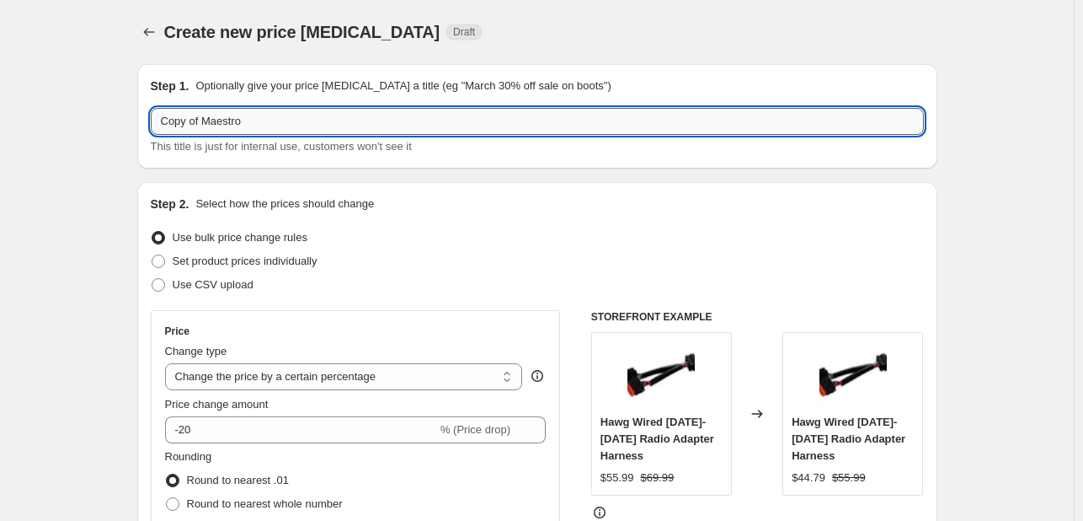
click at [448, 133] on input "Copy of Maestro" at bounding box center [537, 121] width 773 height 27
type input "Mean Machine Cycles"
click at [455, 157] on div "Step 1. Optionally give your price change job a title (eg "March 30% off sale o…" at bounding box center [537, 116] width 800 height 104
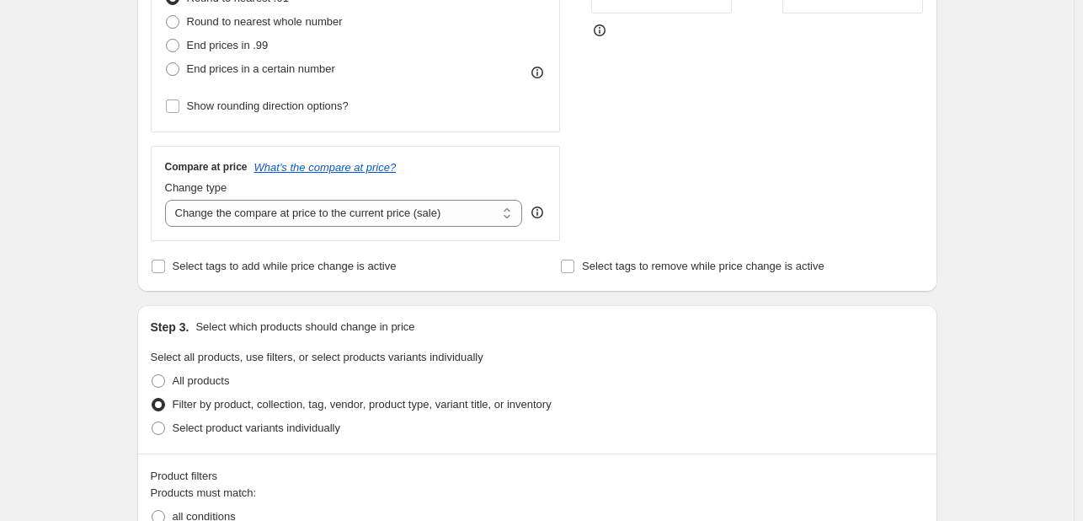
scroll to position [662, 0]
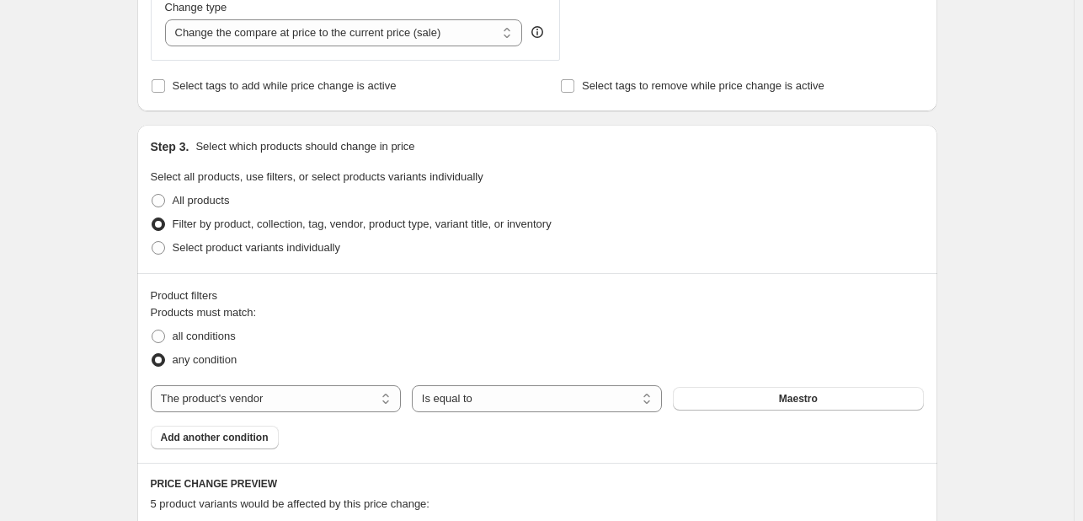
click at [728, 414] on div "Products must match: all conditions any condition The product The product's col…" at bounding box center [537, 376] width 773 height 145
click at [752, 396] on button "Maestro" at bounding box center [798, 399] width 250 height 24
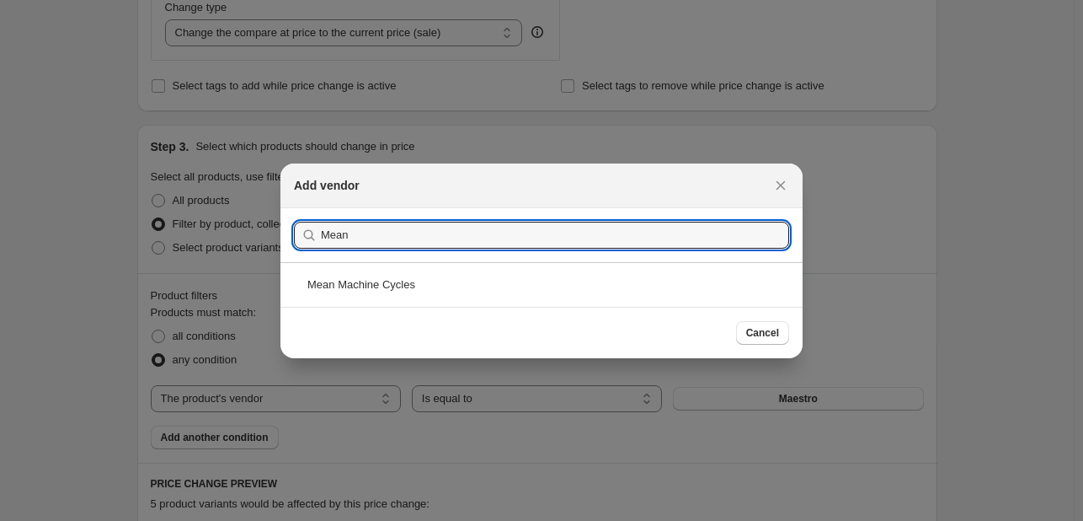
type input "Mean"
click at [625, 298] on div "Mean Machine Cycles" at bounding box center [541, 284] width 522 height 45
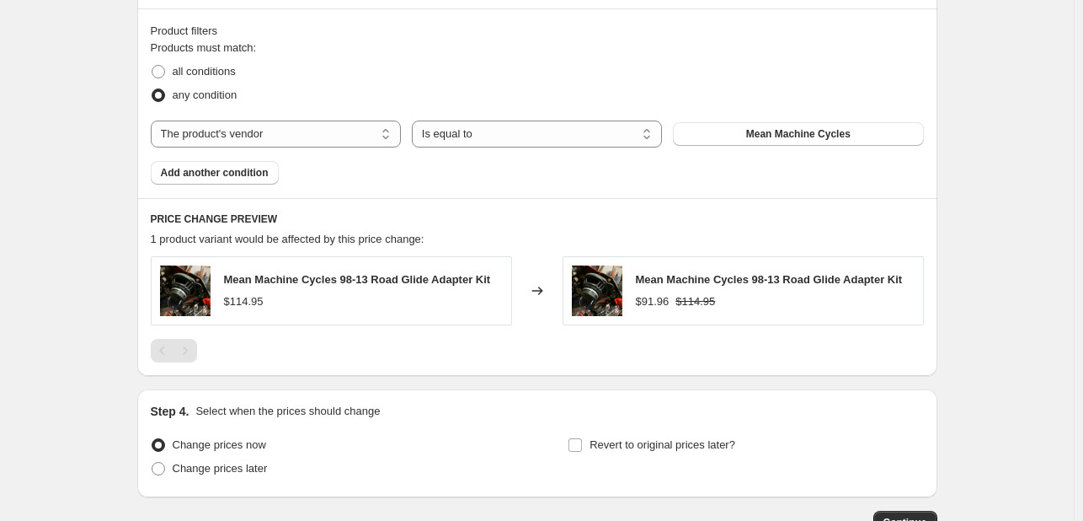
scroll to position [1043, 0]
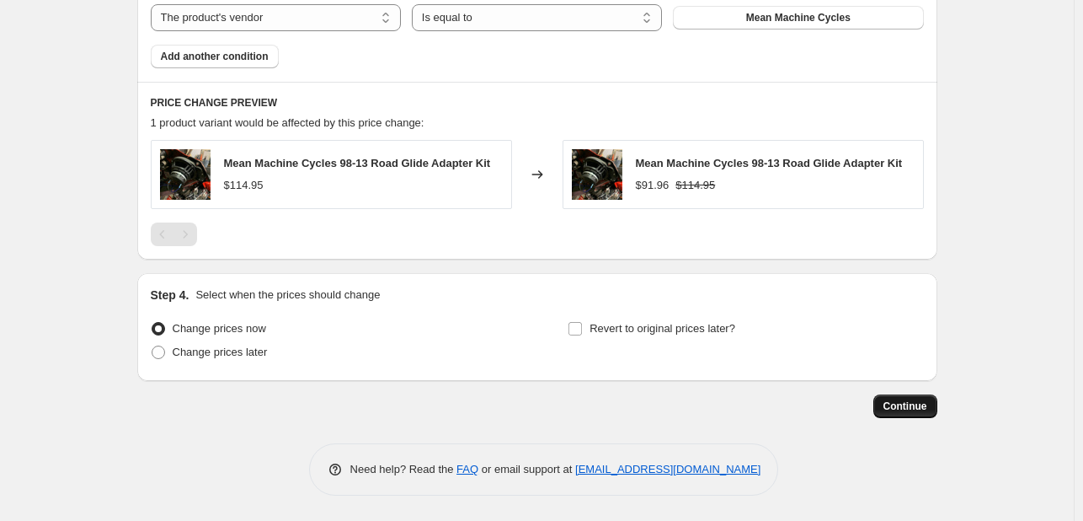
click at [881, 398] on button "Continue" at bounding box center [906, 406] width 64 height 24
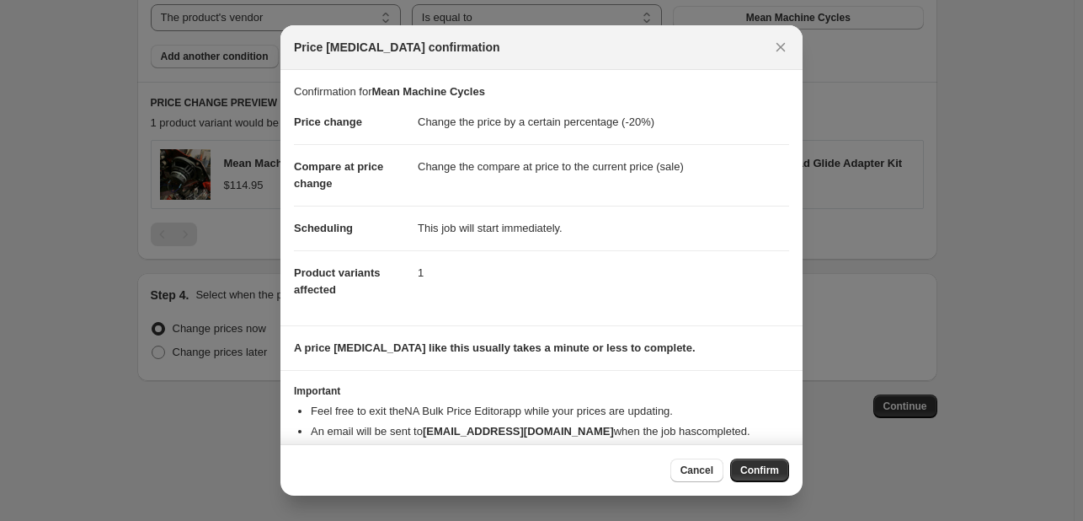
scroll to position [32, 0]
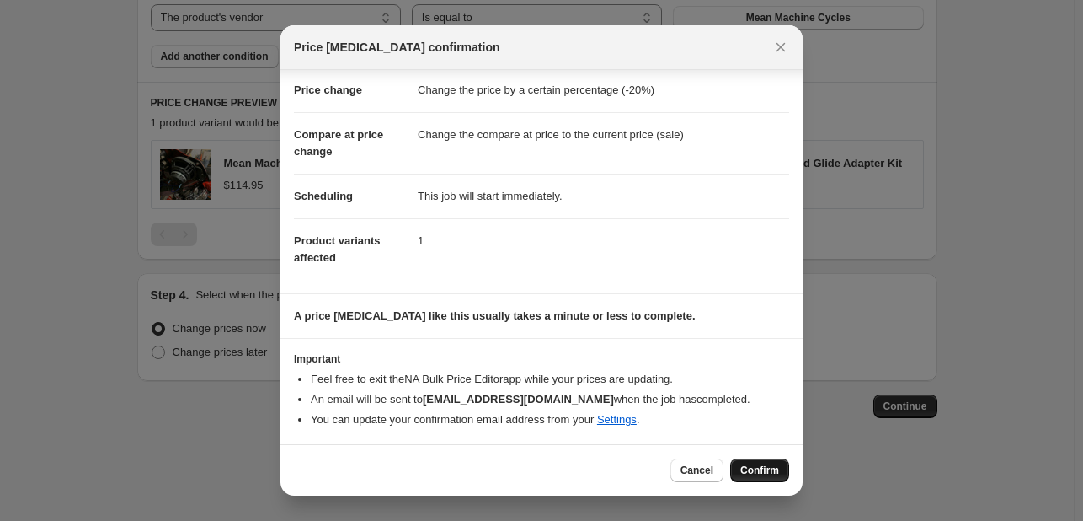
click at [768, 467] on span "Confirm" at bounding box center [759, 469] width 39 height 13
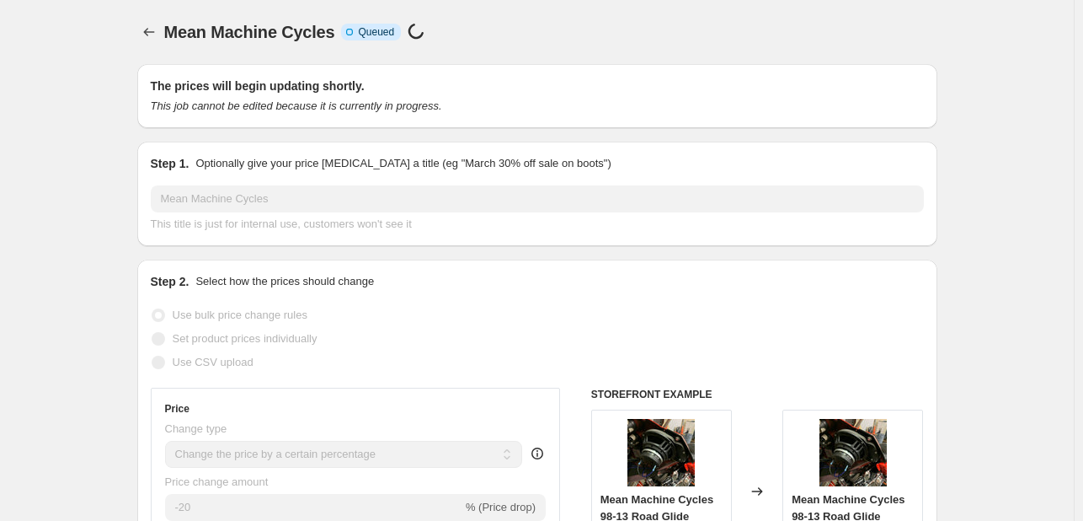
select select "percentage"
select select "vendor"
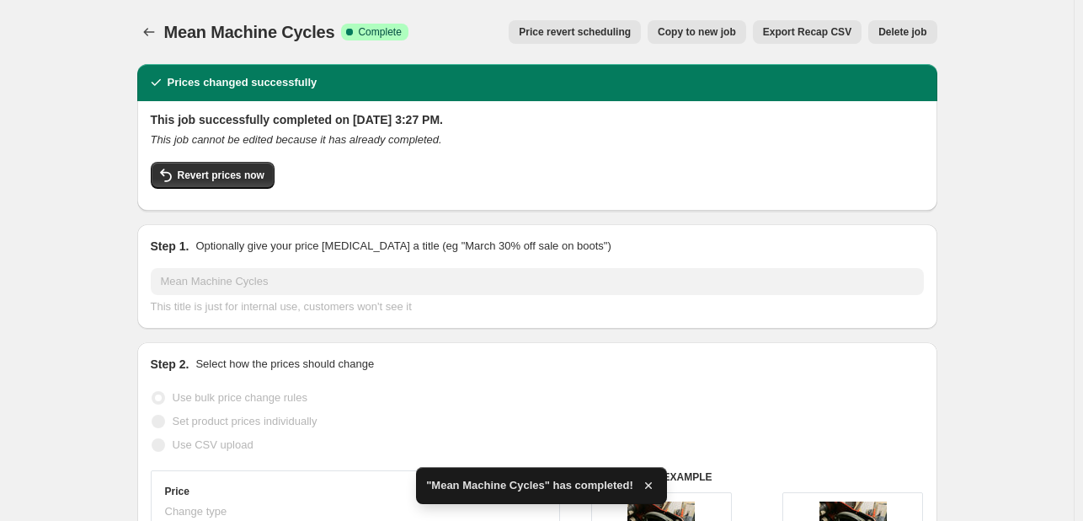
click at [736, 31] on span "Copy to new job" at bounding box center [697, 31] width 78 height 13
select select "percentage"
select select "vendor"
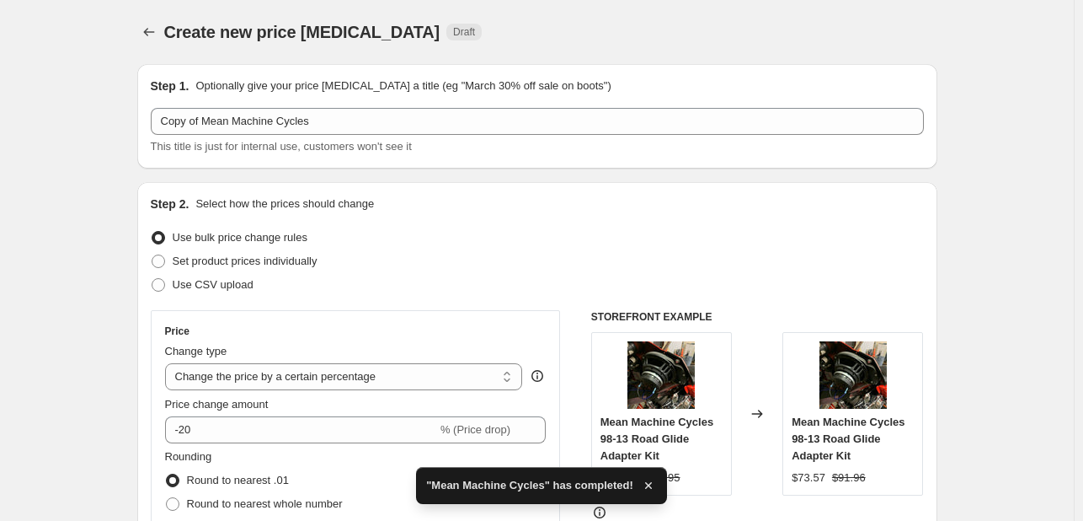
click at [317, 135] on div "Copy of Mean Machine Cycles This title is just for internal use, customers won'…" at bounding box center [537, 131] width 773 height 47
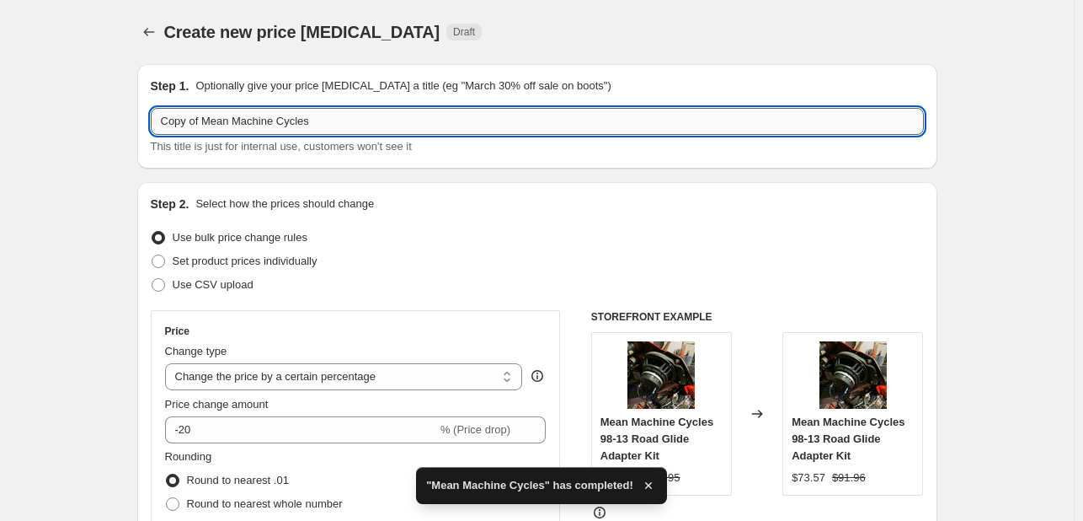
click at [340, 126] on input "Copy of Mean Machine Cycles" at bounding box center [537, 121] width 773 height 27
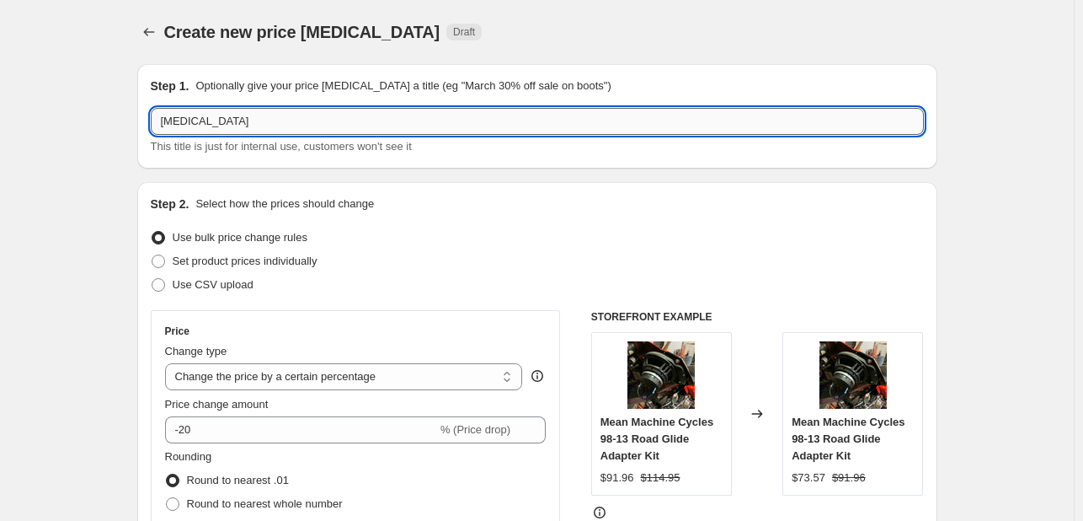
click at [340, 127] on input "Metra" at bounding box center [537, 121] width 773 height 27
type input "Metra"
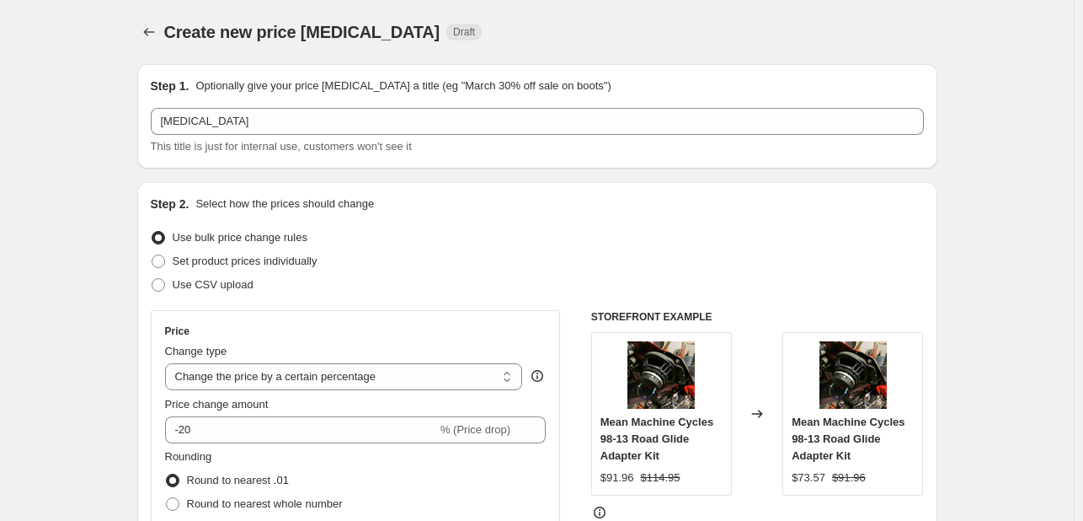
click at [338, 143] on span "This title is just for internal use, customers won't see it" at bounding box center [281, 146] width 261 height 13
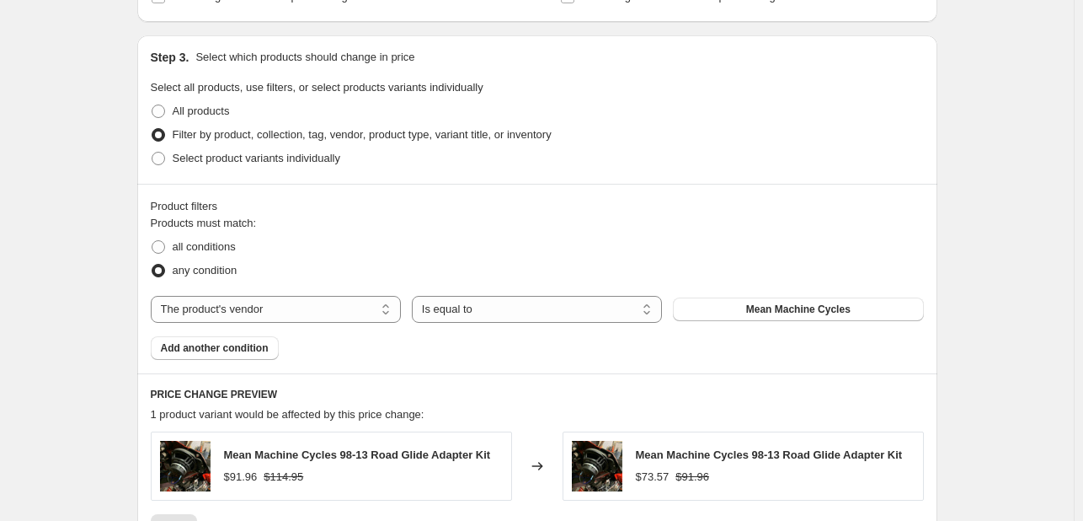
scroll to position [753, 0]
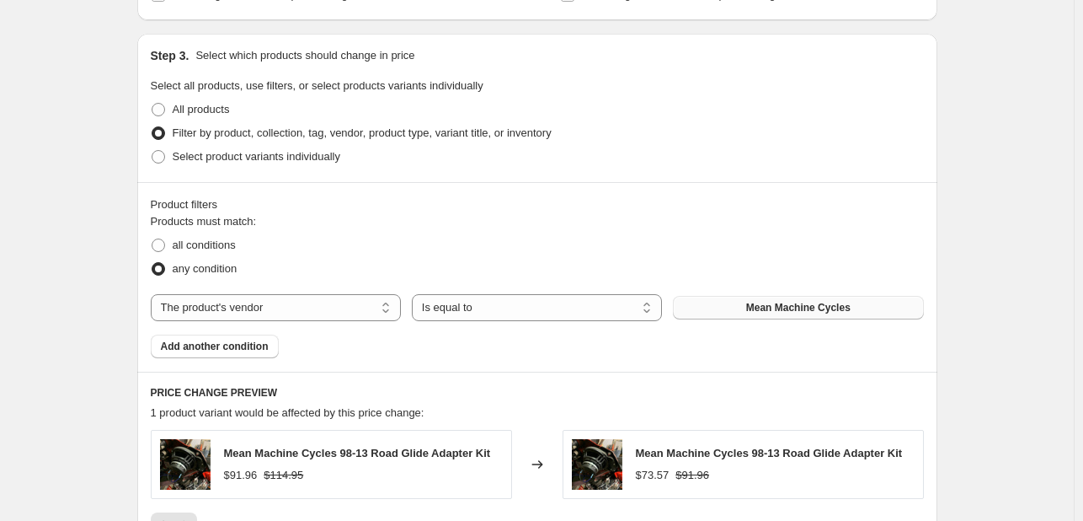
click at [769, 307] on span "Mean Machine Cycles" at bounding box center [798, 307] width 104 height 13
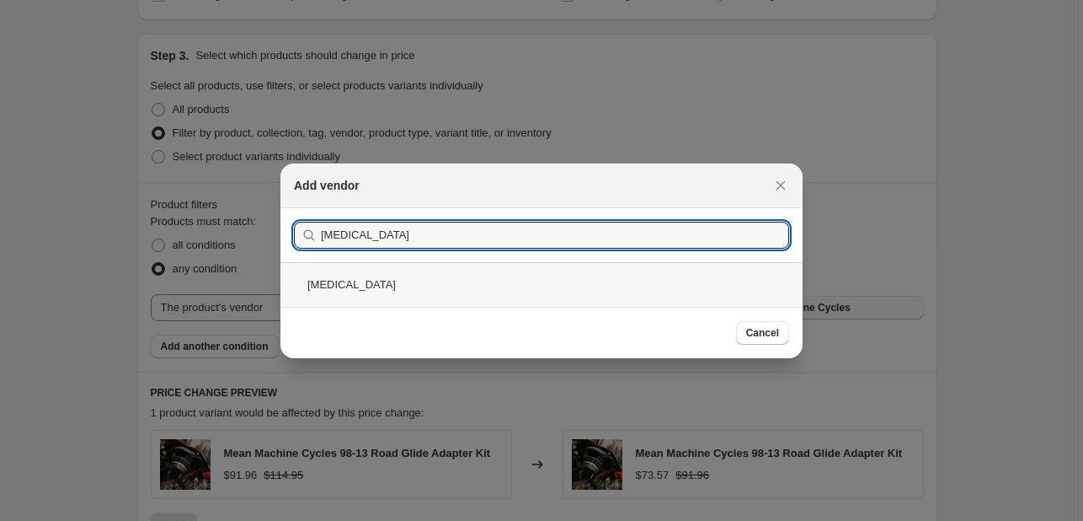
type input "Metra"
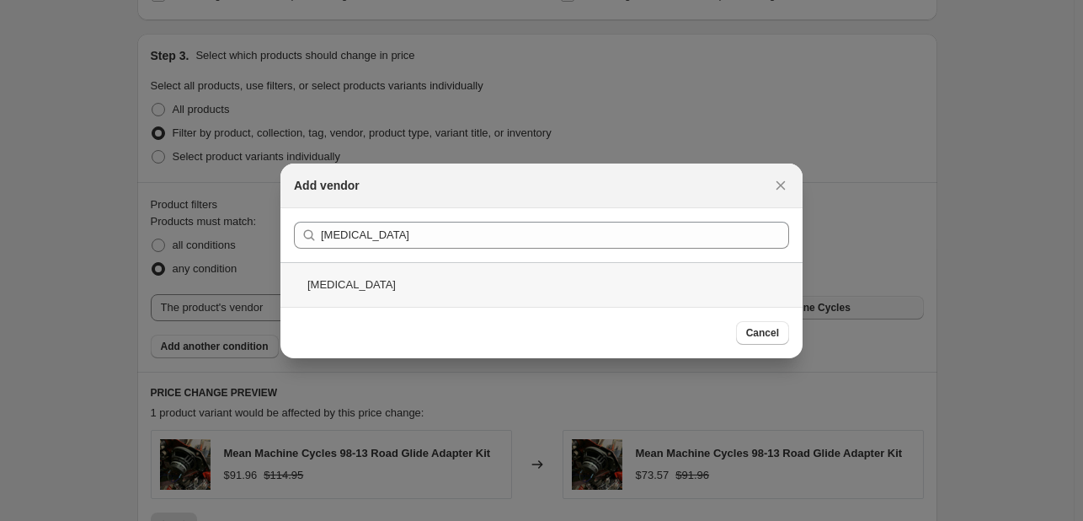
click at [610, 276] on div "Metra" at bounding box center [541, 284] width 522 height 45
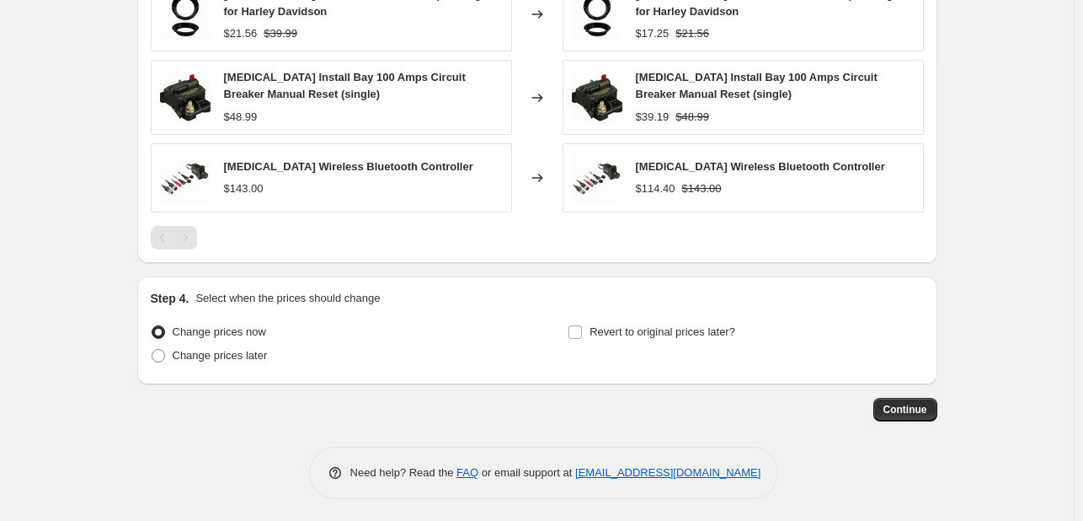
scroll to position [1362, 0]
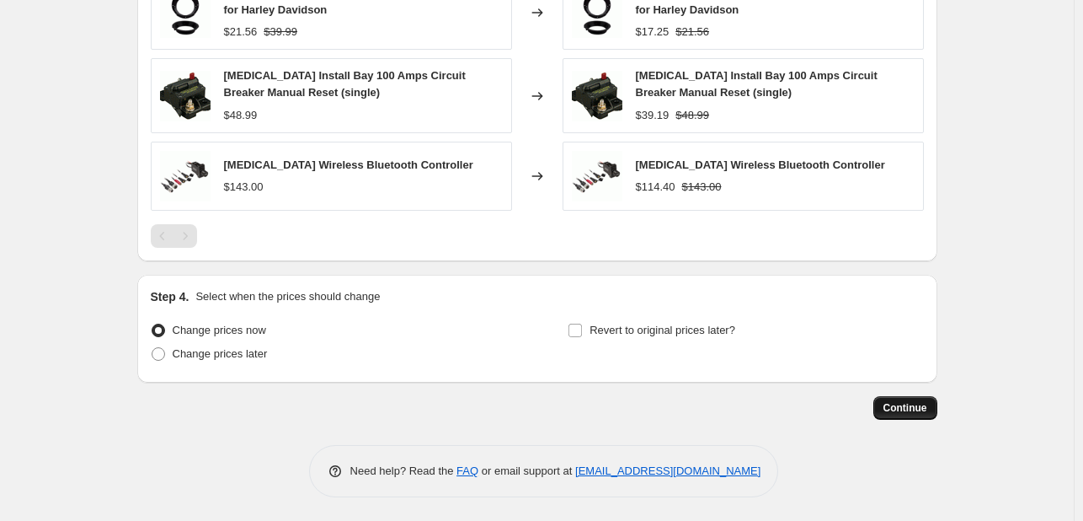
click at [910, 401] on span "Continue" at bounding box center [906, 407] width 44 height 13
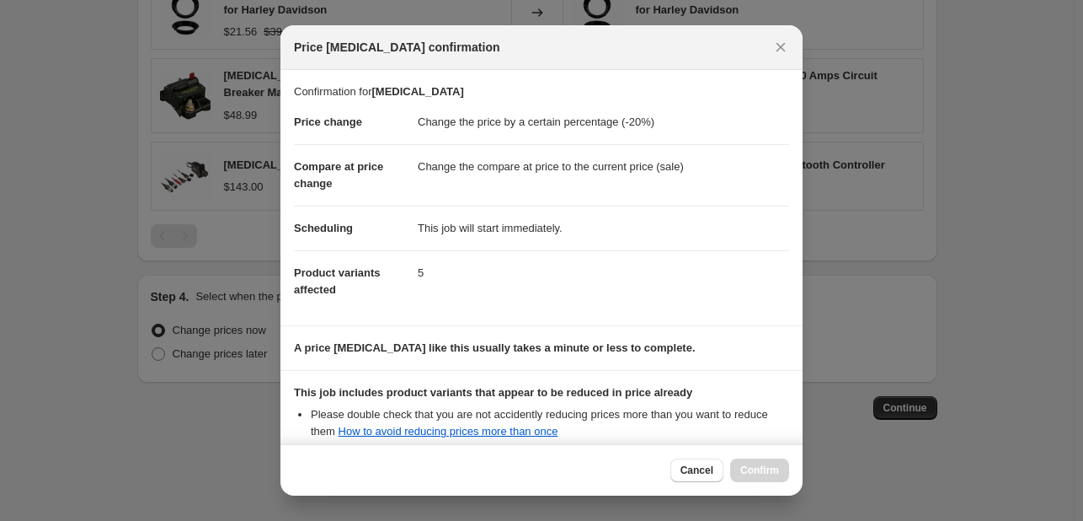
scroll to position [187, 0]
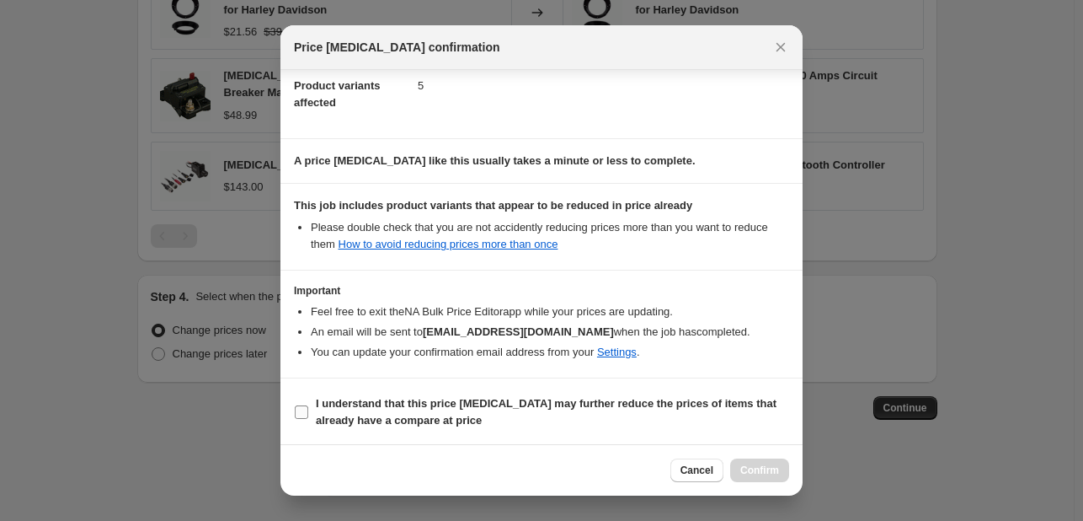
click at [528, 424] on span "I understand that this price change job may further reduce the prices of items …" at bounding box center [552, 412] width 473 height 34
click at [308, 419] on input "I understand that this price change job may further reduce the prices of items …" at bounding box center [301, 411] width 13 height 13
checkbox input "true"
click at [768, 459] on button "Confirm" at bounding box center [759, 470] width 59 height 24
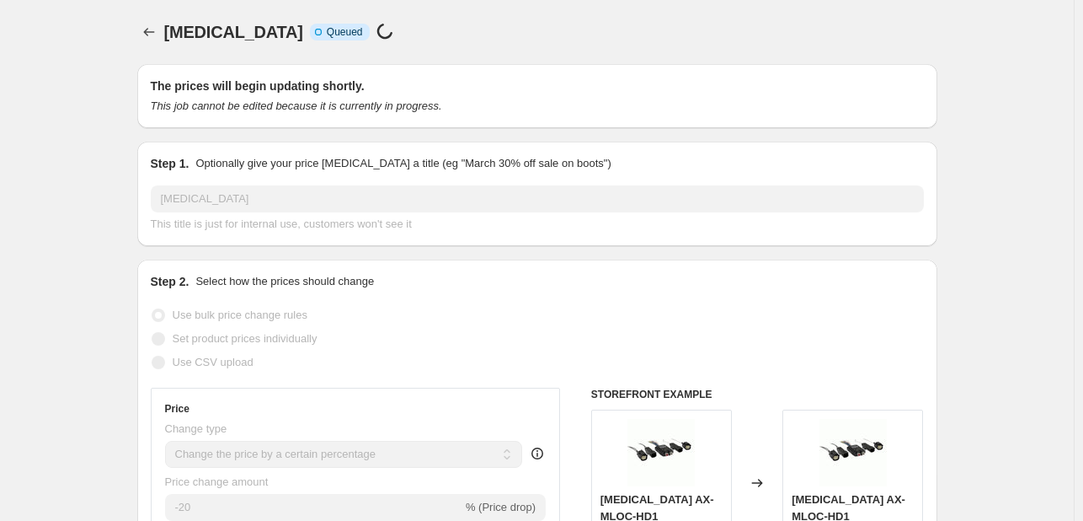
select select "percentage"
select select "vendor"
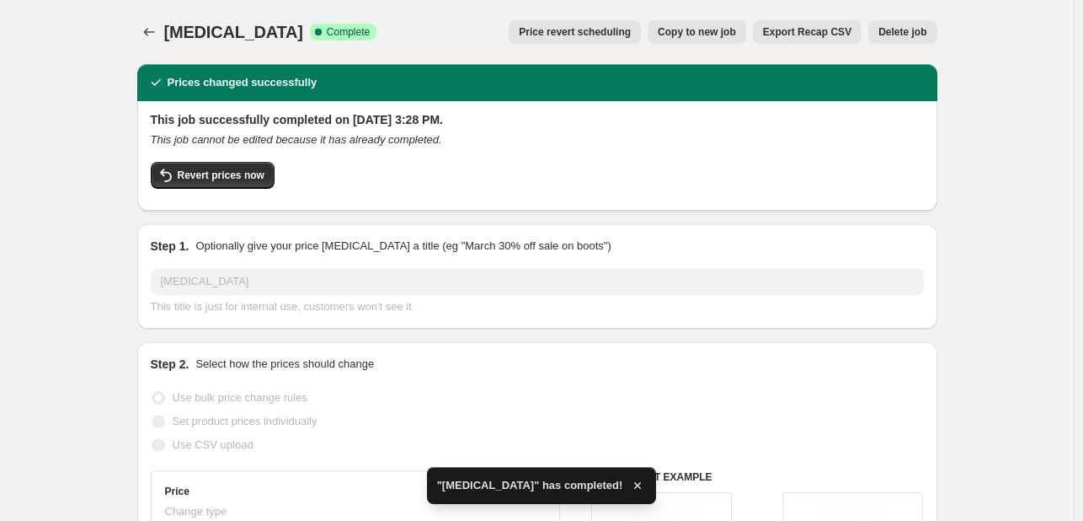
click at [734, 40] on button "Copy to new job" at bounding box center [697, 32] width 99 height 24
select select "percentage"
select select "vendor"
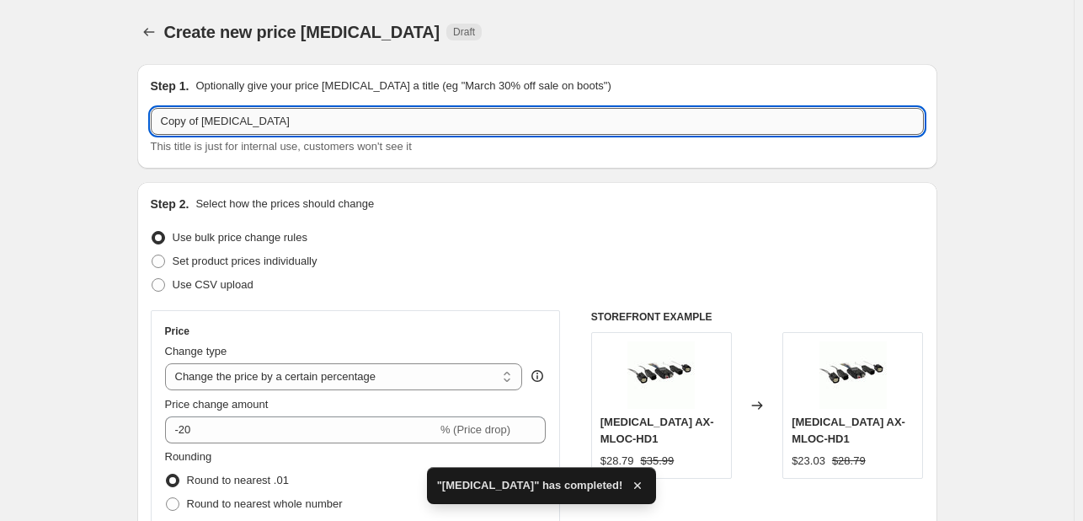
click at [372, 129] on input "Copy of Metra" at bounding box center [537, 121] width 773 height 27
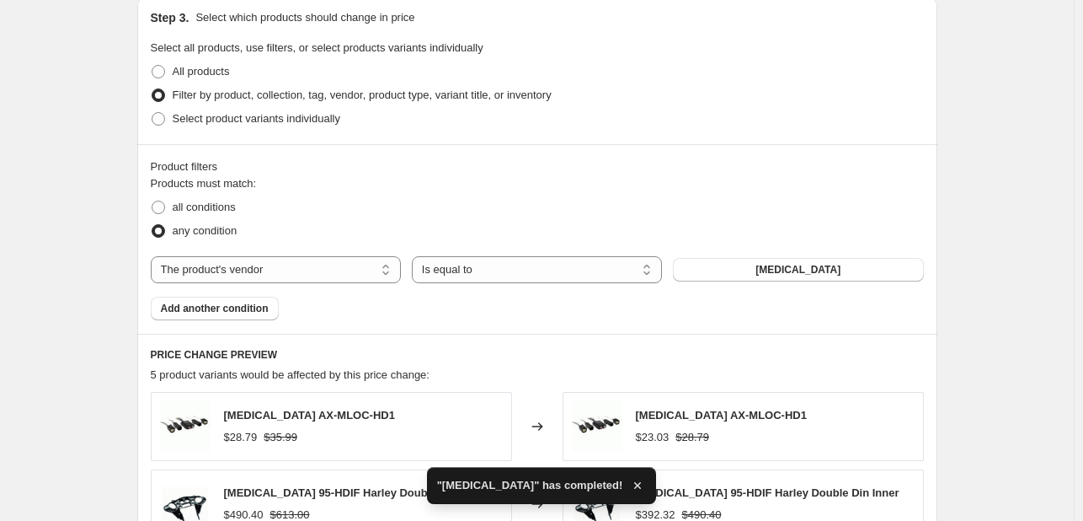
scroll to position [785, 0]
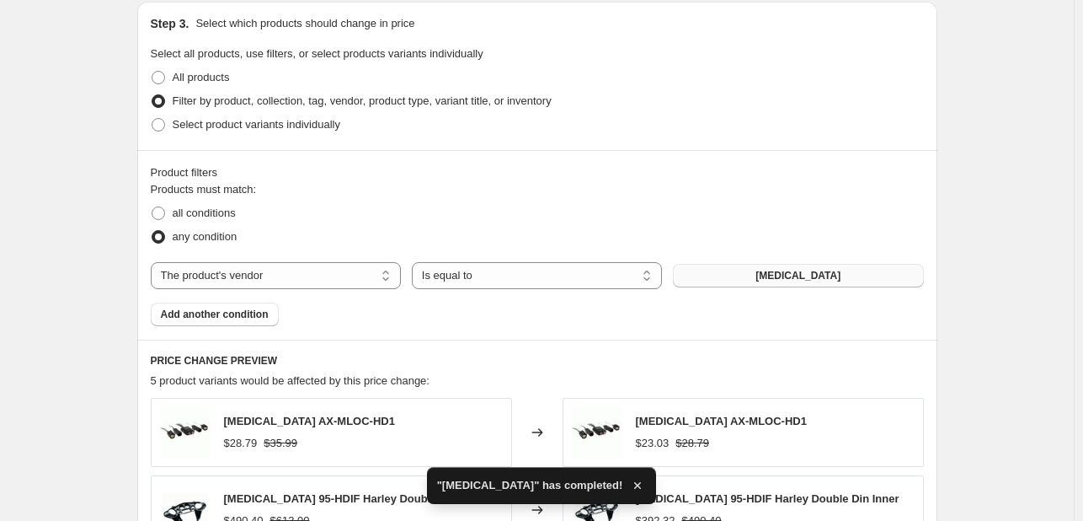
type input "NVS"
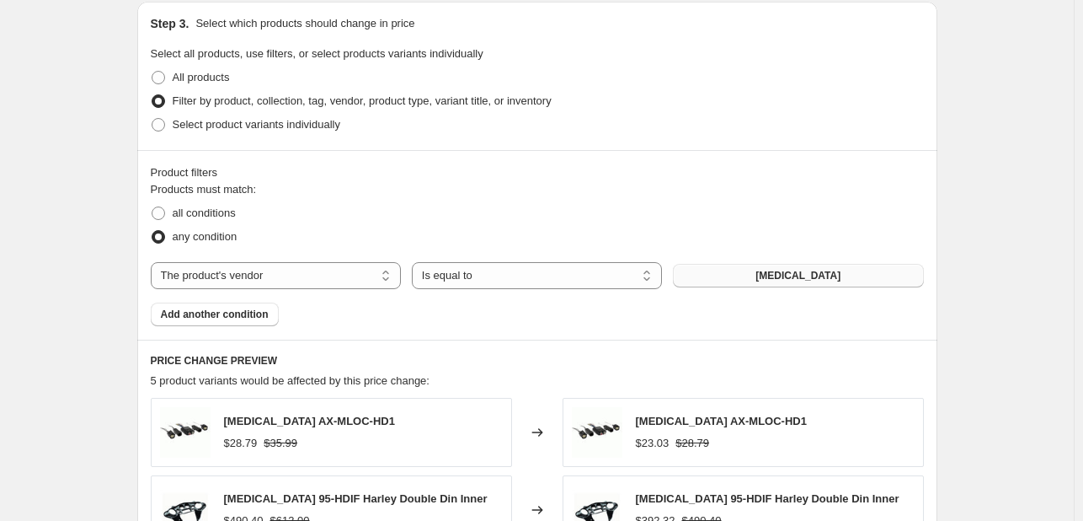
click at [722, 275] on button "Metra" at bounding box center [798, 276] width 250 height 24
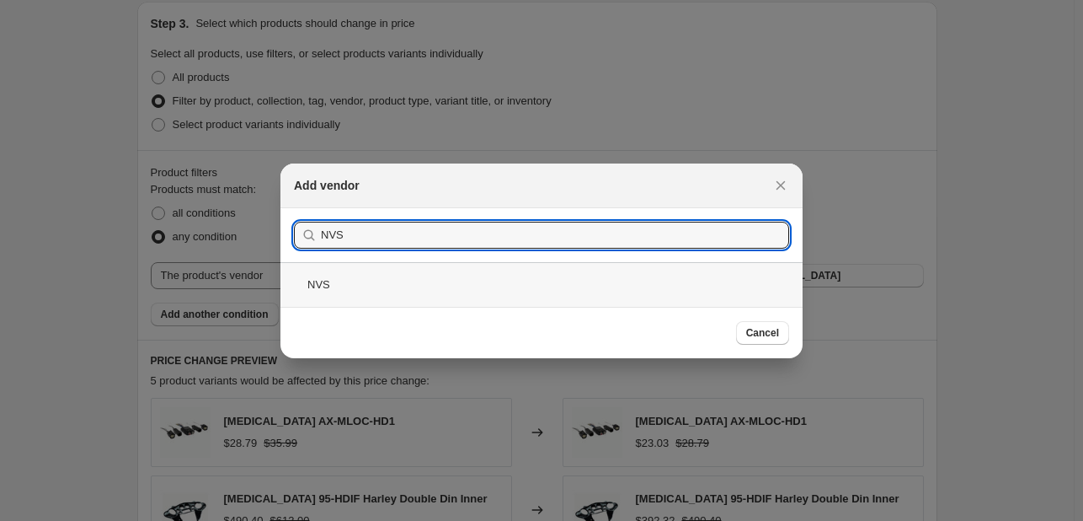
type input "NVS"
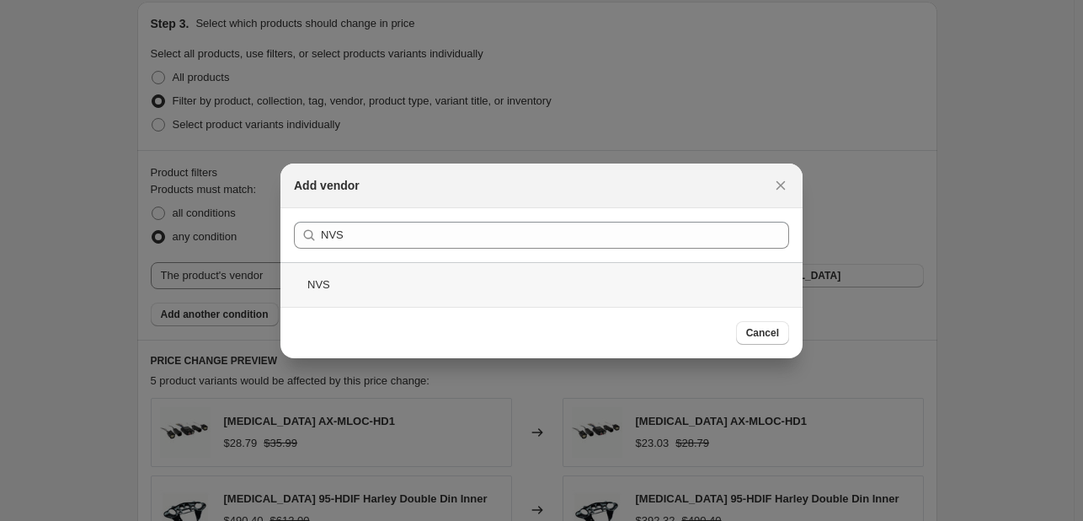
click at [510, 293] on div "NVS" at bounding box center [541, 284] width 522 height 45
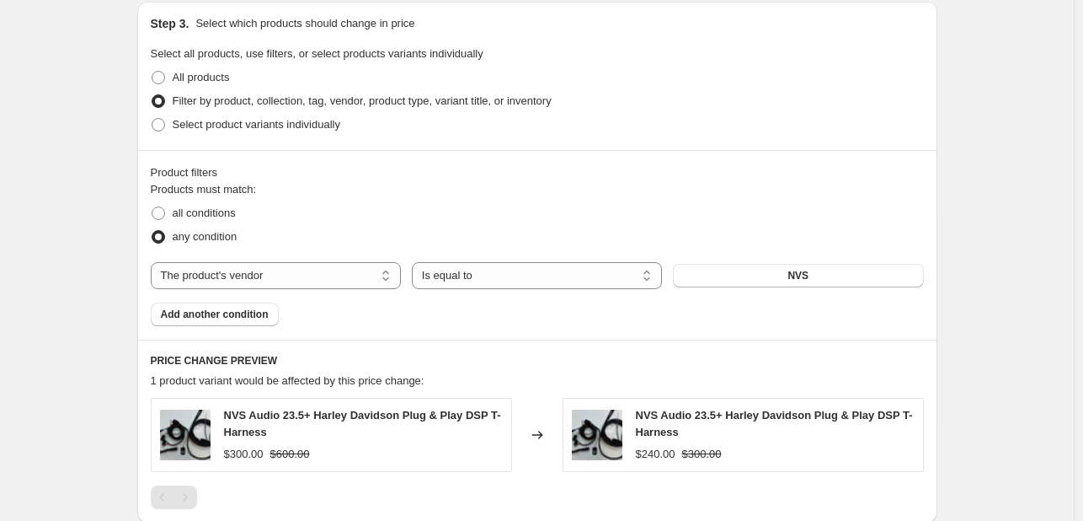
scroll to position [1048, 0]
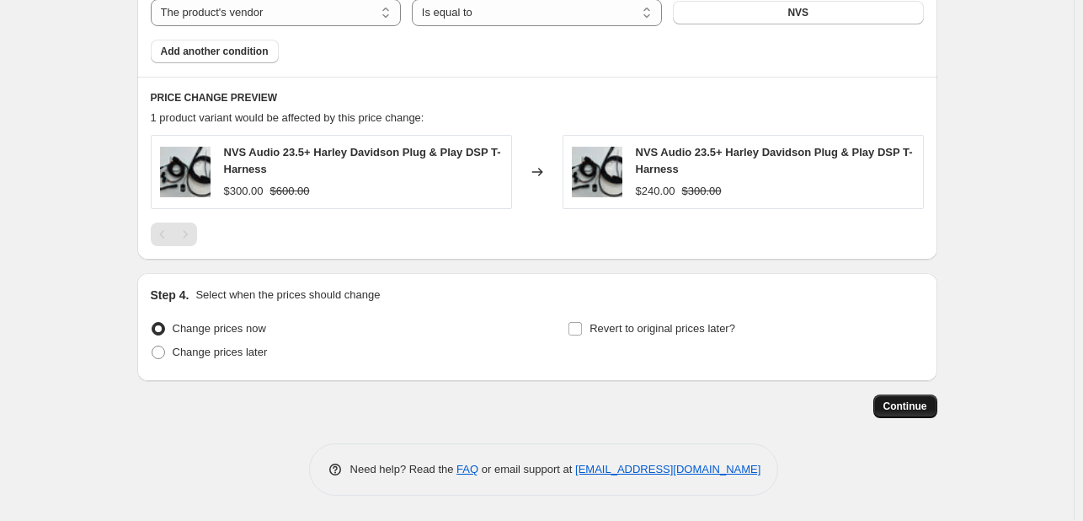
click at [897, 406] on span "Continue" at bounding box center [906, 405] width 44 height 13
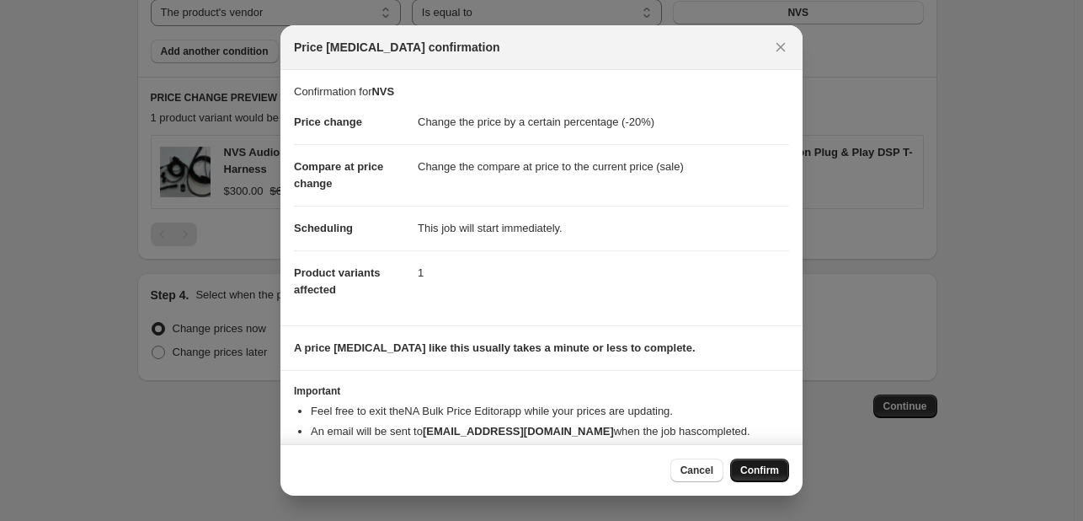
click at [751, 463] on span "Confirm" at bounding box center [759, 469] width 39 height 13
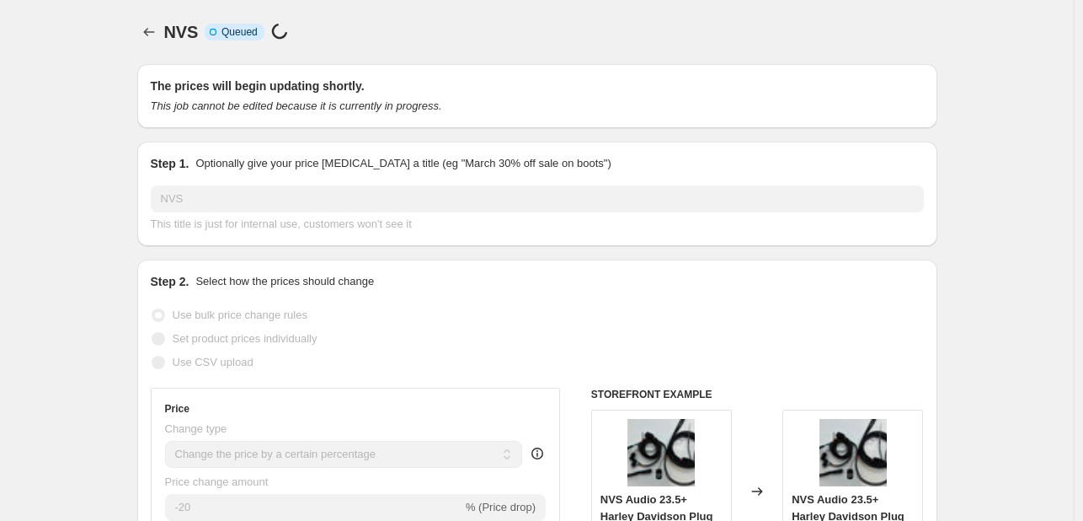
scroll to position [1048, 0]
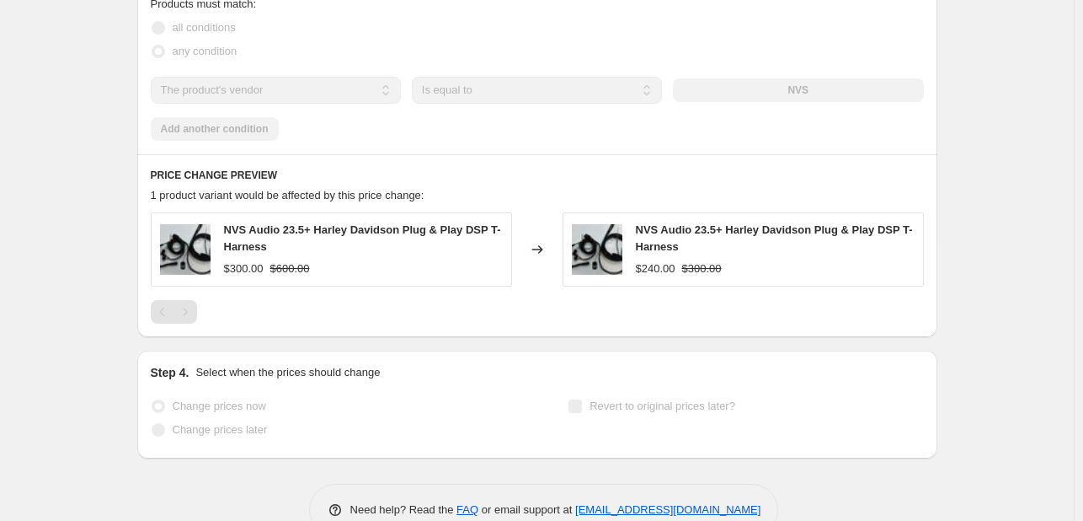
select select "percentage"
select select "vendor"
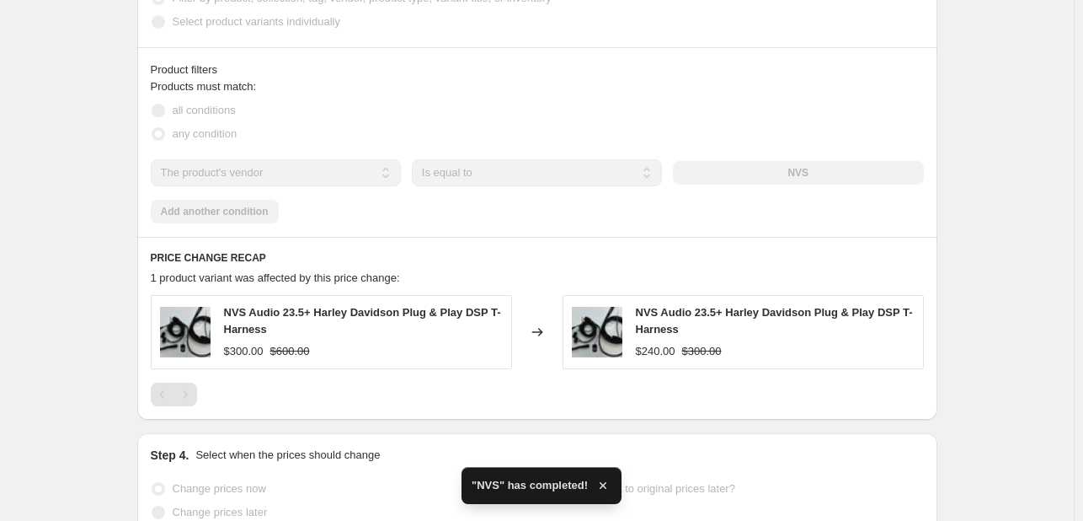
scroll to position [0, 0]
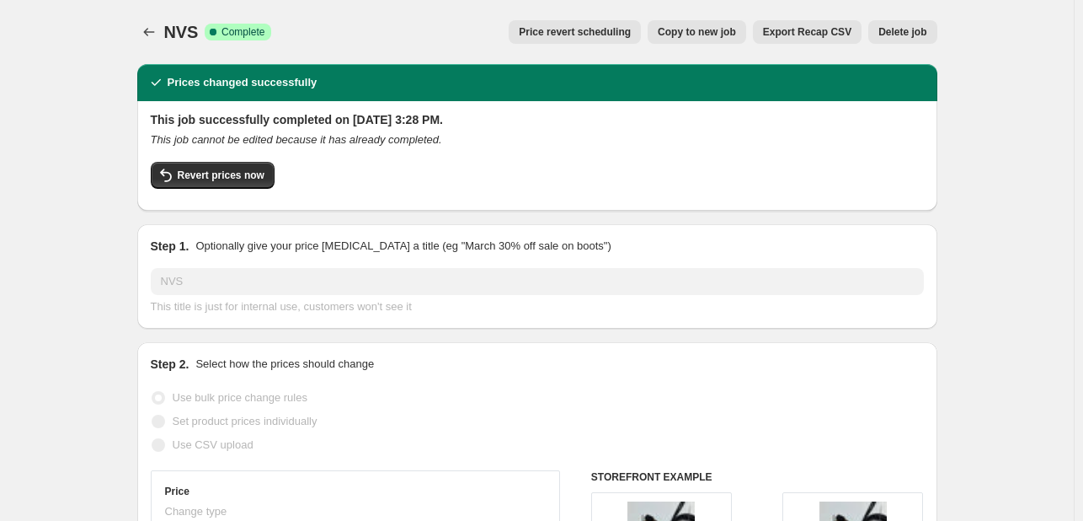
click at [705, 24] on button "Copy to new job" at bounding box center [697, 32] width 99 height 24
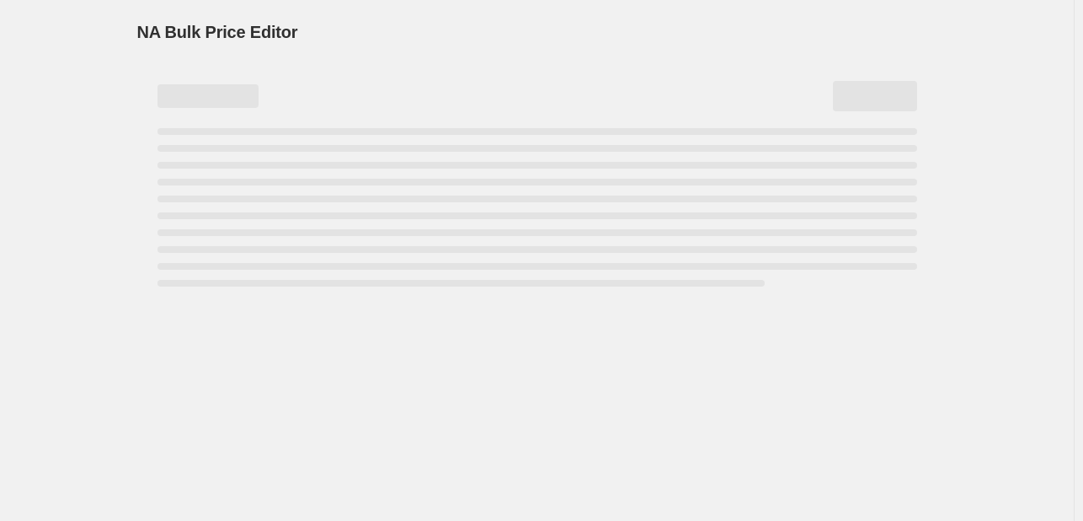
select select "percentage"
select select "vendor"
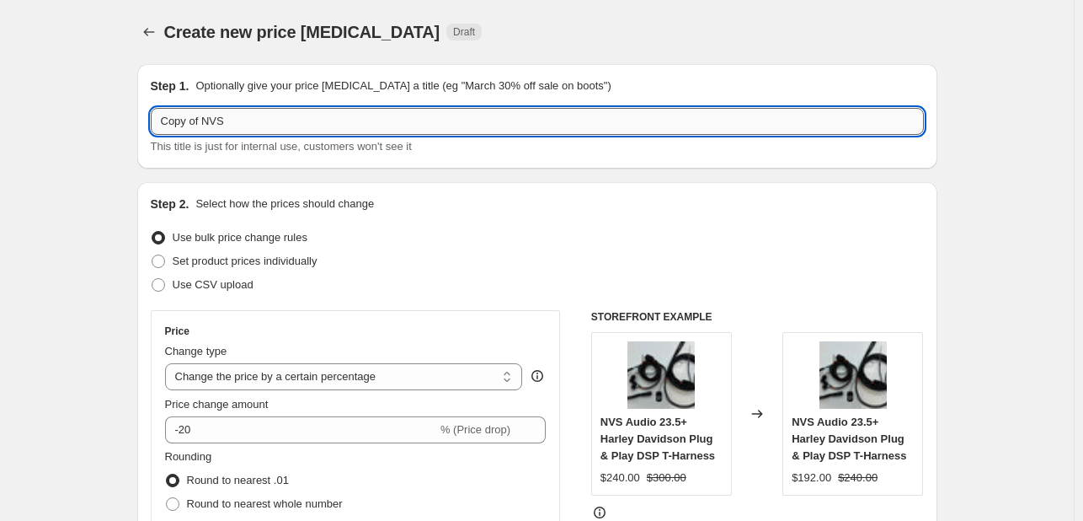
click at [450, 128] on input "Copy of NVS" at bounding box center [537, 121] width 773 height 27
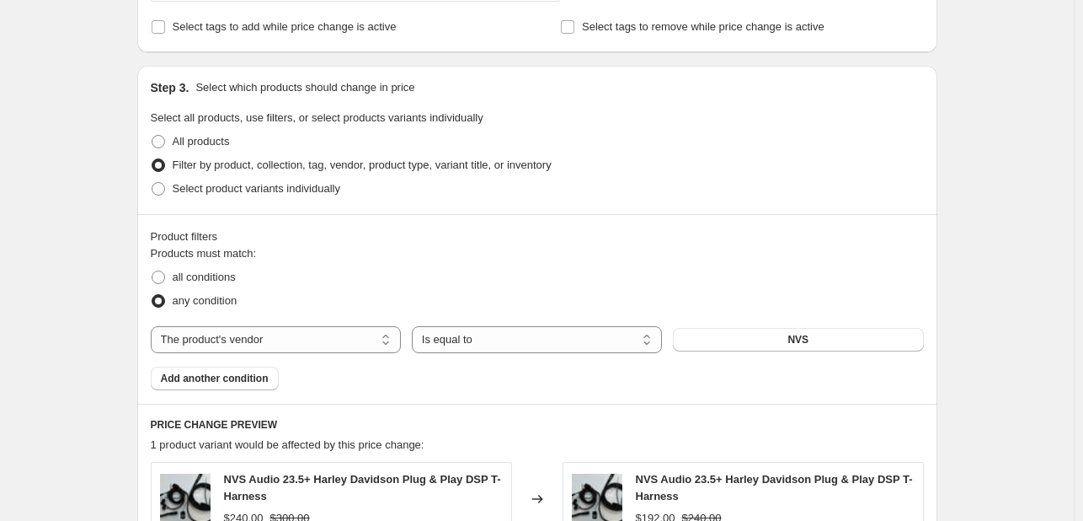
scroll to position [586, 0]
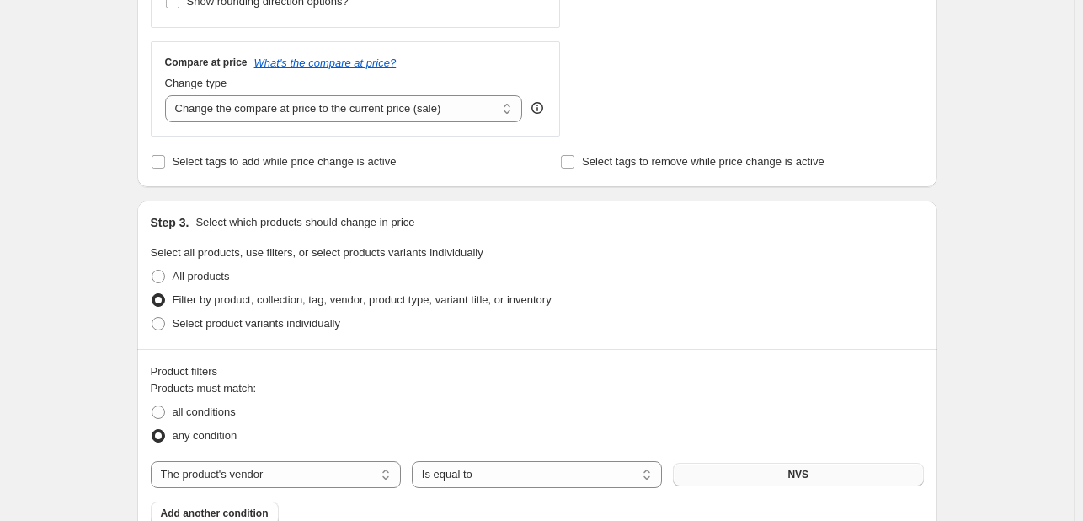
type input "PAC Audio"
click at [825, 462] on button "NVS" at bounding box center [798, 474] width 250 height 24
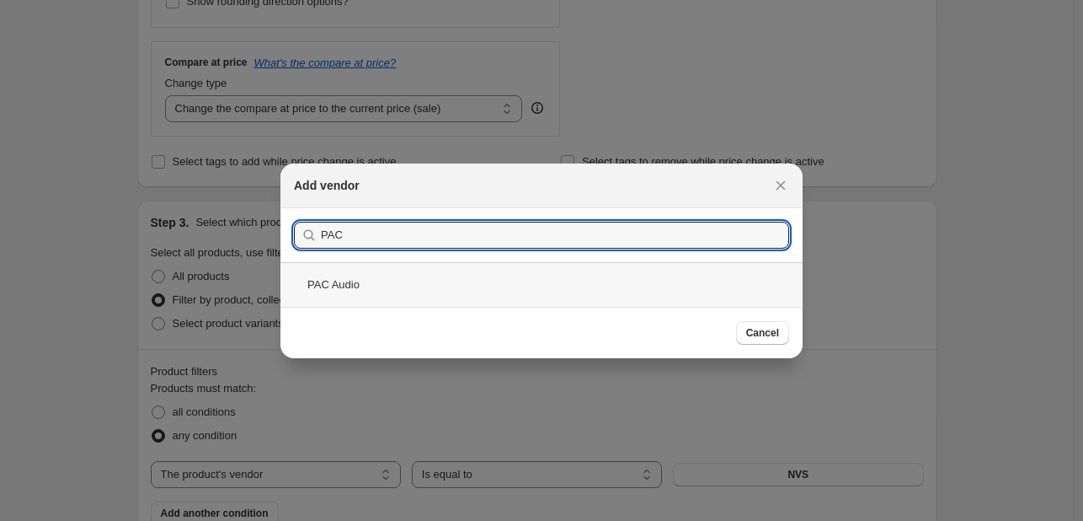
type input "PAC"
click at [571, 286] on div "PAC Audio" at bounding box center [541, 284] width 522 height 45
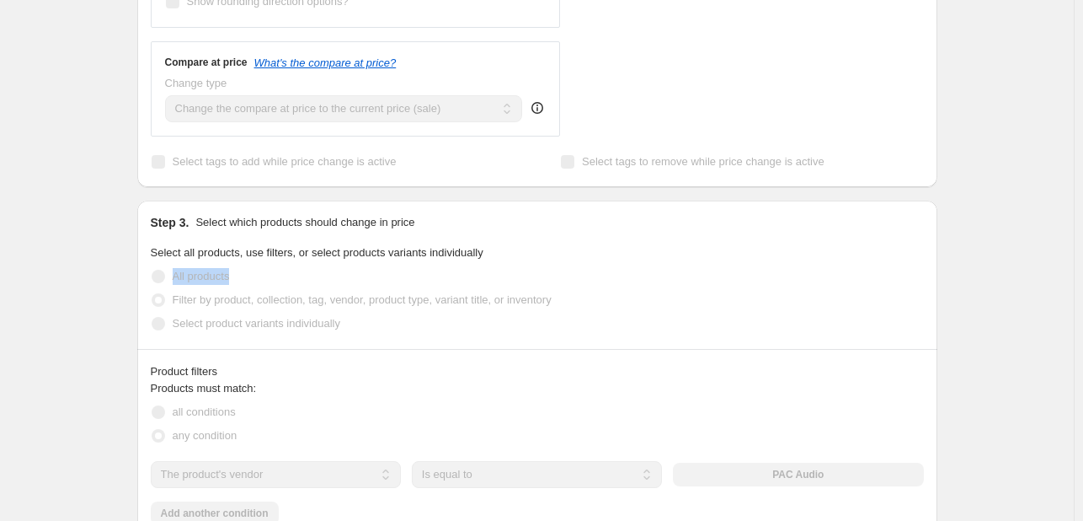
drag, startPoint x: 571, startPoint y: 286, endPoint x: 781, endPoint y: 260, distance: 211.4
click at [781, 260] on fieldset "Select all products, use filters, or select products variants individually All …" at bounding box center [537, 289] width 773 height 91
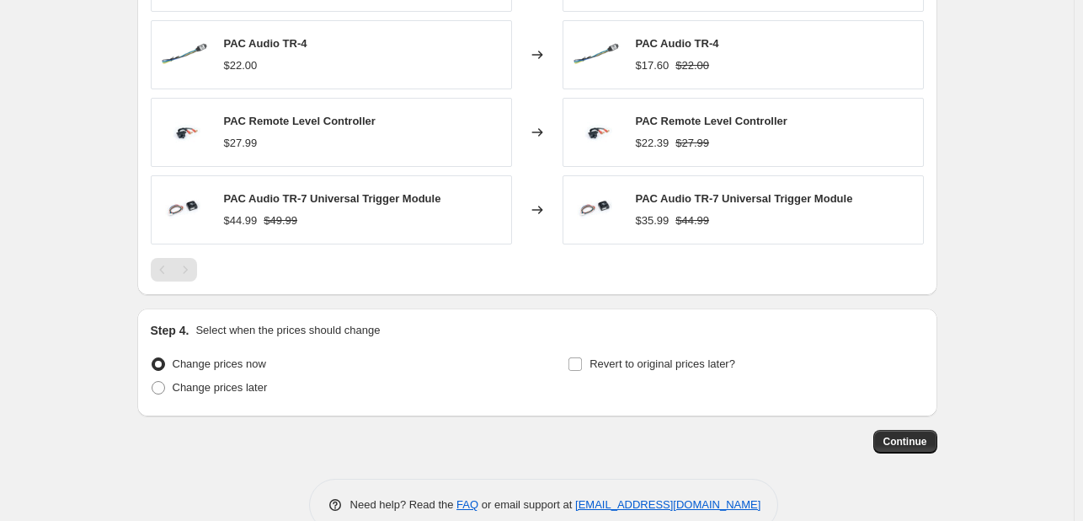
scroll to position [1274, 0]
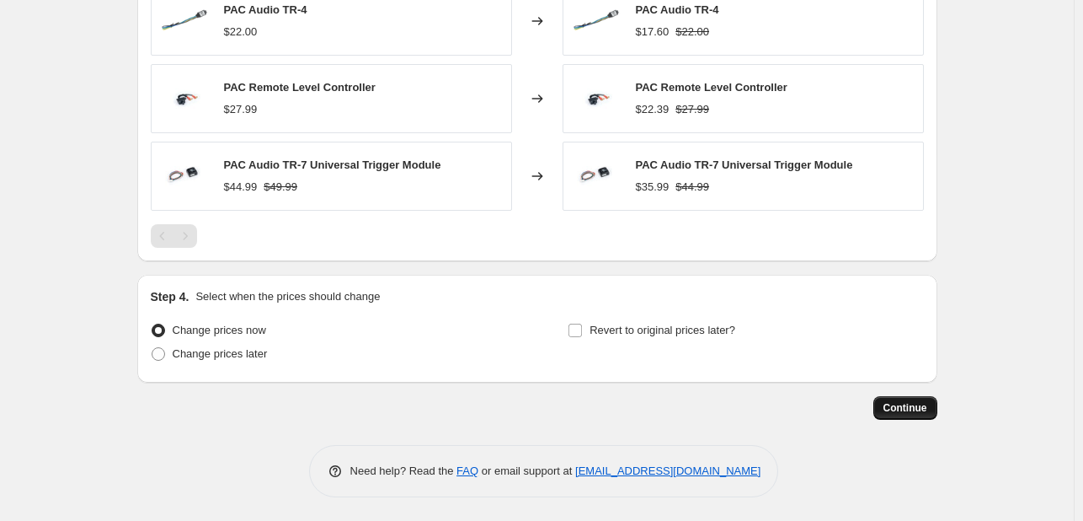
click at [931, 409] on button "Continue" at bounding box center [906, 408] width 64 height 24
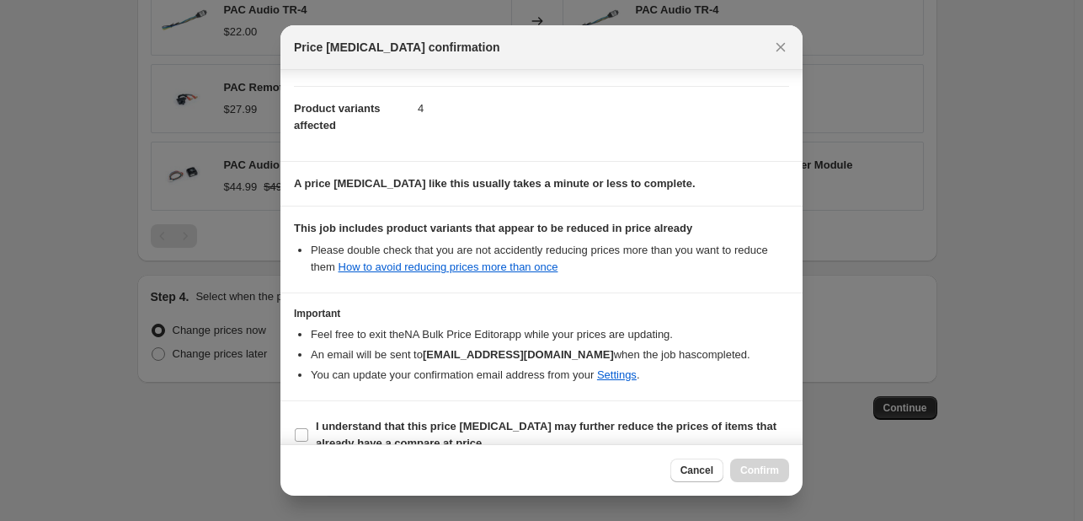
scroll to position [165, 0]
click at [582, 414] on label "I understand that this price change job may further reduce the prices of items …" at bounding box center [541, 434] width 495 height 40
click at [308, 427] on input "I understand that this price change job may further reduce the prices of items …" at bounding box center [301, 433] width 13 height 13
checkbox input "true"
click at [750, 458] on button "Confirm" at bounding box center [759, 470] width 59 height 24
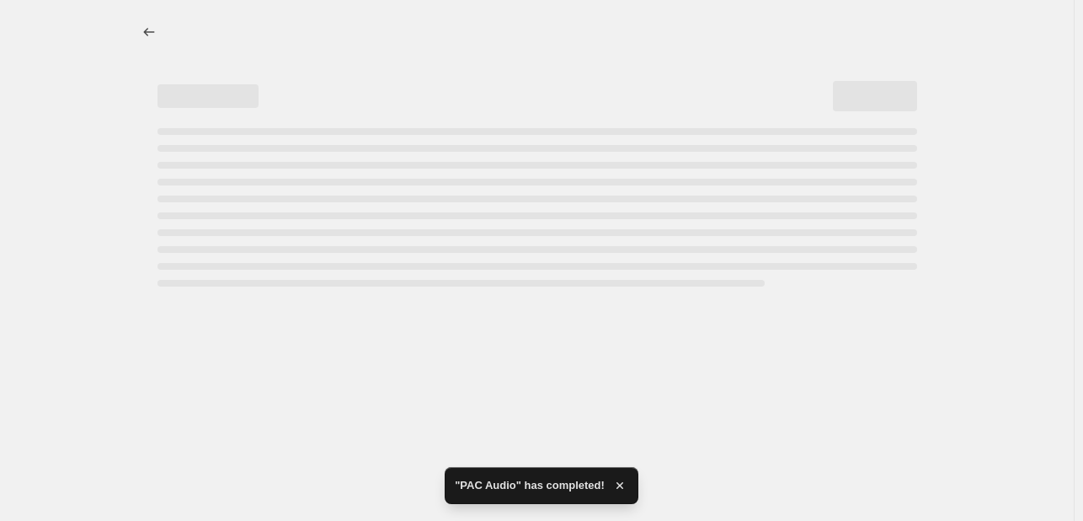
select select "percentage"
select select "vendor"
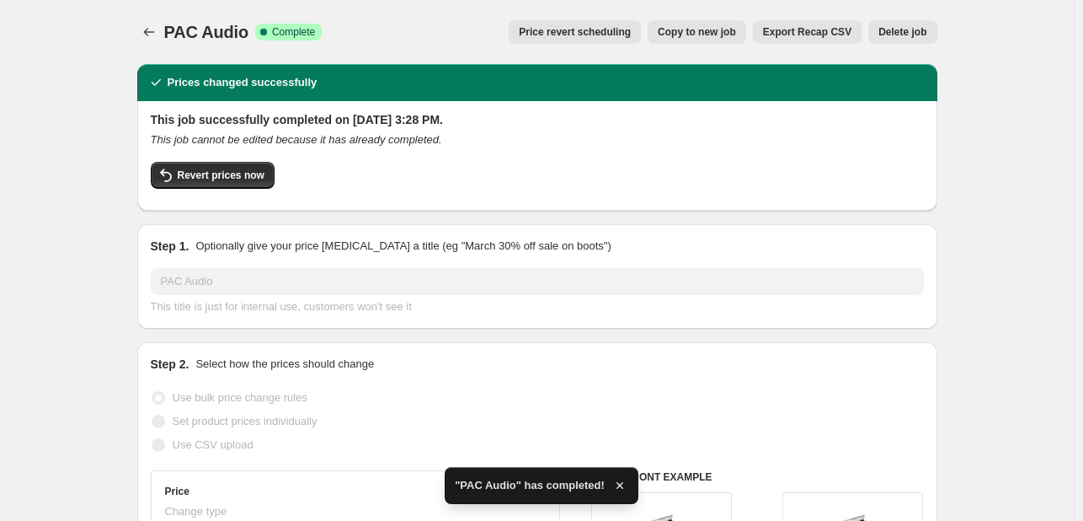
click at [729, 35] on span "Copy to new job" at bounding box center [697, 31] width 78 height 13
select select "percentage"
select select "vendor"
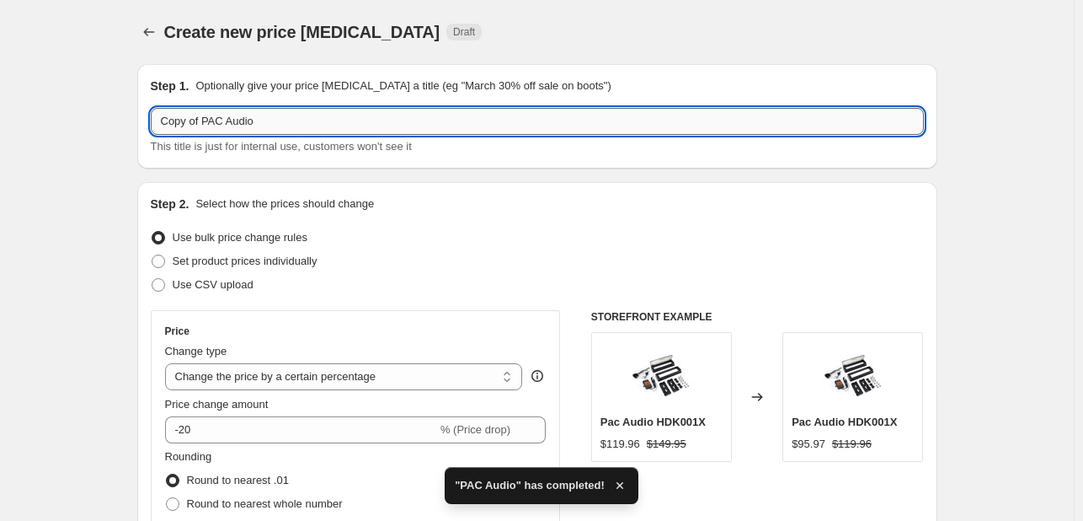
click at [290, 125] on input "Copy of PAC Audio" at bounding box center [537, 121] width 773 height 27
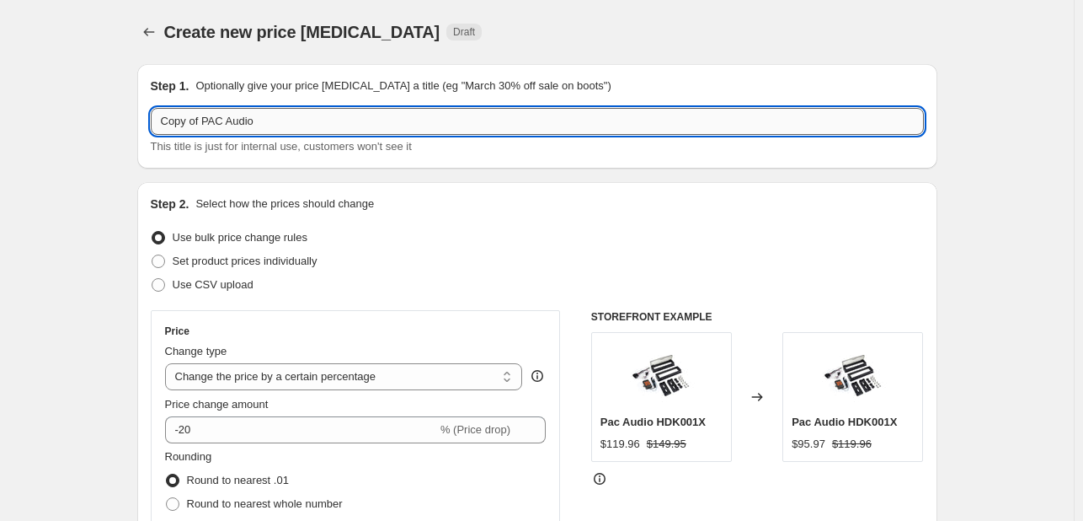
click at [290, 125] on input "Copy of PAC Audio" at bounding box center [537, 121] width 773 height 27
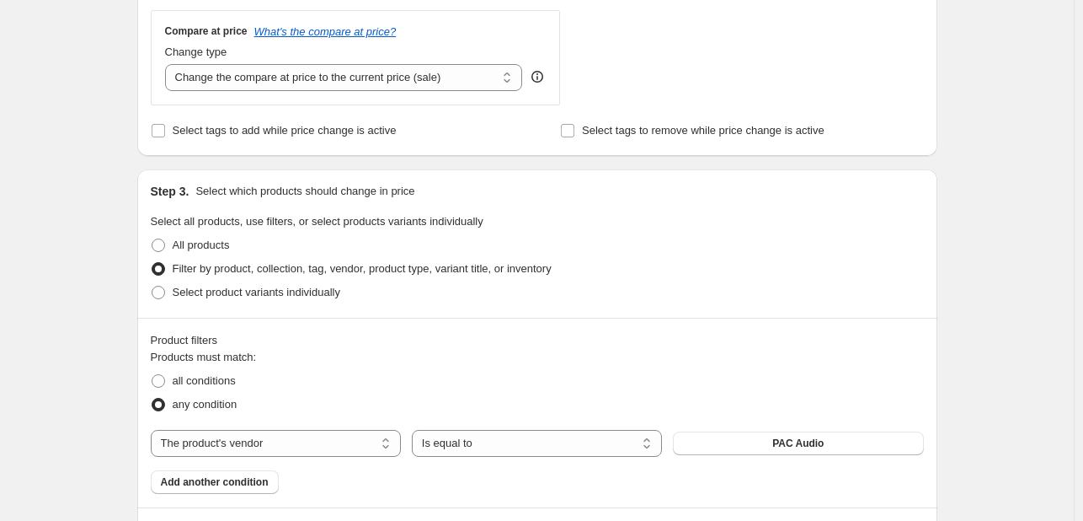
scroll to position [617, 0]
type input "PRV Audio"
click at [784, 450] on button "PAC Audio" at bounding box center [798, 444] width 250 height 24
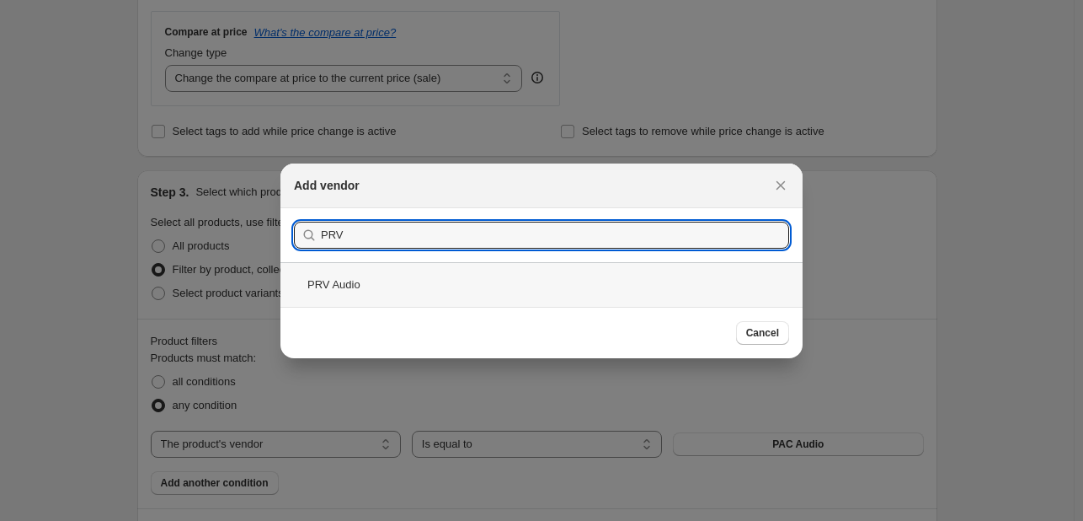
type input "PRV"
click at [561, 302] on div "PRV Audio" at bounding box center [541, 284] width 522 height 45
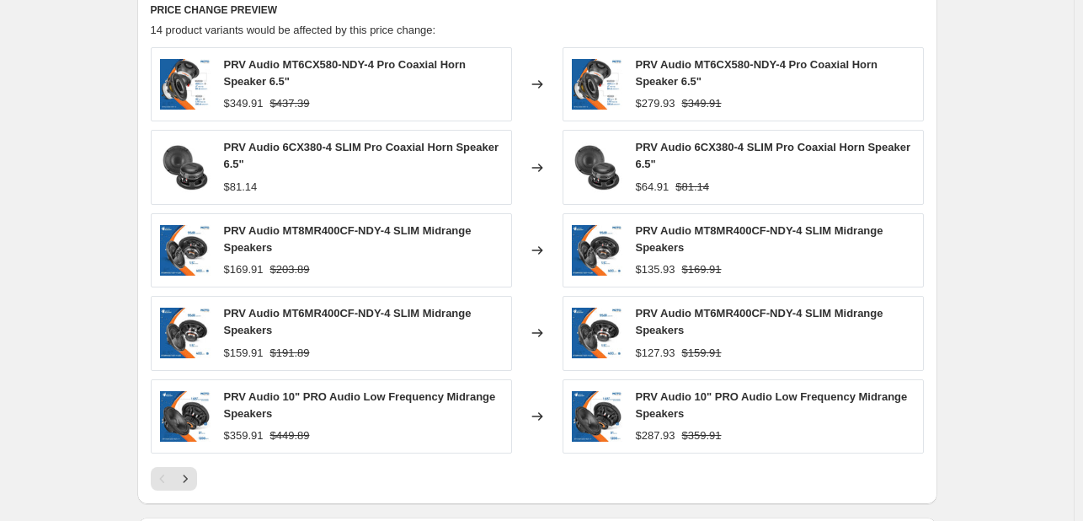
scroll to position [1378, 0]
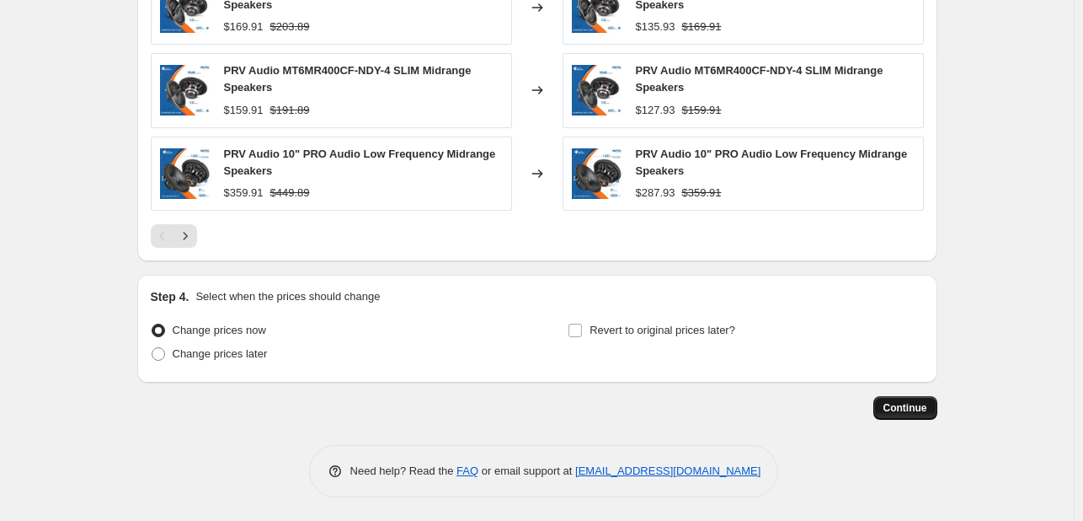
click at [927, 408] on span "Continue" at bounding box center [906, 407] width 44 height 13
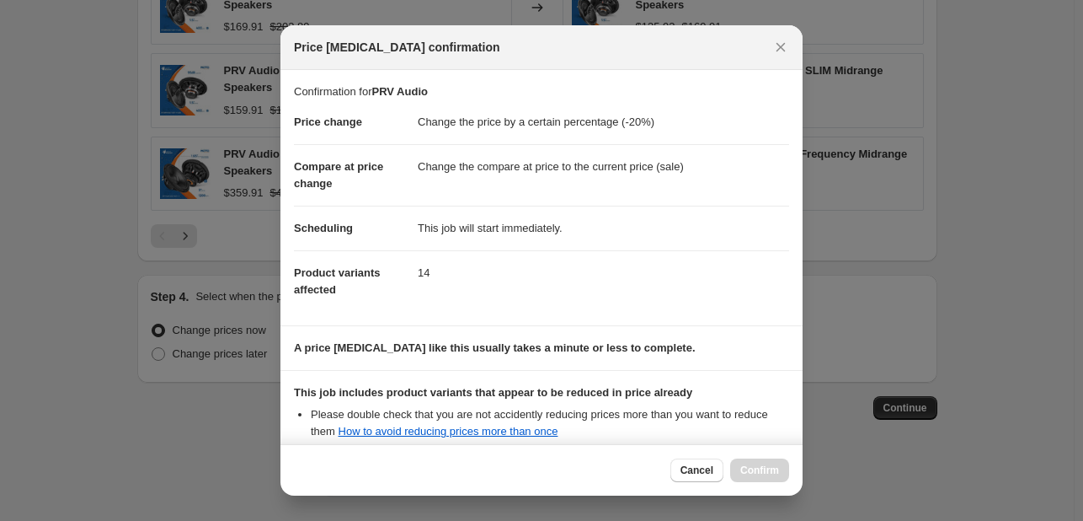
scroll to position [187, 0]
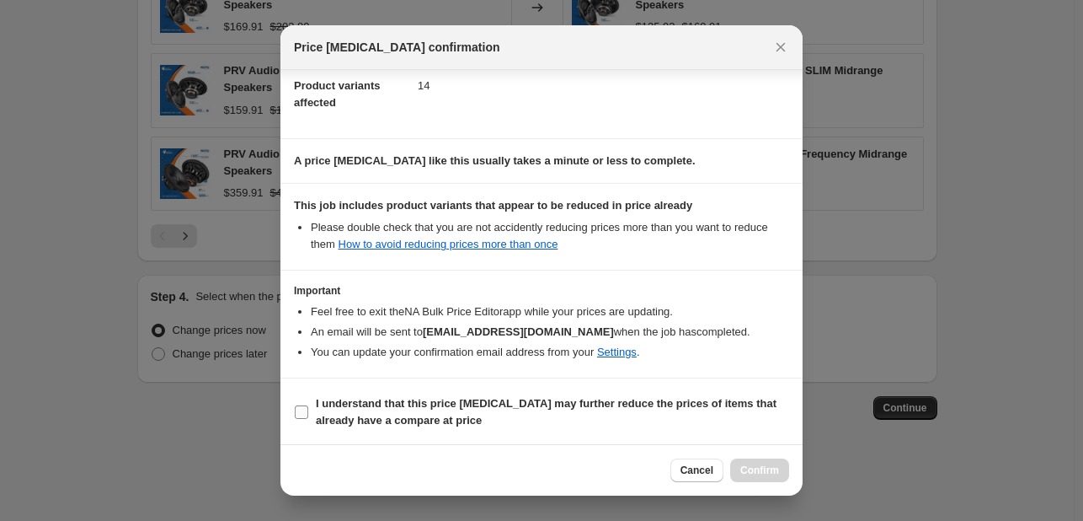
click at [617, 414] on span "I understand that this price change job may further reduce the prices of items …" at bounding box center [552, 412] width 473 height 34
click at [308, 414] on input "I understand that this price change job may further reduce the prices of items …" at bounding box center [301, 411] width 13 height 13
checkbox input "true"
click at [738, 462] on button "Confirm" at bounding box center [759, 470] width 59 height 24
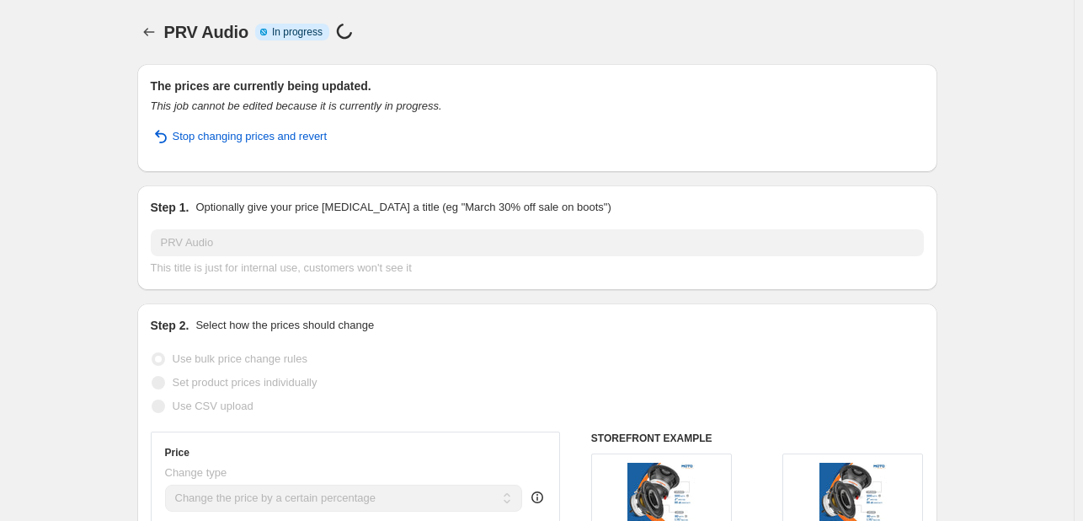
select select "percentage"
select select "vendor"
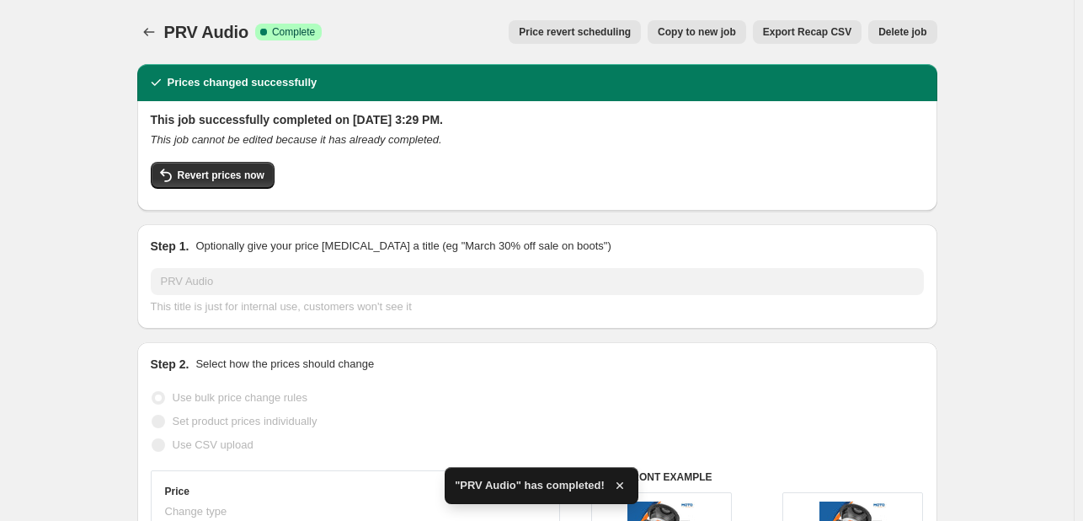
click at [687, 21] on button "Copy to new job" at bounding box center [697, 32] width 99 height 24
select select "percentage"
select select "vendor"
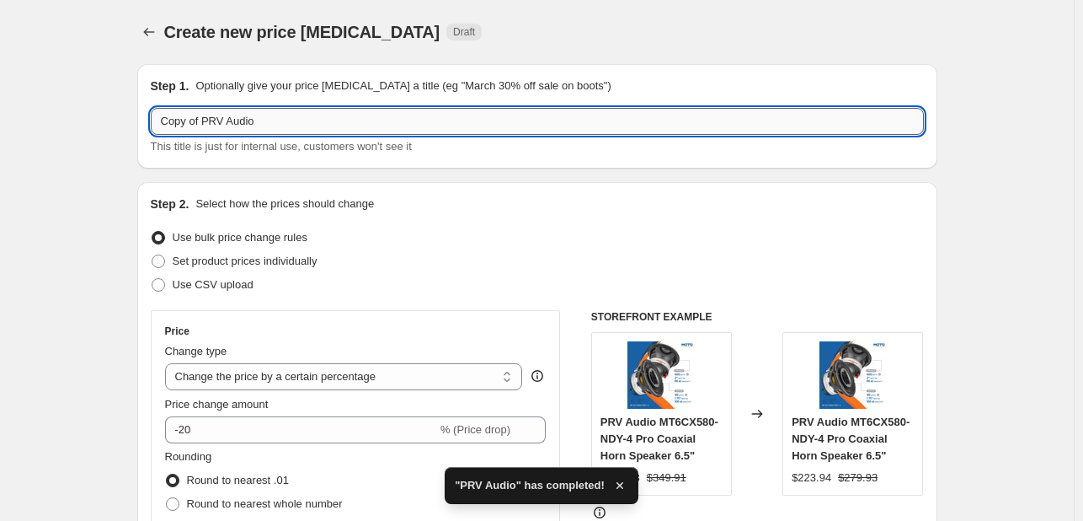
click at [243, 117] on input "Copy of PRV Audio" at bounding box center [537, 121] width 773 height 27
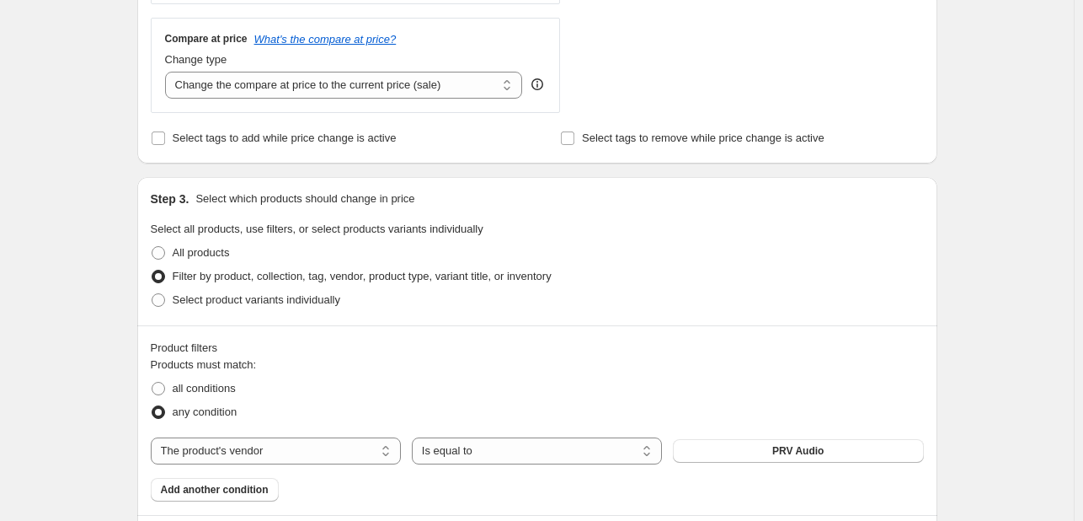
scroll to position [694, 0]
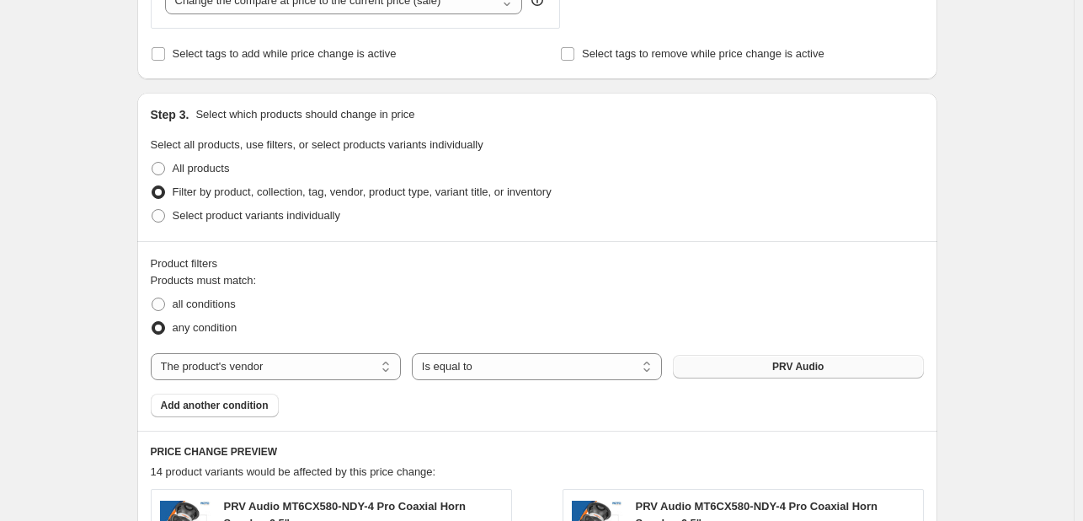
type input "Schosche"
click at [809, 368] on span "PRV Audio" at bounding box center [797, 366] width 51 height 13
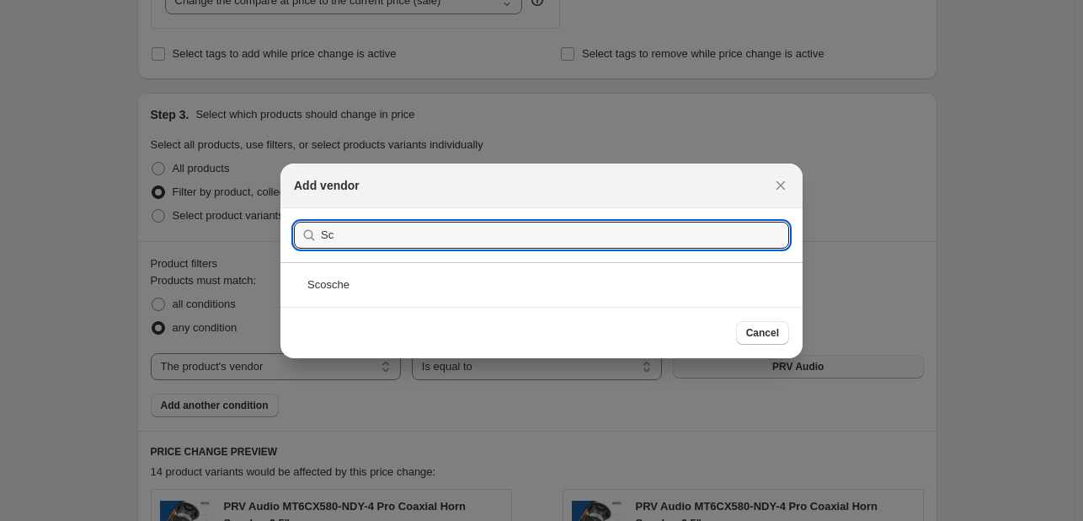
type input "Sc"
click at [516, 264] on div "Scosche" at bounding box center [541, 284] width 522 height 45
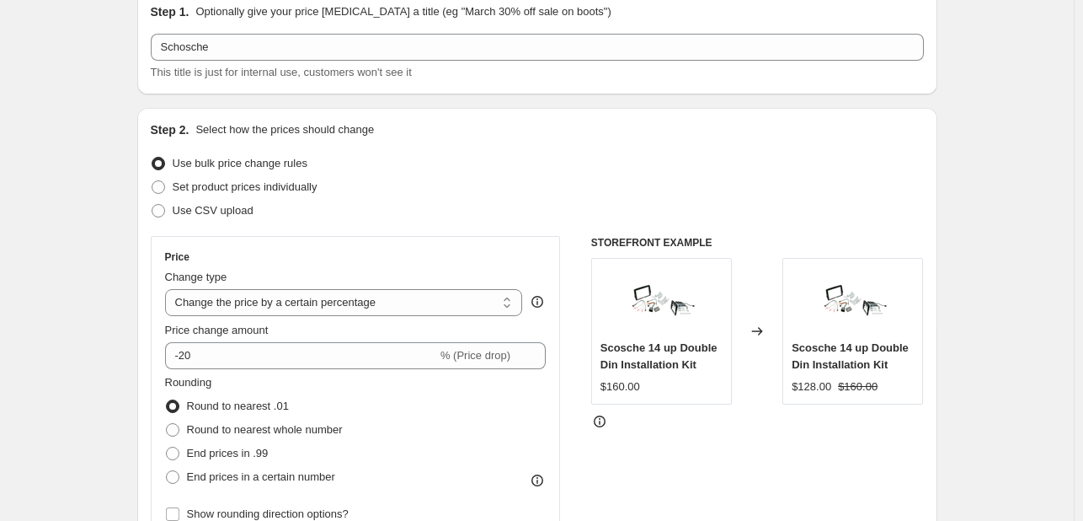
scroll to position [62, 0]
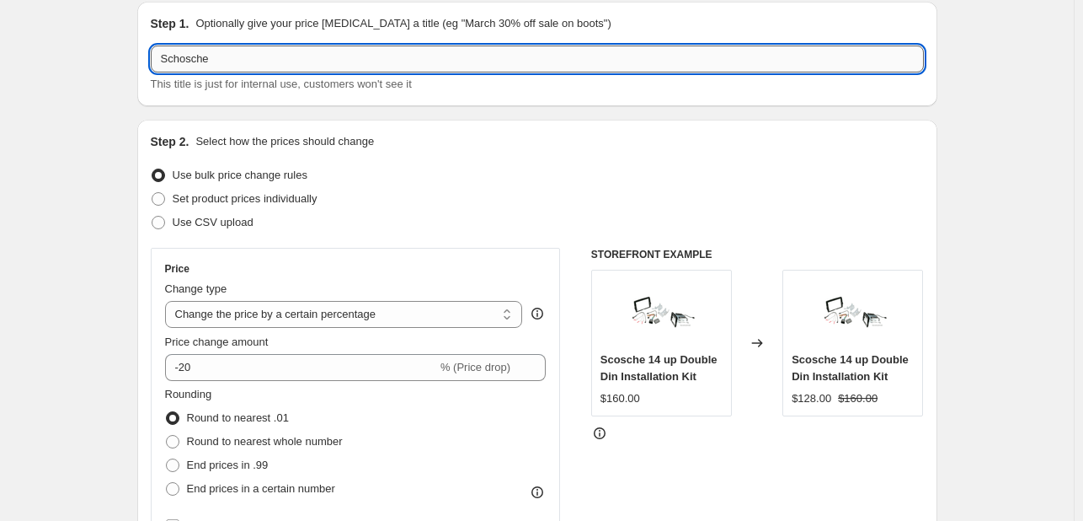
click at [180, 59] on input "Schosche" at bounding box center [537, 58] width 773 height 27
type input "Scosche"
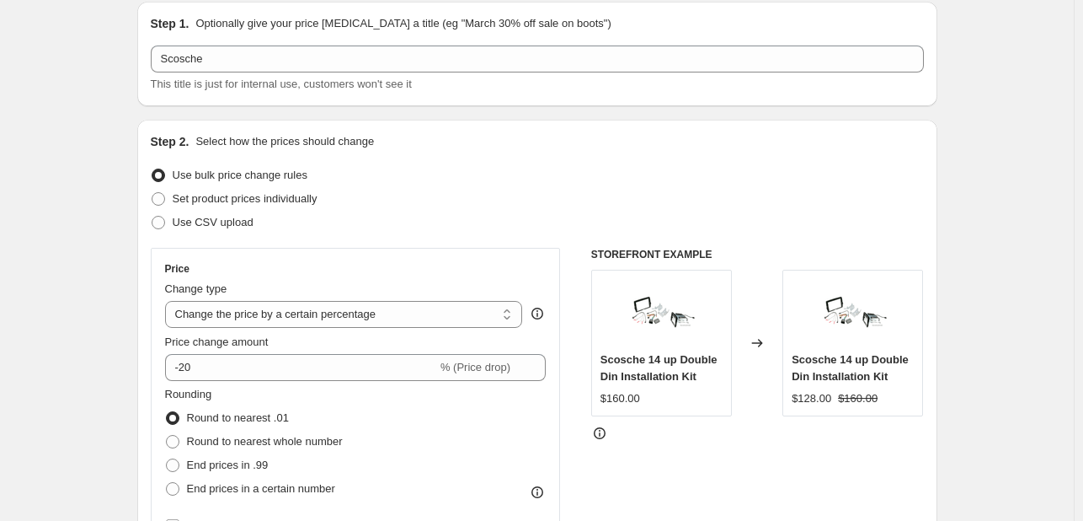
click at [142, 126] on div "Step 2. Select how the prices should change Use bulk price change rules Set pro…" at bounding box center [537, 415] width 800 height 591
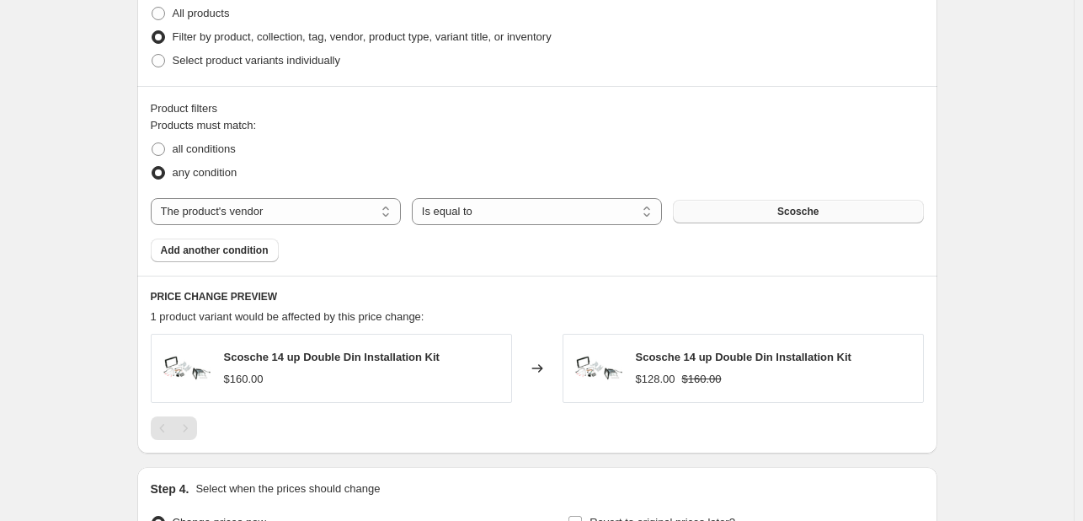
scroll to position [1043, 0]
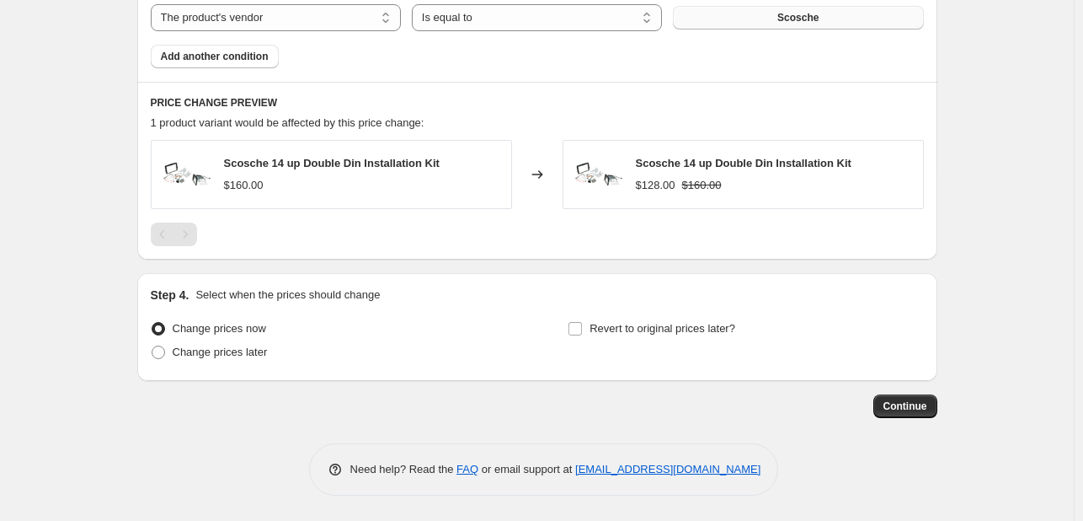
click at [888, 398] on button "Continue" at bounding box center [906, 406] width 64 height 24
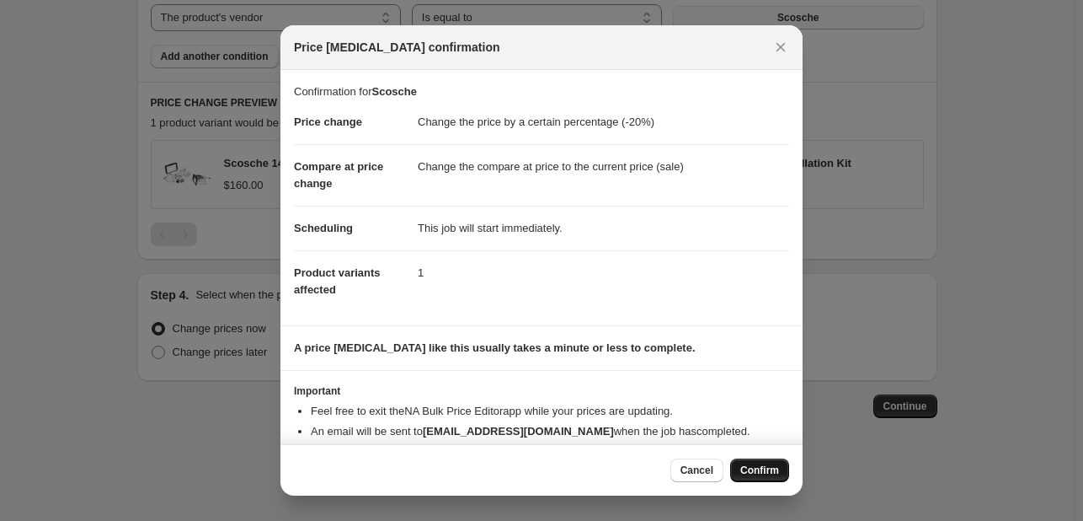
click at [752, 462] on button "Confirm" at bounding box center [759, 470] width 59 height 24
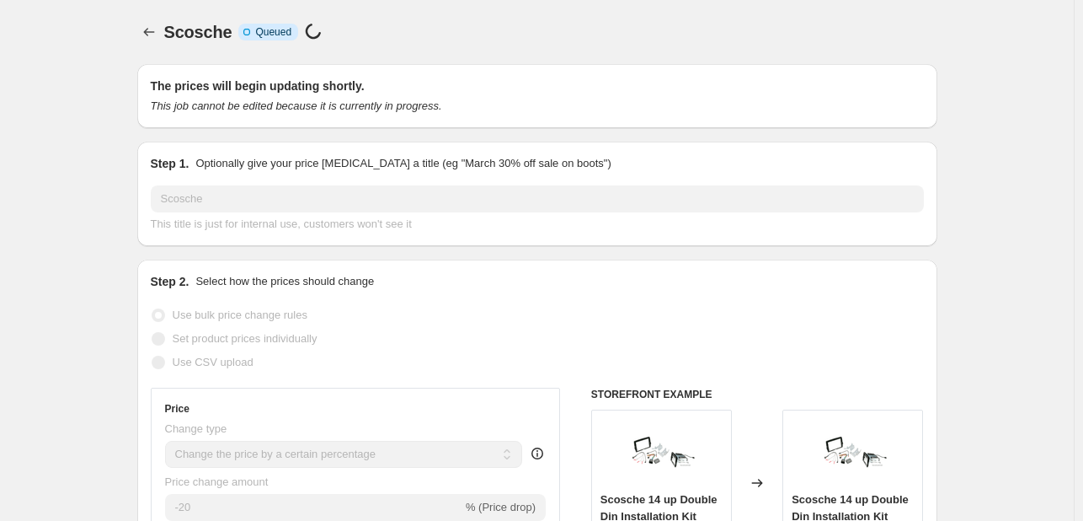
select select "percentage"
select select "vendor"
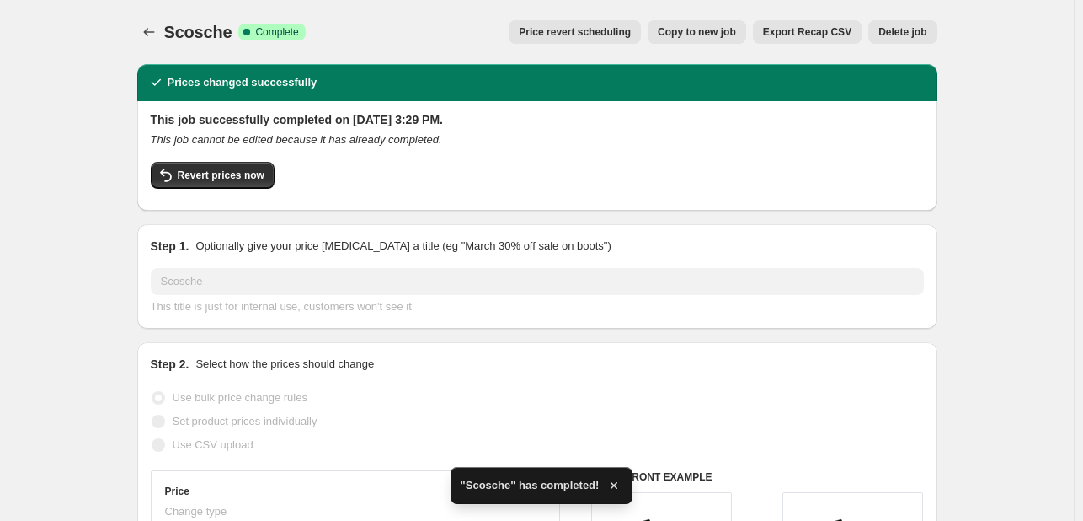
click at [691, 29] on span "Copy to new job" at bounding box center [697, 31] width 78 height 13
select select "percentage"
select select "vendor"
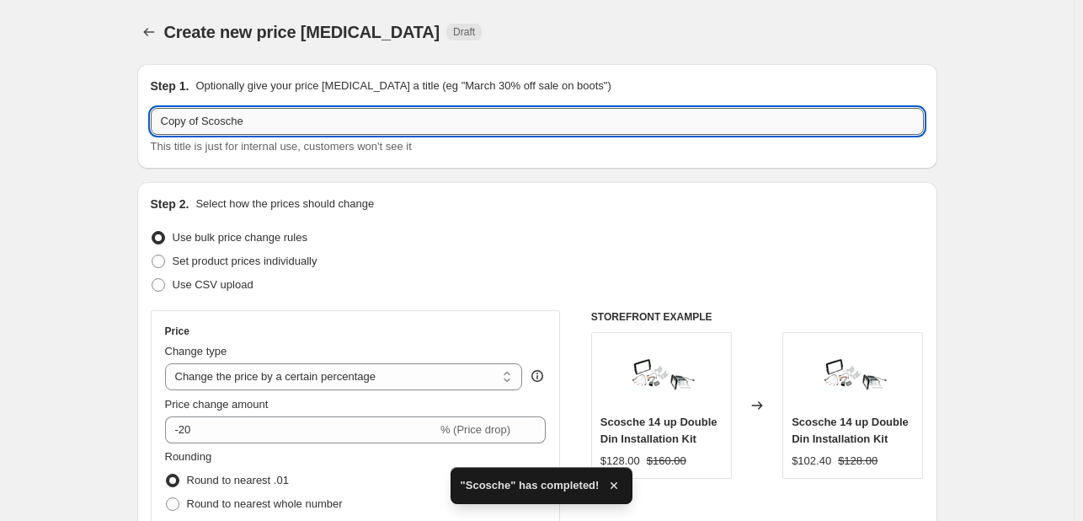
click at [482, 113] on input "Copy of Scosche" at bounding box center [537, 121] width 773 height 27
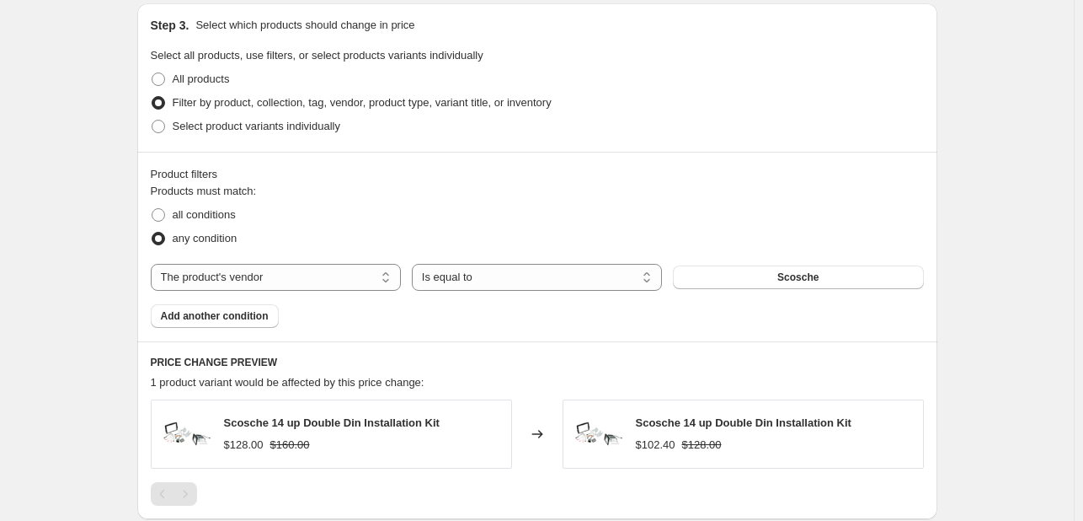
scroll to position [812, 0]
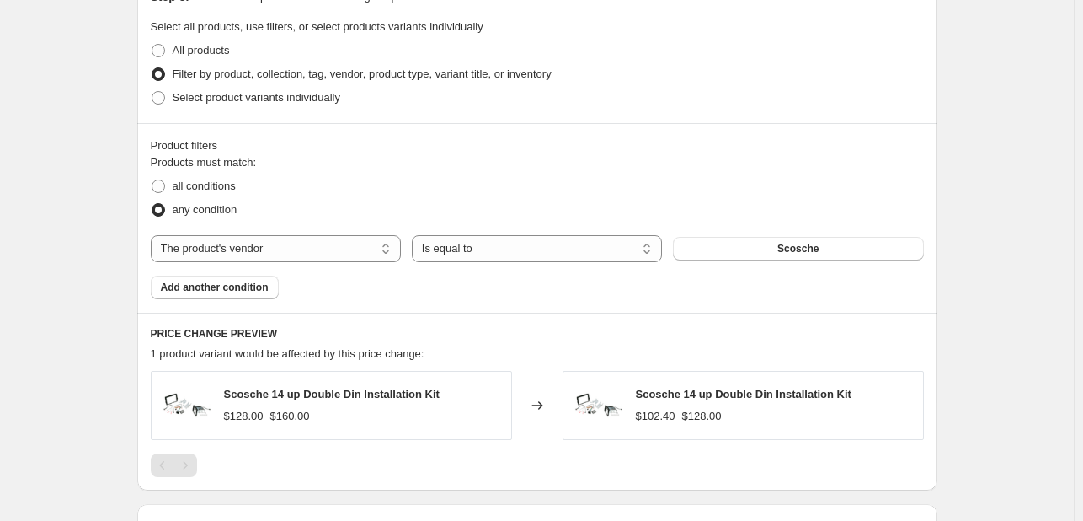
type input "Sirius XM"
click at [740, 238] on button "Scosche" at bounding box center [798, 249] width 250 height 24
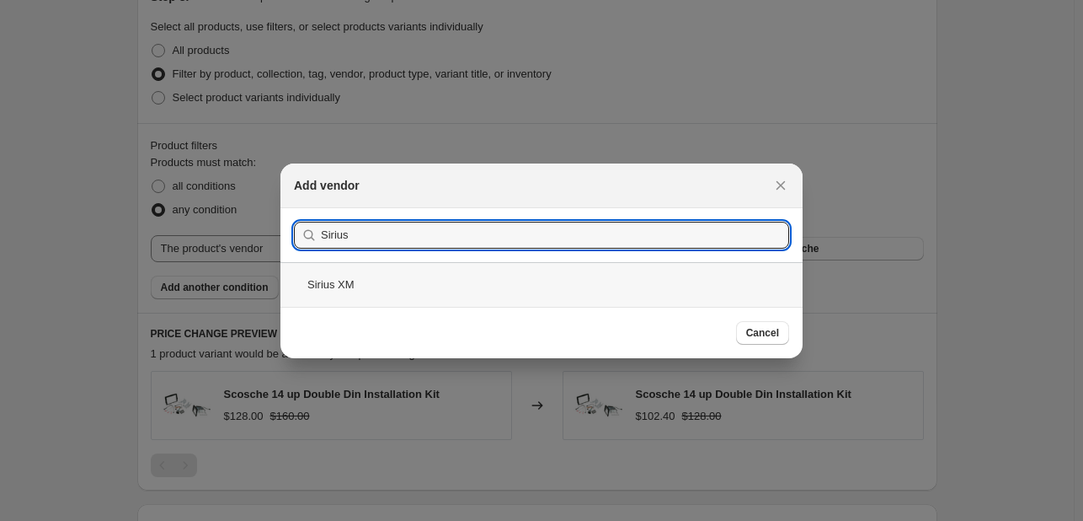
type input "Sirius"
click at [563, 286] on div "Sirius XM" at bounding box center [541, 284] width 522 height 45
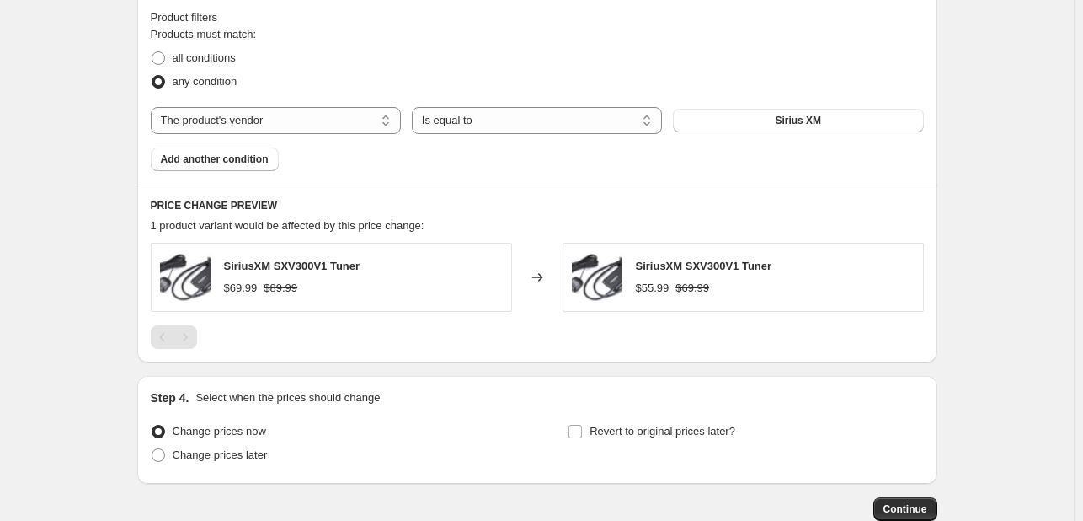
scroll to position [1043, 0]
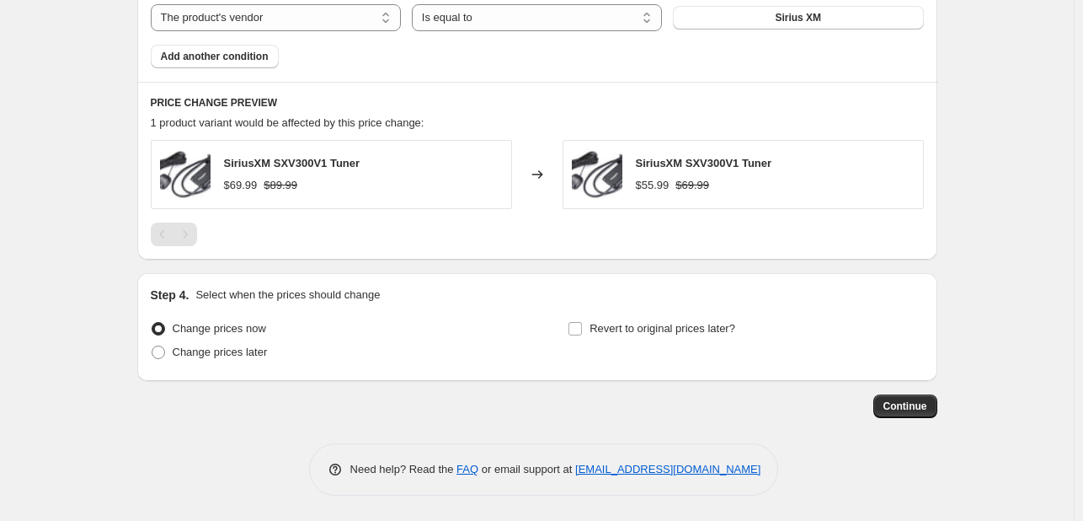
click at [905, 410] on span "Continue" at bounding box center [906, 405] width 44 height 13
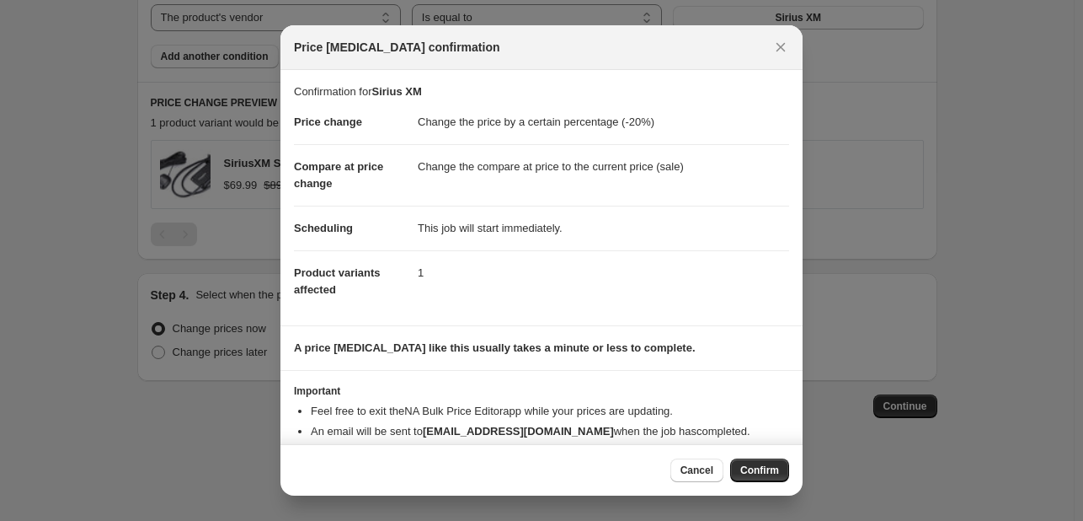
scroll to position [32, 0]
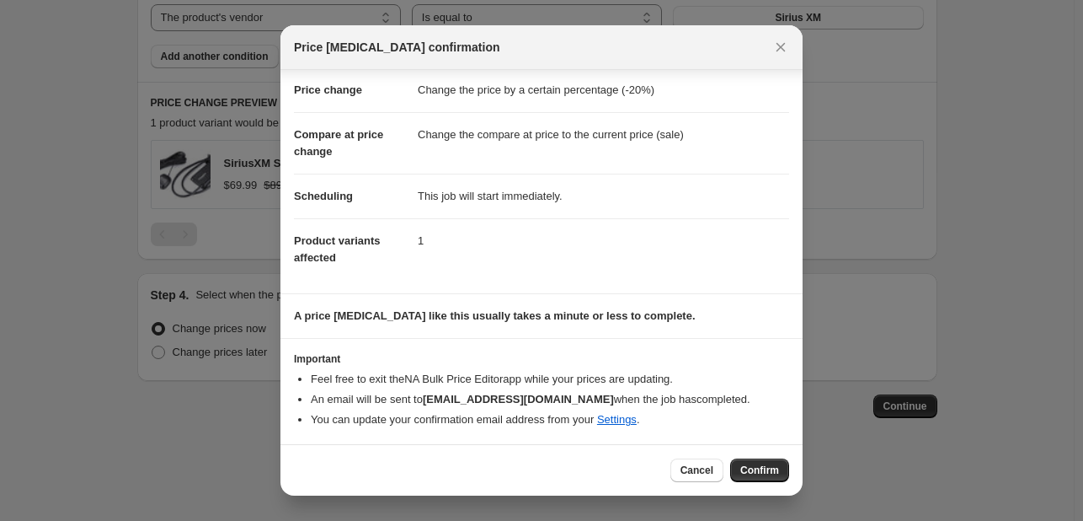
click at [748, 451] on div "Cancel Confirm" at bounding box center [541, 469] width 522 height 51
click at [748, 465] on span "Confirm" at bounding box center [759, 469] width 39 height 13
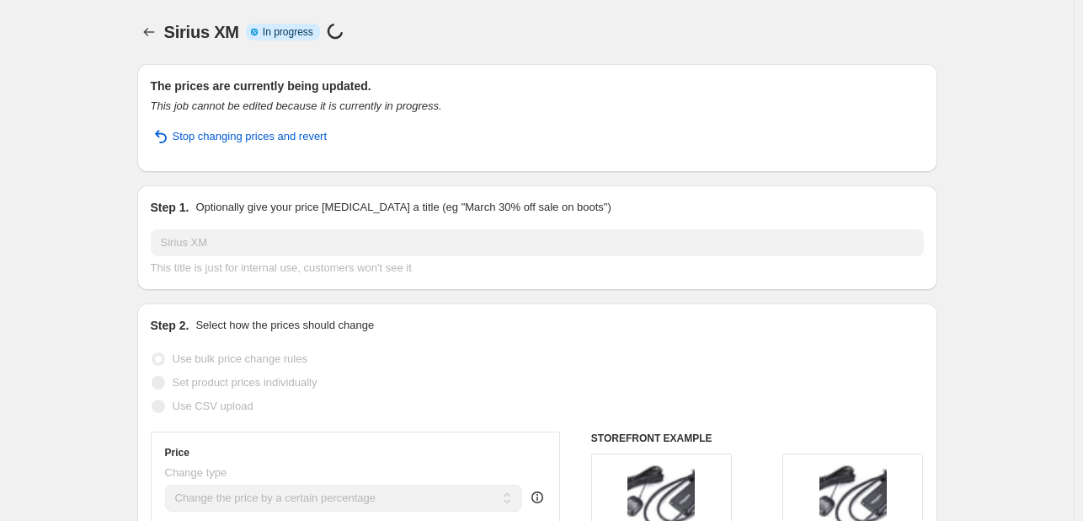
select select "percentage"
select select "vendor"
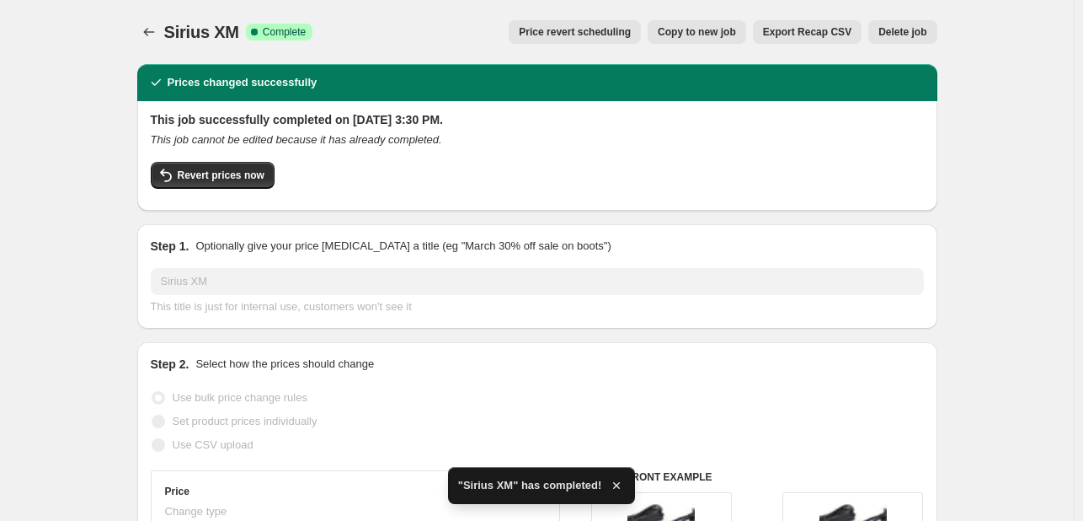
click at [724, 28] on span "Copy to new job" at bounding box center [697, 31] width 78 height 13
select select "percentage"
select select "vendor"
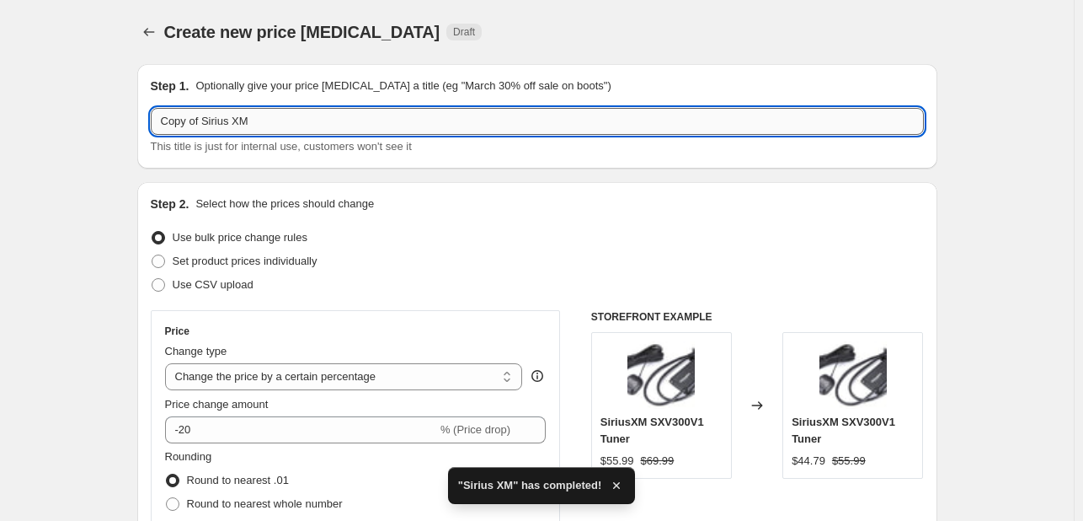
click at [273, 123] on input "Copy of Sirius XM" at bounding box center [537, 121] width 773 height 27
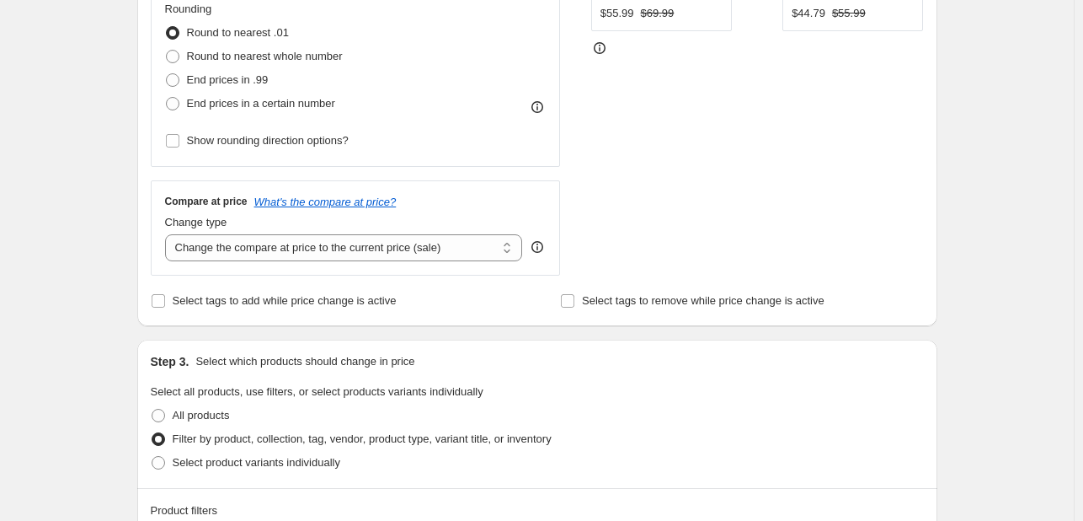
scroll to position [593, 0]
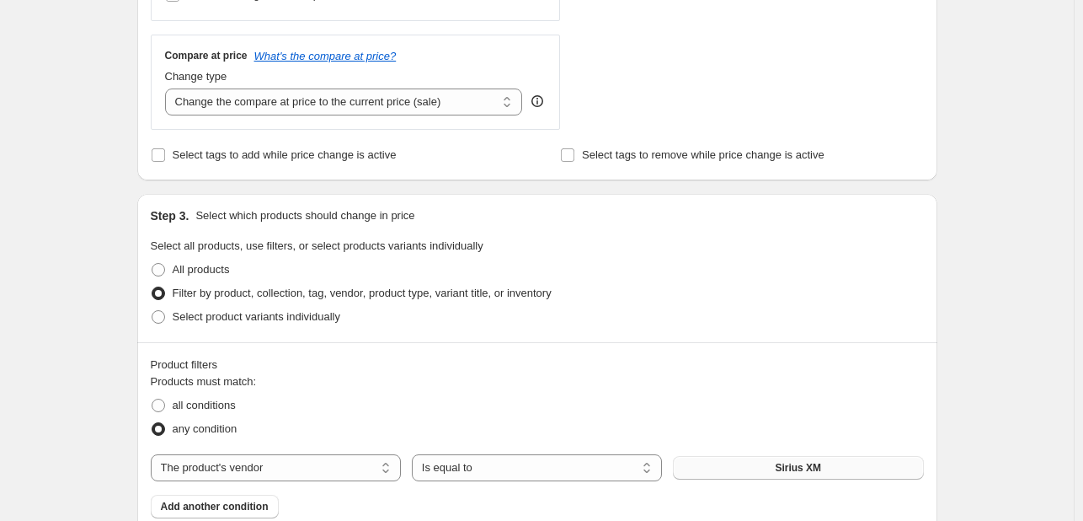
type input "SkyHigh"
click at [775, 457] on button "Sirius XM" at bounding box center [798, 468] width 250 height 24
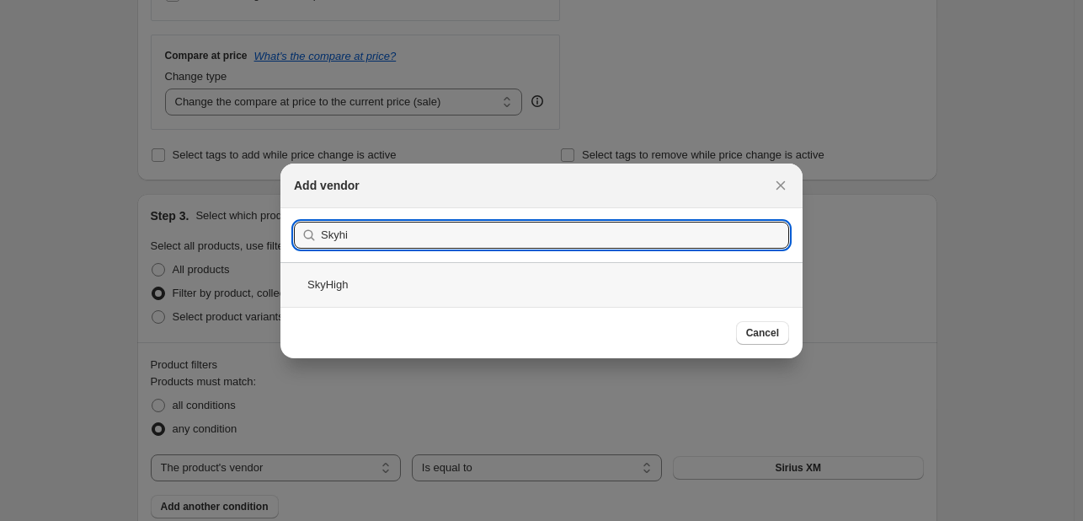
type input "Skyhi"
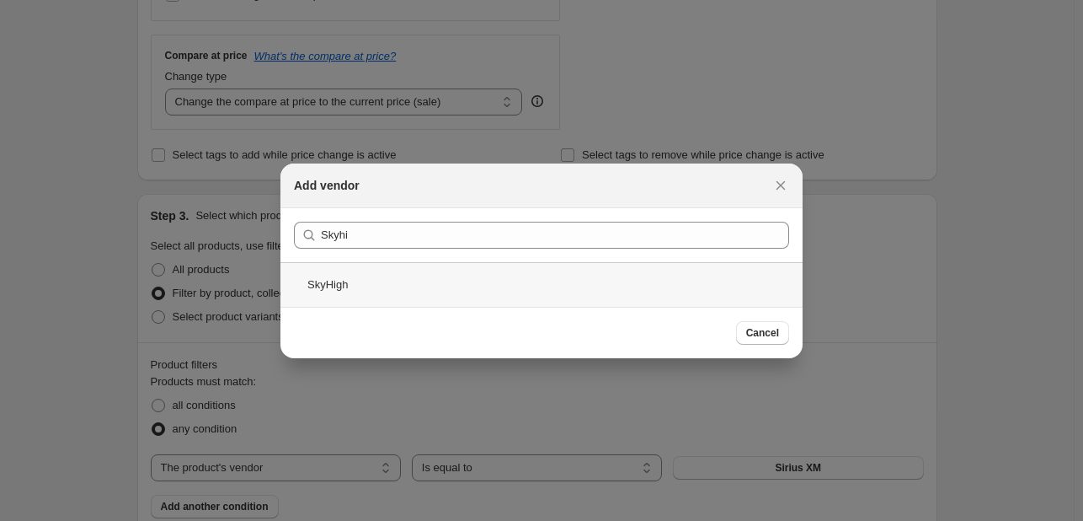
click at [512, 287] on div "SkyHigh" at bounding box center [541, 284] width 522 height 45
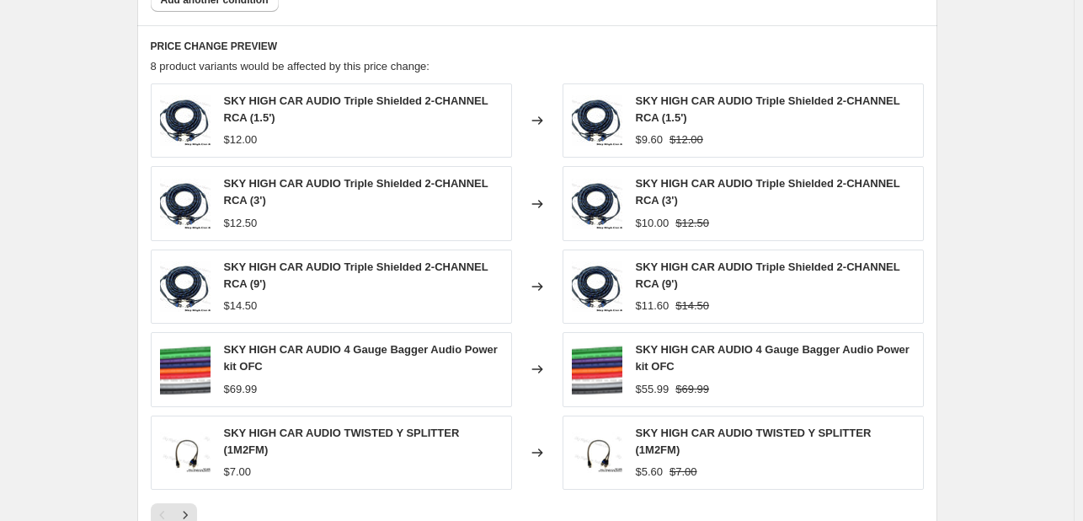
scroll to position [1373, 0]
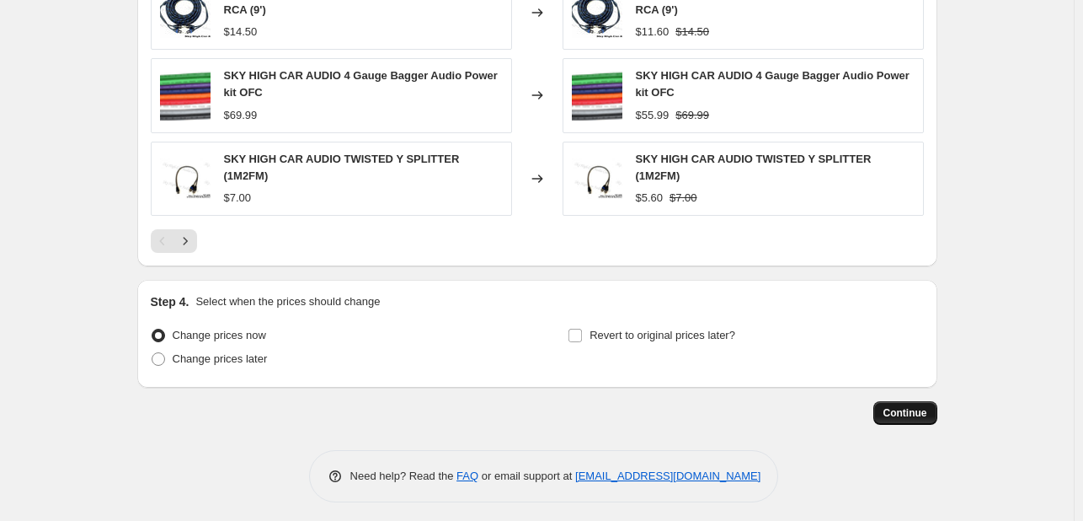
click at [926, 406] on span "Continue" at bounding box center [906, 412] width 44 height 13
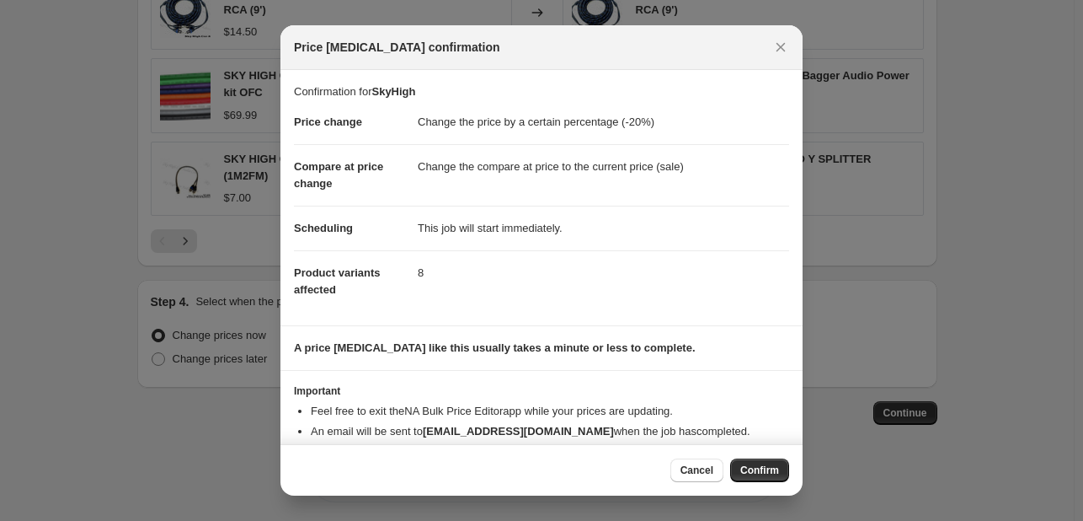
scroll to position [32, 0]
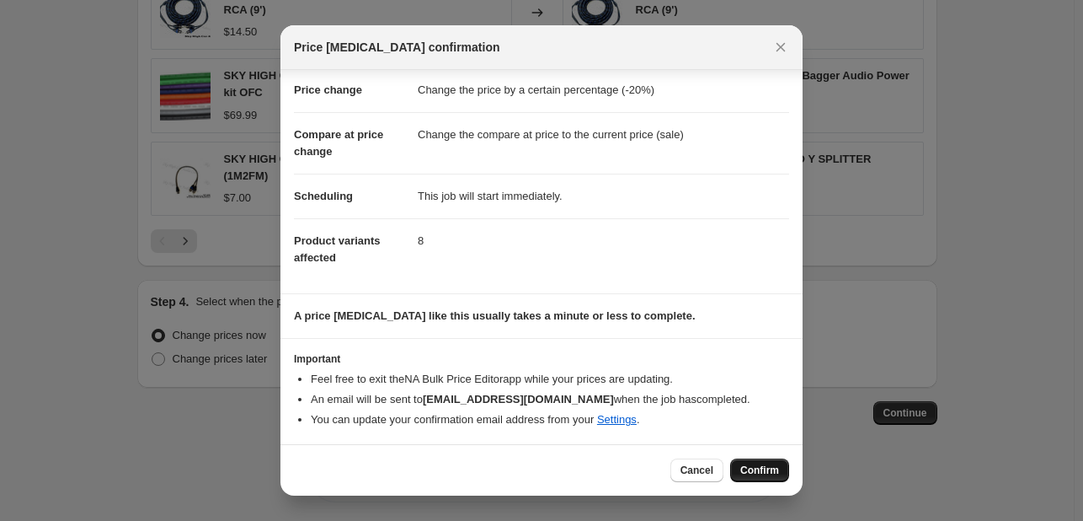
click at [763, 459] on button "Confirm" at bounding box center [759, 470] width 59 height 24
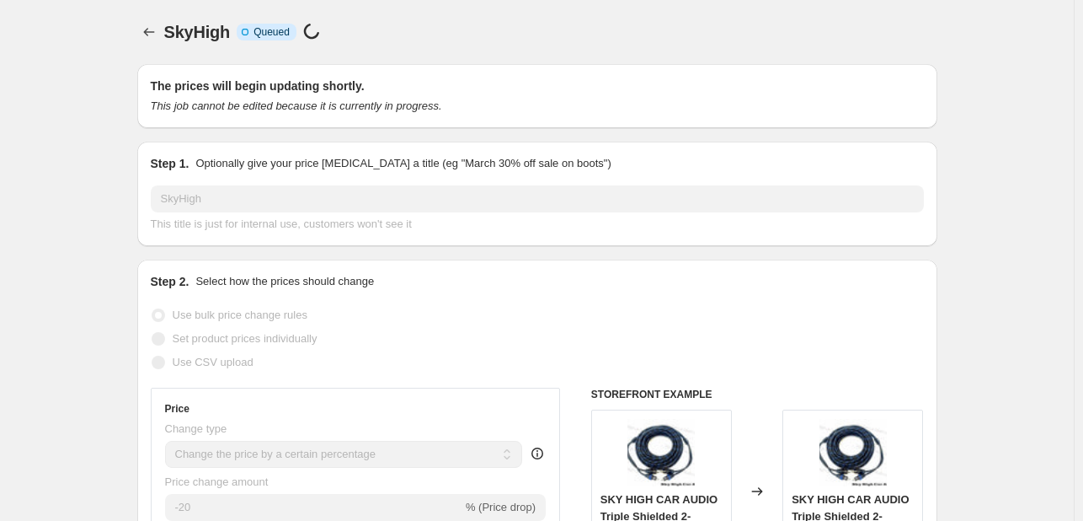
select select "percentage"
select select "vendor"
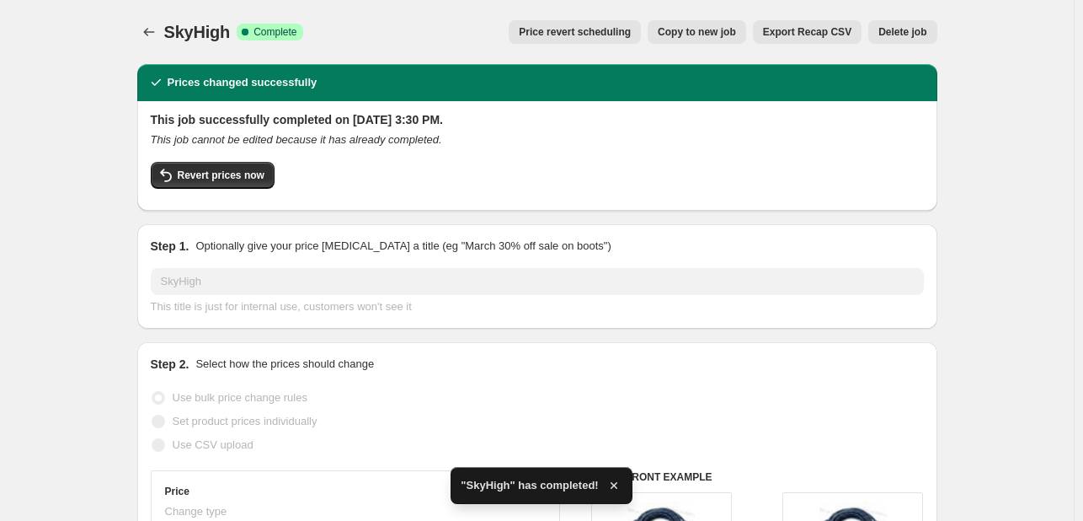
click at [697, 37] on span "Copy to new job" at bounding box center [697, 31] width 78 height 13
select select "percentage"
select select "vendor"
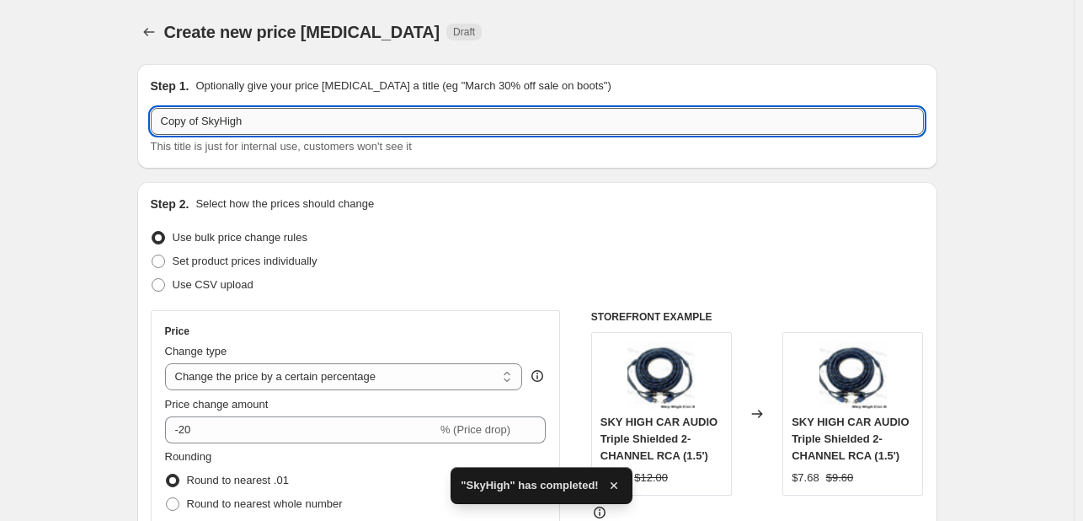
click at [272, 119] on input "Copy of SkyHigh" at bounding box center [537, 121] width 773 height 27
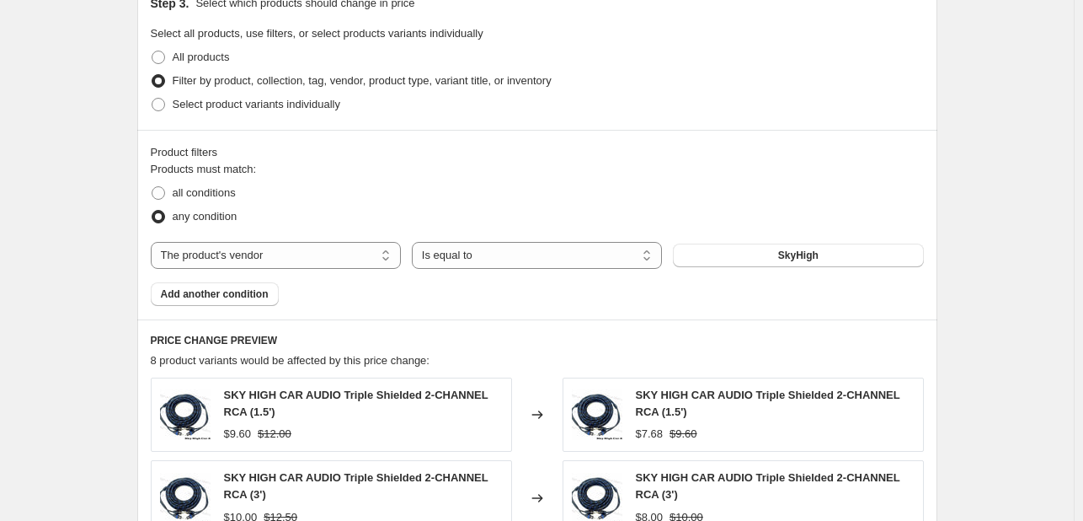
scroll to position [807, 0]
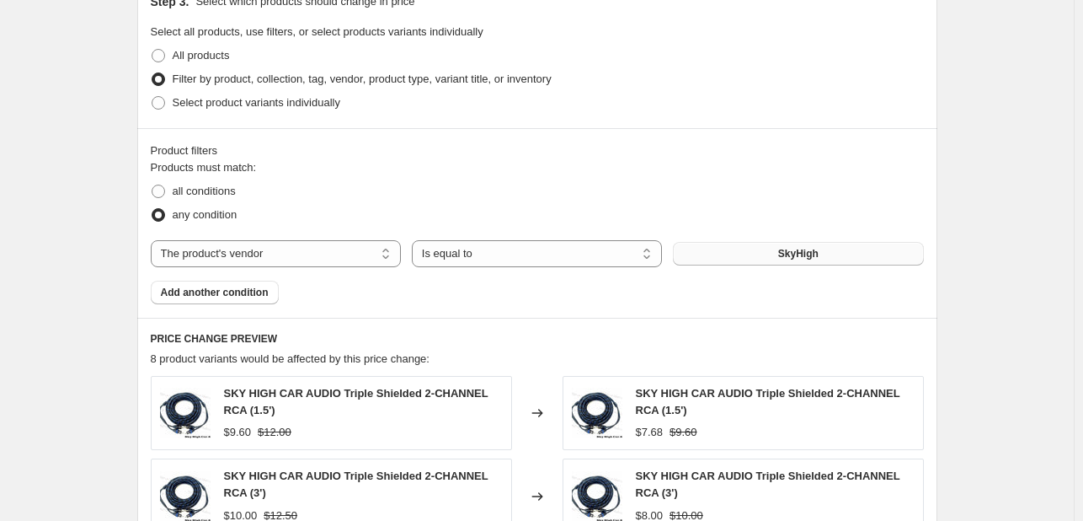
type input "T-SPEC"
click at [825, 254] on button "SkyHigh" at bounding box center [798, 254] width 250 height 24
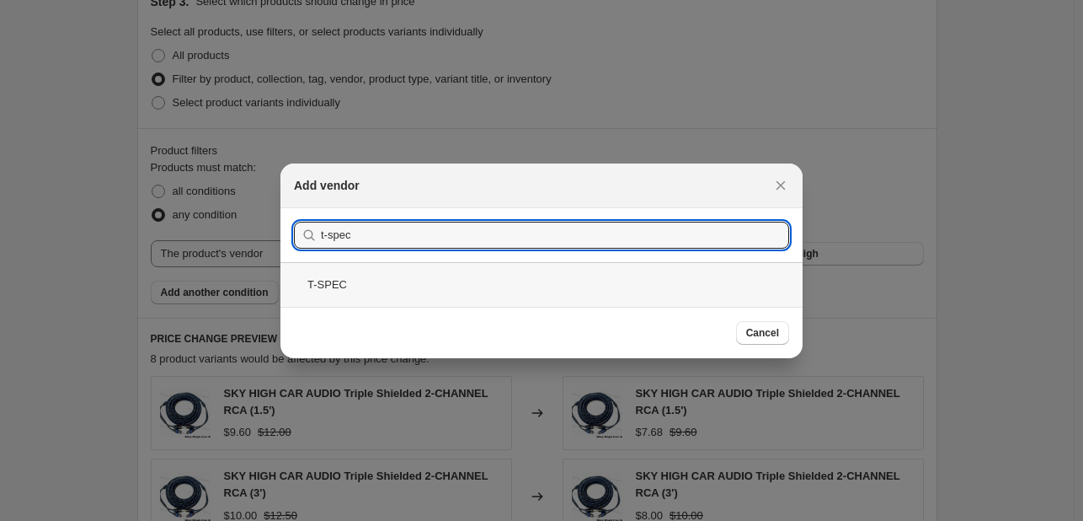
type input "t-spec"
click at [384, 277] on div "T-SPEC" at bounding box center [541, 284] width 522 height 45
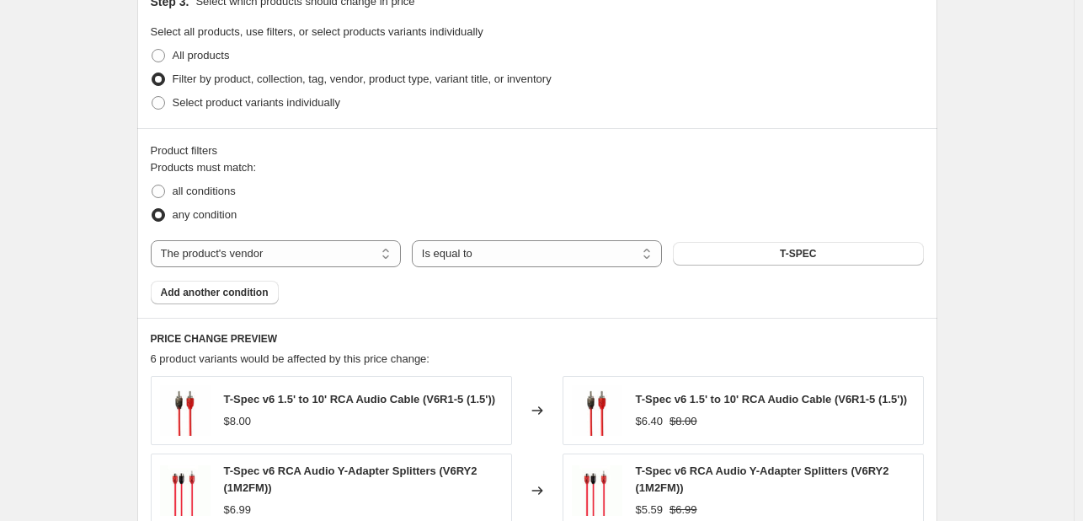
scroll to position [1362, 0]
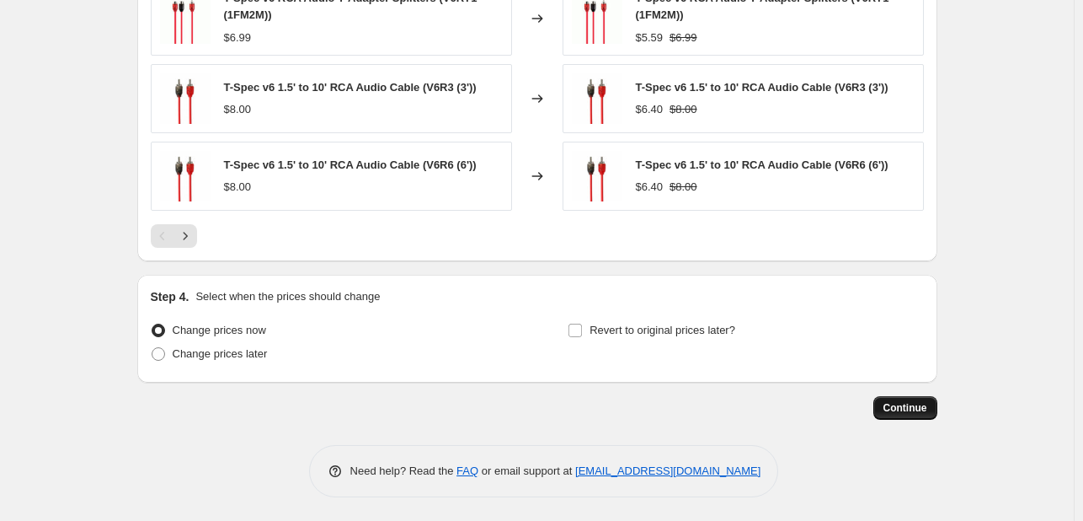
click at [895, 412] on span "Continue" at bounding box center [906, 407] width 44 height 13
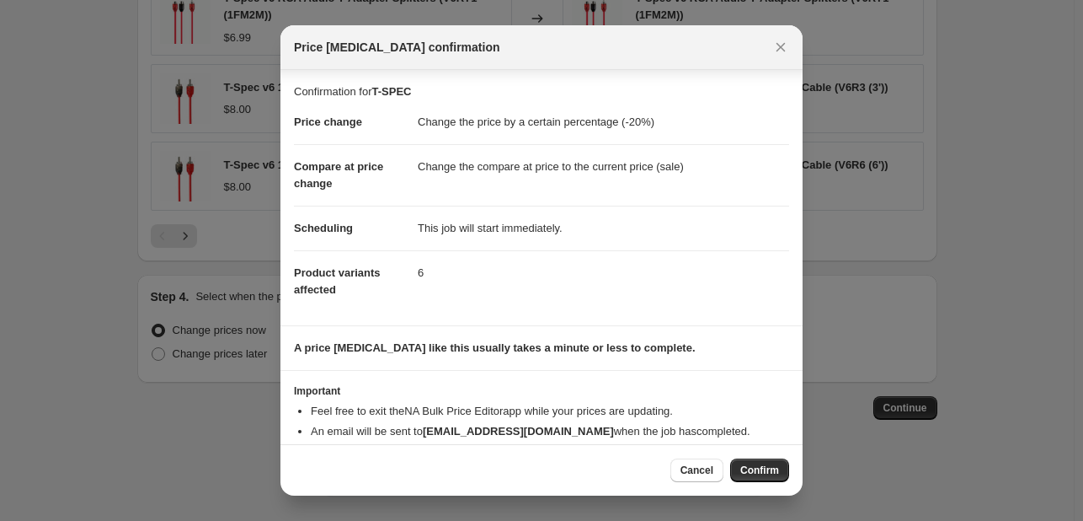
scroll to position [32, 0]
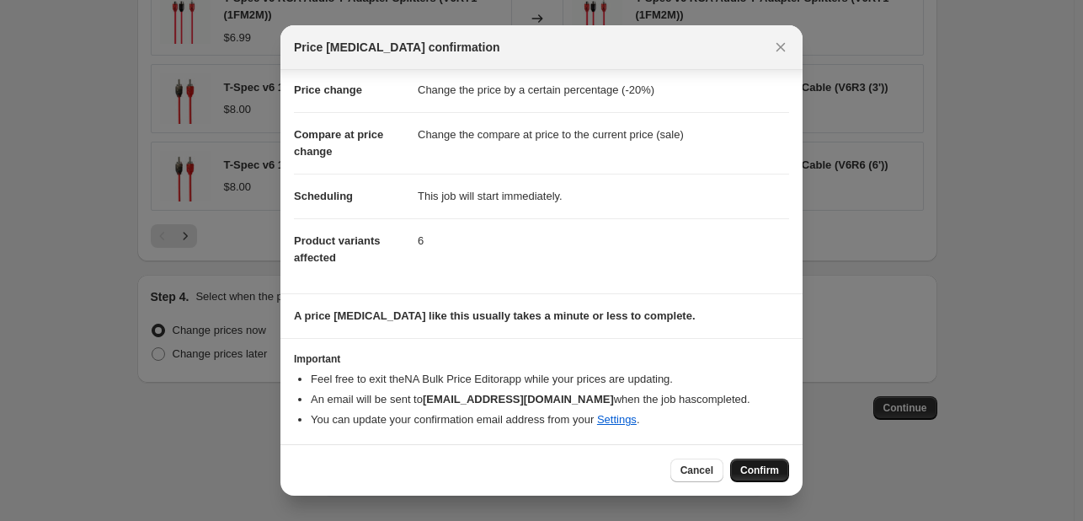
click at [759, 462] on button "Confirm" at bounding box center [759, 470] width 59 height 24
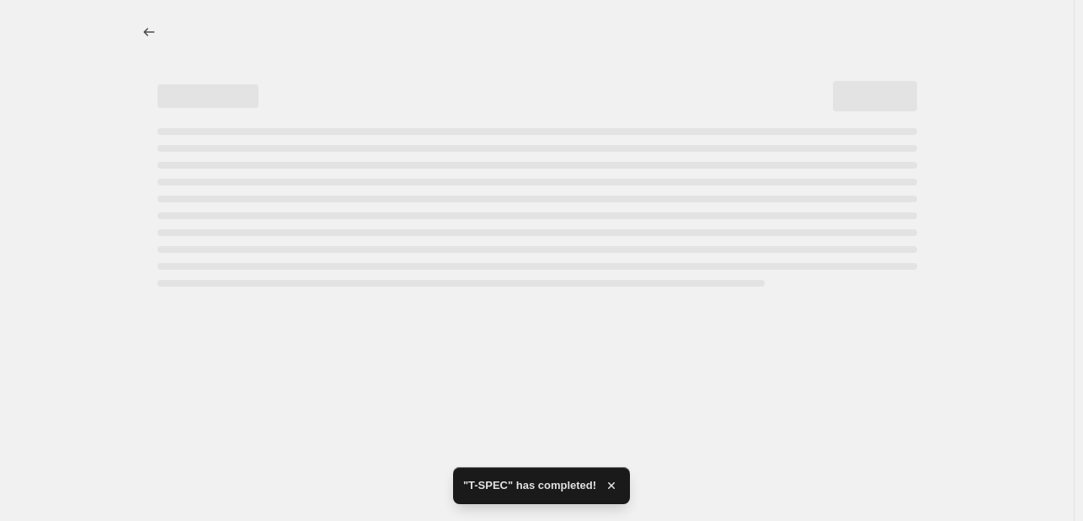
select select "percentage"
select select "vendor"
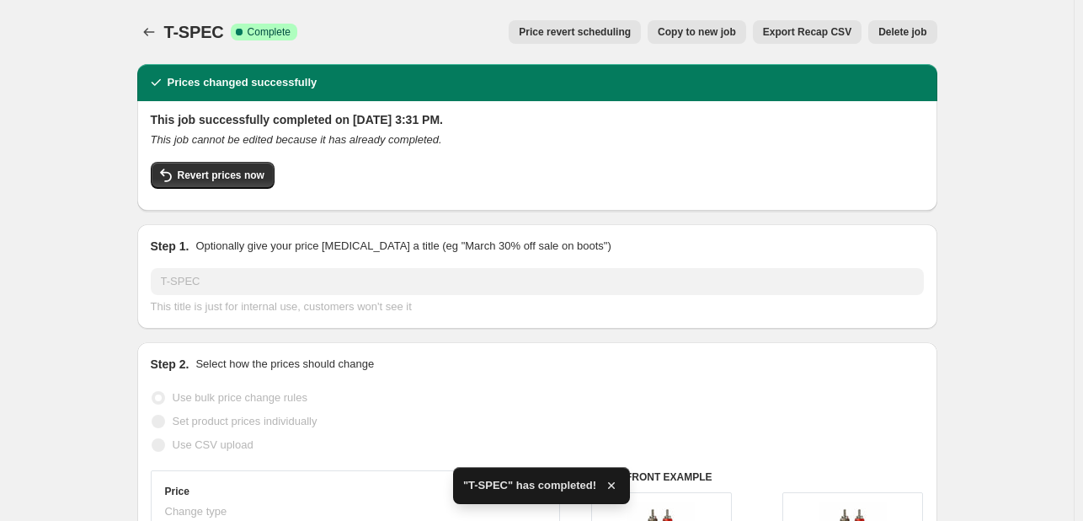
click at [736, 40] on button "Copy to new job" at bounding box center [697, 32] width 99 height 24
select select "percentage"
select select "vendor"
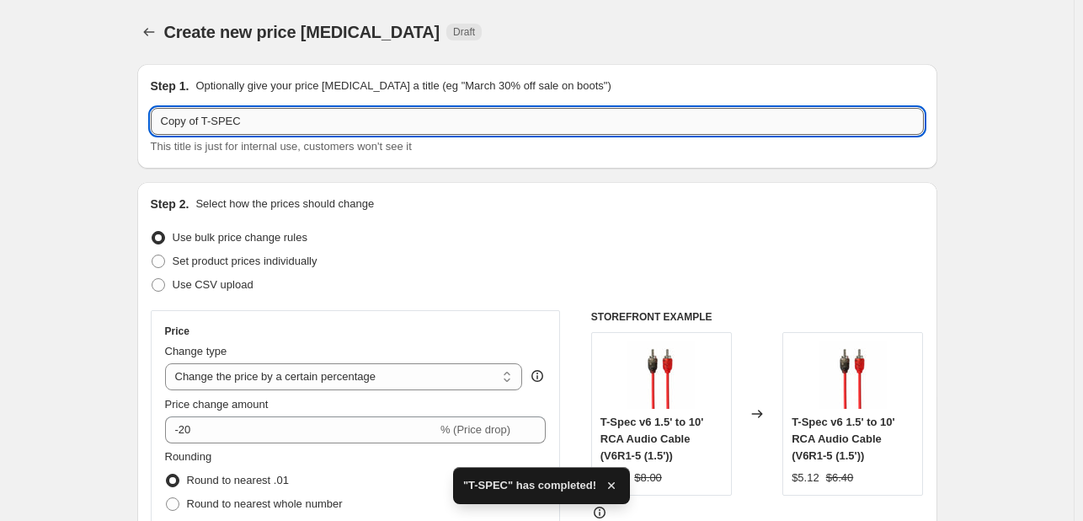
click at [316, 111] on input "Copy of T-SPEC" at bounding box center [537, 121] width 773 height 27
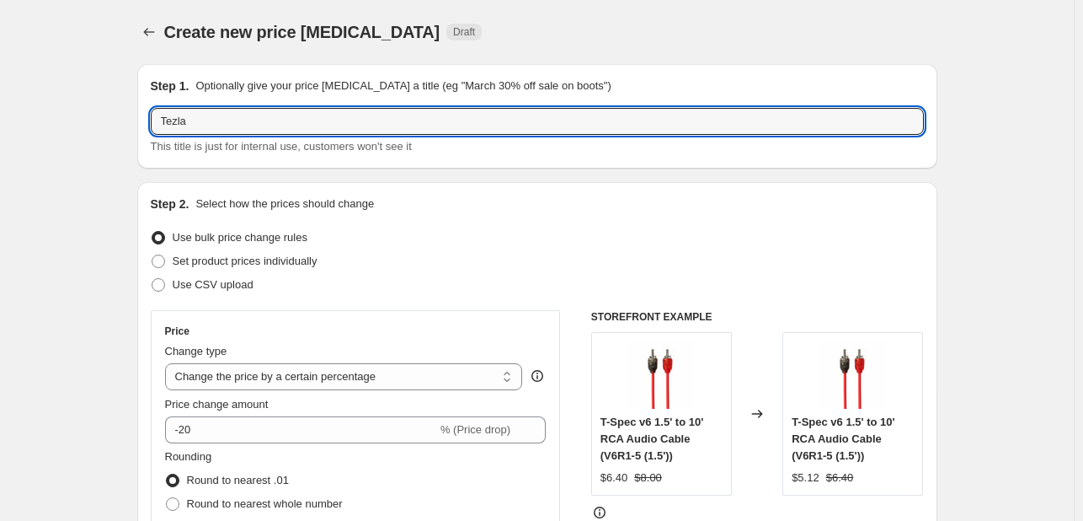
type input "Tezla"
click at [354, 149] on span "This title is just for internal use, customers won't see it" at bounding box center [281, 146] width 261 height 13
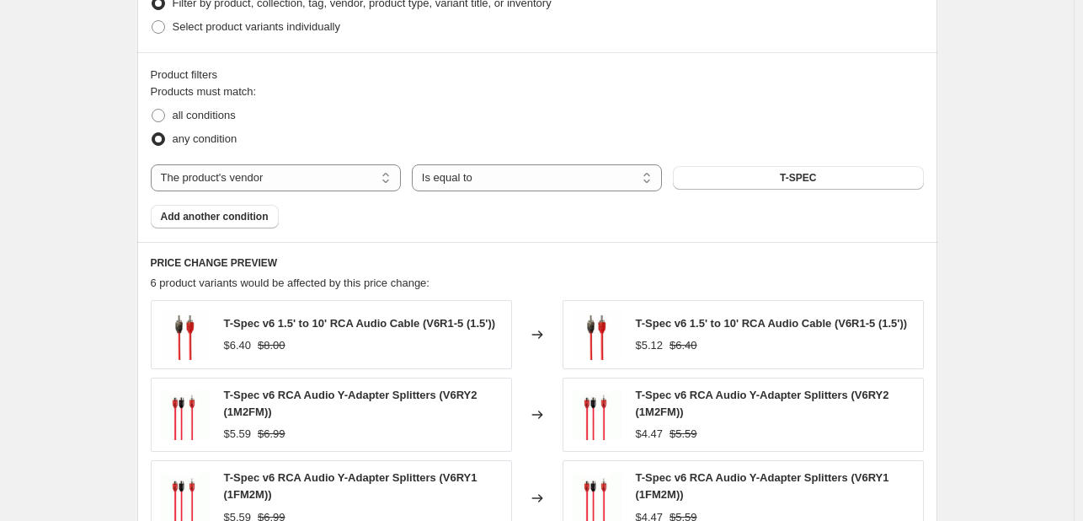
scroll to position [899, 0]
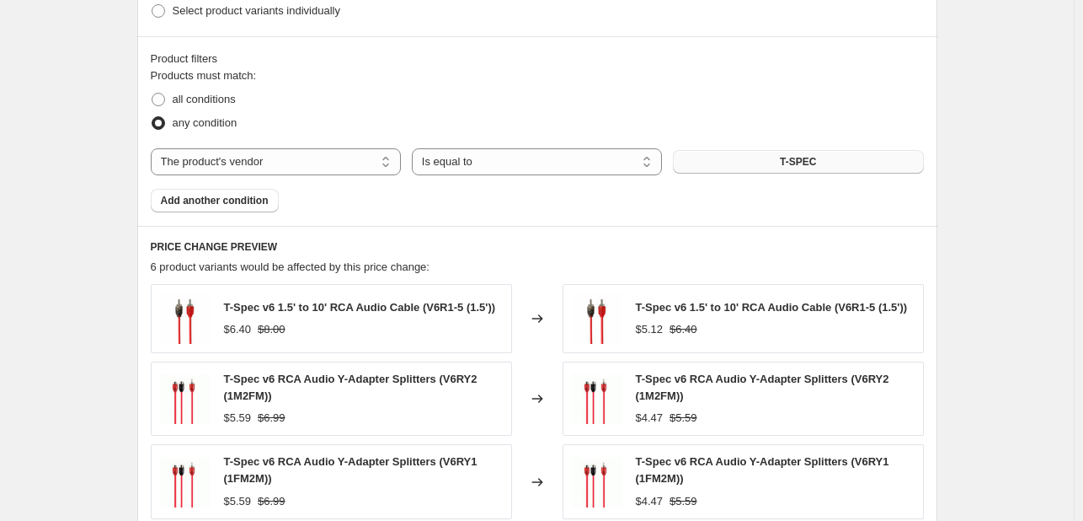
click at [788, 166] on span "T-SPEC" at bounding box center [798, 161] width 36 height 13
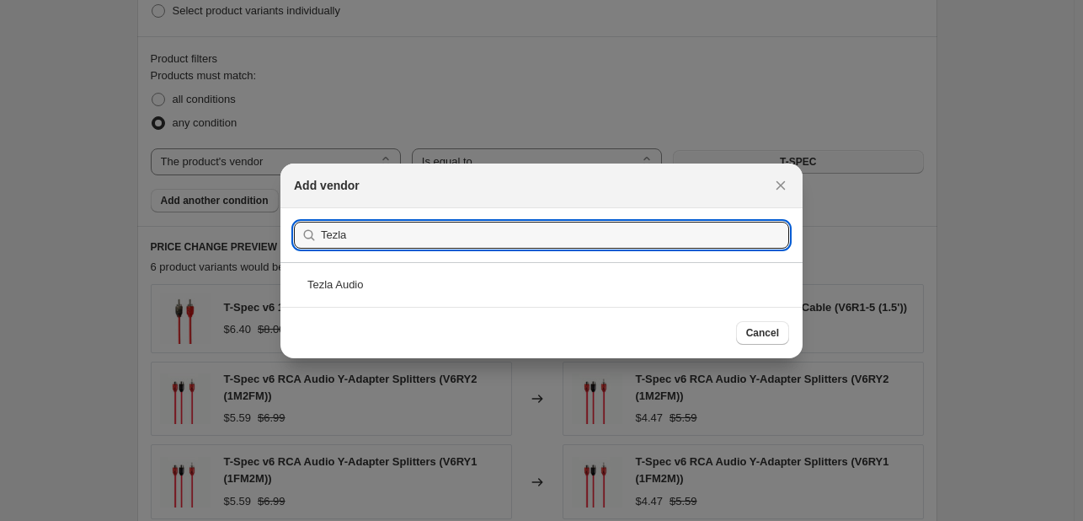
type input "Tezla"
click at [674, 281] on div "Tezla Audio" at bounding box center [541, 284] width 522 height 45
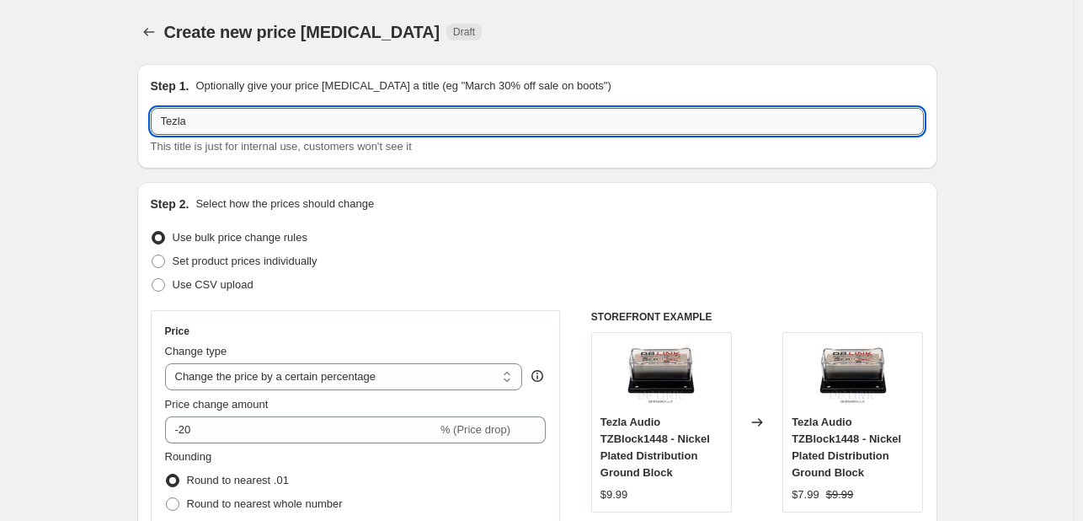
click at [714, 117] on input "Tezla" at bounding box center [537, 121] width 773 height 27
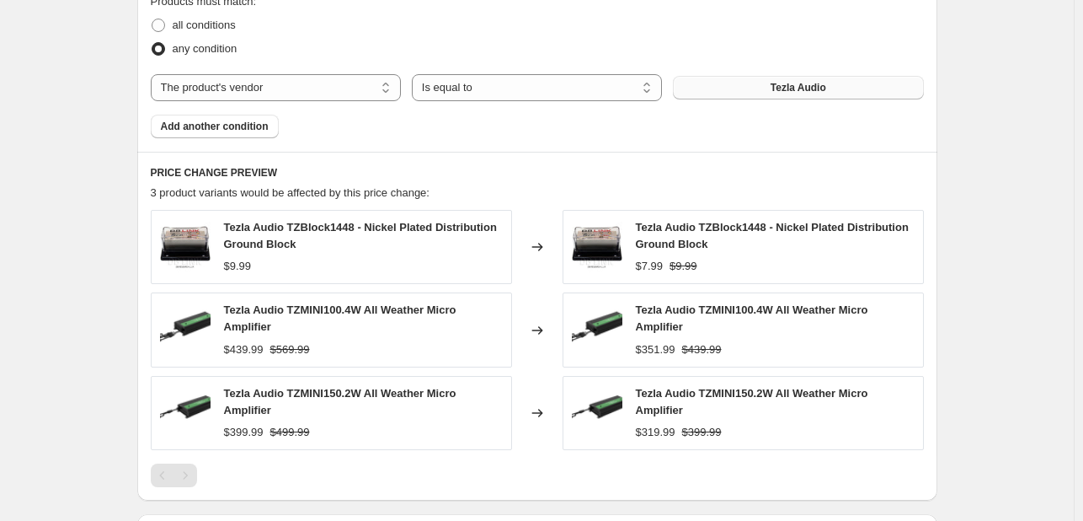
scroll to position [1213, 0]
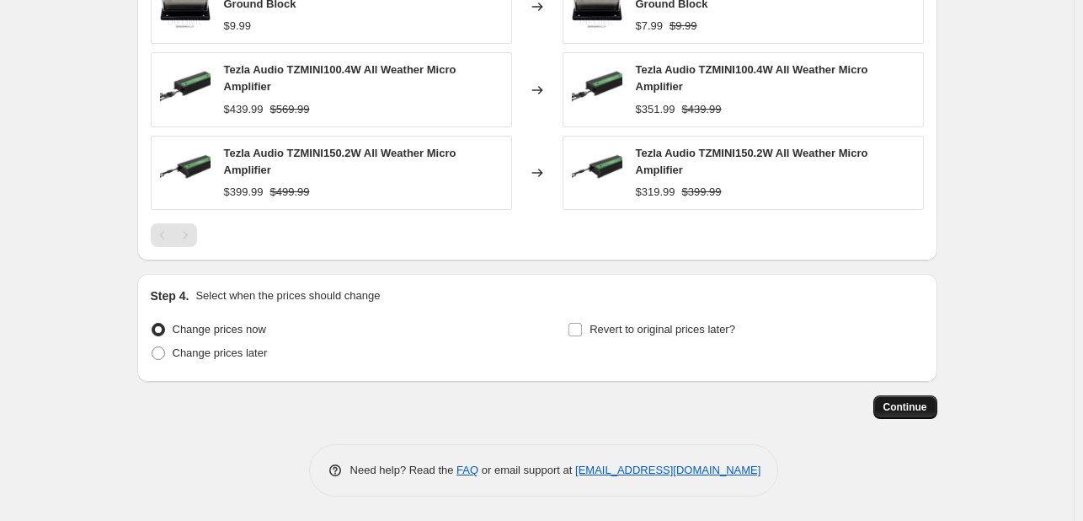
type input "Tezla Audio"
click at [933, 395] on button "Continue" at bounding box center [906, 407] width 64 height 24
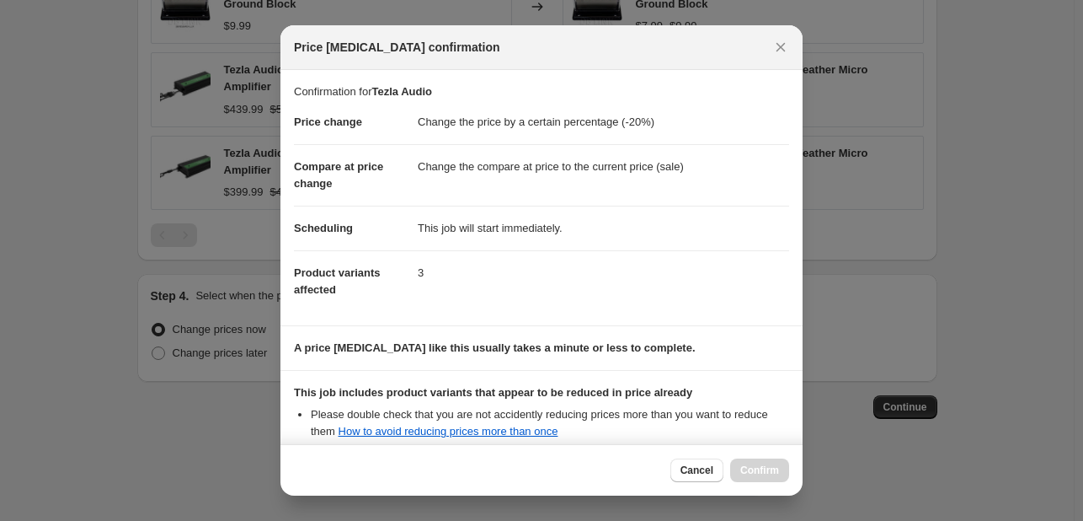
scroll to position [187, 0]
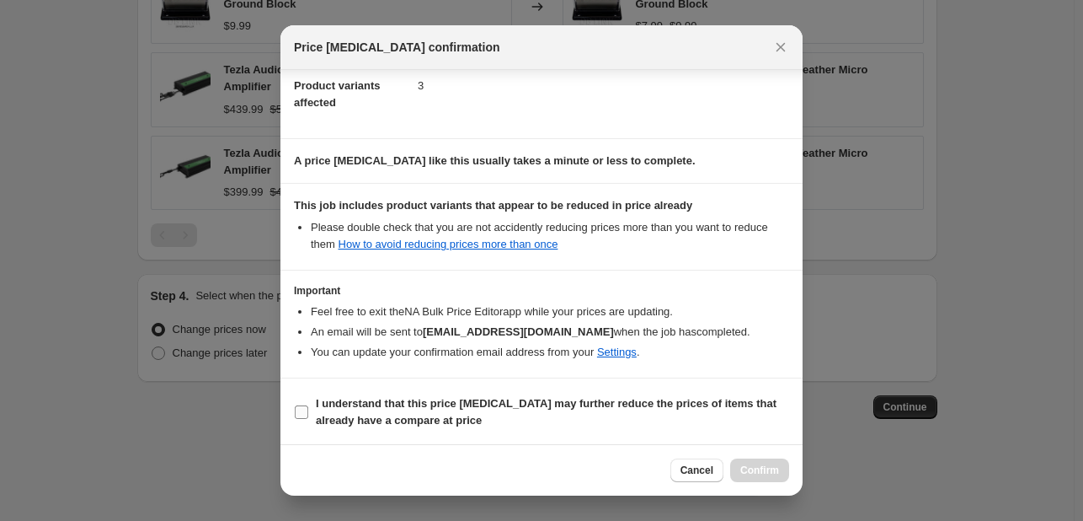
click at [665, 403] on b "I understand that this price change job may further reduce the prices of items …" at bounding box center [546, 411] width 461 height 29
click at [308, 405] on input "I understand that this price change job may further reduce the prices of items …" at bounding box center [301, 411] width 13 height 13
checkbox input "true"
click at [775, 484] on div "Cancel Confirm" at bounding box center [541, 469] width 522 height 51
click at [769, 473] on span "Confirm" at bounding box center [759, 469] width 39 height 13
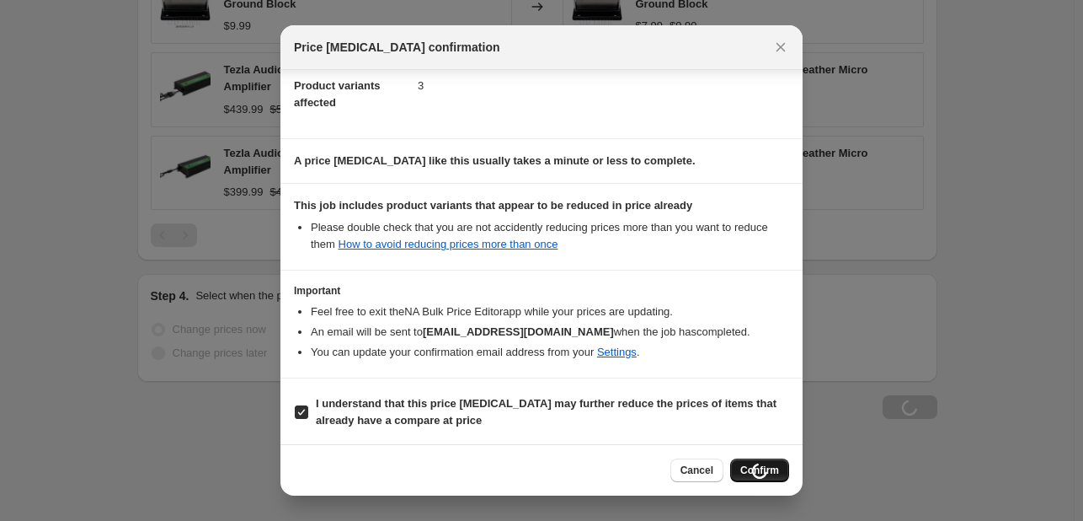
scroll to position [1213, 0]
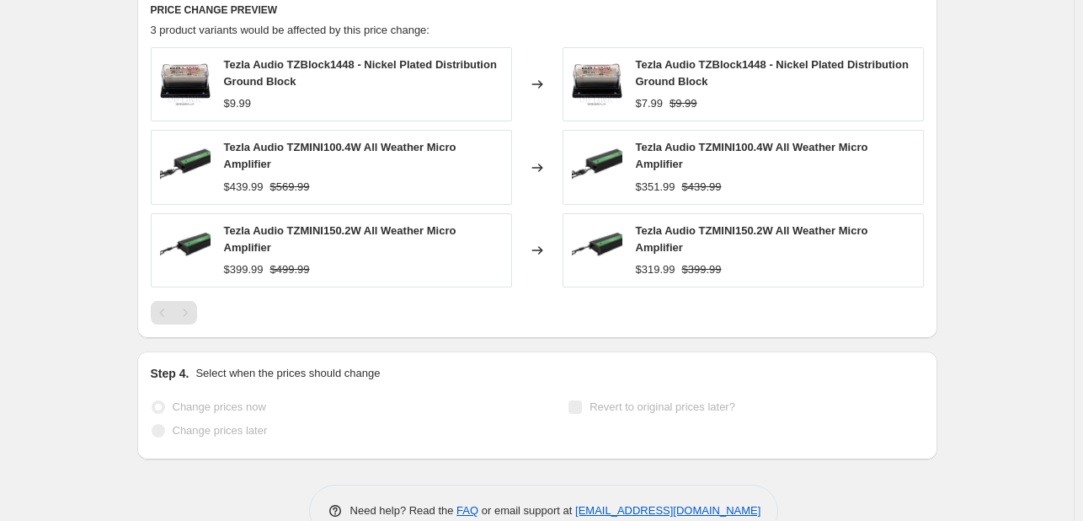
select select "percentage"
select select "vendor"
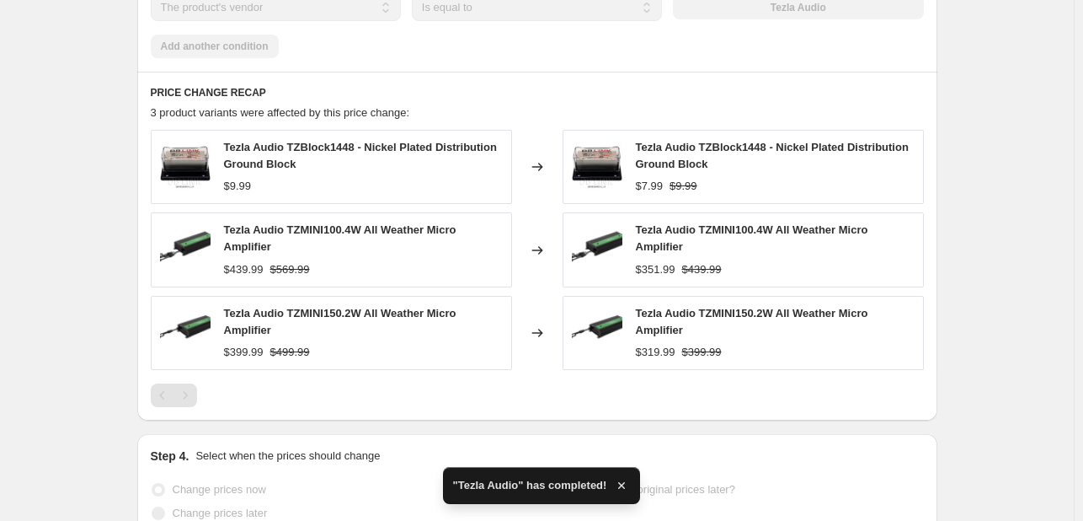
scroll to position [0, 0]
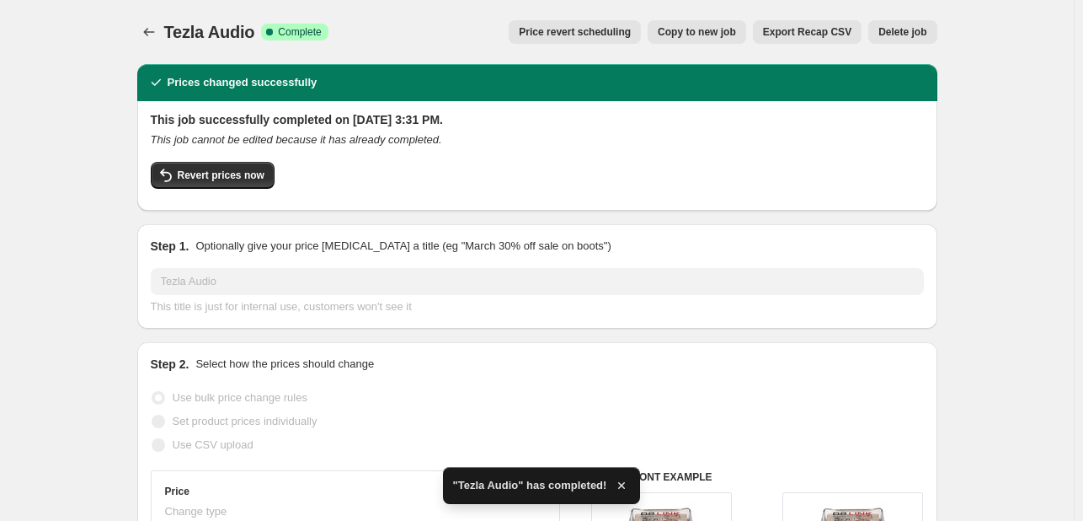
click at [683, 40] on button "Copy to new job" at bounding box center [697, 32] width 99 height 24
select select "percentage"
select select "vendor"
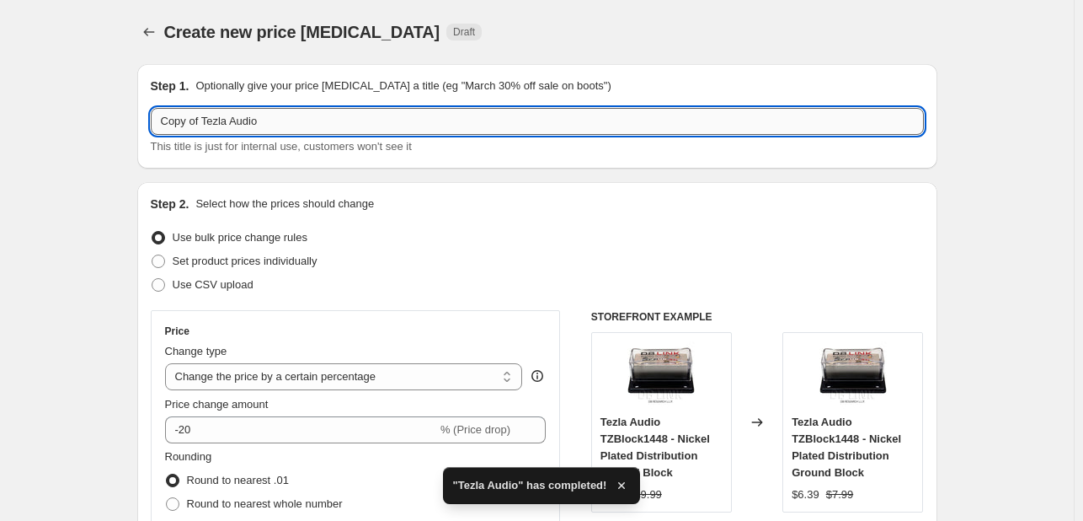
click at [496, 116] on input "Copy of Tezla Audio" at bounding box center [537, 121] width 773 height 27
click at [495, 116] on input "Copy of Tezla Audio" at bounding box center [537, 121] width 773 height 27
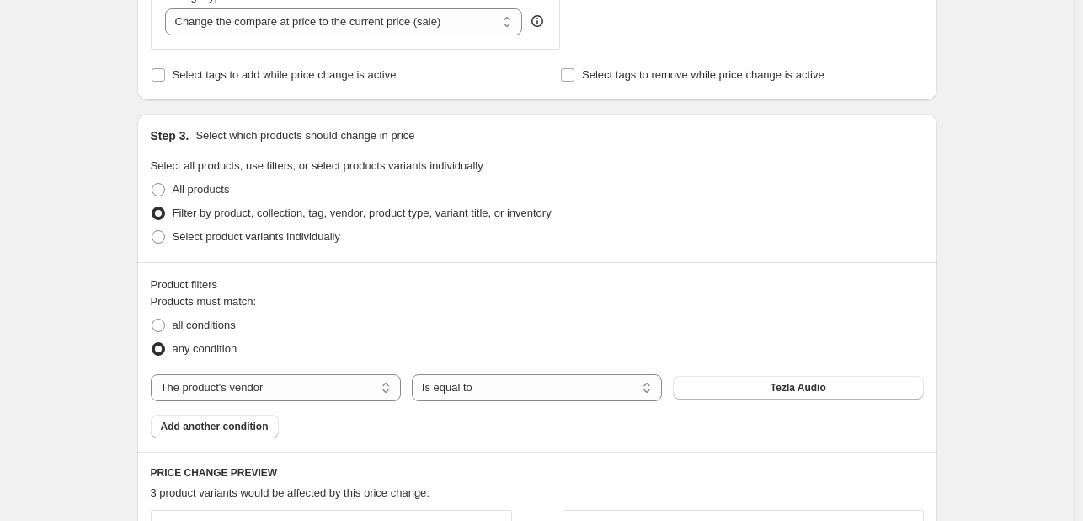
scroll to position [674, 0]
type input "Volunteer Audio"
click at [793, 393] on span "Tezla Audio" at bounding box center [799, 386] width 56 height 13
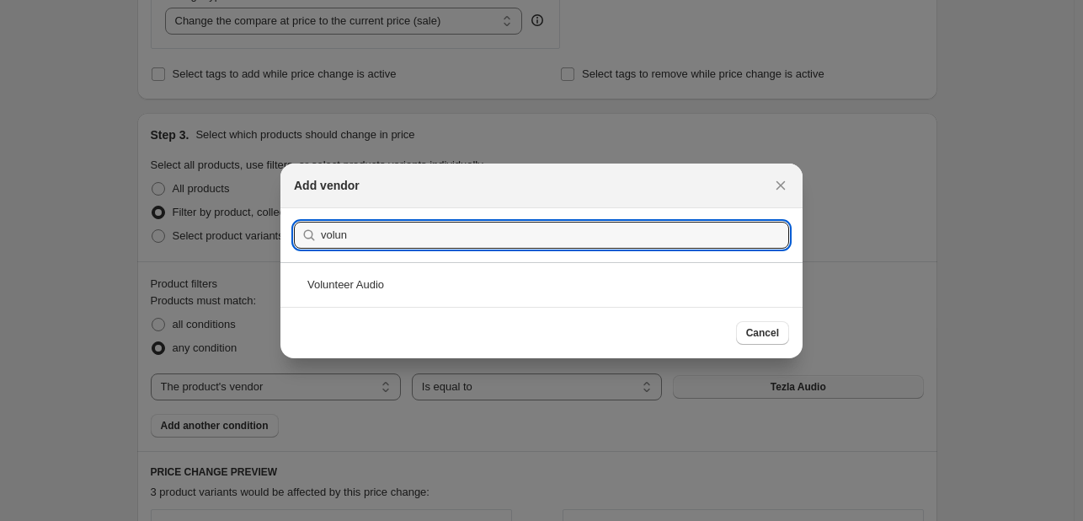
type input "volun"
click at [504, 277] on div "Volunteer Audio" at bounding box center [541, 284] width 522 height 45
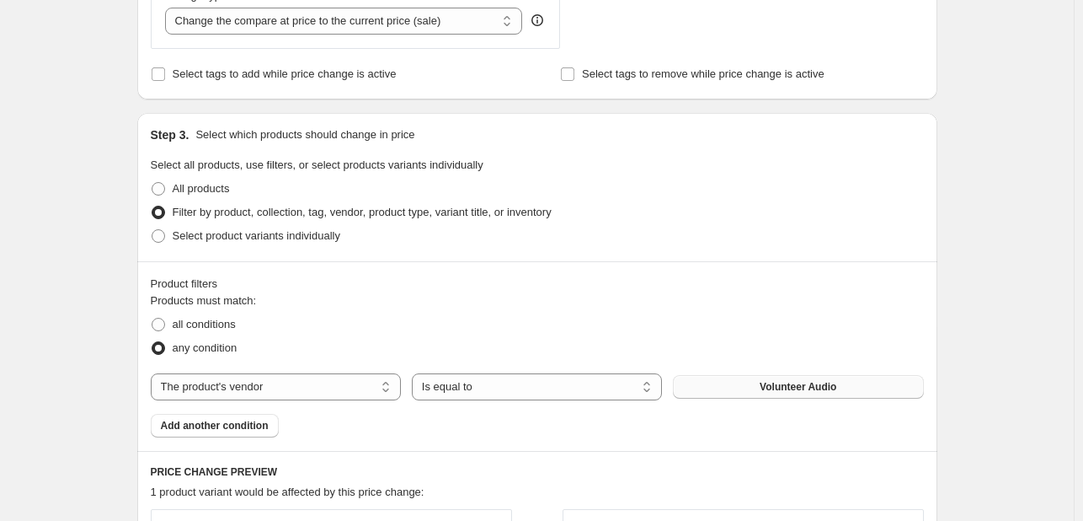
scroll to position [1048, 0]
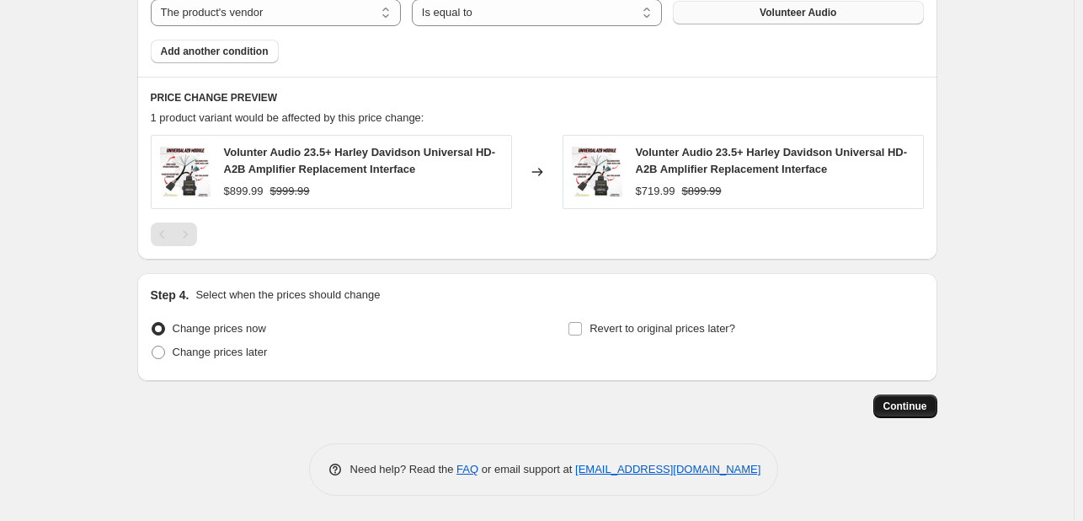
click at [923, 405] on span "Continue" at bounding box center [906, 405] width 44 height 13
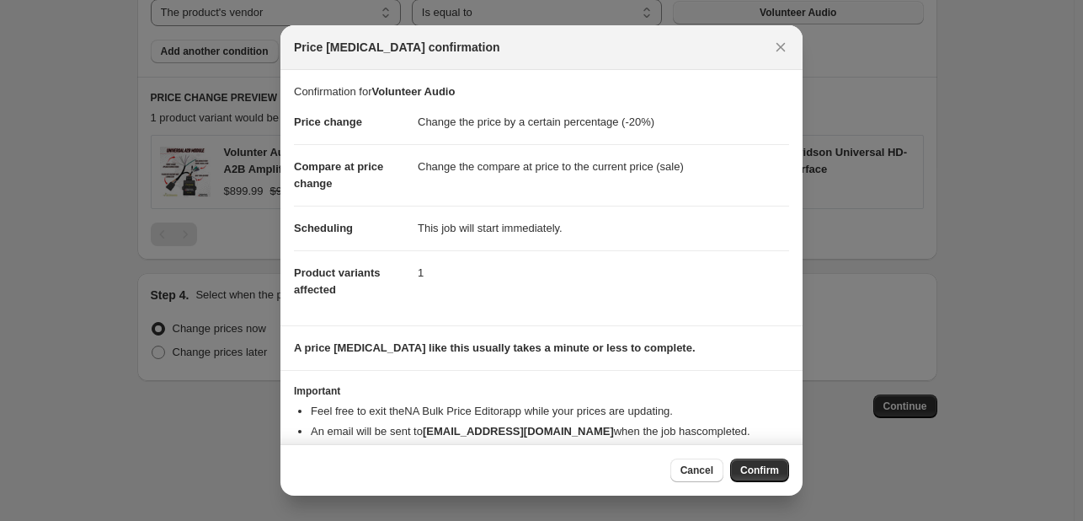
scroll to position [32, 0]
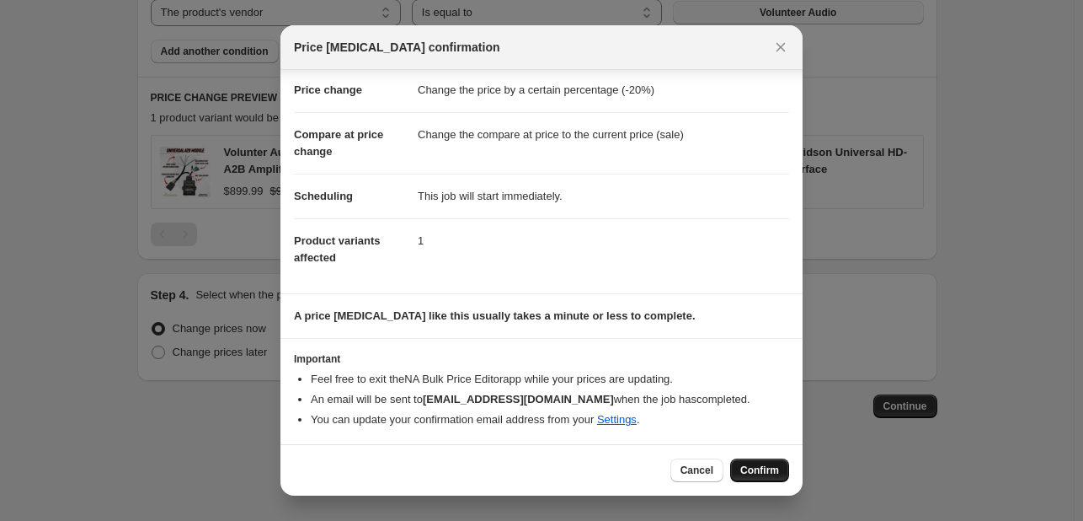
click at [761, 466] on span "Confirm" at bounding box center [759, 469] width 39 height 13
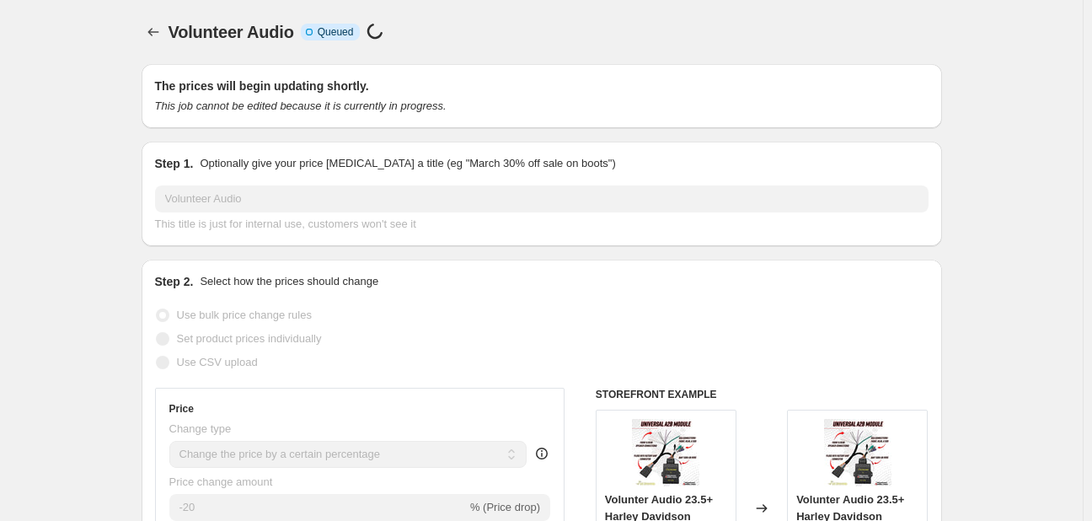
select select "percentage"
select select "vendor"
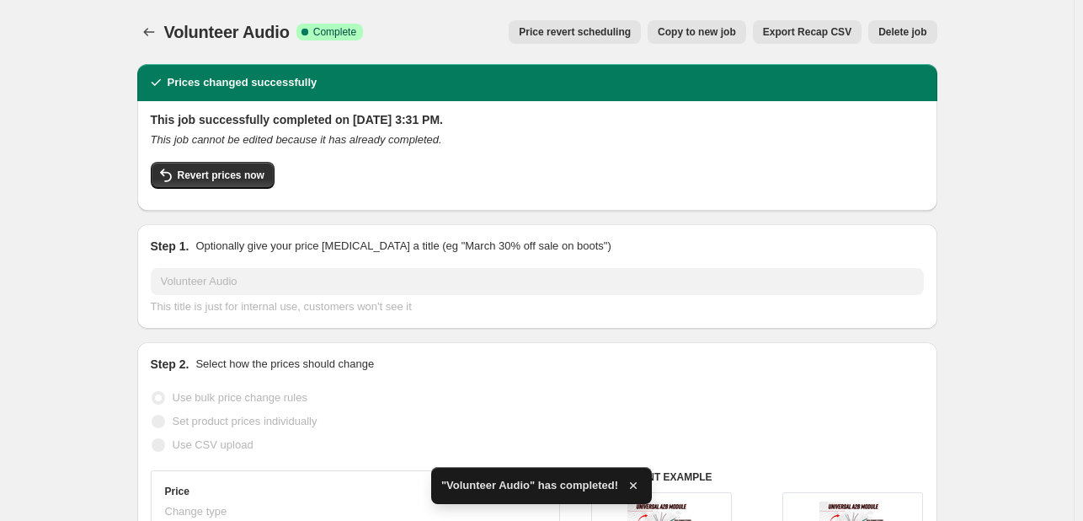
click at [703, 28] on span "Copy to new job" at bounding box center [697, 31] width 78 height 13
select select "percentage"
select select "vendor"
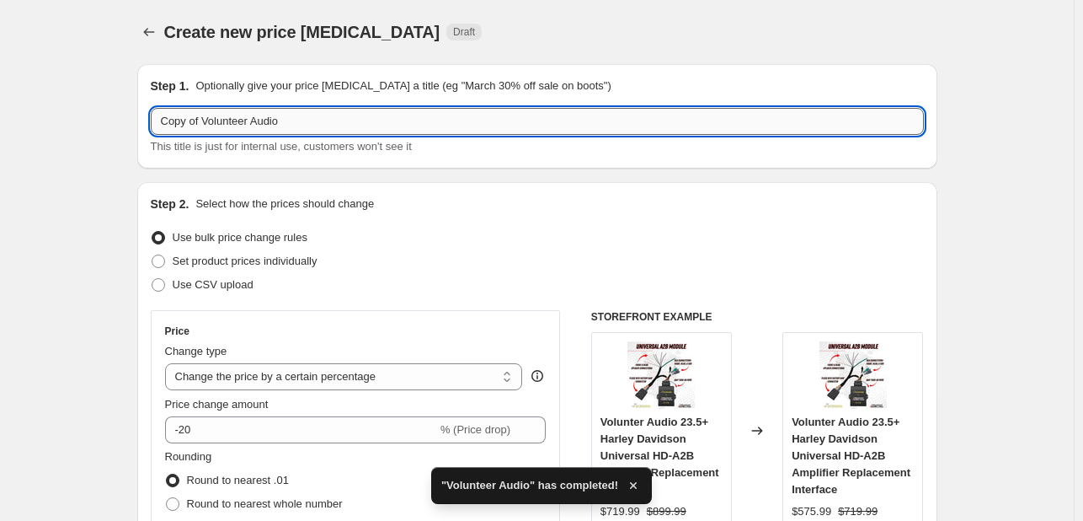
click at [371, 126] on input "Copy of Volunteer Audio" at bounding box center [537, 121] width 773 height 27
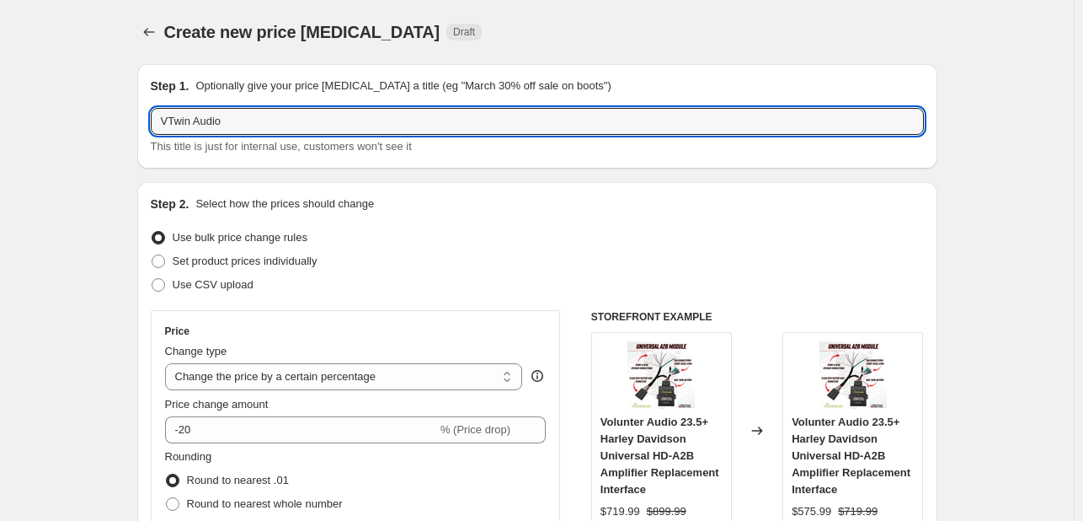
type input "VTwin Audio"
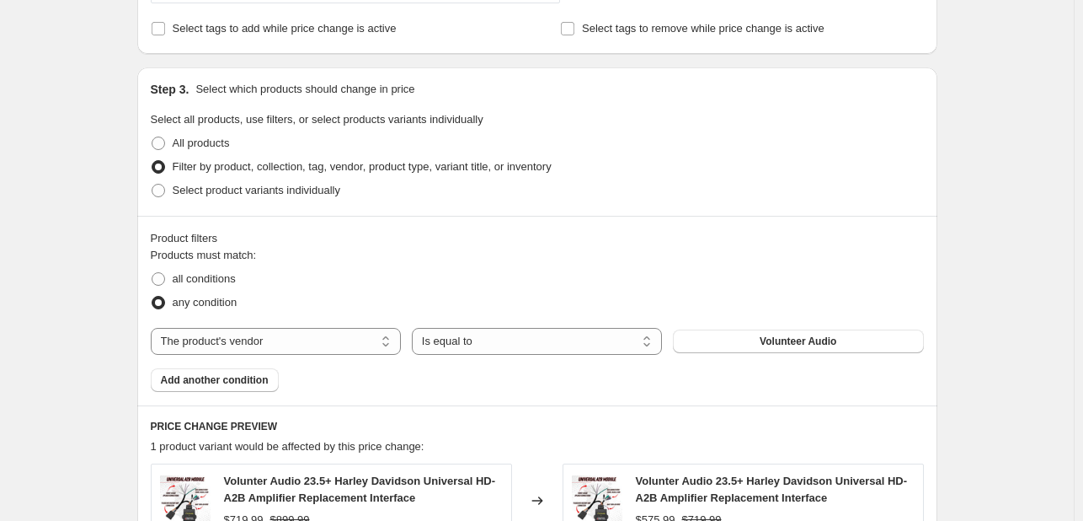
scroll to position [747, 0]
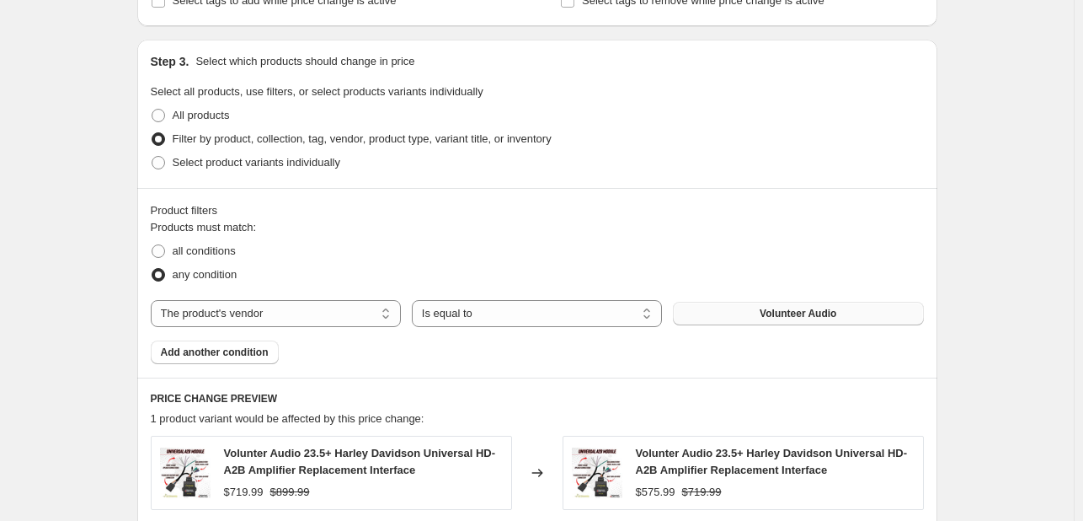
click at [789, 313] on span "Volunteer Audio" at bounding box center [798, 313] width 77 height 13
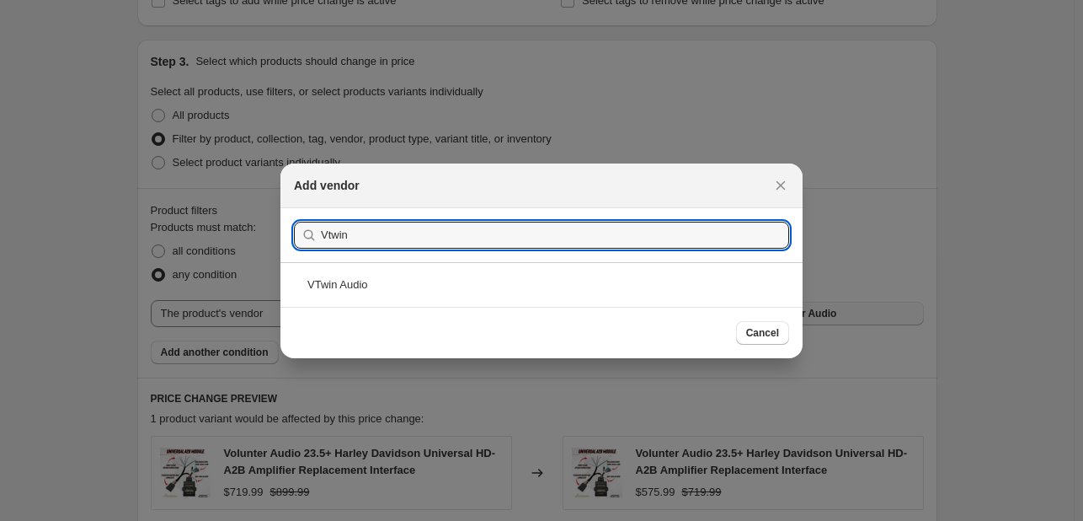
type input "Vtwin"
click at [553, 289] on div "VTwin Audio" at bounding box center [541, 284] width 522 height 45
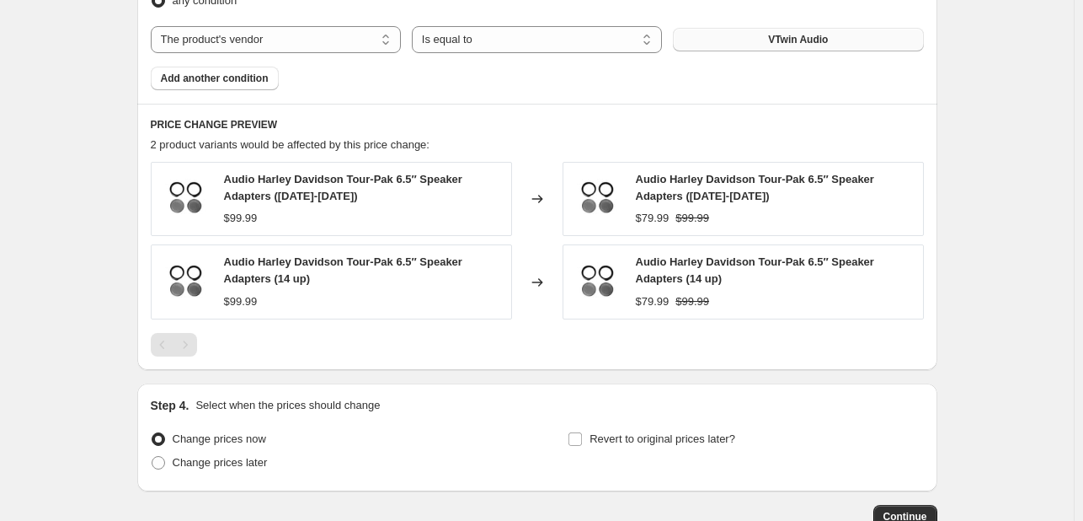
scroll to position [1130, 0]
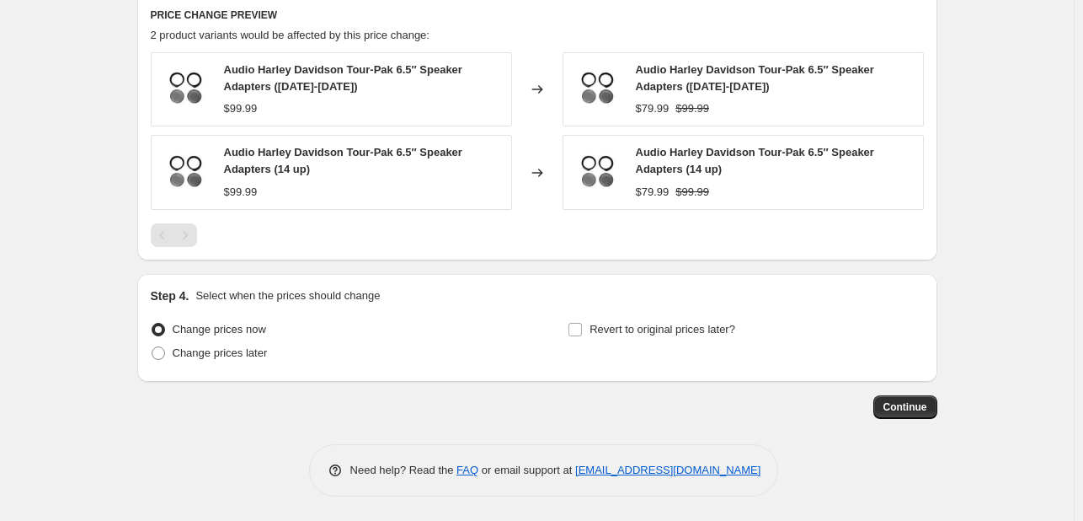
click at [897, 400] on span "Continue" at bounding box center [906, 406] width 44 height 13
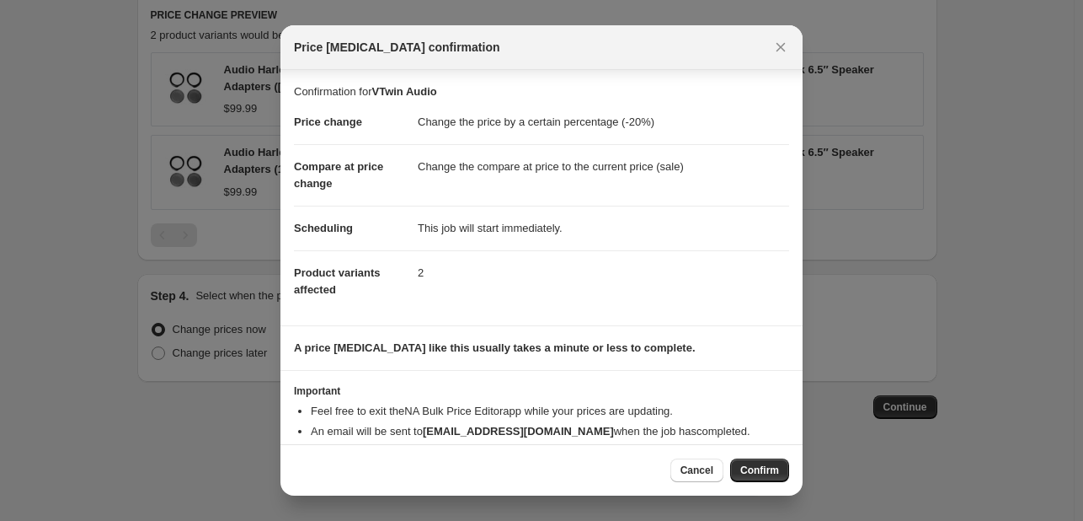
scroll to position [32, 0]
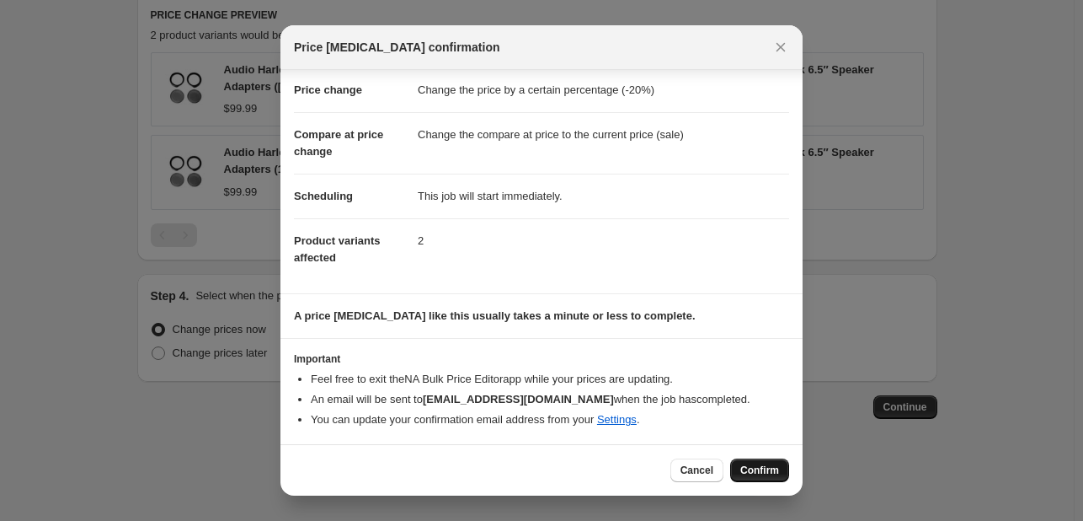
click at [760, 466] on span "Confirm" at bounding box center [759, 469] width 39 height 13
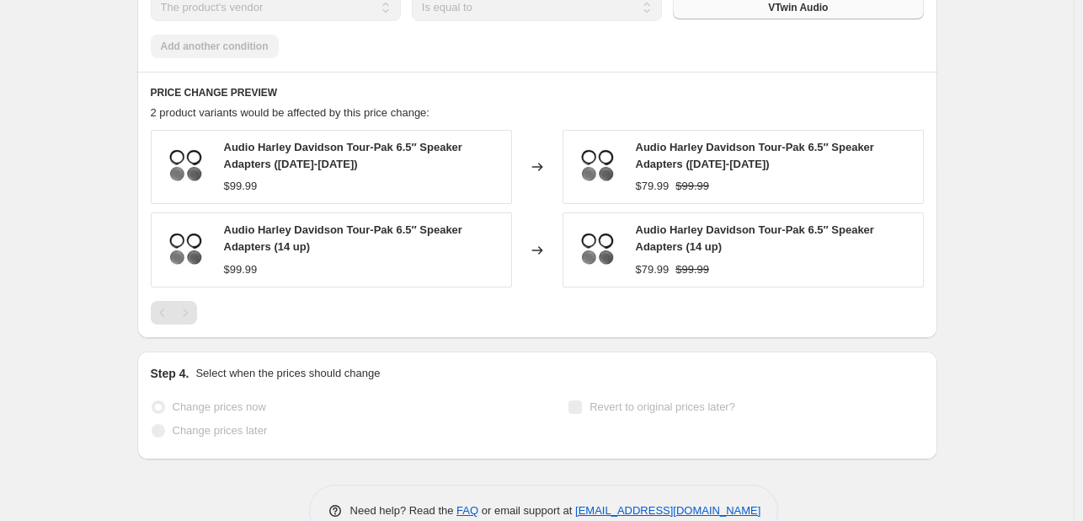
scroll to position [155, 0]
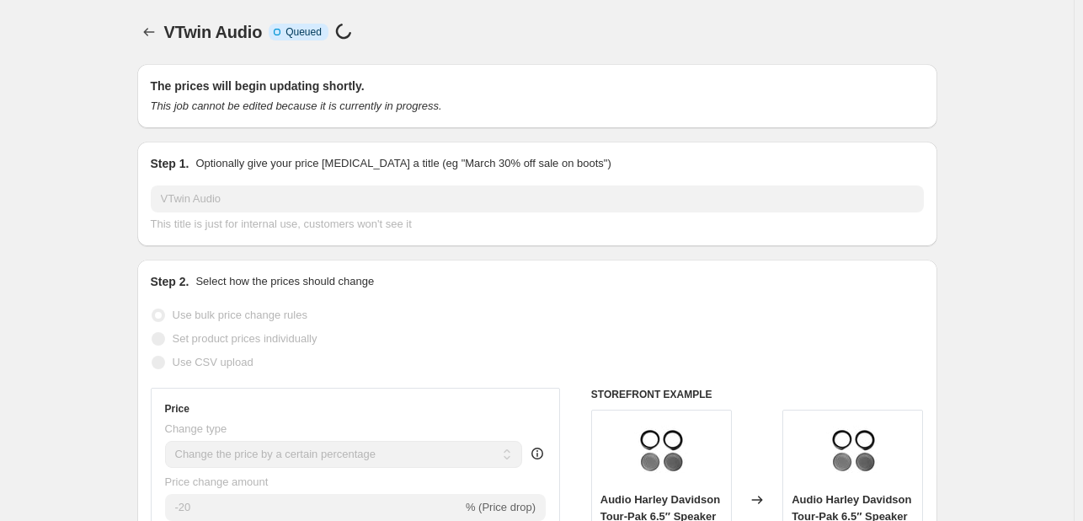
select select "percentage"
select select "vendor"
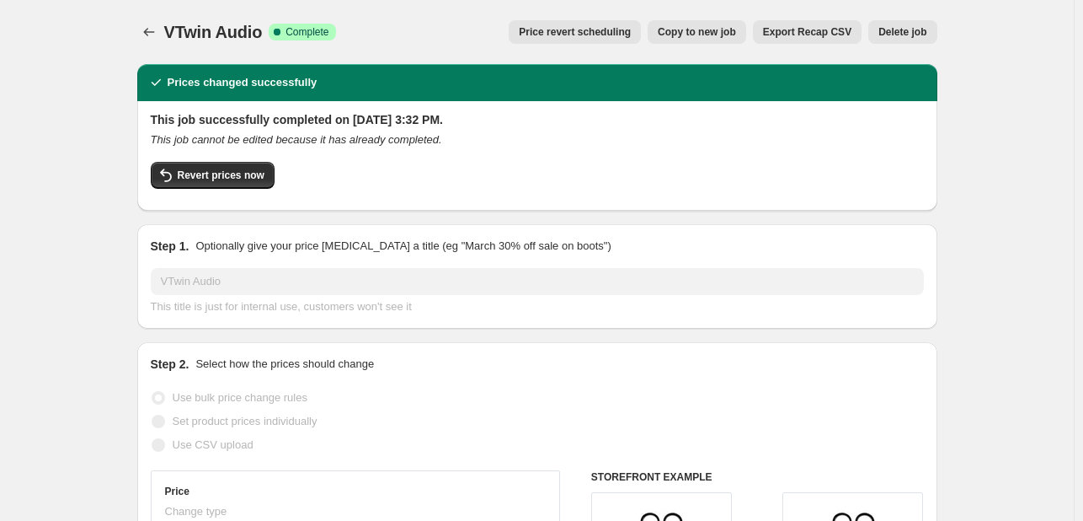
click at [714, 35] on span "Copy to new job" at bounding box center [697, 31] width 78 height 13
select select "percentage"
select select "vendor"
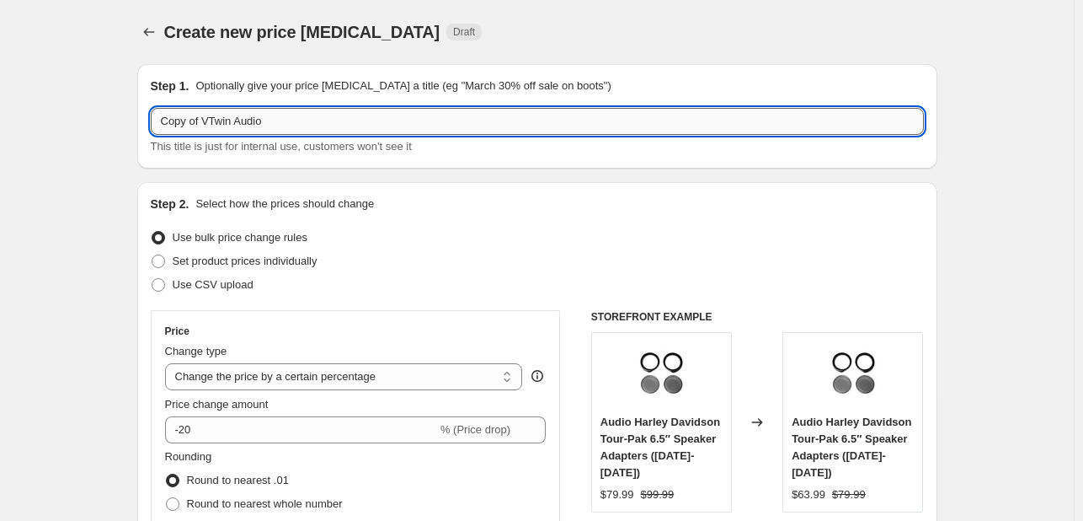
click at [633, 118] on input "Copy of VTwin Audio" at bounding box center [537, 121] width 773 height 27
type input "Nagy's Customs"
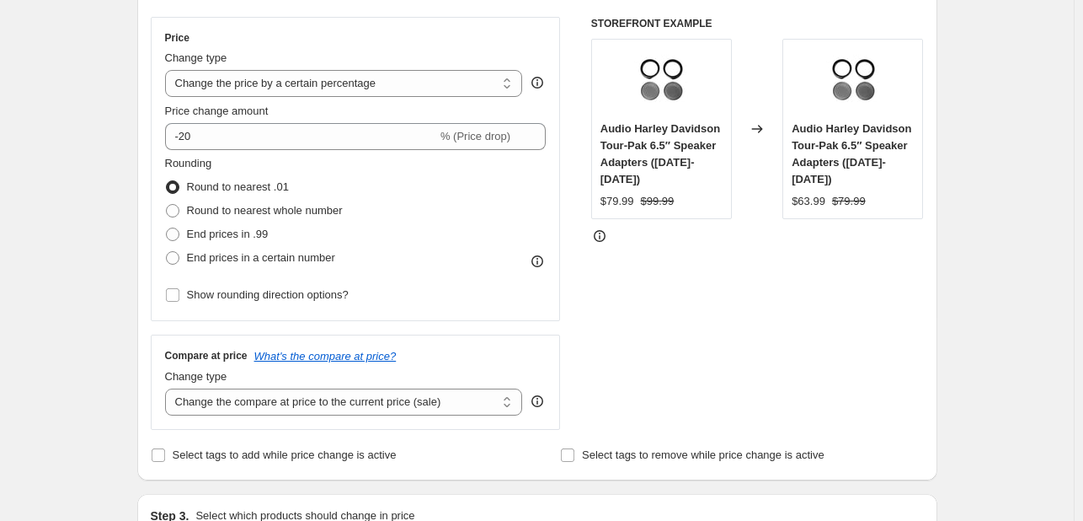
scroll to position [315, 0]
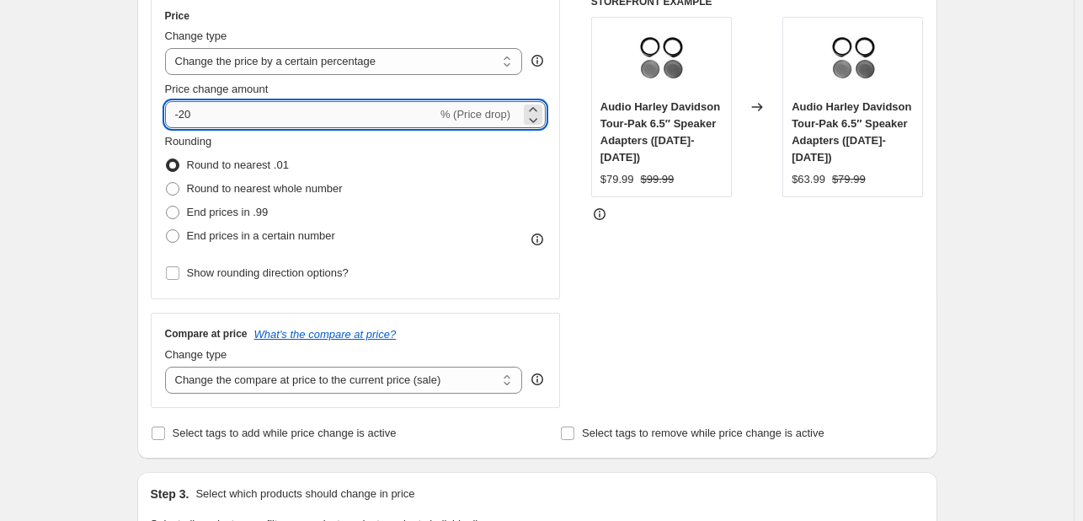
click at [286, 120] on input "-20" at bounding box center [301, 114] width 272 height 27
type input "-2"
type input "-30"
click at [729, 274] on div "STOREFRONT EXAMPLE Audio Harley Davidson Tour-Pak 6.5″ Speaker Adapters (1998-2…" at bounding box center [757, 201] width 333 height 413
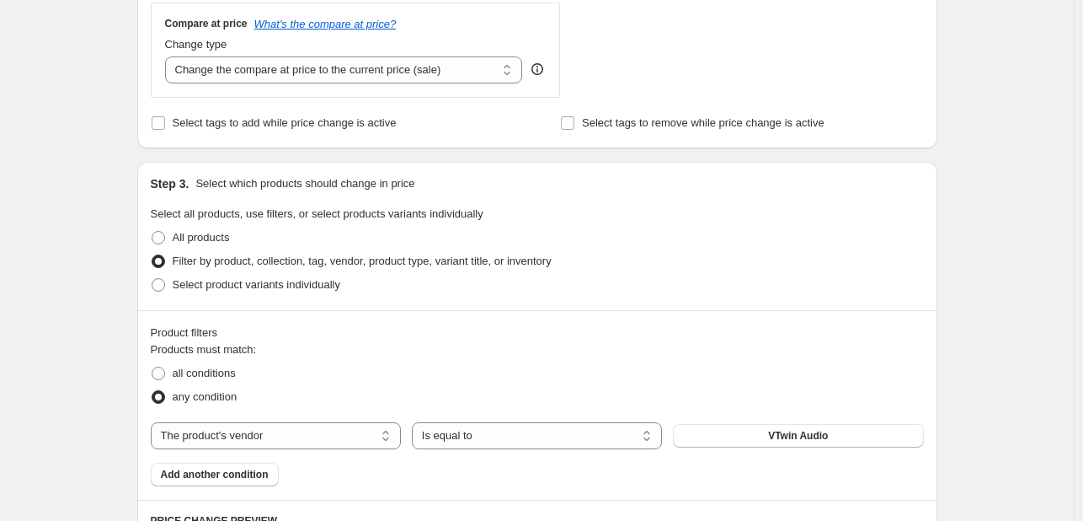
scroll to position [638, 0]
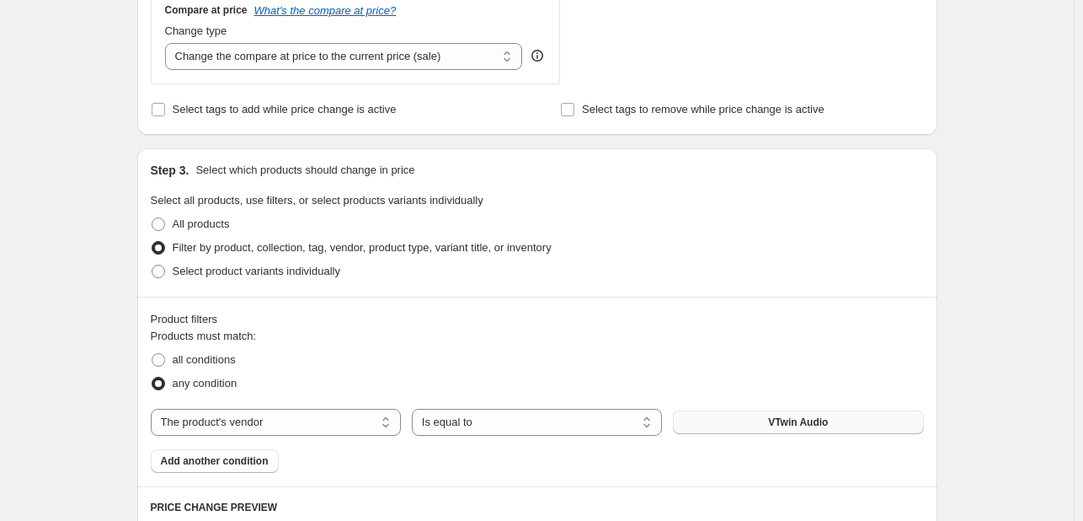
click at [777, 419] on span "VTwin Audio" at bounding box center [798, 421] width 60 height 13
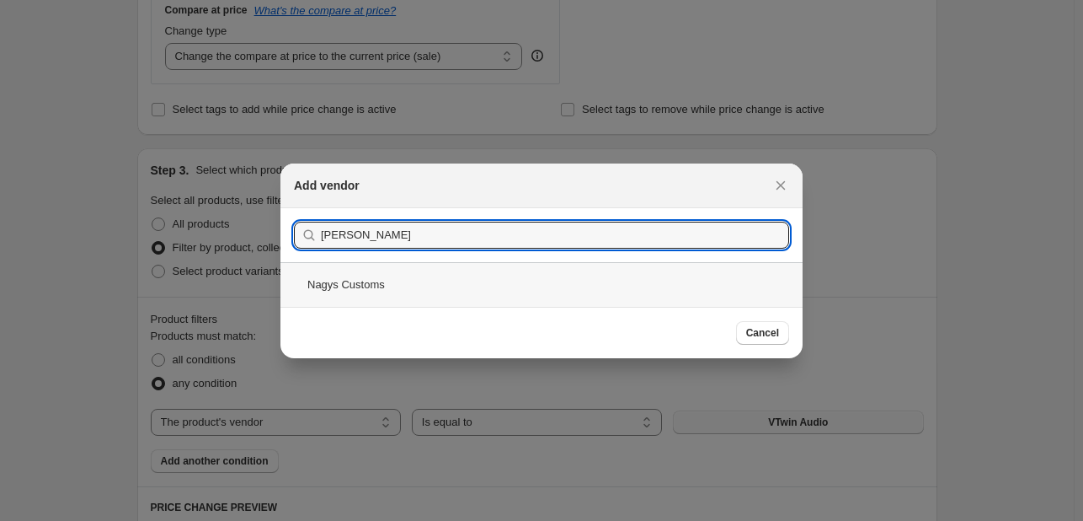
type input "nagy"
click at [556, 280] on div "Nagys Customs" at bounding box center [541, 284] width 522 height 45
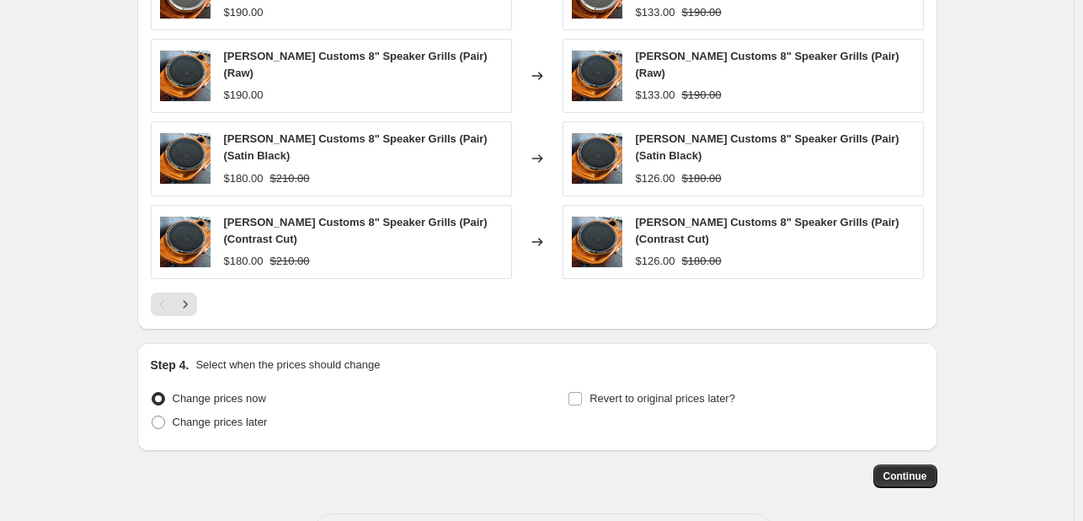
scroll to position [1357, 0]
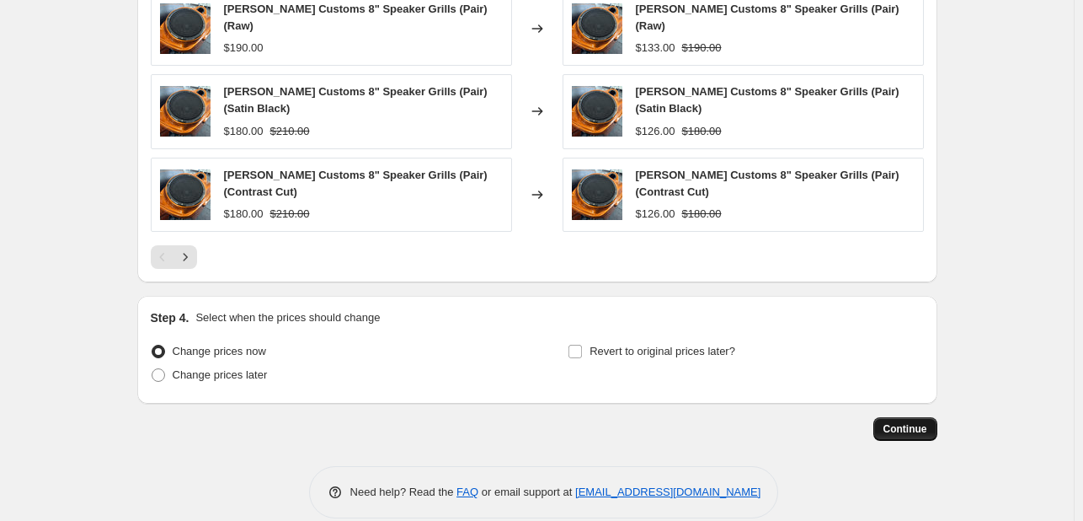
click at [896, 422] on span "Continue" at bounding box center [906, 428] width 44 height 13
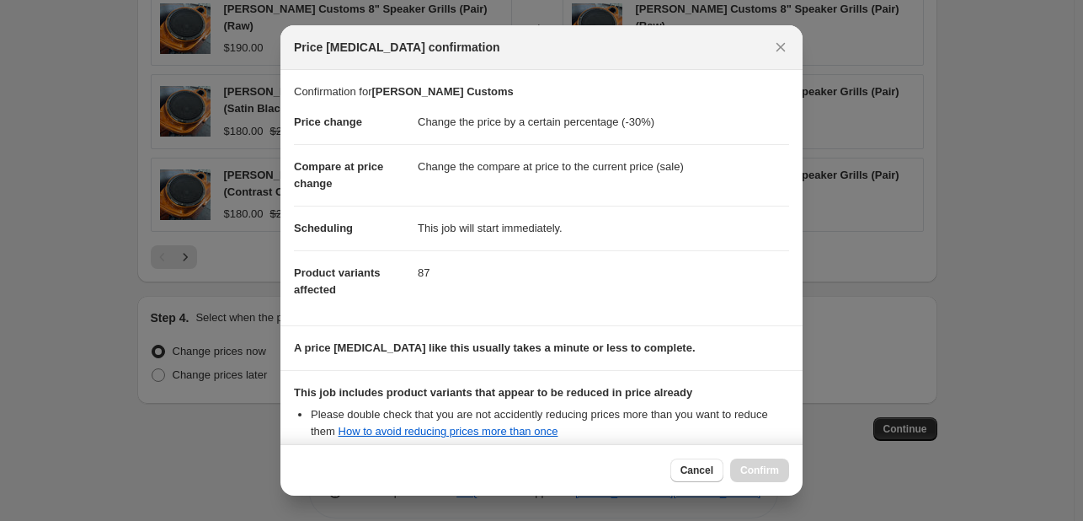
scroll to position [187, 0]
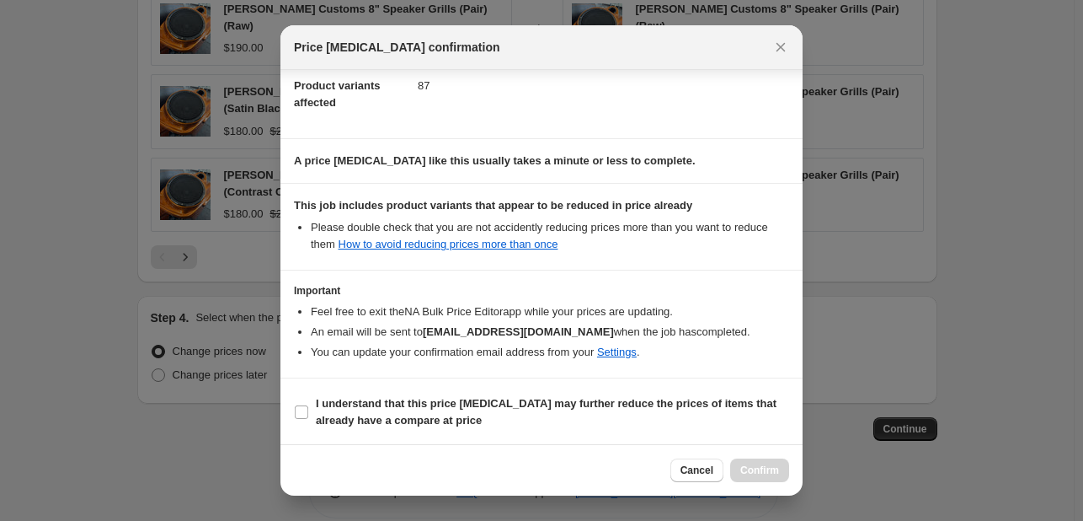
click at [637, 387] on section "I understand that this price change job may further reduce the prices of items …" at bounding box center [541, 411] width 522 height 67
click at [630, 410] on span "I understand that this price change job may further reduce the prices of items …" at bounding box center [552, 412] width 473 height 34
click at [308, 410] on input "I understand that this price change job may further reduce the prices of items …" at bounding box center [301, 411] width 13 height 13
checkbox input "true"
click at [770, 457] on div "Cancel Confirm" at bounding box center [541, 469] width 522 height 51
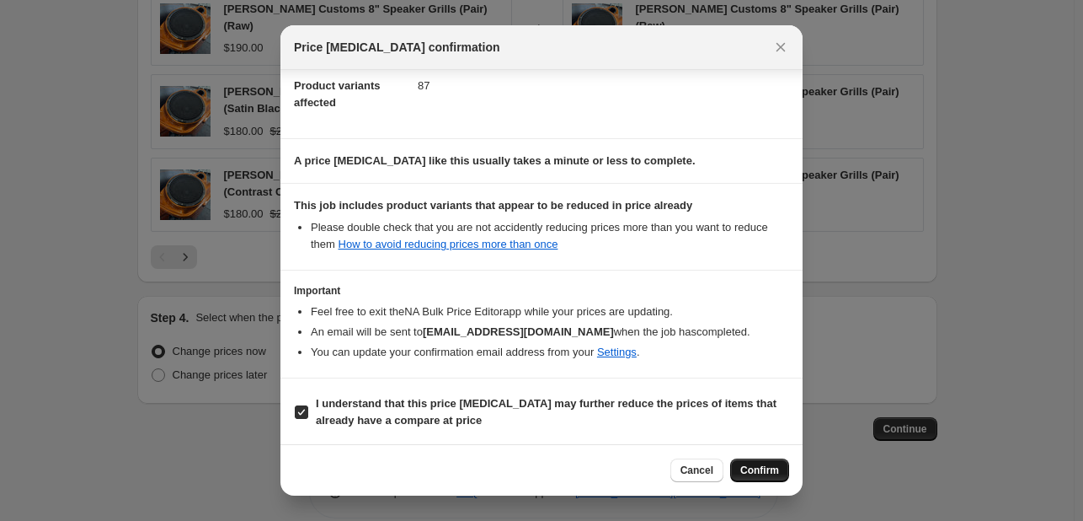
click at [770, 466] on span "Confirm" at bounding box center [759, 469] width 39 height 13
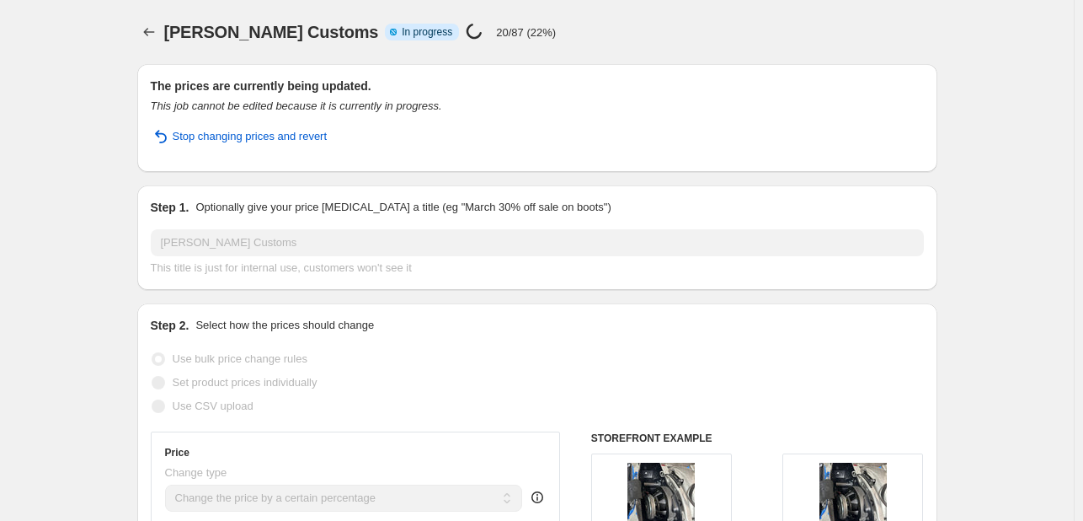
select select "percentage"
select select "vendor"
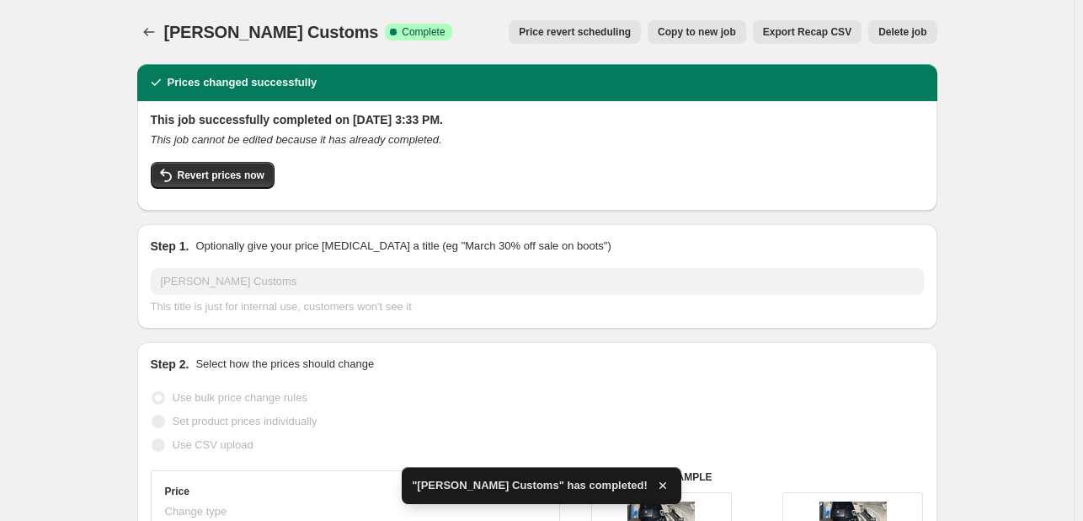
click at [715, 29] on span "Copy to new job" at bounding box center [697, 31] width 78 height 13
select select "percentage"
select select "vendor"
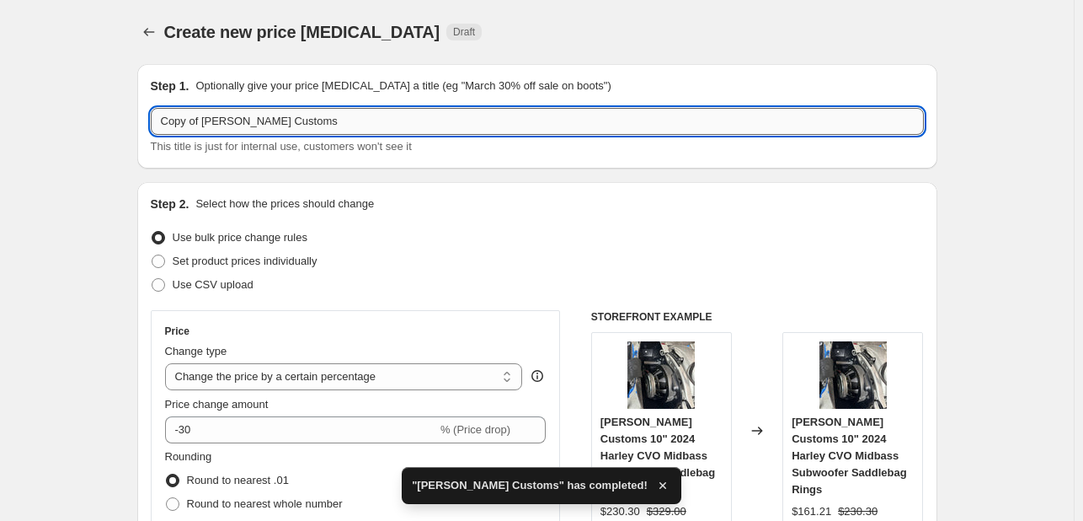
click at [588, 113] on input "Copy of Nagy's Customs" at bounding box center [537, 121] width 773 height 27
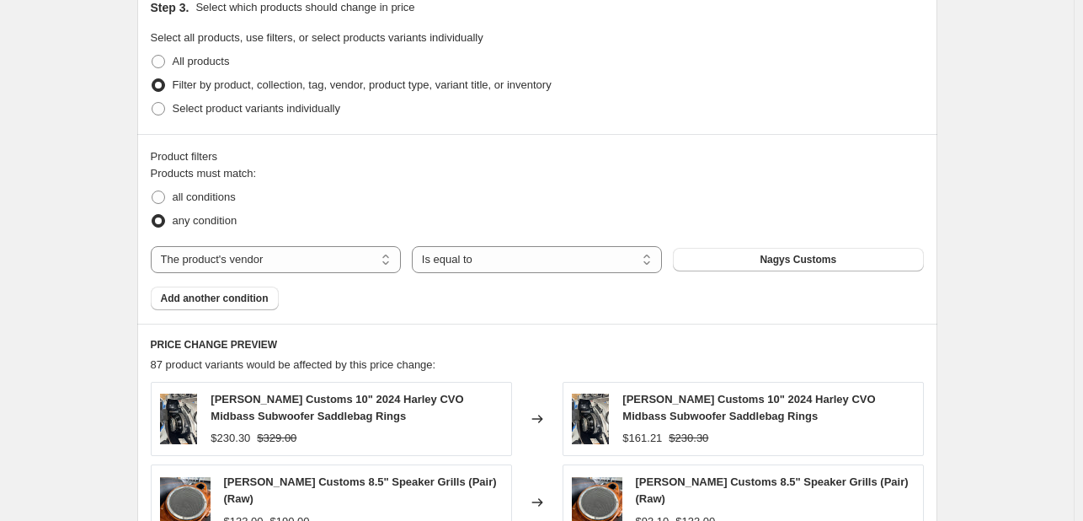
scroll to position [802, 0]
type input "Speed Rings"
click at [775, 254] on span "Nagys Customs" at bounding box center [798, 258] width 77 height 13
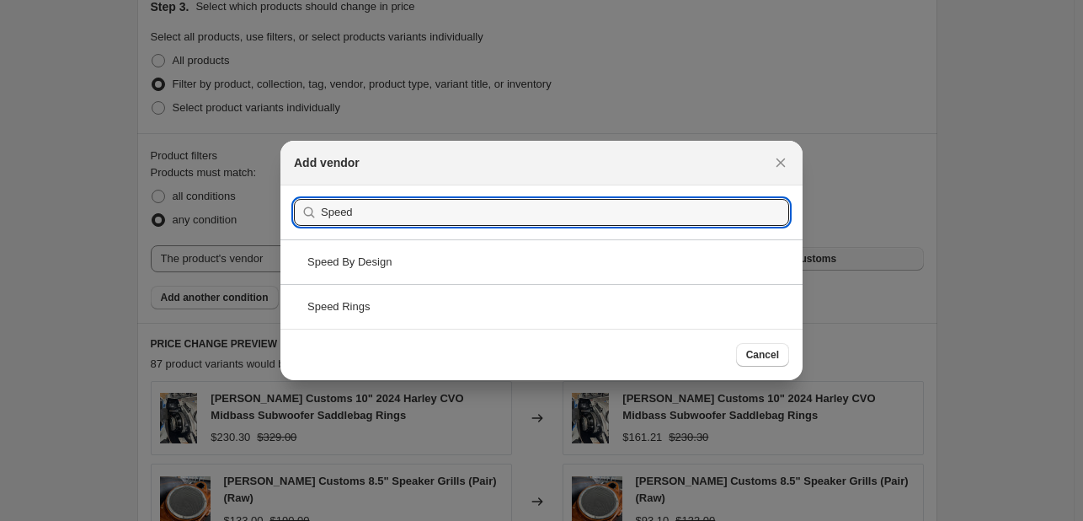
type input "Speed"
click at [498, 264] on div "Speed By Design" at bounding box center [541, 261] width 522 height 45
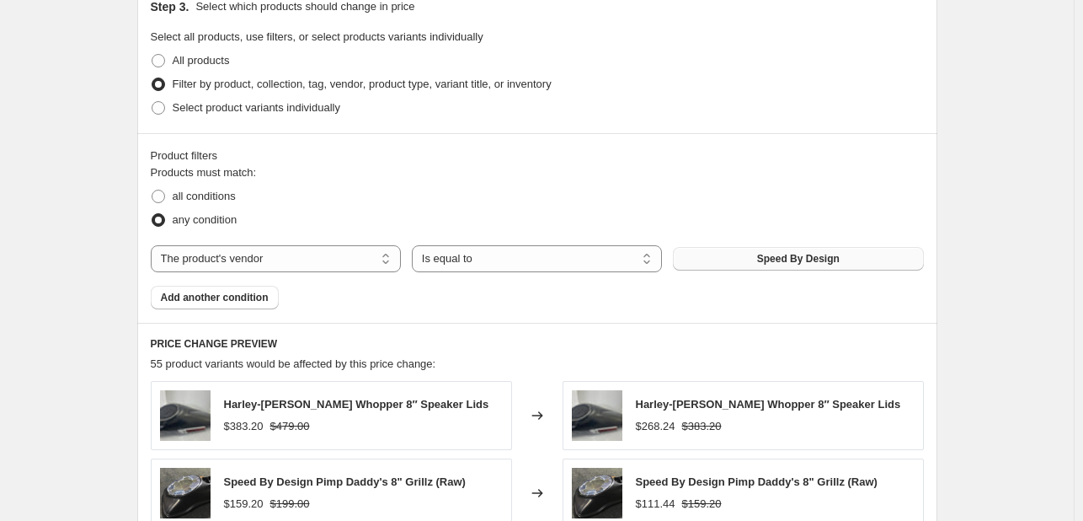
click at [782, 264] on span "Speed By Design" at bounding box center [798, 258] width 83 height 13
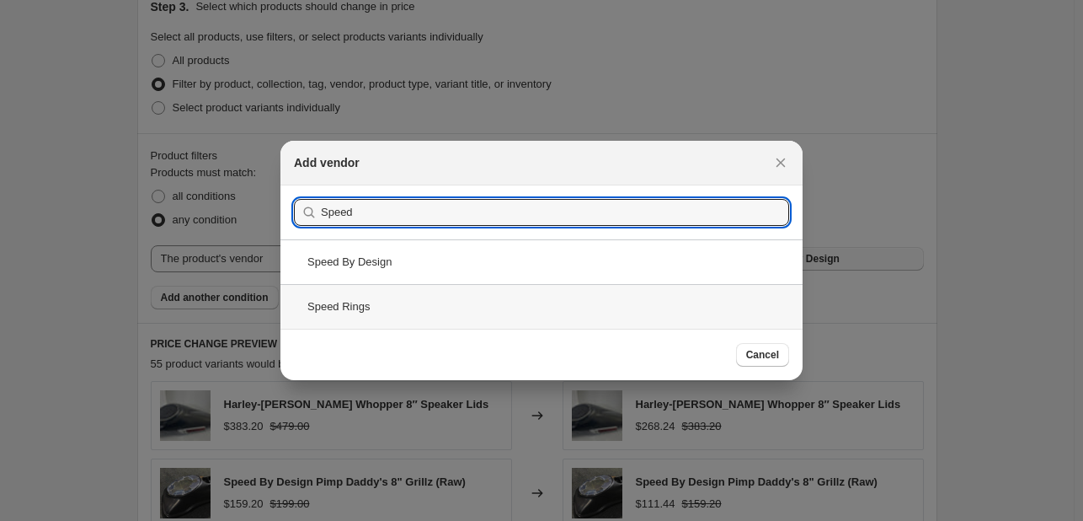
type input "Speed"
click at [638, 307] on div "Speed Rings" at bounding box center [541, 306] width 522 height 45
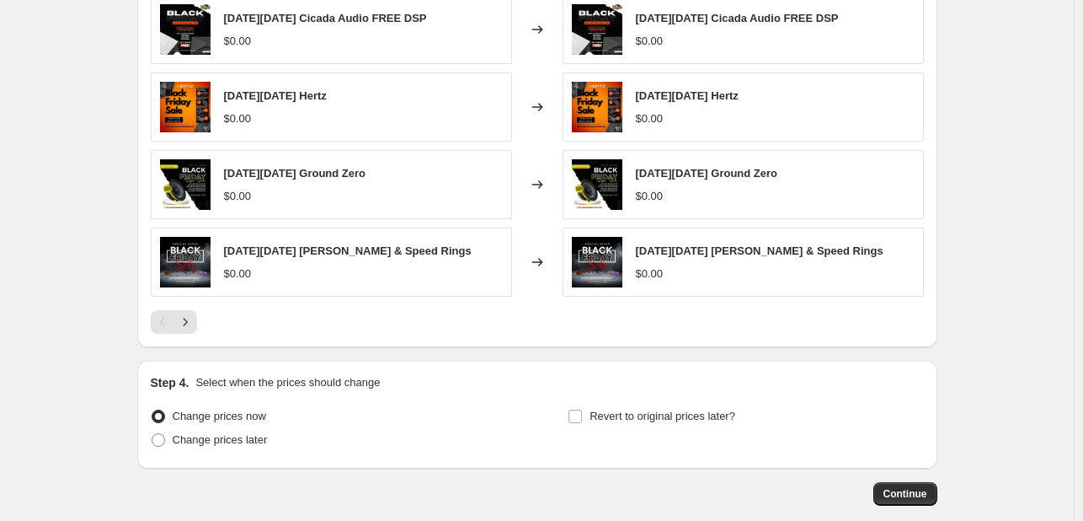
scroll to position [1357, 0]
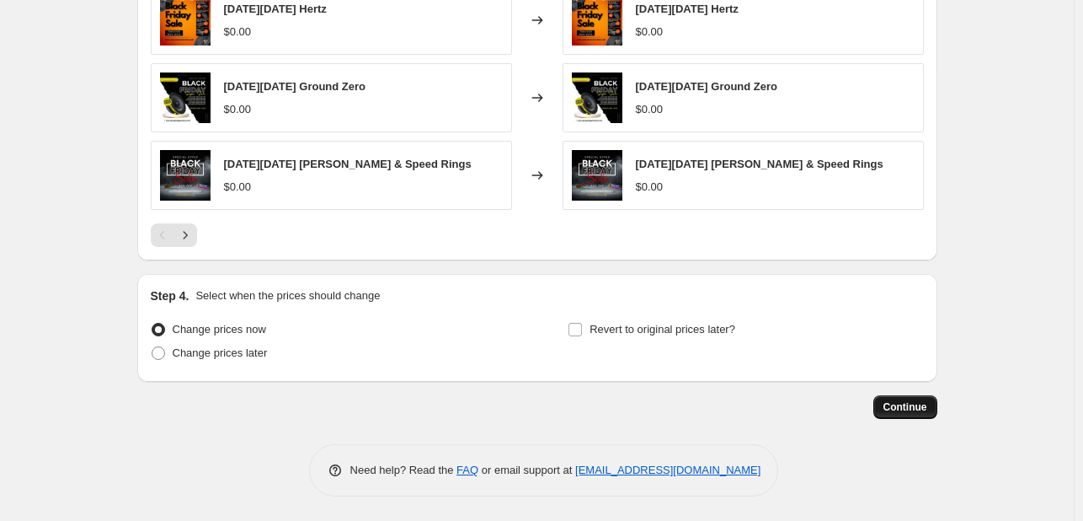
click at [903, 401] on span "Continue" at bounding box center [906, 406] width 44 height 13
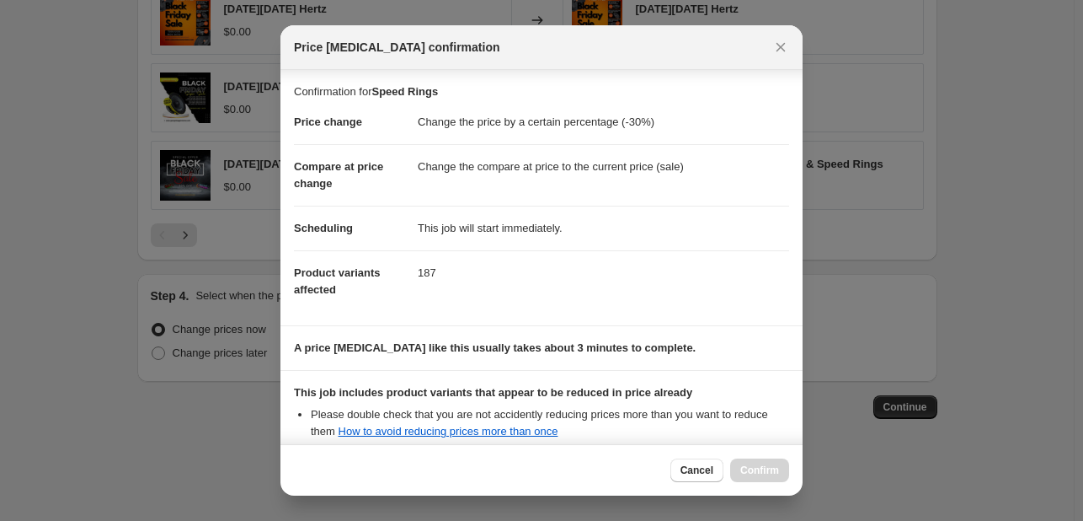
scroll to position [187, 0]
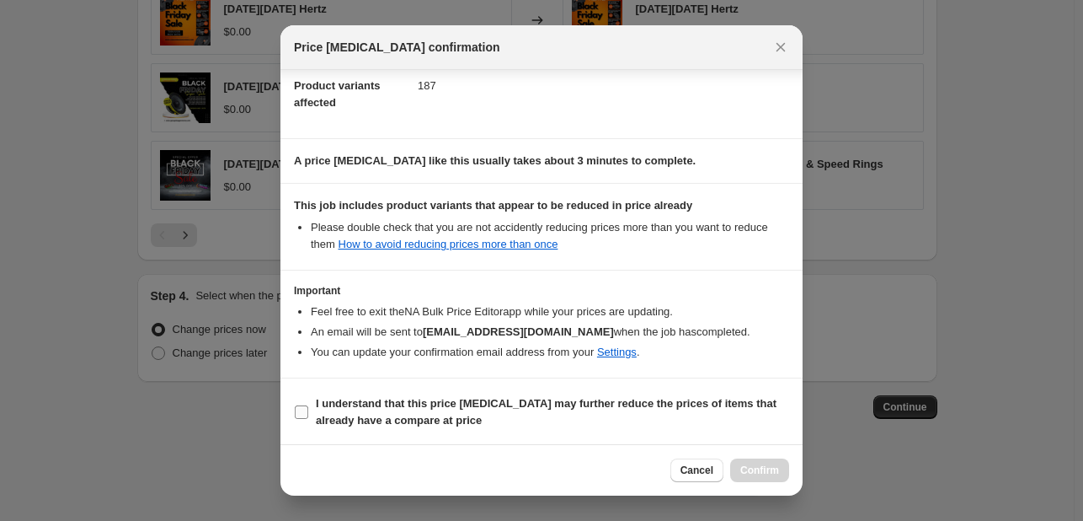
click at [718, 418] on span "I understand that this price change job may further reduce the prices of items …" at bounding box center [552, 412] width 473 height 34
click at [308, 418] on input "I understand that this price change job may further reduce the prices of items …" at bounding box center [301, 411] width 13 height 13
checkbox input "true"
click at [768, 480] on button "Confirm" at bounding box center [759, 470] width 59 height 24
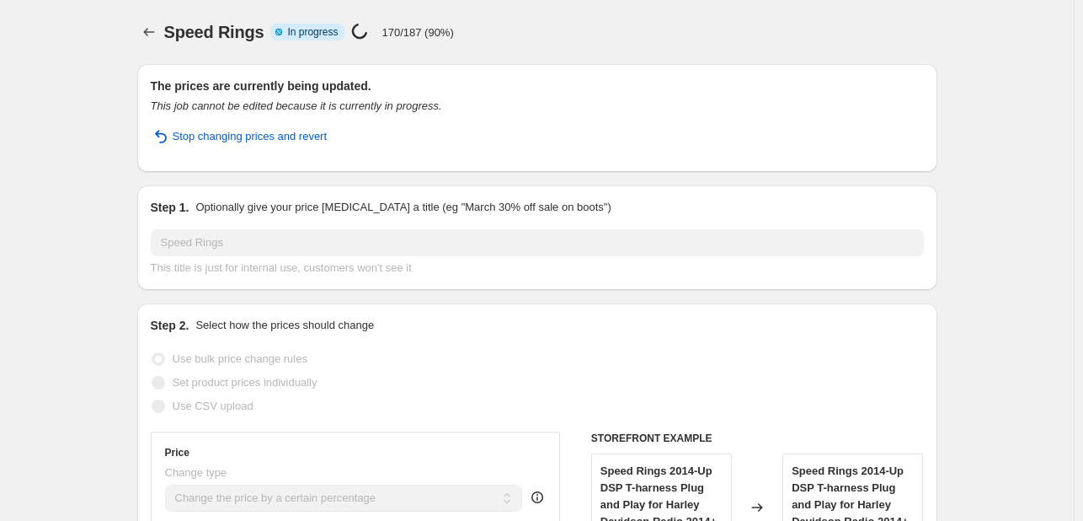
select select "percentage"
select select "vendor"
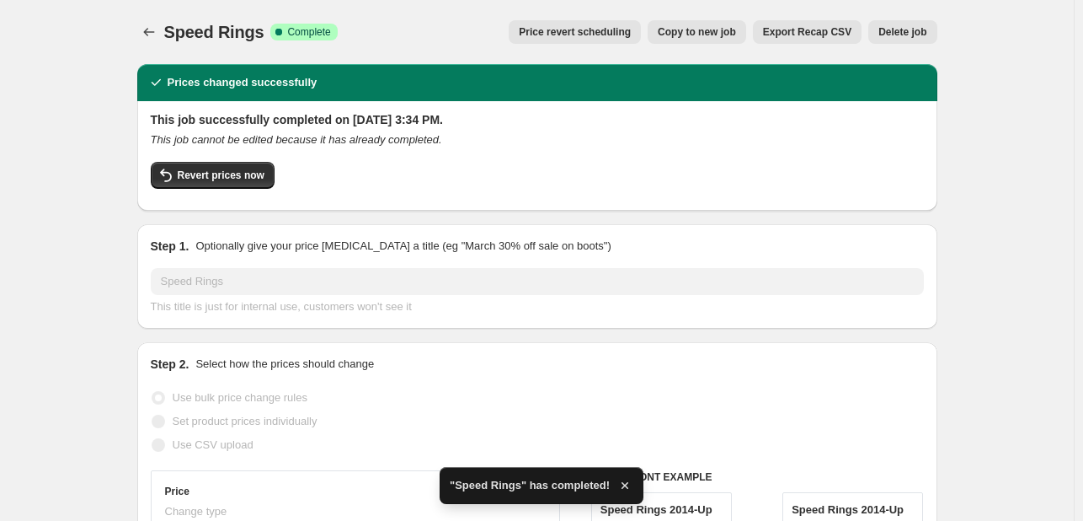
click at [673, 35] on span "Copy to new job" at bounding box center [697, 31] width 78 height 13
select select "percentage"
select select "vendor"
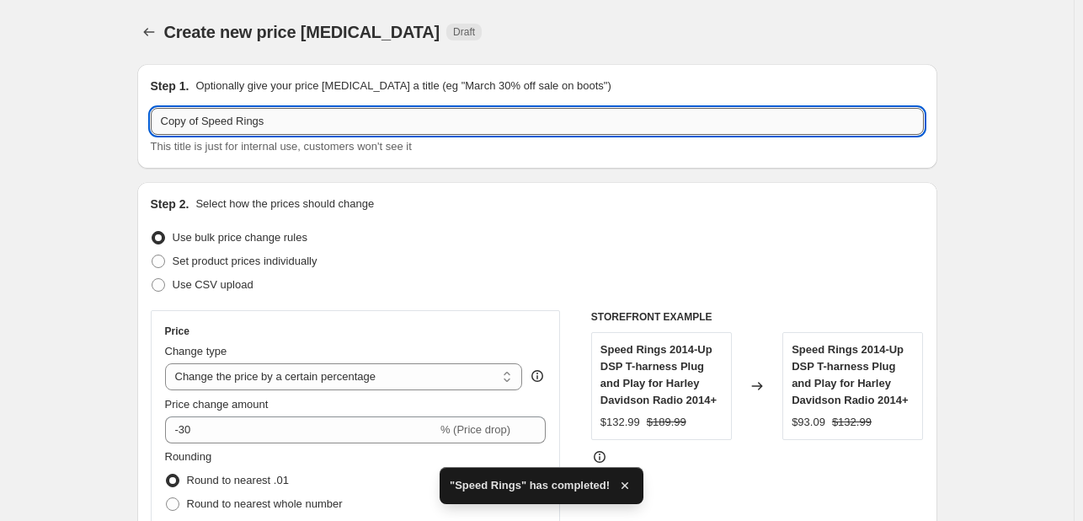
click at [355, 128] on input "Copy of Speed Rings" at bounding box center [537, 121] width 773 height 27
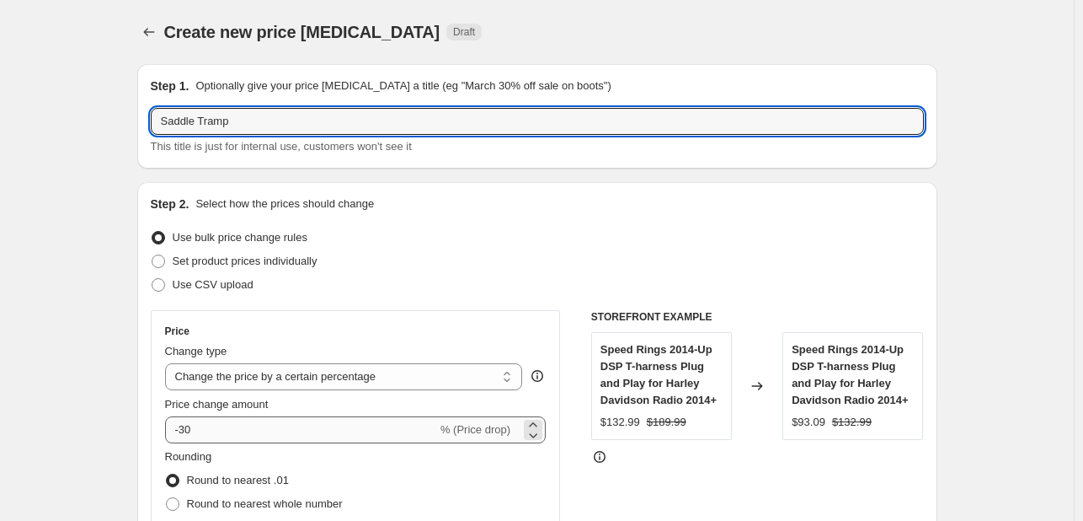
type input "Saddle Tramp"
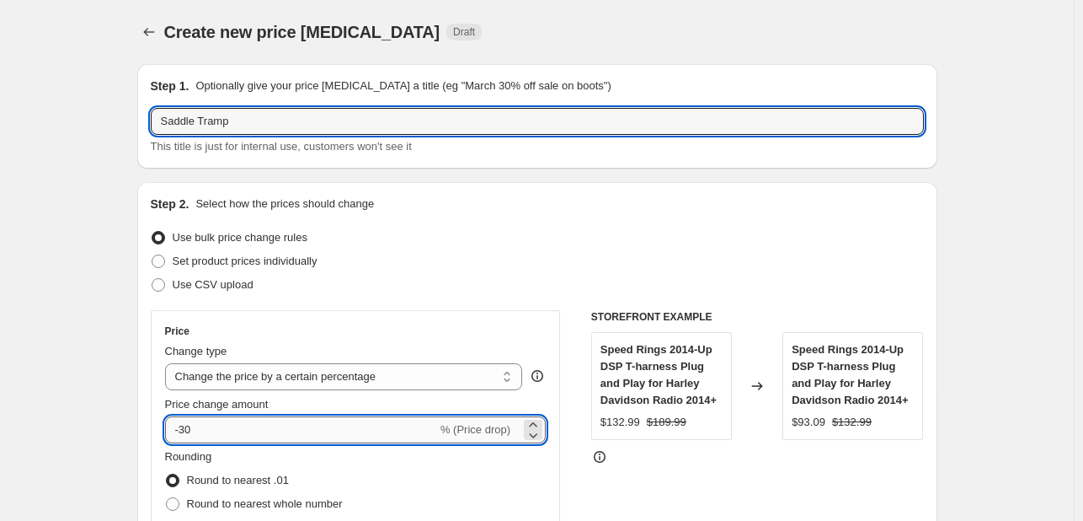
click at [250, 425] on input "-30" at bounding box center [301, 429] width 272 height 27
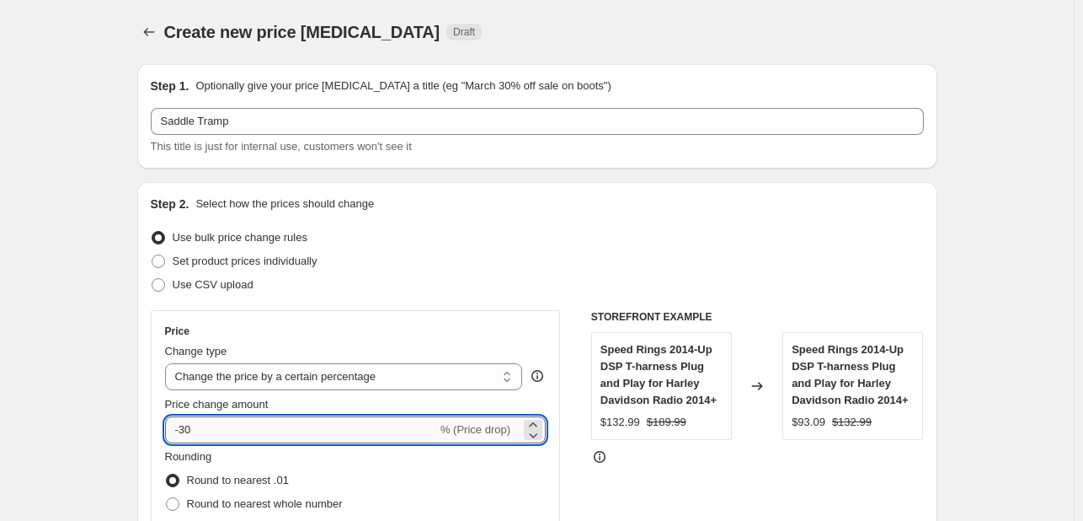
type input "-3"
type input "-15"
click at [407, 310] on div "Price Change type Change the price to a certain amount Change the price by a ce…" at bounding box center [356, 462] width 410 height 304
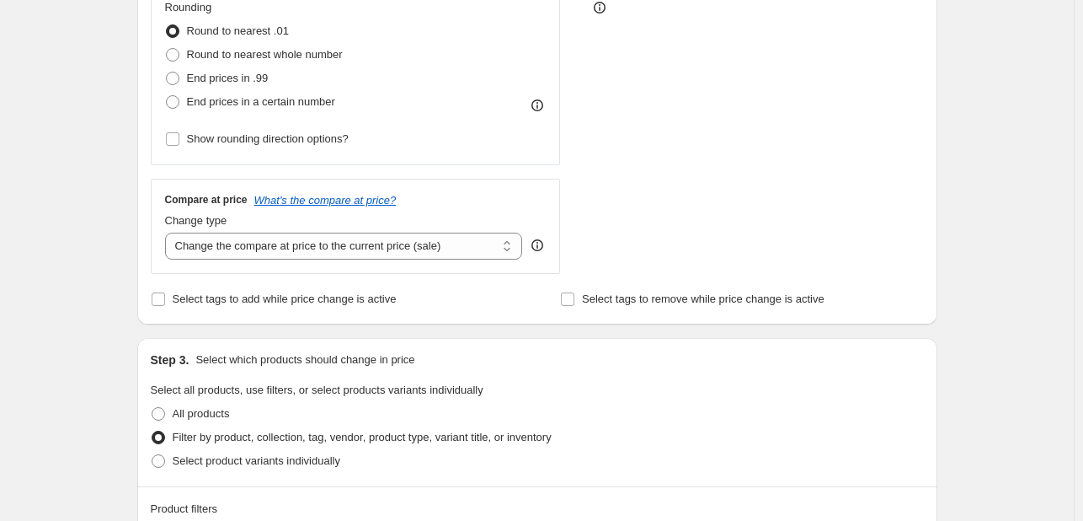
scroll to position [717, 0]
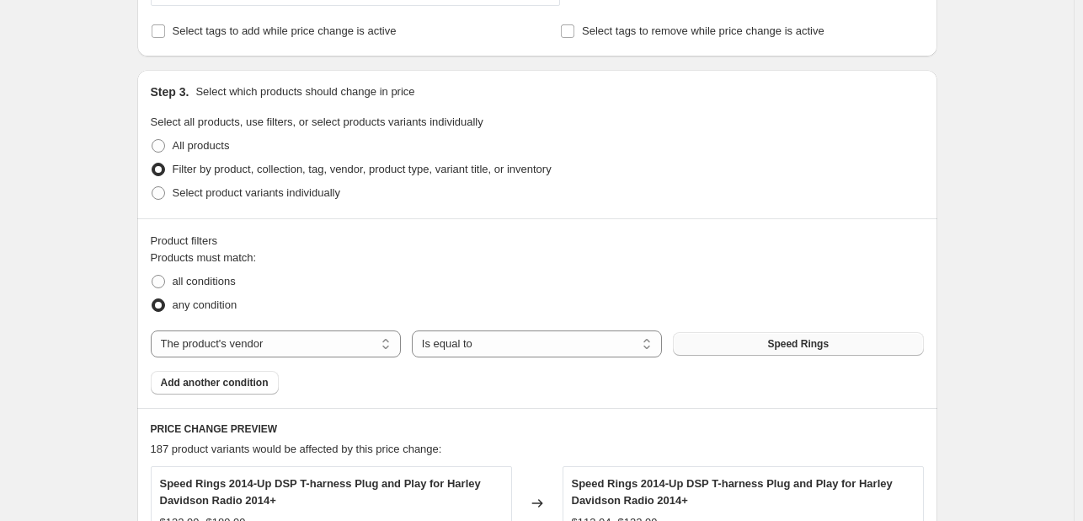
click at [767, 345] on button "Speed Rings" at bounding box center [798, 344] width 250 height 24
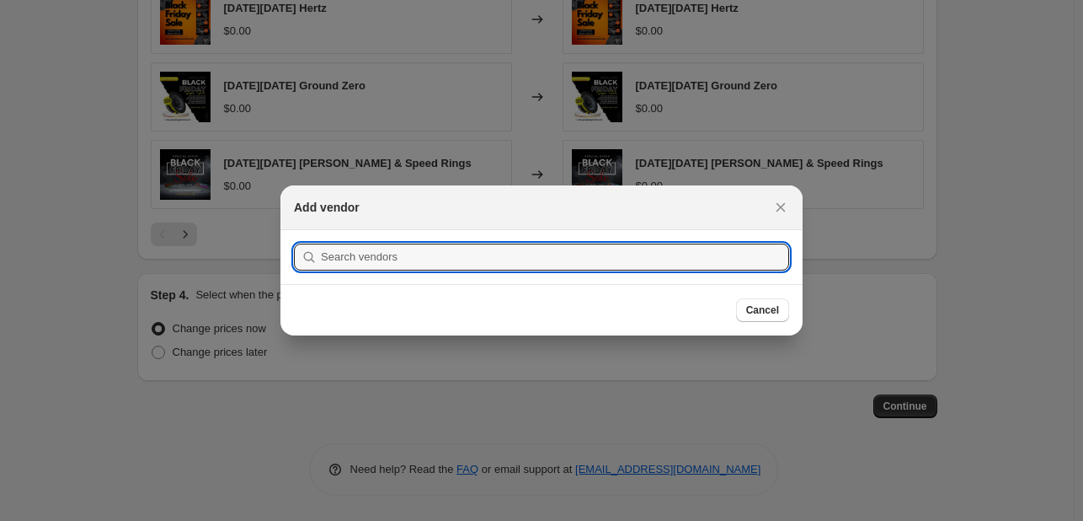
scroll to position [0, 0]
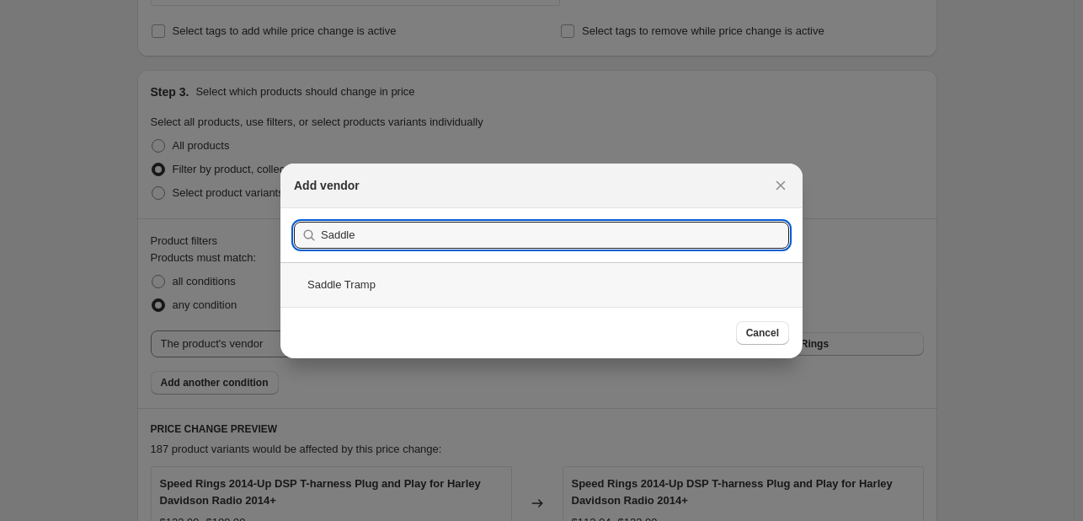
type input "Saddle"
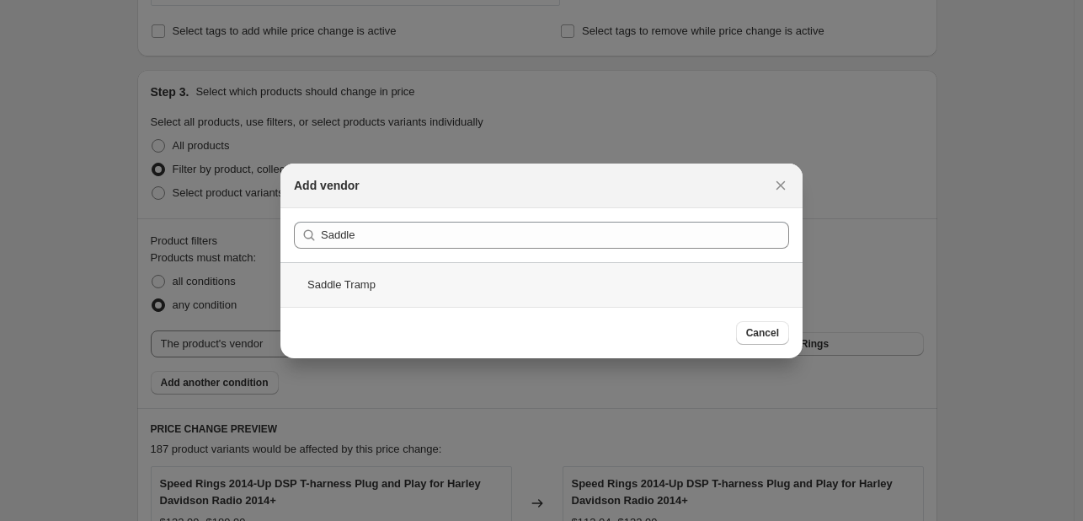
click at [517, 286] on div "Saddle Tramp" at bounding box center [541, 284] width 522 height 45
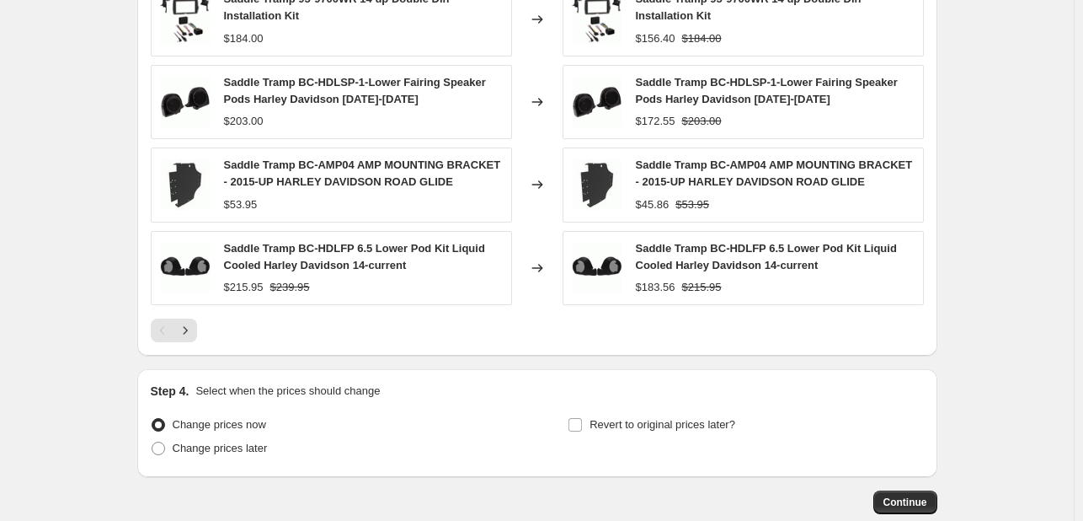
scroll to position [1378, 0]
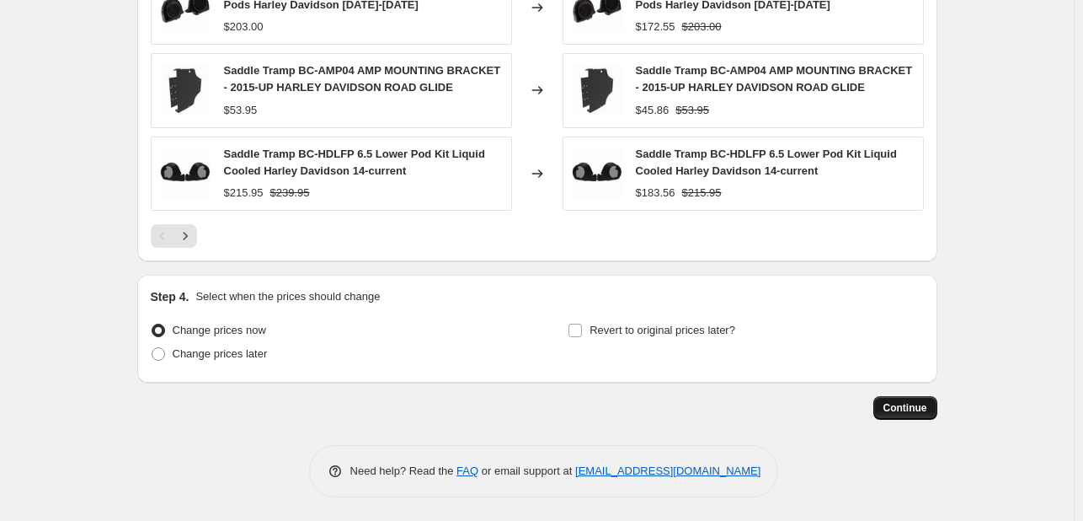
click at [910, 415] on button "Continue" at bounding box center [906, 408] width 64 height 24
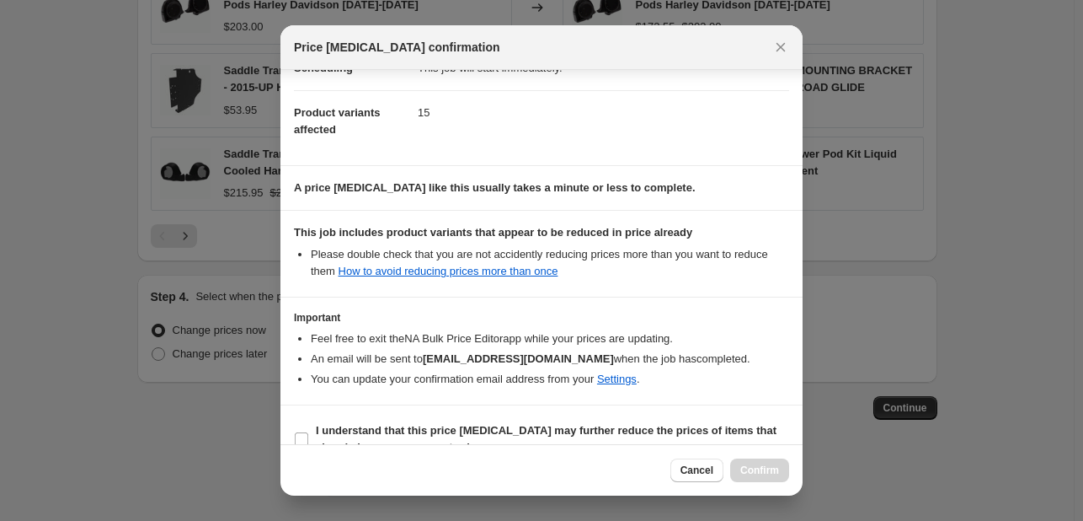
scroll to position [187, 0]
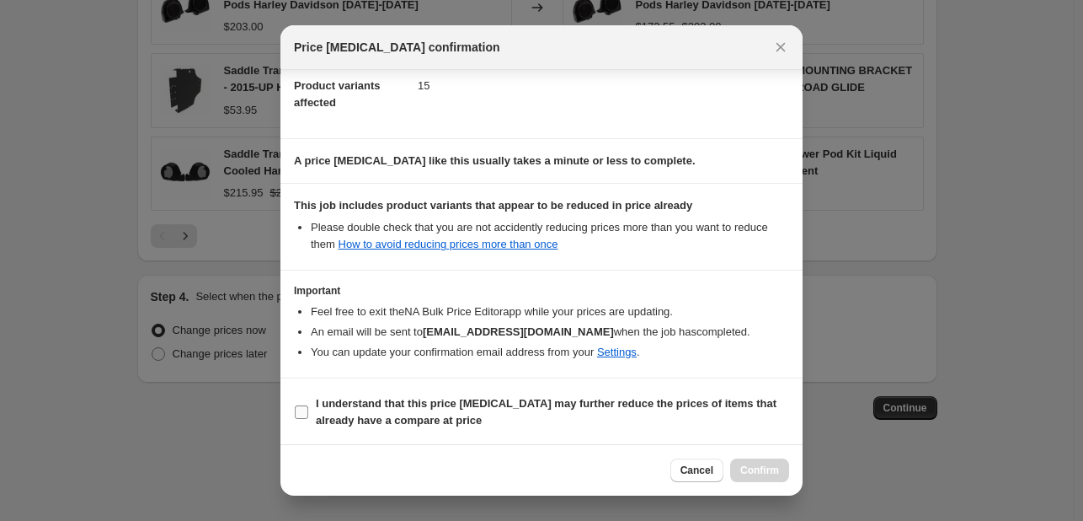
click at [690, 422] on span "I understand that this price change job may further reduce the prices of items …" at bounding box center [552, 412] width 473 height 34
click at [308, 419] on input "I understand that this price change job may further reduce the prices of items …" at bounding box center [301, 411] width 13 height 13
checkbox input "true"
click at [772, 463] on span "Confirm" at bounding box center [759, 469] width 39 height 13
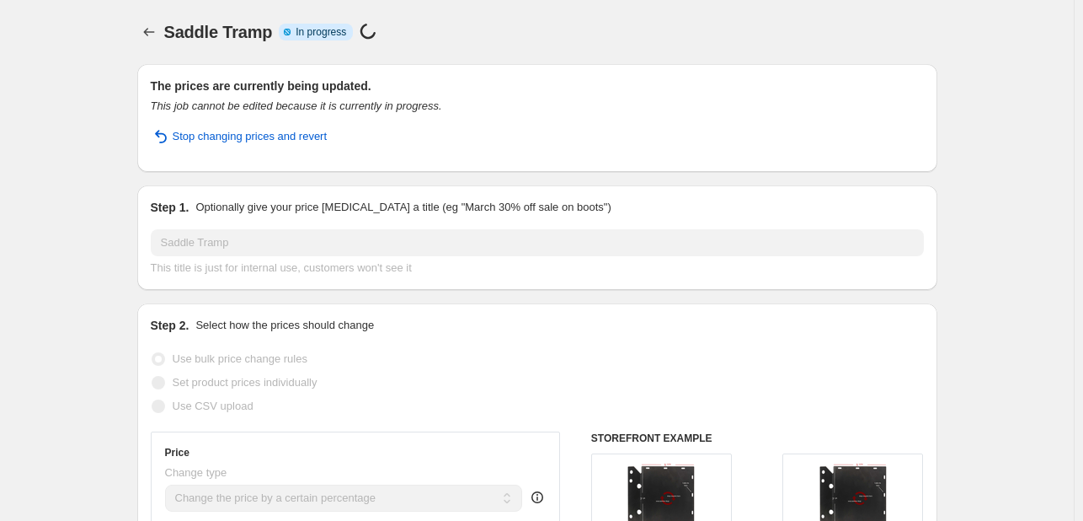
select select "percentage"
select select "vendor"
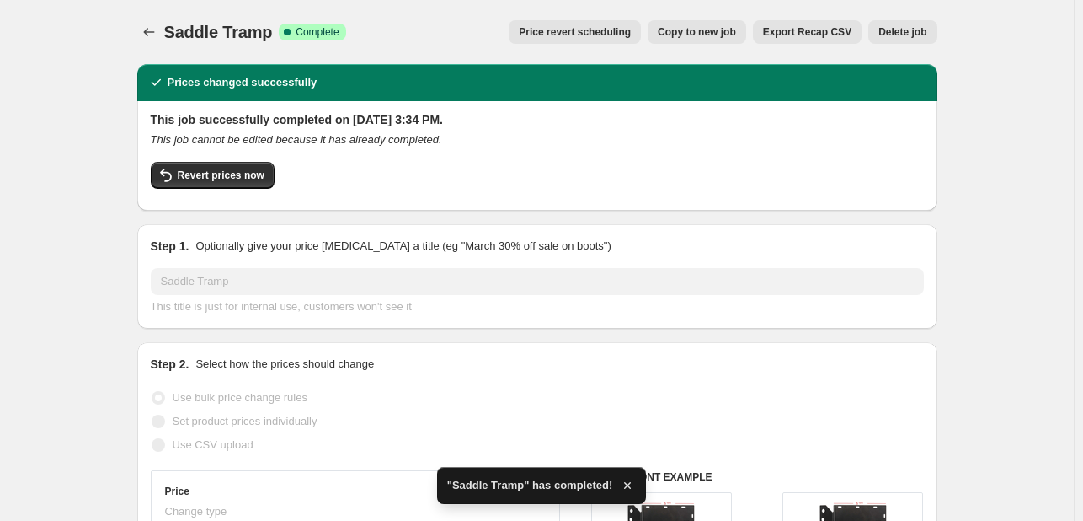
click at [701, 32] on span "Copy to new job" at bounding box center [697, 31] width 78 height 13
select select "percentage"
select select "vendor"
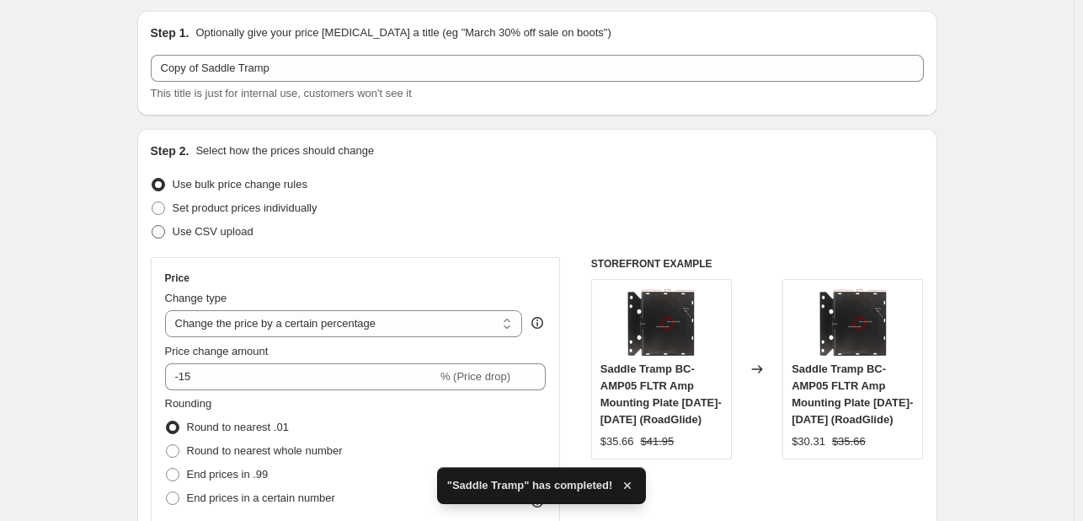
scroll to position [57, 0]
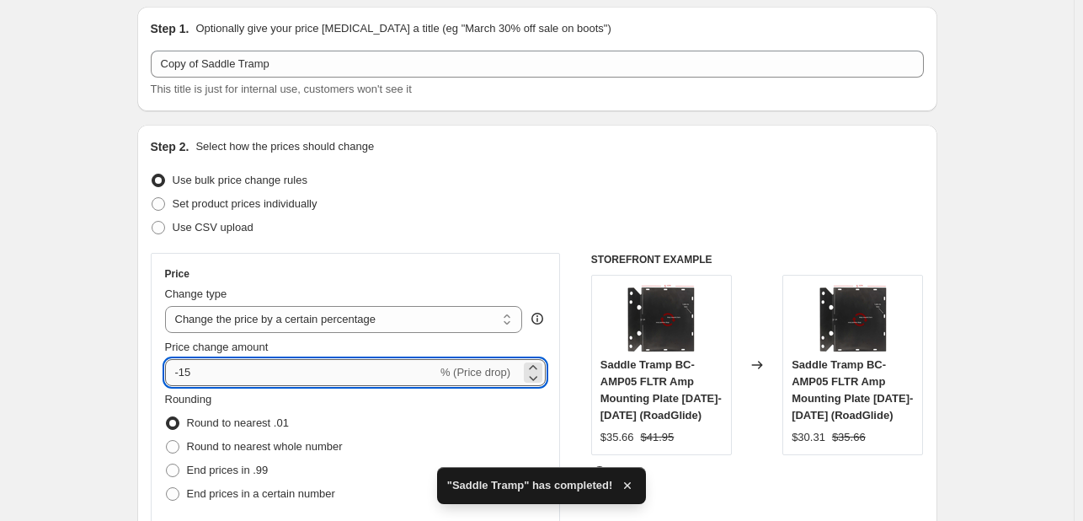
click at [189, 372] on input "-15" at bounding box center [301, 372] width 272 height 27
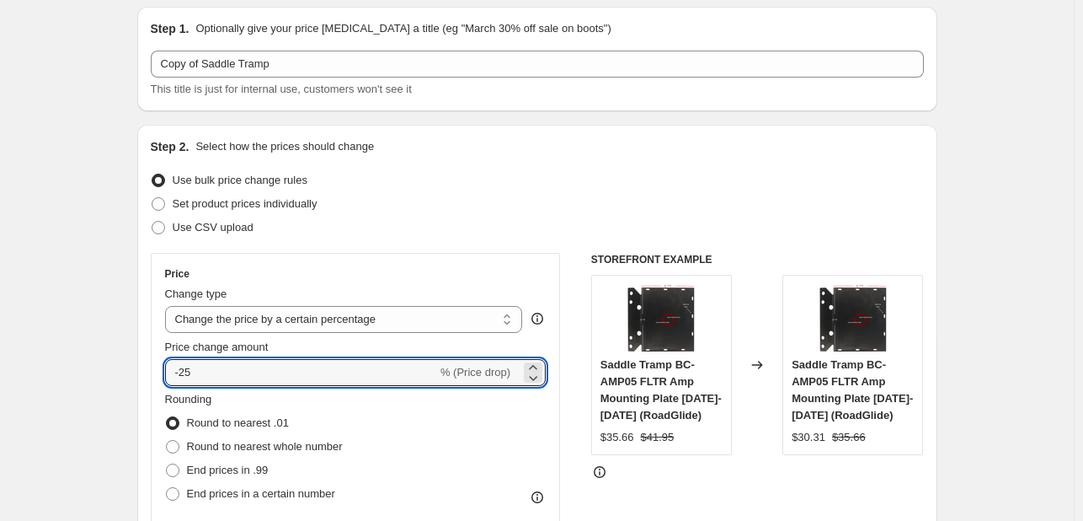
type input "-25"
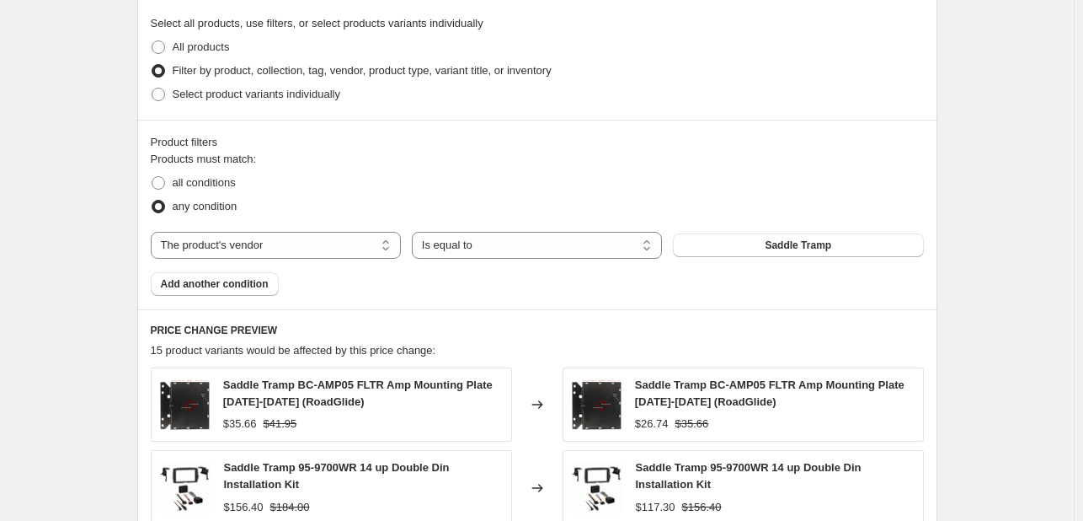
scroll to position [802, 0]
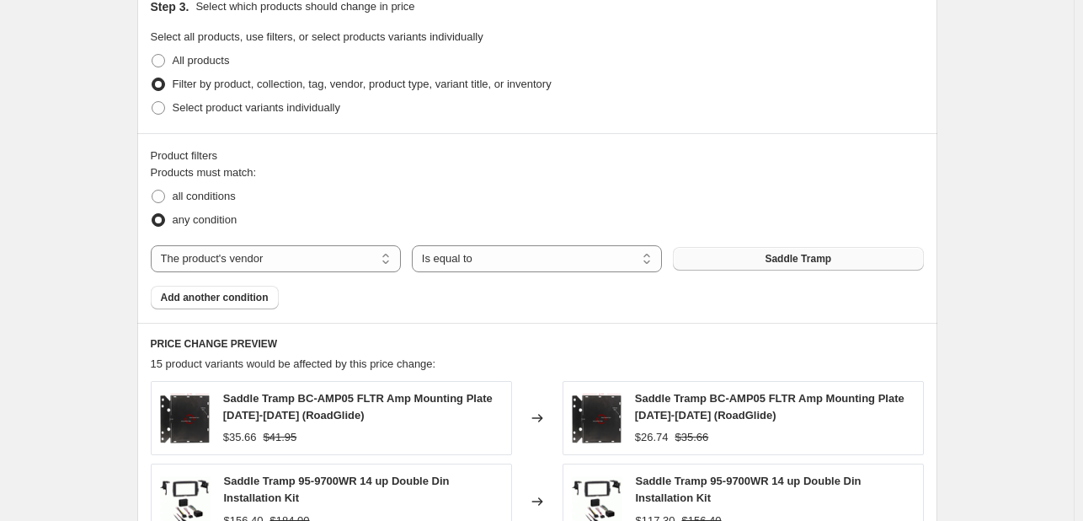
click at [737, 250] on button "Saddle Tramp" at bounding box center [798, 259] width 250 height 24
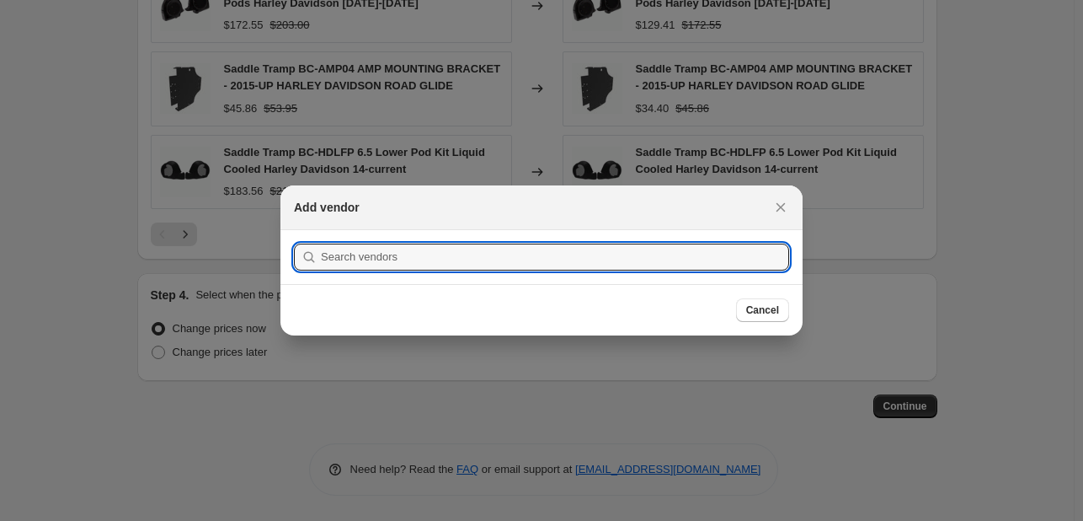
scroll to position [0, 0]
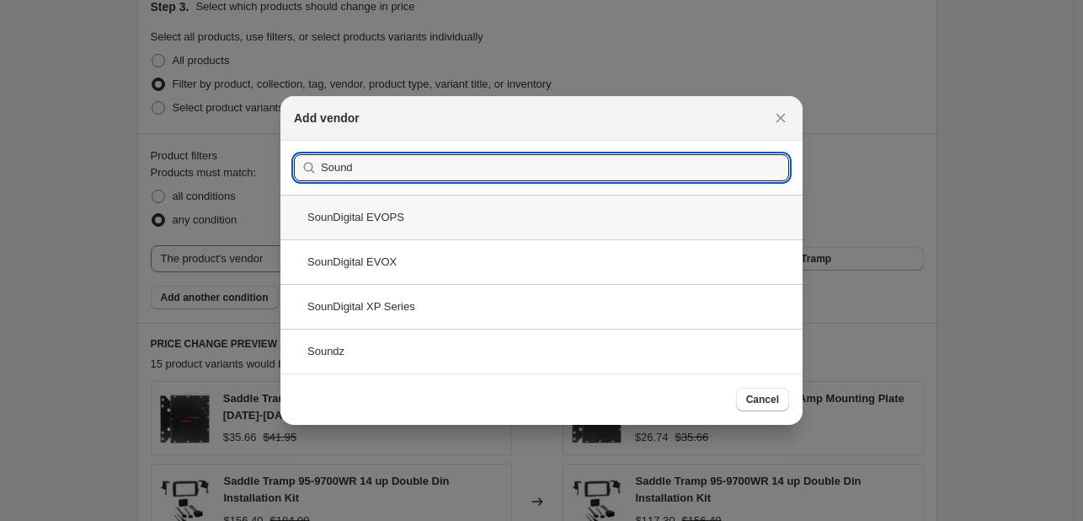
type input "Sound"
click at [453, 211] on div "SounDigital EVOPS" at bounding box center [541, 217] width 522 height 45
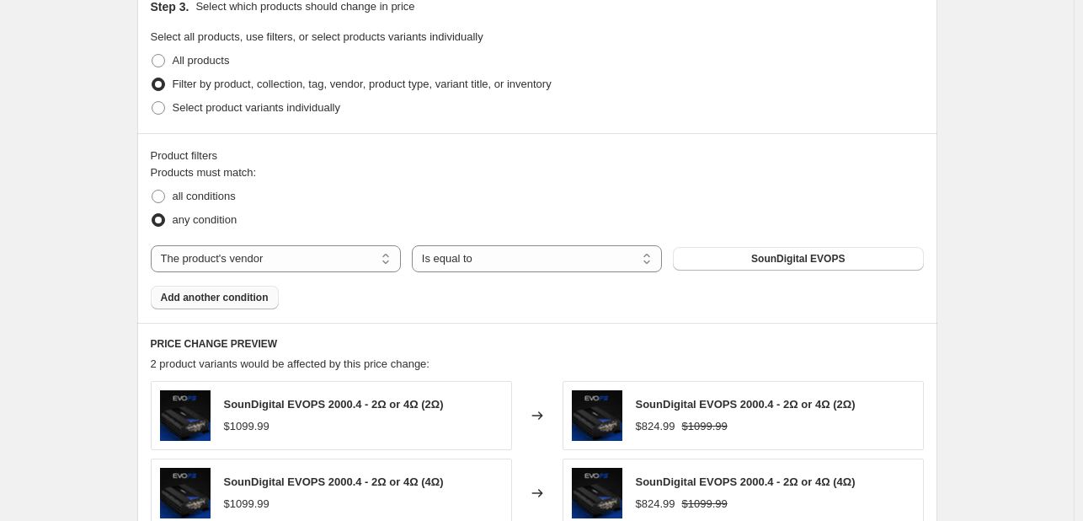
click at [232, 307] on button "Add another condition" at bounding box center [215, 298] width 128 height 24
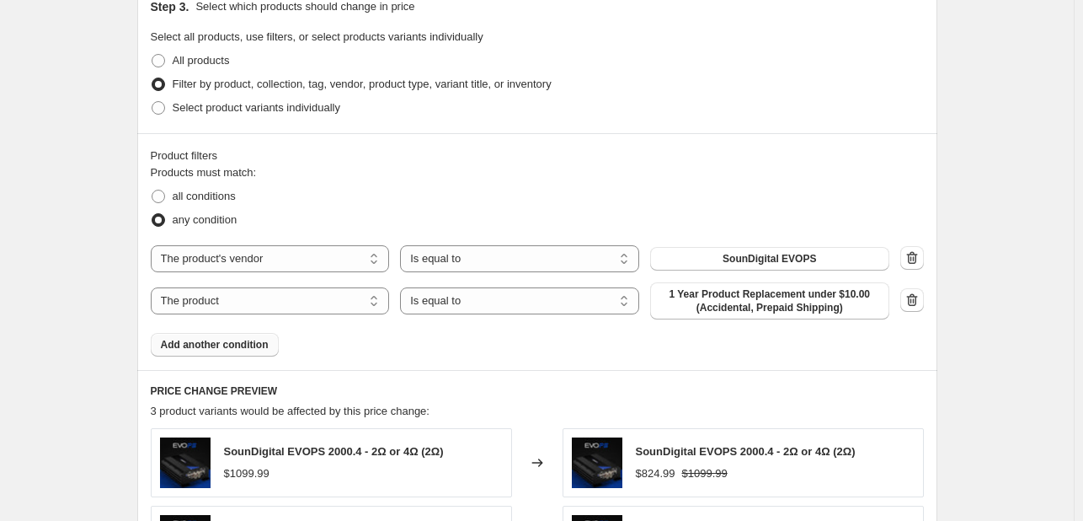
click at [232, 339] on span "Add another condition" at bounding box center [215, 344] width 108 height 13
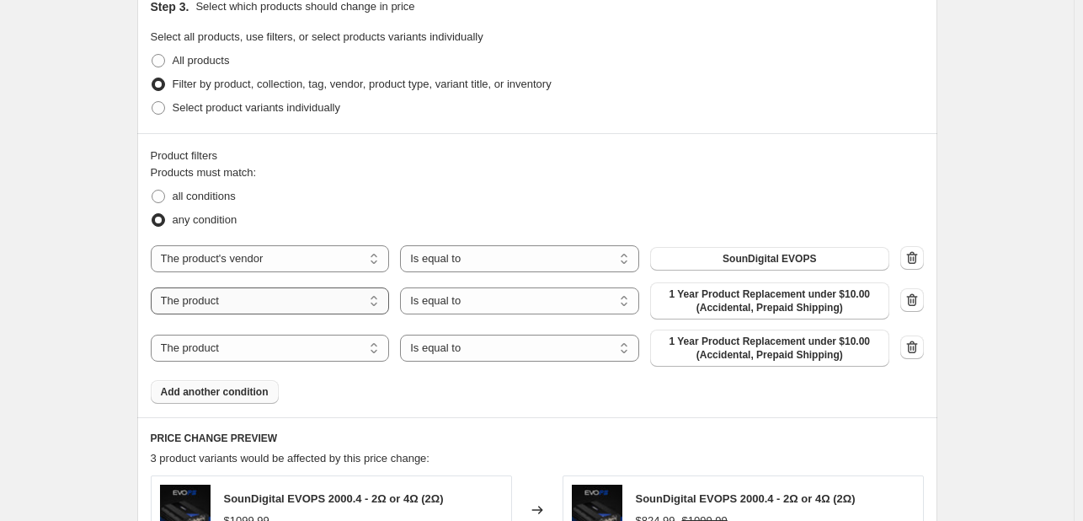
click at [263, 294] on select "The product The product's collection The product's tag The product's vendor The…" at bounding box center [270, 300] width 239 height 27
select select "vendor"
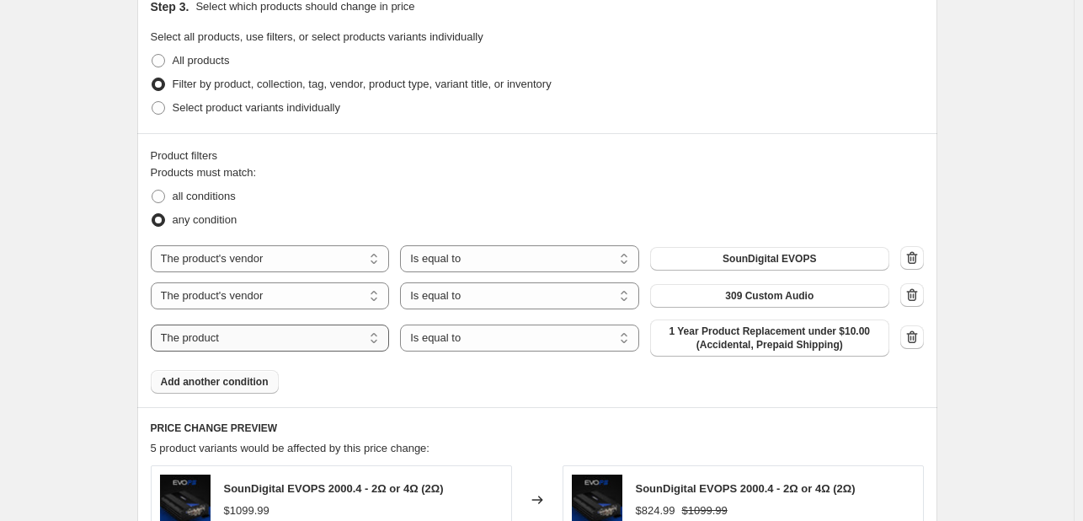
click at [283, 338] on select "The product The product's collection The product's tag The product's vendor The…" at bounding box center [270, 337] width 239 height 27
select select "vendor"
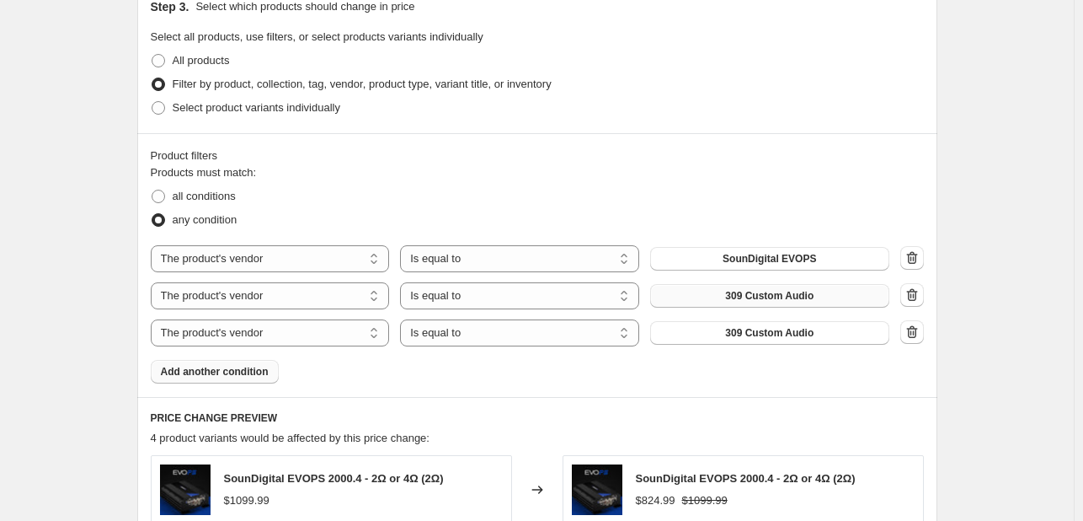
click at [740, 292] on span "309 Custom Audio" at bounding box center [769, 295] width 88 height 13
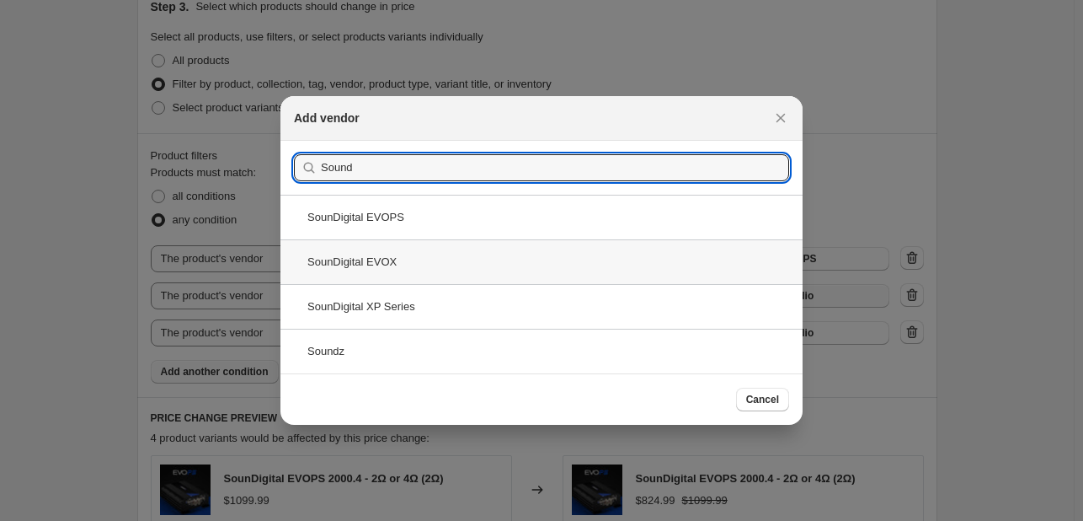
type input "Sound"
click at [500, 264] on div "SounDigital EVOX" at bounding box center [541, 261] width 522 height 45
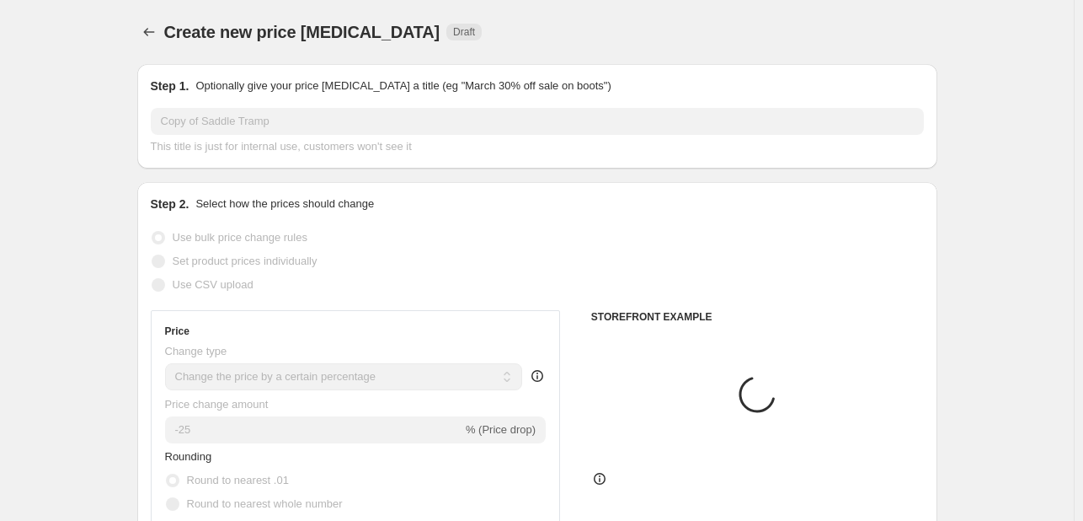
scroll to position [802, 0]
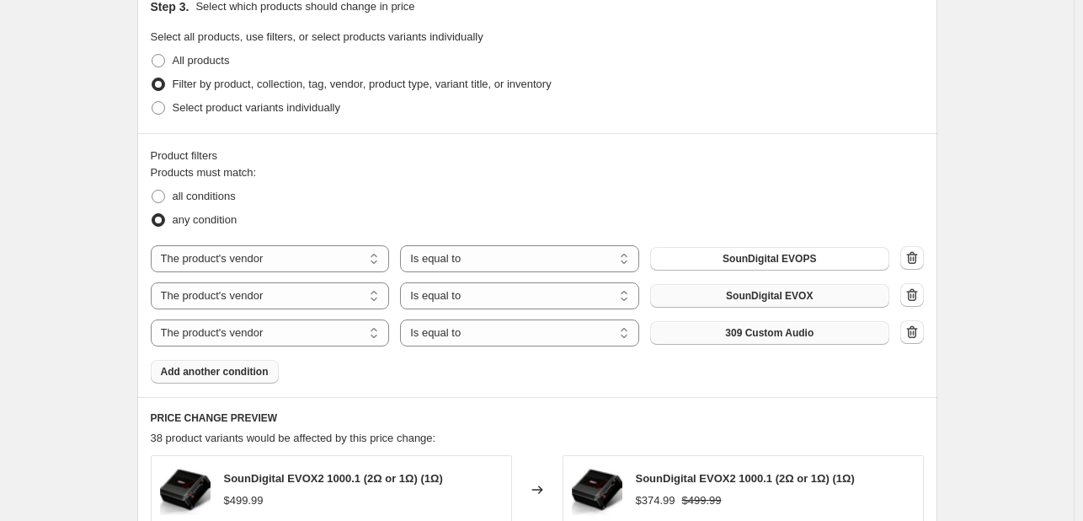
click at [731, 324] on button "309 Custom Audio" at bounding box center [769, 333] width 239 height 24
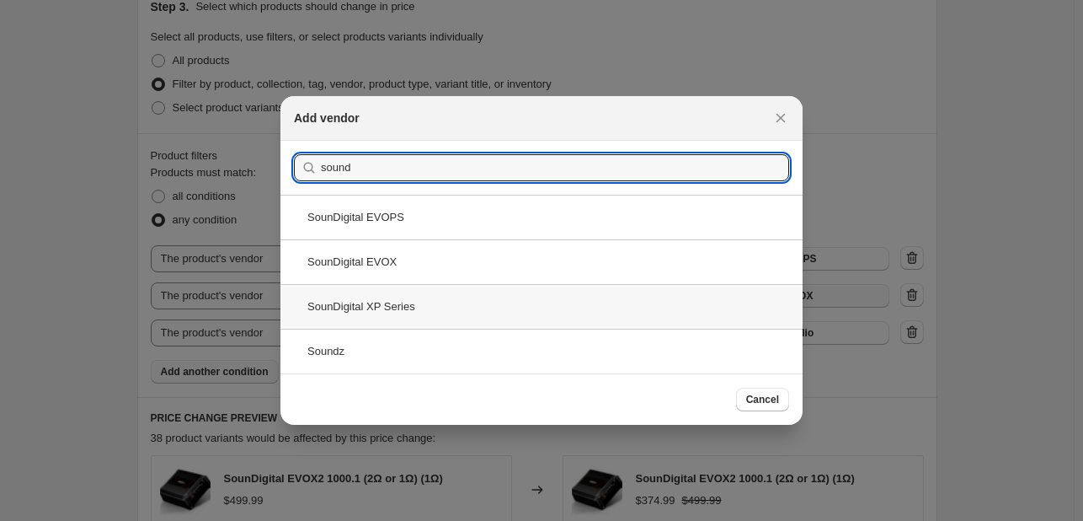
type input "sound"
click at [572, 302] on div "SounDigital XP Series" at bounding box center [541, 306] width 522 height 45
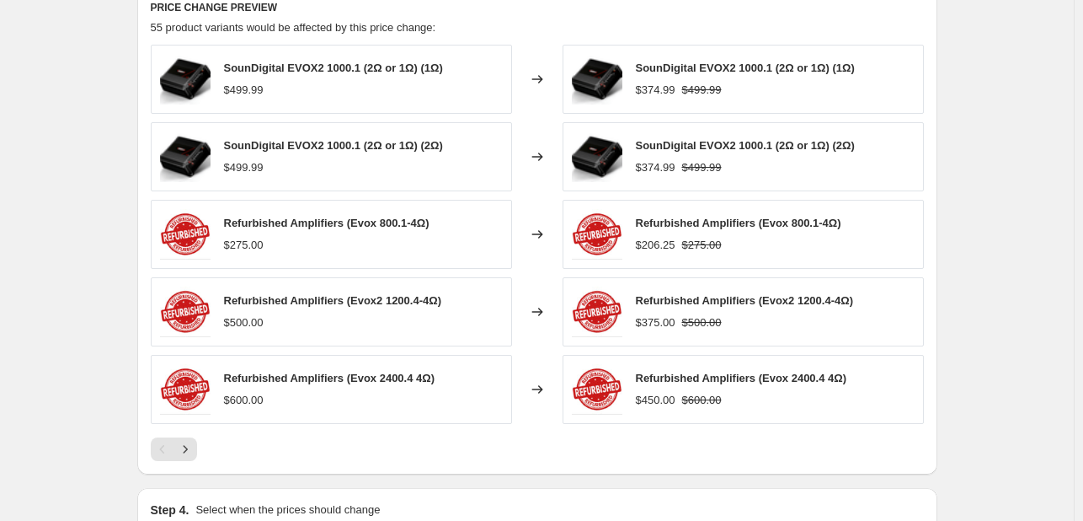
scroll to position [1425, 0]
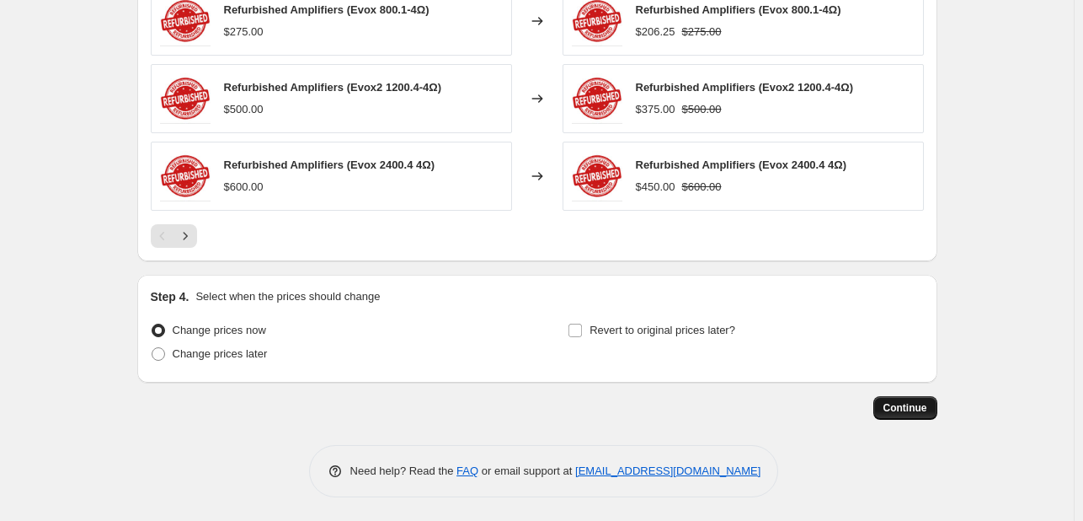
click at [932, 409] on button "Continue" at bounding box center [906, 408] width 64 height 24
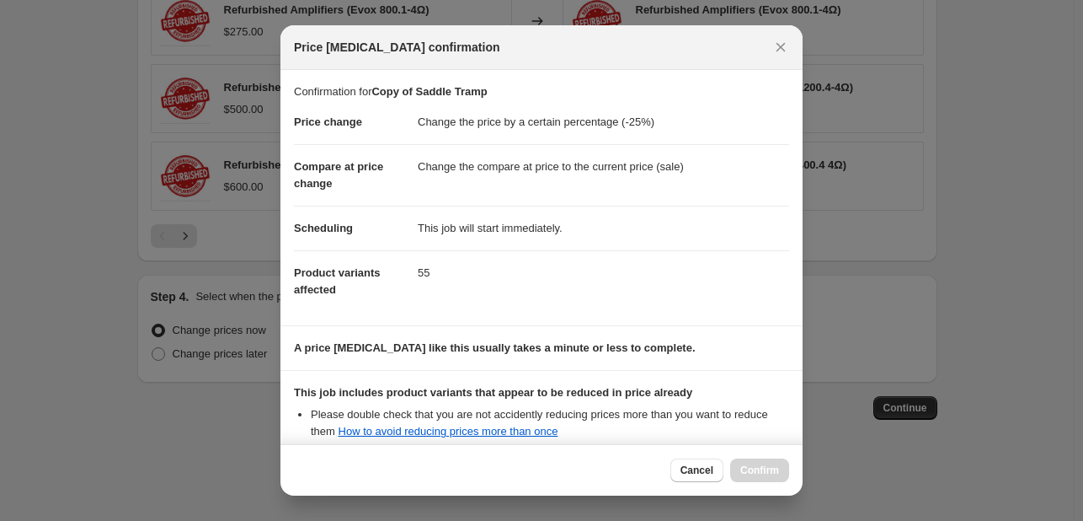
scroll to position [187, 0]
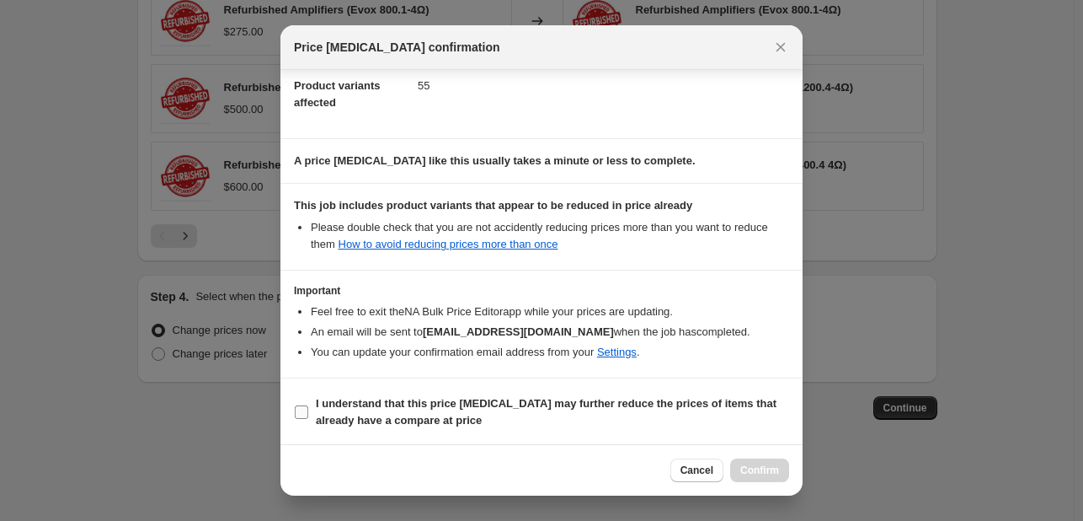
click at [338, 423] on b "I understand that this price change job may further reduce the prices of items …" at bounding box center [546, 411] width 461 height 29
click at [308, 419] on input "I understand that this price change job may further reduce the prices of items …" at bounding box center [301, 411] width 13 height 13
checkbox input "true"
click at [765, 466] on span "Confirm" at bounding box center [759, 469] width 39 height 13
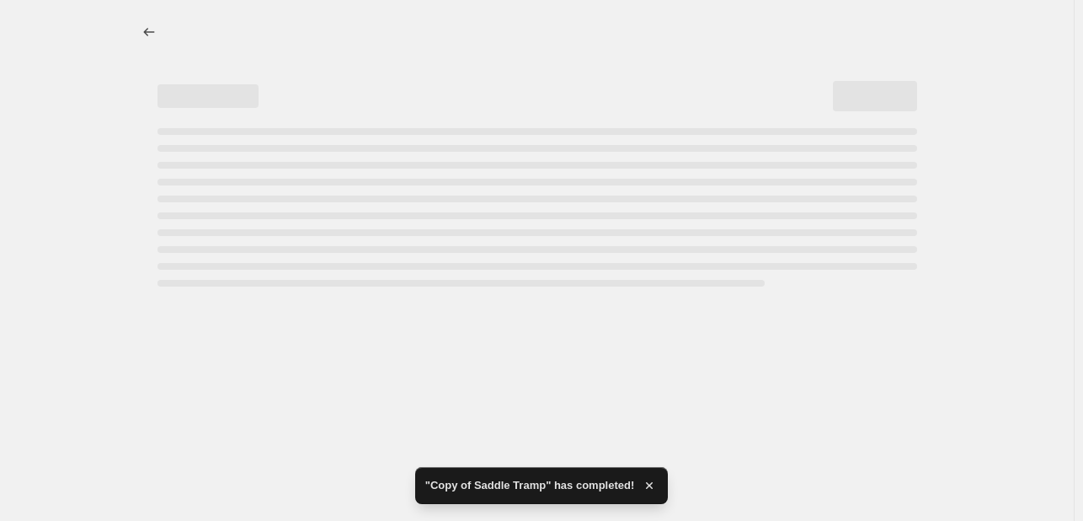
select select "percentage"
select select "vendor"
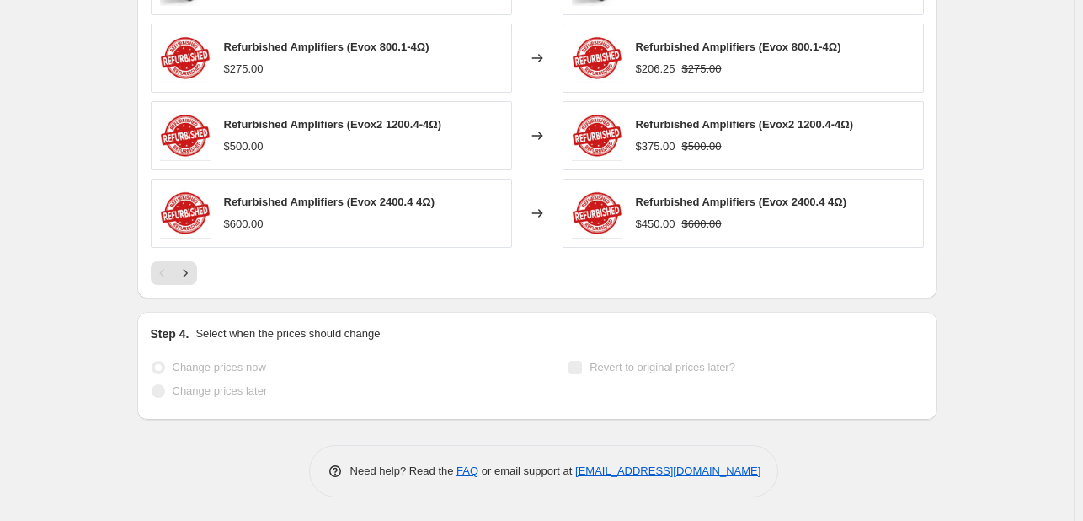
scroll to position [1547, 0]
click at [183, 262] on button "Next" at bounding box center [186, 274] width 24 height 24
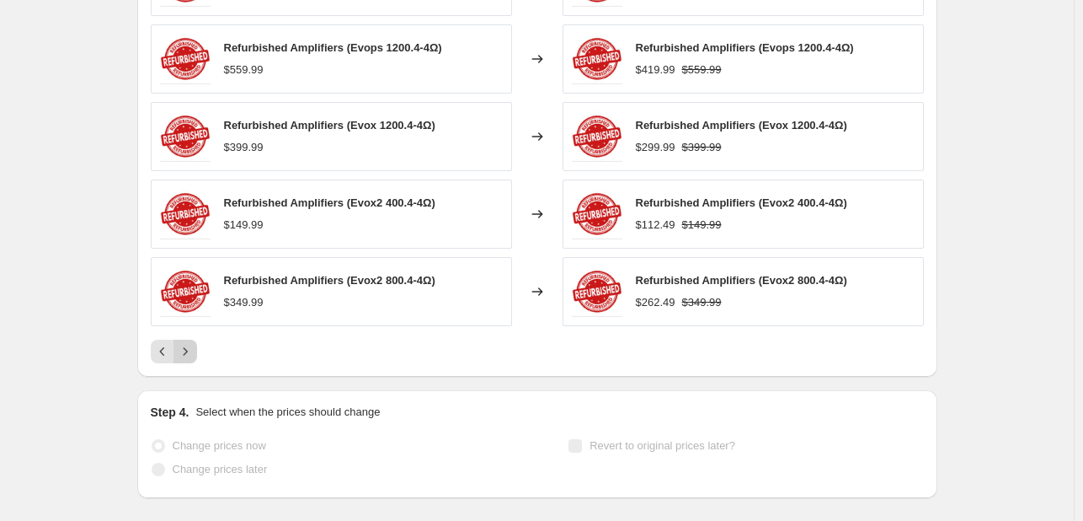
scroll to position [1469, 0]
click at [195, 340] on button "Next" at bounding box center [186, 352] width 24 height 24
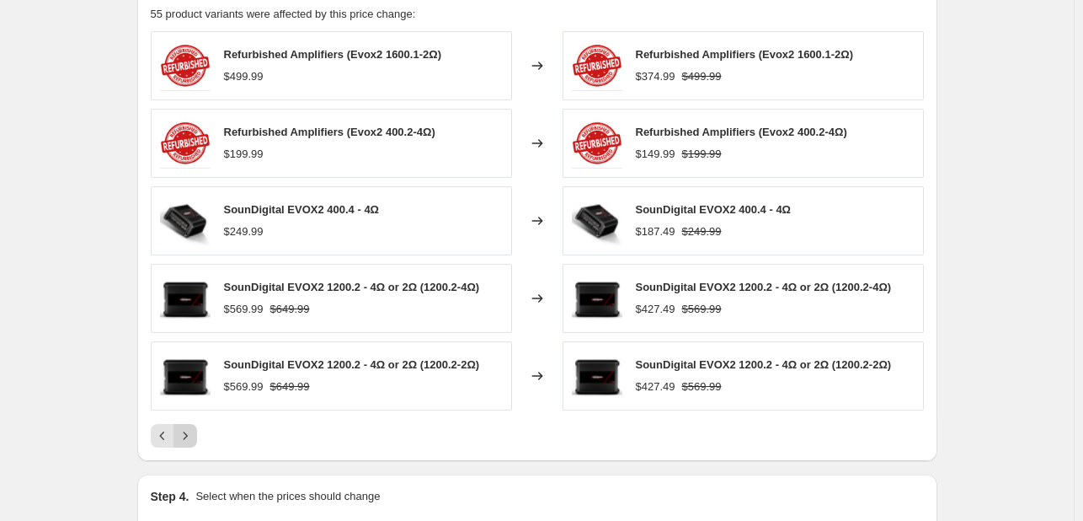
scroll to position [1371, 0]
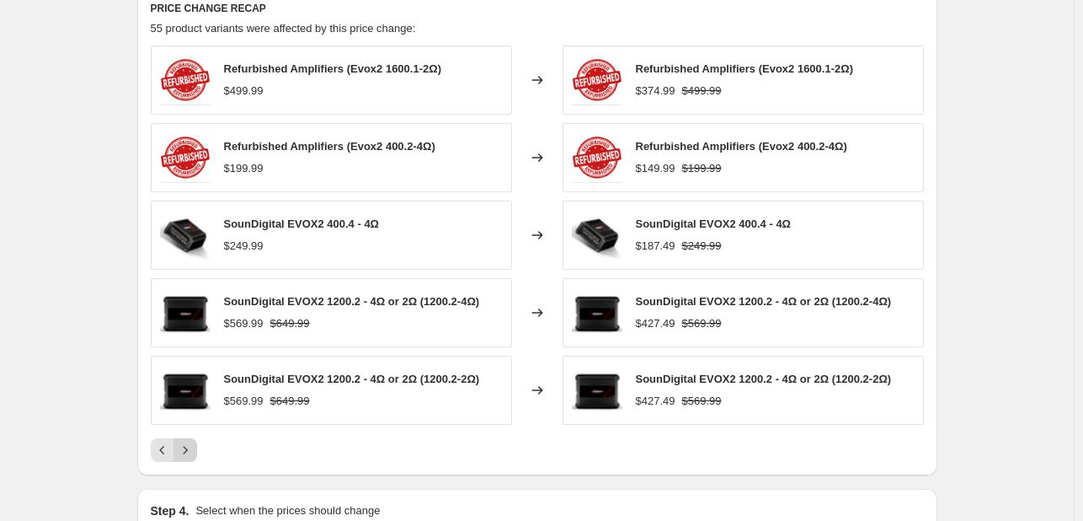
click at [185, 444] on icon "Next" at bounding box center [185, 449] width 17 height 17
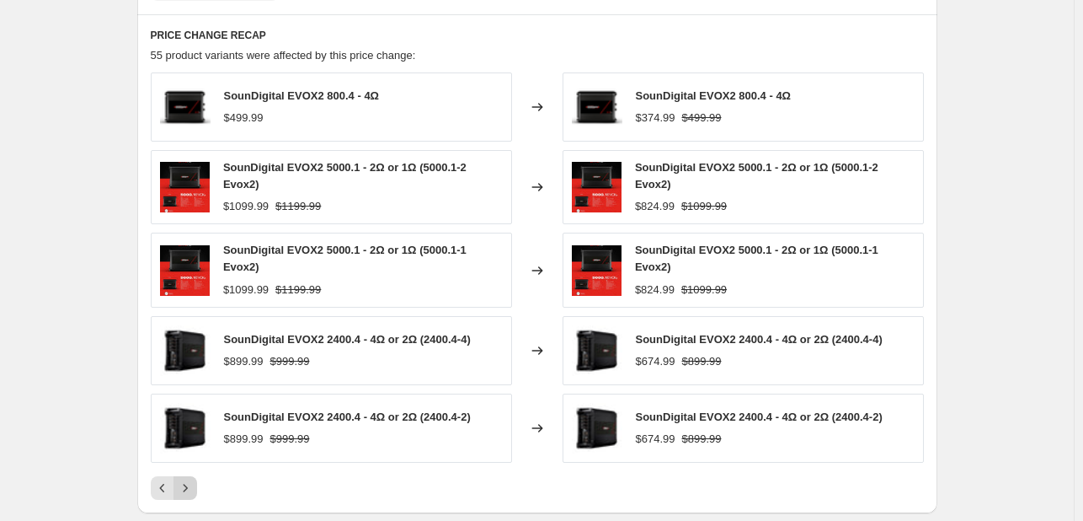
scroll to position [1409, 0]
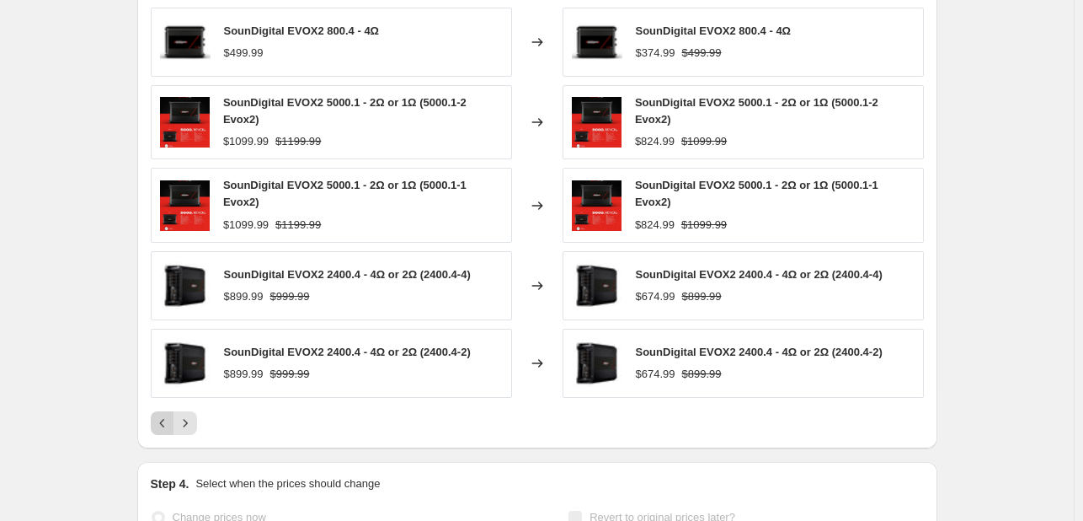
click at [167, 422] on icon "Previous" at bounding box center [162, 422] width 17 height 17
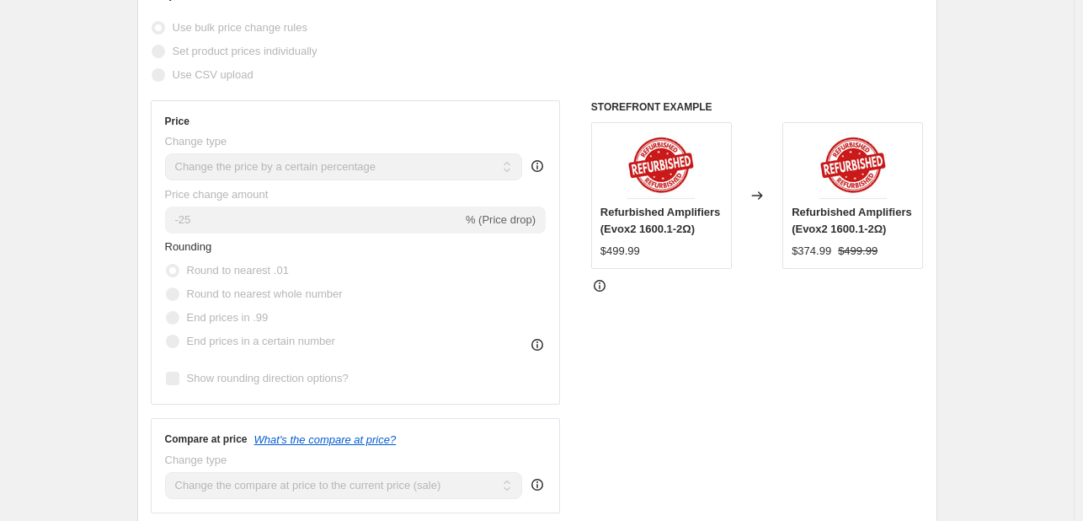
scroll to position [0, 0]
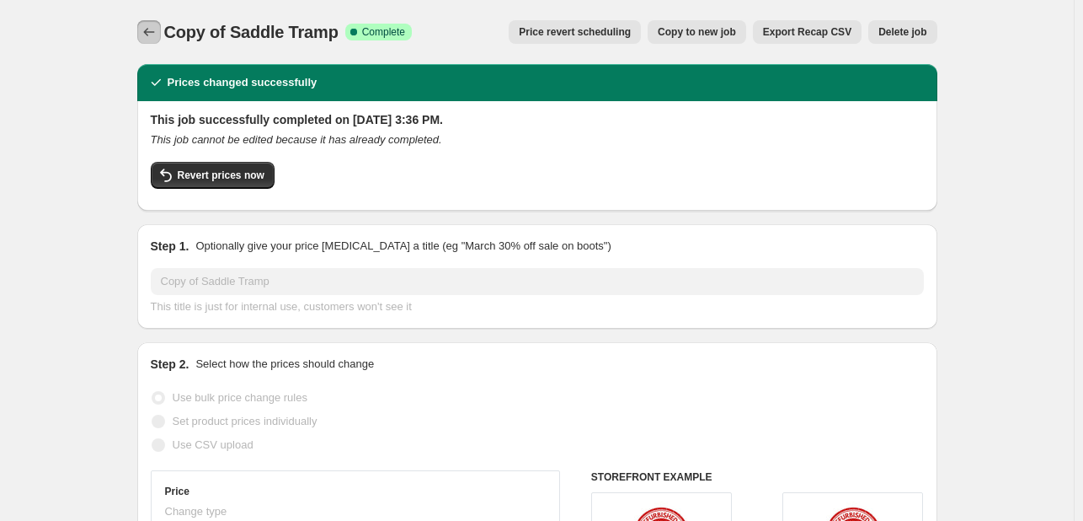
click at [152, 33] on icon "Price change jobs" at bounding box center [149, 32] width 17 height 17
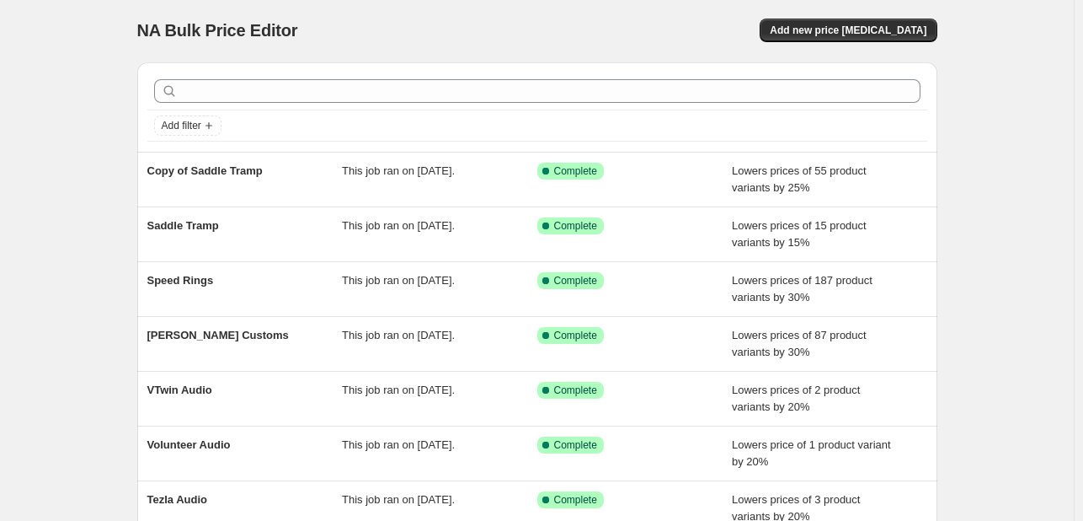
scroll to position [13, 0]
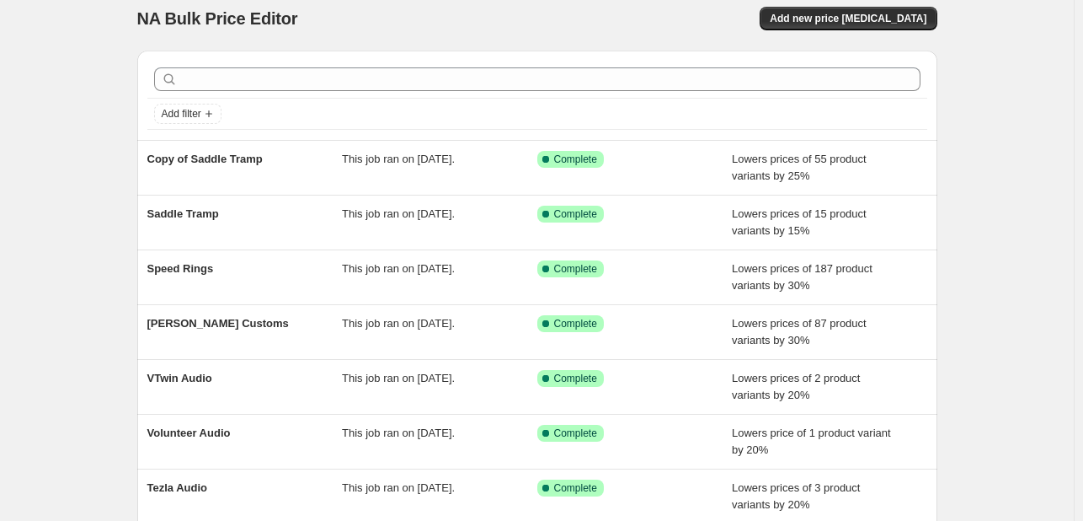
click at [259, 92] on div at bounding box center [537, 79] width 780 height 37
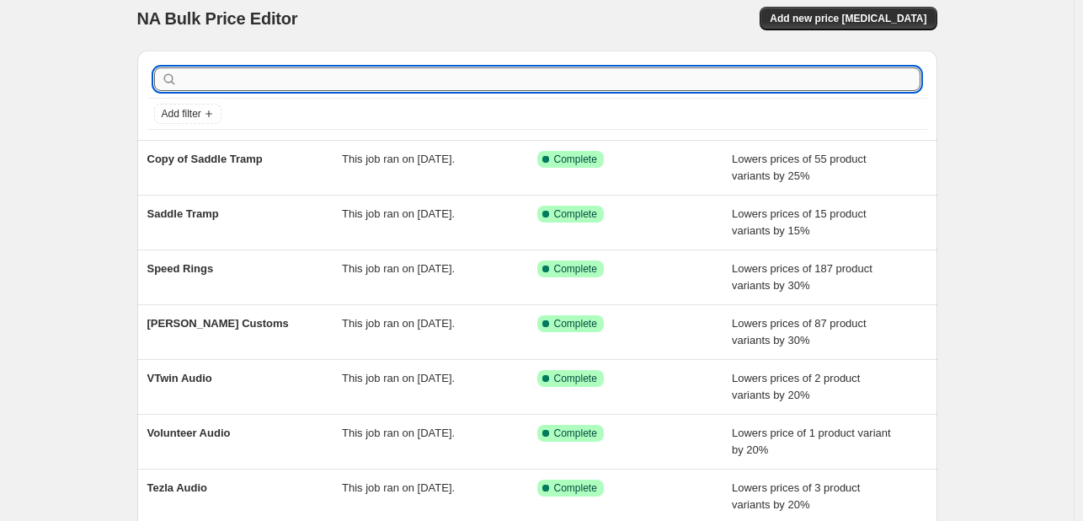
click at [276, 72] on input "text" at bounding box center [551, 79] width 740 height 24
type input "sound"
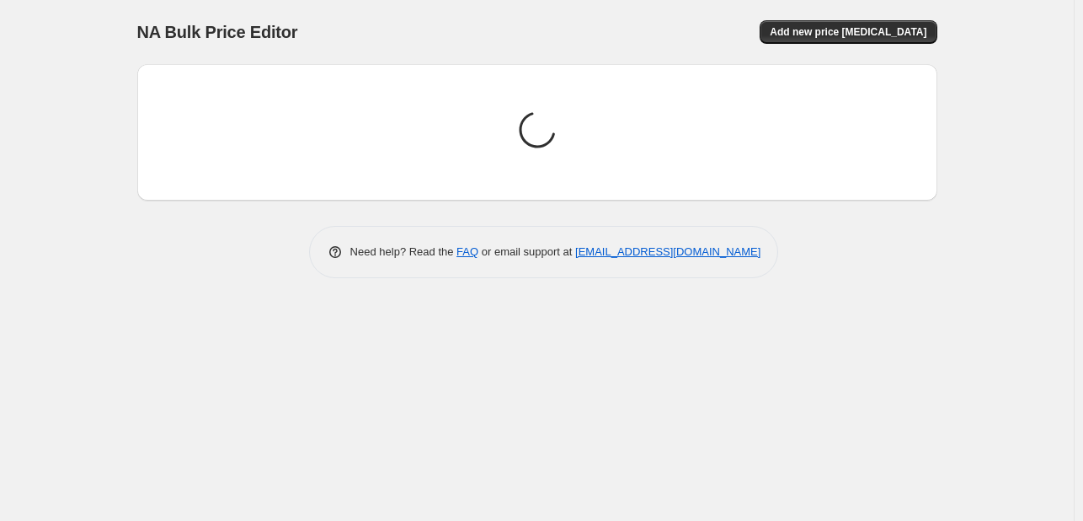
scroll to position [0, 0]
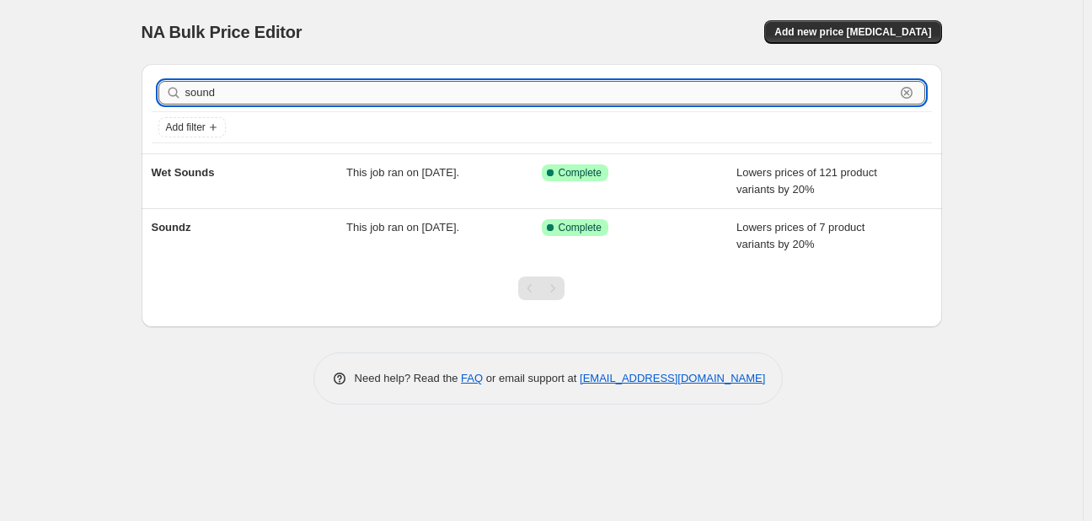
click at [253, 98] on input "sound" at bounding box center [539, 93] width 709 height 24
type input "soundigi"
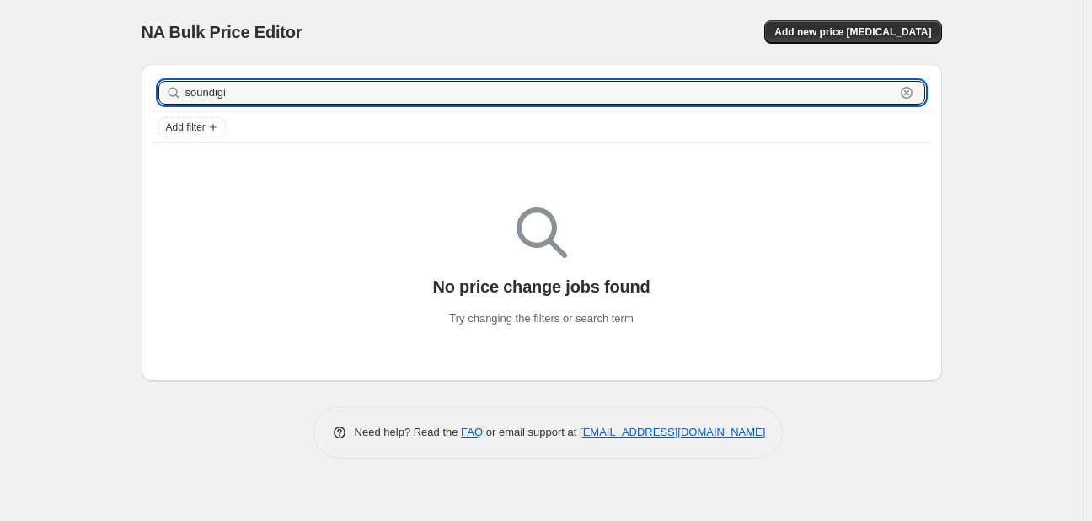
click at [253, 98] on input "soundigi" at bounding box center [539, 93] width 709 height 24
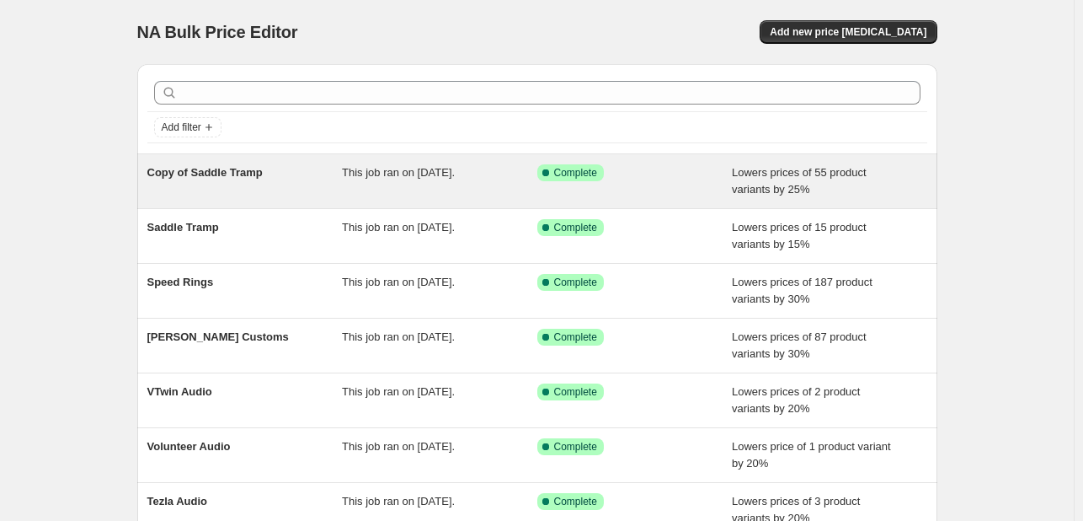
click at [222, 174] on span "Copy of Saddle Tramp" at bounding box center [204, 172] width 115 height 13
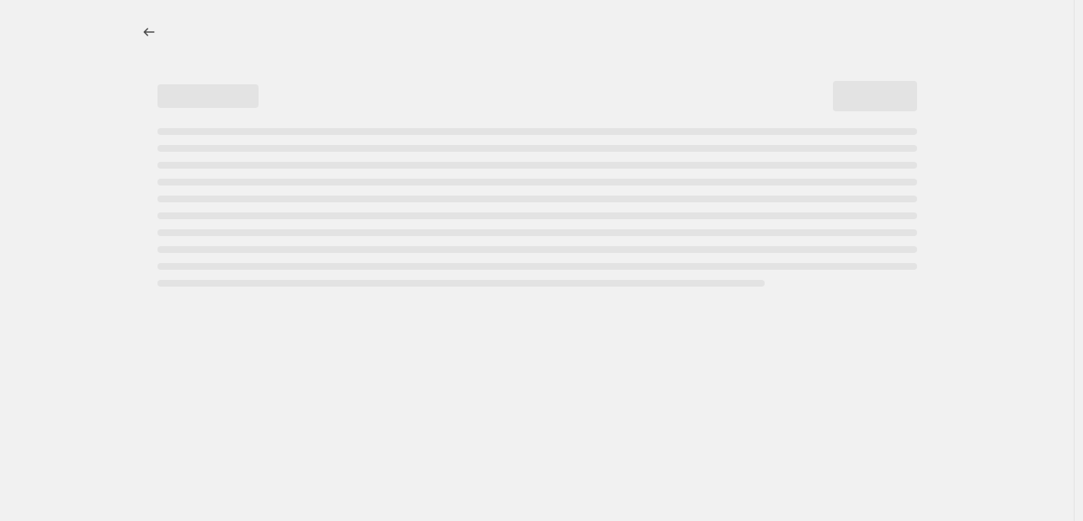
select select "percentage"
select select "vendor"
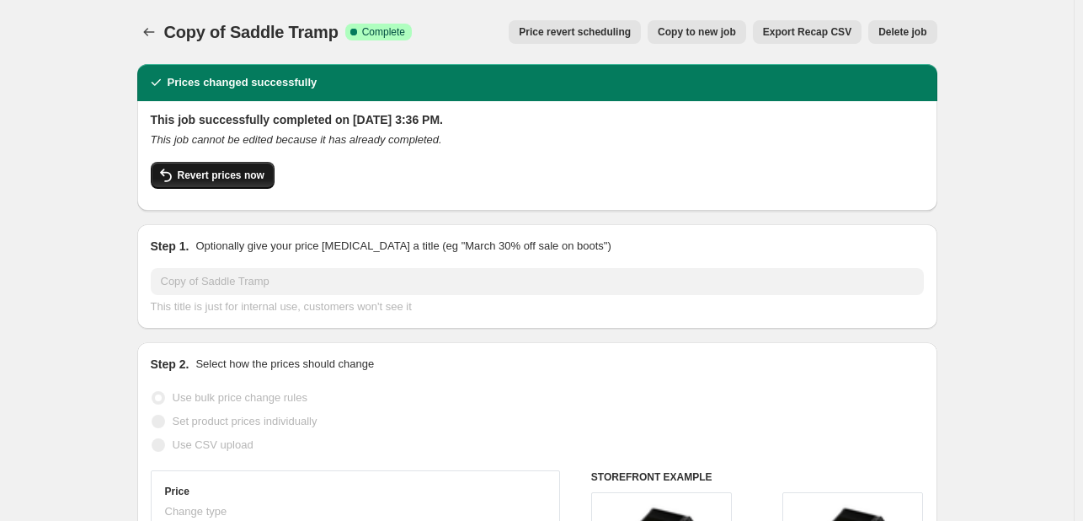
click at [248, 181] on span "Revert prices now" at bounding box center [221, 174] width 87 height 13
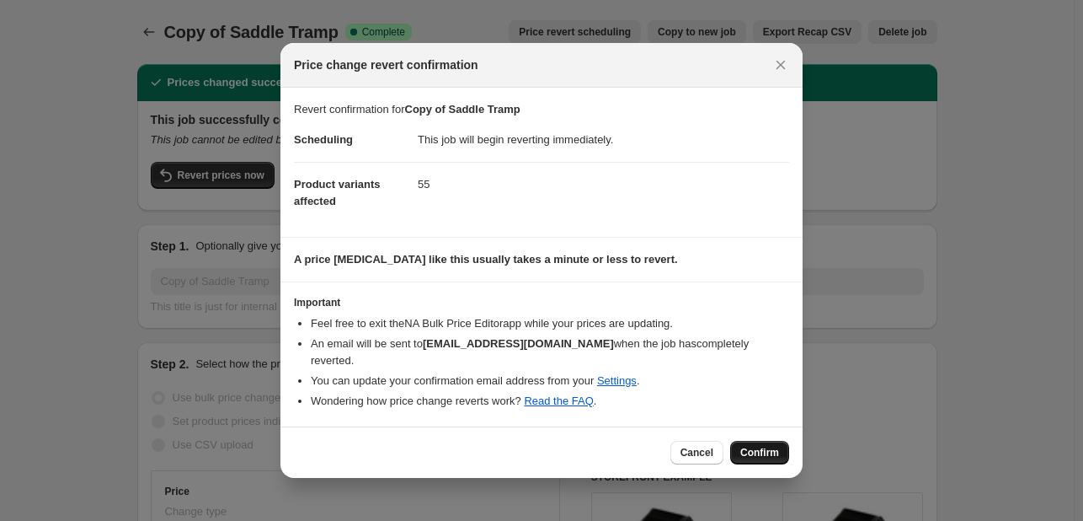
click at [753, 450] on span "Confirm" at bounding box center [759, 452] width 39 height 13
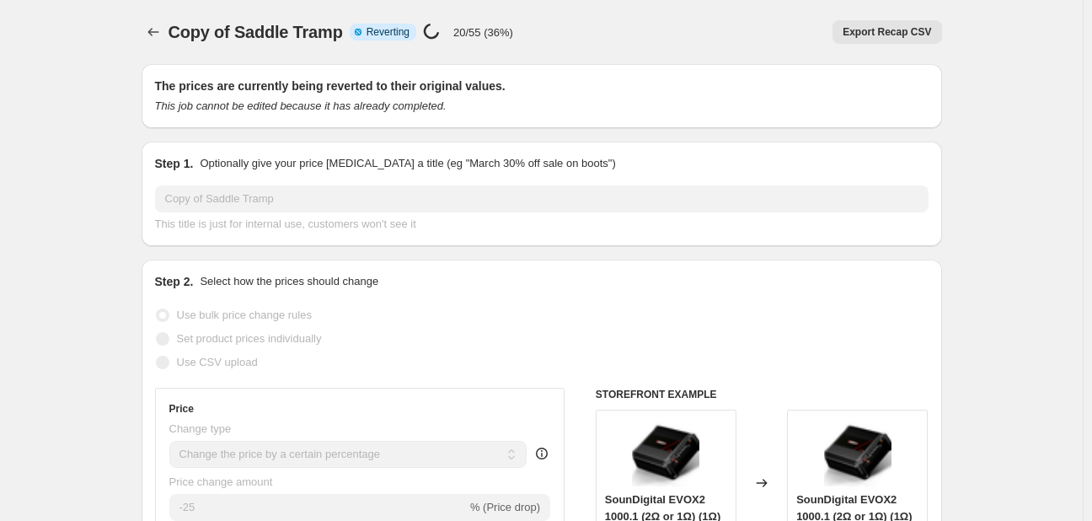
select select "percentage"
select select "vendor"
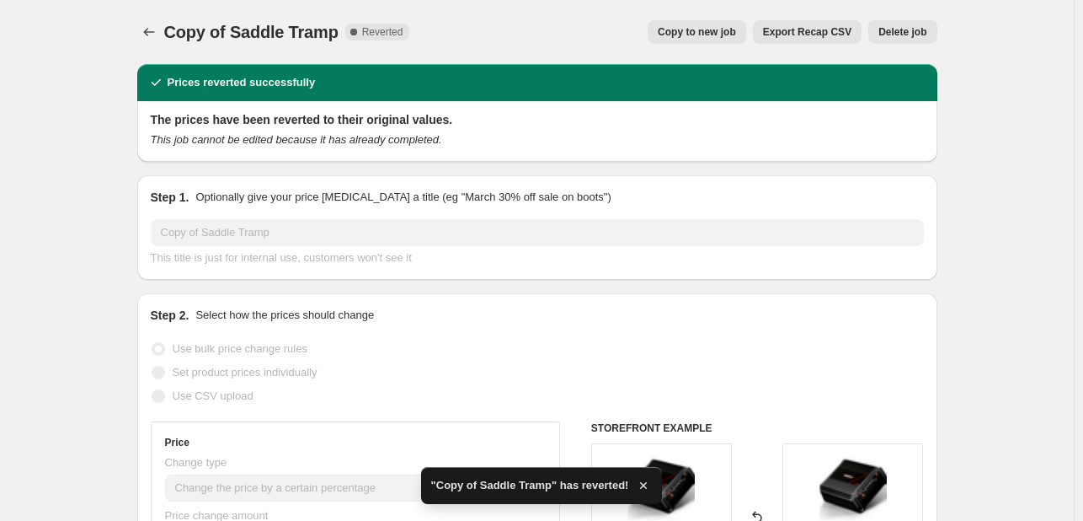
click at [721, 28] on span "Copy to new job" at bounding box center [697, 31] width 78 height 13
select select "percentage"
select select "vendor"
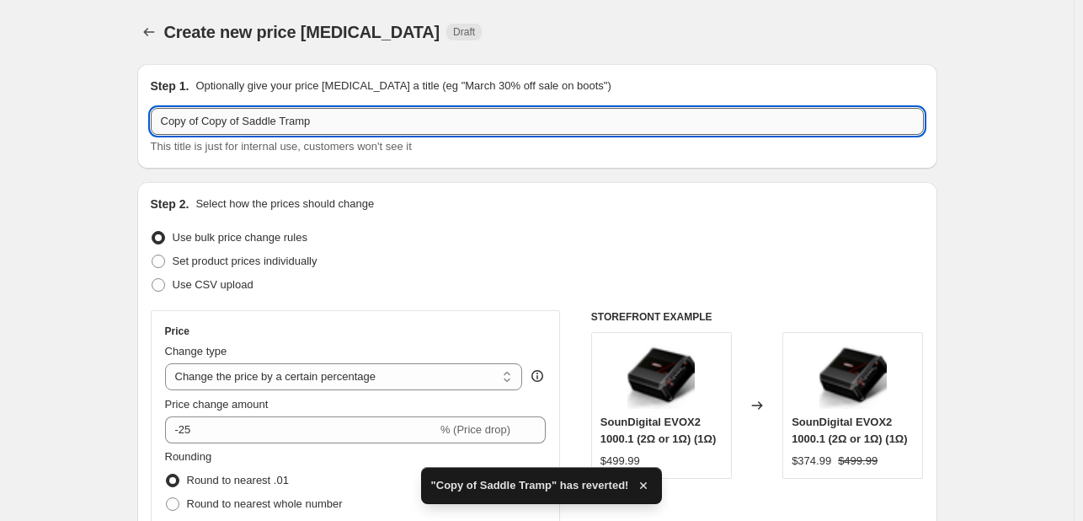
click at [374, 131] on input "Copy of Copy of Saddle Tramp" at bounding box center [537, 121] width 773 height 27
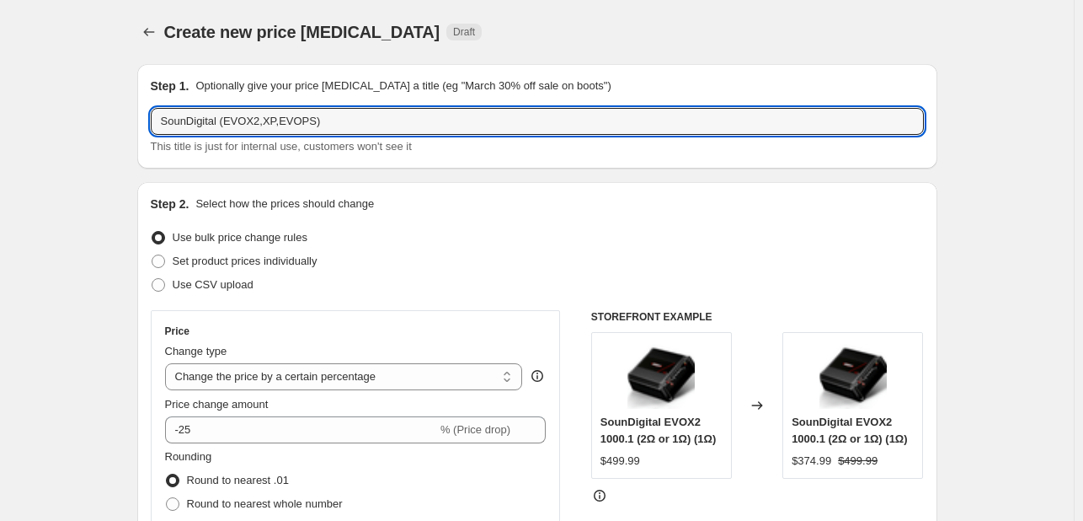
type input "SounDigital (EVOX2,XP,EVOPS)"
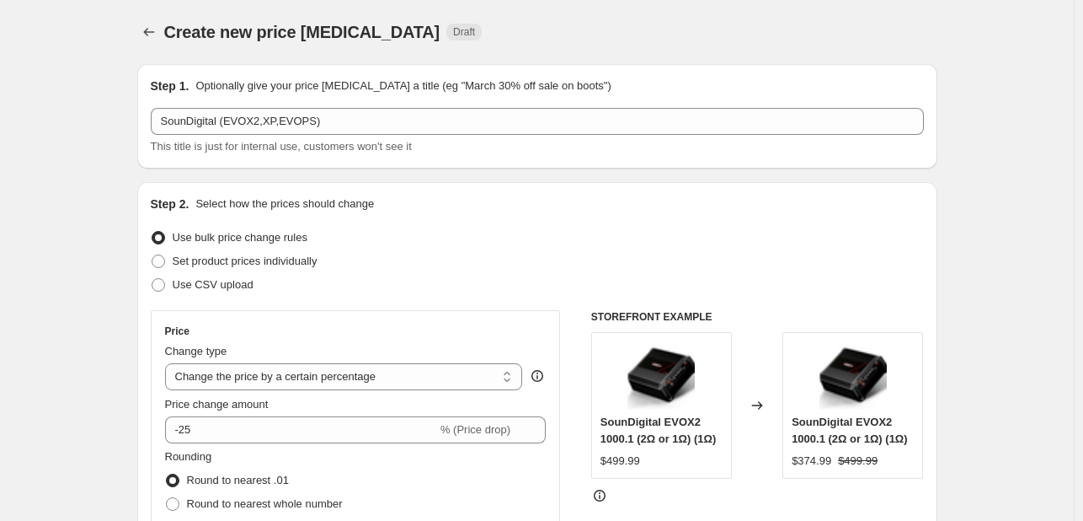
click at [417, 168] on div "Step 1. Optionally give your price change job a title (eg "March 30% off sale o…" at bounding box center [537, 116] width 800 height 104
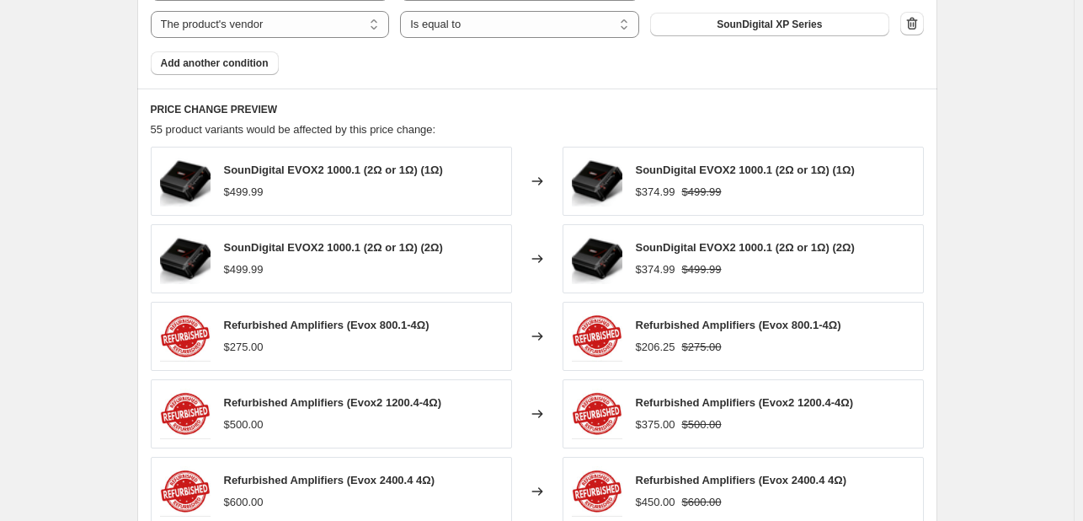
scroll to position [1425, 0]
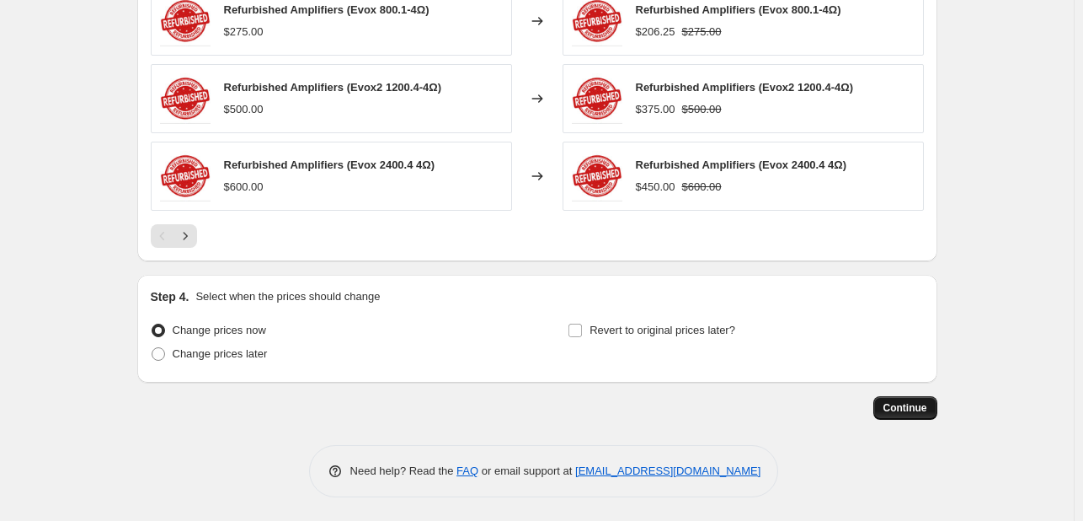
click at [907, 415] on button "Continue" at bounding box center [906, 408] width 64 height 24
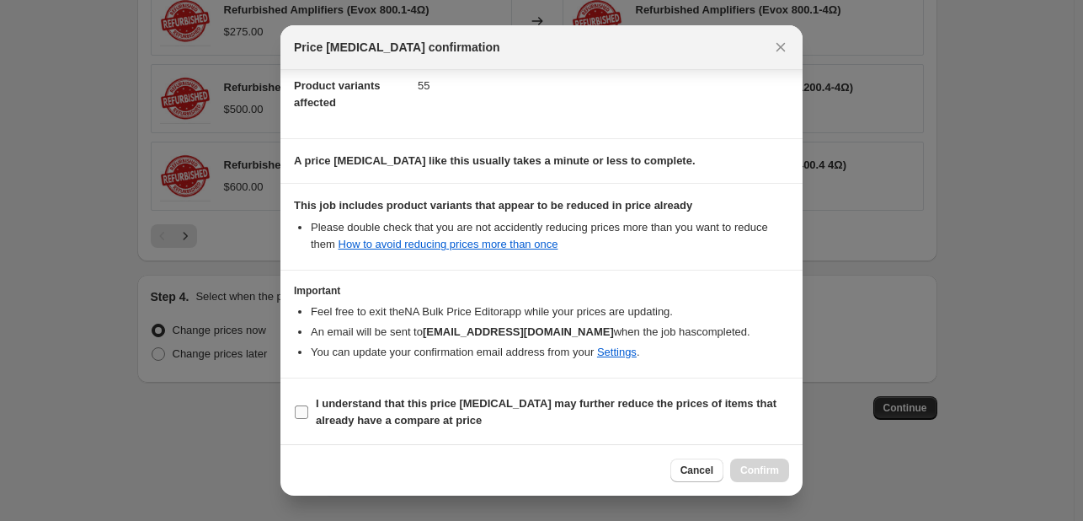
scroll to position [186, 0]
click at [600, 400] on b "I understand that this price change job may further reduce the prices of items …" at bounding box center [546, 412] width 461 height 29
click at [308, 406] on input "I understand that this price change job may further reduce the prices of items …" at bounding box center [301, 412] width 13 height 13
checkbox input "true"
click at [778, 465] on button "Confirm" at bounding box center [759, 470] width 59 height 24
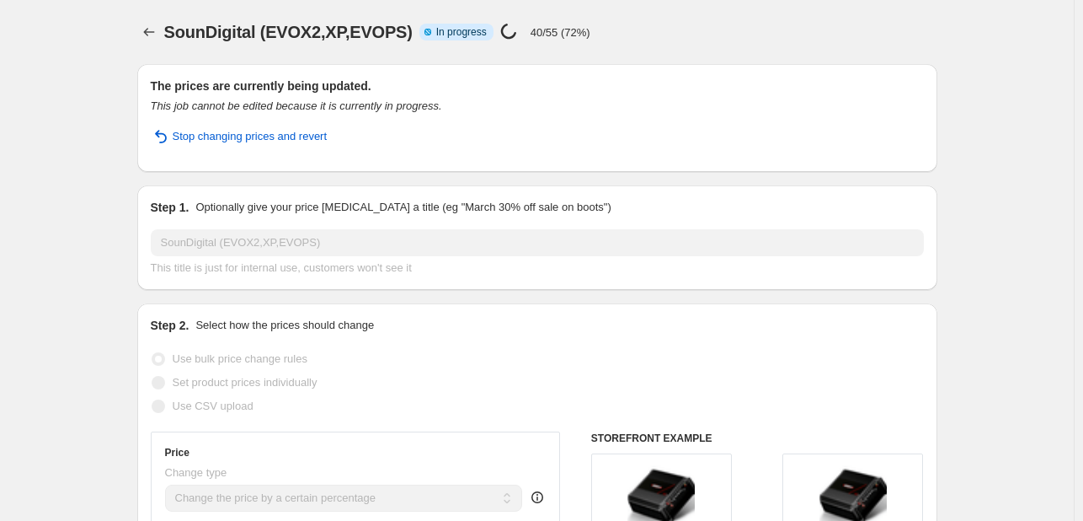
select select "percentage"
select select "vendor"
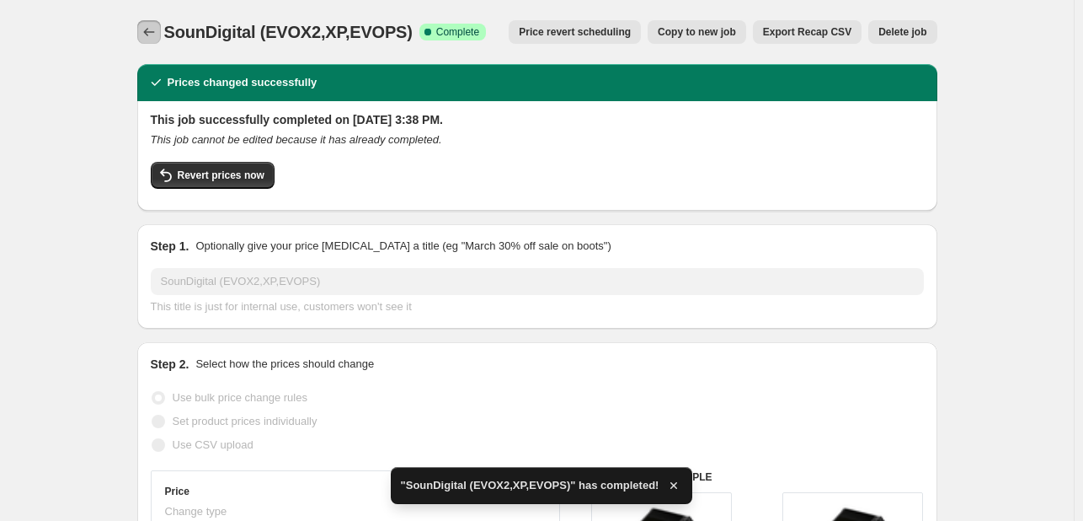
click at [158, 26] on icon "Price change jobs" at bounding box center [149, 32] width 17 height 17
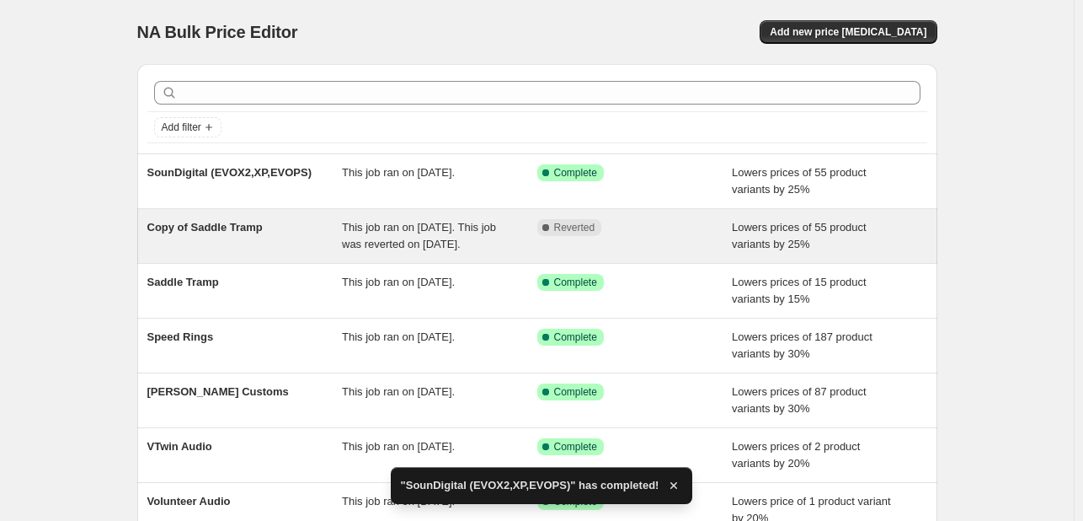
click at [258, 228] on span "Copy of Saddle Tramp" at bounding box center [204, 227] width 115 height 13
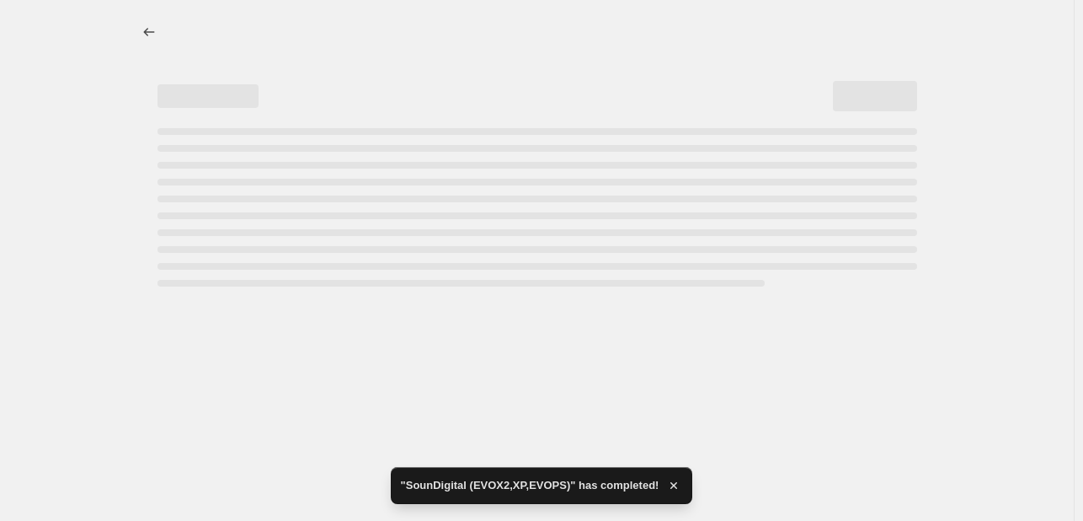
select select "percentage"
select select "vendor"
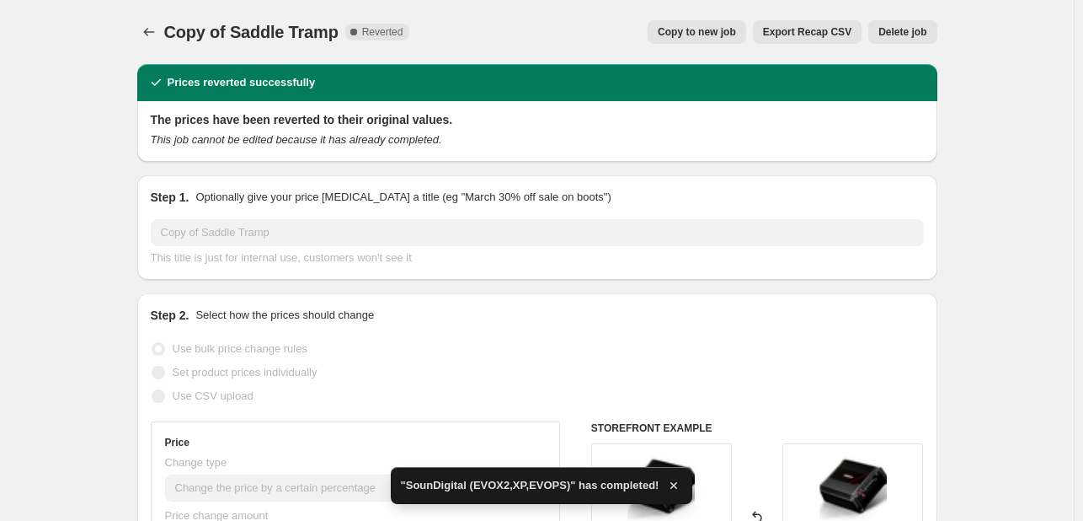
click at [903, 29] on span "Delete job" at bounding box center [903, 31] width 48 height 13
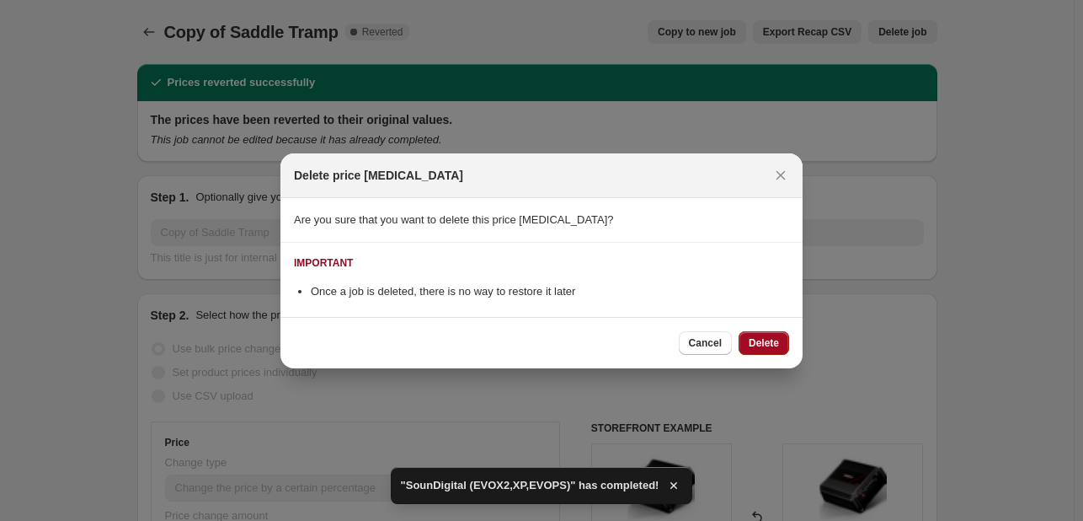
click at [758, 331] on button "Delete" at bounding box center [764, 343] width 51 height 24
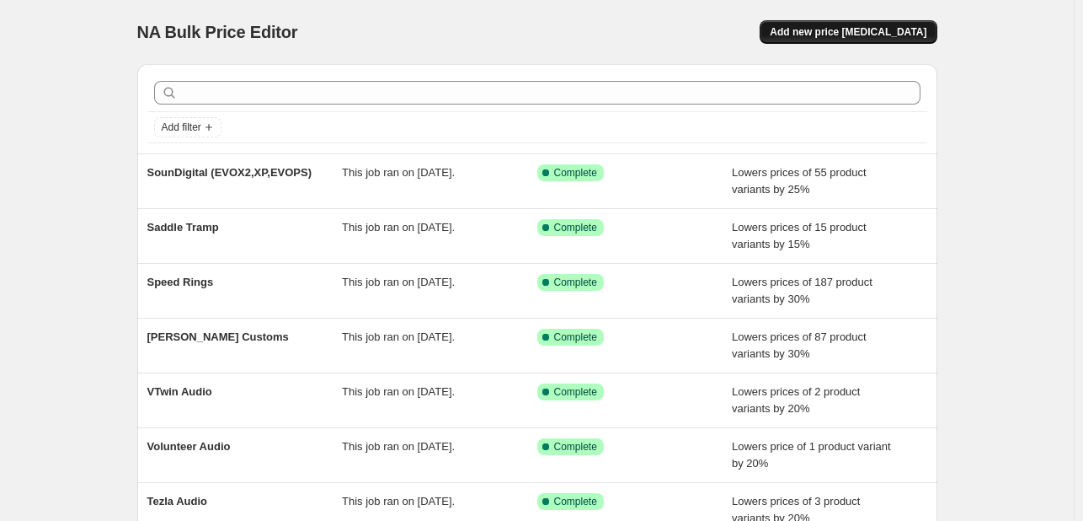
click at [883, 34] on span "Add new price [MEDICAL_DATA]" at bounding box center [848, 31] width 157 height 13
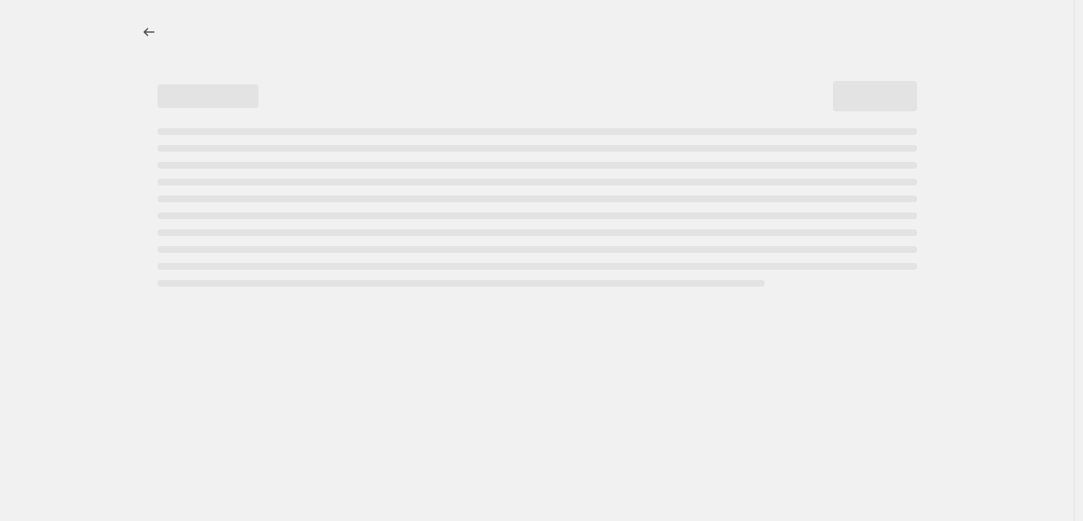
select select "percentage"
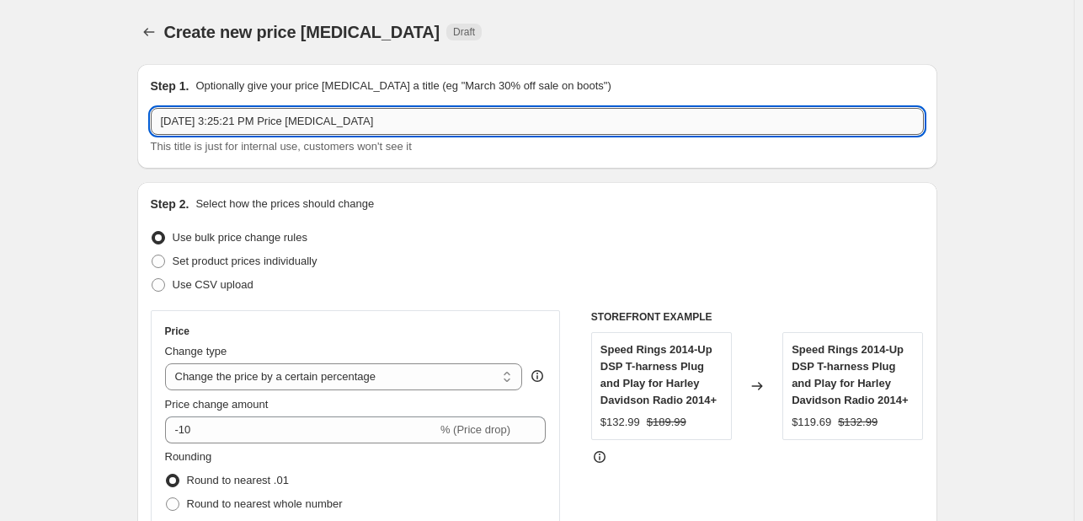
click at [352, 124] on input "Aug 14, 2025, 3:25:21 PM Price change job" at bounding box center [537, 121] width 773 height 27
type input "VooDoo Bikeworks"
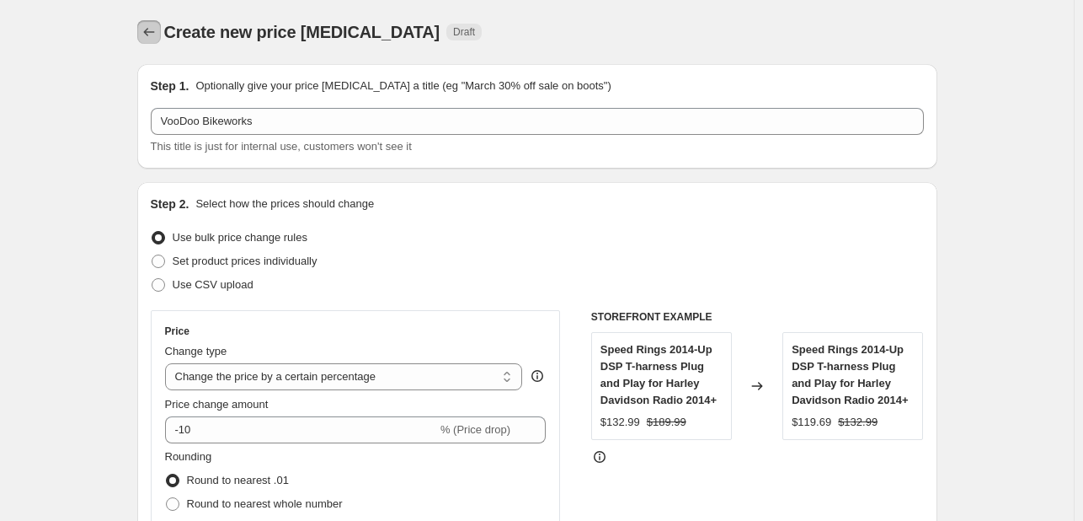
click at [152, 35] on icon "Price change jobs" at bounding box center [149, 32] width 17 height 17
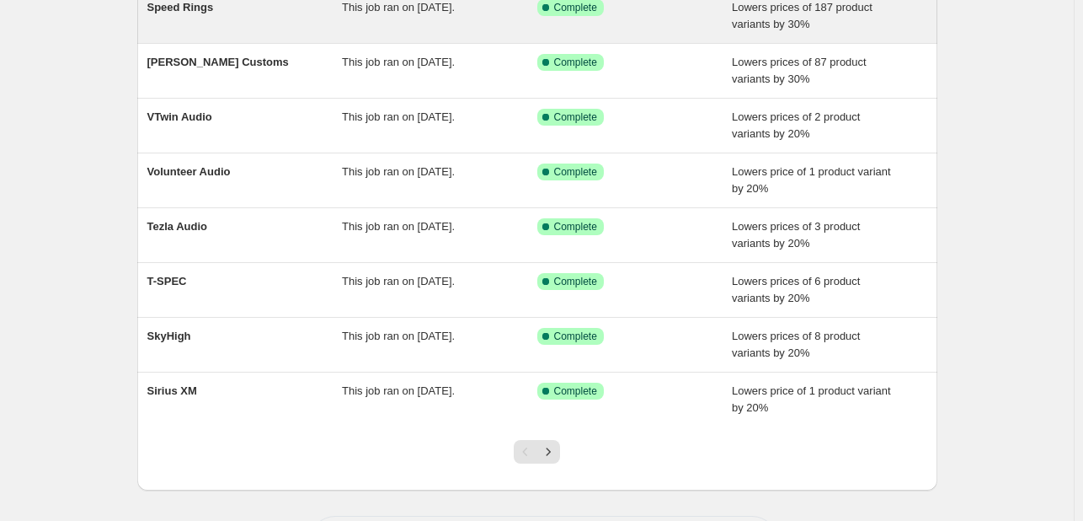
scroll to position [276, 0]
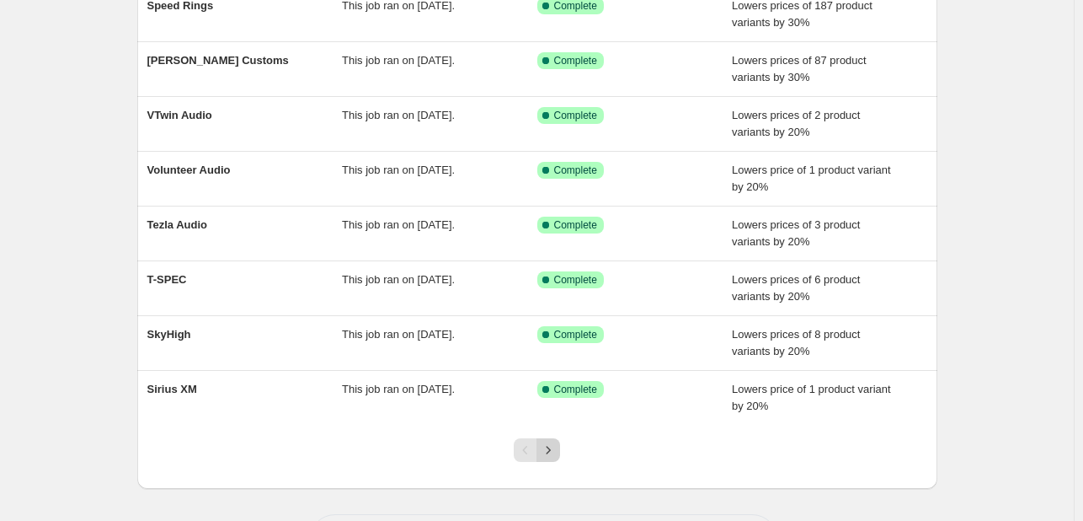
click at [557, 451] on icon "Next" at bounding box center [548, 449] width 17 height 17
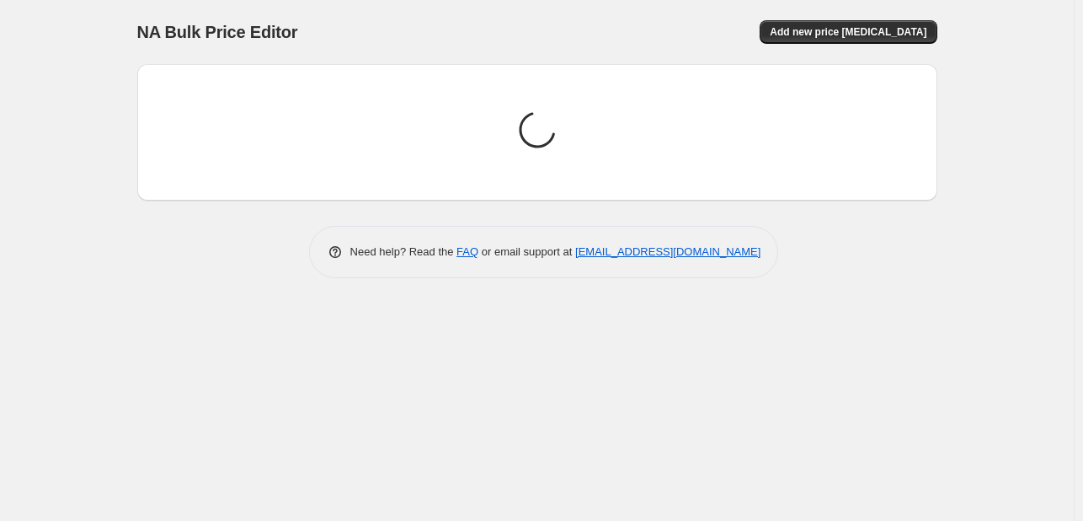
scroll to position [0, 0]
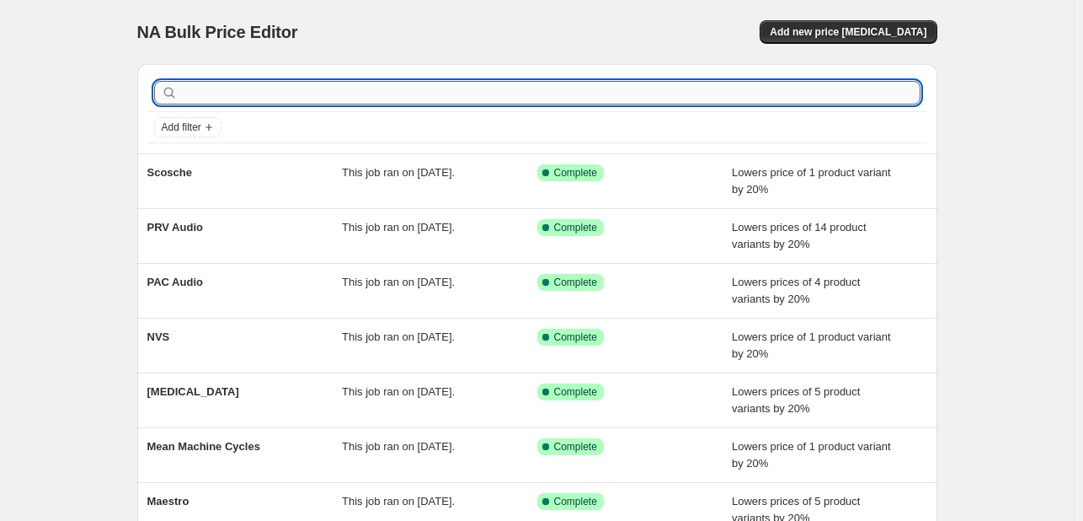
click at [347, 89] on input "text" at bounding box center [551, 93] width 740 height 24
type input "dirty"
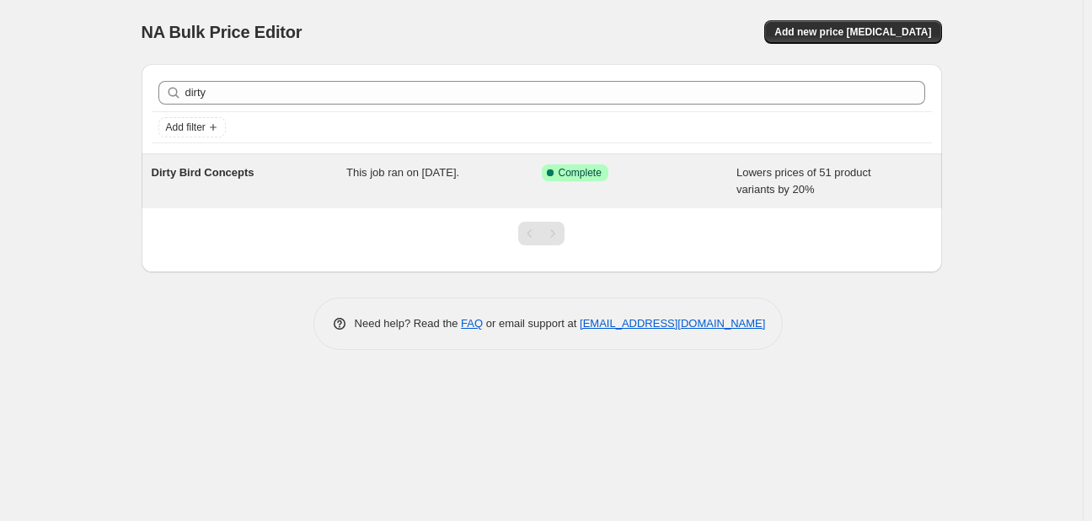
click at [263, 176] on div "Dirty Bird Concepts" at bounding box center [249, 181] width 195 height 34
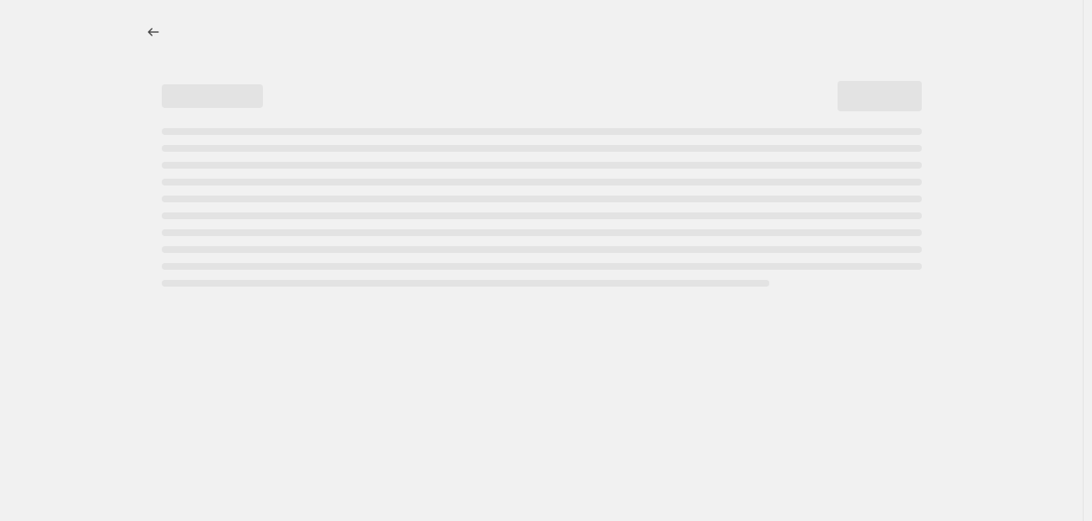
select select "percentage"
select select "vendor"
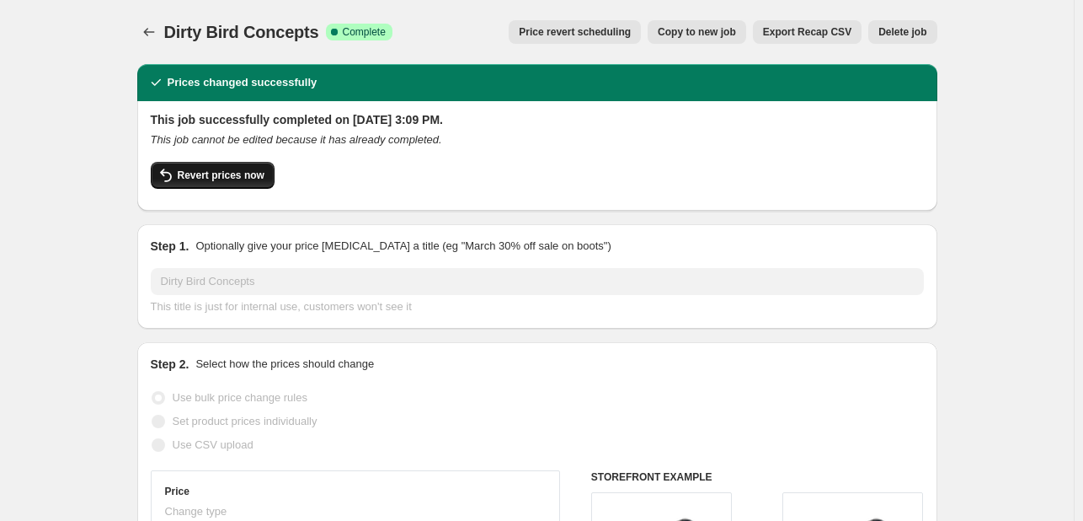
click at [250, 177] on span "Revert prices now" at bounding box center [221, 174] width 87 height 13
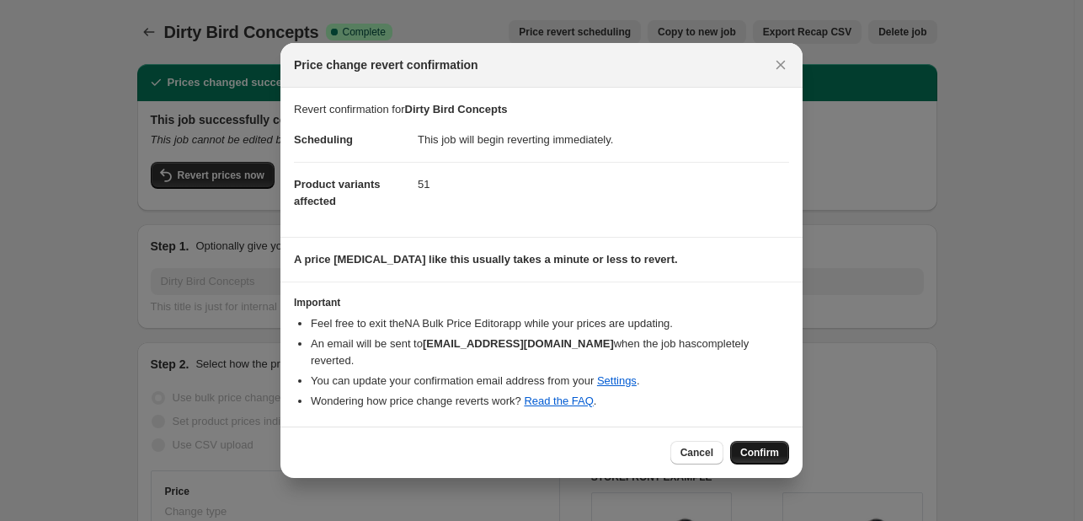
click at [778, 458] on button "Confirm" at bounding box center [759, 453] width 59 height 24
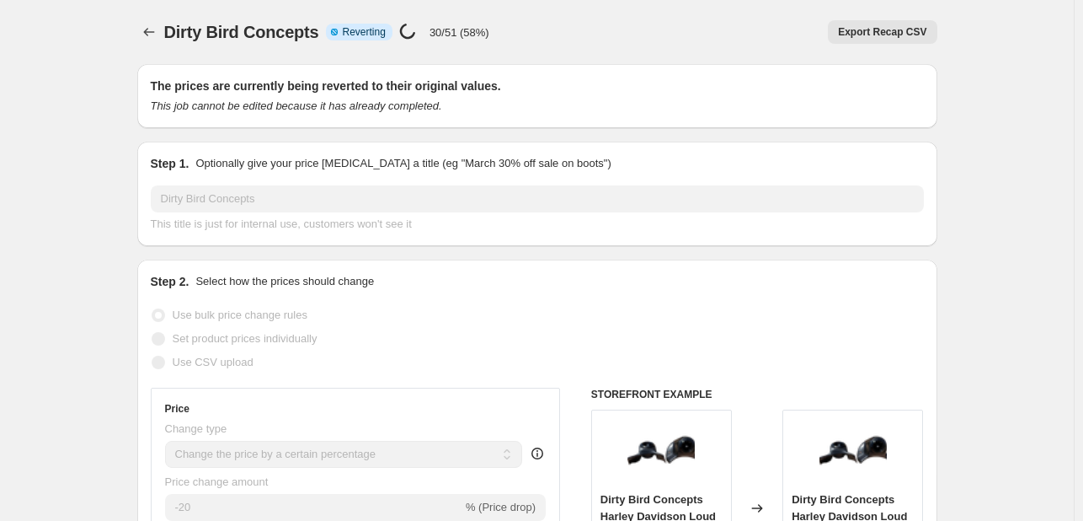
select select "percentage"
select select "vendor"
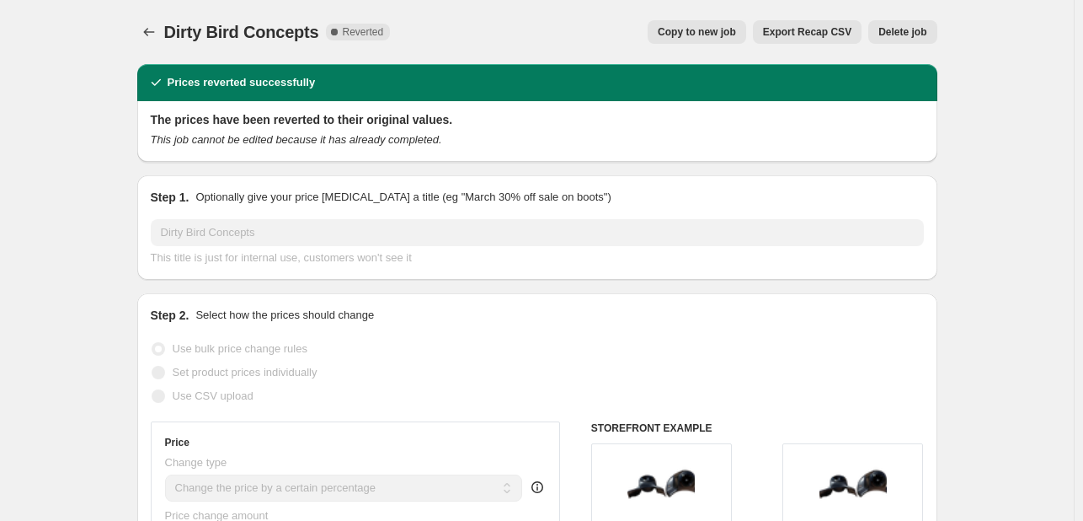
click at [694, 31] on span "Copy to new job" at bounding box center [697, 31] width 78 height 13
select select "percentage"
select select "vendor"
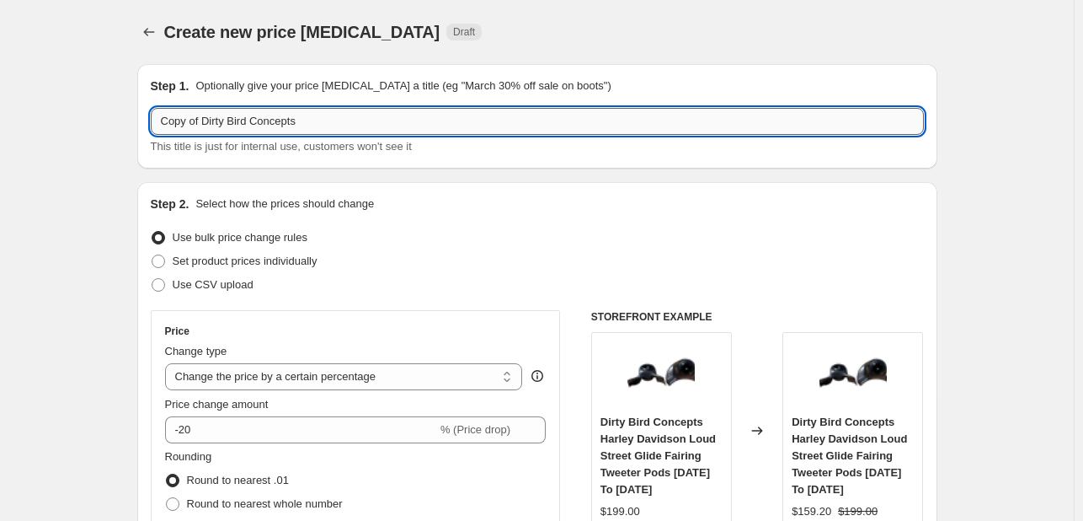
click at [206, 122] on input "Copy of Dirty Bird Concepts" at bounding box center [537, 121] width 773 height 27
click at [243, 115] on input "Dirty Bird Concepts" at bounding box center [537, 121] width 773 height 27
type input "Dirty Bird"
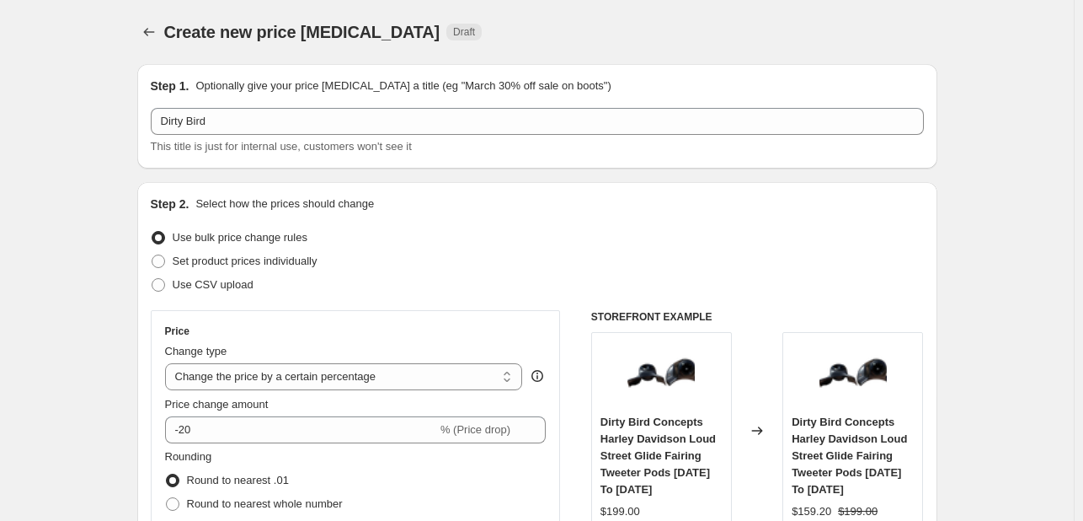
click at [371, 200] on p "Select how the prices should change" at bounding box center [284, 203] width 179 height 17
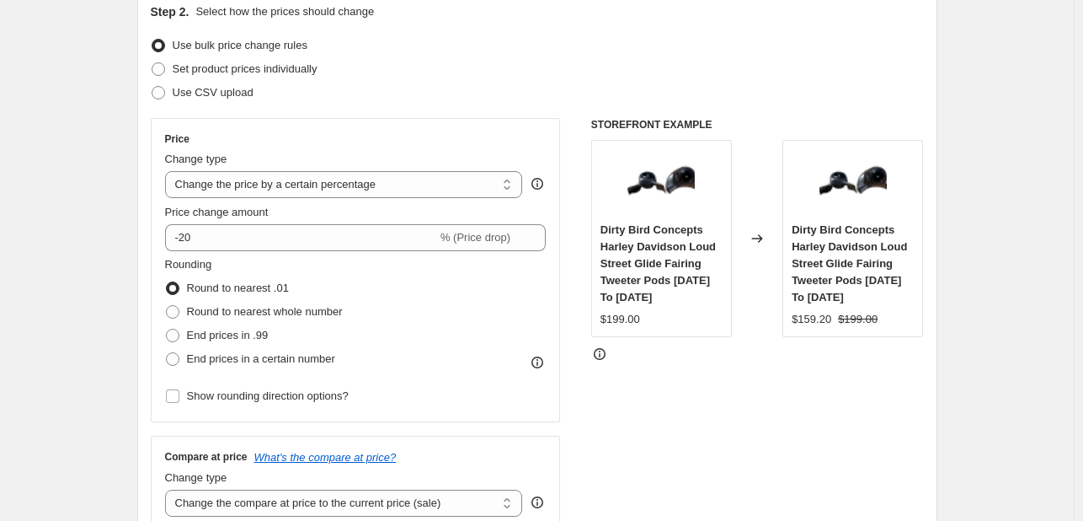
scroll to position [202, 0]
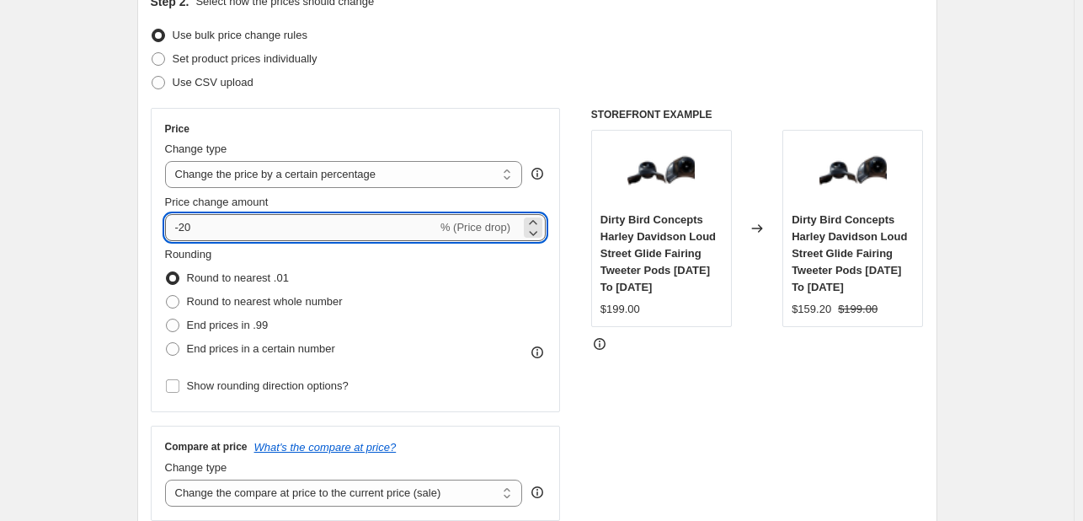
click at [292, 227] on input "-20" at bounding box center [301, 227] width 272 height 27
type input "-2"
type input "-18"
click at [465, 84] on div "Use CSV upload" at bounding box center [537, 83] width 773 height 24
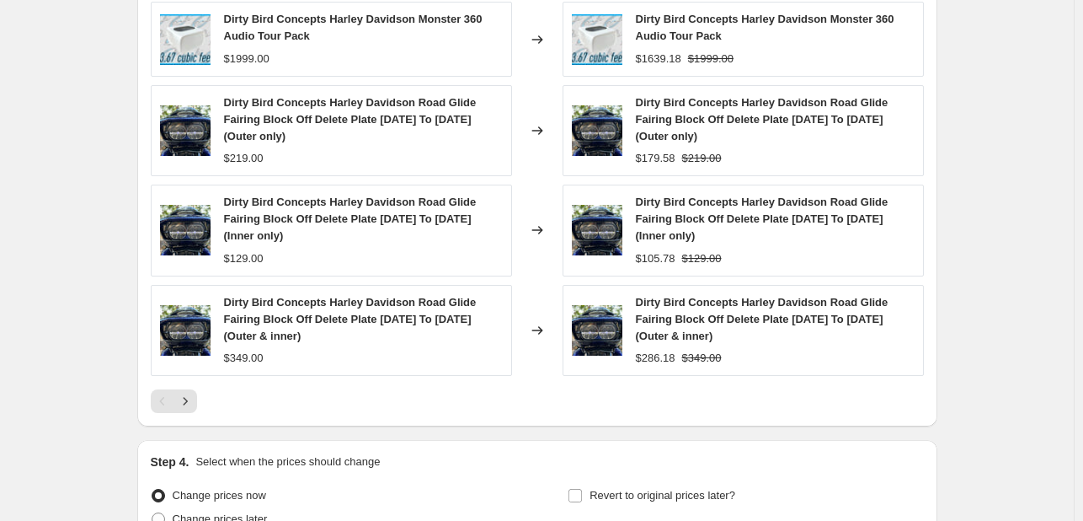
scroll to position [1429, 0]
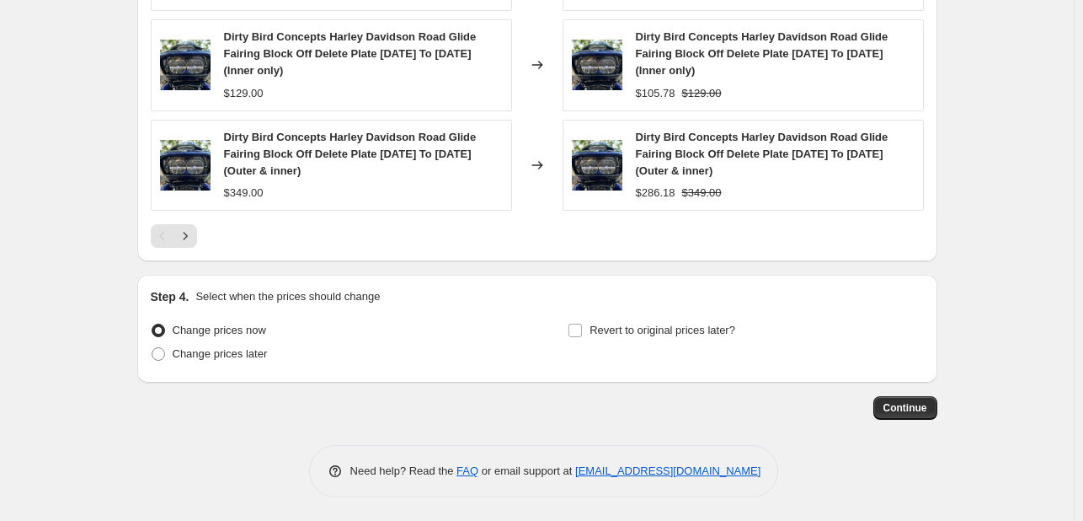
click at [907, 409] on span "Continue" at bounding box center [906, 407] width 44 height 13
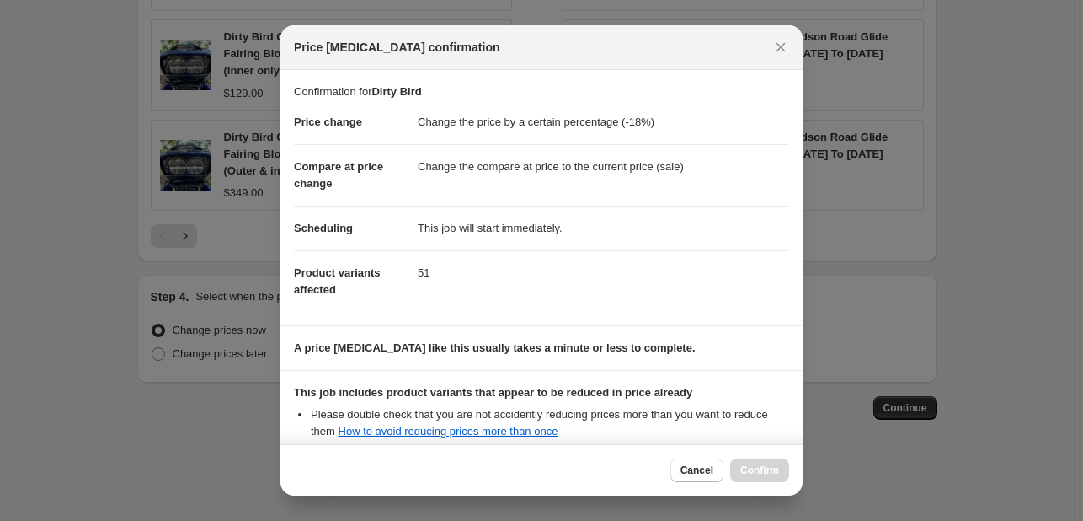
scroll to position [187, 0]
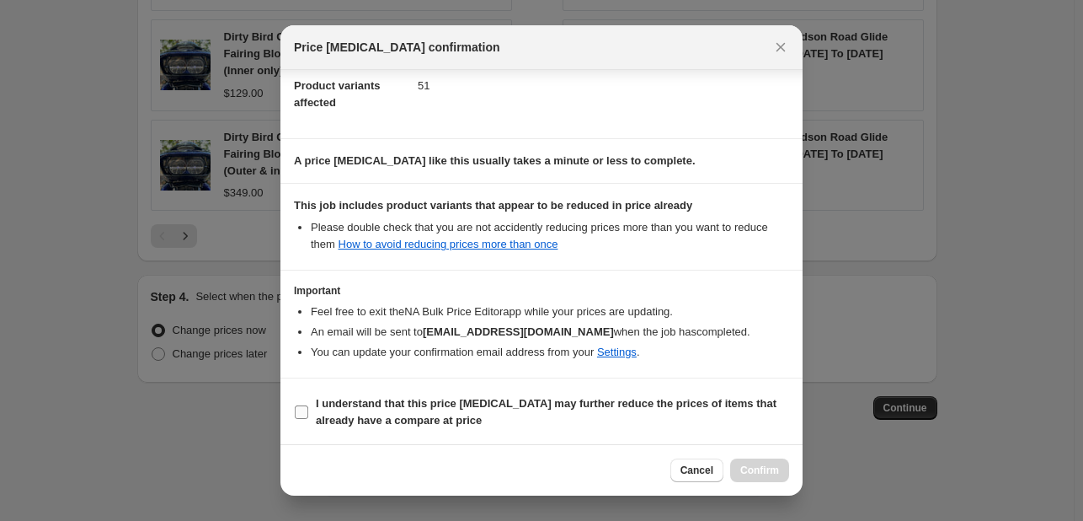
click at [566, 404] on b "I understand that this price change job may further reduce the prices of items …" at bounding box center [546, 411] width 461 height 29
click at [308, 405] on input "I understand that this price change job may further reduce the prices of items …" at bounding box center [301, 411] width 13 height 13
checkbox input "true"
click at [732, 470] on button "Confirm" at bounding box center [759, 470] width 59 height 24
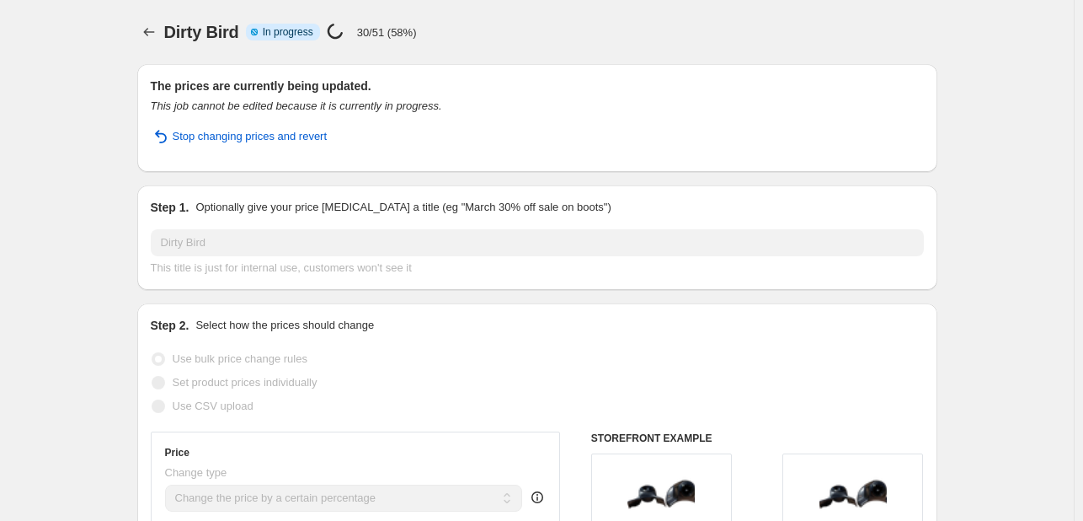
select select "percentage"
select select "vendor"
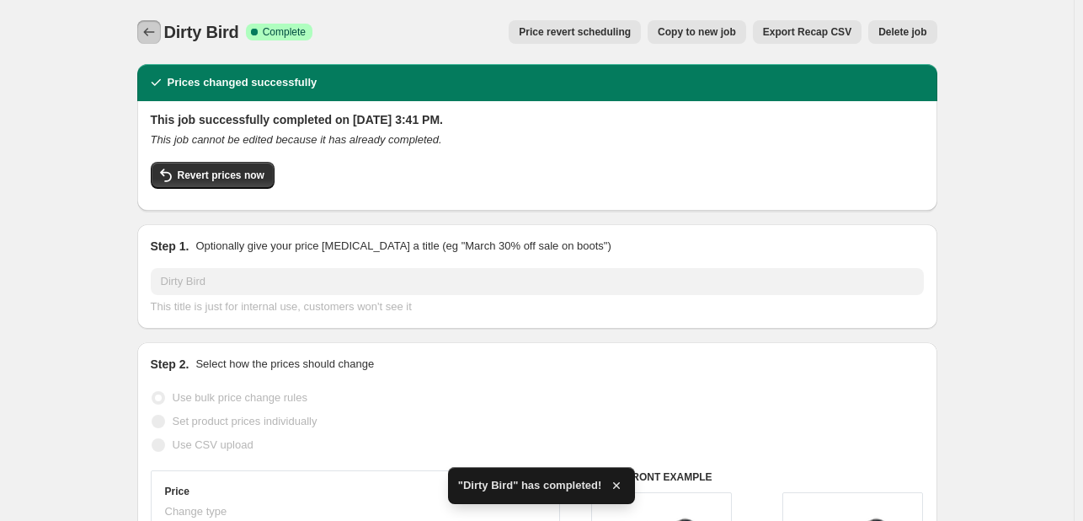
click at [158, 26] on icon "Price change jobs" at bounding box center [149, 32] width 17 height 17
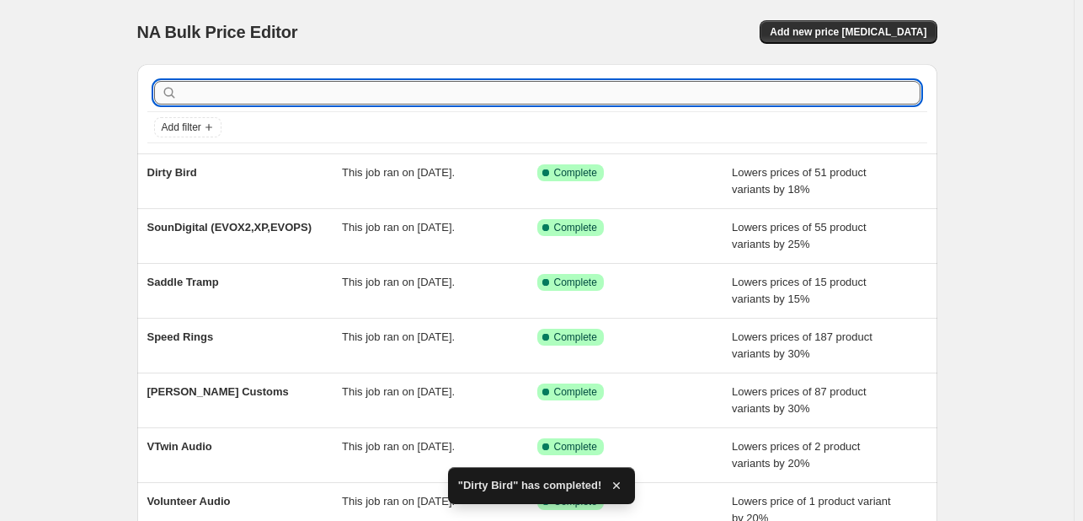
click at [243, 88] on input "text" at bounding box center [551, 93] width 740 height 24
type input "dirty"
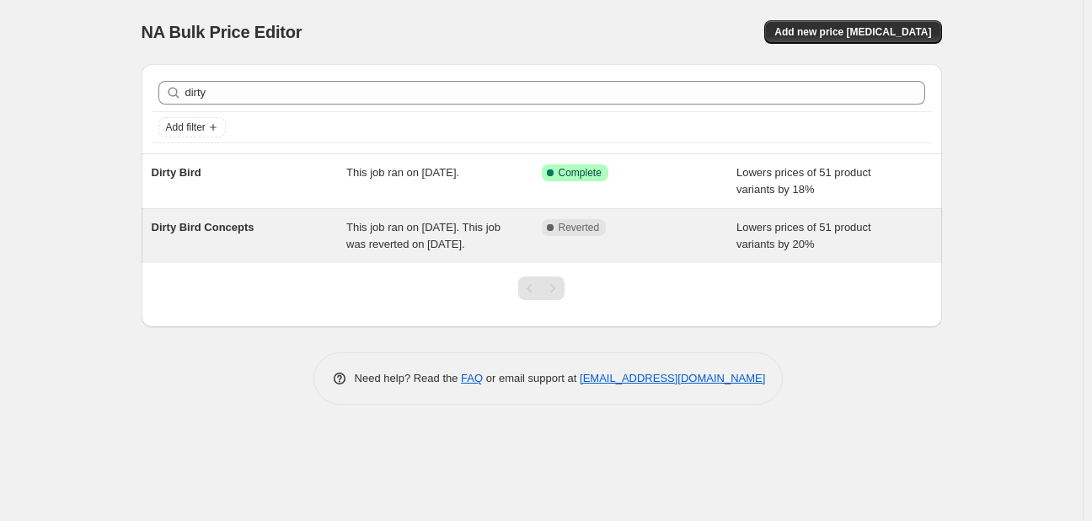
click at [630, 223] on div "Complete Reverted" at bounding box center [627, 227] width 170 height 17
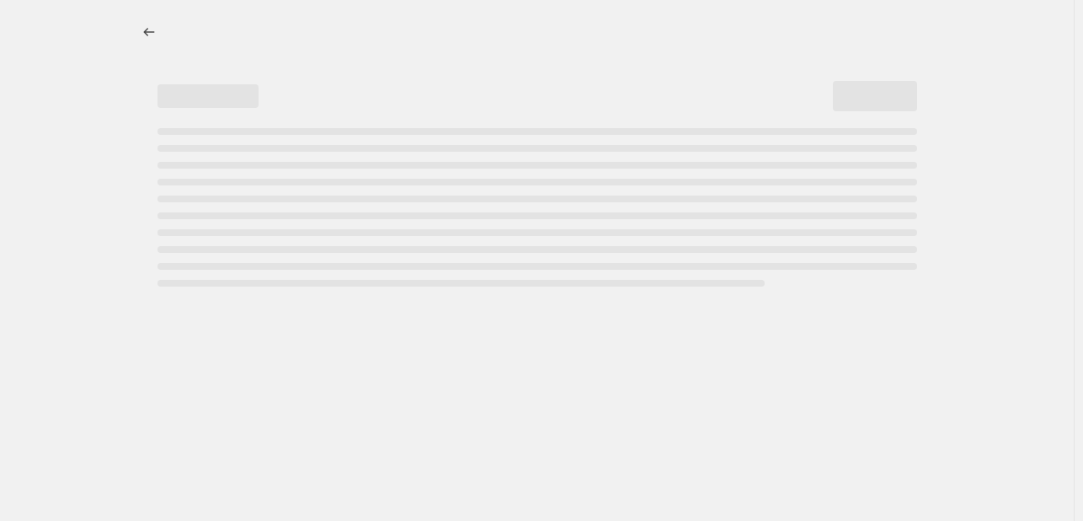
select select "percentage"
select select "vendor"
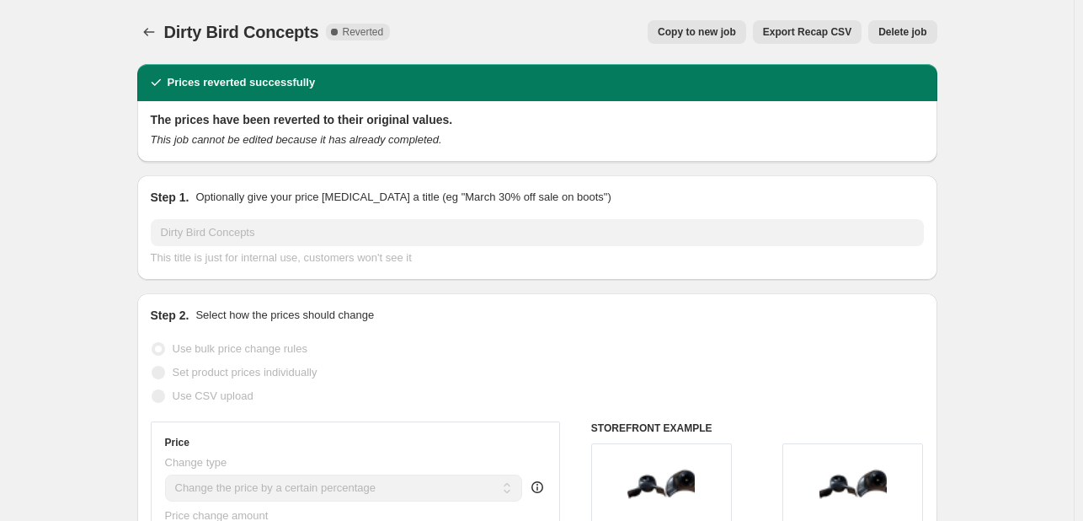
select select "percentage"
select select "vendor"
click at [920, 30] on span "Delete job" at bounding box center [903, 31] width 48 height 13
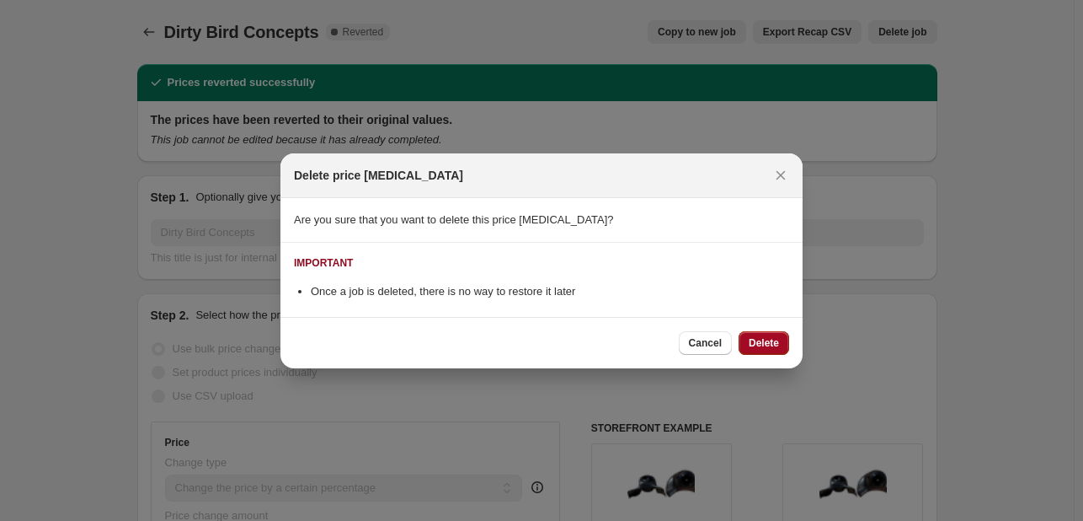
click at [769, 337] on span "Delete" at bounding box center [764, 342] width 30 height 13
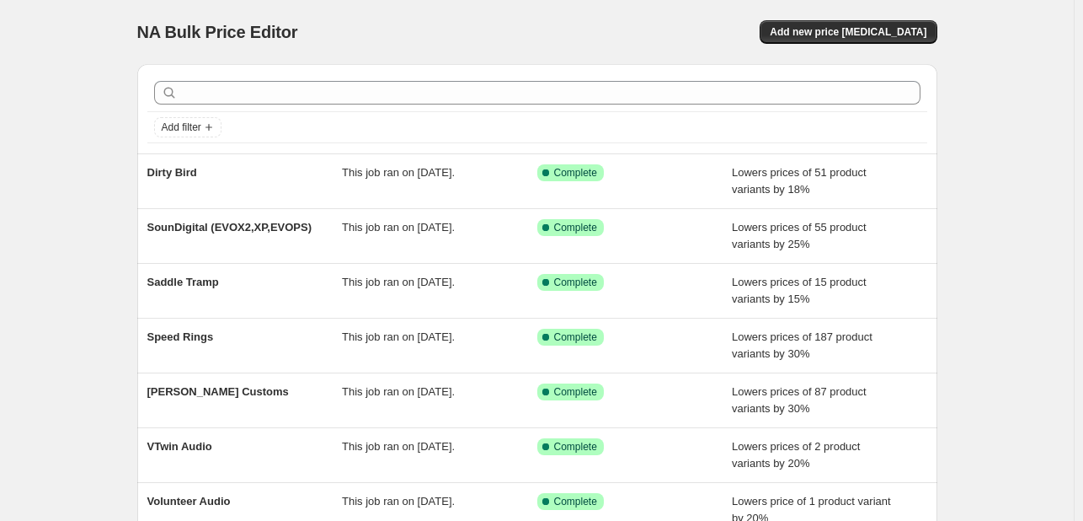
click at [228, 78] on div at bounding box center [537, 92] width 780 height 37
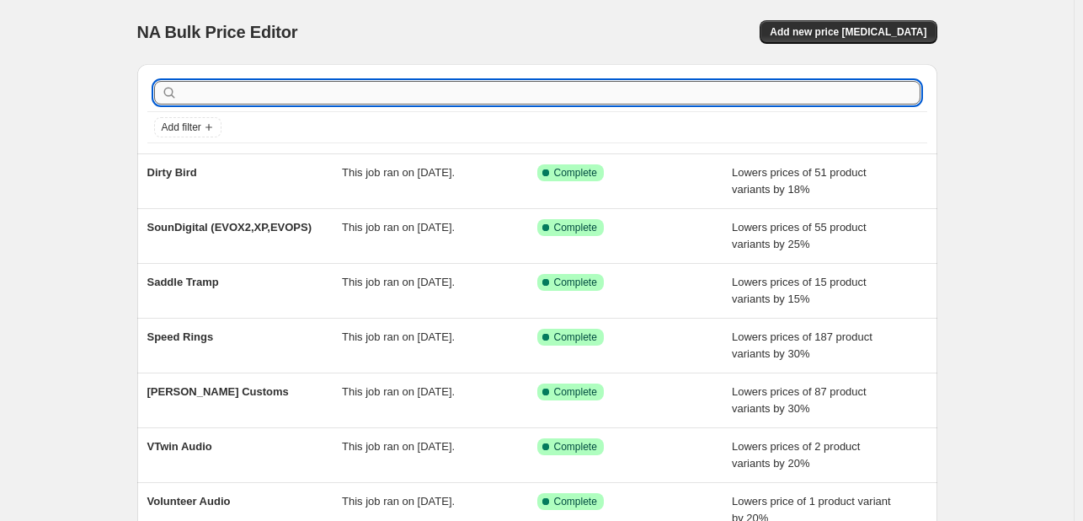
click at [226, 89] on input "text" at bounding box center [551, 93] width 740 height 24
type input "[PERSON_NAME]"
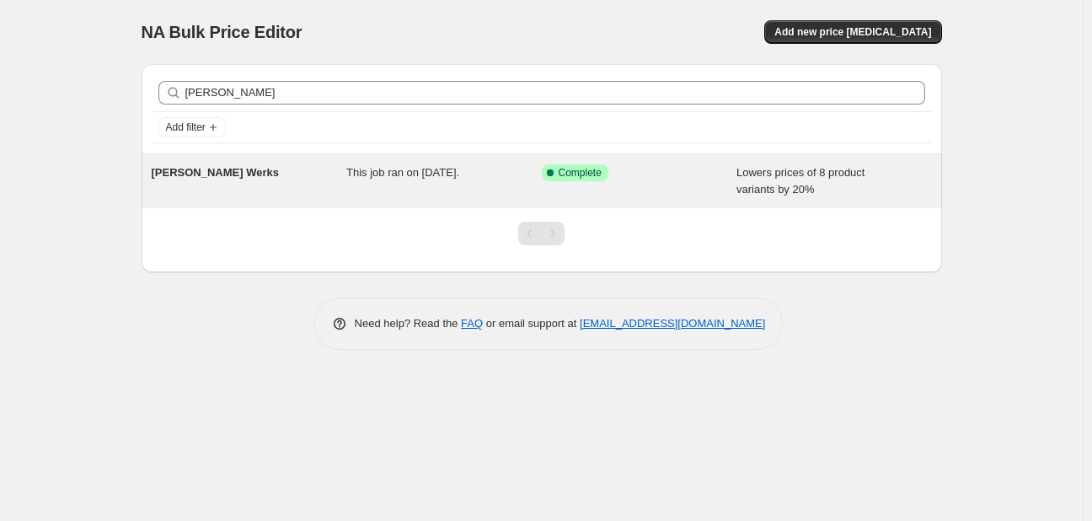
click at [282, 171] on div "[PERSON_NAME] Werks" at bounding box center [249, 181] width 195 height 34
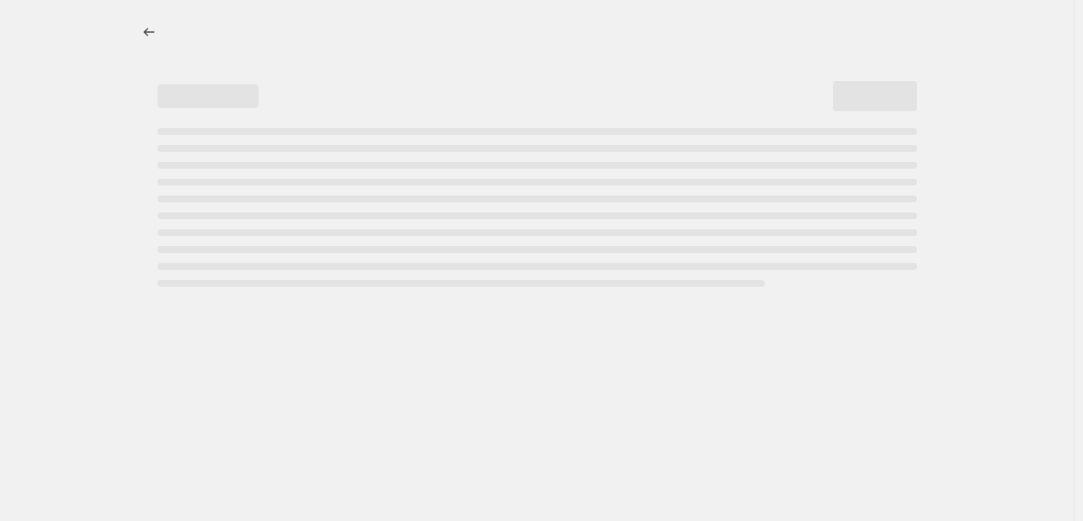
select select "percentage"
select select "vendor"
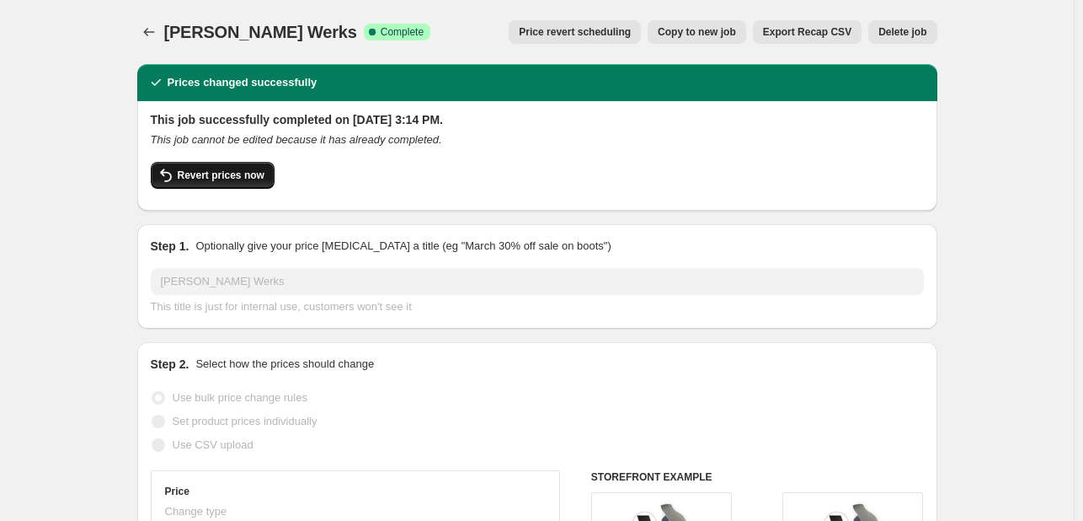
click at [209, 180] on span "Revert prices now" at bounding box center [221, 174] width 87 height 13
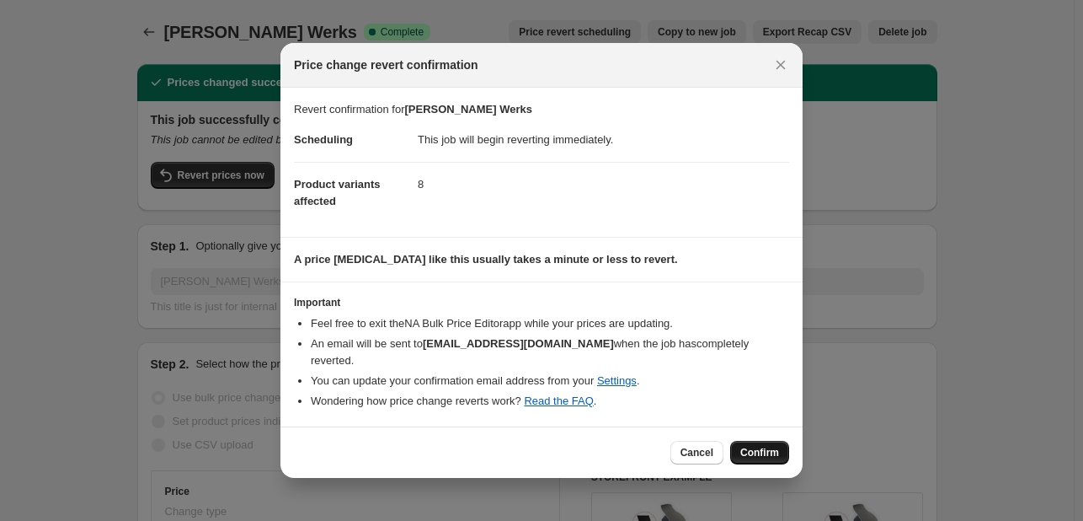
click at [734, 447] on button "Confirm" at bounding box center [759, 453] width 59 height 24
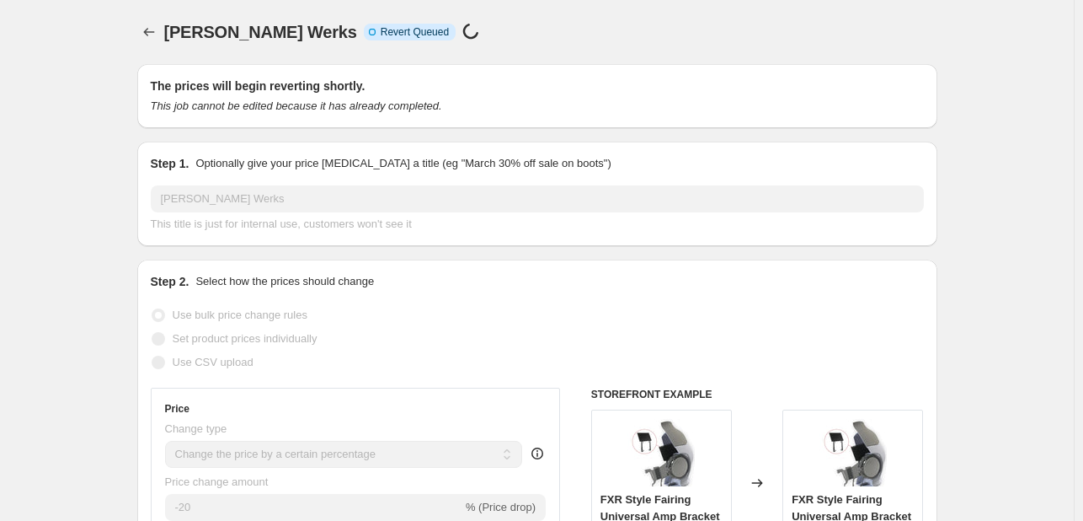
select select "percentage"
select select "vendor"
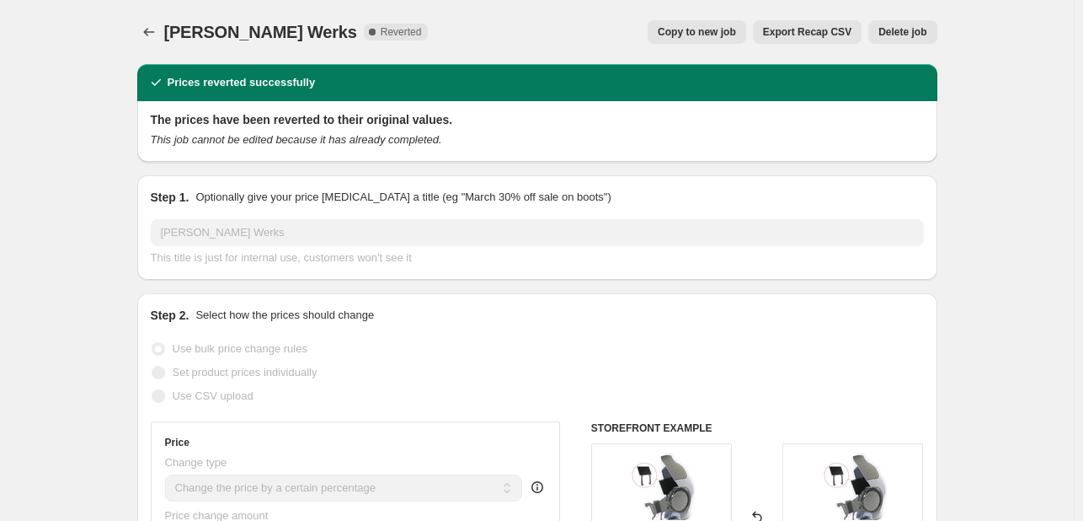
click at [884, 24] on button "Delete job" at bounding box center [902, 32] width 68 height 24
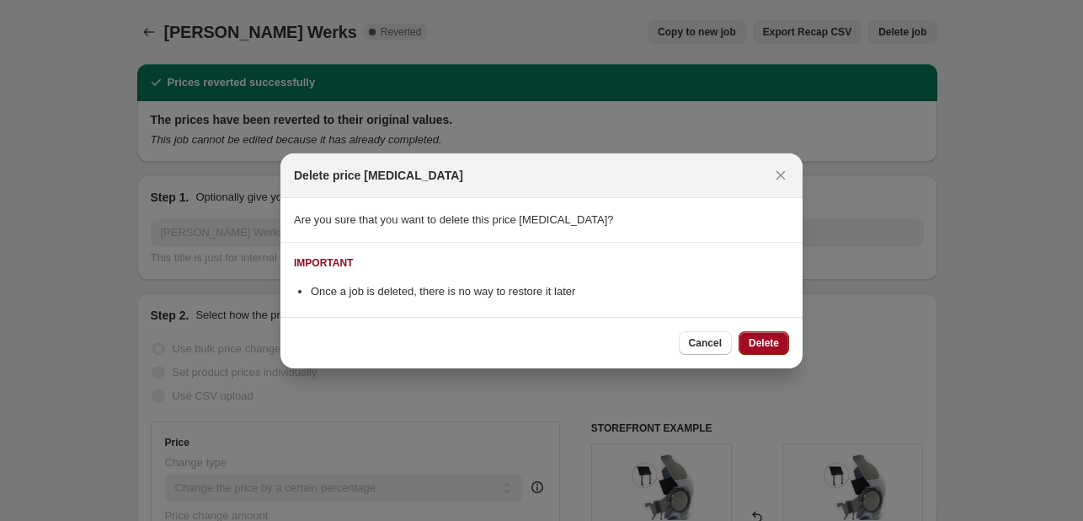
click at [760, 332] on button "Delete" at bounding box center [764, 343] width 51 height 24
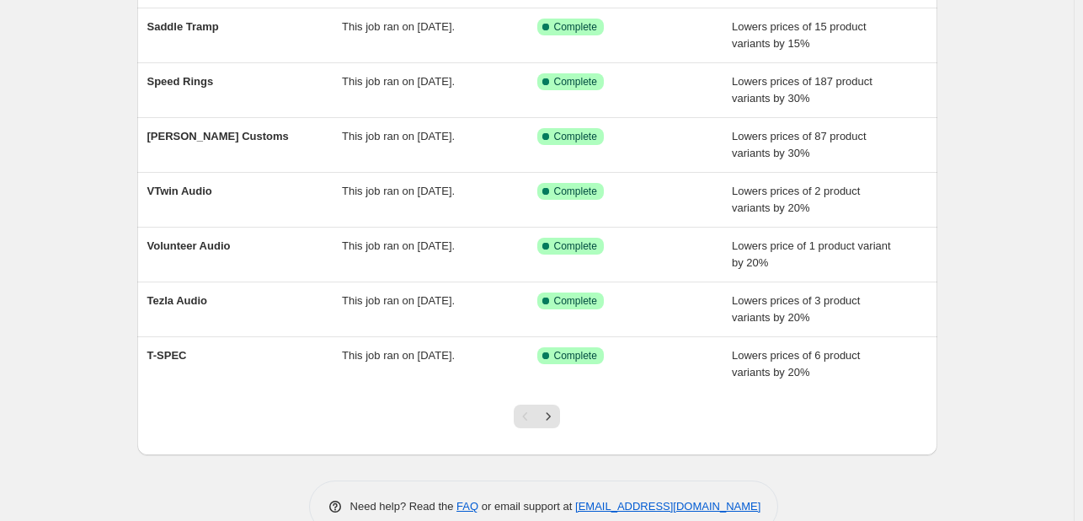
scroll to position [345, 0]
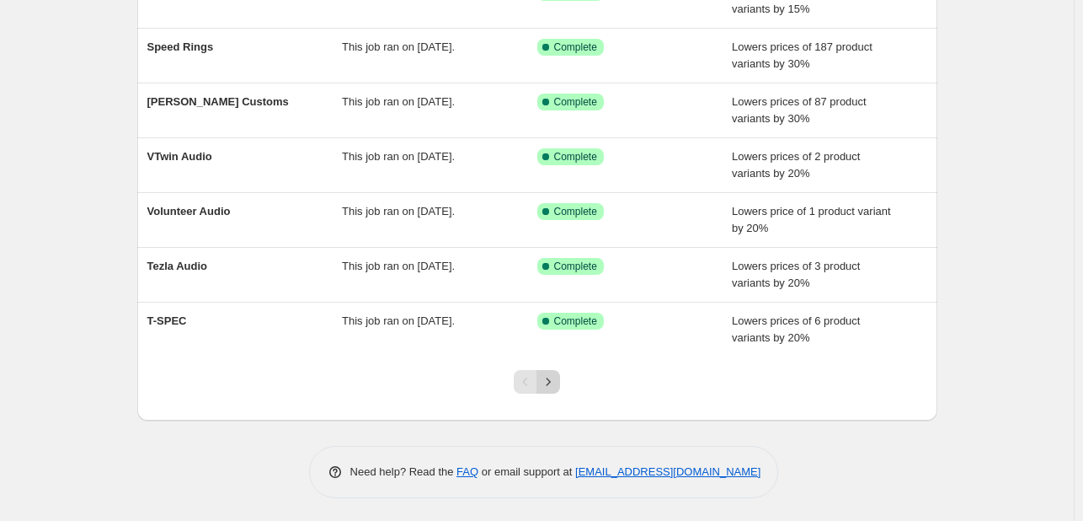
click at [540, 370] on button "Next" at bounding box center [549, 382] width 24 height 24
click at [551, 377] on icon "Next" at bounding box center [549, 381] width 4 height 8
click at [550, 379] on icon "Next" at bounding box center [548, 381] width 17 height 17
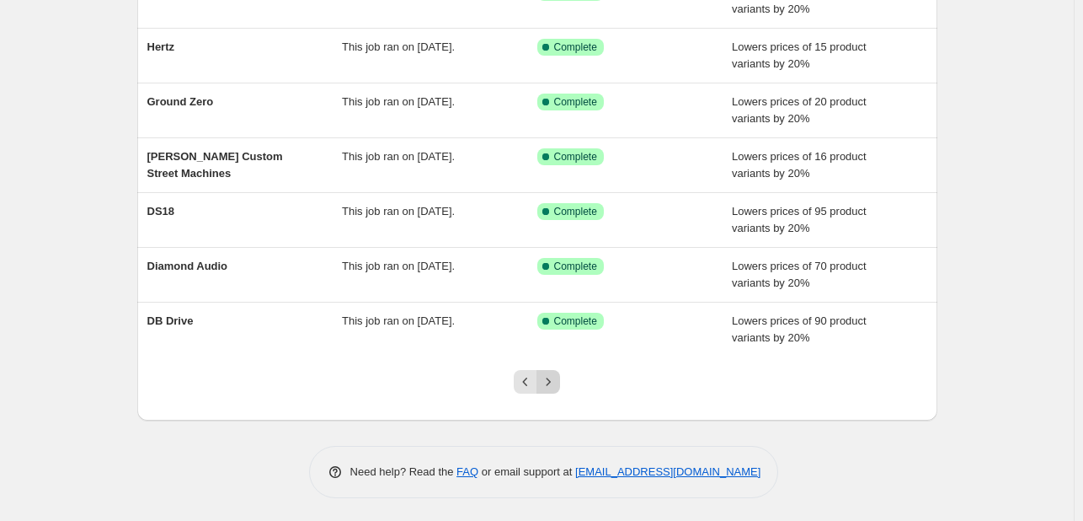
click at [552, 375] on icon "Next" at bounding box center [548, 381] width 17 height 17
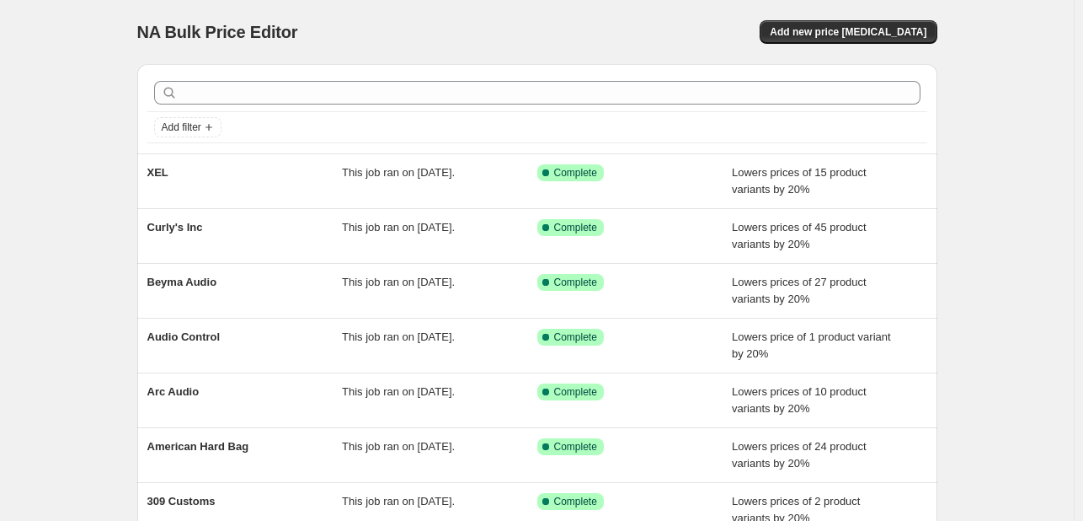
scroll to position [181, 0]
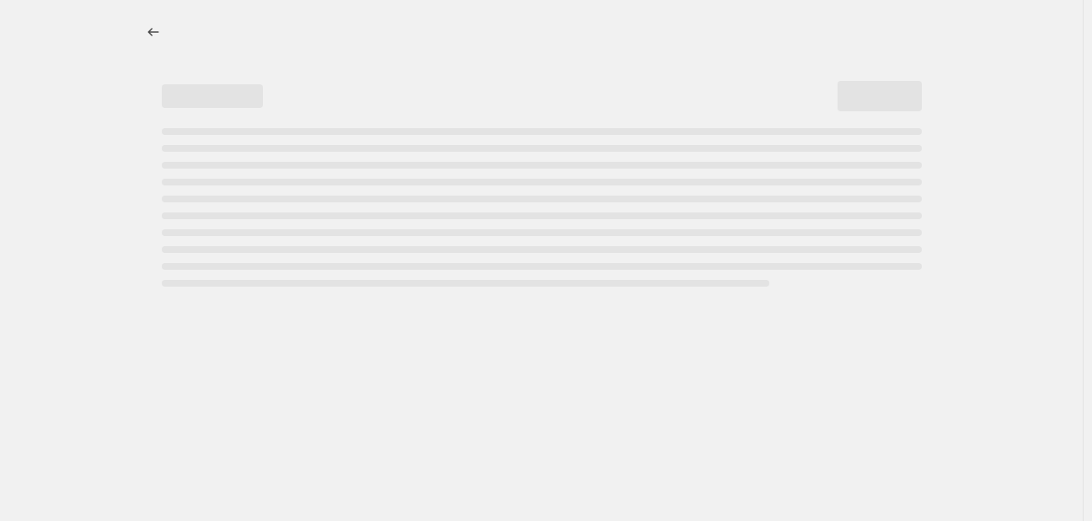
select select "percentage"
select select "vendor"
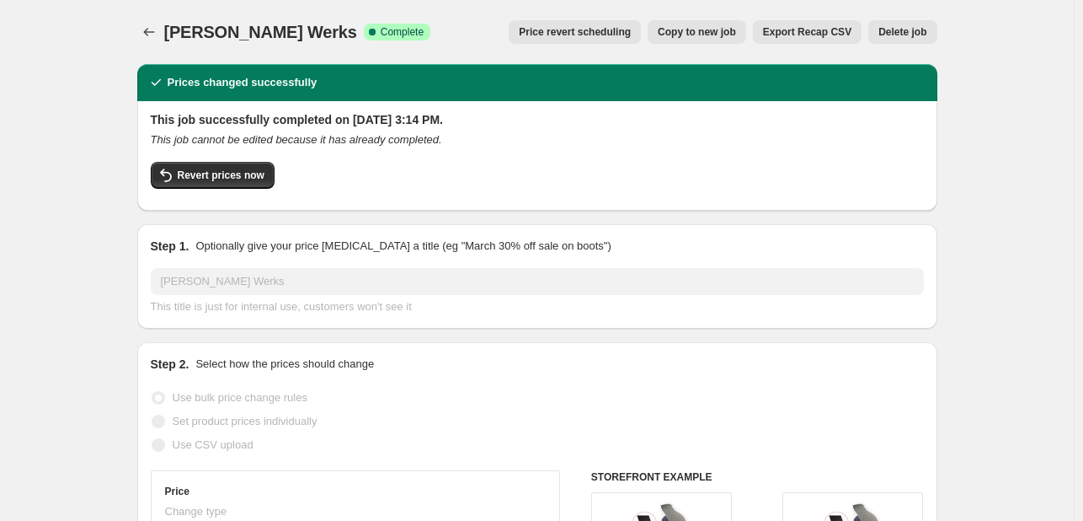
click at [684, 32] on span "Copy to new job" at bounding box center [697, 31] width 78 height 13
select select "percentage"
select select "vendor"
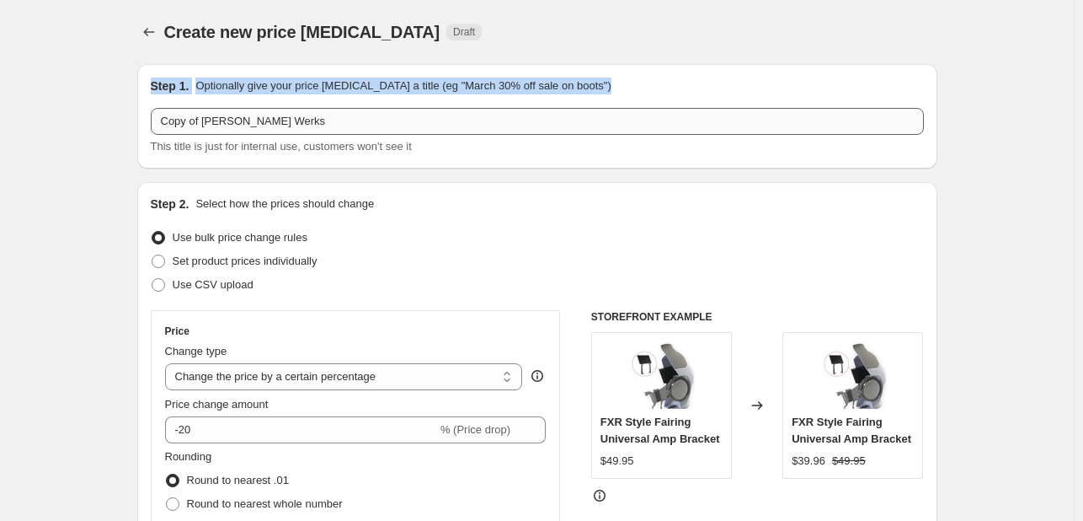
drag, startPoint x: 684, startPoint y: 32, endPoint x: 204, endPoint y: 120, distance: 488.2
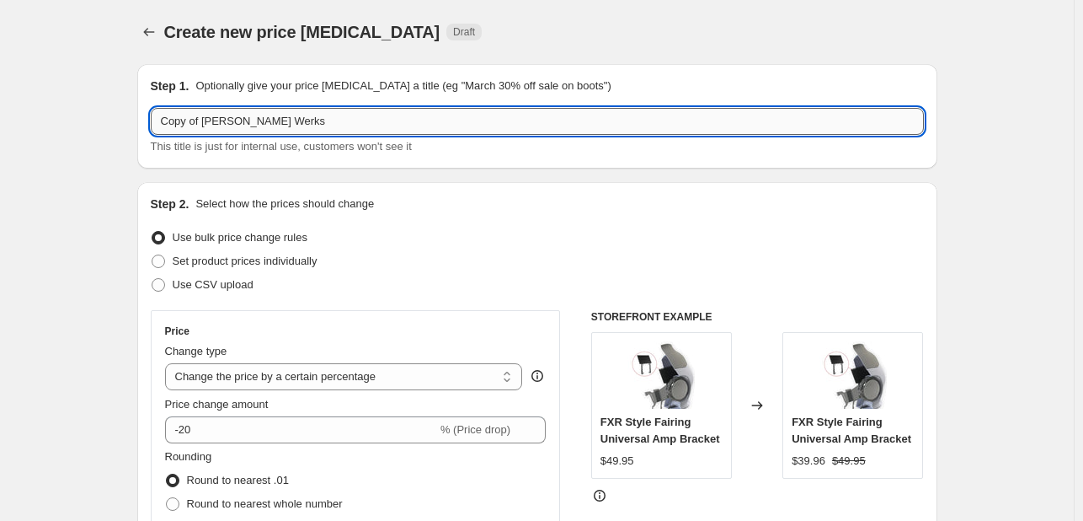
click at [204, 120] on input "Copy of [PERSON_NAME] Werks" at bounding box center [537, 121] width 773 height 27
type input "[PERSON_NAME] Werks"
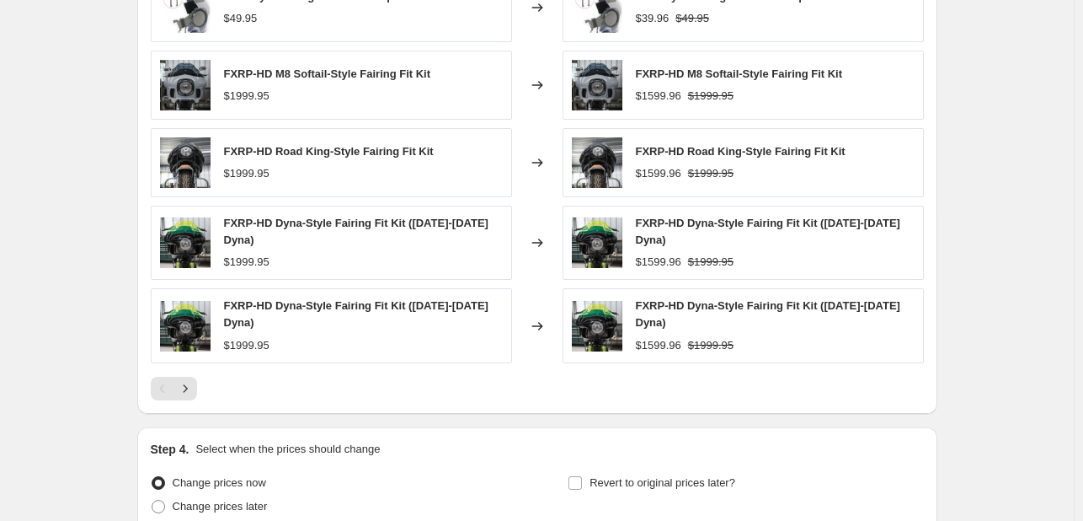
scroll to position [1351, 0]
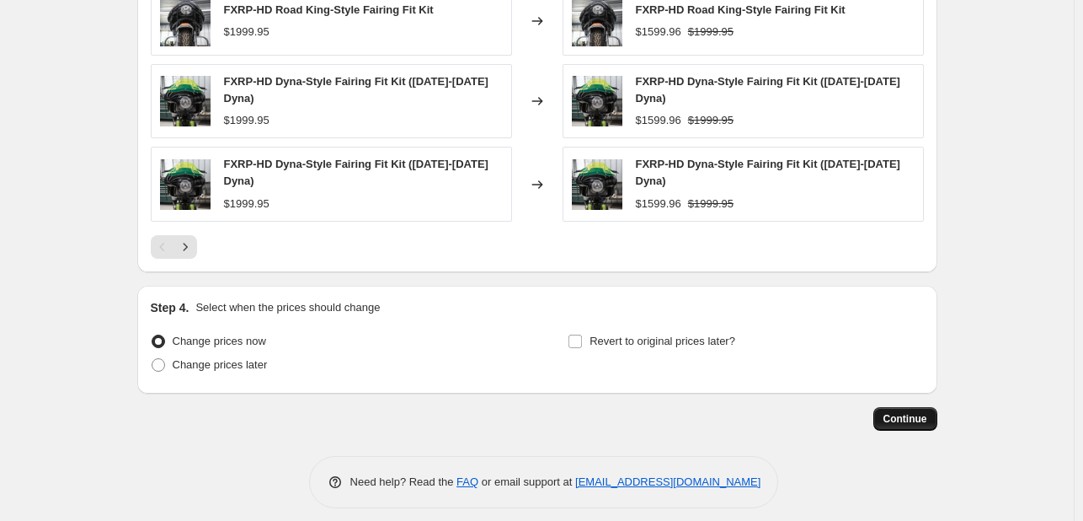
click at [907, 407] on button "Continue" at bounding box center [906, 419] width 64 height 24
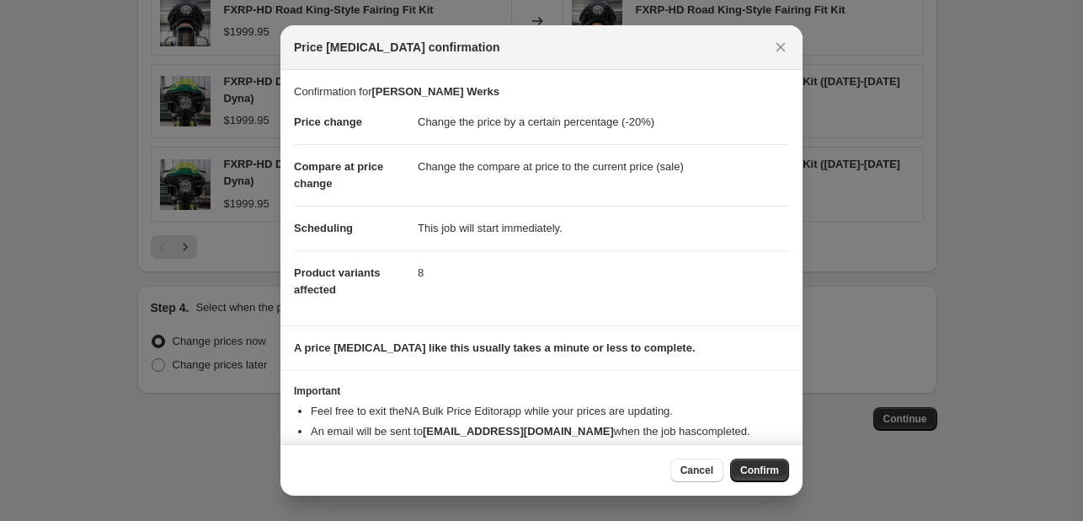
scroll to position [32, 0]
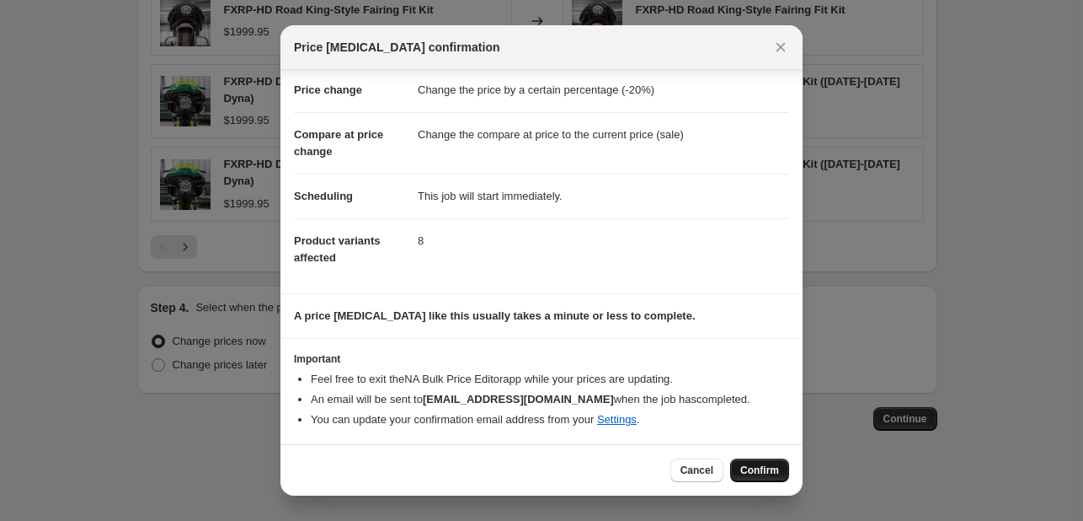
click at [764, 468] on span "Confirm" at bounding box center [759, 469] width 39 height 13
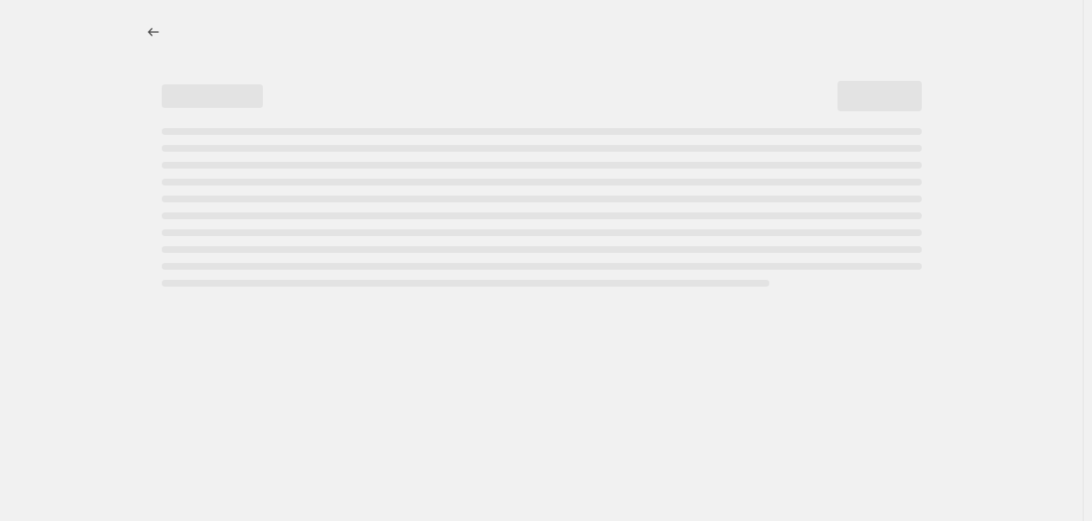
select select "percentage"
select select "vendor"
